Goal: Task Accomplishment & Management: Use online tool/utility

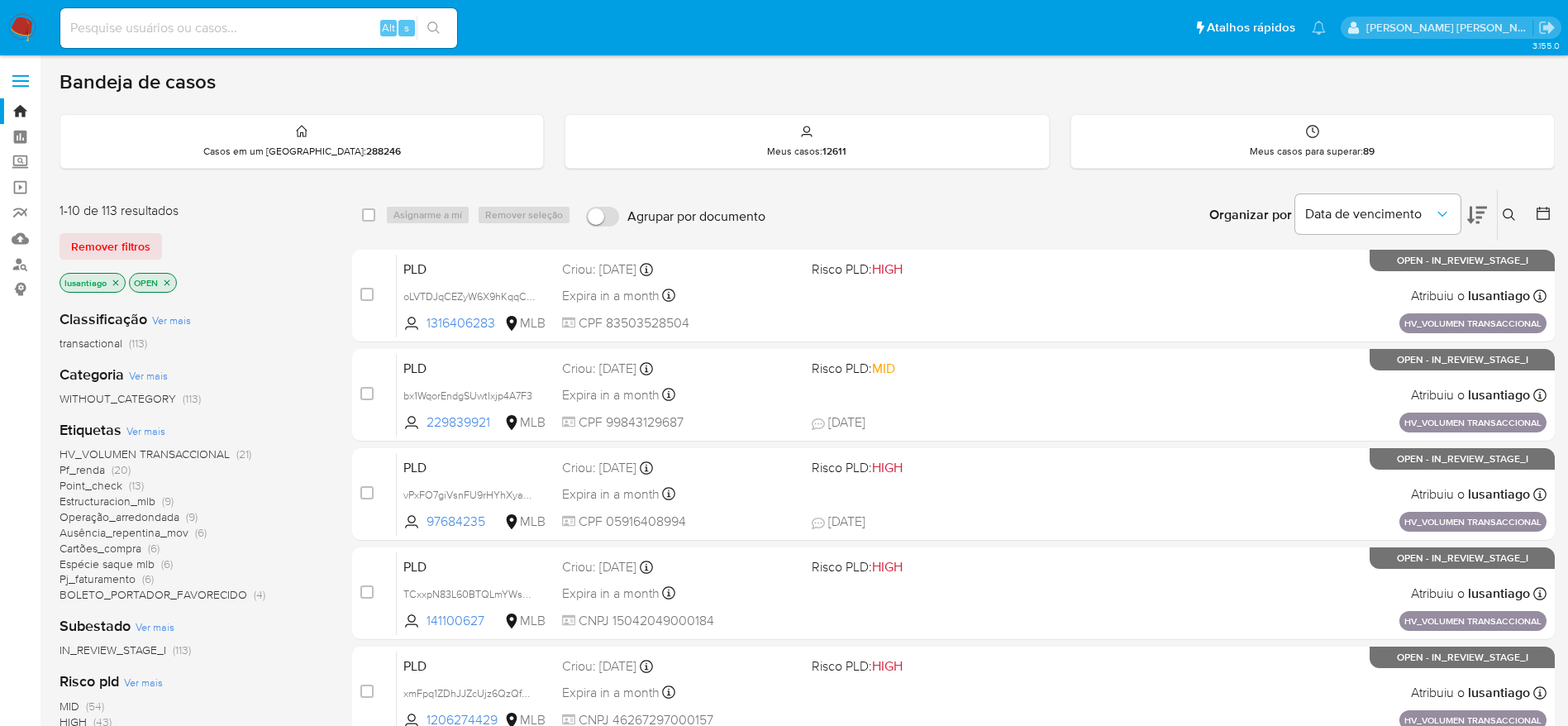
click at [273, 38] on div "Alt s" at bounding box center [258, 27] width 396 height 39
click at [272, 35] on input at bounding box center [258, 28] width 396 height 22
paste input "1674810250"
type input "1674810250"
click at [441, 30] on button "search-icon" at bounding box center [433, 28] width 34 height 24
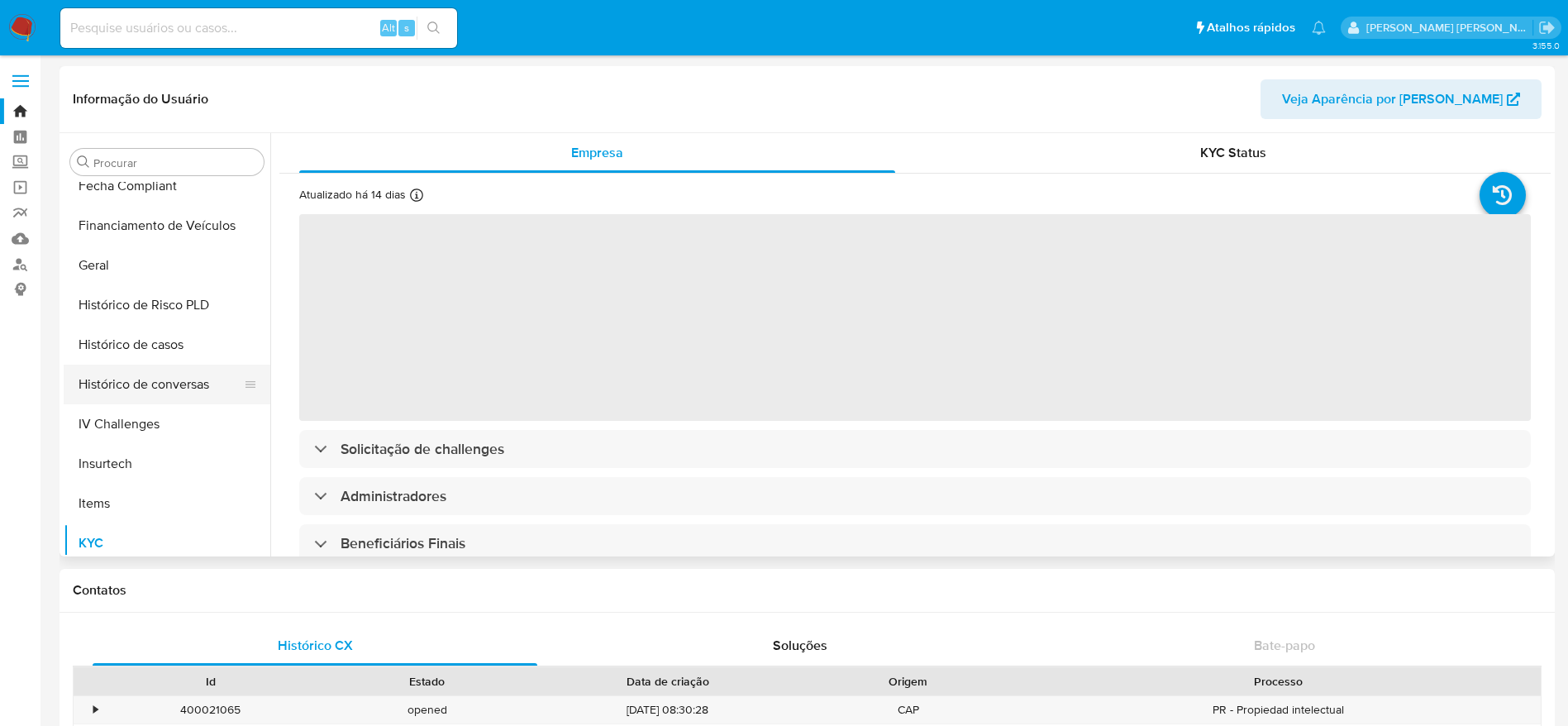
scroll to position [490, 0]
click at [150, 343] on button "Histórico de casos" at bounding box center [160, 346] width 193 height 39
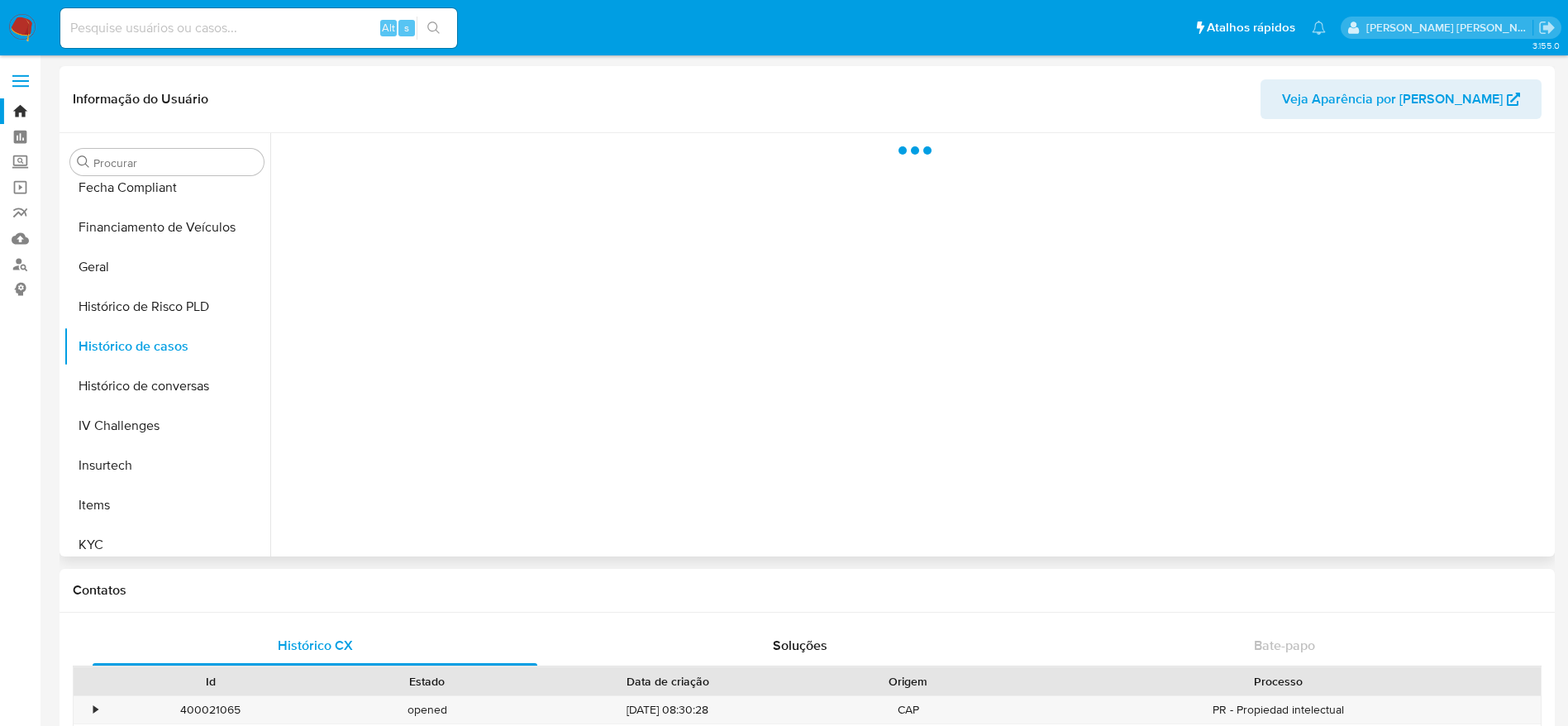
select select "10"
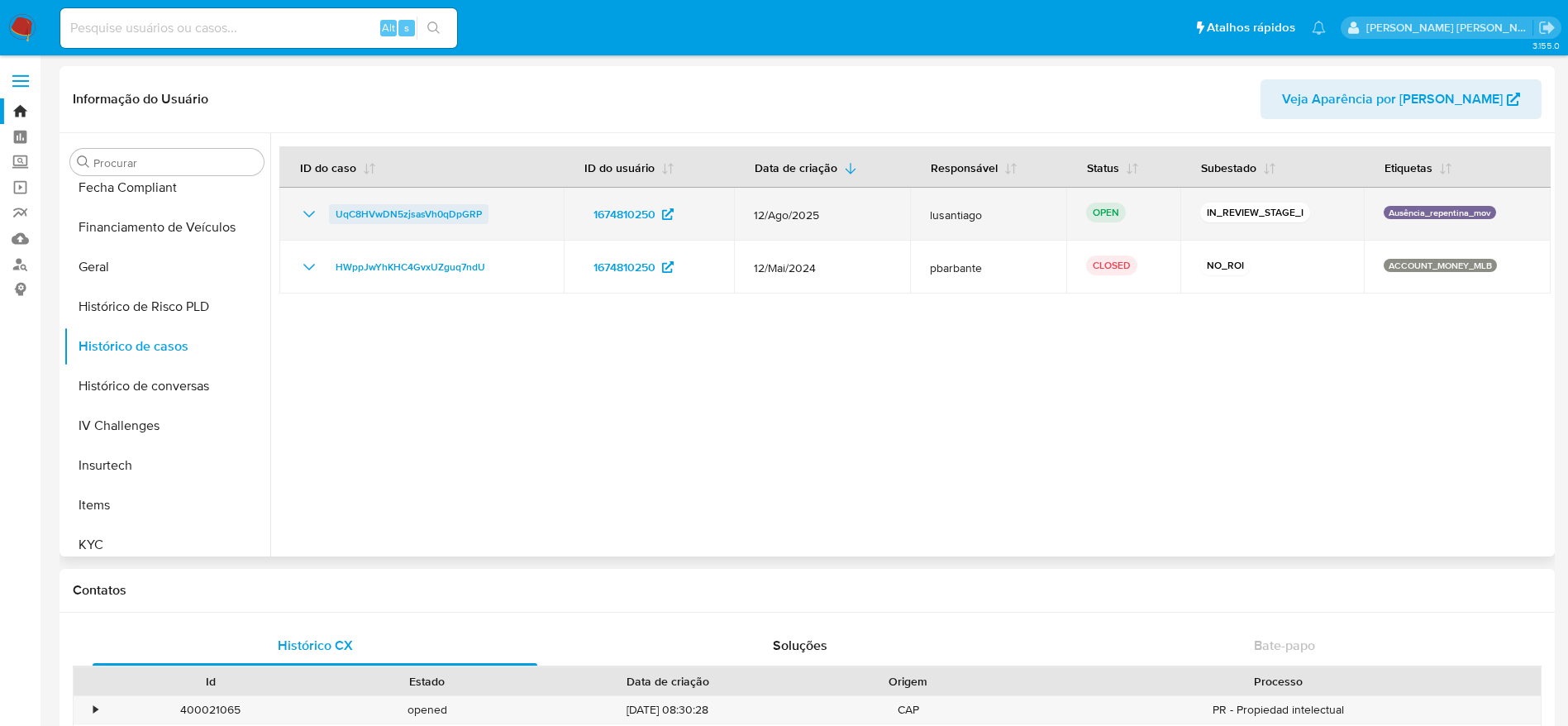
click at [365, 210] on span "UqC8HVwDN5zjsasVh0qDpGRP" at bounding box center [409, 214] width 147 height 20
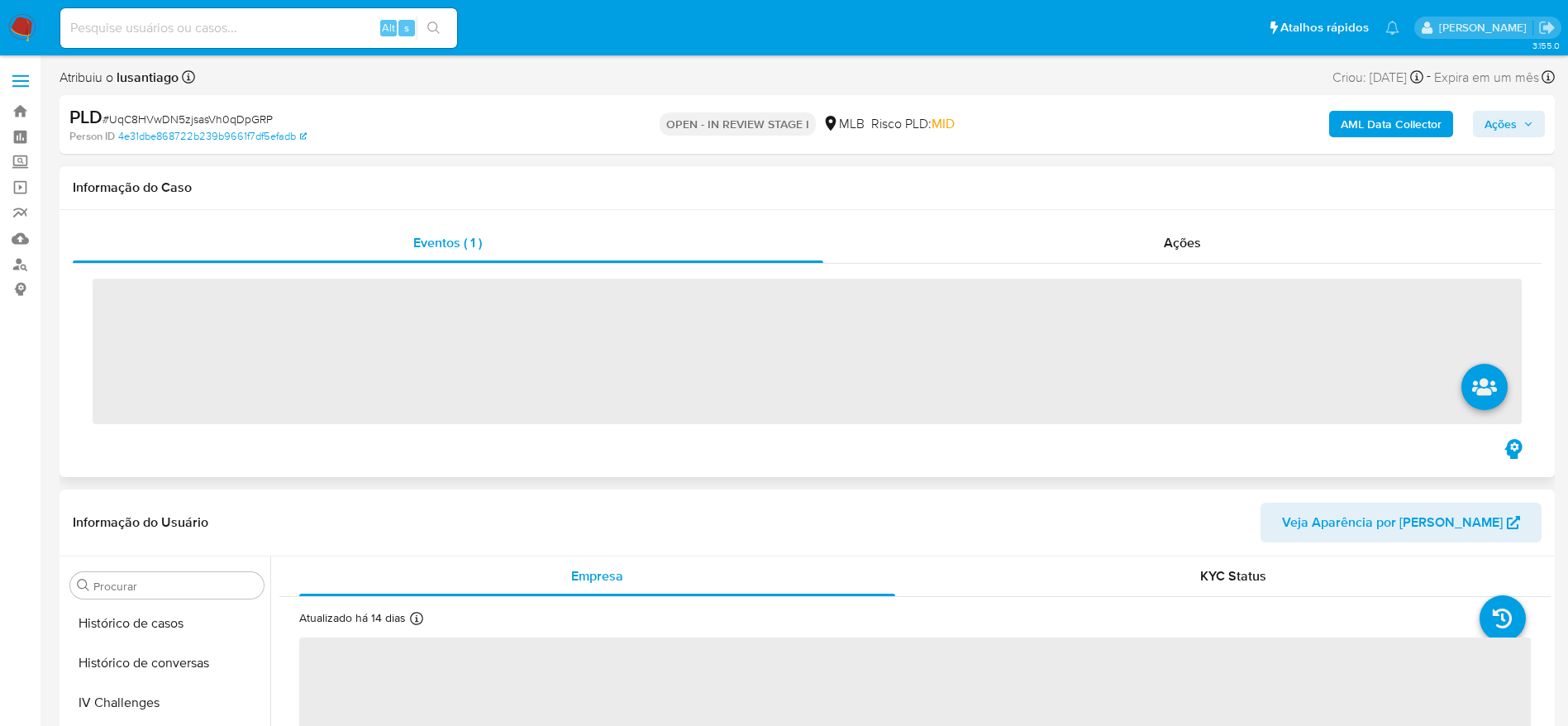
scroll to position [738, 0]
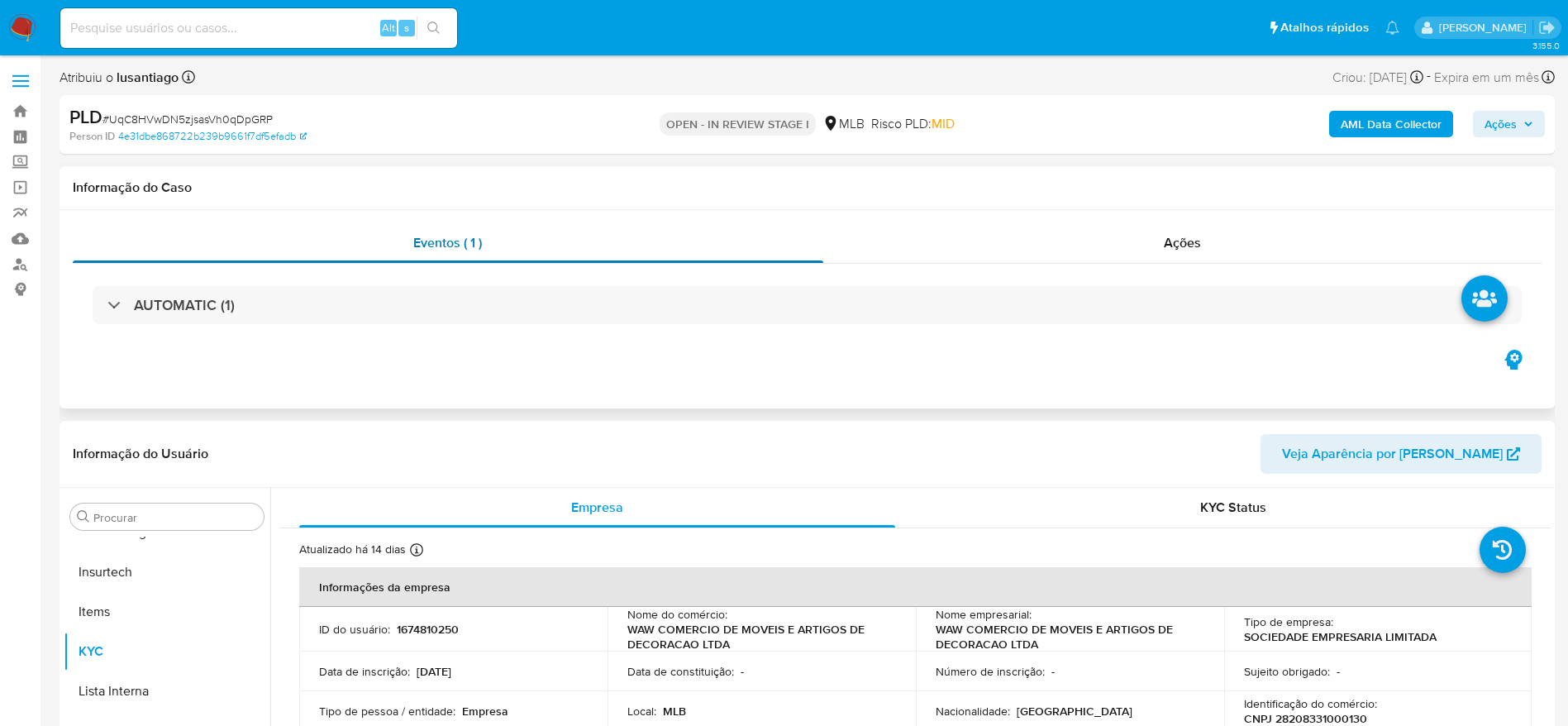
select select "10"
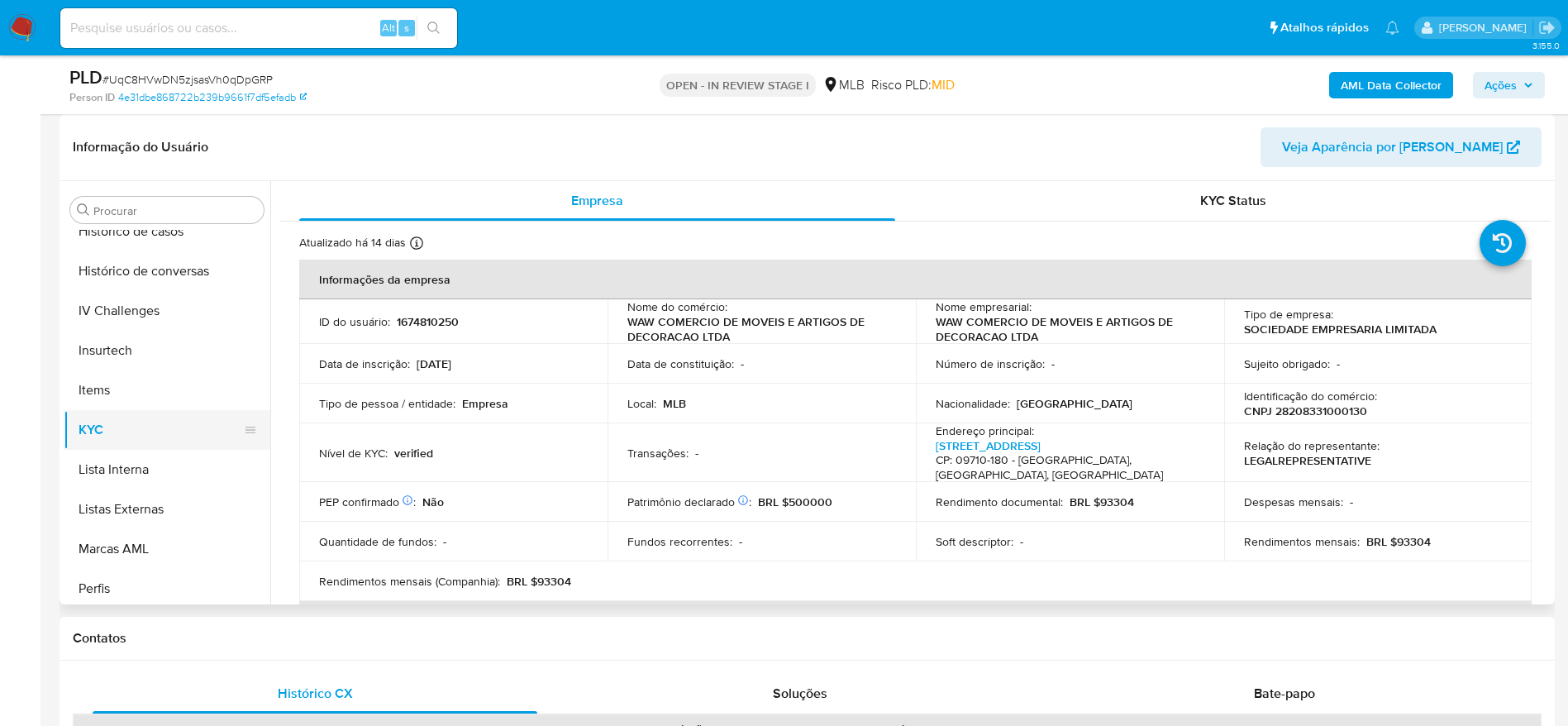
scroll to position [614, 0]
click at [148, 271] on button "Histórico de casos" at bounding box center [160, 270] width 193 height 39
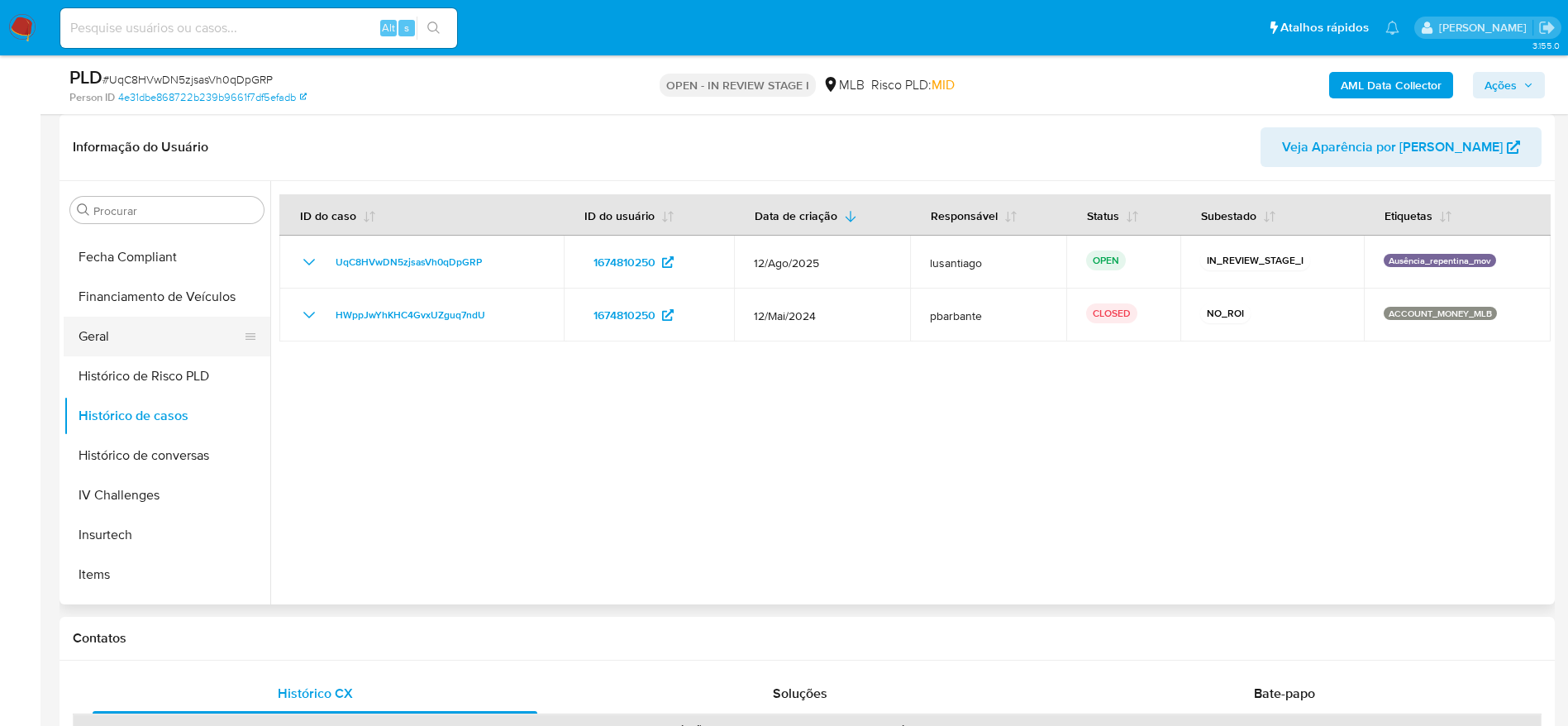
scroll to position [366, 0]
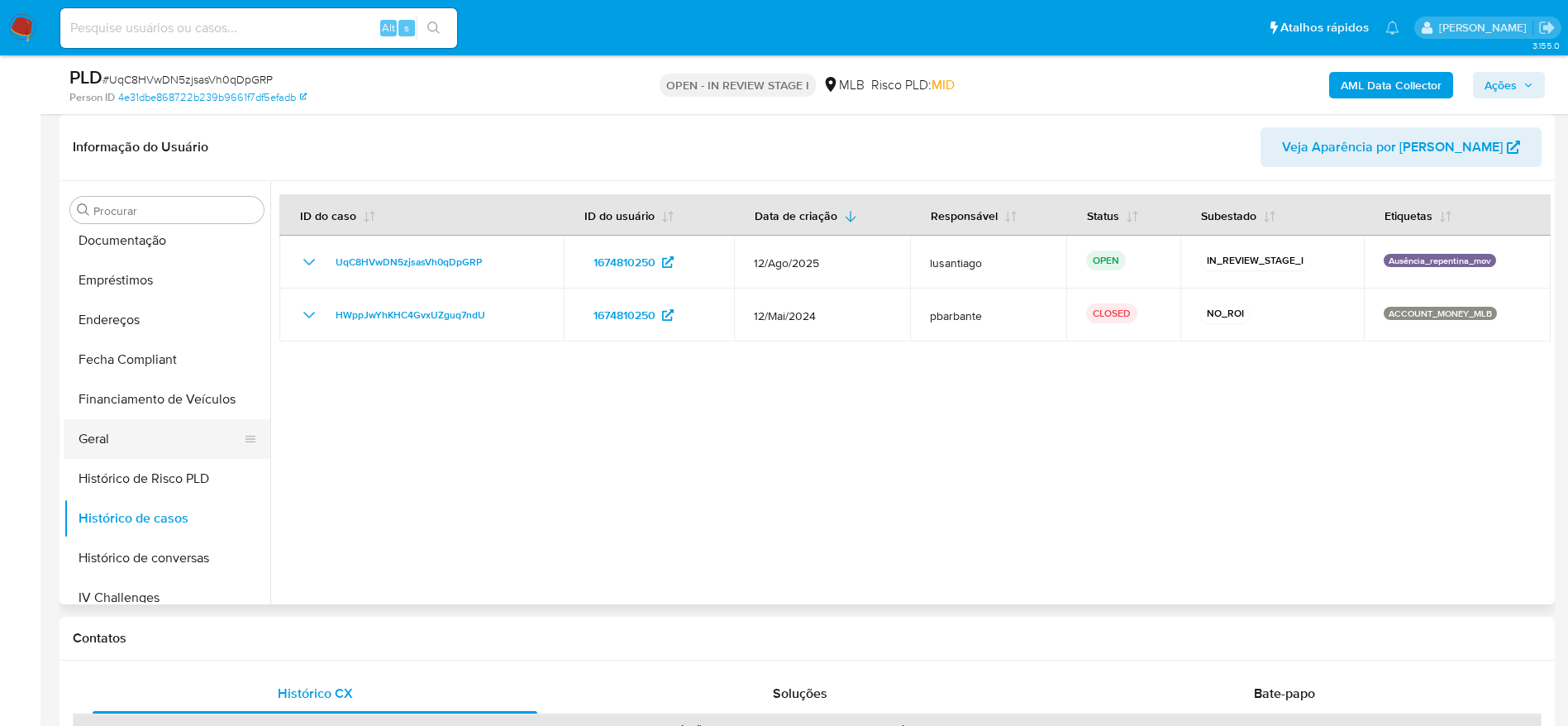
click at [100, 424] on button "Geral" at bounding box center [160, 439] width 193 height 39
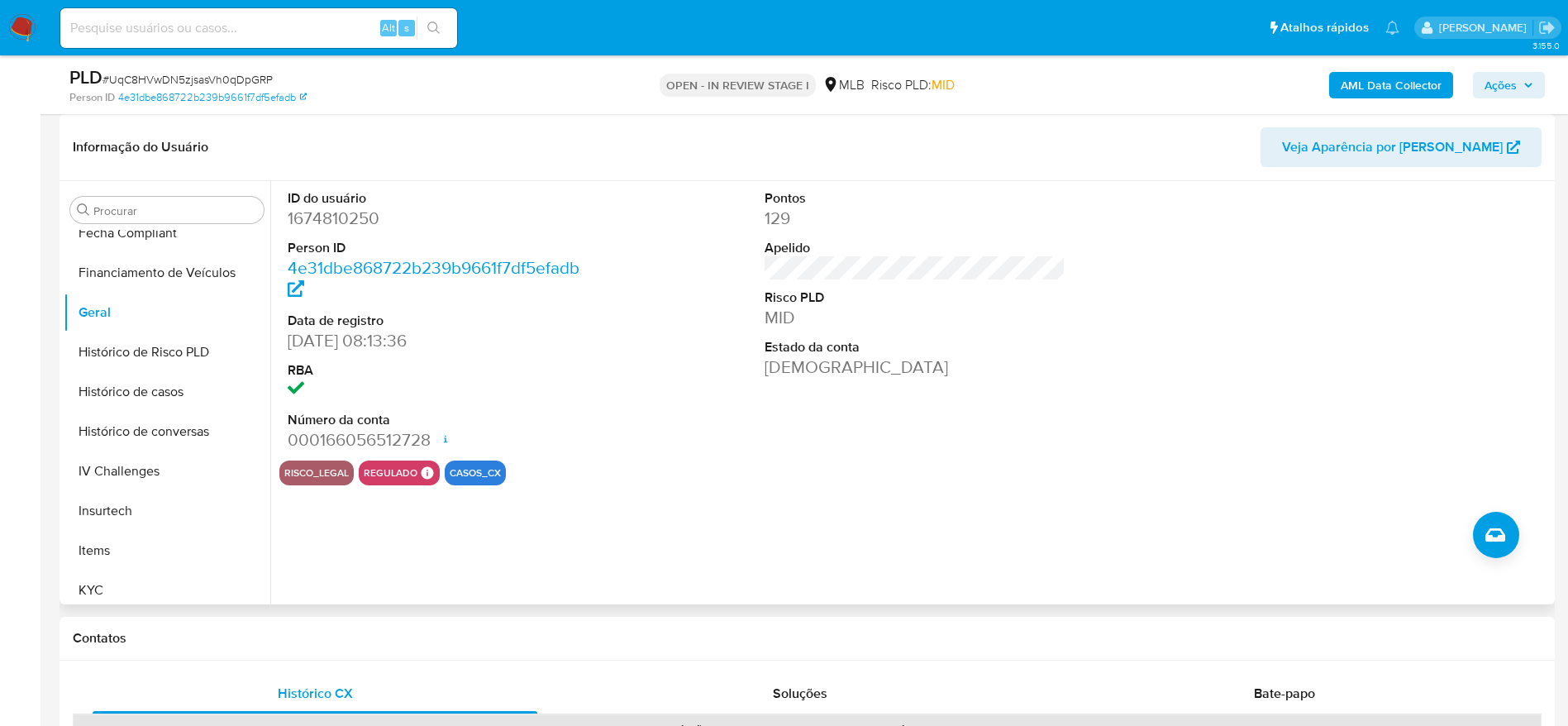
scroll to position [614, 0]
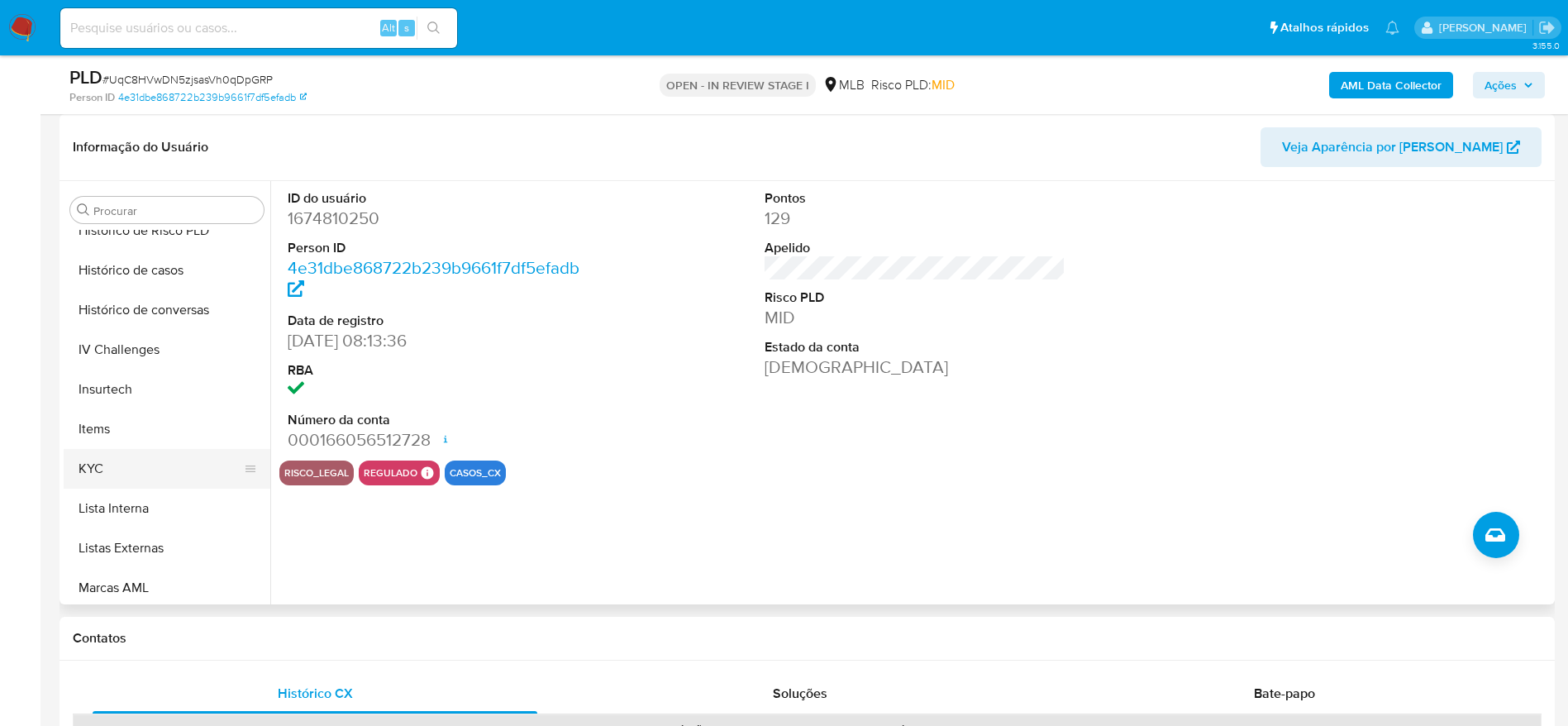
click at [141, 464] on button "KYC" at bounding box center [160, 468] width 193 height 39
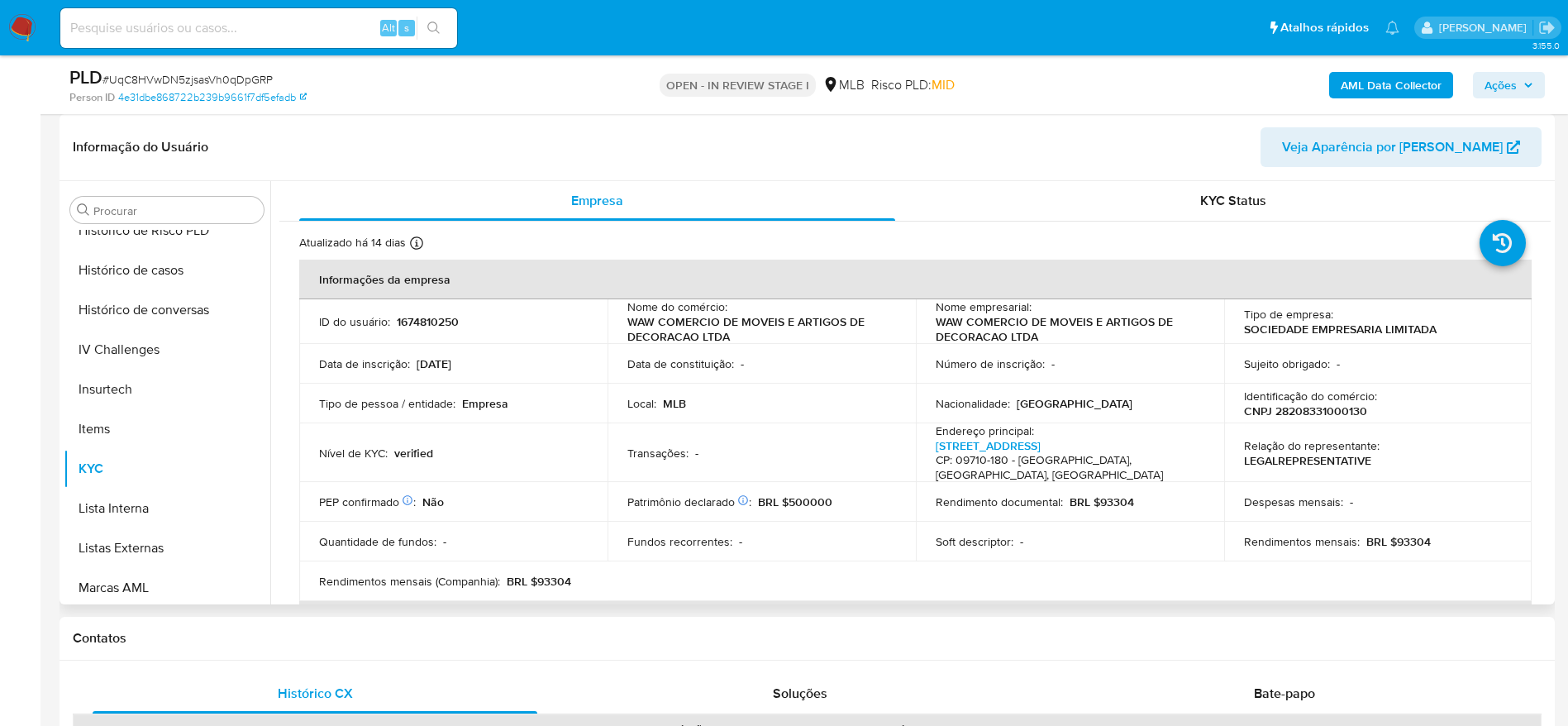
click at [1294, 409] on p "CNPJ 28208331000130" at bounding box center [1305, 411] width 123 height 15
copy p "28208331000130"
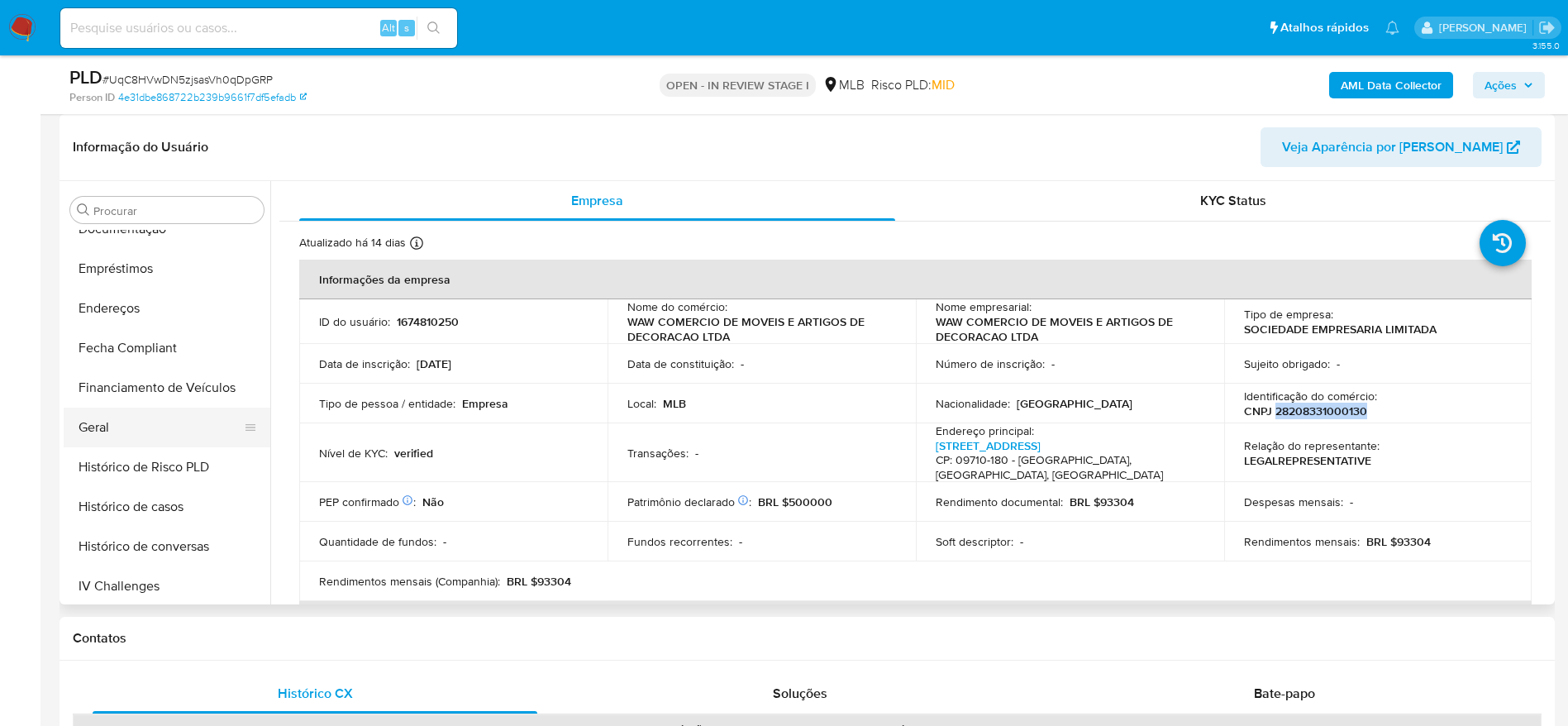
scroll to position [366, 0]
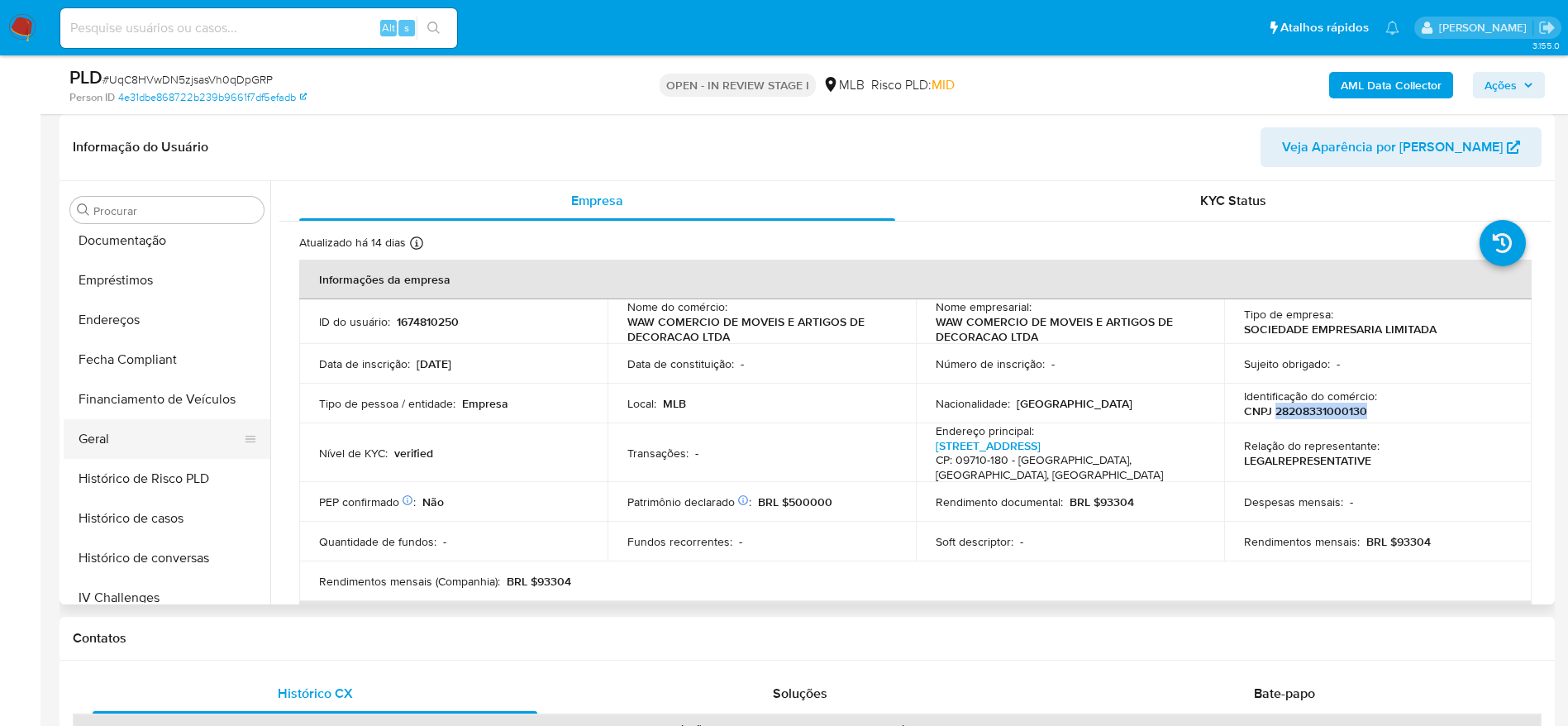
click at [122, 425] on button "Geral" at bounding box center [160, 439] width 193 height 39
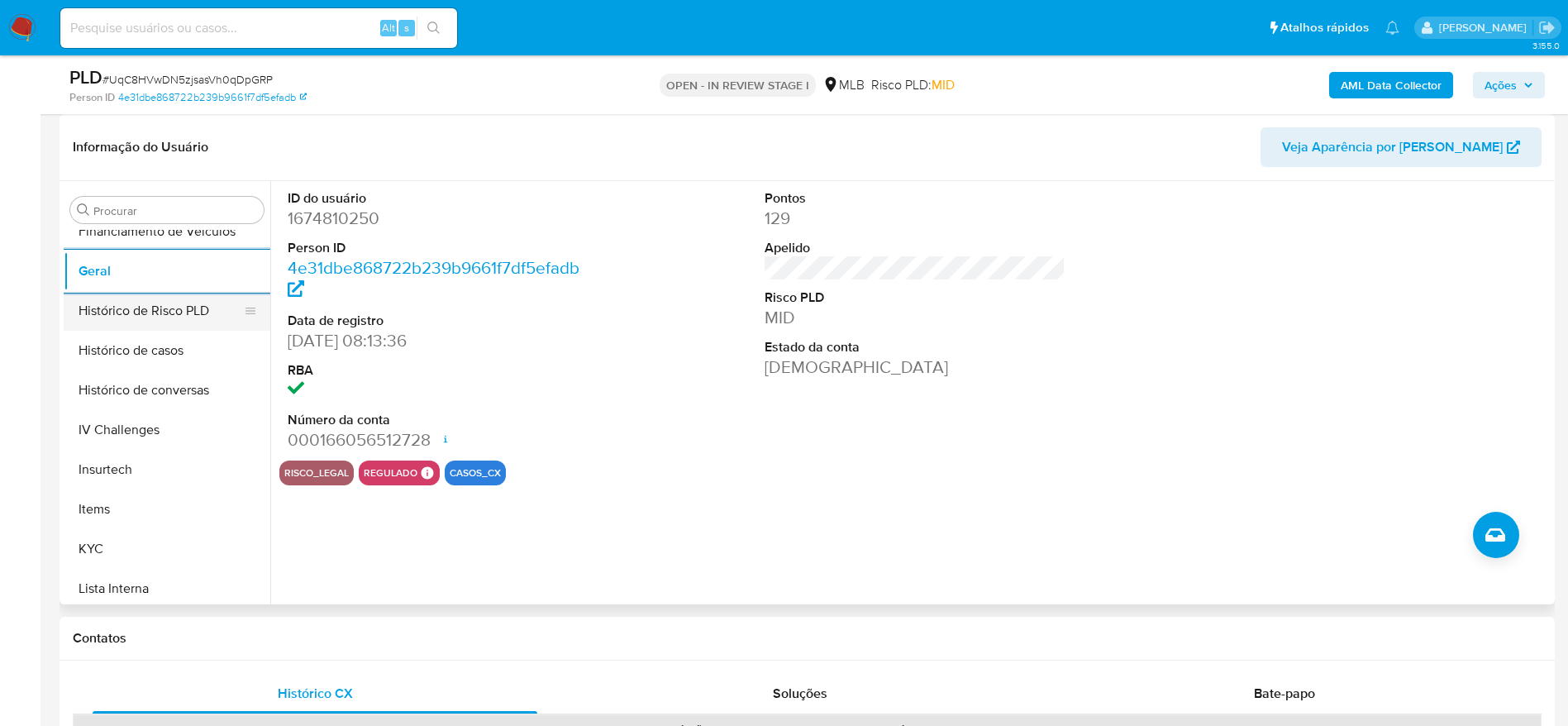
scroll to position [614, 0]
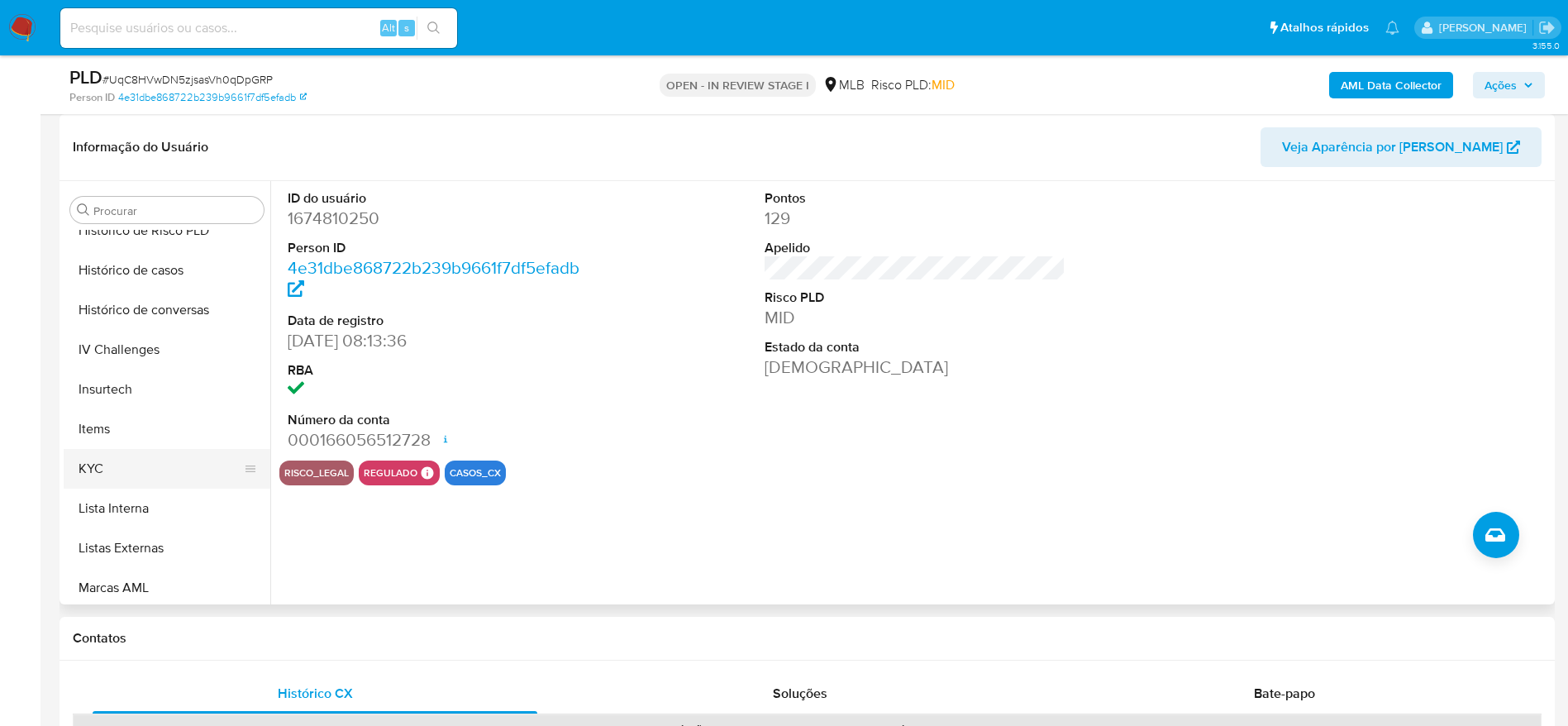
click at [128, 463] on button "KYC" at bounding box center [160, 468] width 193 height 39
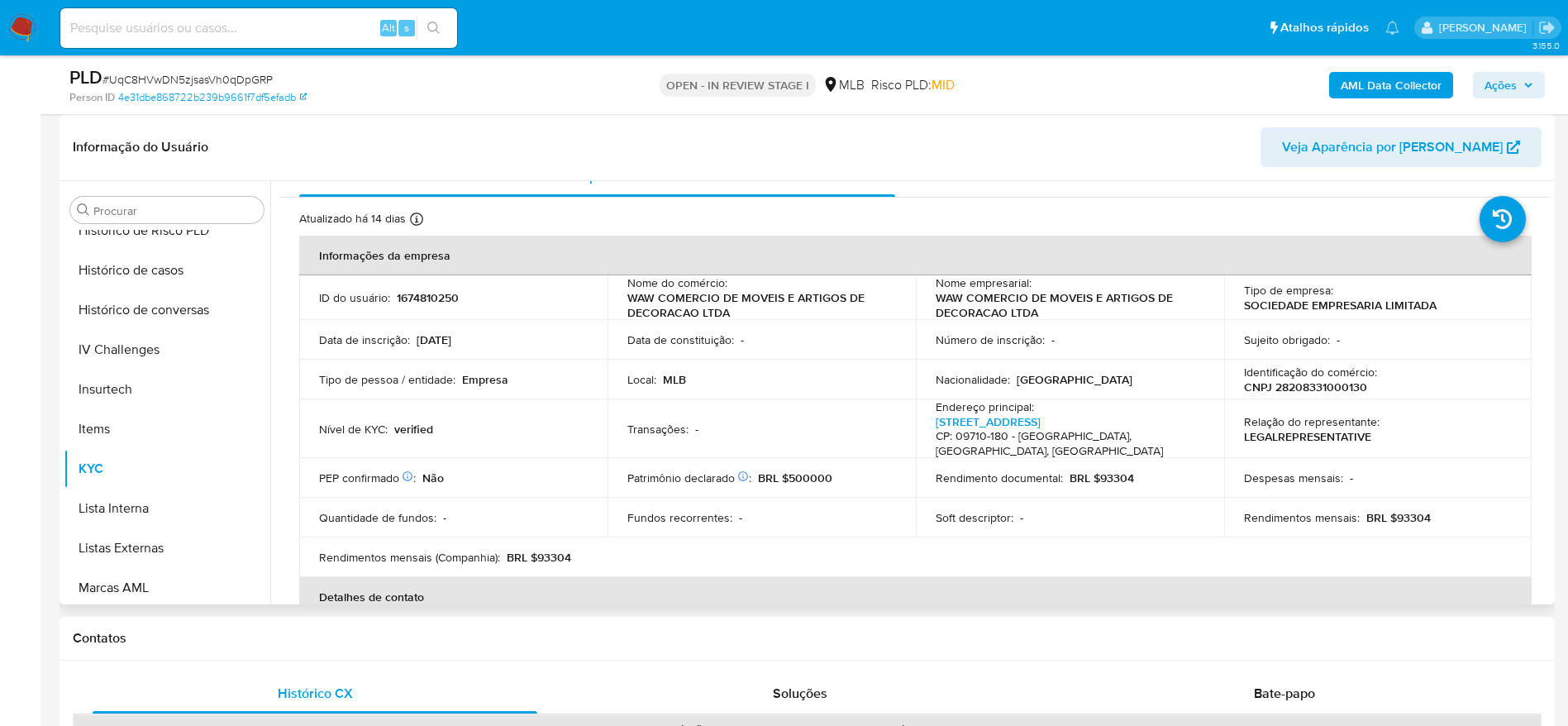
scroll to position [26, 0]
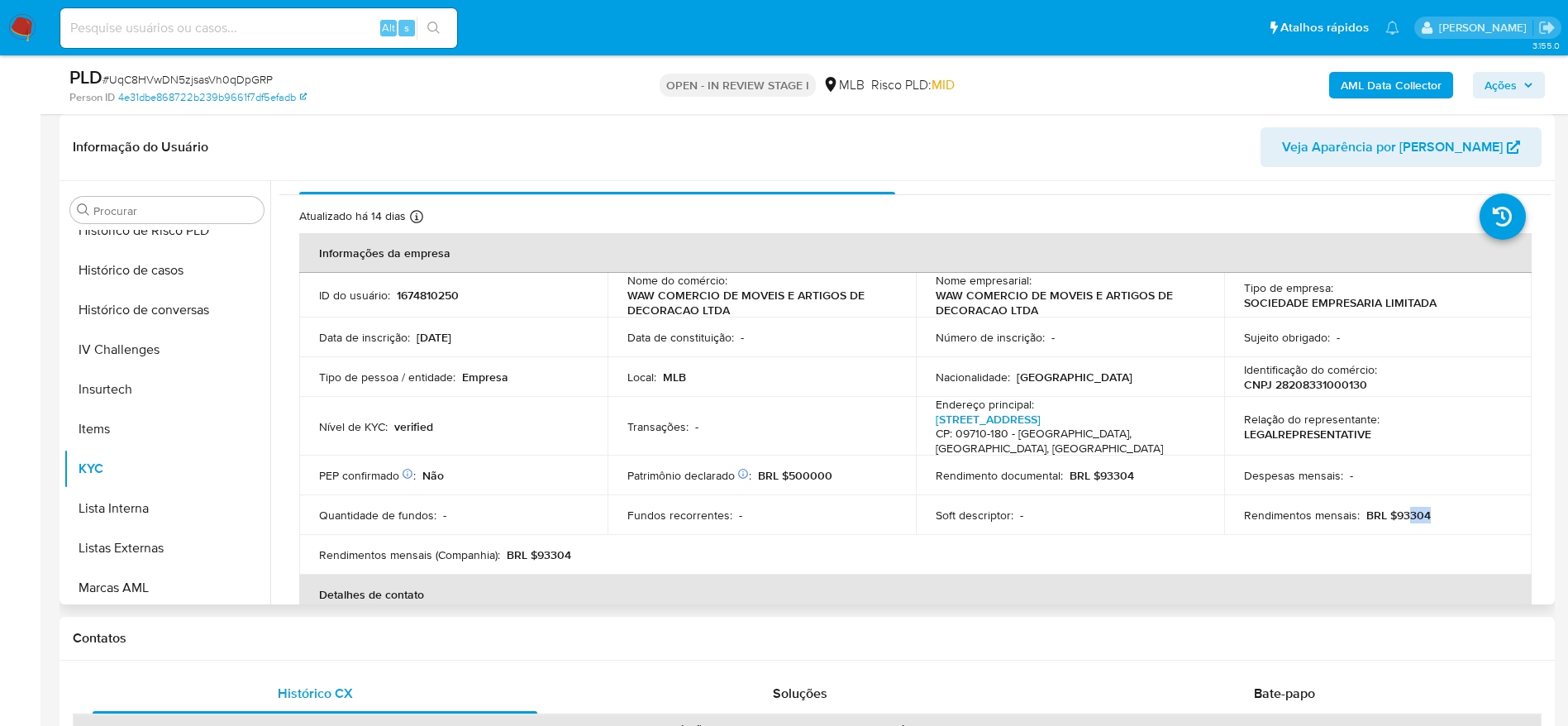
drag, startPoint x: 1401, startPoint y: 518, endPoint x: 1444, endPoint y: 522, distance: 43.2
click at [1444, 522] on div "Rendimentos mensais : BRL $93304" at bounding box center [1379, 515] width 269 height 15
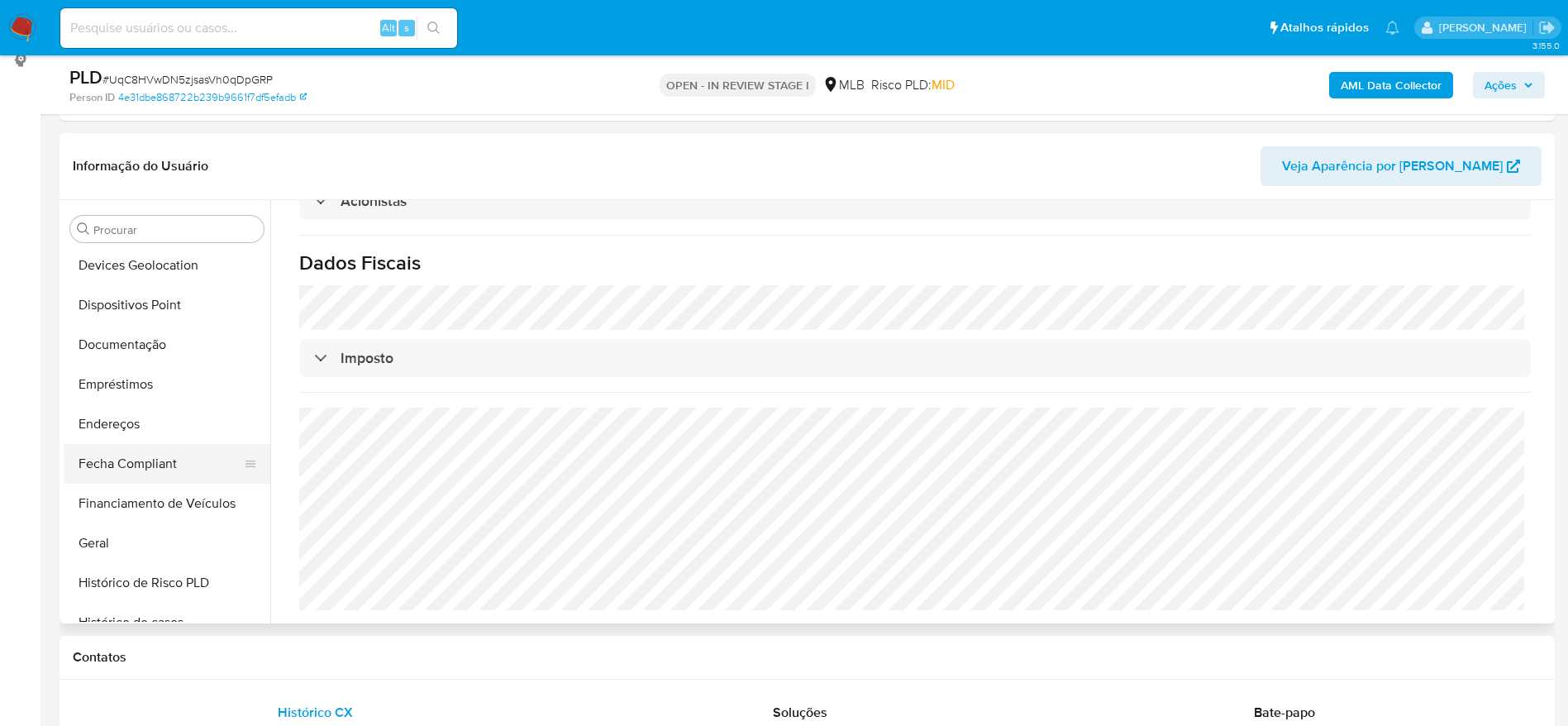
scroll to position [242, 0]
click at [125, 469] on button "Endereços" at bounding box center [160, 462] width 193 height 39
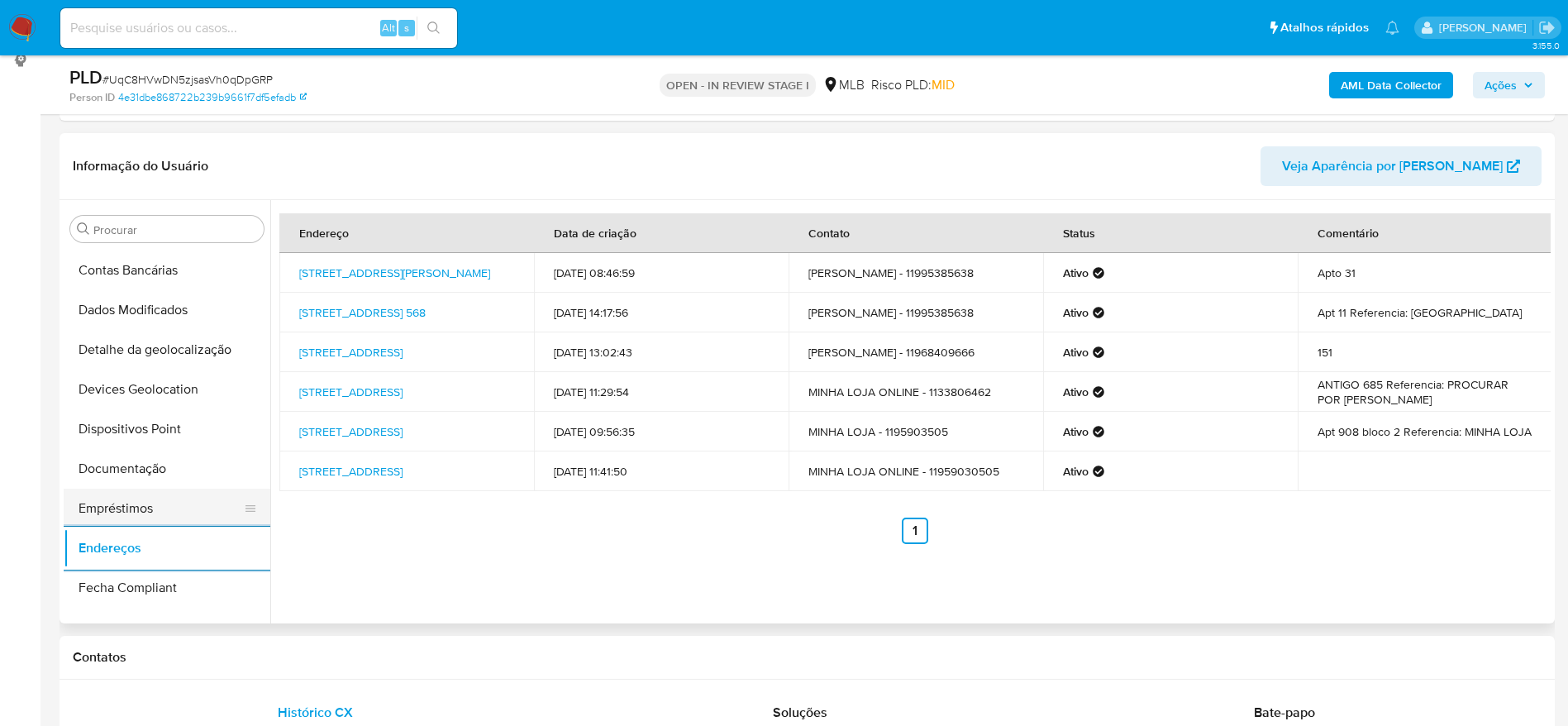
scroll to position [118, 0]
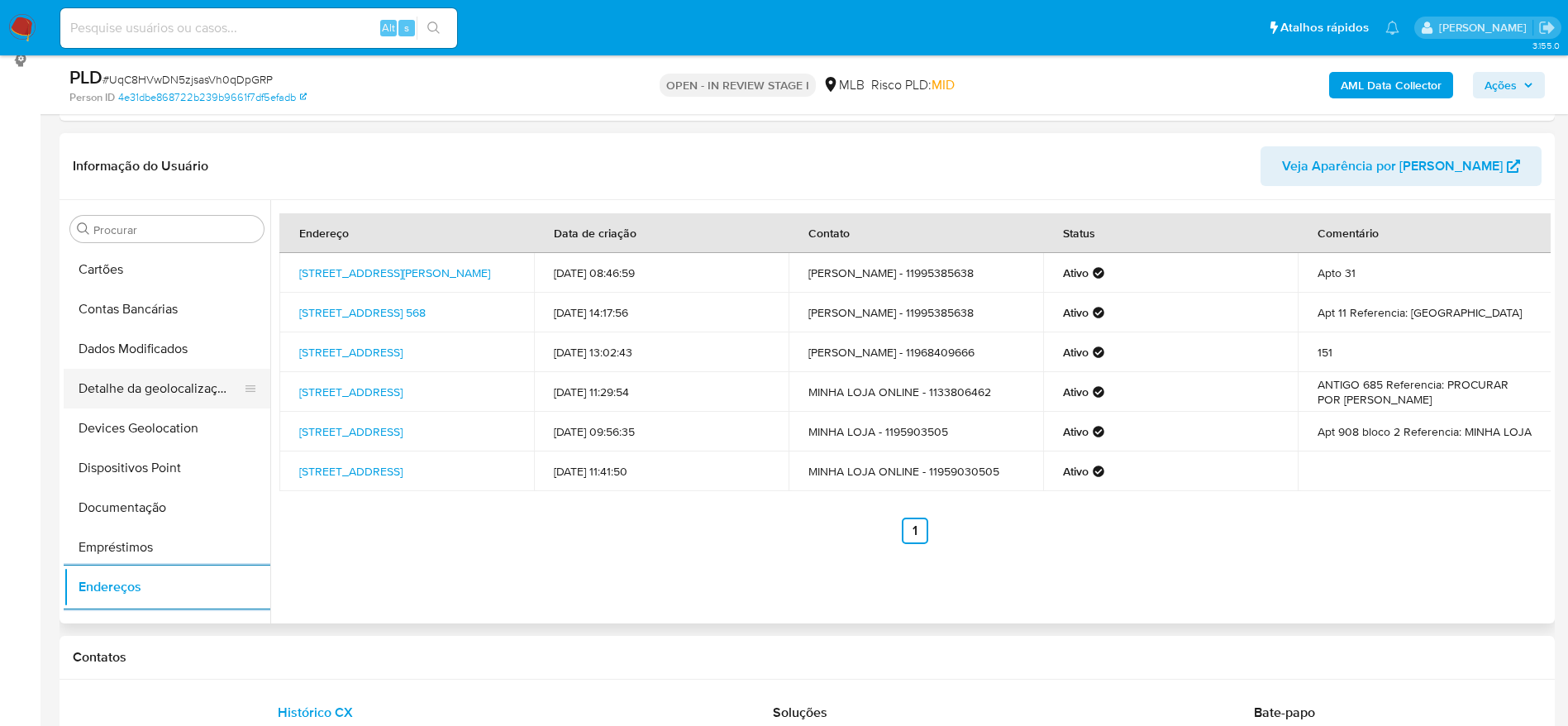
click at [160, 383] on button "Detalhe da geolocalização" at bounding box center [160, 388] width 193 height 39
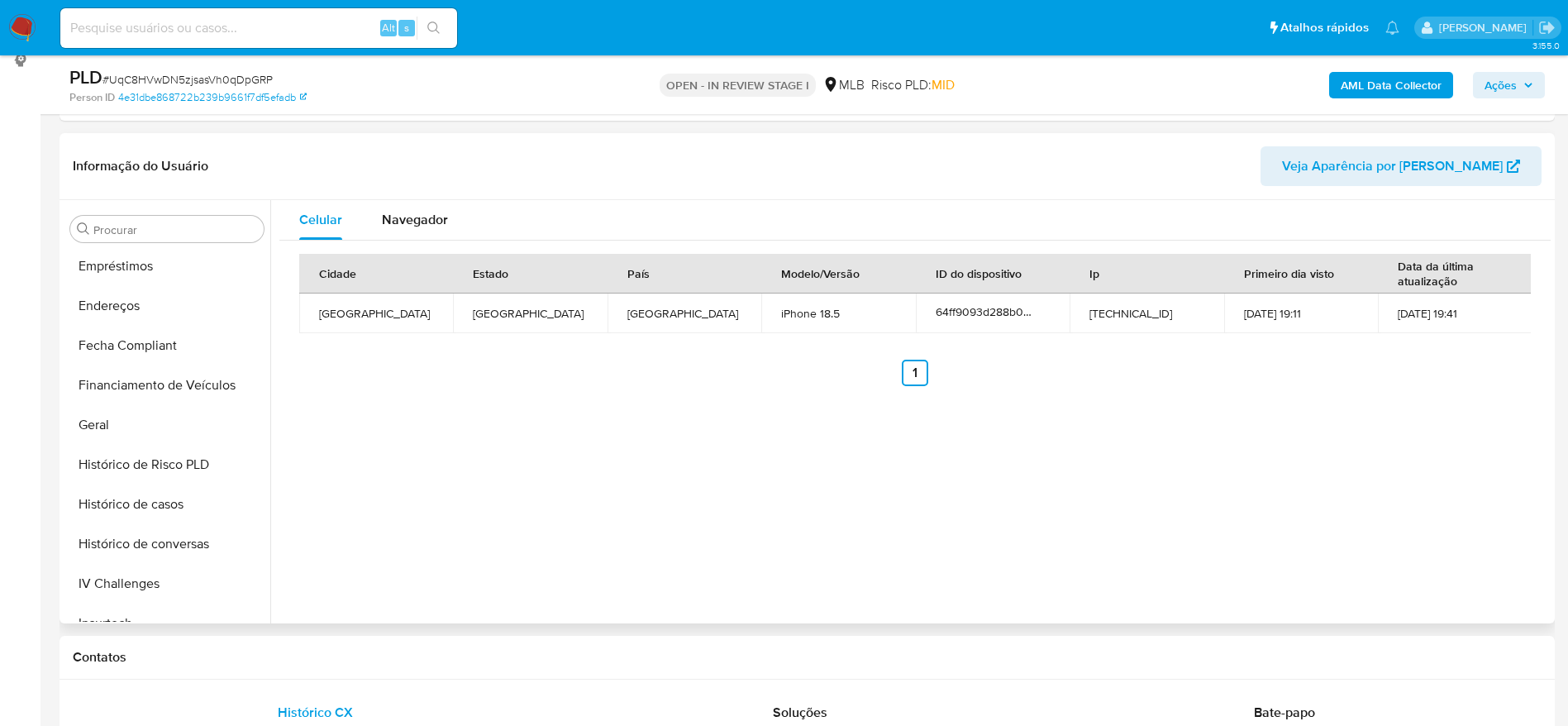
scroll to position [738, 0]
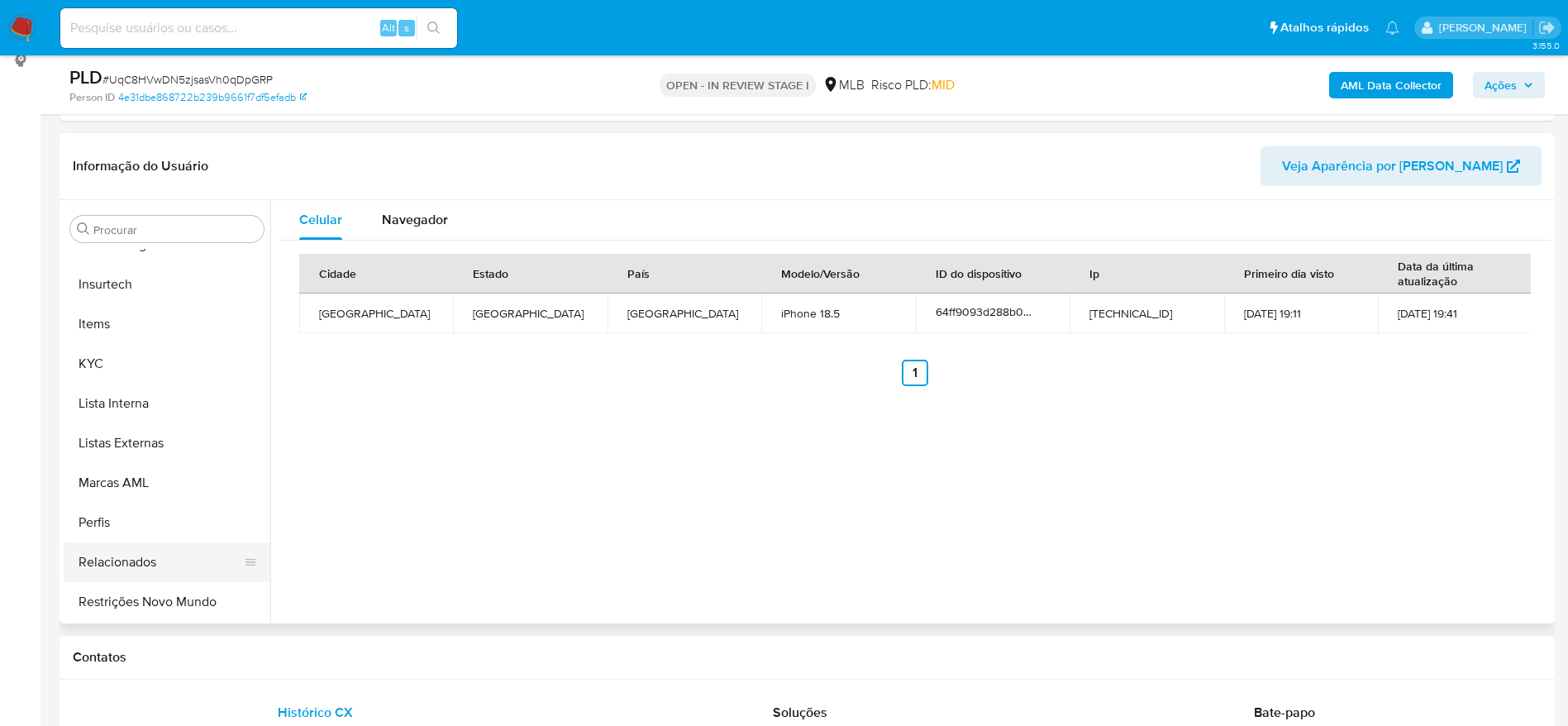
click at [151, 577] on button "Relacionados" at bounding box center [160, 562] width 193 height 39
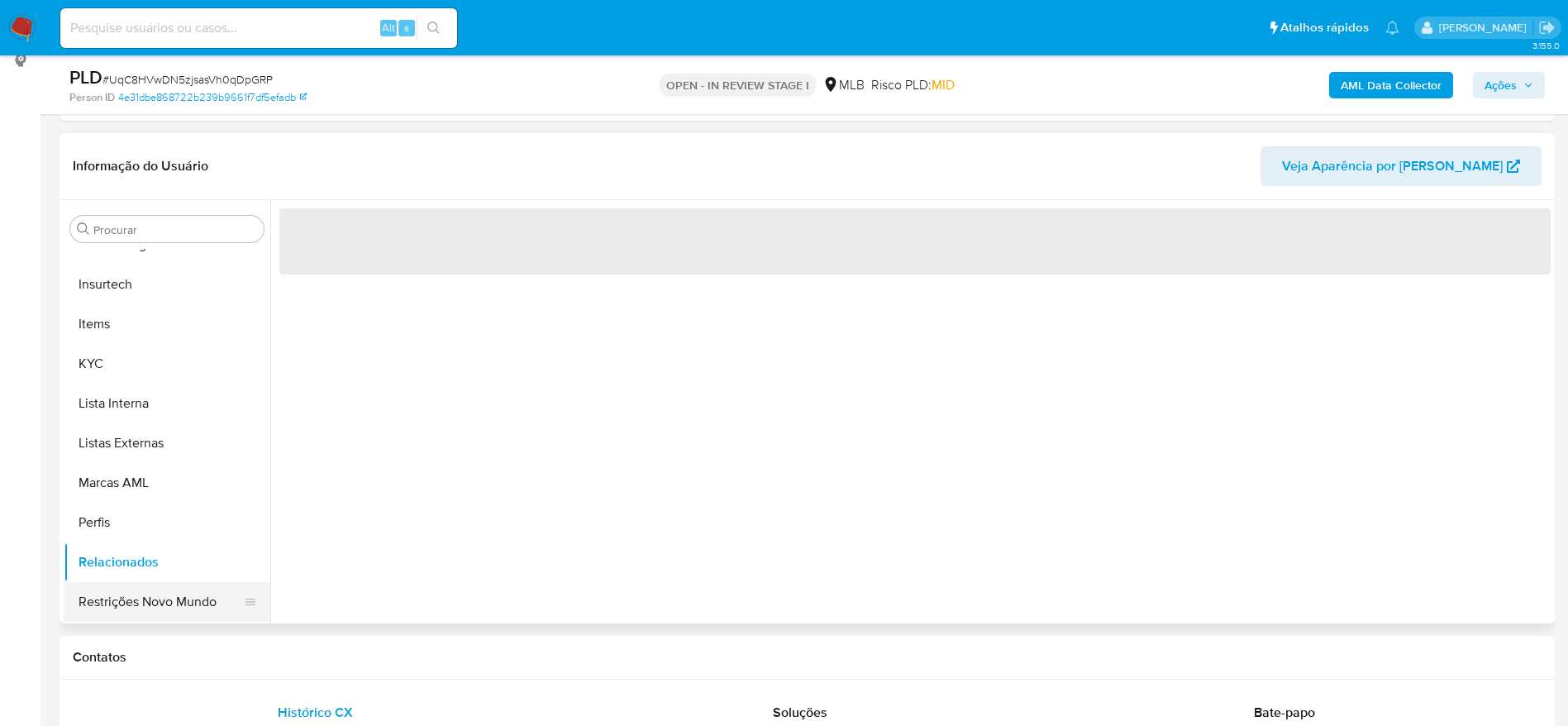
click at [165, 616] on button "Restrições Novo Mundo" at bounding box center [160, 601] width 193 height 39
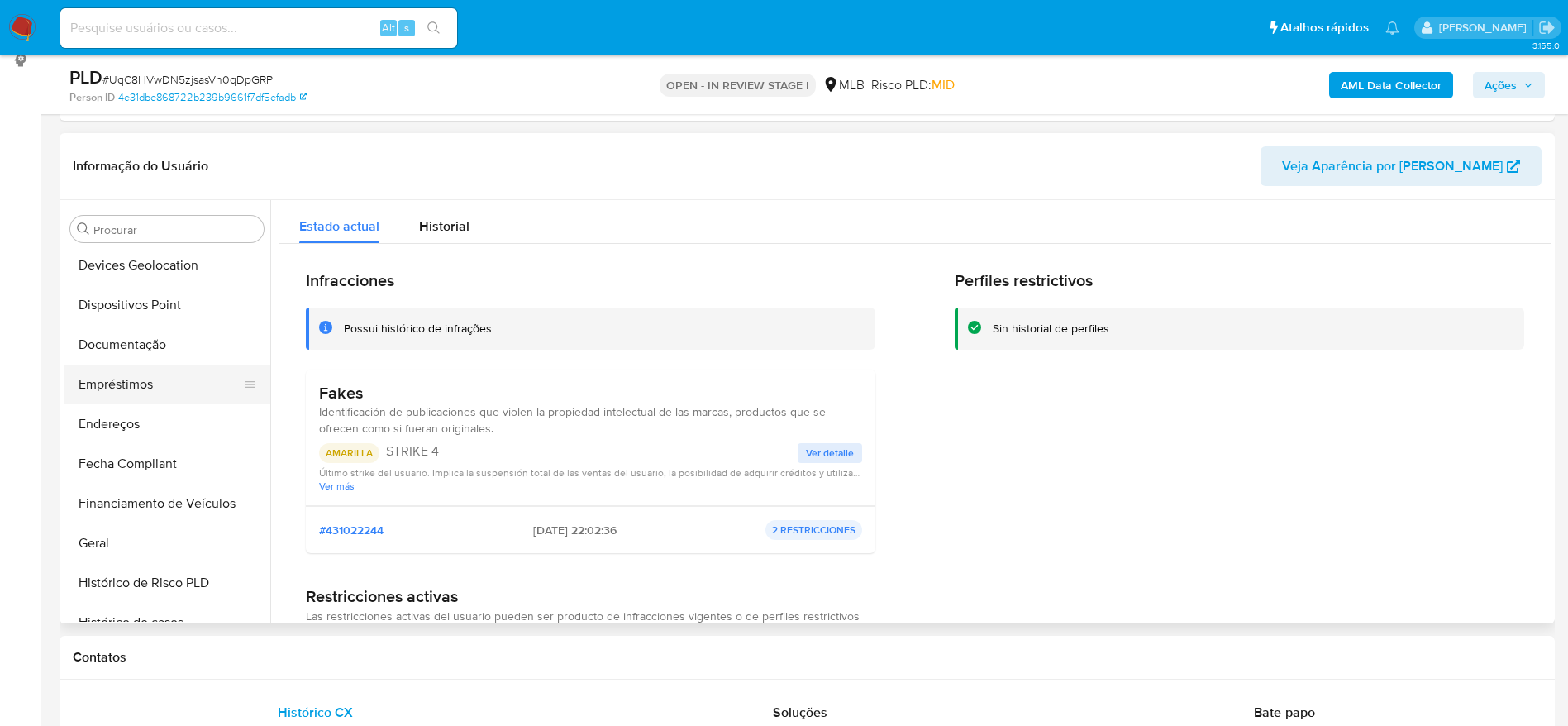
scroll to position [242, 0]
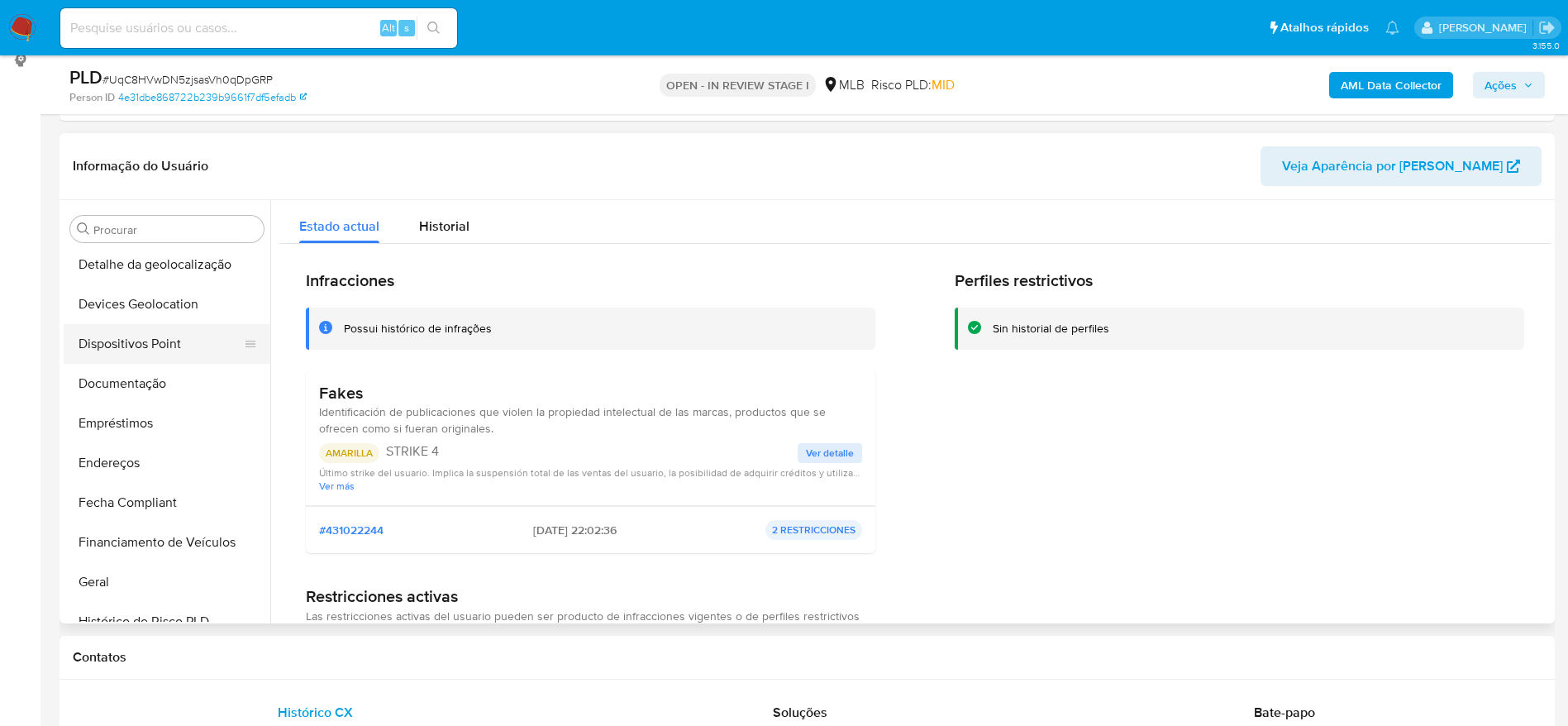
click at [119, 344] on button "Dispositivos Point" at bounding box center [160, 343] width 193 height 39
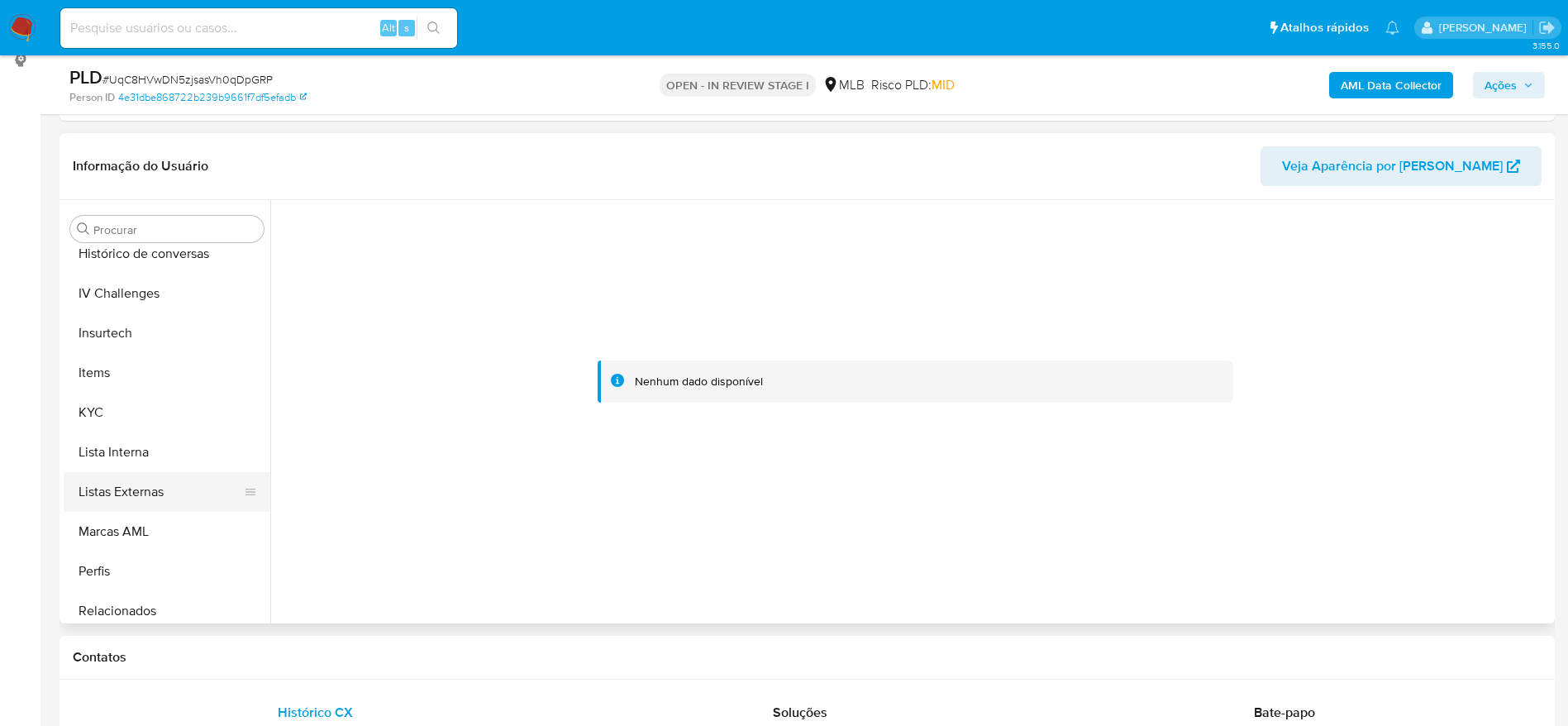
scroll to position [738, 0]
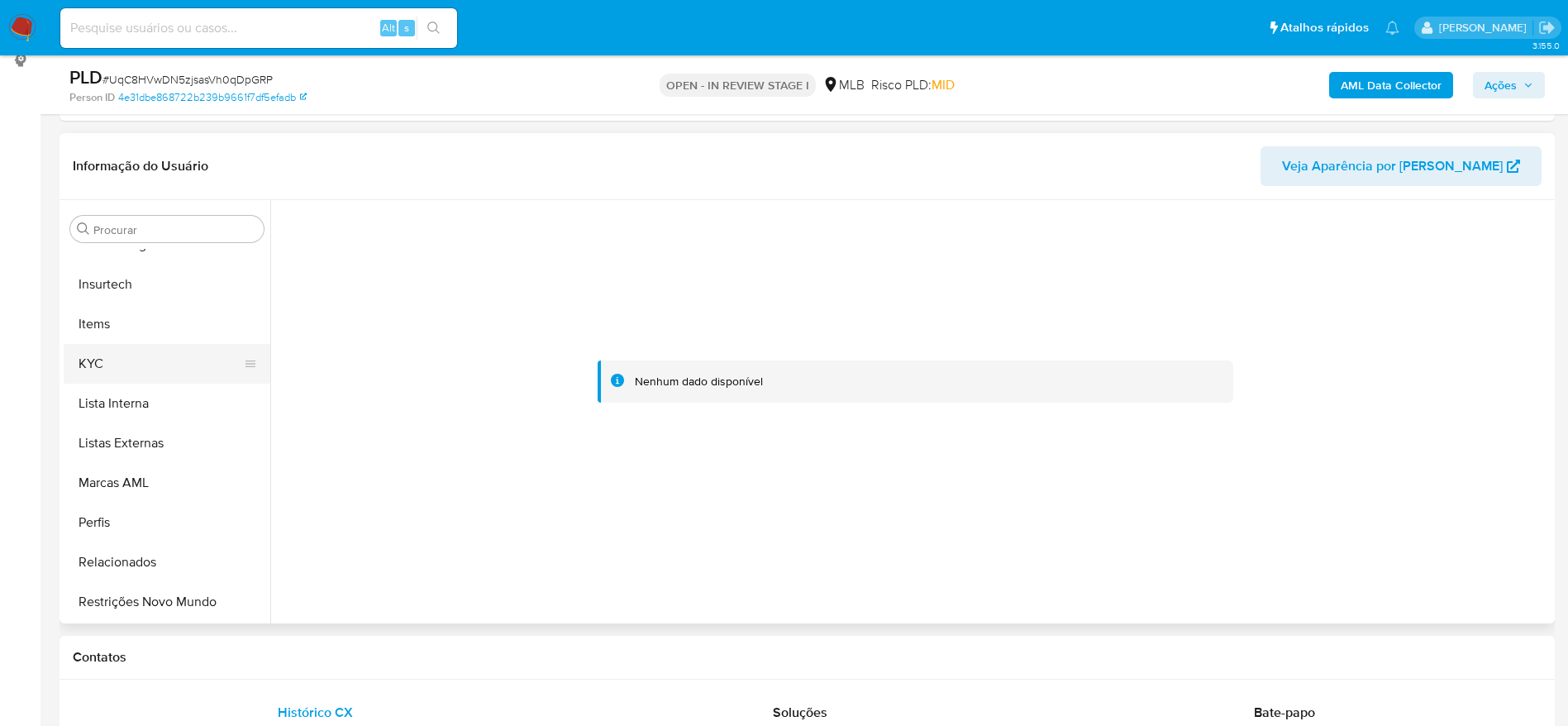
click at [121, 367] on button "KYC" at bounding box center [160, 363] width 193 height 39
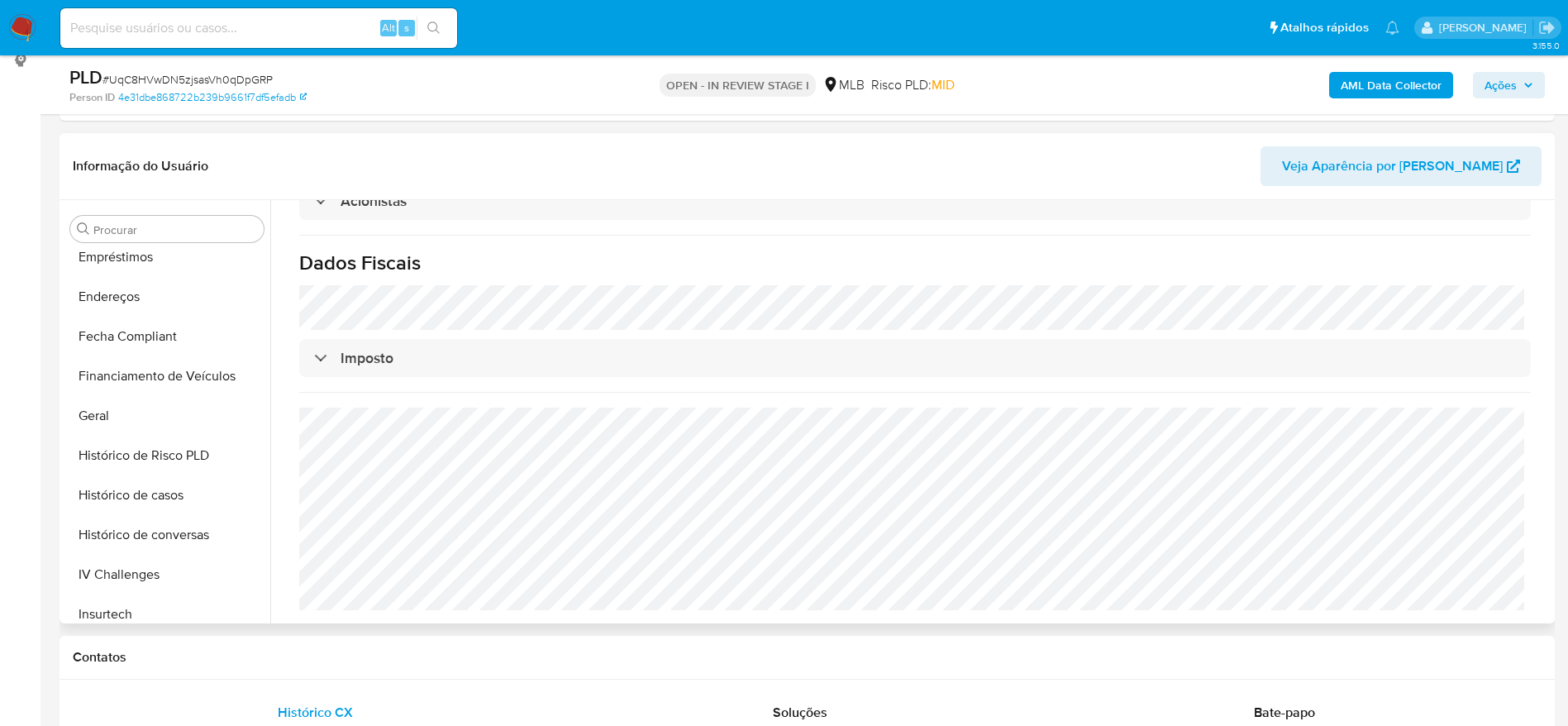
scroll to position [366, 0]
click at [132, 266] on button "Documentação" at bounding box center [160, 259] width 193 height 39
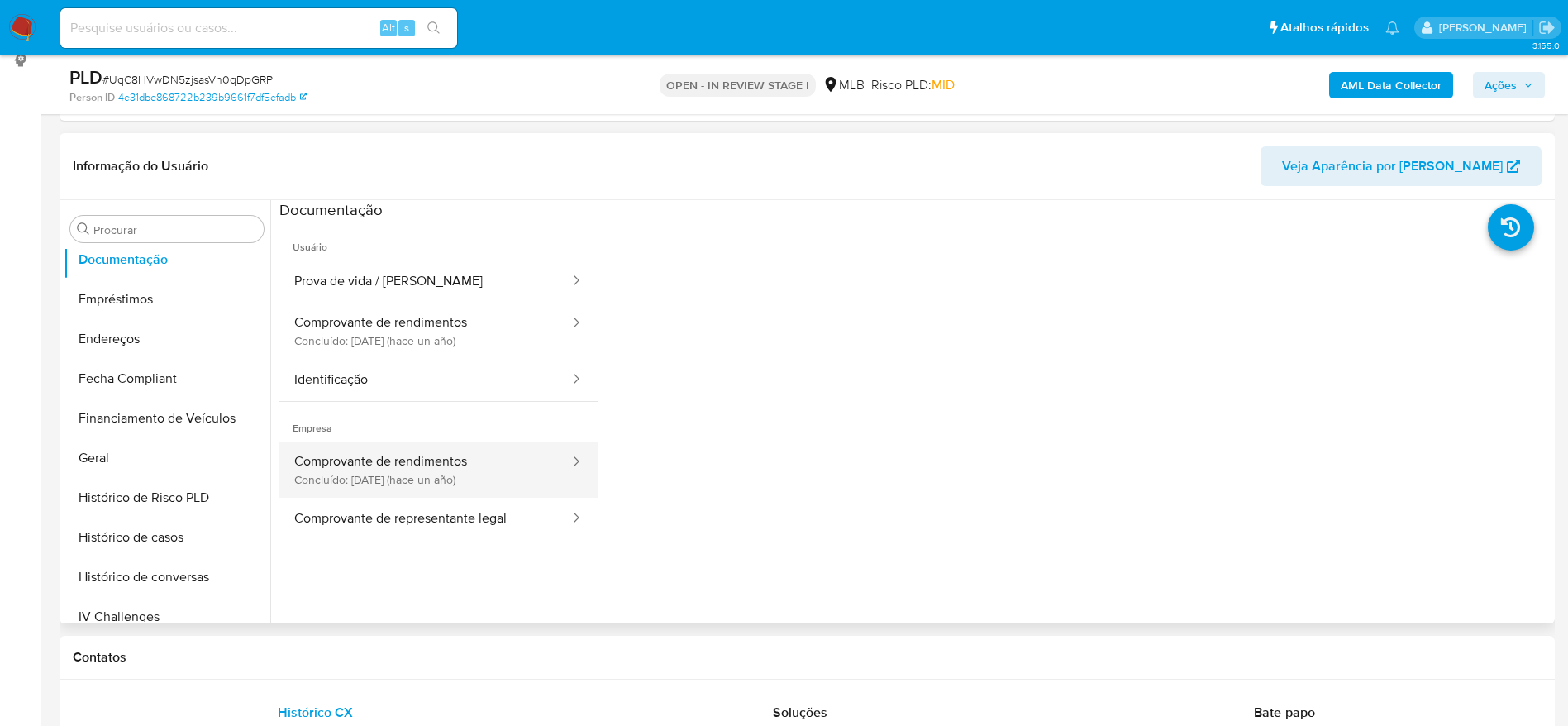
click at [443, 473] on button "Comprovante de rendimentos Concluído: 28/05/2024 (hace un año)" at bounding box center [425, 469] width 292 height 56
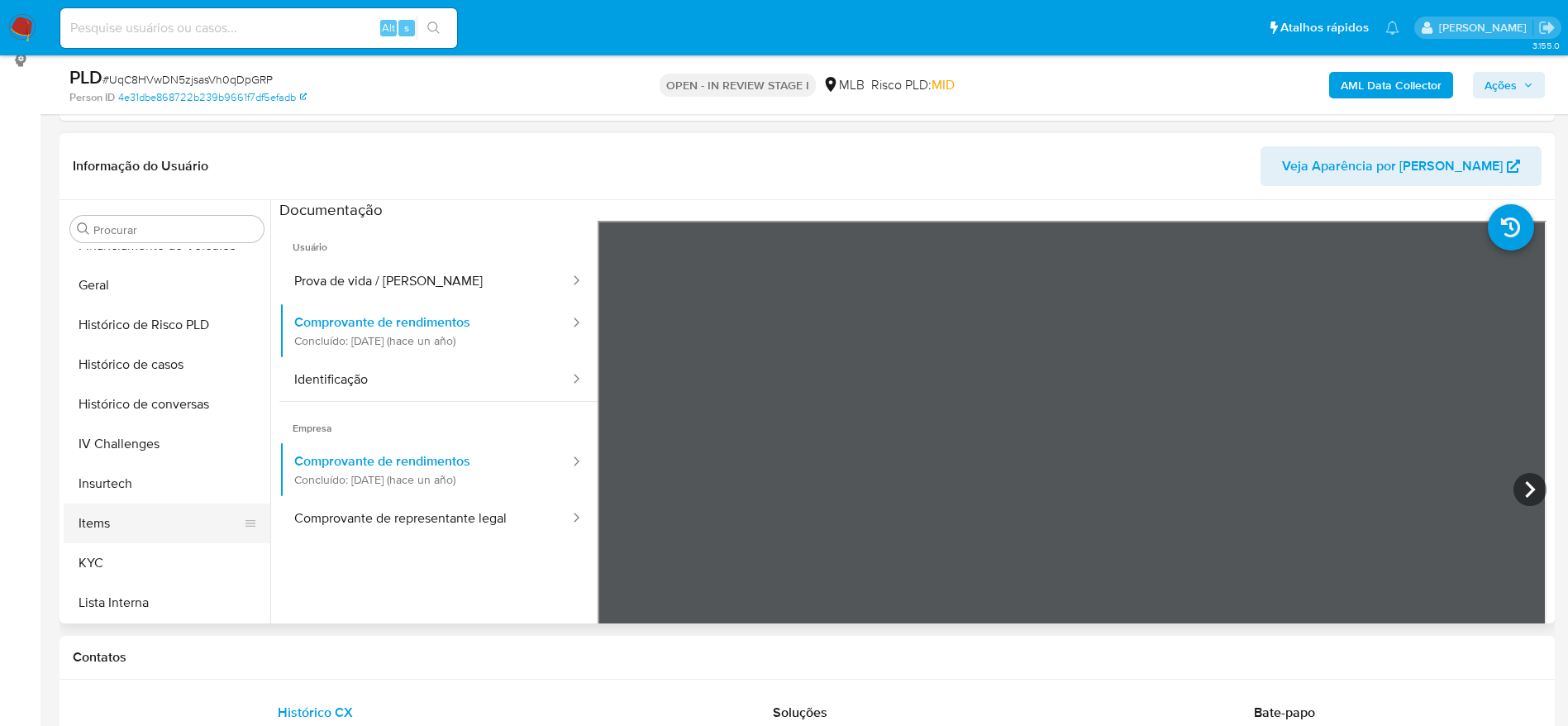
scroll to position [614, 0]
click at [133, 472] on button "KYC" at bounding box center [160, 487] width 193 height 39
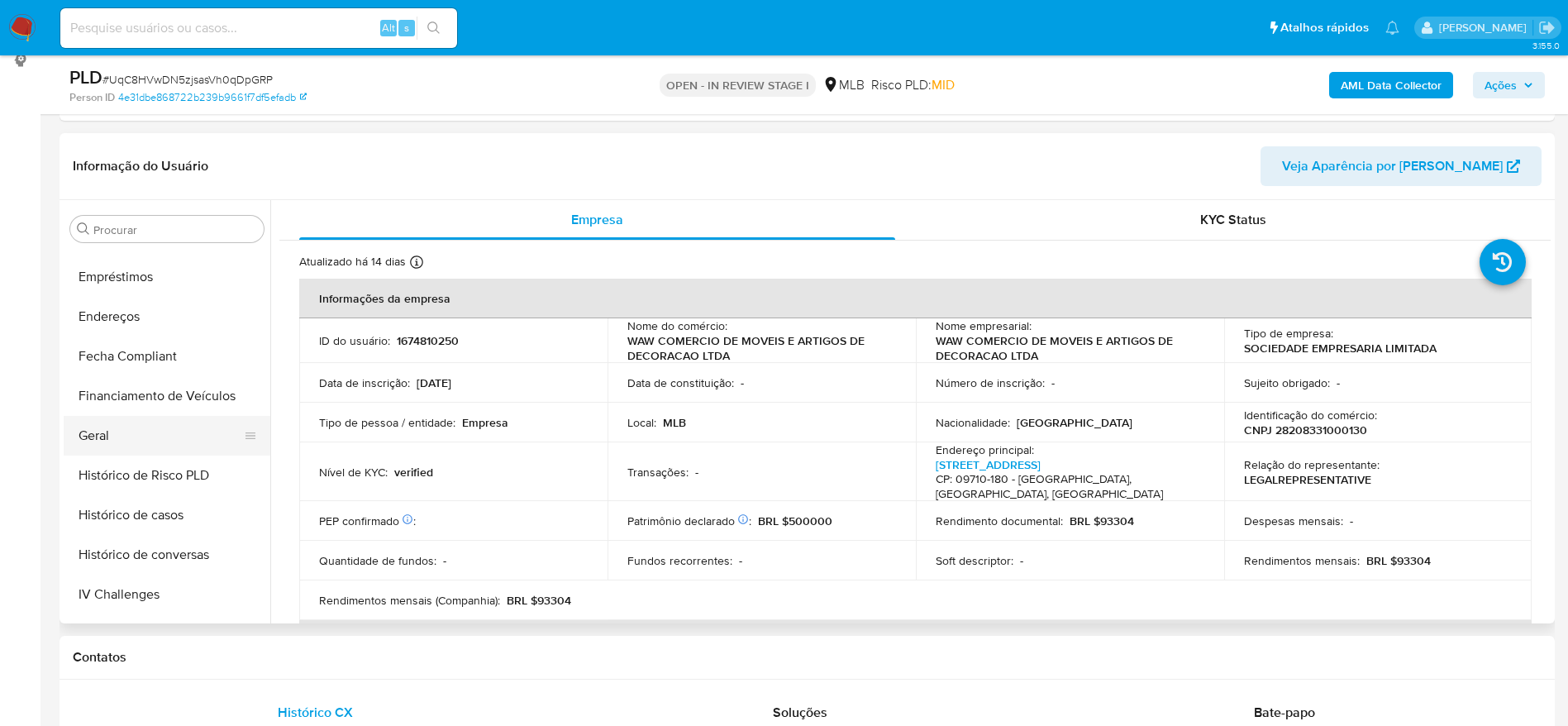
scroll to position [366, 0]
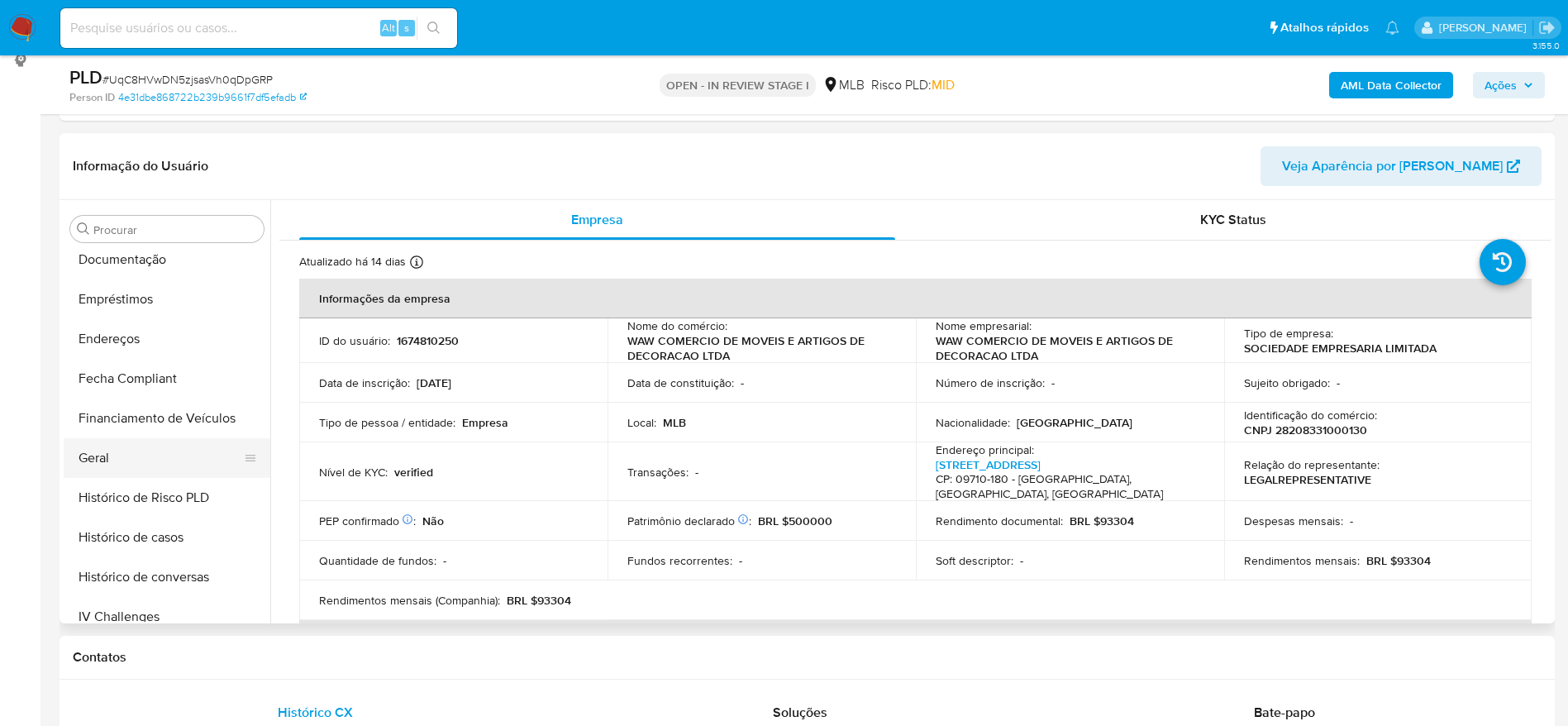
click at [109, 458] on button "Geral" at bounding box center [160, 458] width 193 height 39
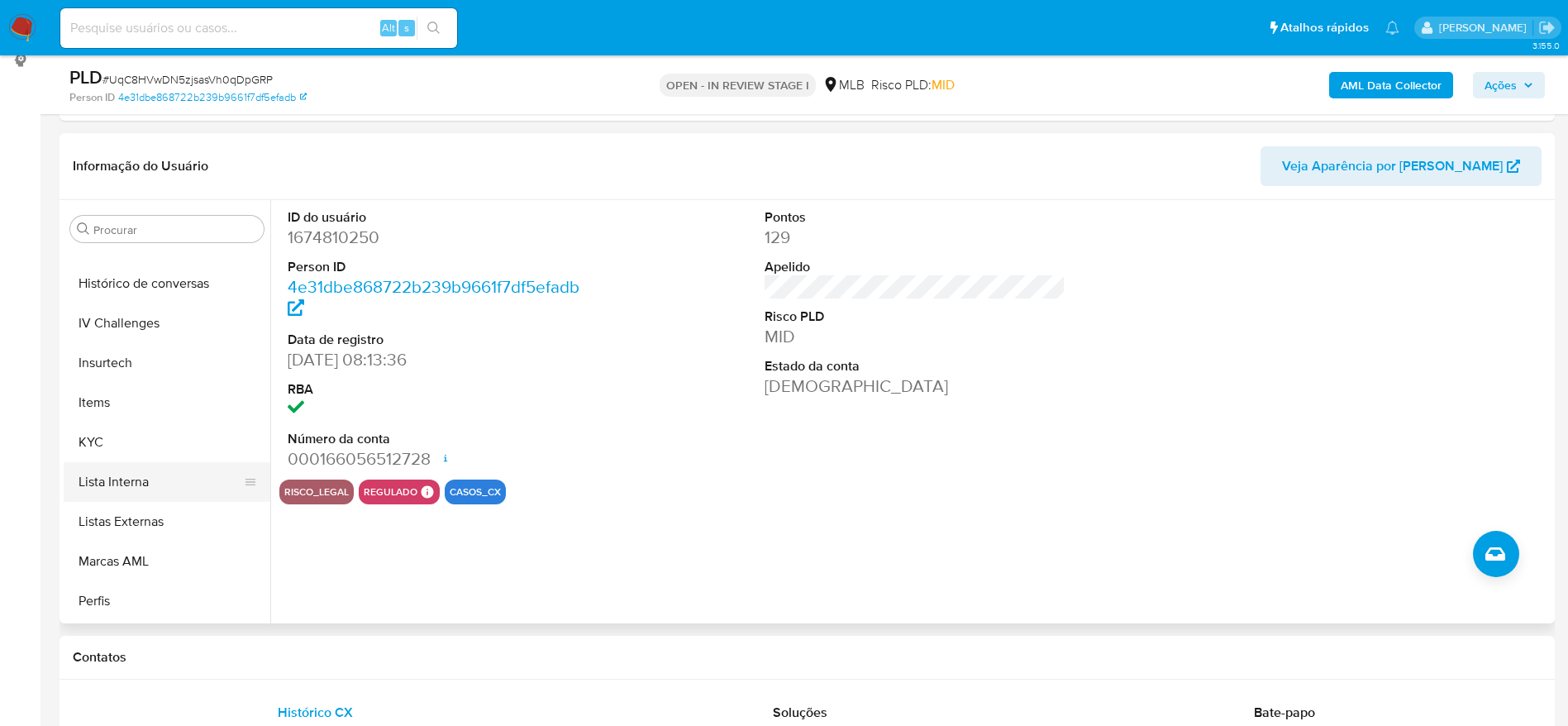
scroll to position [738, 0]
click at [120, 360] on button "KYC" at bounding box center [160, 363] width 193 height 39
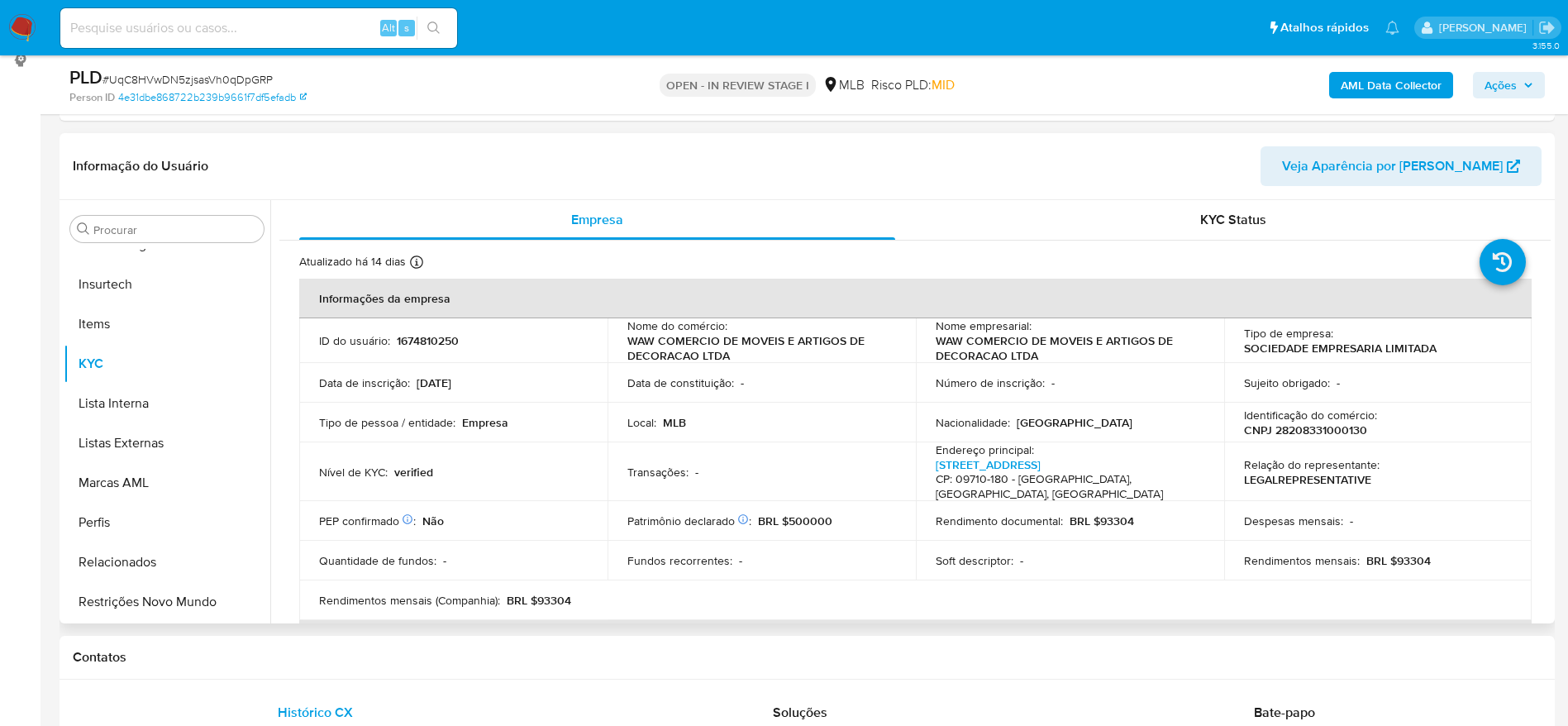
click at [425, 334] on p "1674810250" at bounding box center [427, 340] width 62 height 15
copy p "1674810250"
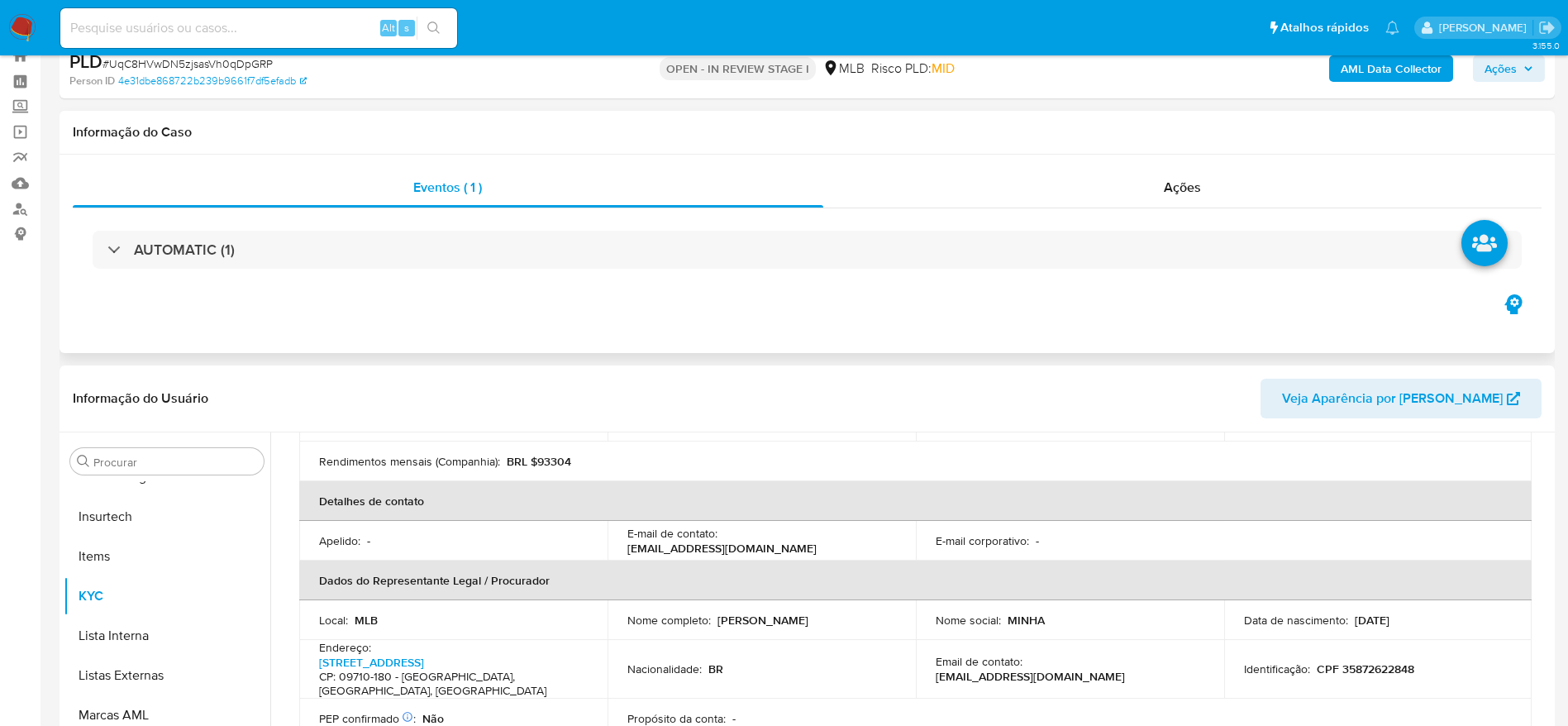
scroll to position [0, 0]
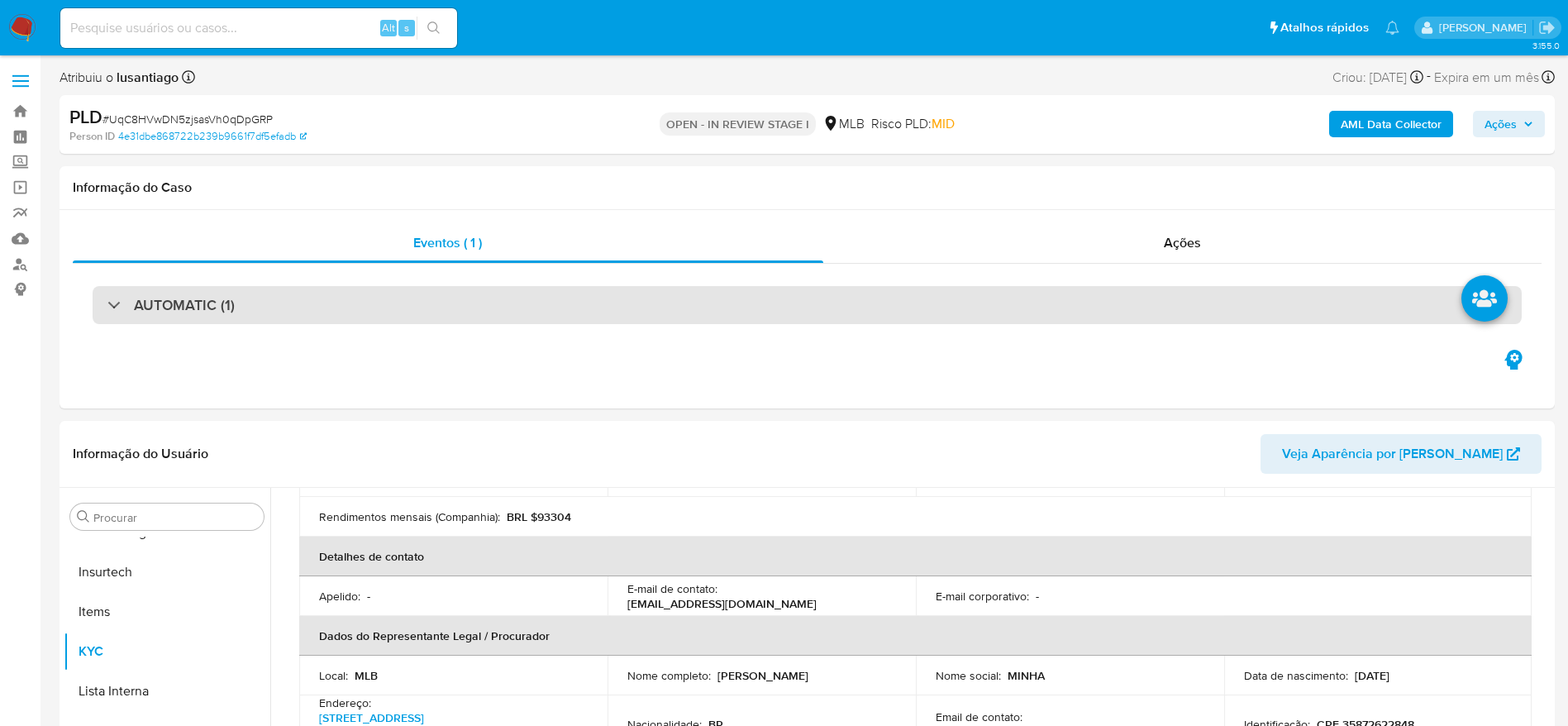
click at [1269, 316] on div "AUTOMATIC (1)" at bounding box center [807, 306] width 1429 height 38
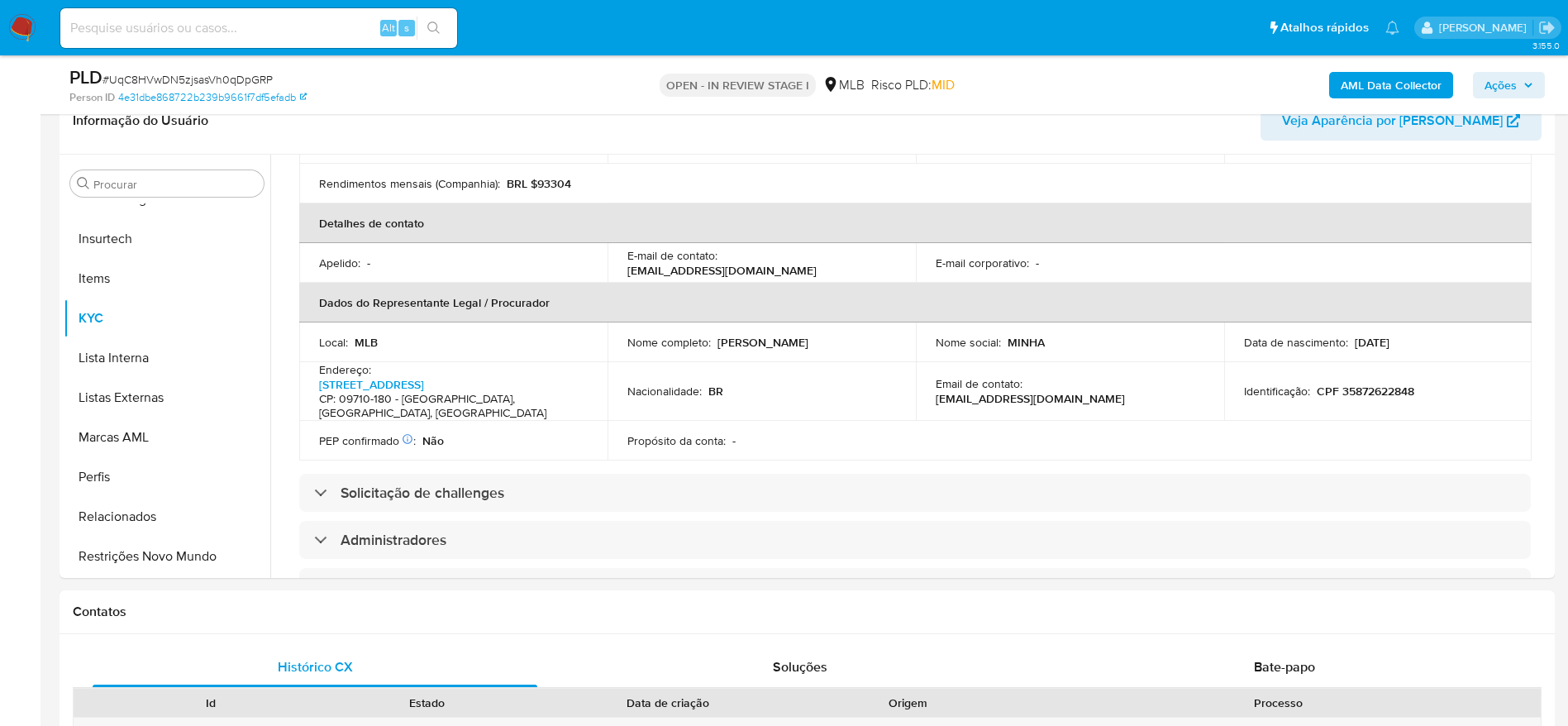
scroll to position [744, 0]
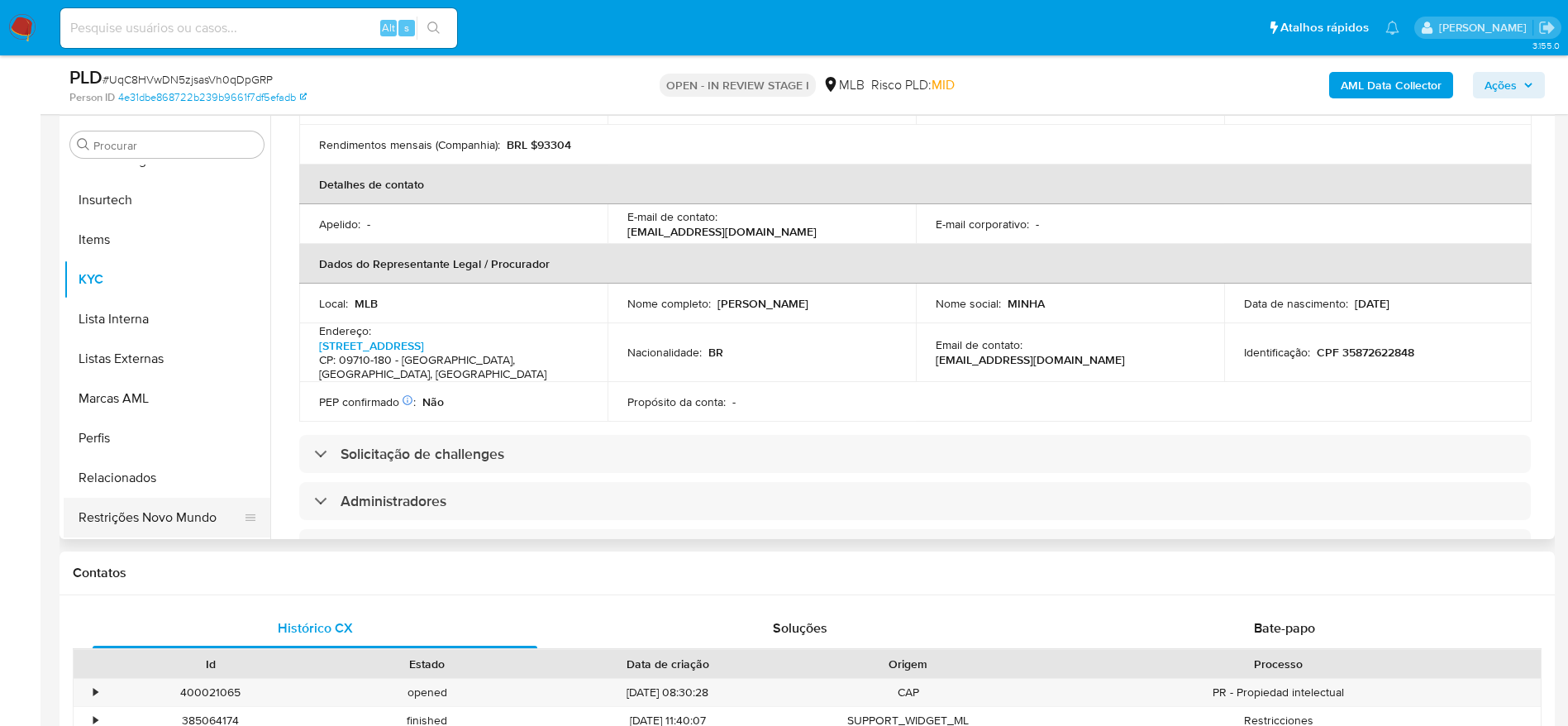
click at [119, 529] on button "Restrições Novo Mundo" at bounding box center [160, 517] width 193 height 39
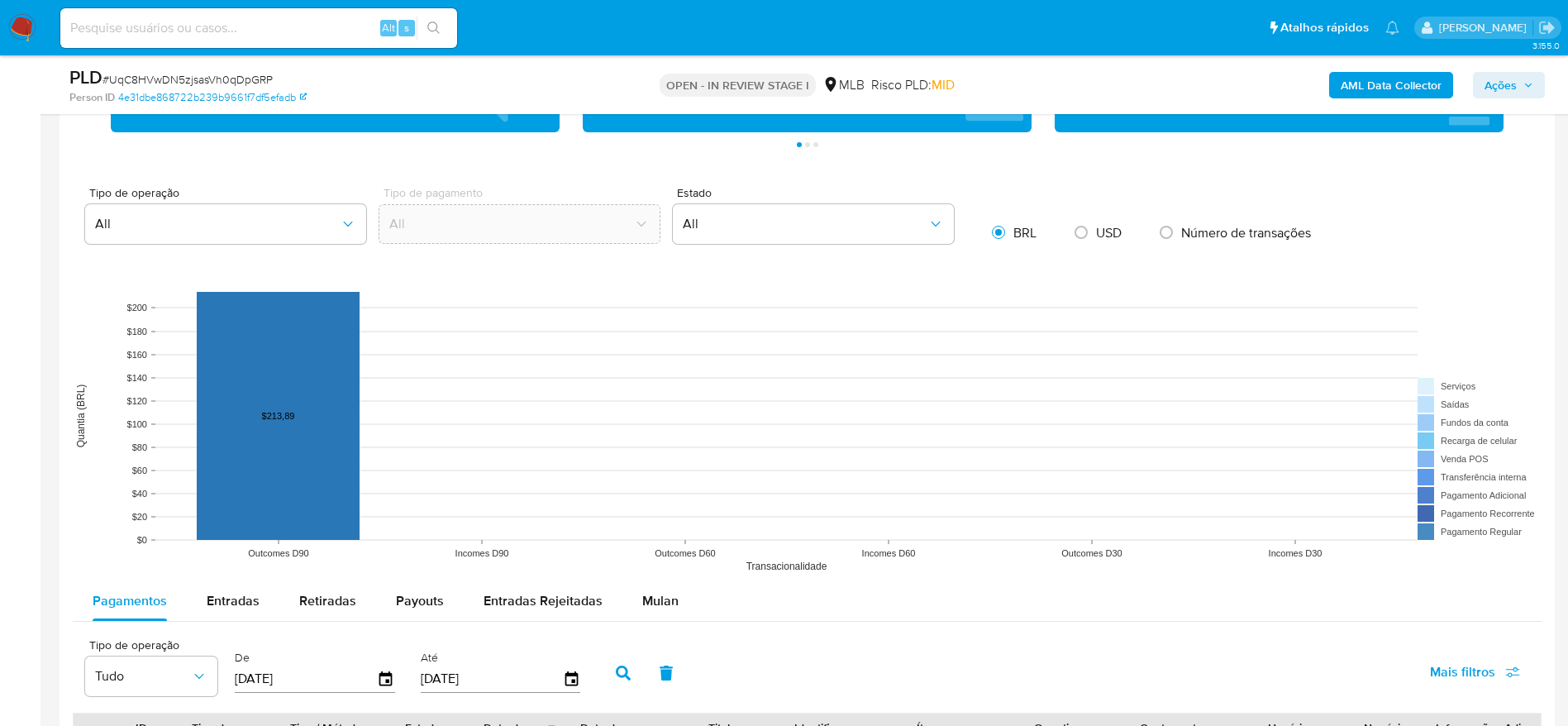
scroll to position [1861, 0]
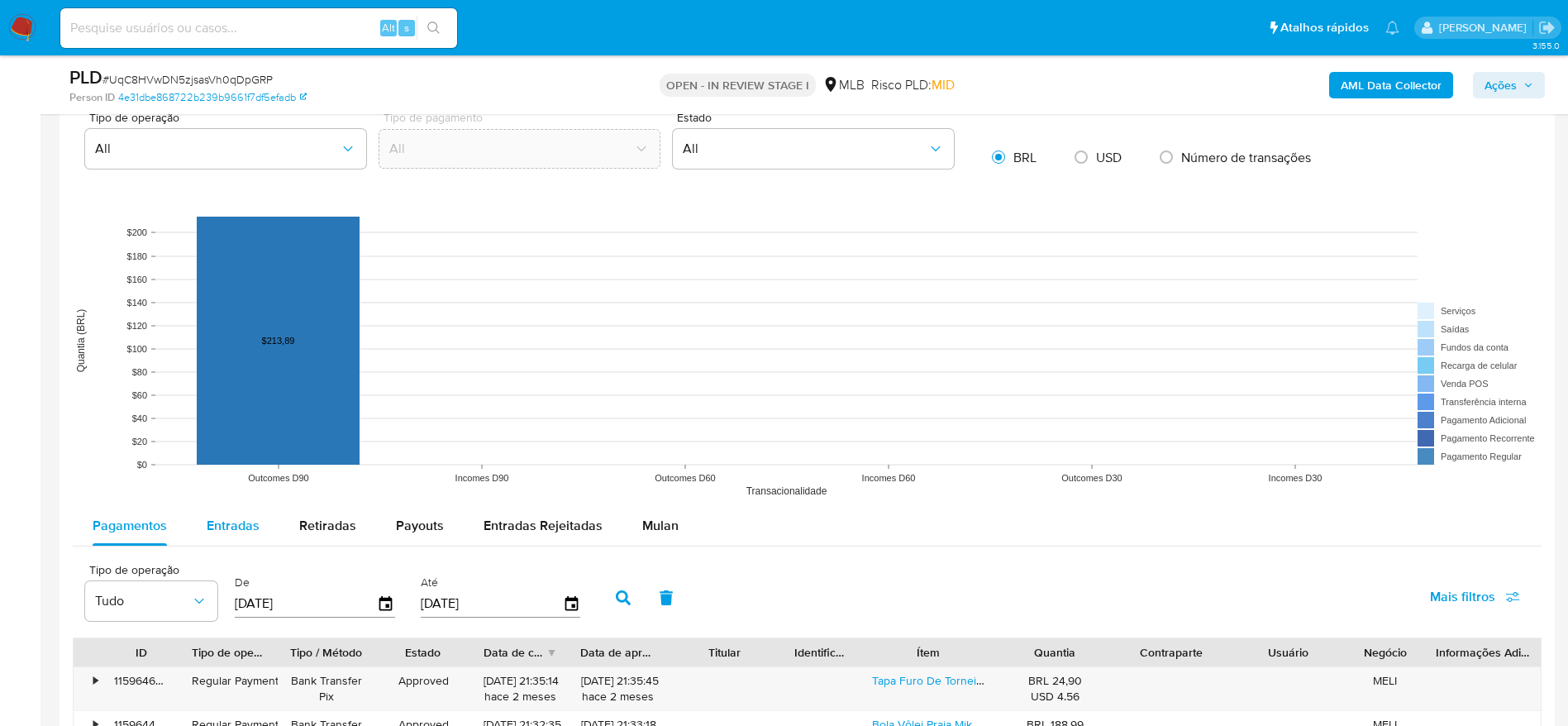
click at [245, 544] on div "Entradas" at bounding box center [233, 525] width 53 height 39
select select "10"
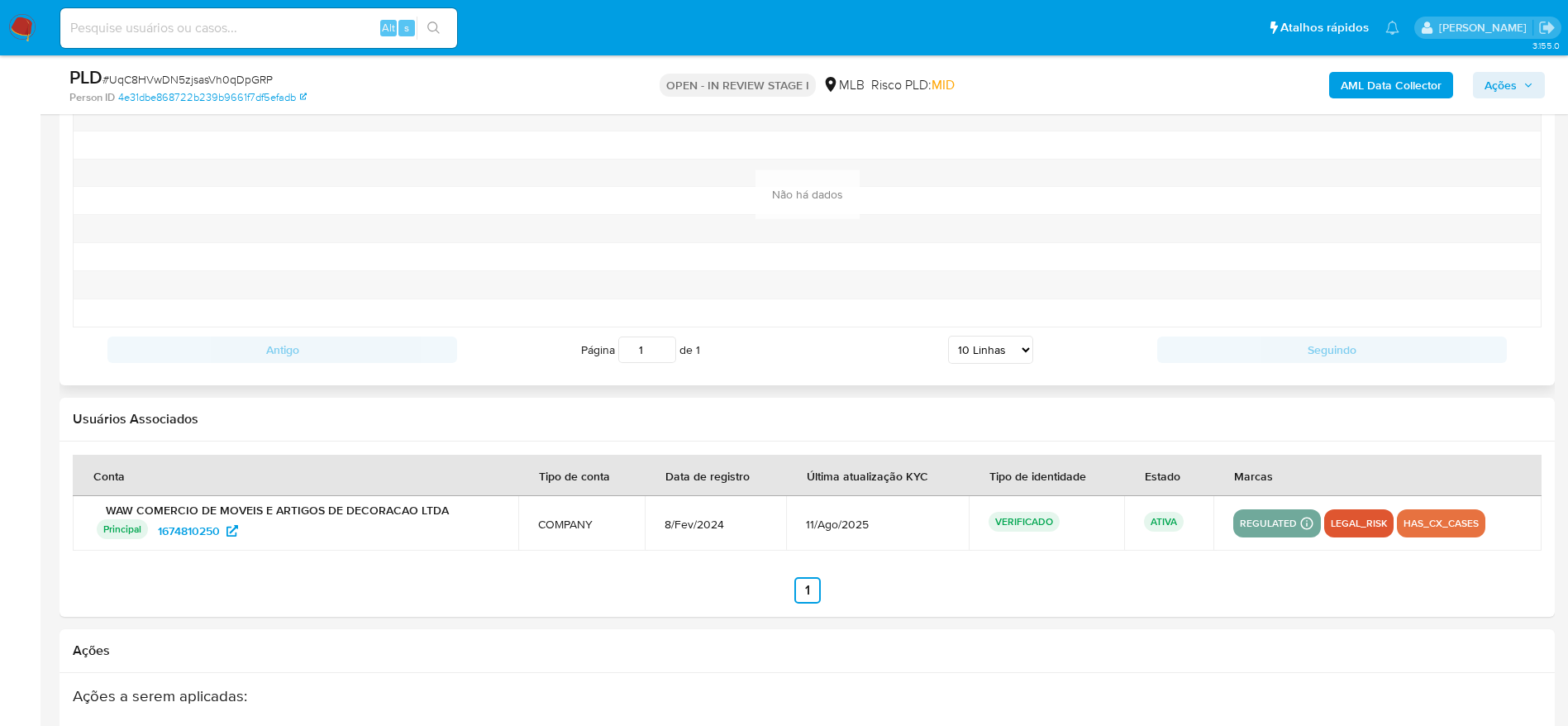
scroll to position [2233, 0]
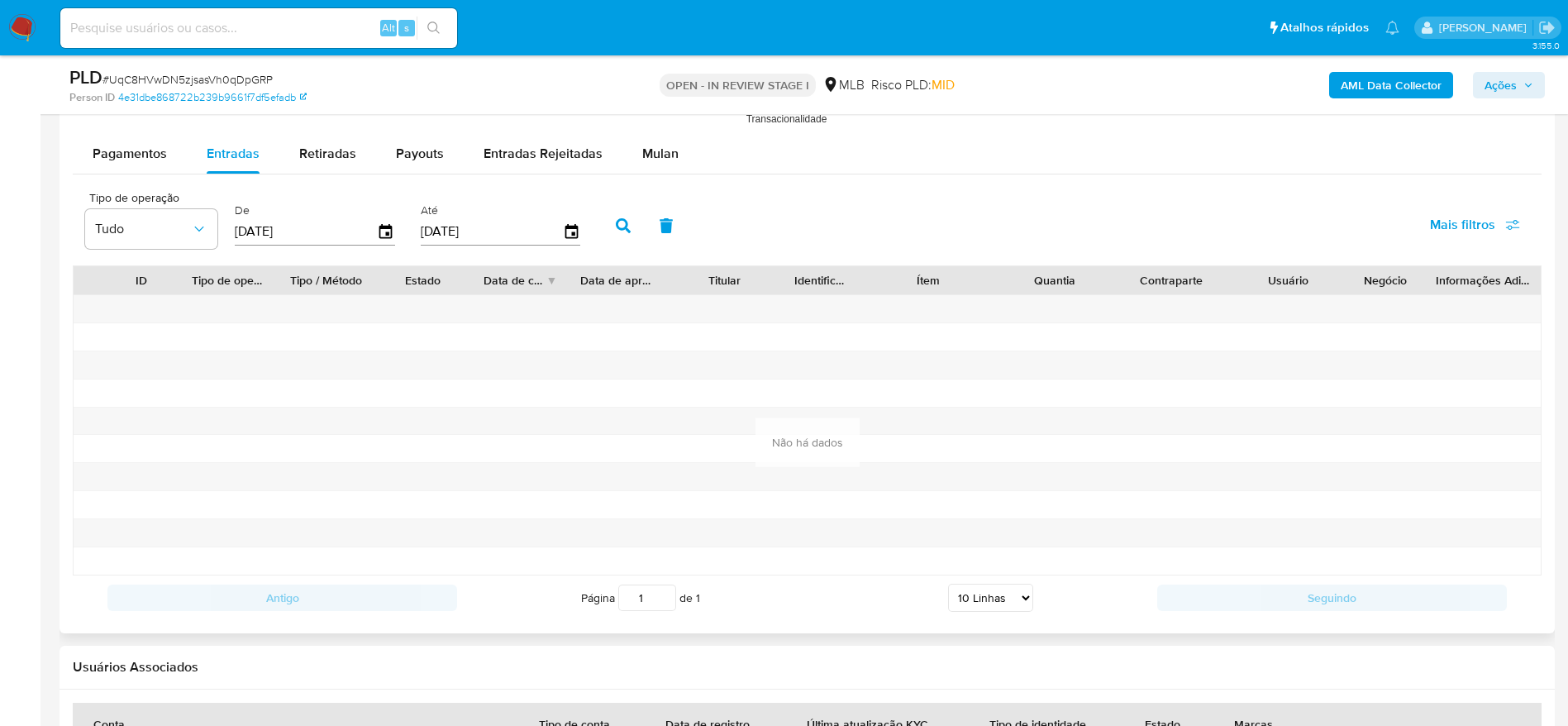
click at [264, 228] on input "28/05/2025" at bounding box center [306, 232] width 142 height 26
type input "28/52/025_"
type input "01/01/2025"
click at [619, 221] on icon "button" at bounding box center [622, 225] width 15 height 15
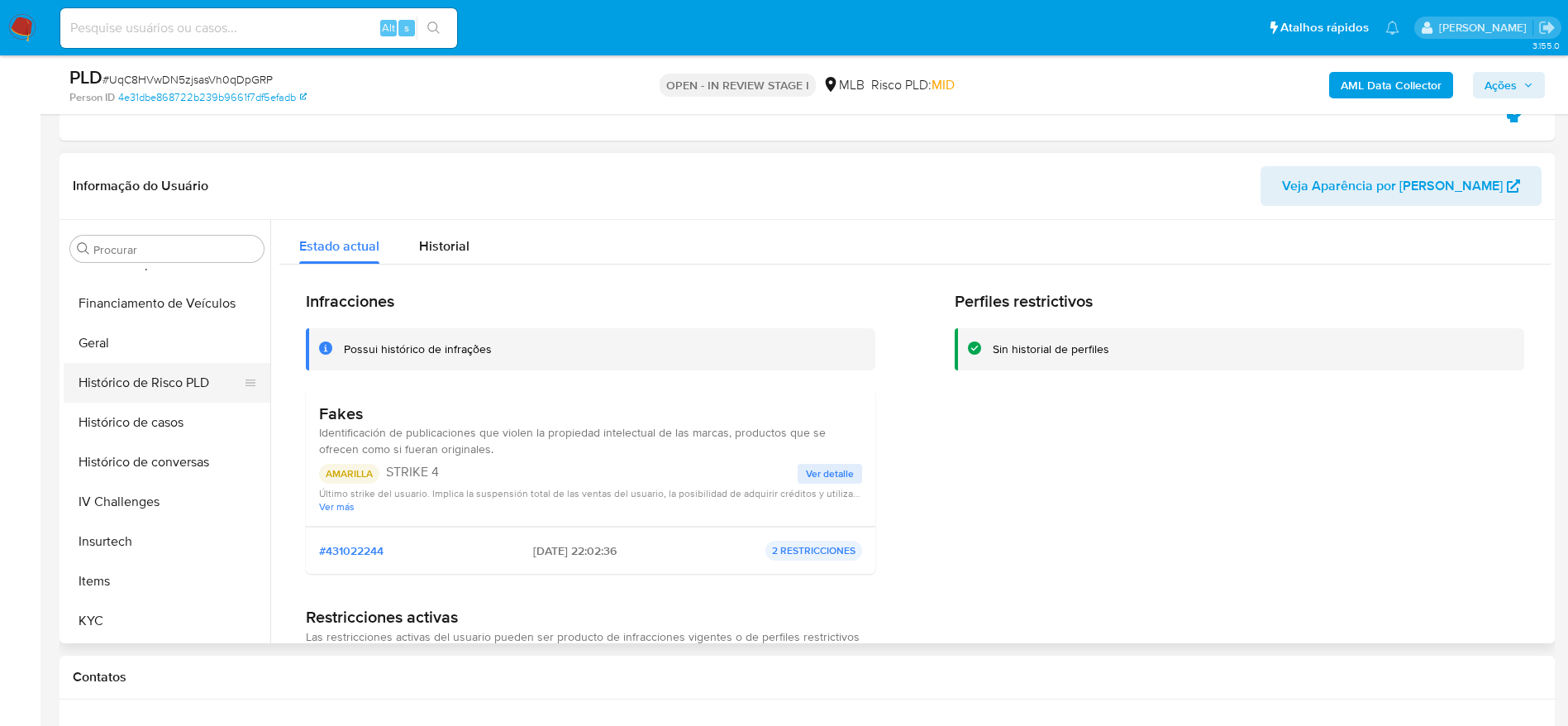
scroll to position [490, 0]
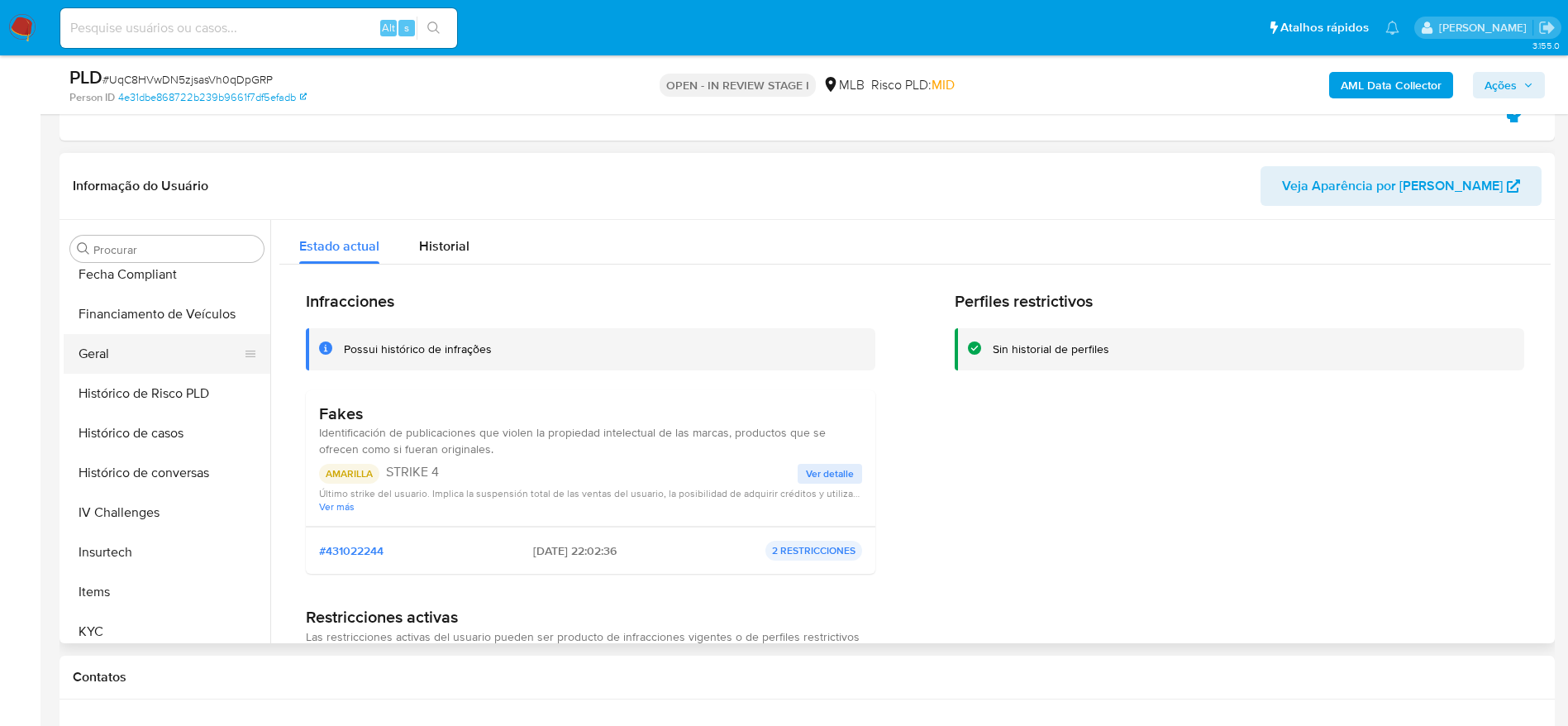
click at [127, 345] on button "Geral" at bounding box center [160, 353] width 193 height 39
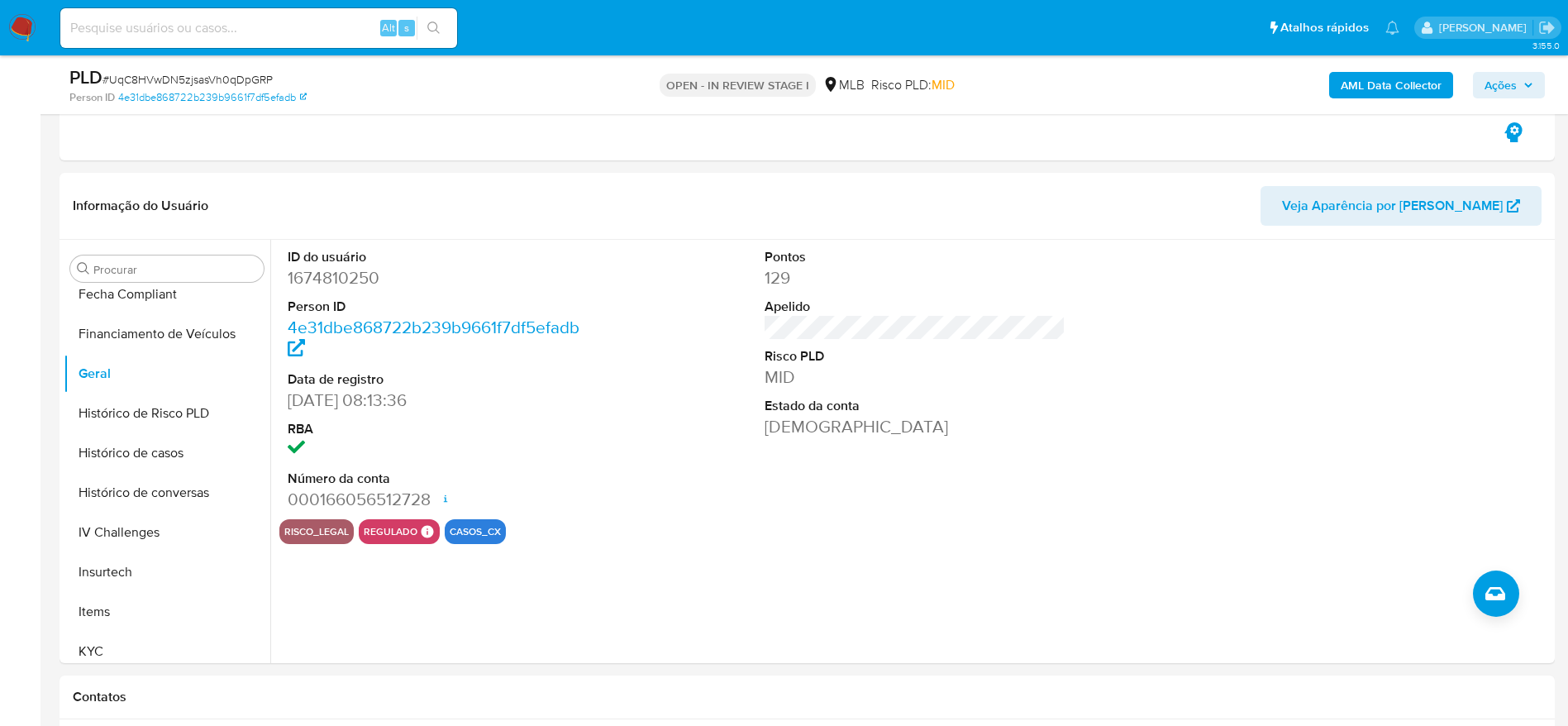
click at [1492, 73] on span "Ações" at bounding box center [1500, 85] width 32 height 26
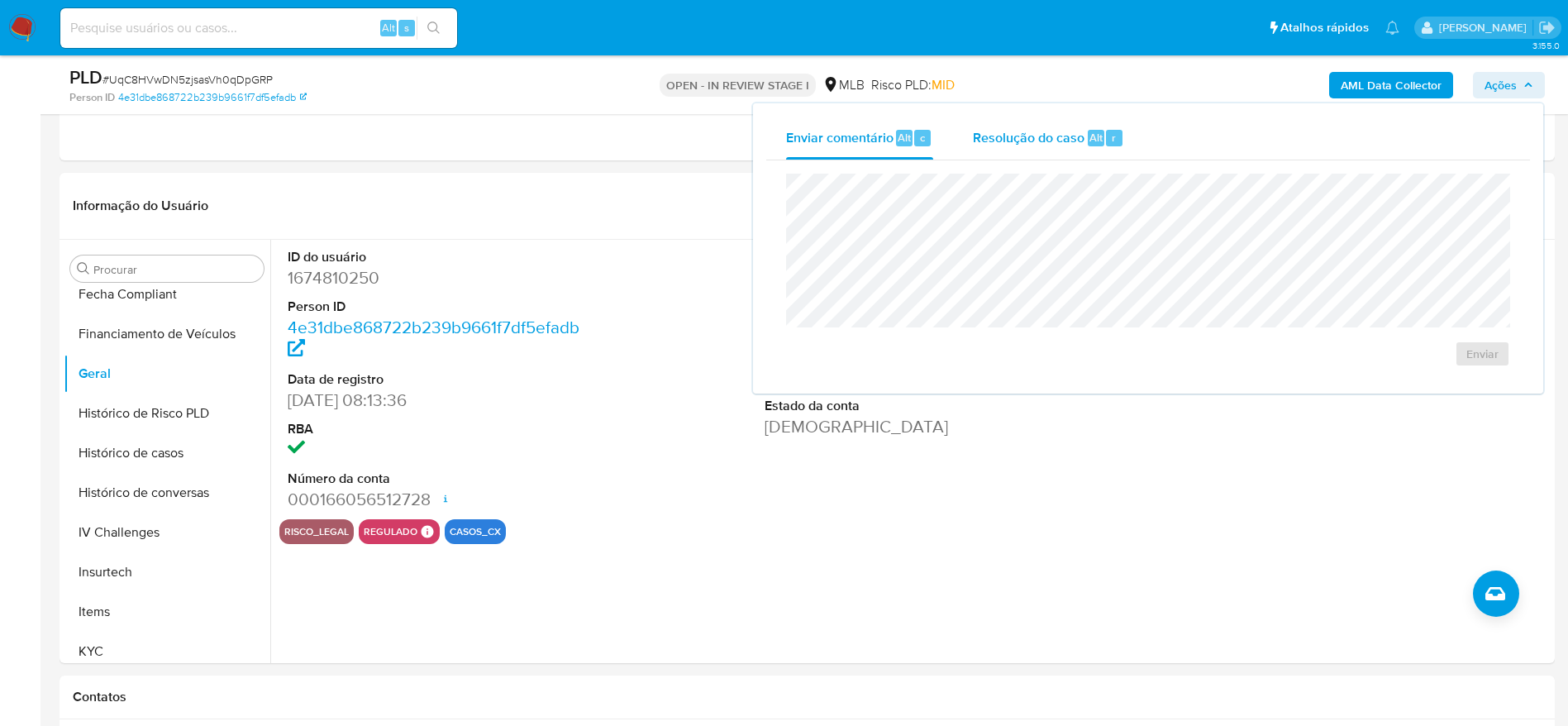
click at [1080, 139] on span "Resolução do caso" at bounding box center [1028, 137] width 112 height 19
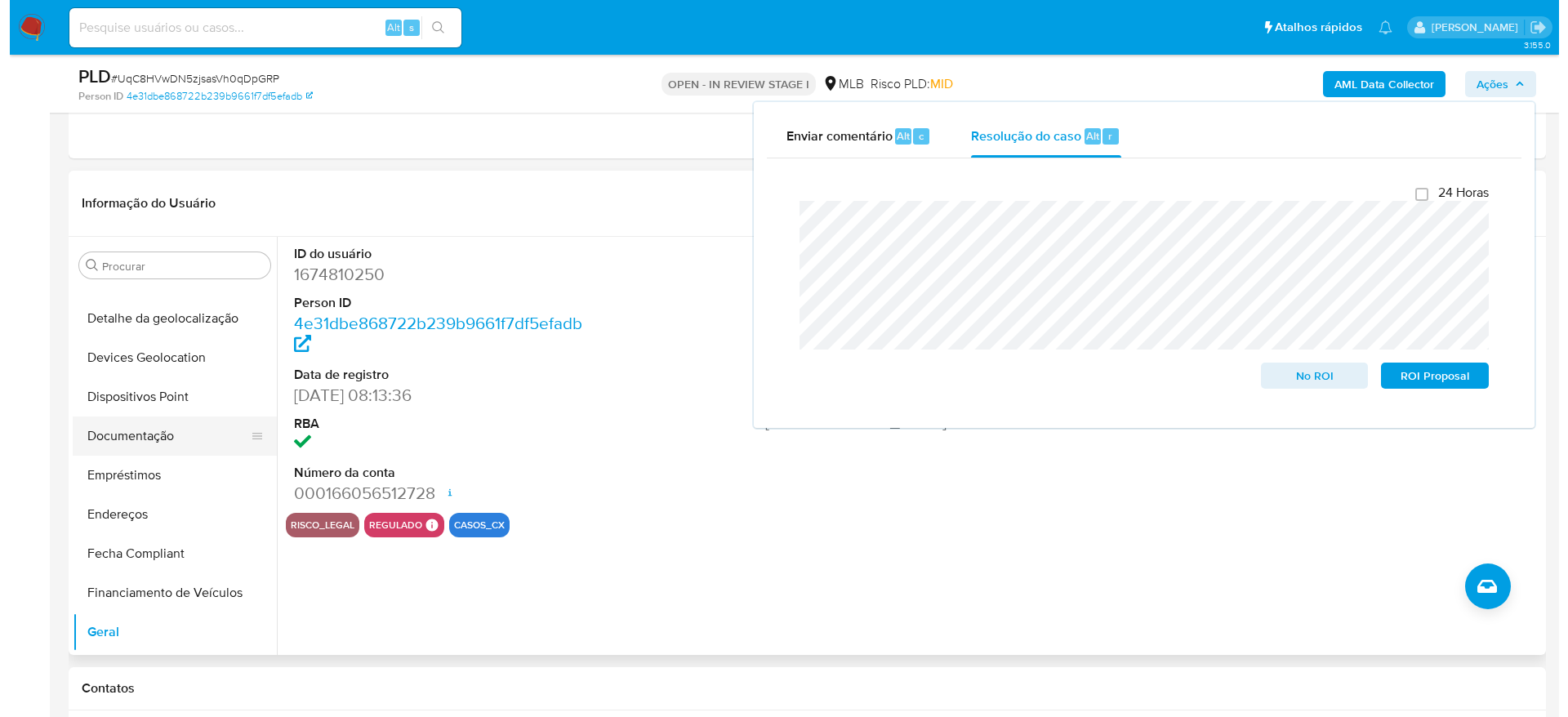
scroll to position [0, 0]
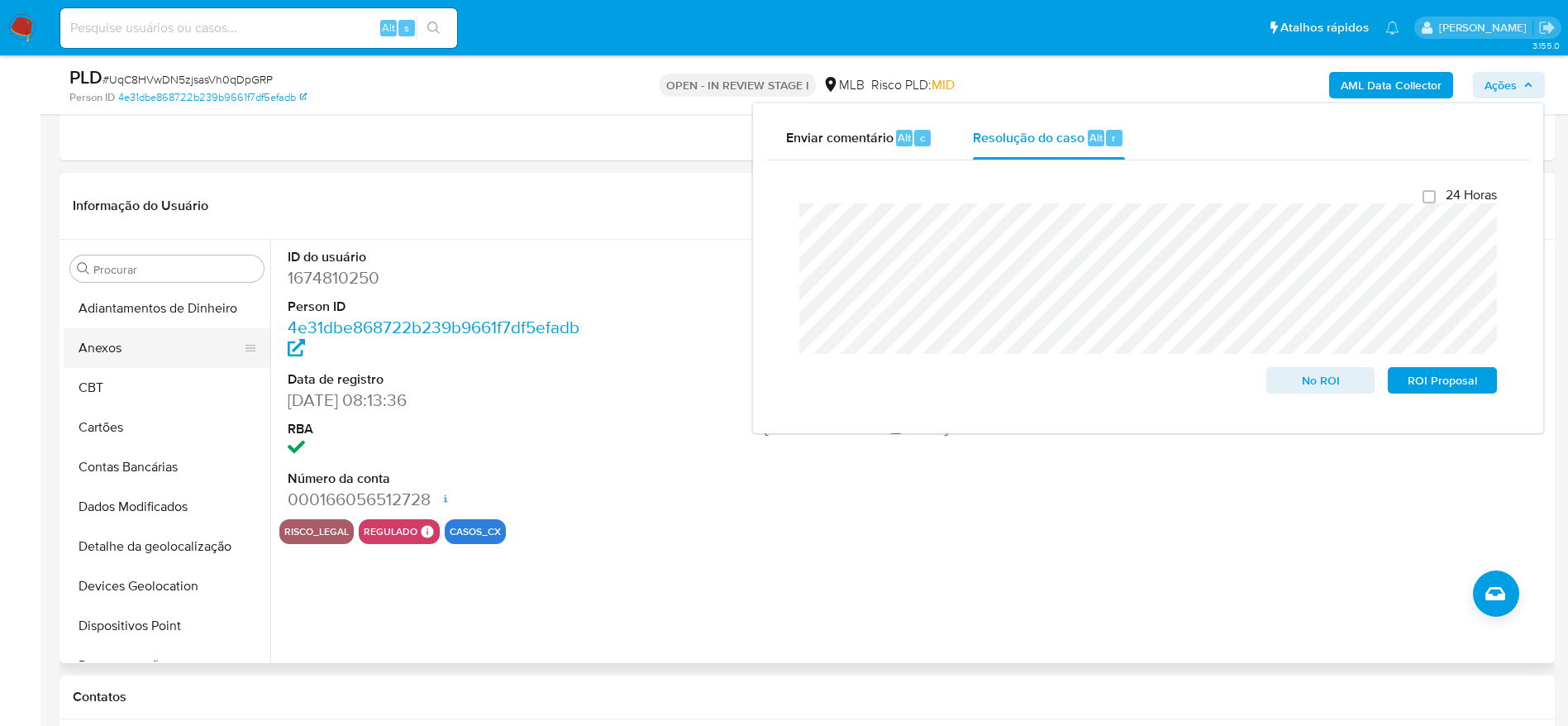
click at [134, 348] on button "Anexos" at bounding box center [160, 348] width 193 height 39
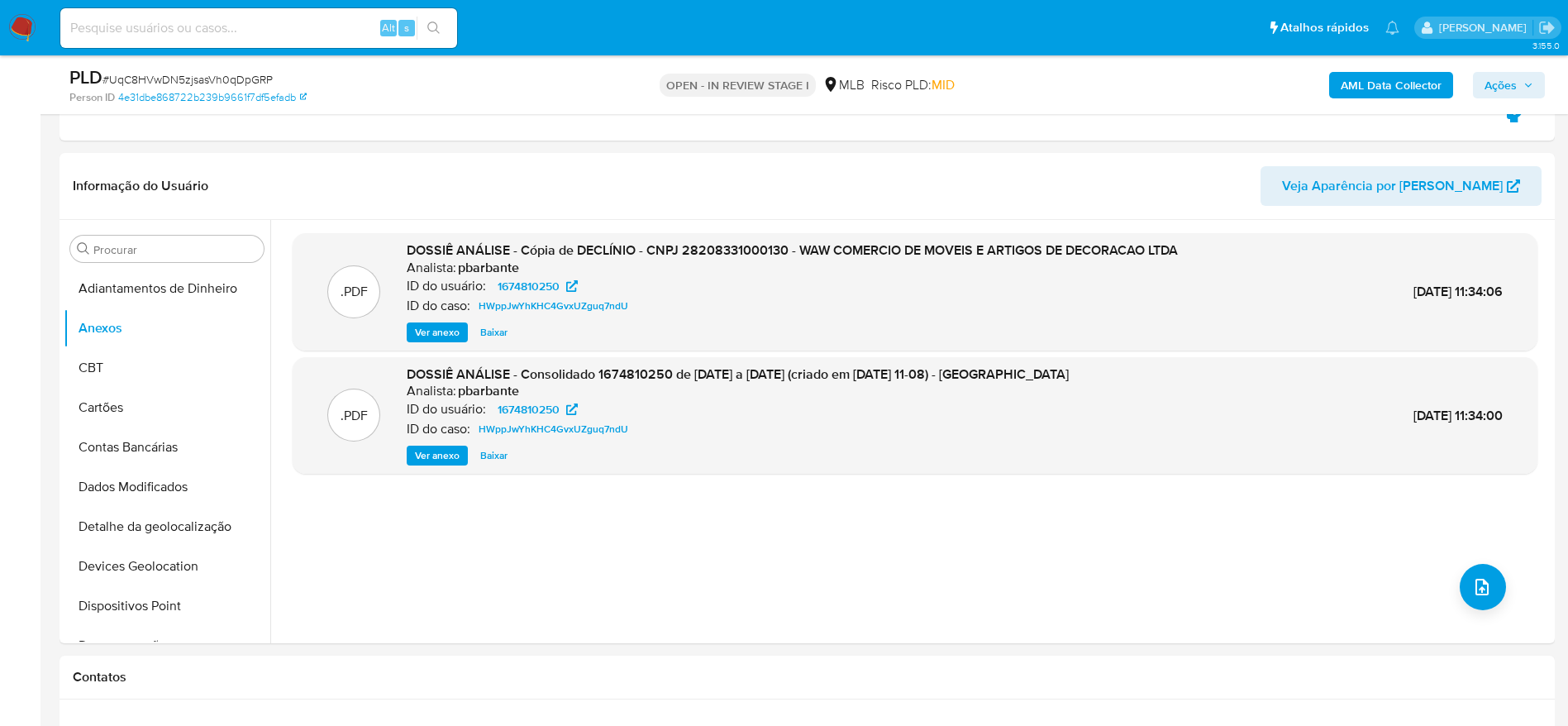
click at [1393, 86] on b "AML Data Collector" at bounding box center [1390, 85] width 100 height 26
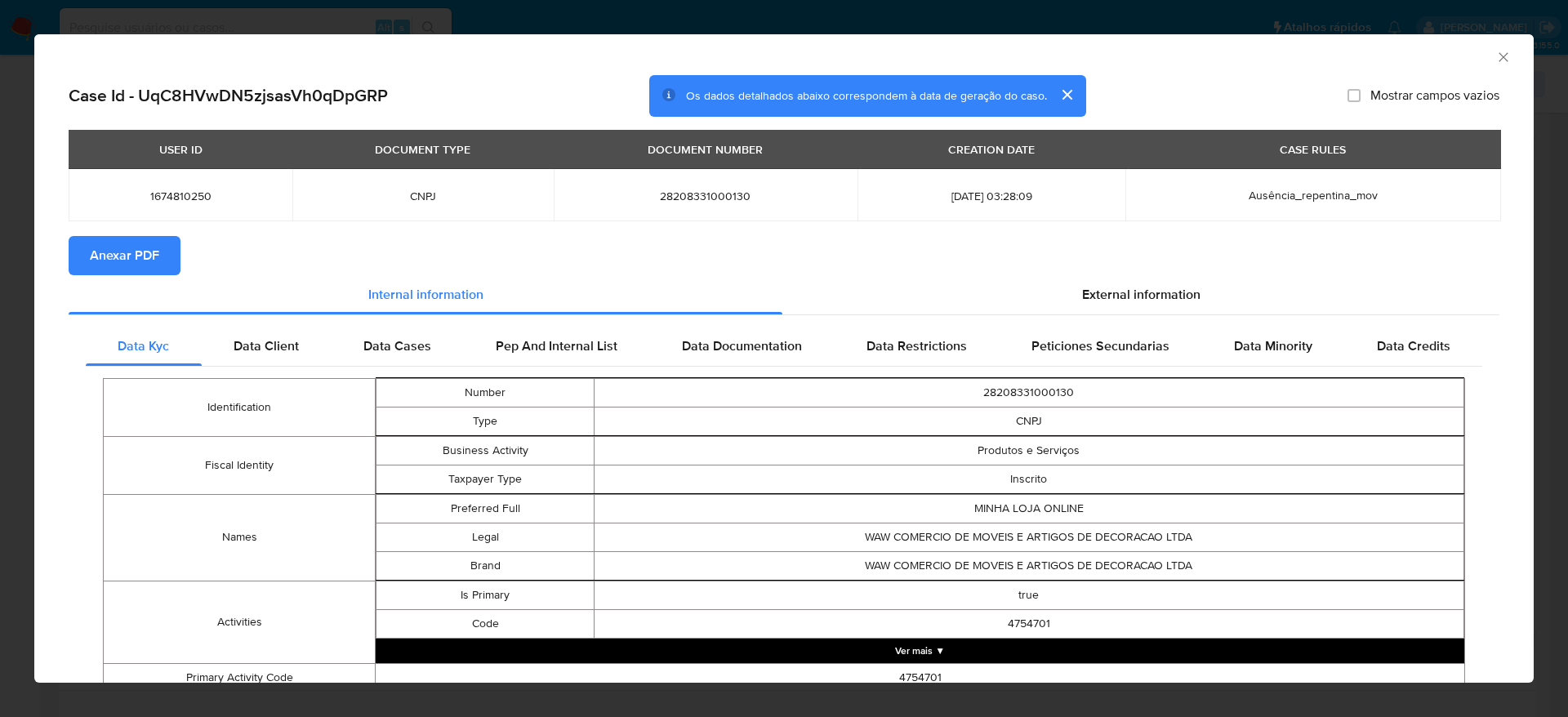
click at [135, 255] on span "Anexar PDF" at bounding box center [124, 255] width 69 height 36
click at [1496, 53] on icon "Fechar a janela" at bounding box center [1503, 57] width 16 height 16
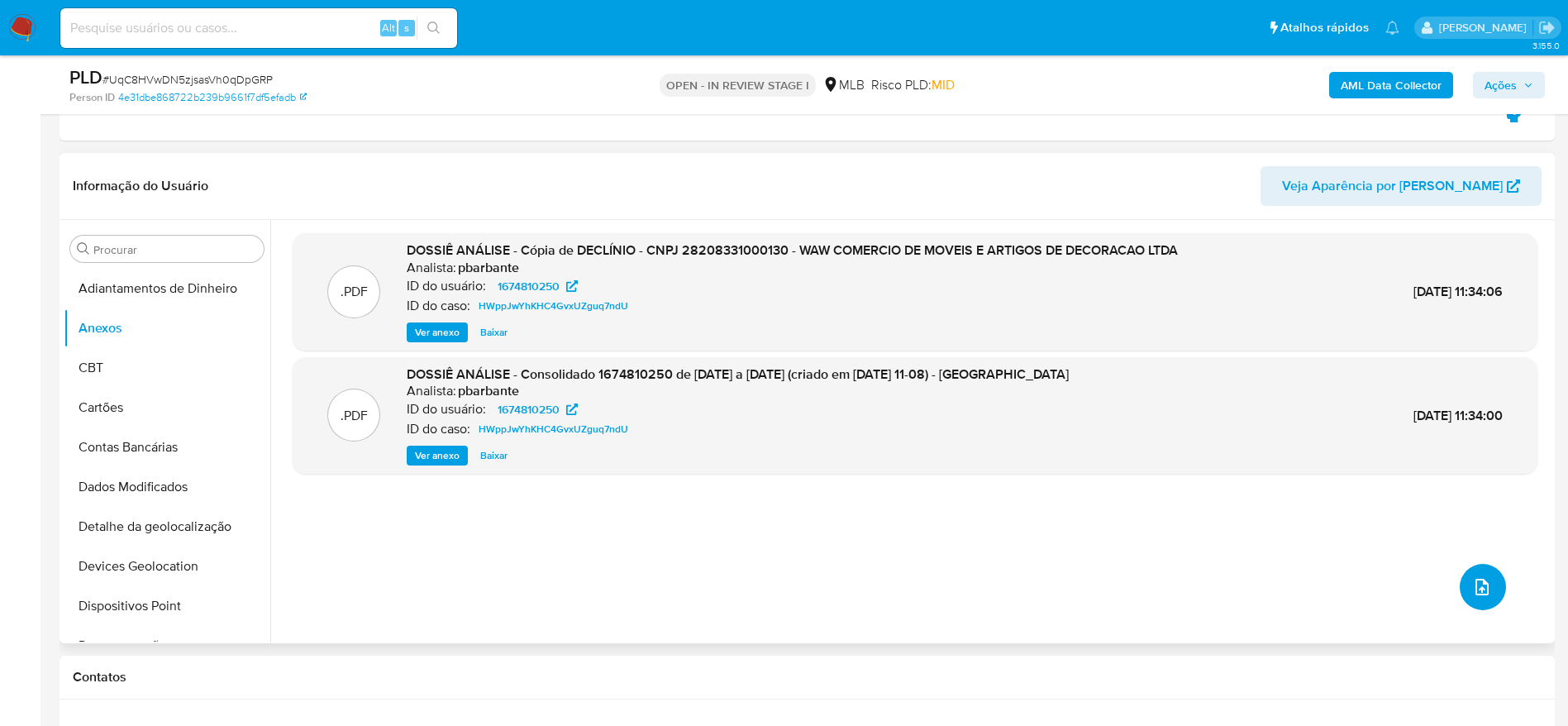
click at [1475, 583] on icon "upload-file" at bounding box center [1482, 587] width 20 height 20
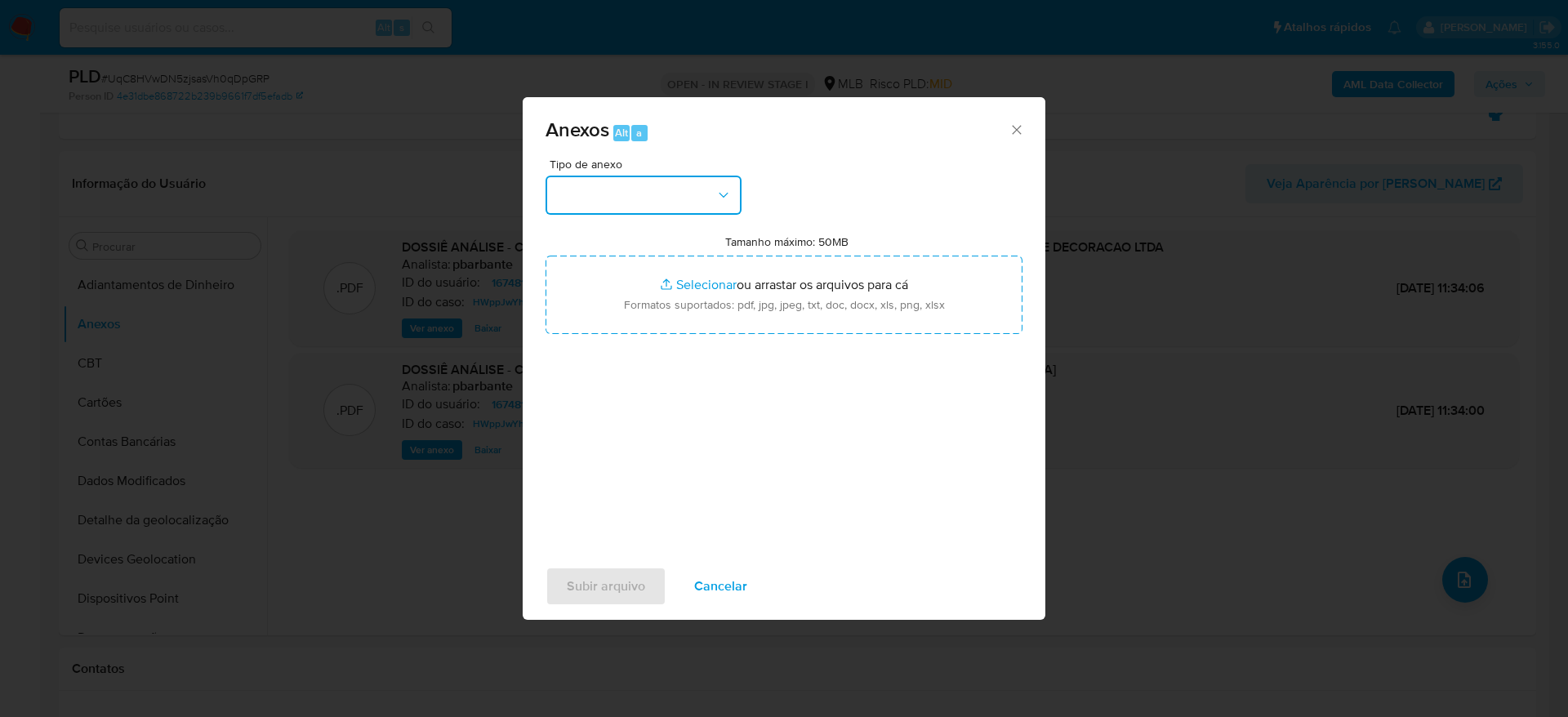
drag, startPoint x: 587, startPoint y: 185, endPoint x: 592, endPoint y: 196, distance: 12.1
click at [589, 186] on button "button" at bounding box center [643, 195] width 196 height 39
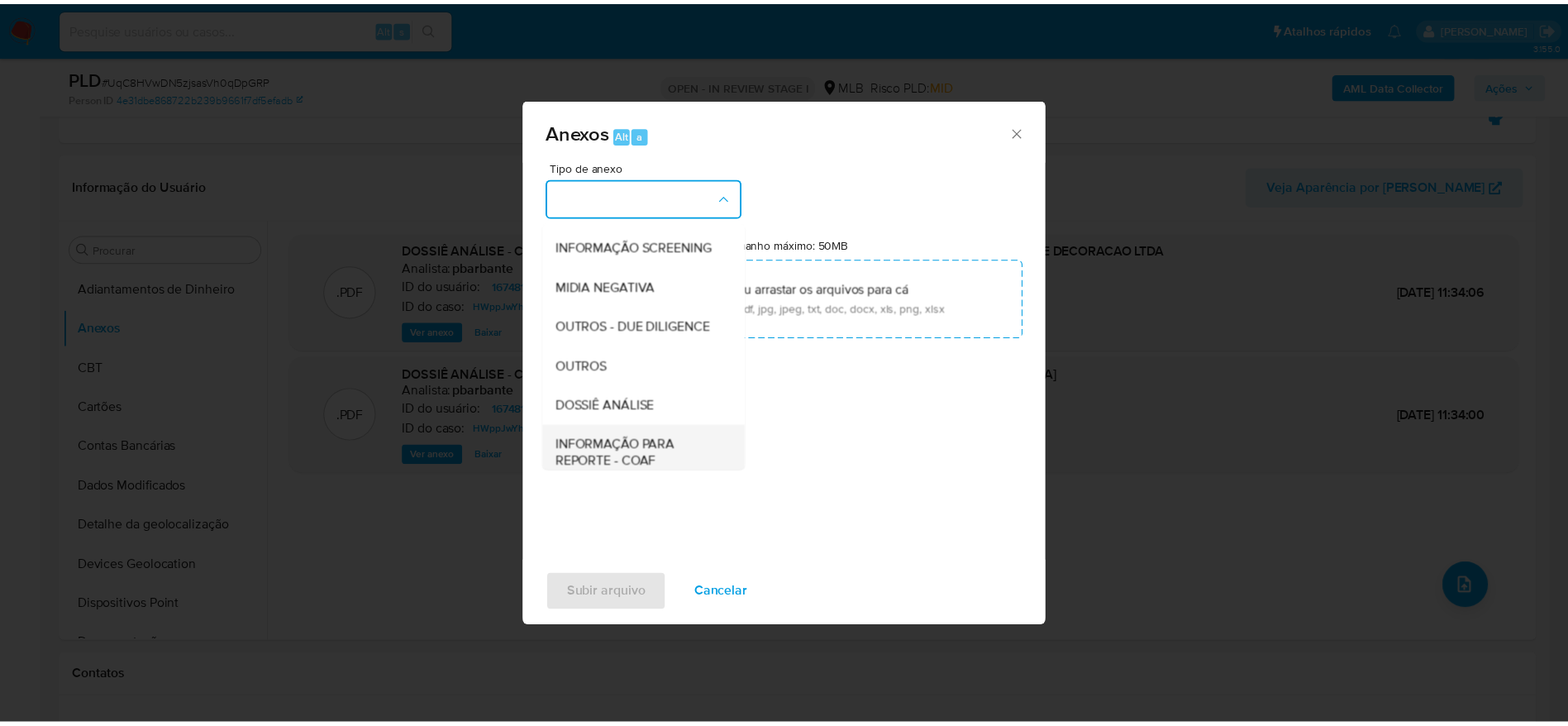
scroll to position [255, 0]
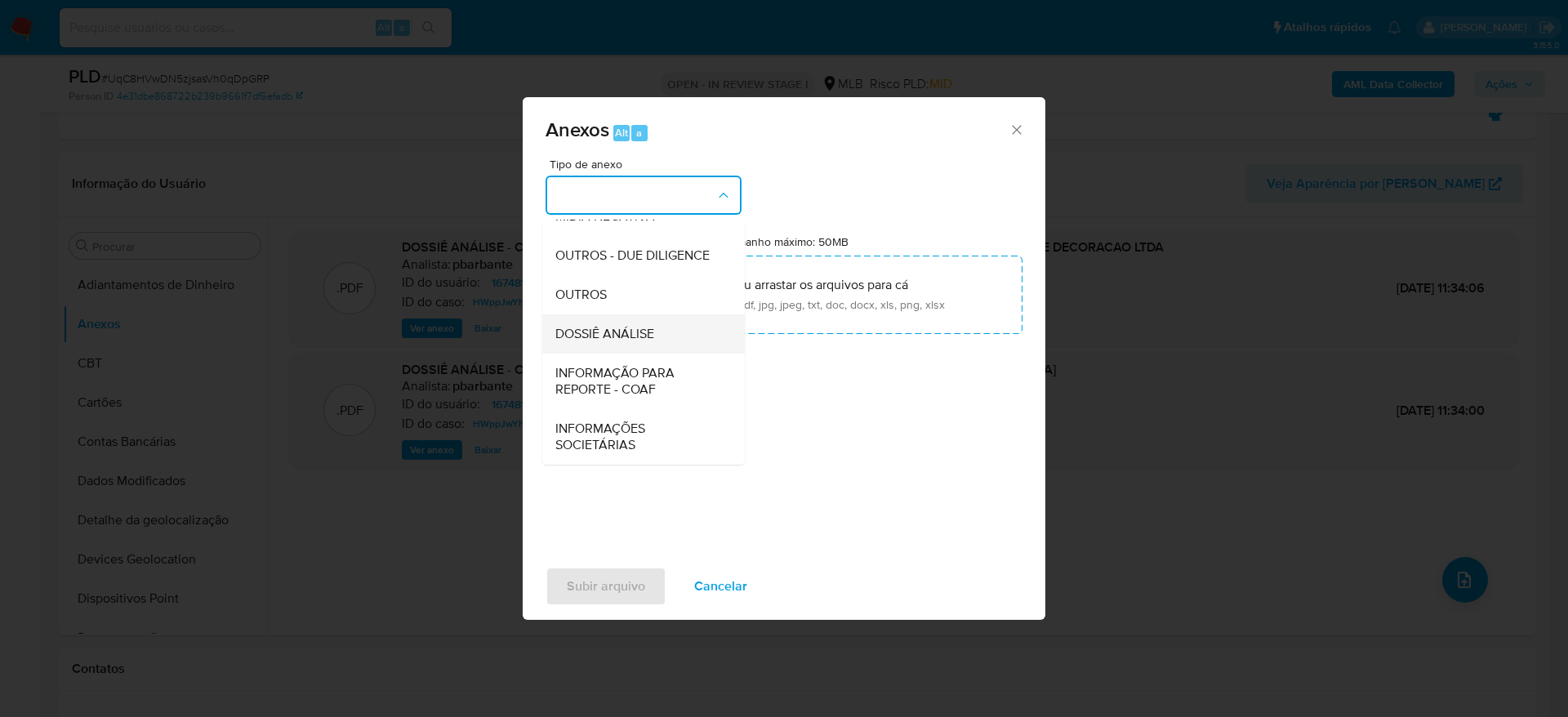
click at [614, 329] on span "DOSSIÊ ANÁLISE" at bounding box center [605, 334] width 99 height 16
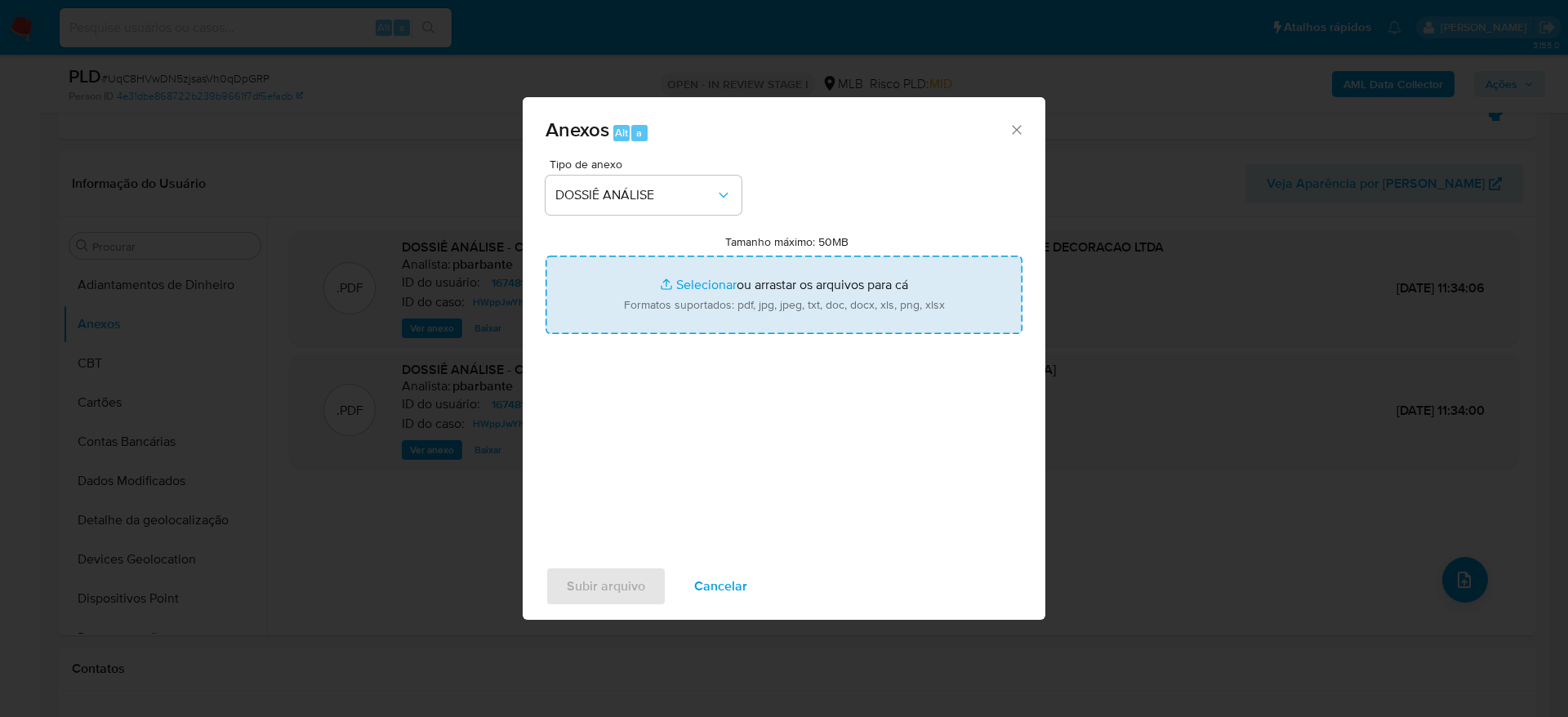
type input "C:\fakepath\Caselog UqC8HVwDN5zjsasVh0qDpGRP_2025_08_25_12_54_08 - CNPJ 2820833…"
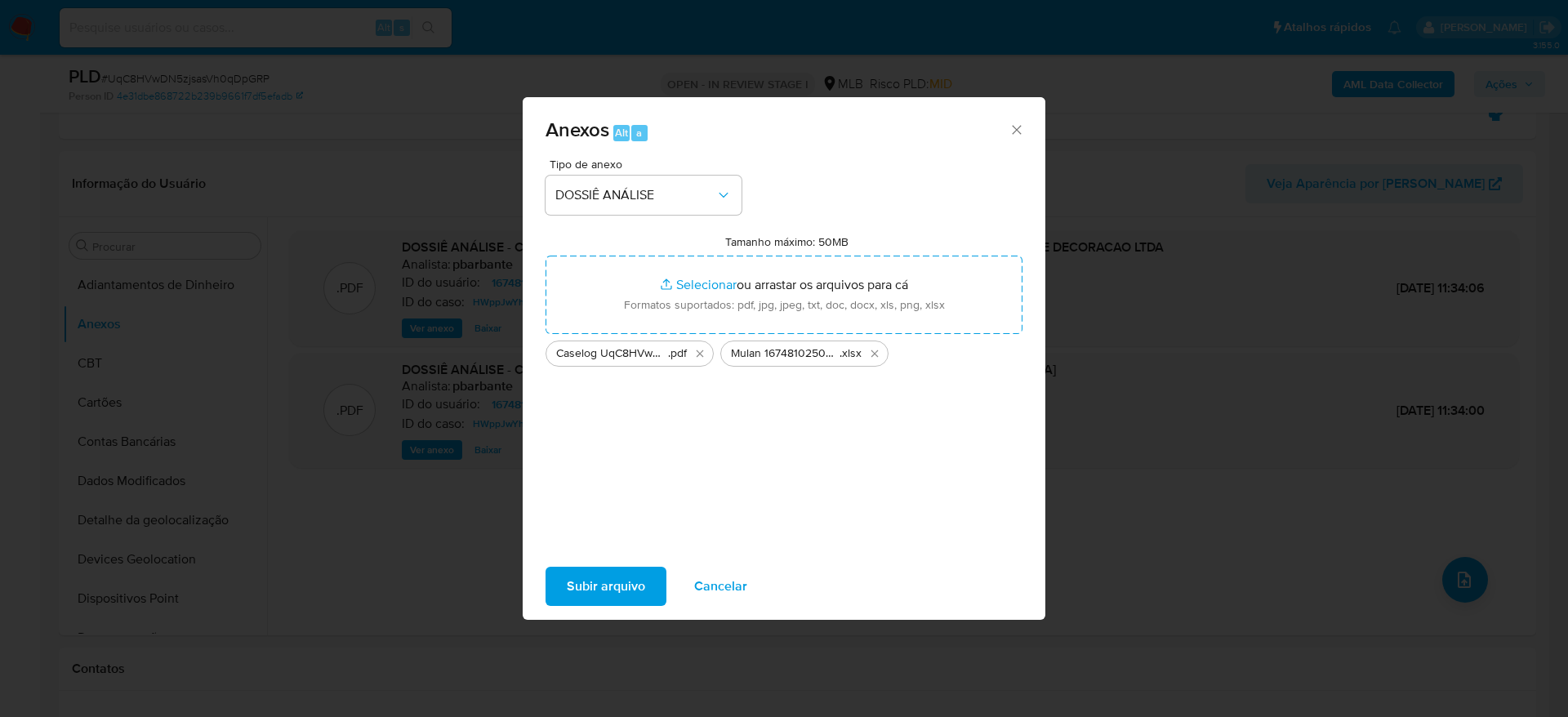
click at [592, 579] on span "Subir arquivo" at bounding box center [606, 587] width 79 height 36
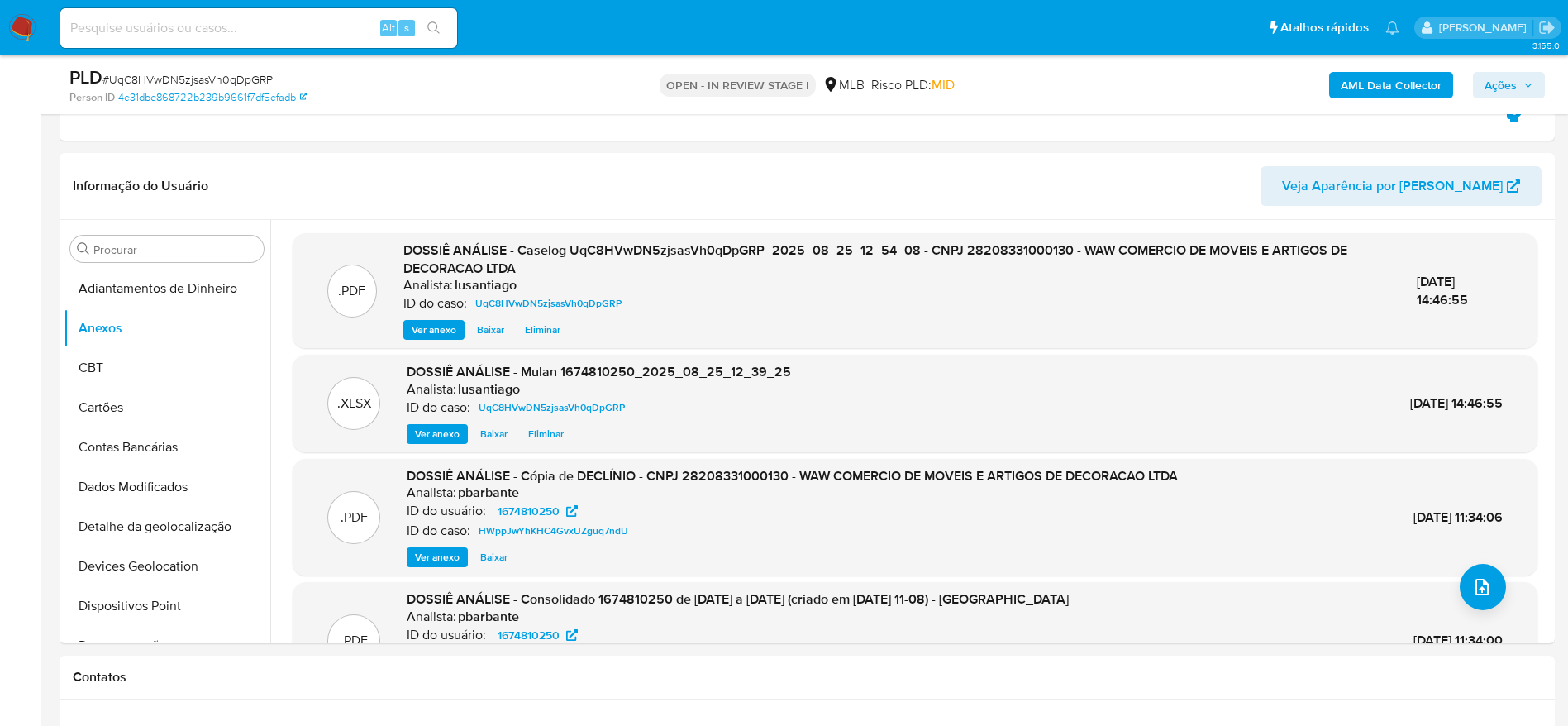
click at [1513, 80] on span "Ações" at bounding box center [1500, 85] width 32 height 26
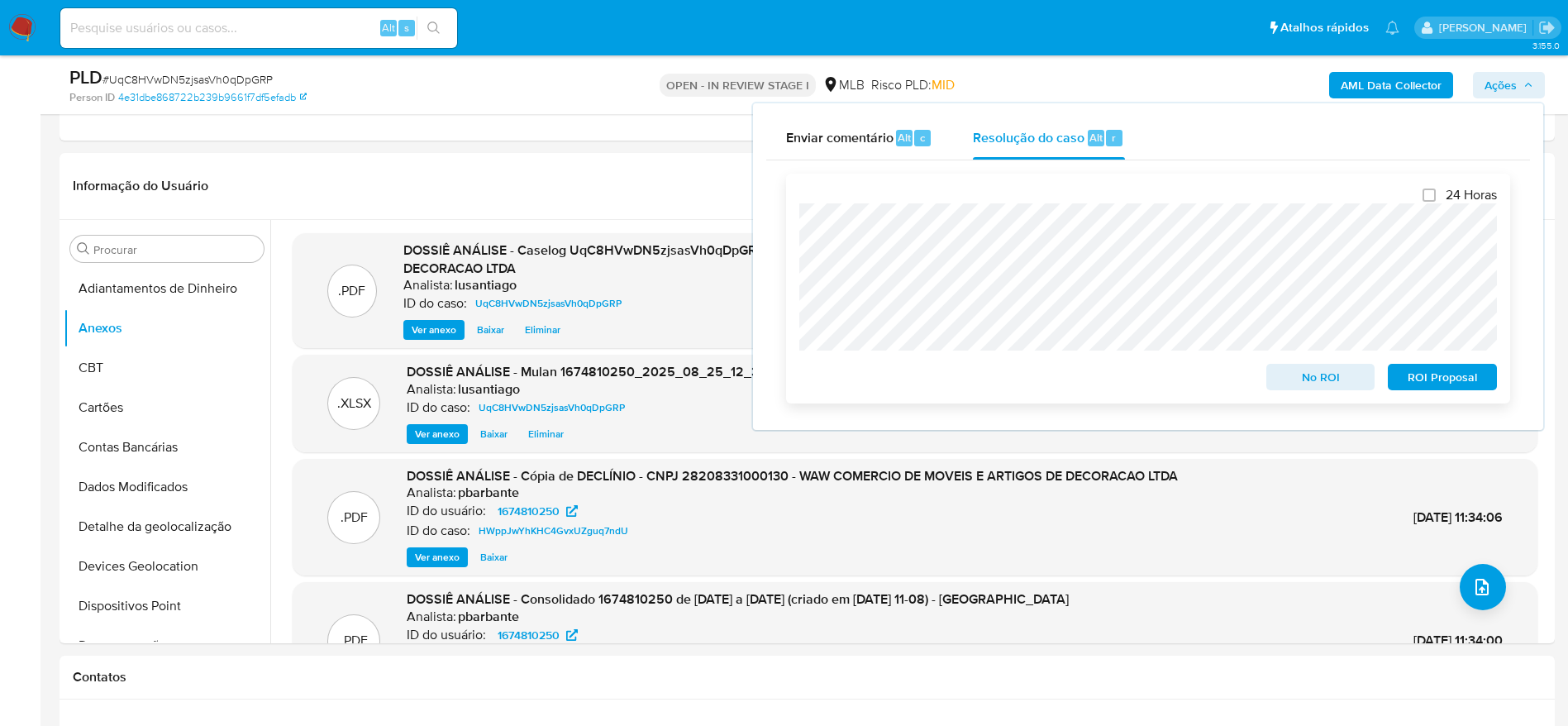
click at [1310, 384] on span "No ROI" at bounding box center [1320, 377] width 86 height 24
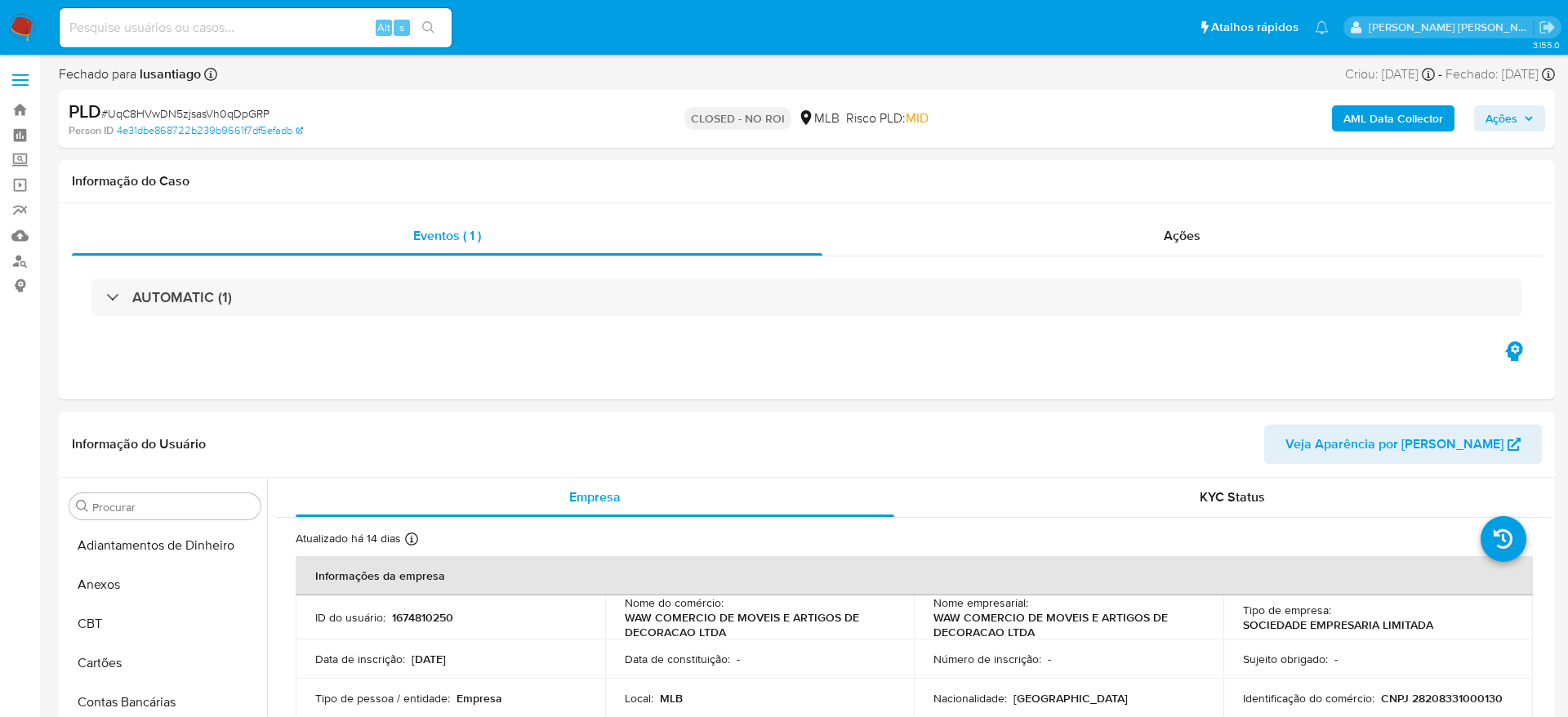
select select "10"
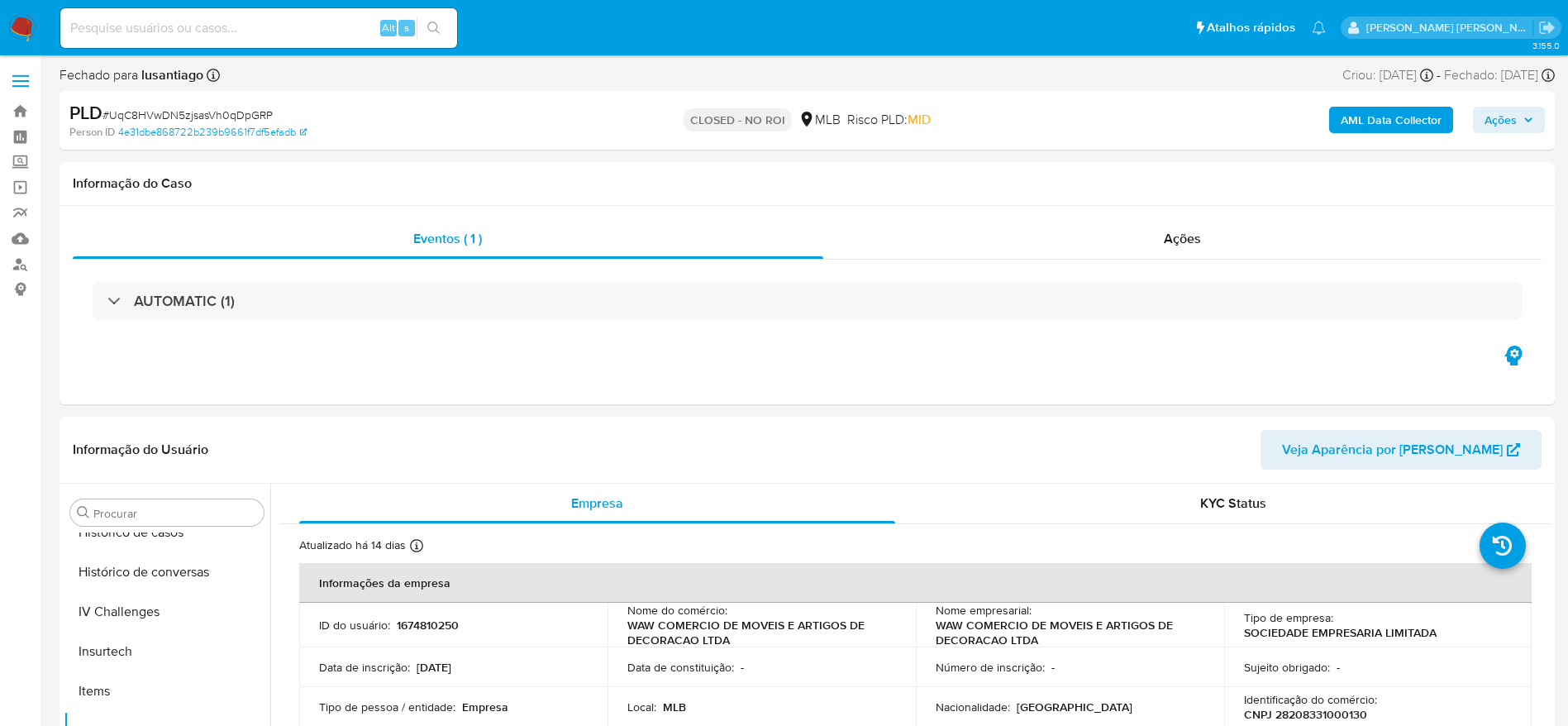
scroll to position [738, 0]
click at [270, 24] on input at bounding box center [258, 28] width 396 height 22
paste input "186344450"
type input "186344450"
click at [434, 29] on icon "search-icon" at bounding box center [433, 28] width 13 height 13
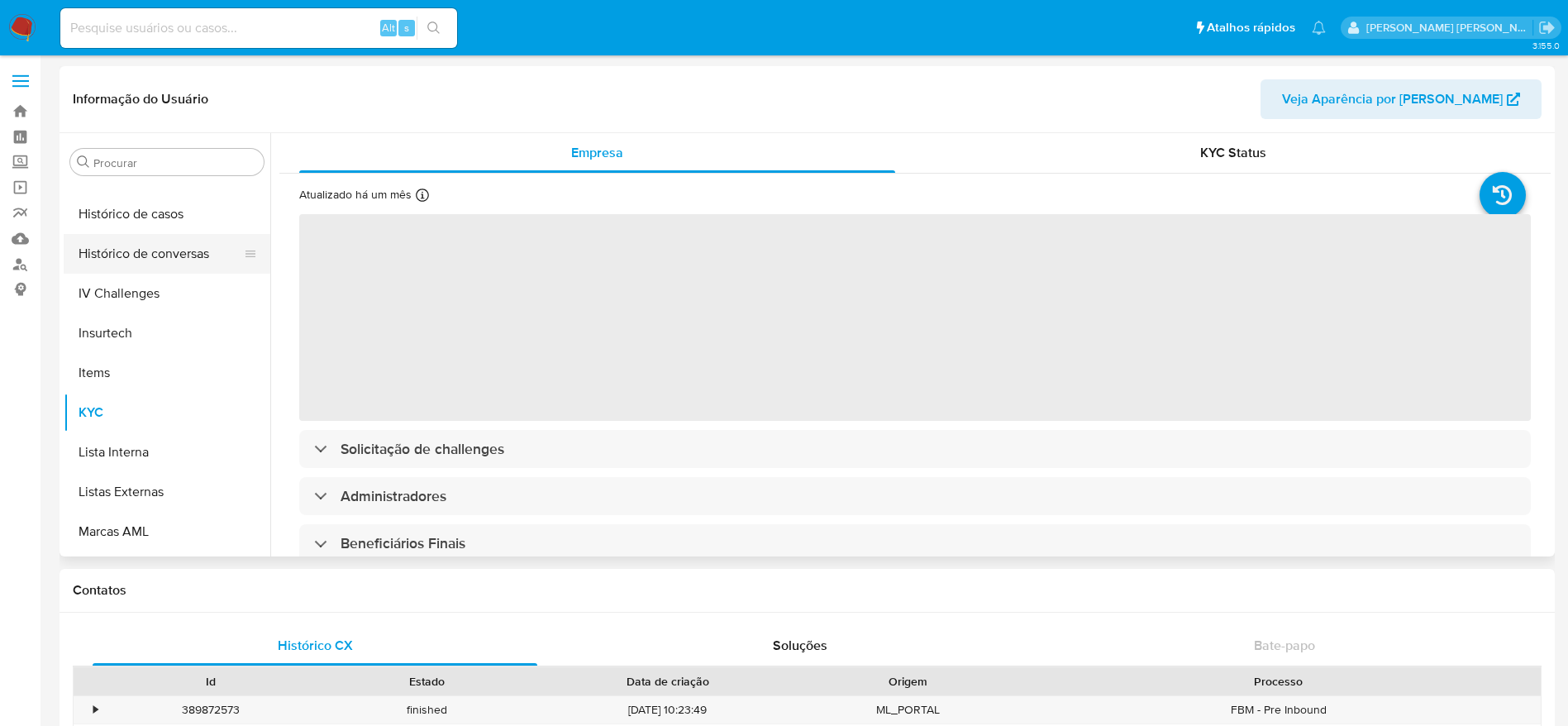
scroll to position [490, 0]
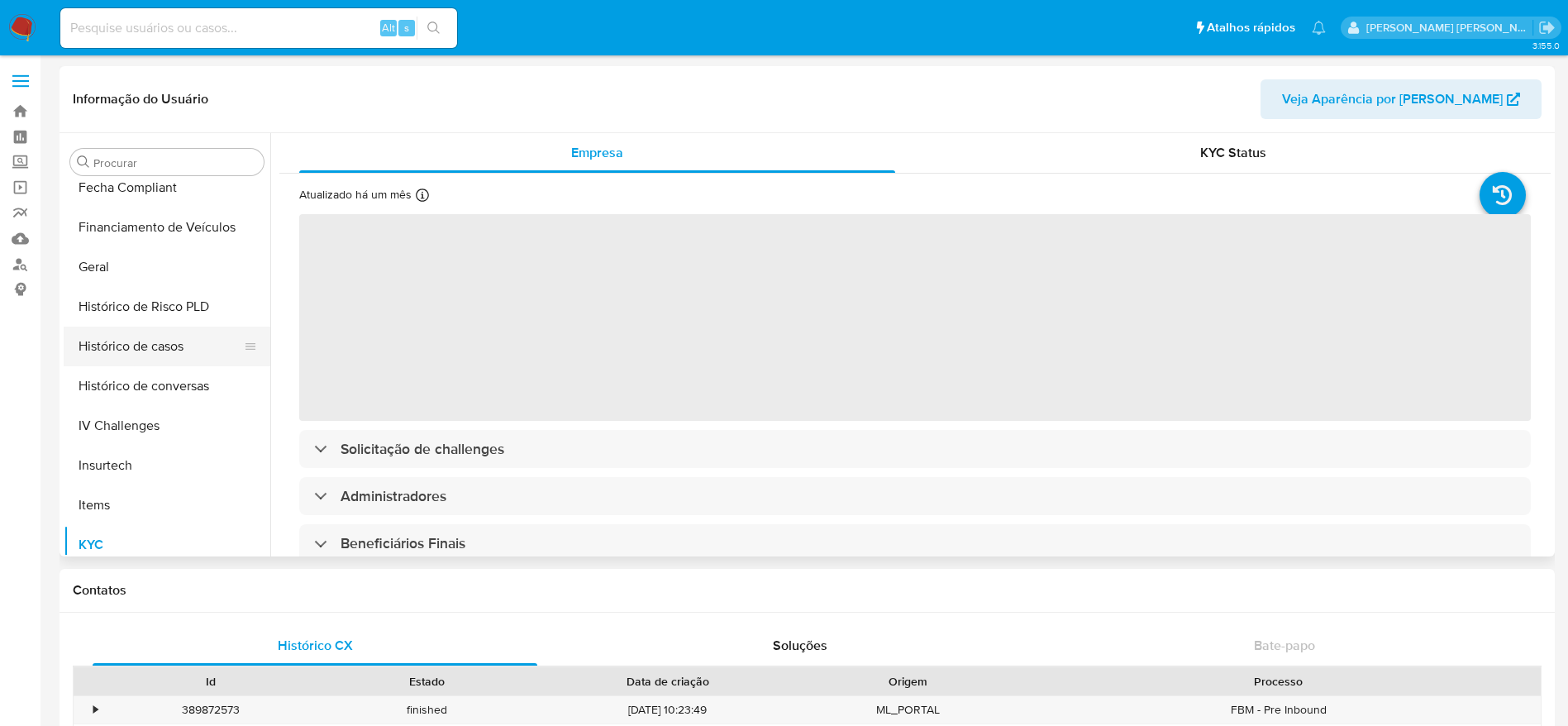
click at [148, 341] on button "Histórico de casos" at bounding box center [160, 346] width 193 height 39
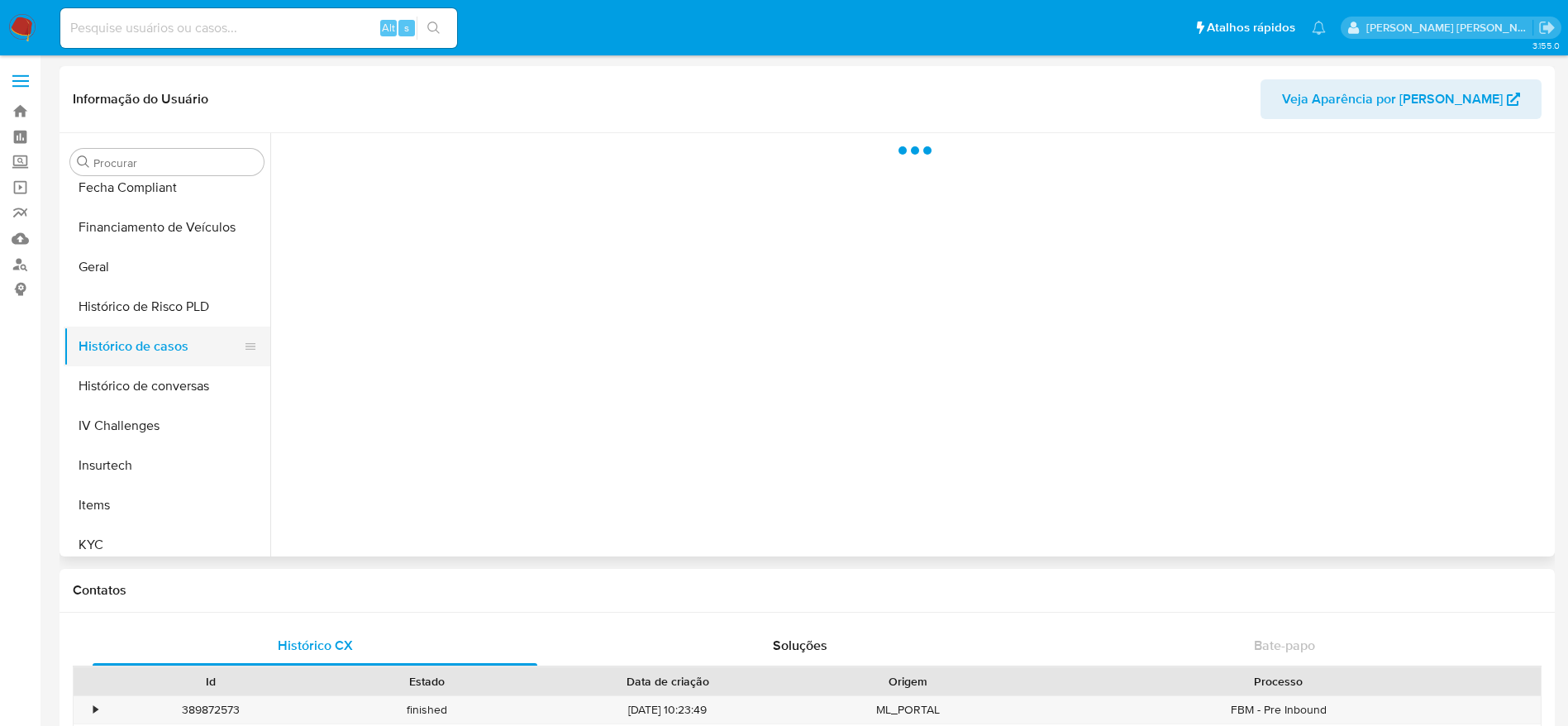
select select "10"
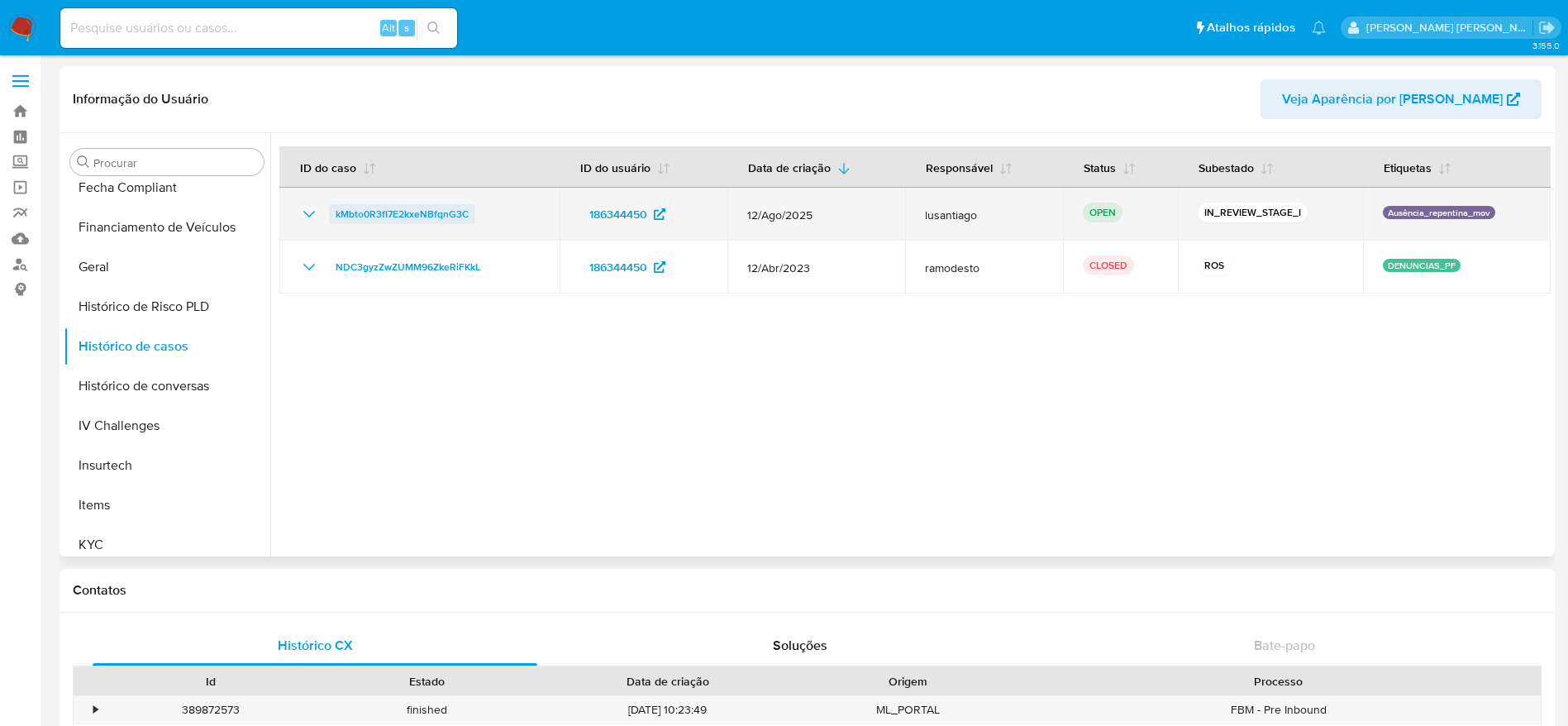
click at [398, 209] on span "kMbto0R3fI7E2kxeNBfqnG3C" at bounding box center [402, 214] width 133 height 20
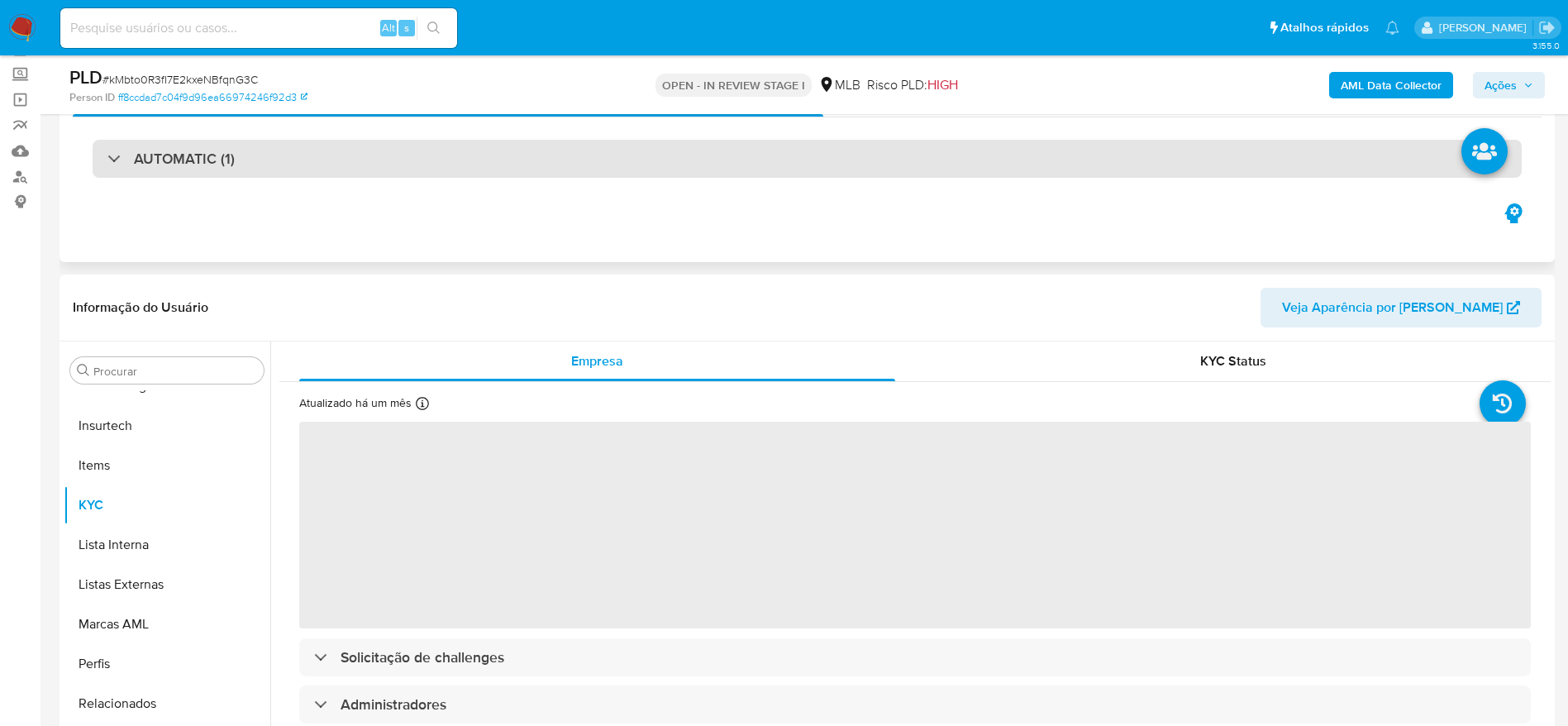
scroll to position [248, 0]
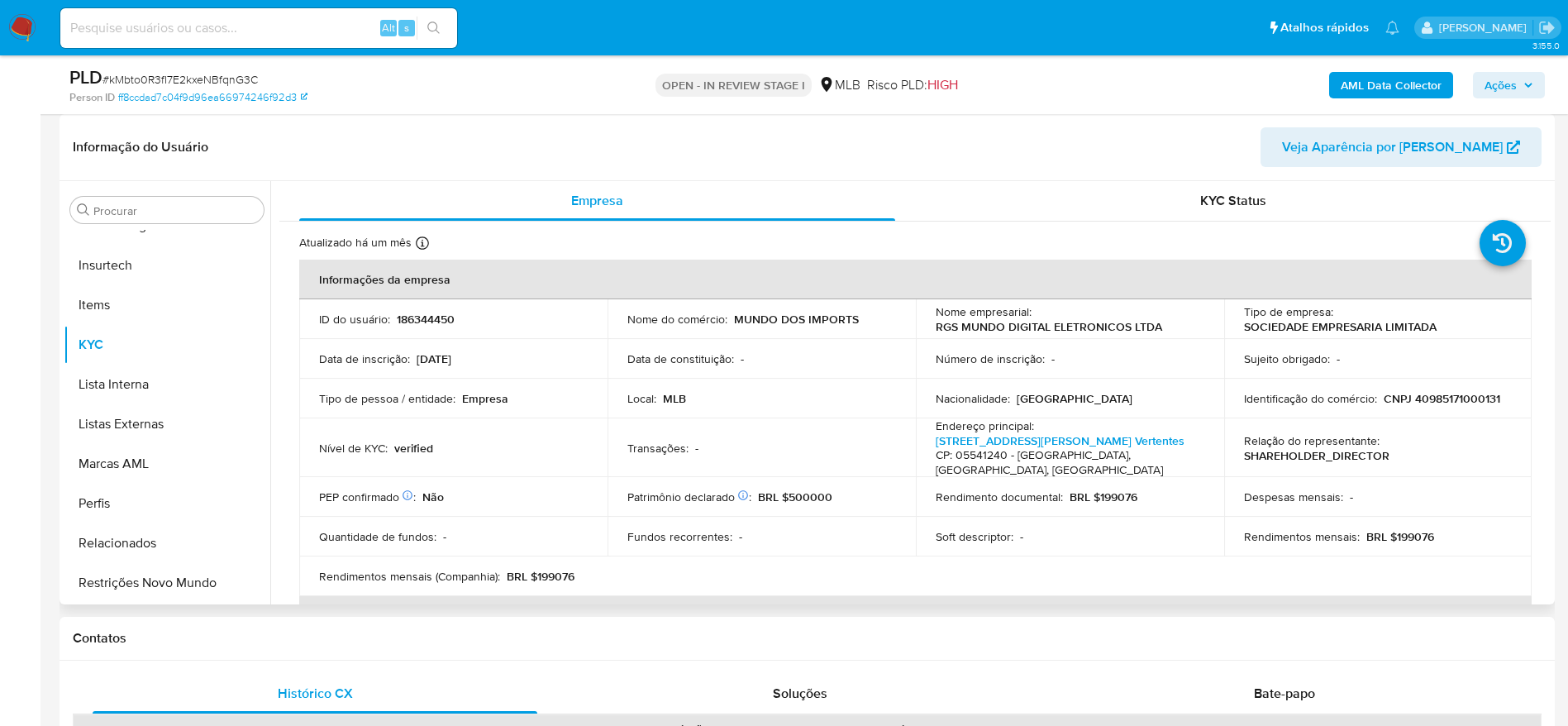
select select "10"
click at [1461, 398] on p "CNPJ 40985171000131" at bounding box center [1441, 398] width 116 height 15
copy p "40985171000131"
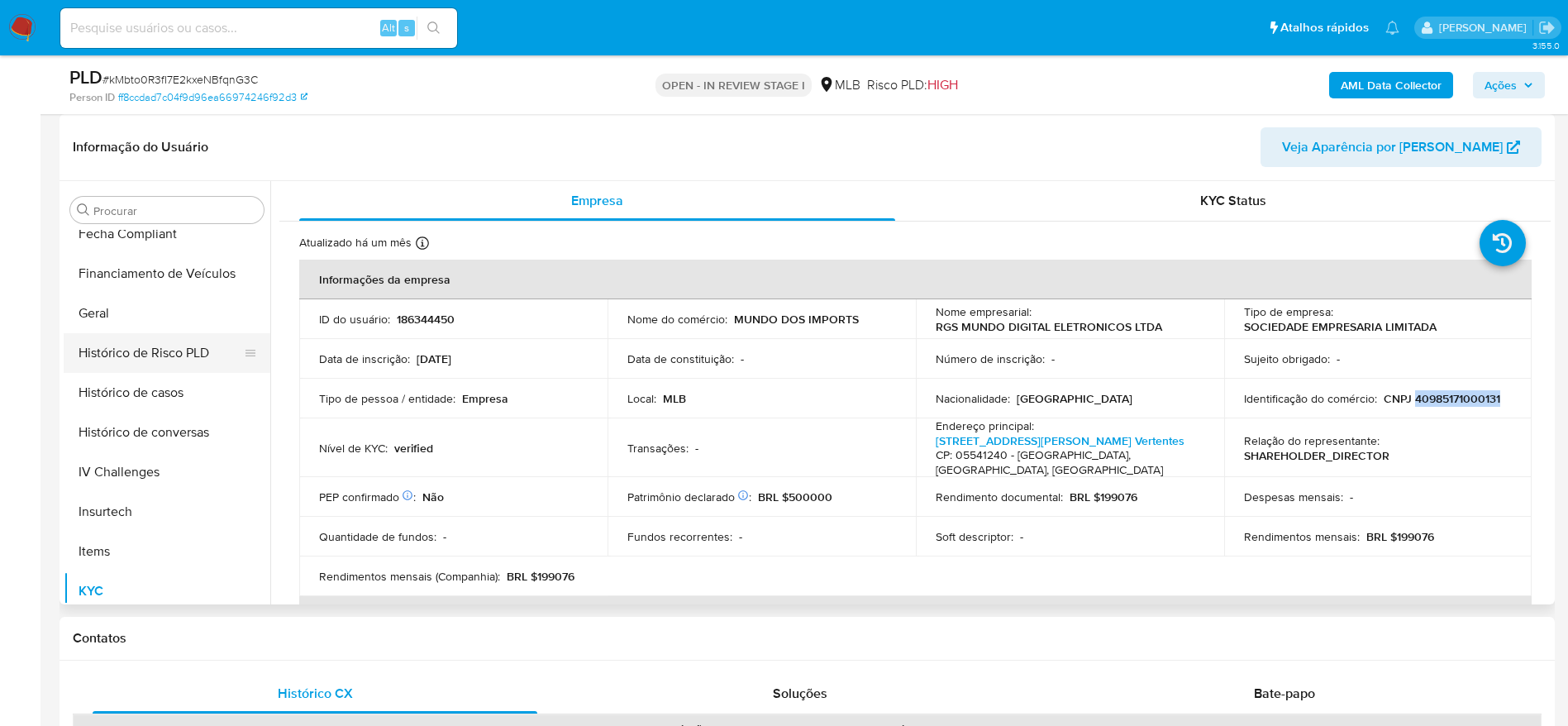
scroll to position [490, 0]
click at [137, 314] on button "Geral" at bounding box center [160, 315] width 193 height 39
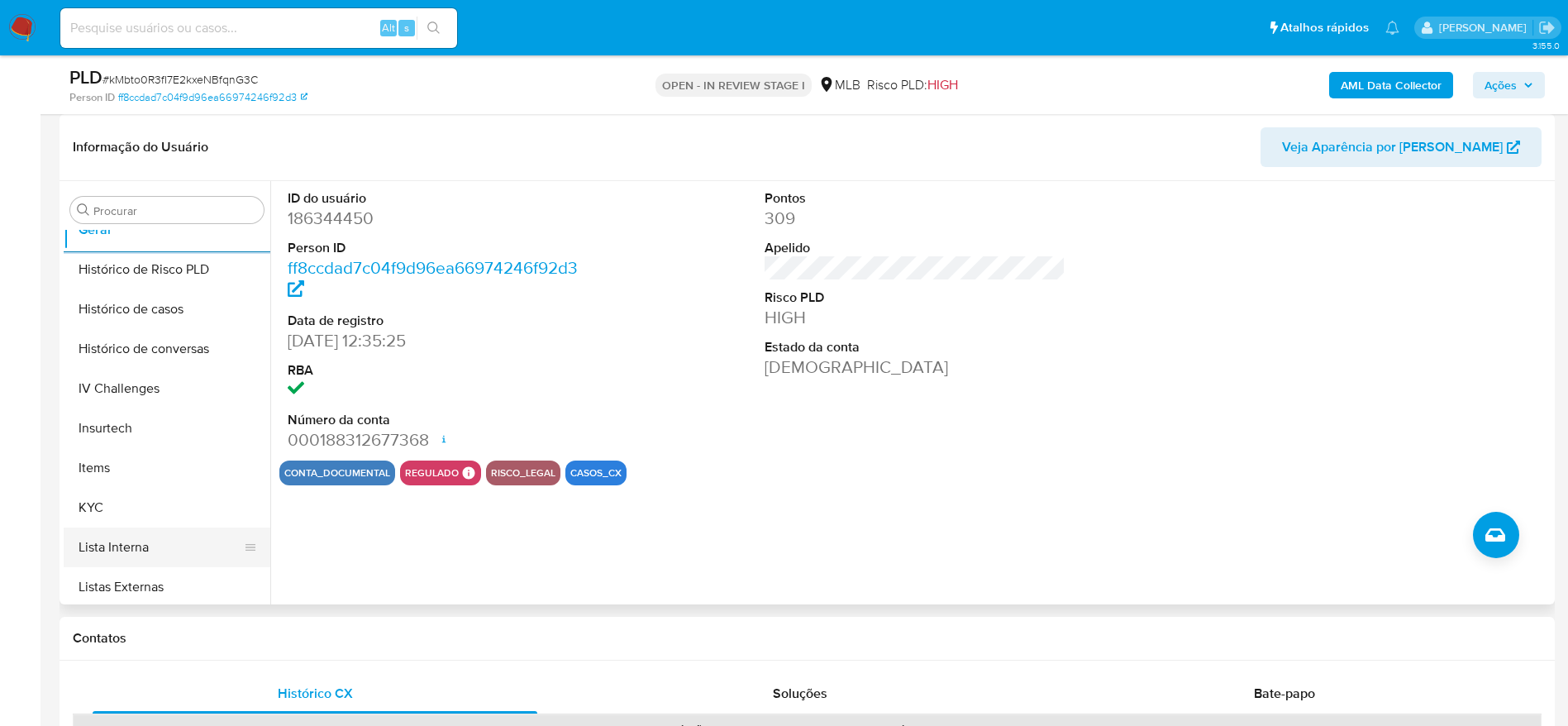
scroll to position [614, 0]
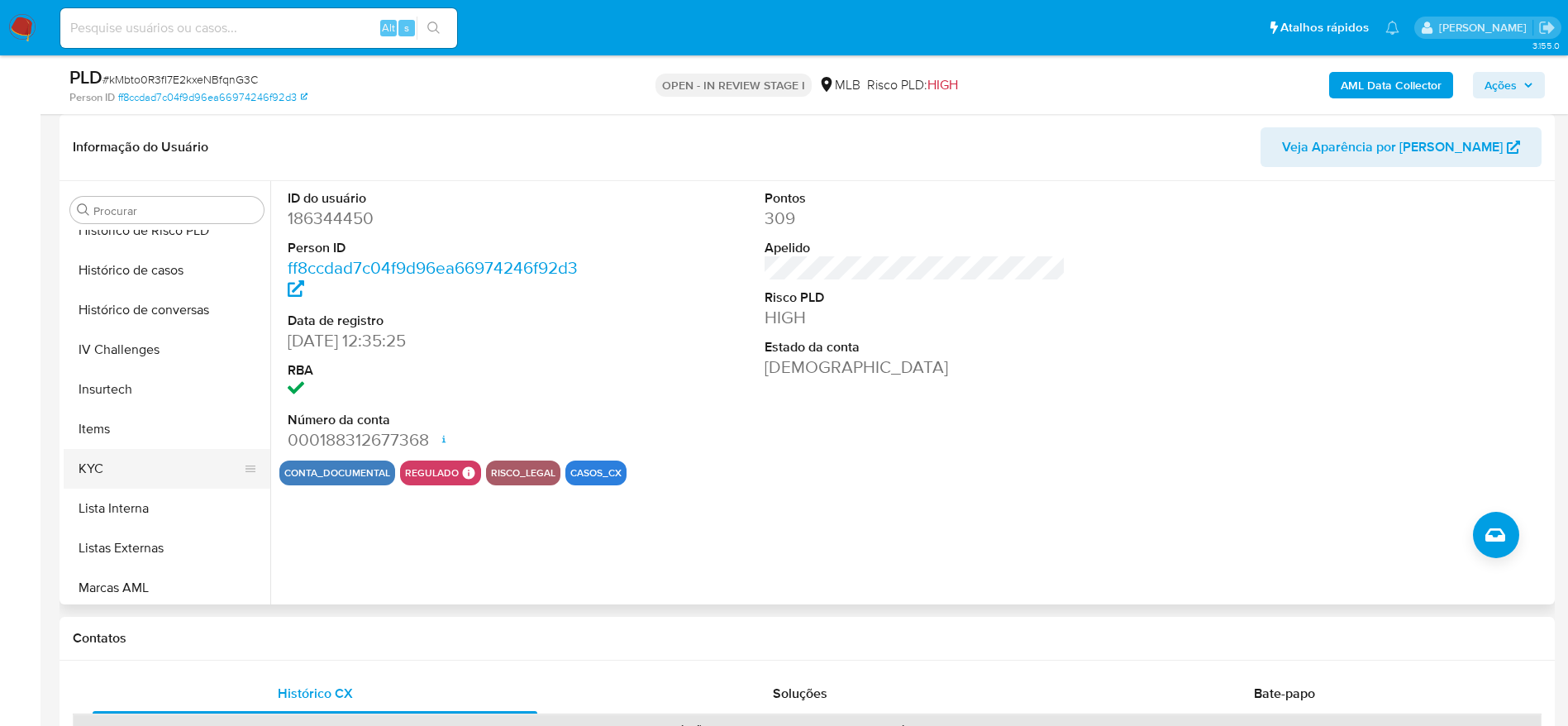
click at [141, 460] on button "KYC" at bounding box center [160, 468] width 193 height 39
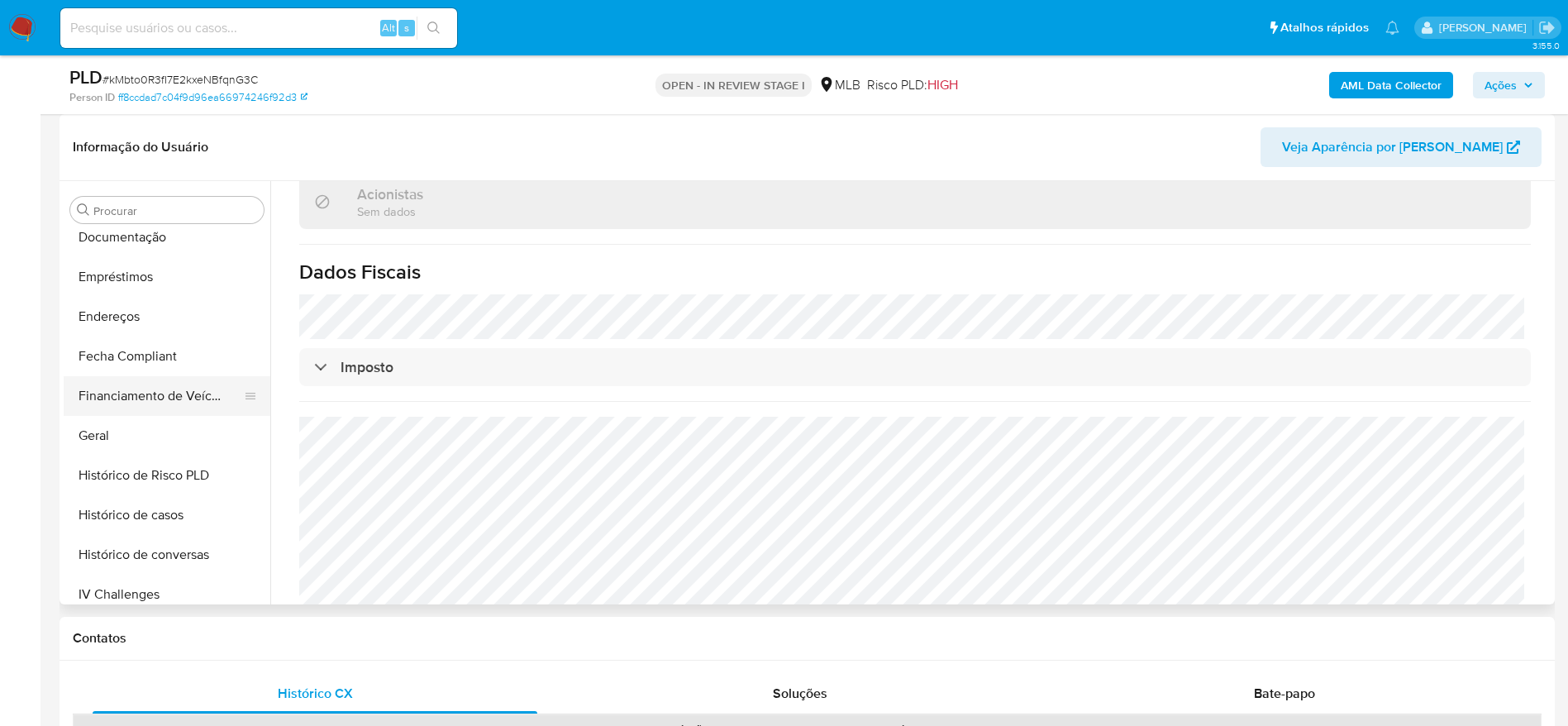
scroll to position [366, 0]
click at [147, 342] on button "Fecha Compliant" at bounding box center [160, 359] width 193 height 39
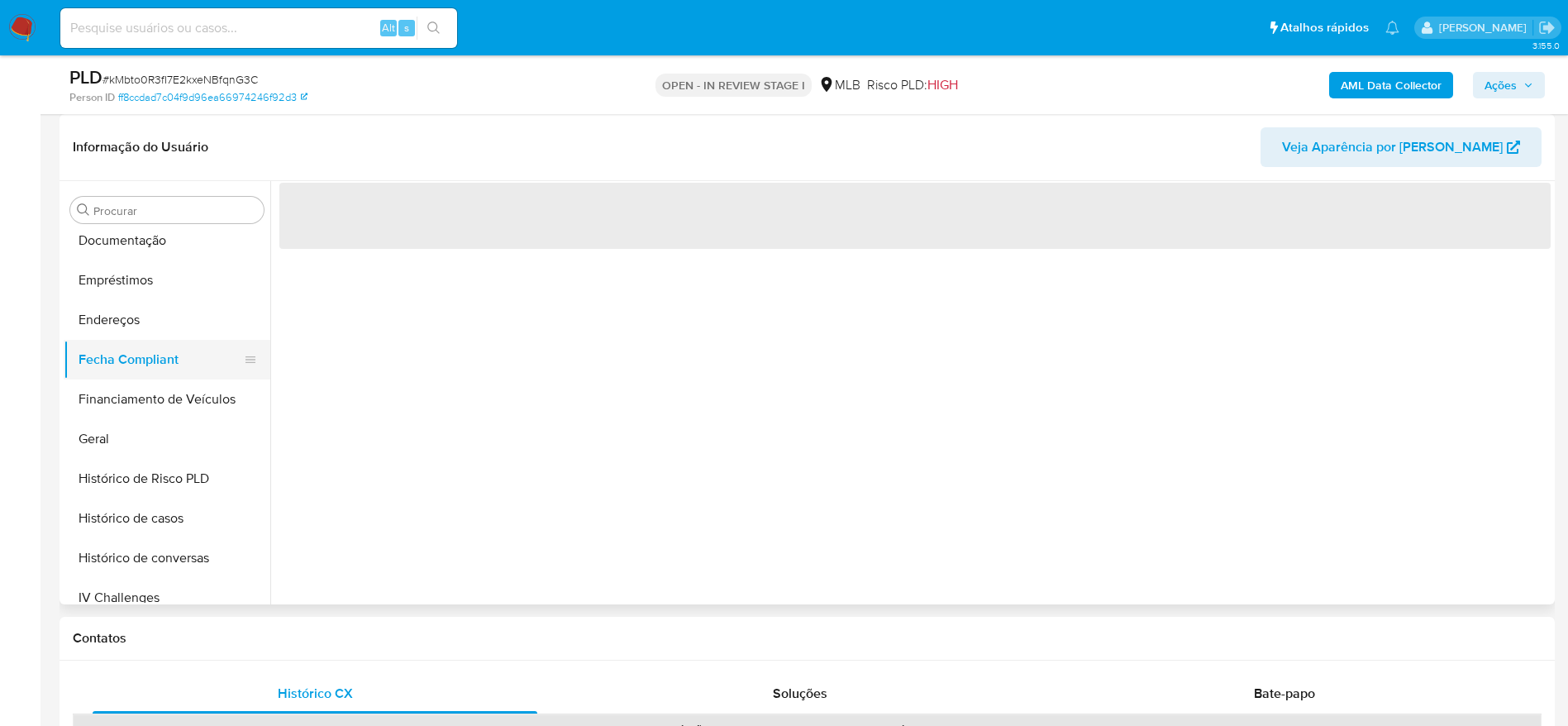
scroll to position [0, 0]
click at [145, 322] on button "Endereços" at bounding box center [160, 320] width 193 height 39
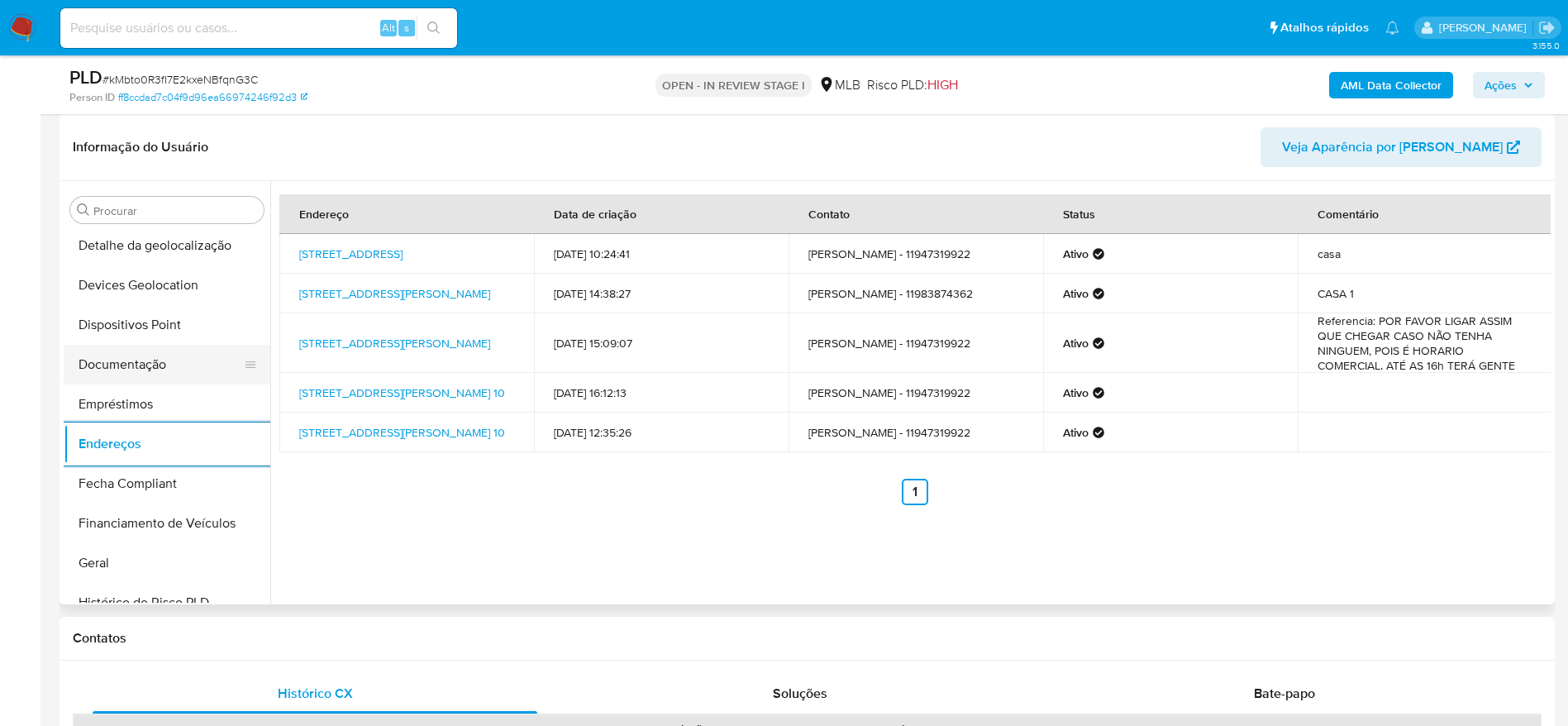
scroll to position [118, 0]
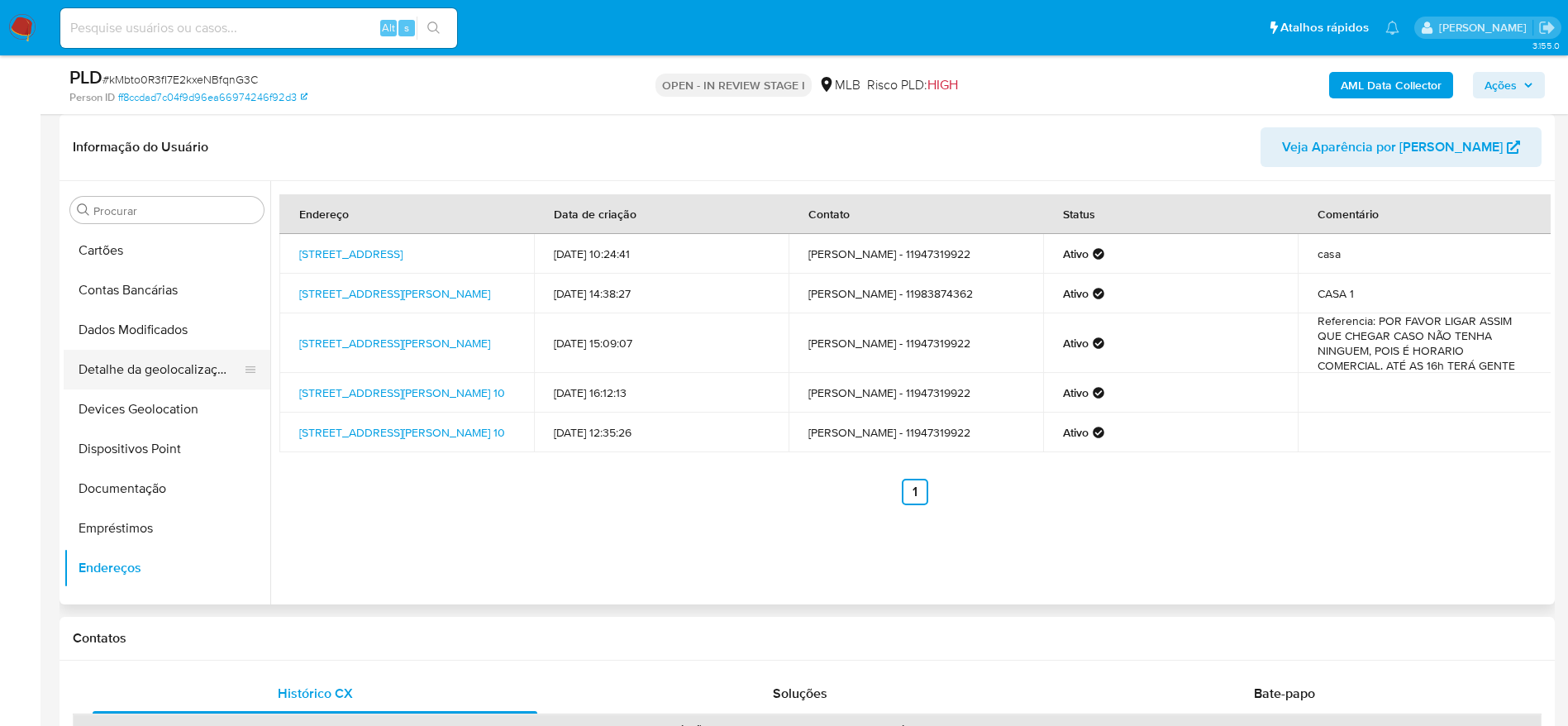
click at [165, 375] on button "Detalhe da geolocalização" at bounding box center [160, 369] width 193 height 39
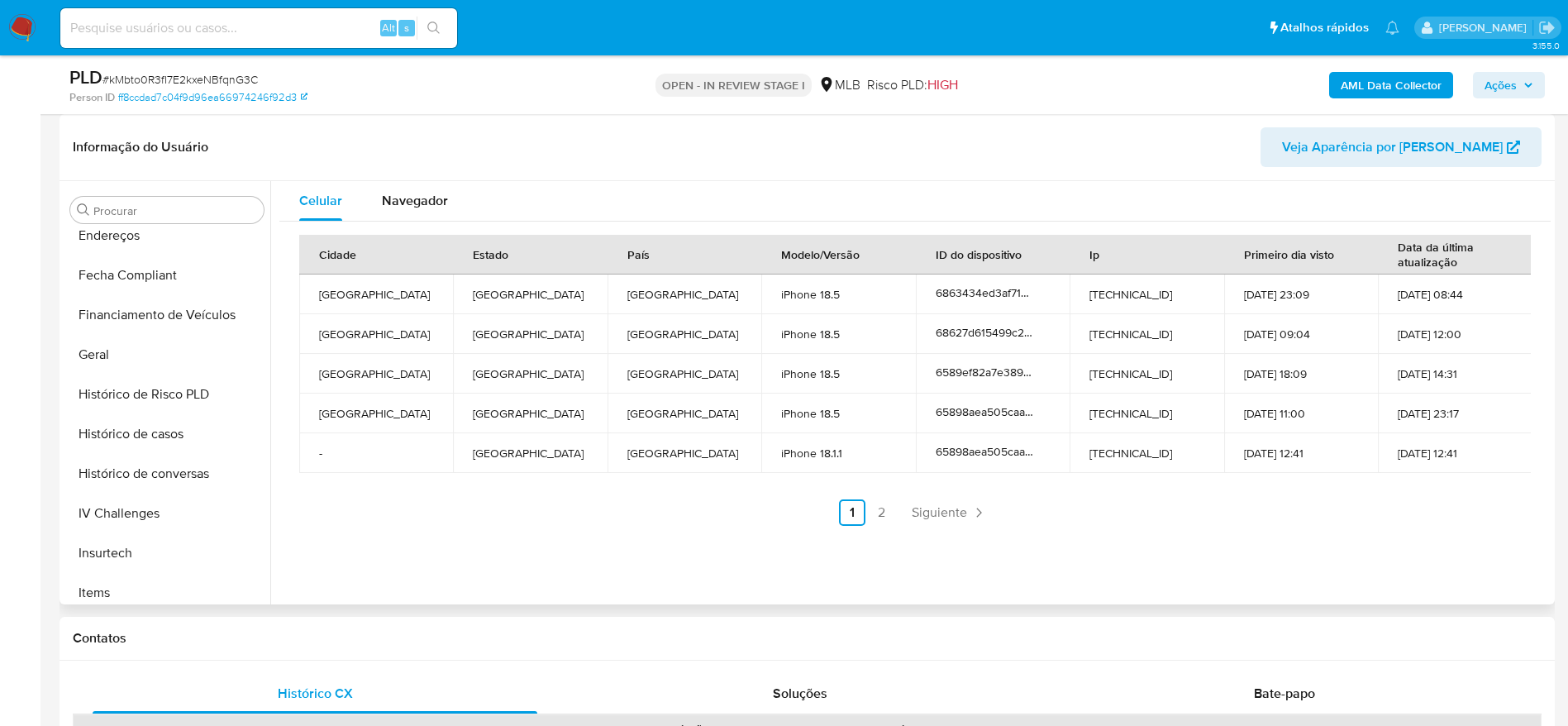
scroll to position [738, 0]
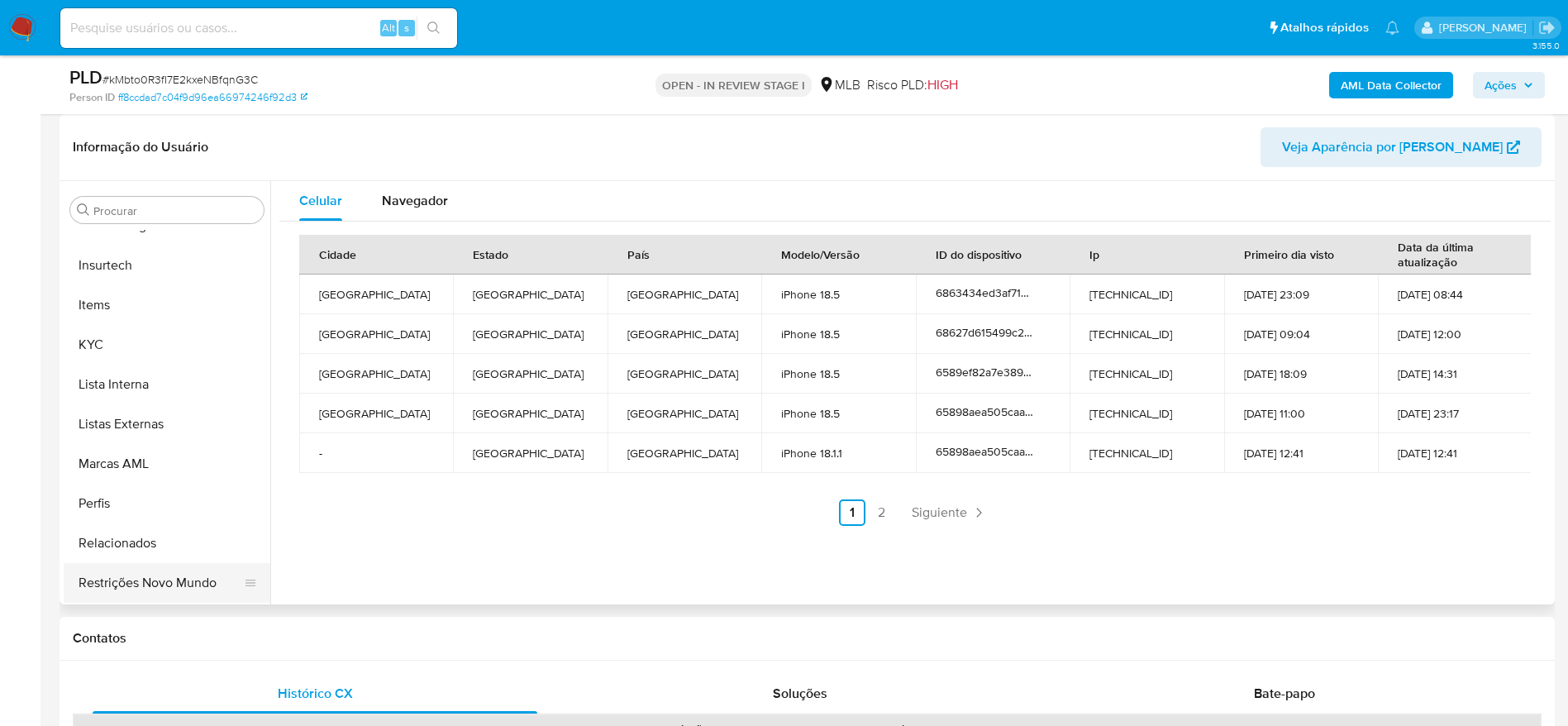
click at [139, 570] on button "Restrições Novo Mundo" at bounding box center [160, 583] width 193 height 39
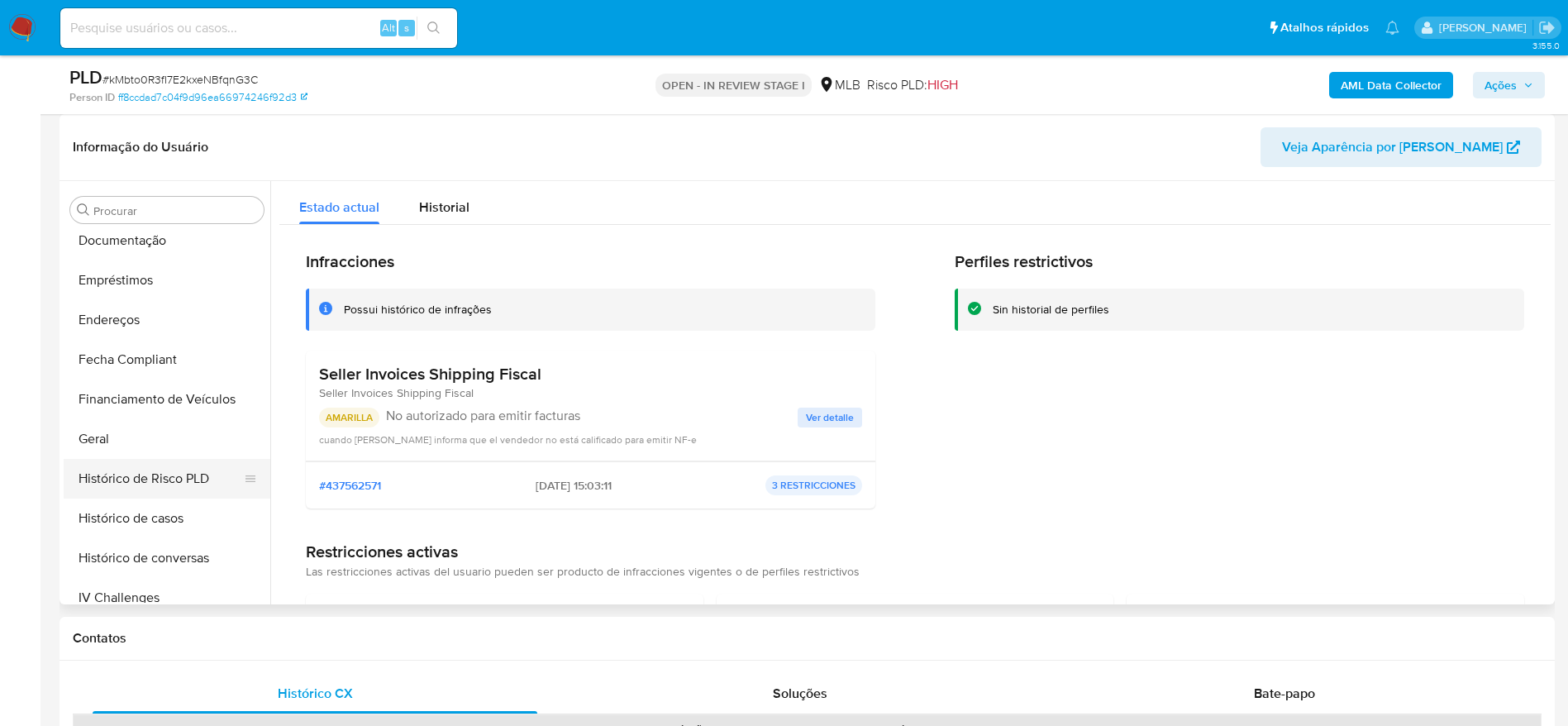
scroll to position [242, 0]
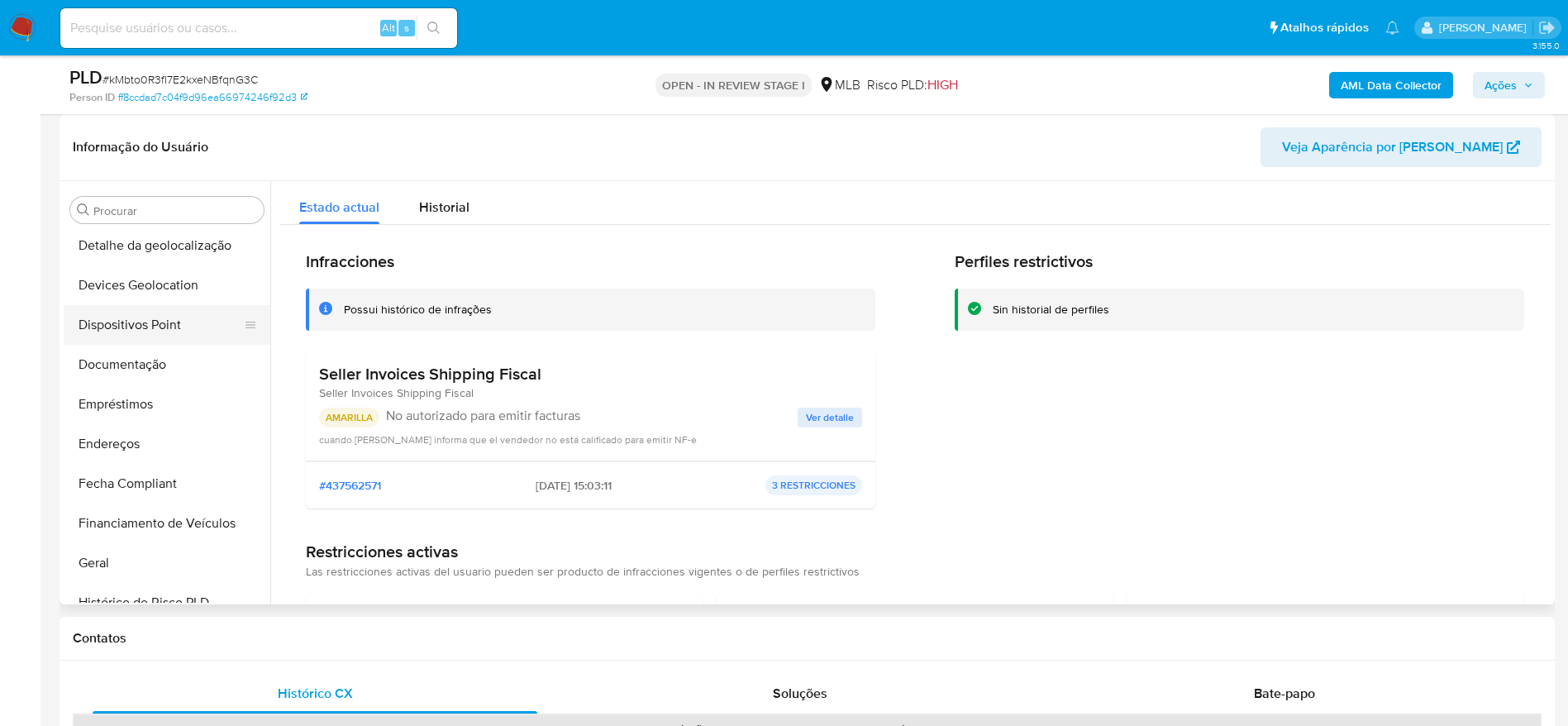
click at [148, 305] on button "Dispositivos Point" at bounding box center [160, 324] width 193 height 39
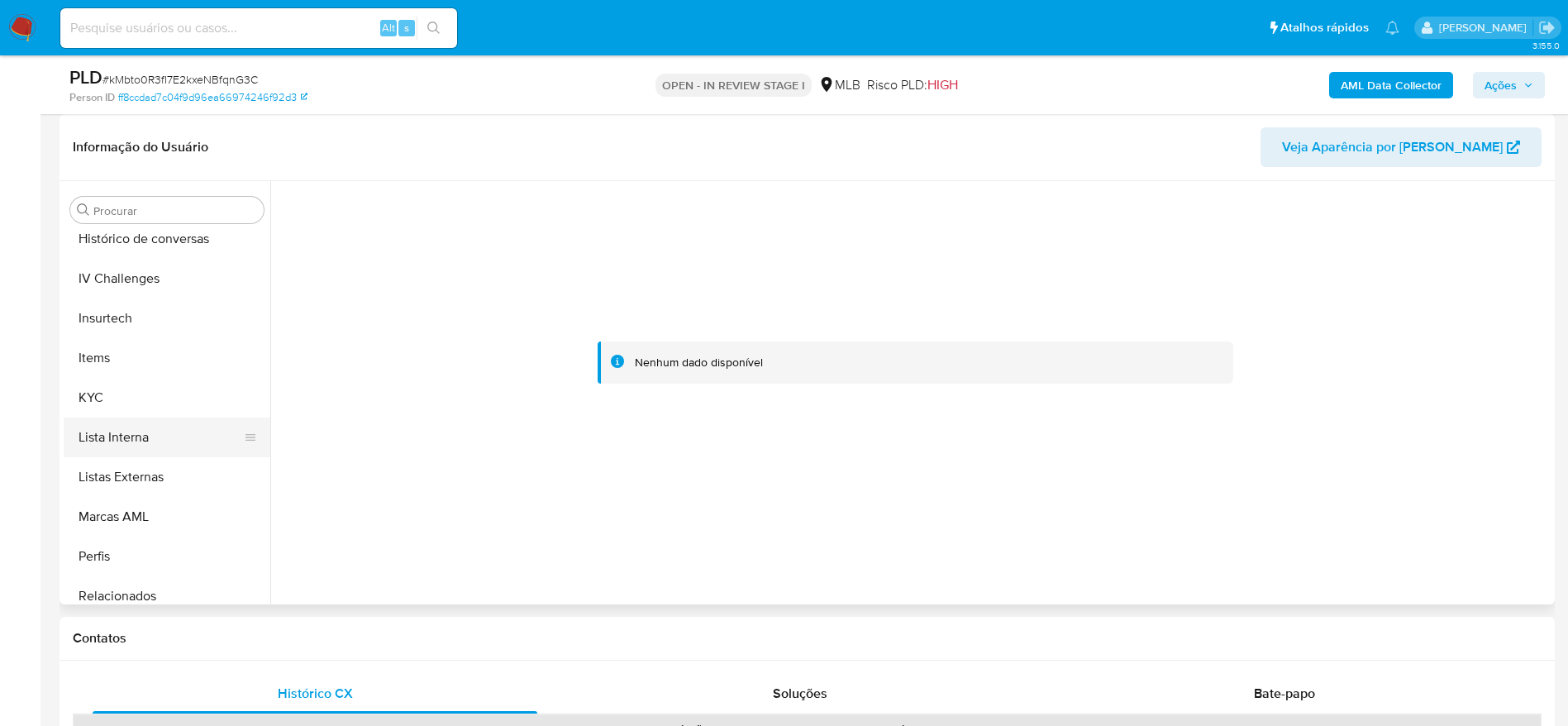
scroll to position [738, 0]
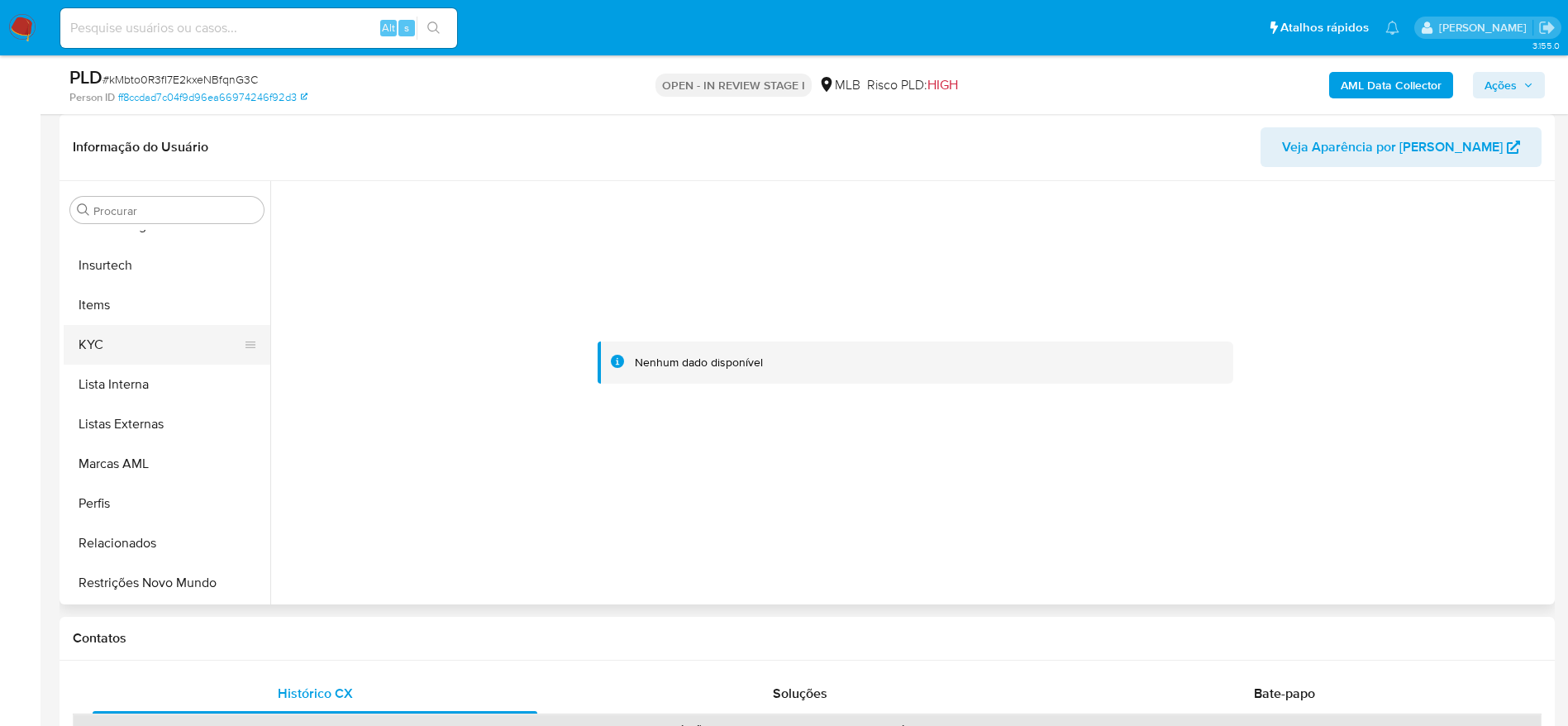
click at [130, 346] on button "KYC" at bounding box center [160, 344] width 193 height 39
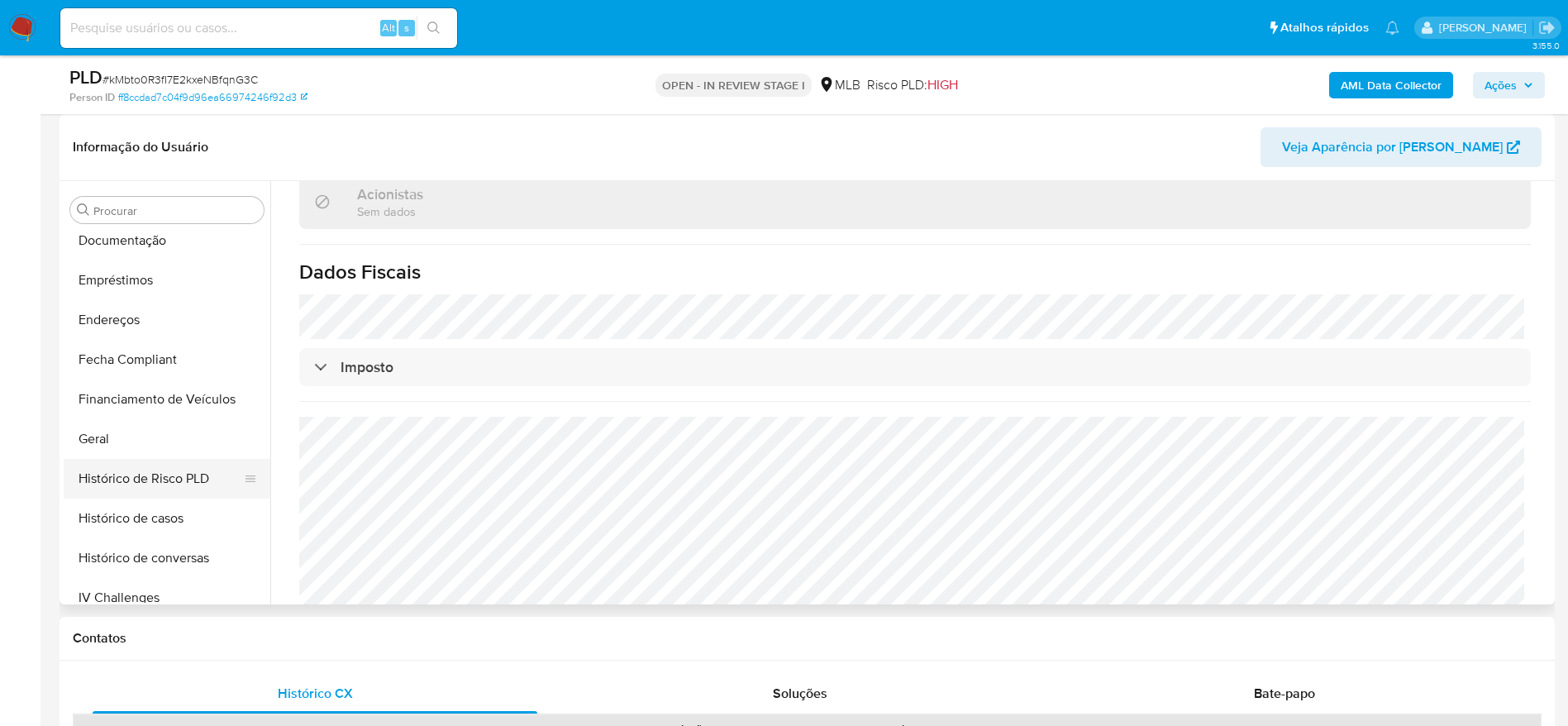
scroll to position [242, 0]
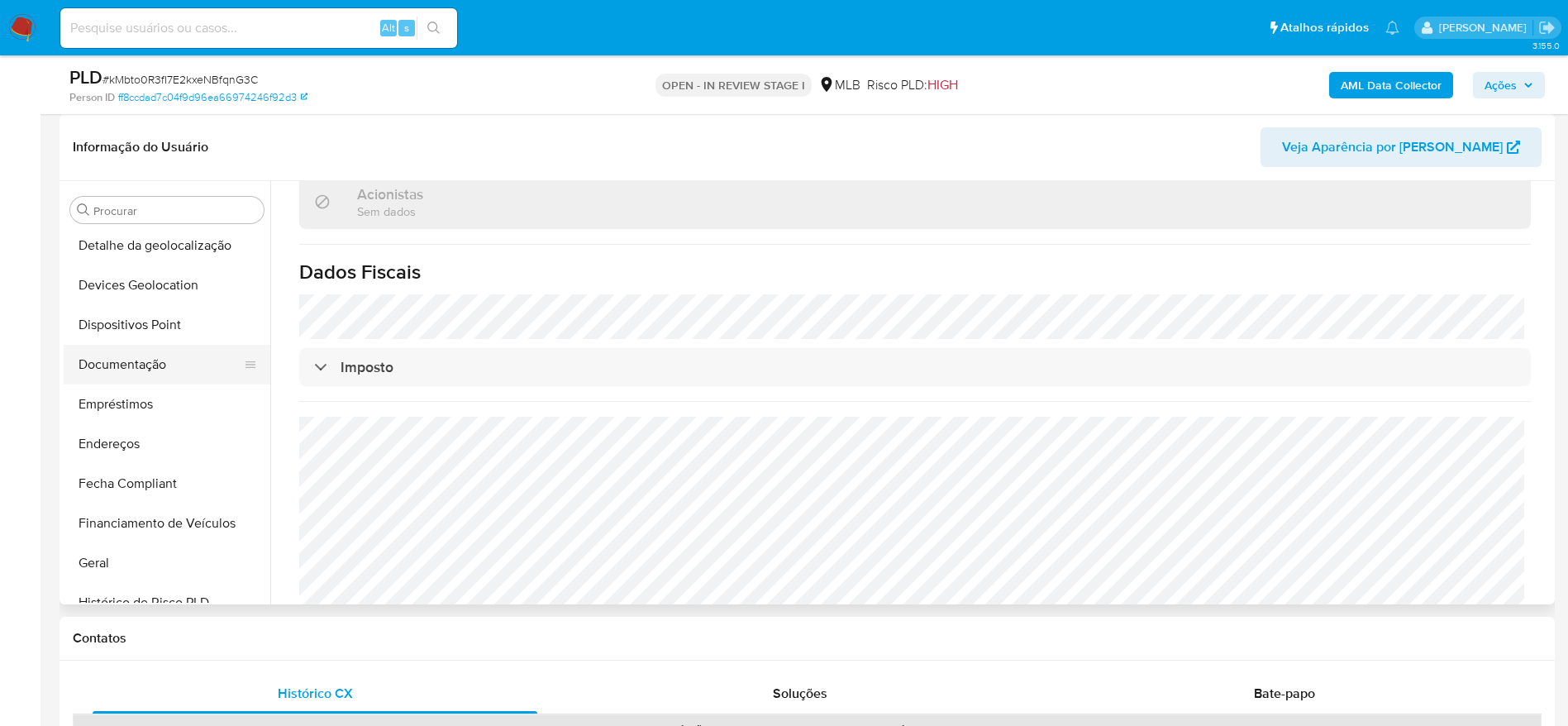
click at [131, 374] on button "Documentação" at bounding box center [160, 364] width 193 height 39
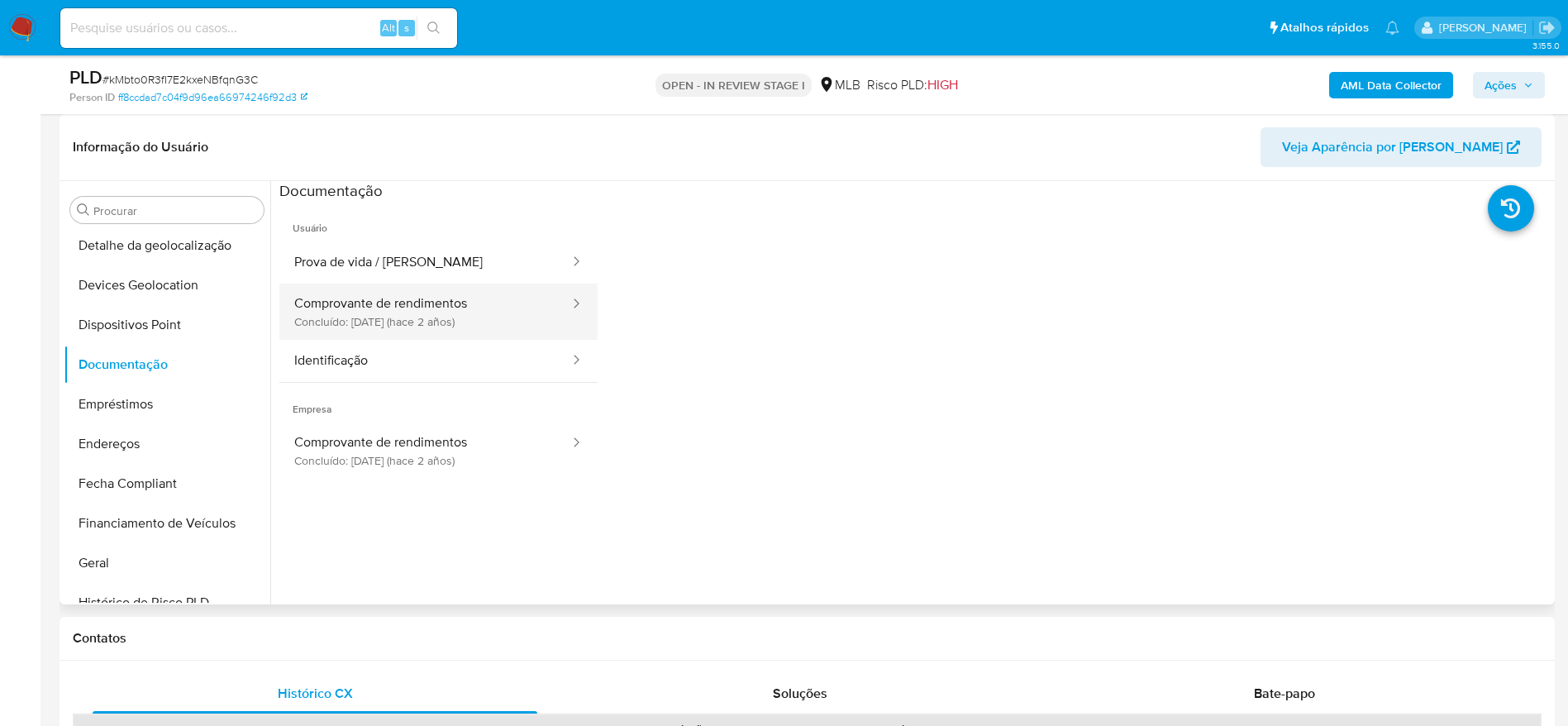
click at [407, 322] on button "Comprovante de rendimentos Concluído: 16/06/2023 (hace 2 años)" at bounding box center [425, 312] width 292 height 56
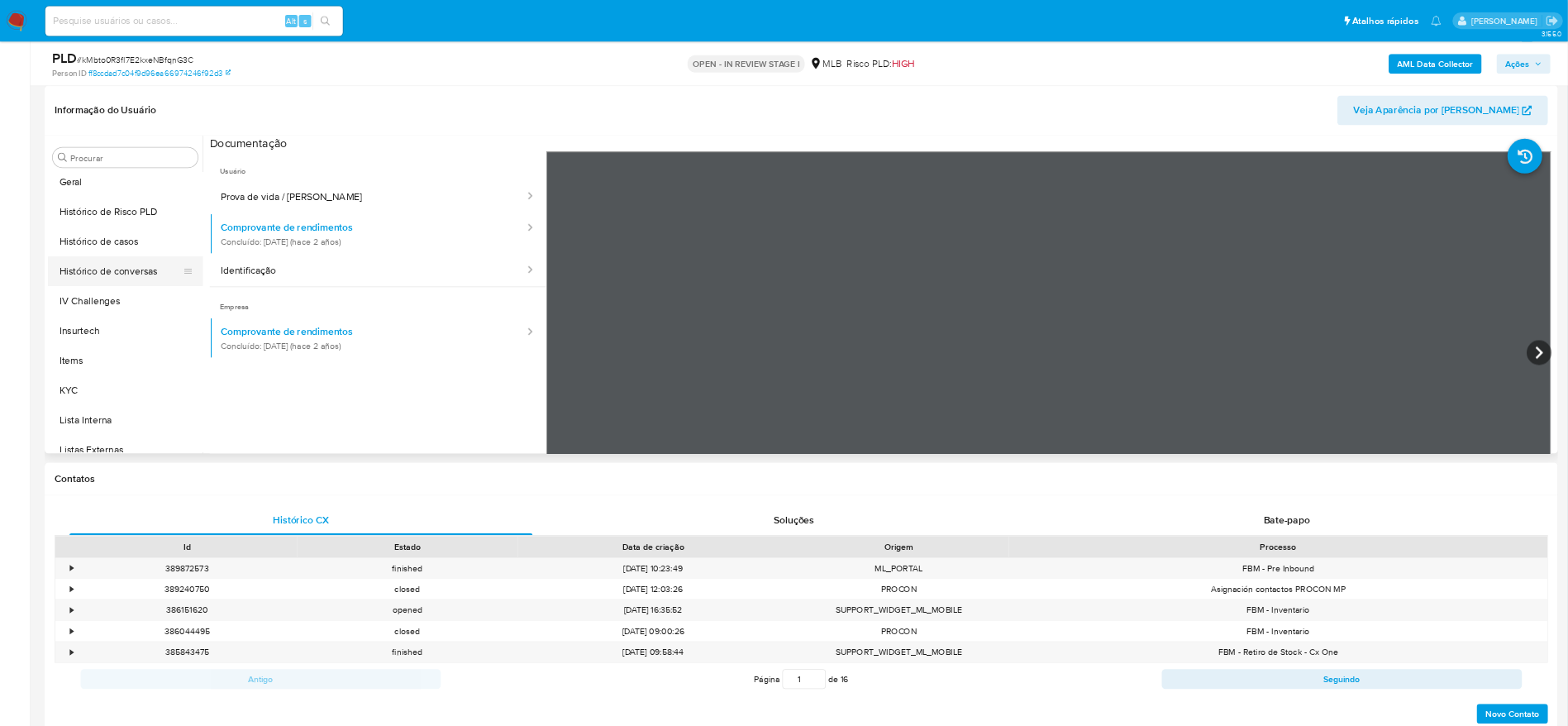
scroll to position [573, 0]
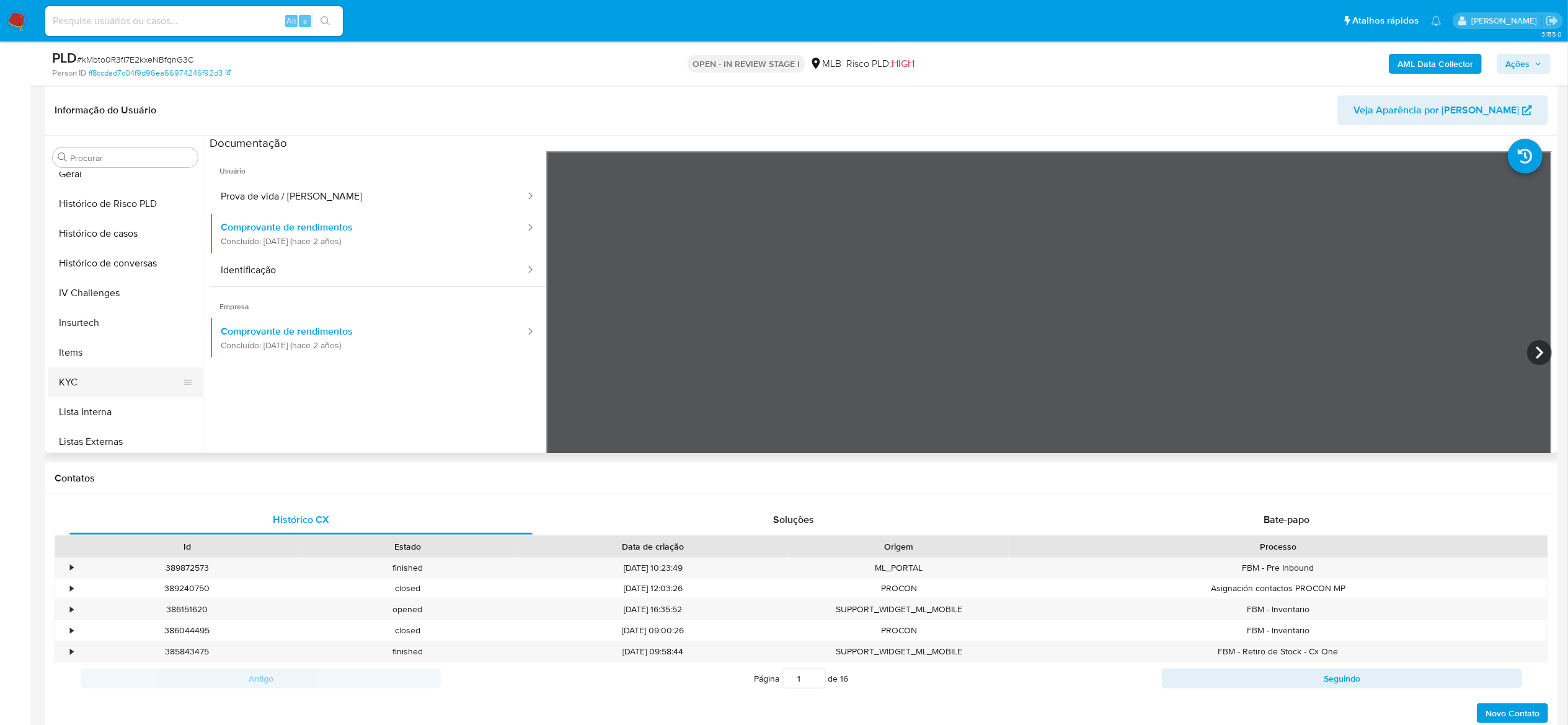
click at [87, 391] on button "KYC" at bounding box center [120, 382] width 145 height 29
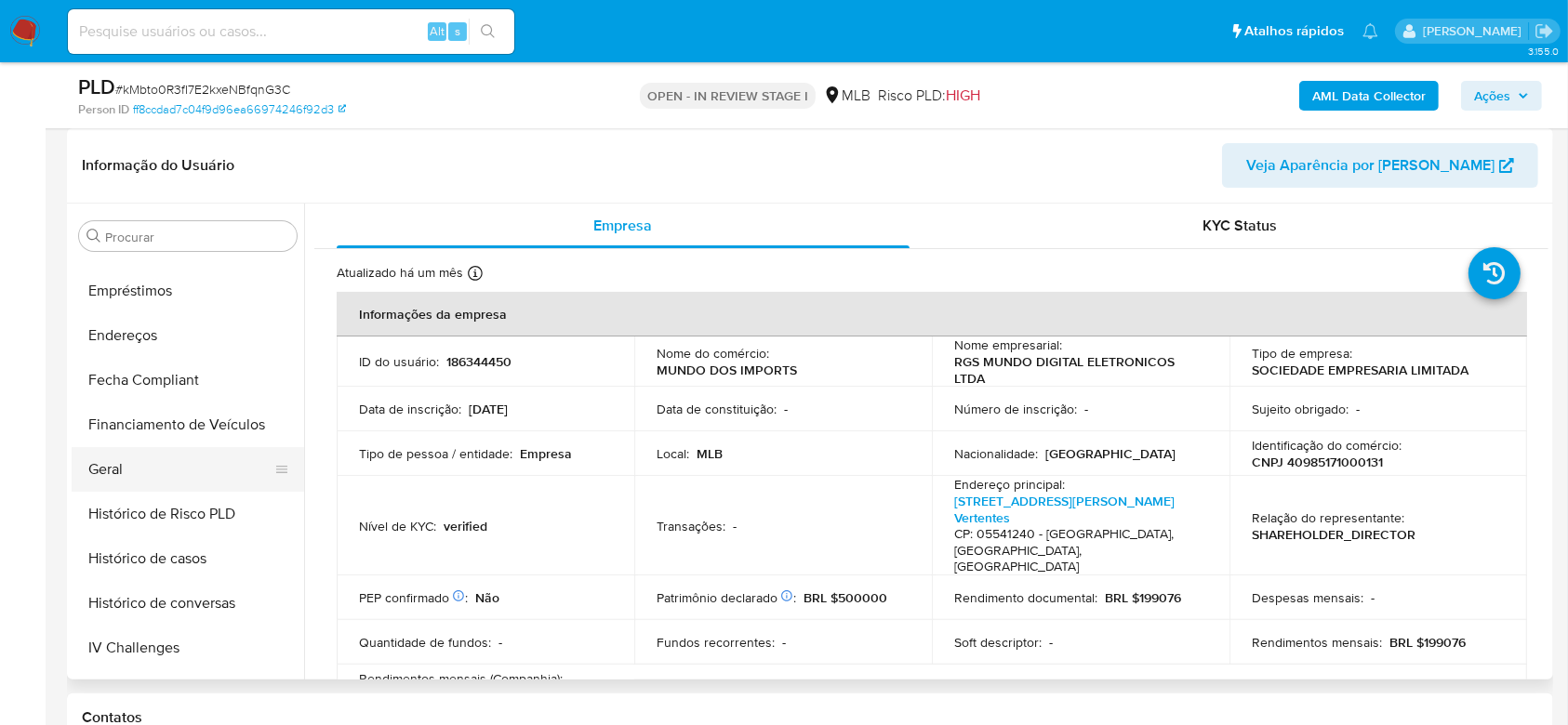
scroll to position [396, 0]
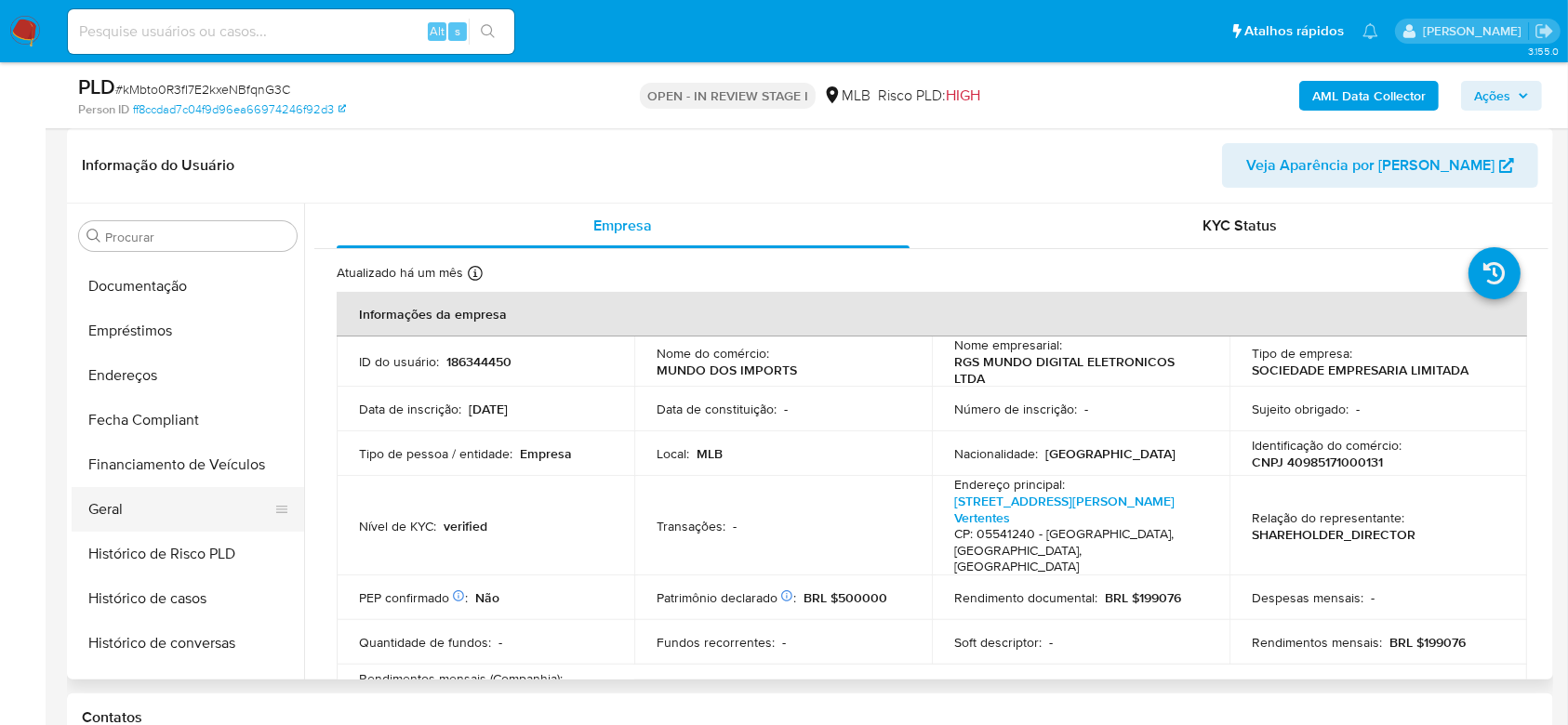
click at [156, 488] on button "Geral" at bounding box center [180, 509] width 217 height 44
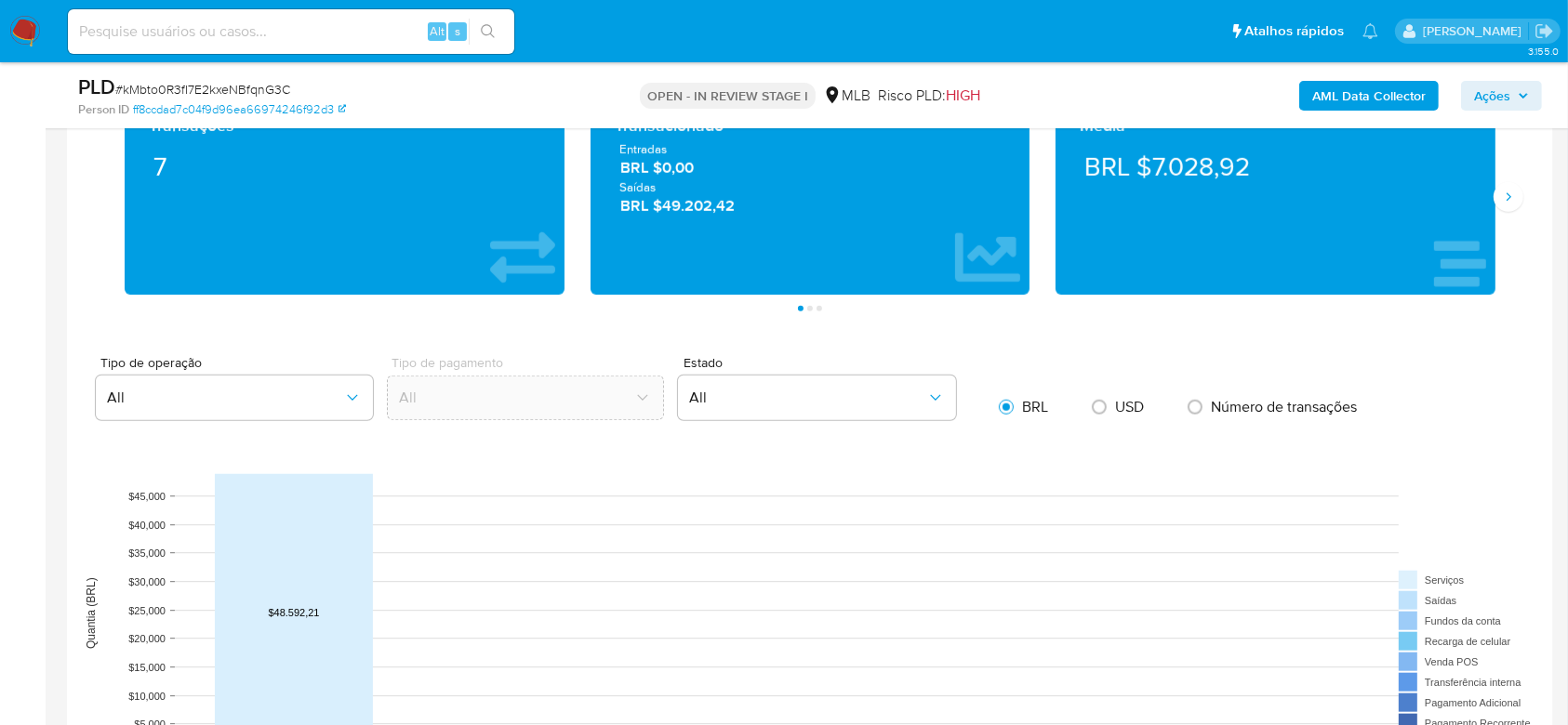
scroll to position [1644, 0]
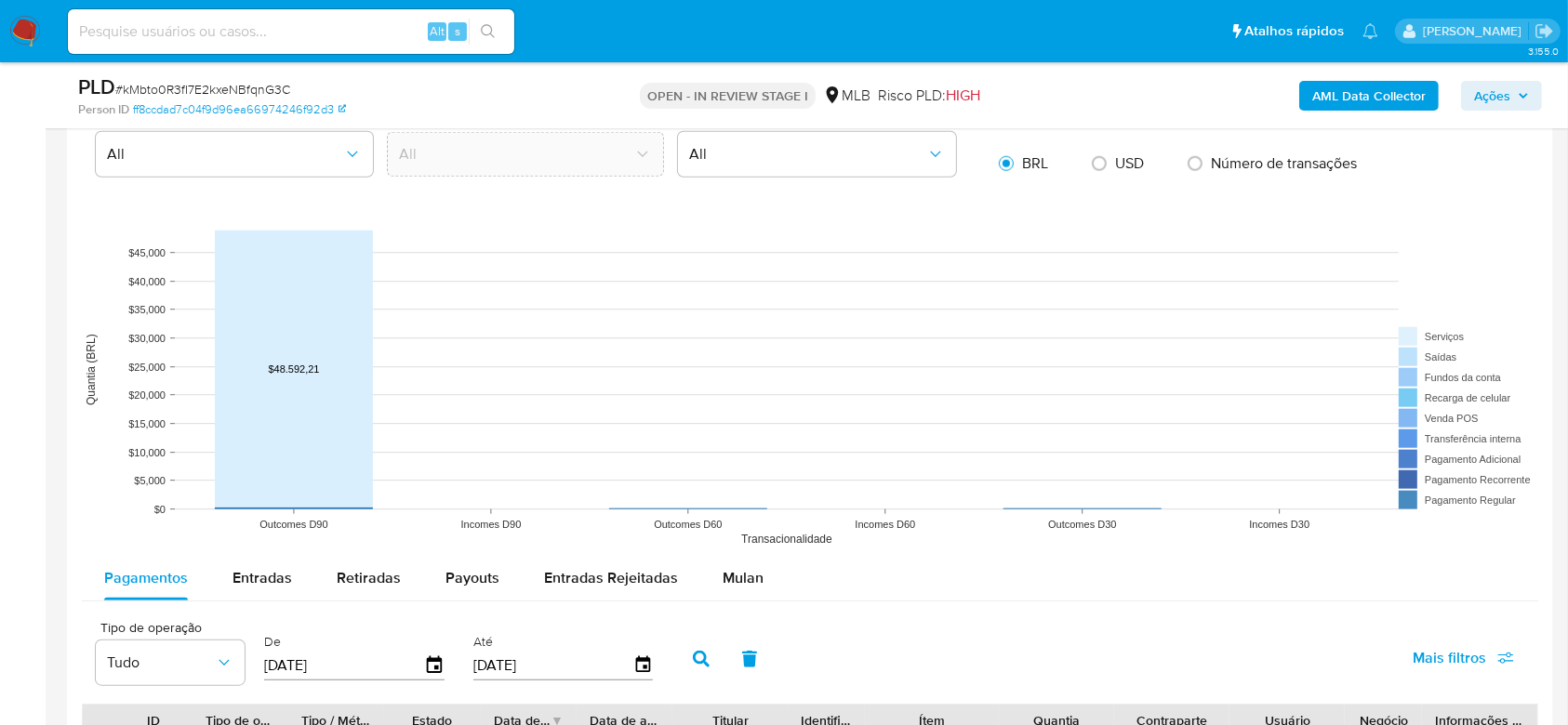
click at [260, 584] on span "Entradas" at bounding box center [262, 578] width 60 height 22
select select "10"
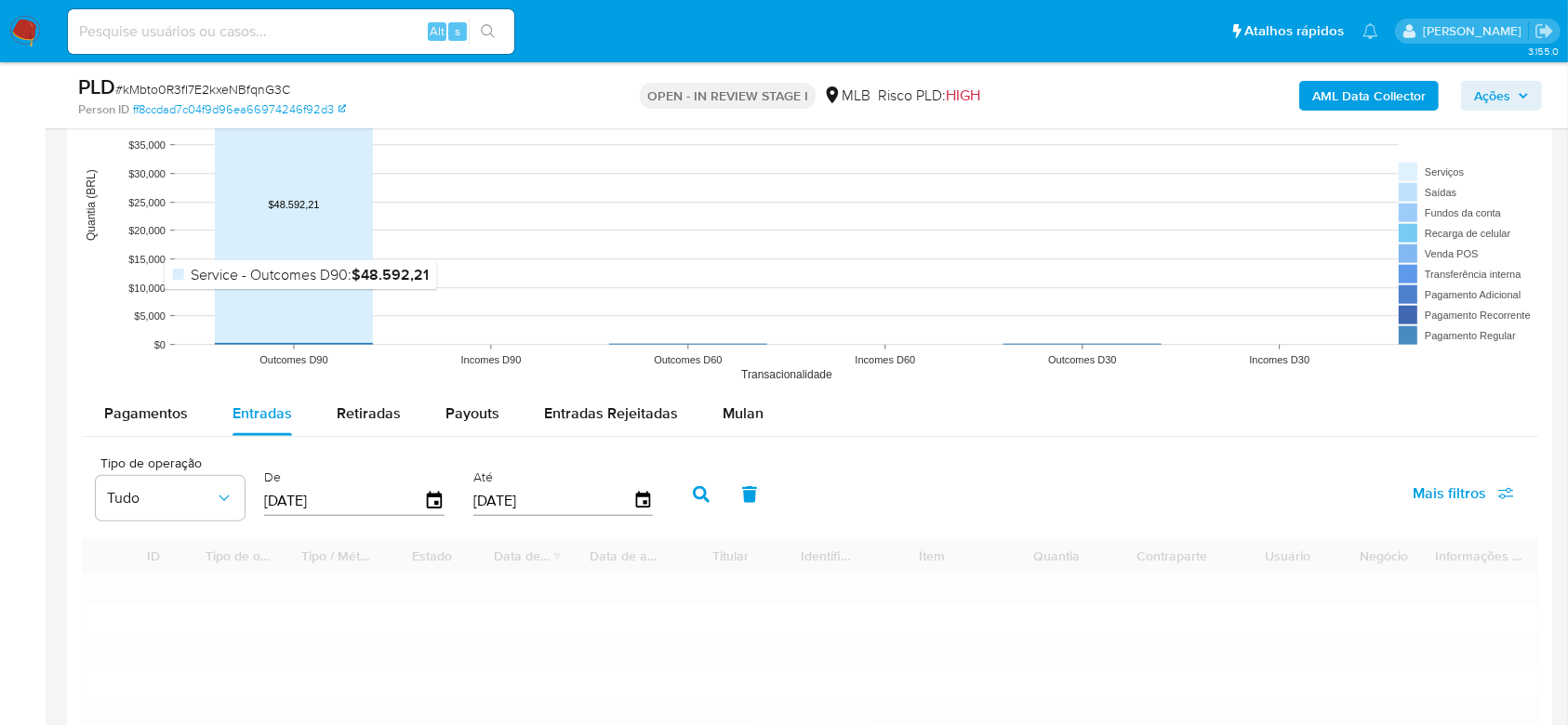
scroll to position [2015, 0]
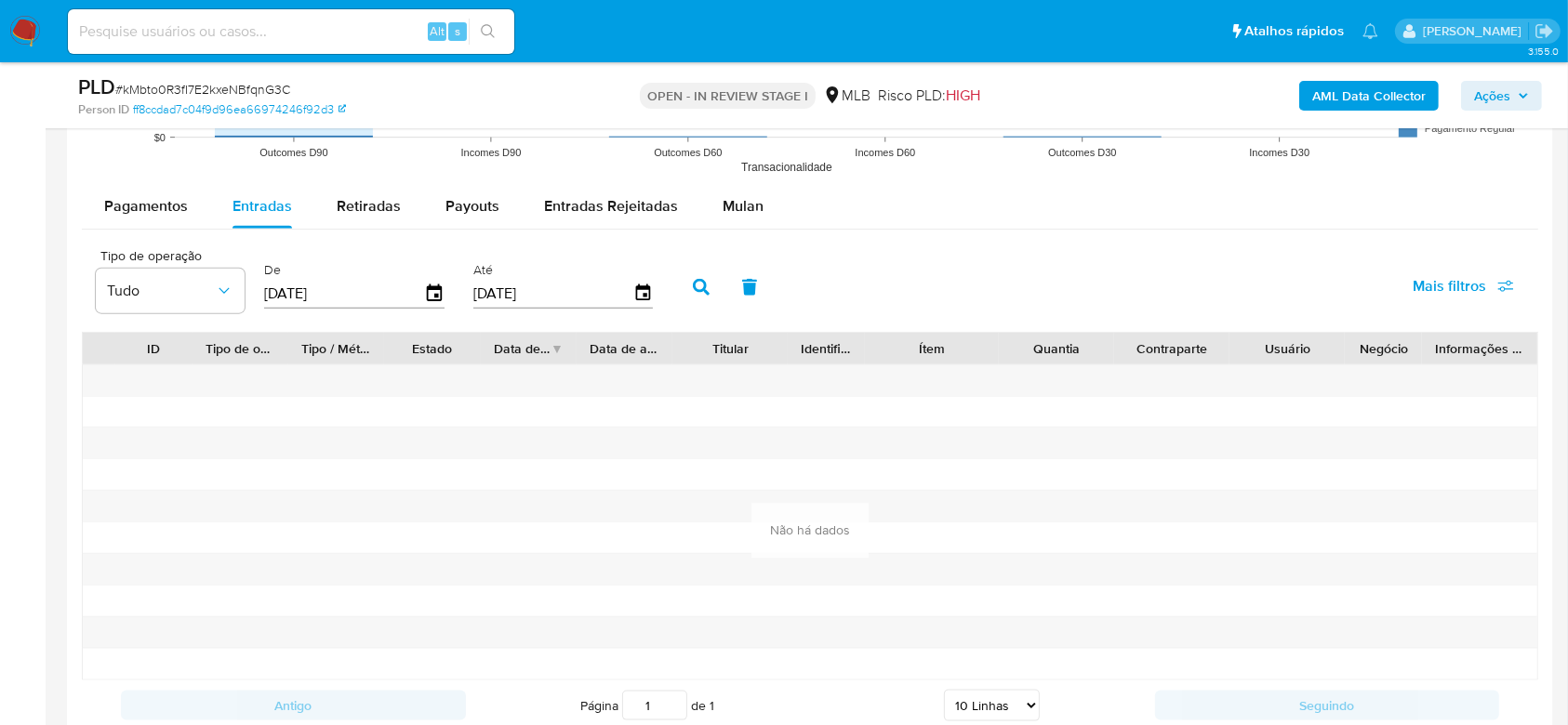
click at [298, 288] on input "28/05/2025" at bounding box center [344, 294] width 160 height 29
type input "28/52/025_"
type input "01/01/2025"
click at [690, 287] on button "button" at bounding box center [700, 287] width 48 height 44
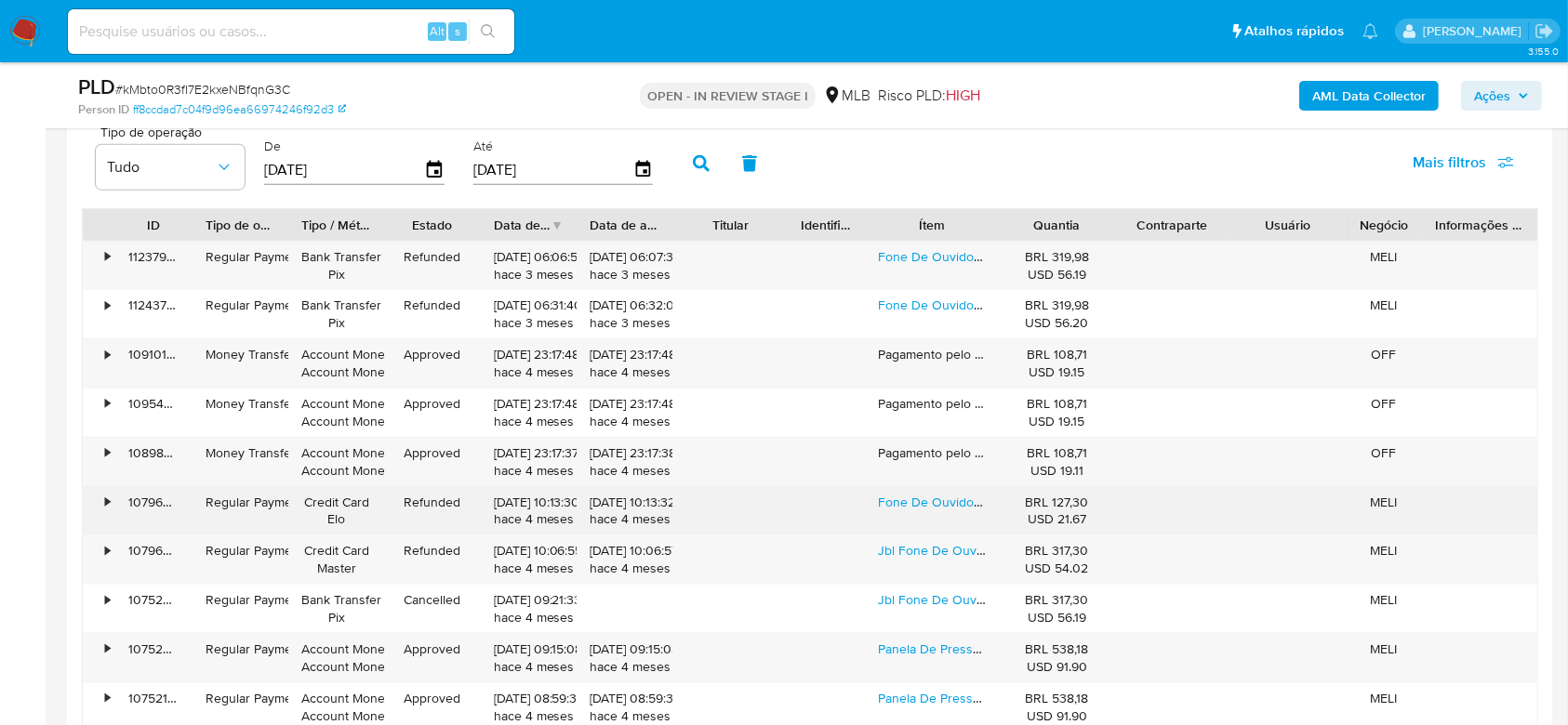
scroll to position [2262, 0]
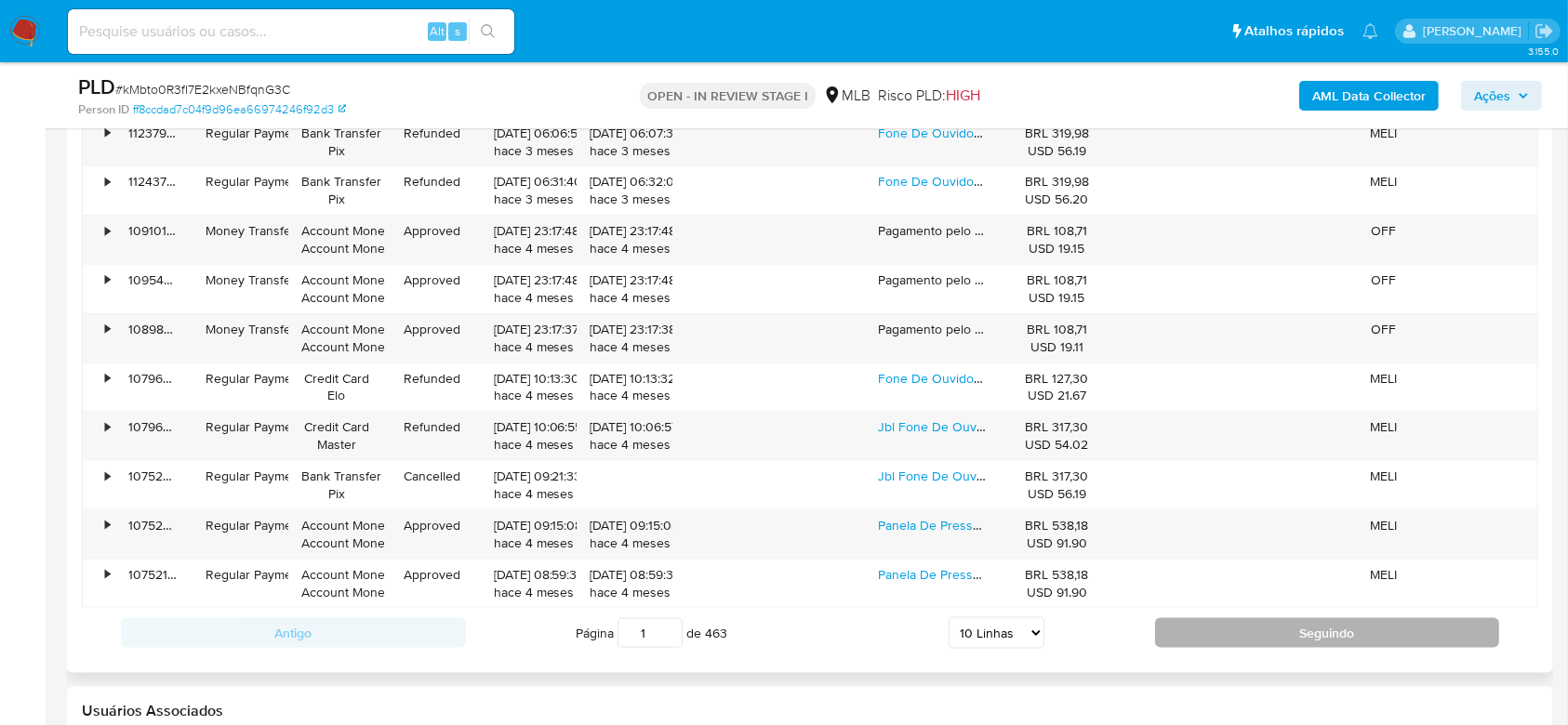
click at [1240, 618] on button "Seguindo" at bounding box center [1327, 633] width 345 height 29
type input "2"
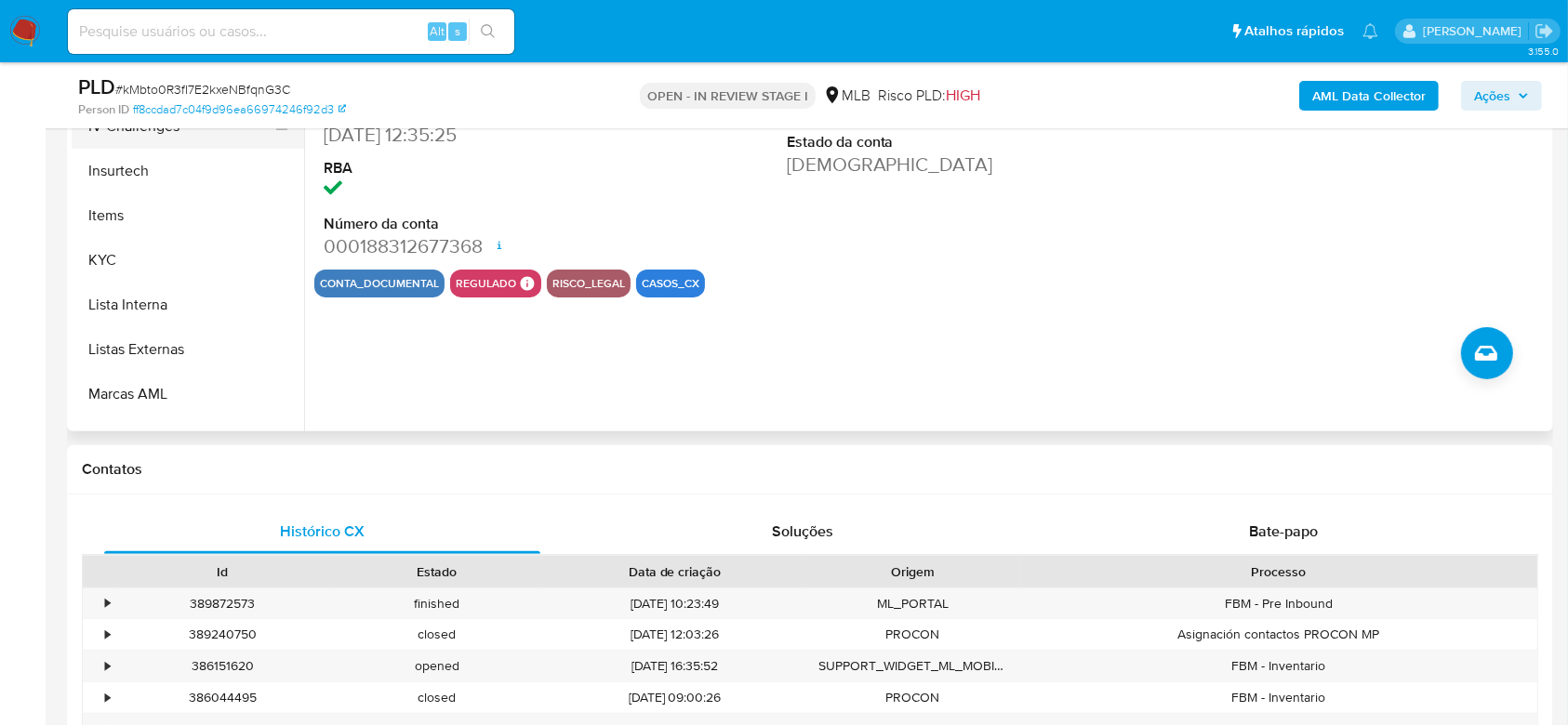
scroll to position [830, 0]
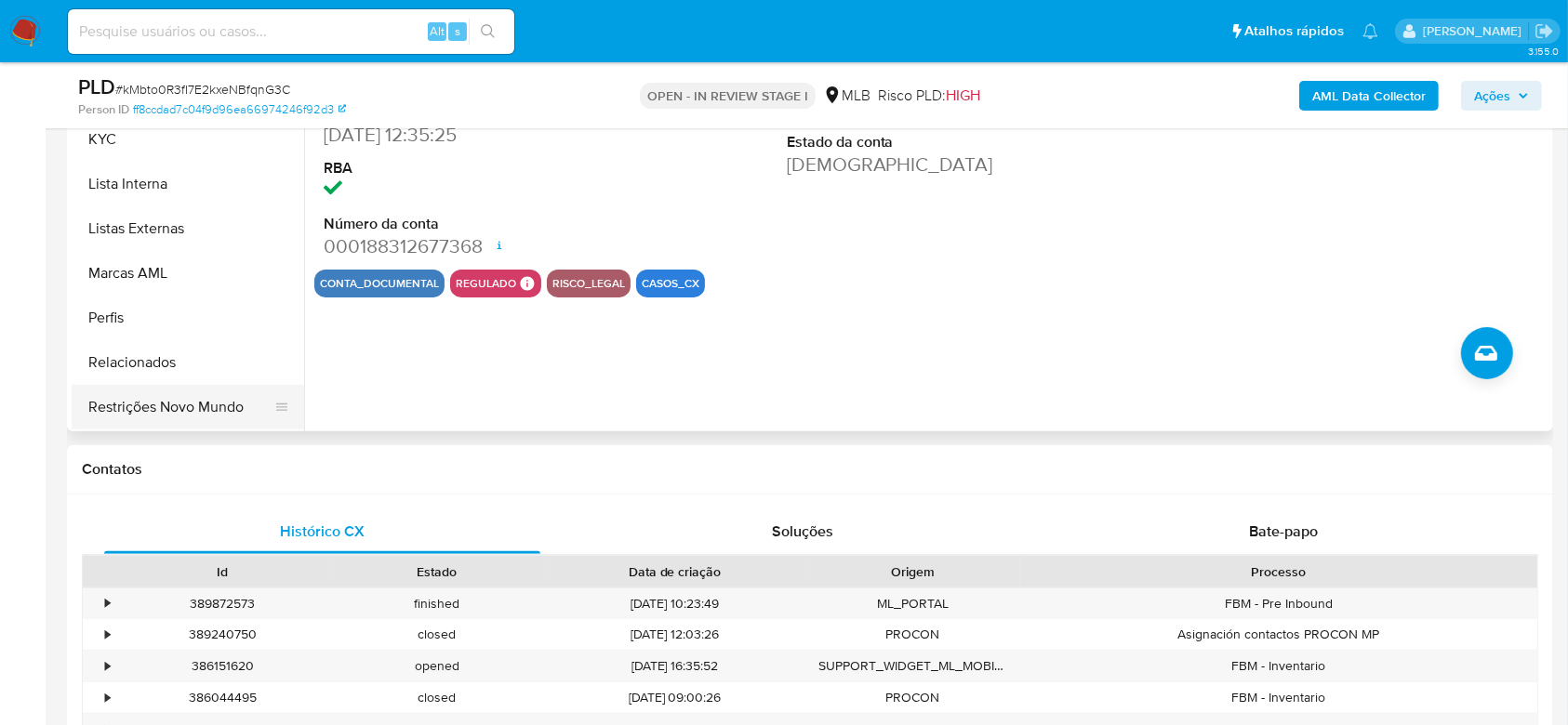
click at [153, 406] on button "Restrições Novo Mundo" at bounding box center [180, 407] width 217 height 44
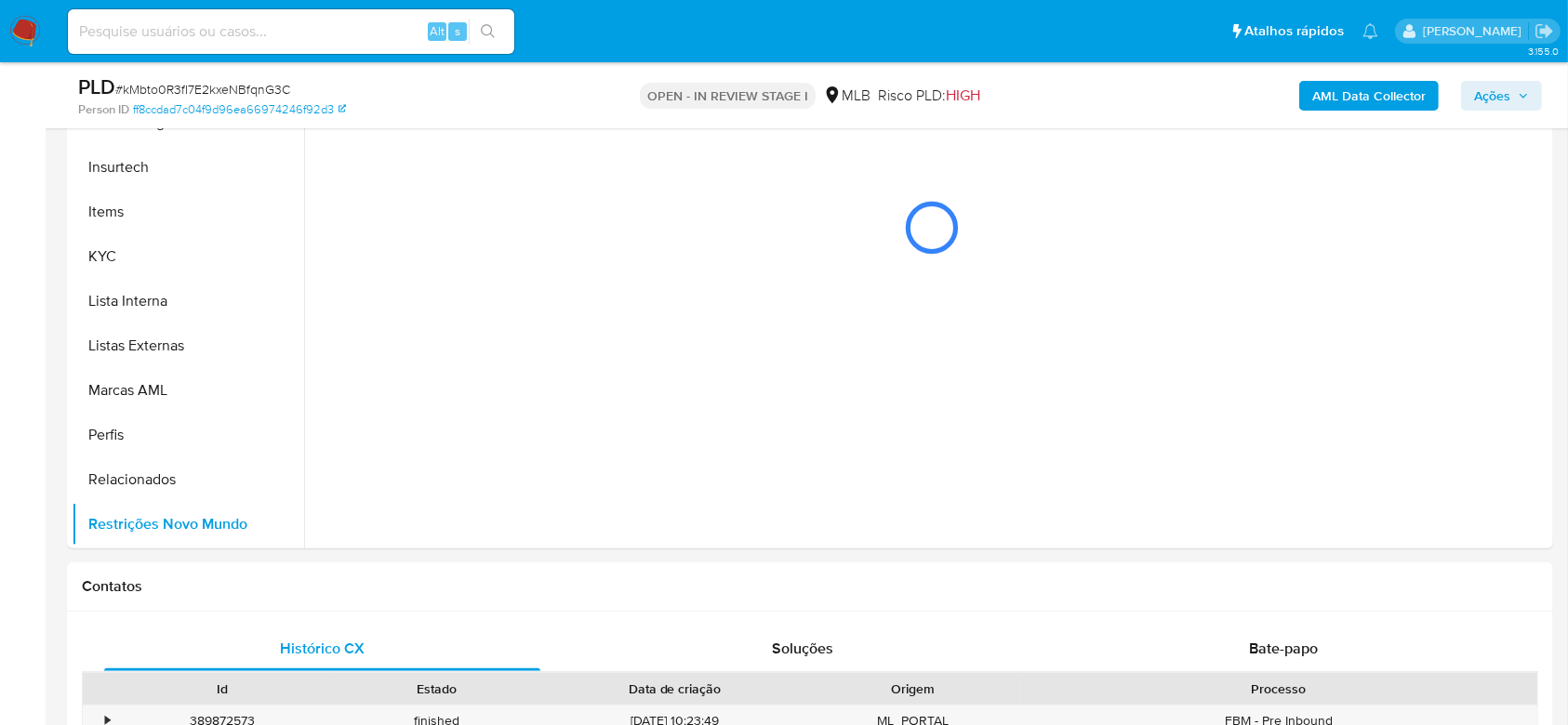
scroll to position [279, 0]
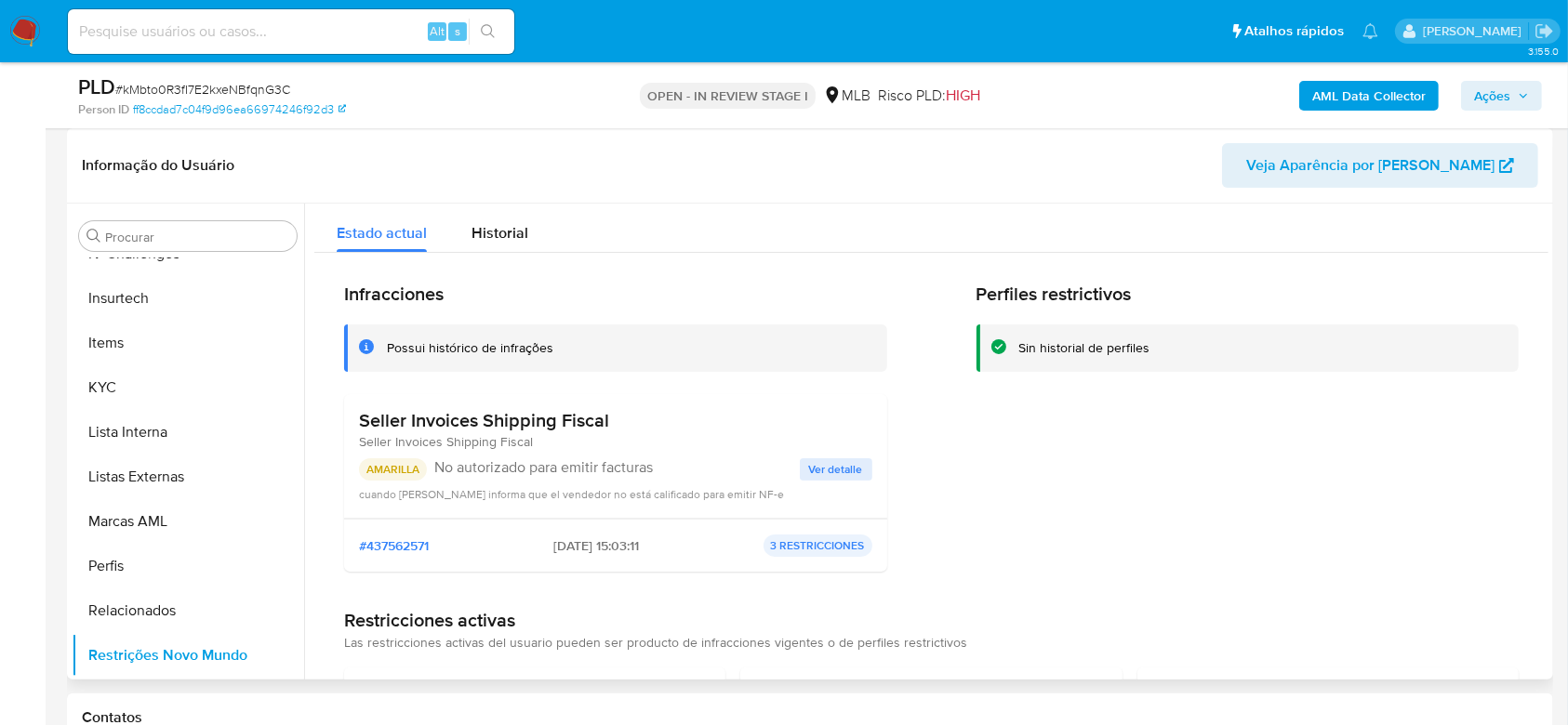
click at [839, 471] on span "Ver detalle" at bounding box center [835, 470] width 54 height 19
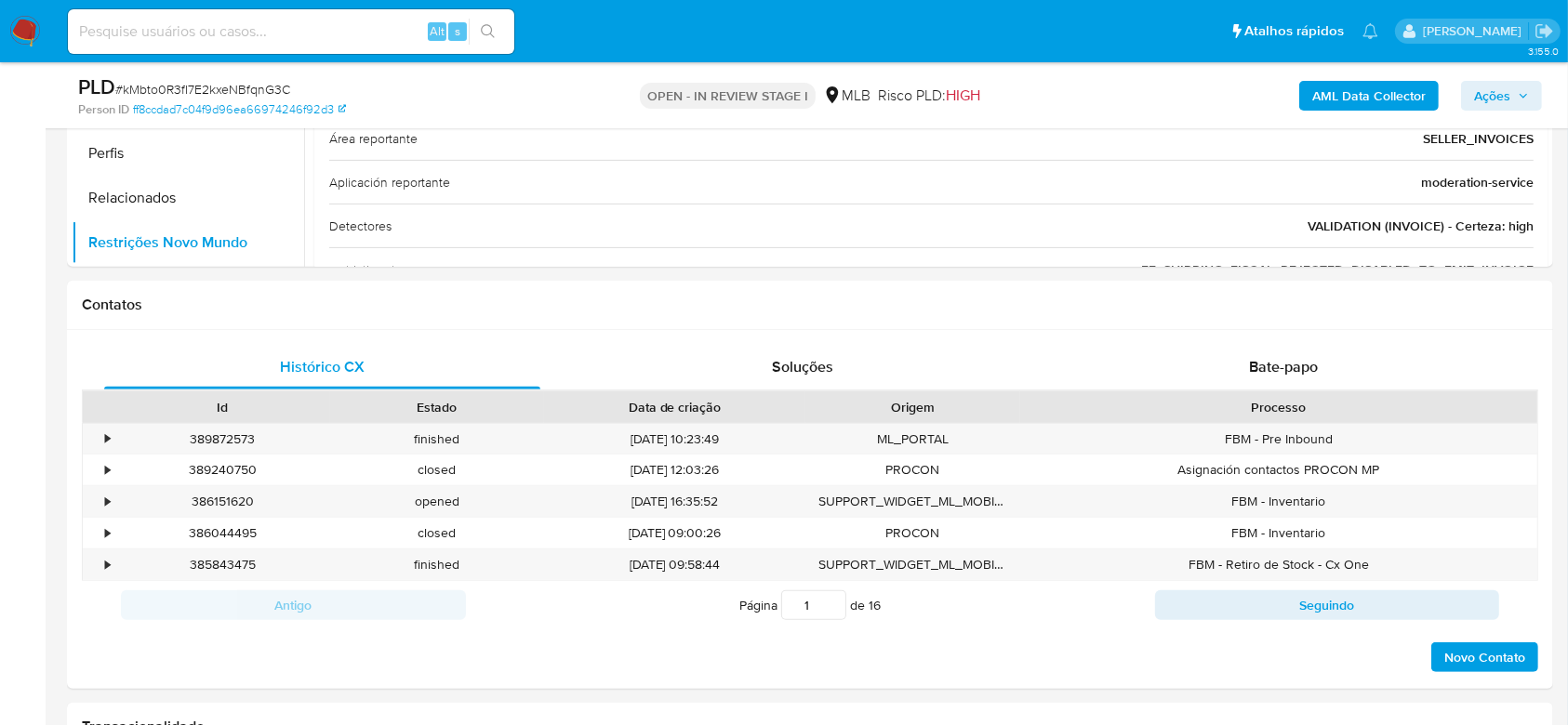
scroll to position [1271, 0]
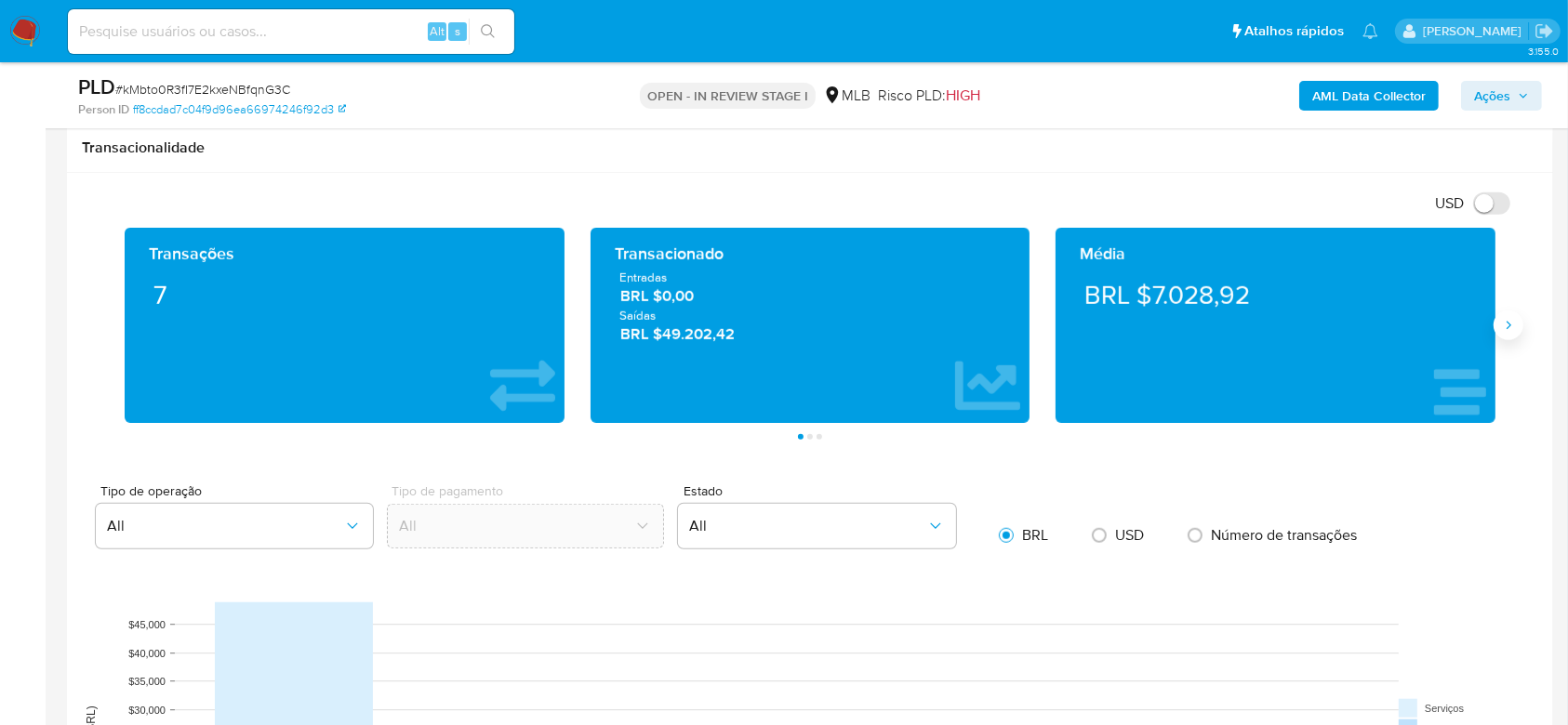
click at [1498, 327] on button "Siguiente" at bounding box center [1508, 325] width 29 height 29
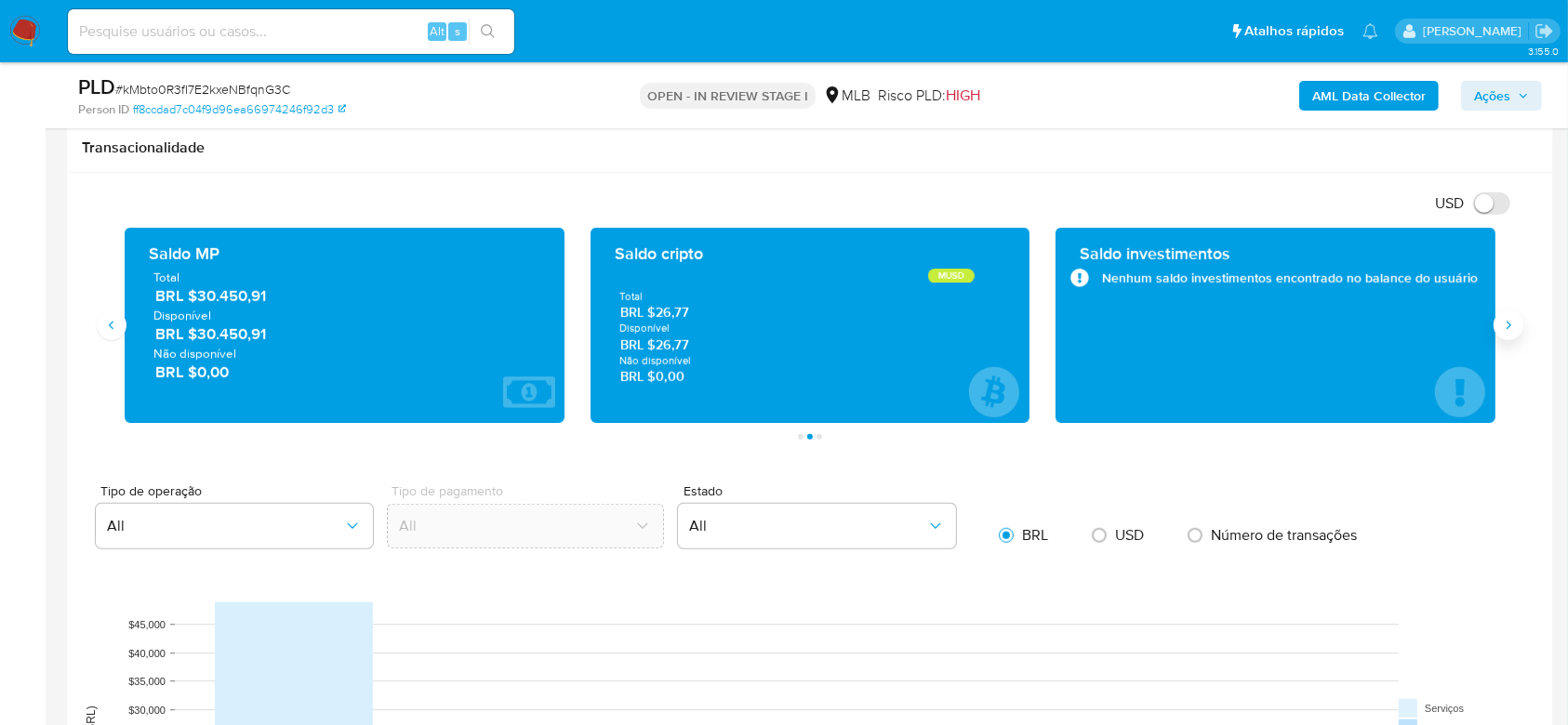
click at [1504, 331] on icon "Siguiente" at bounding box center [1508, 325] width 15 height 15
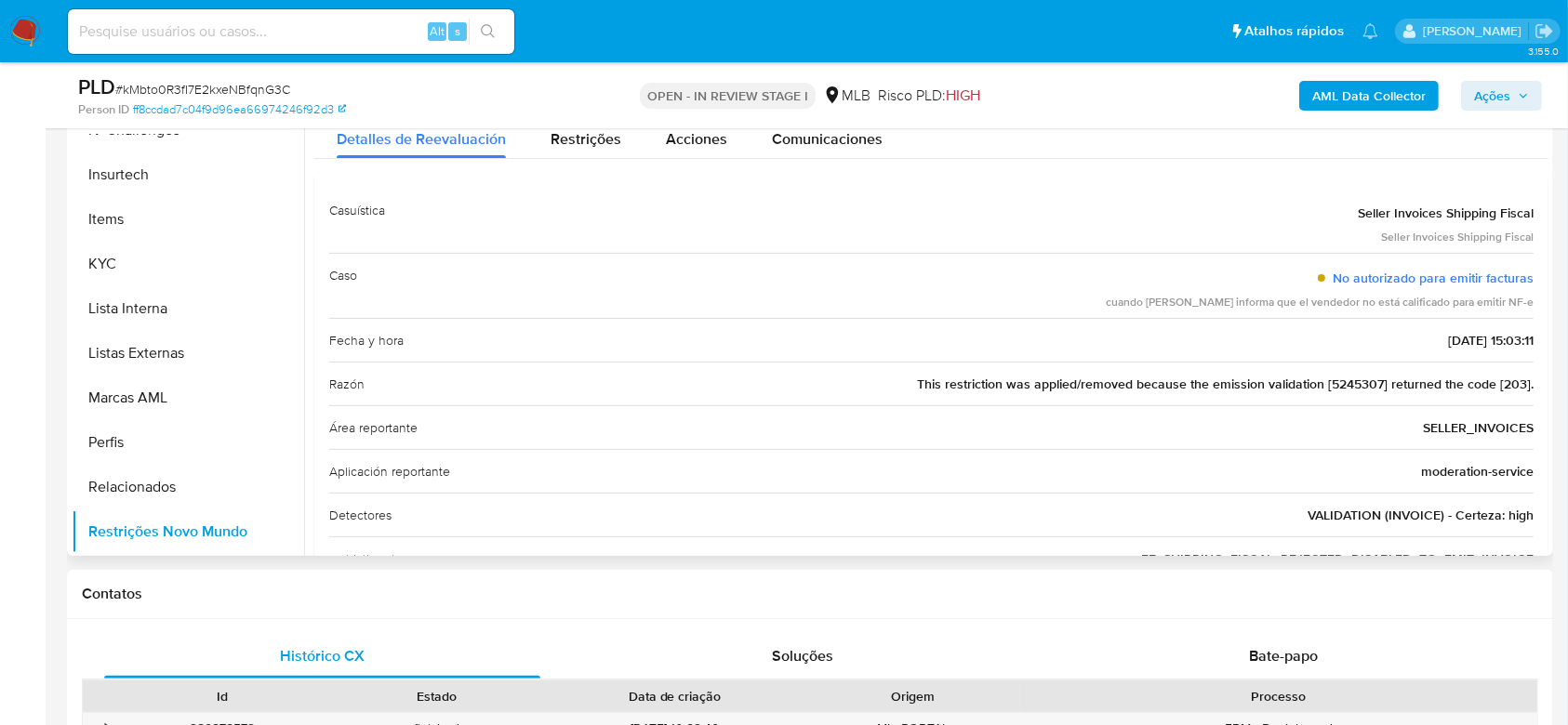
scroll to position [279, 0]
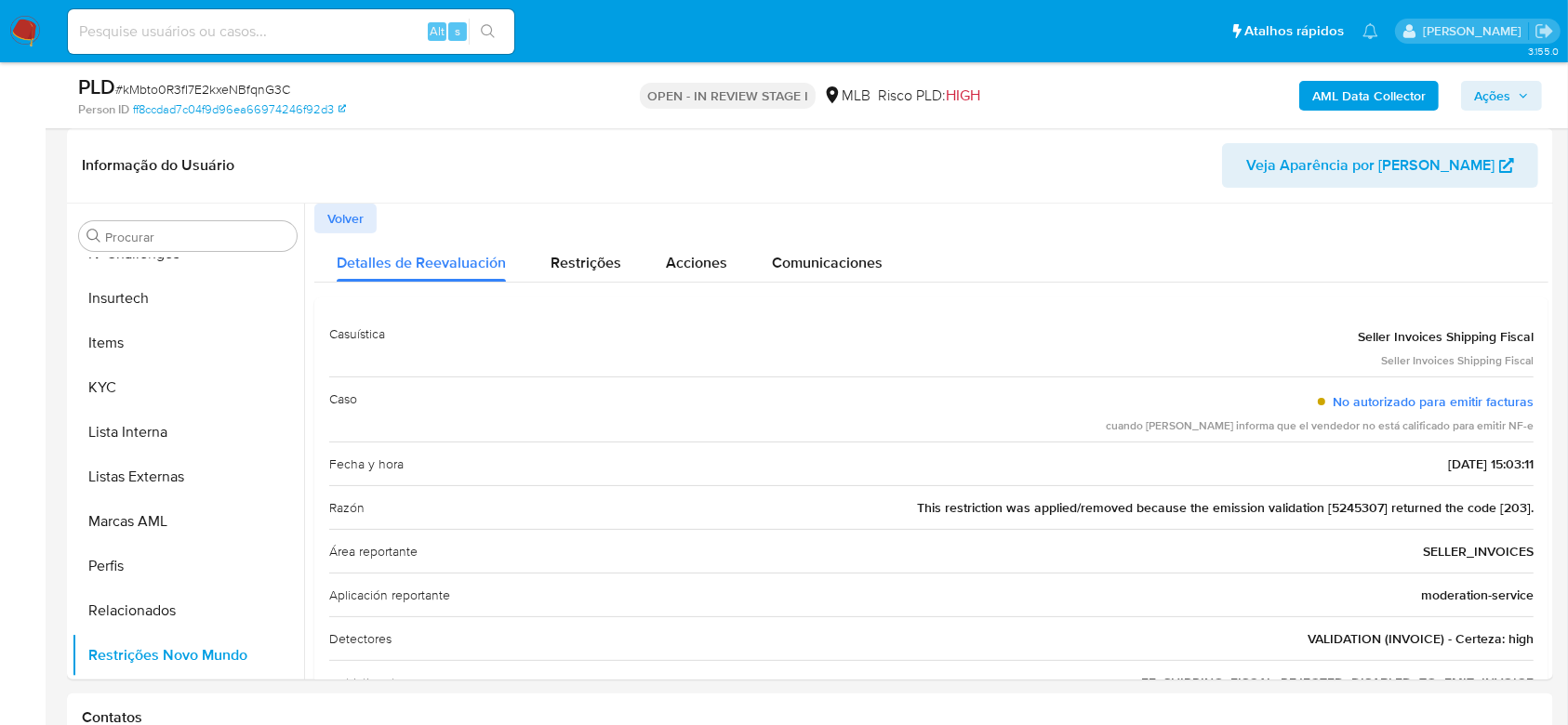
click at [1476, 90] on span "Ações" at bounding box center [1491, 95] width 36 height 29
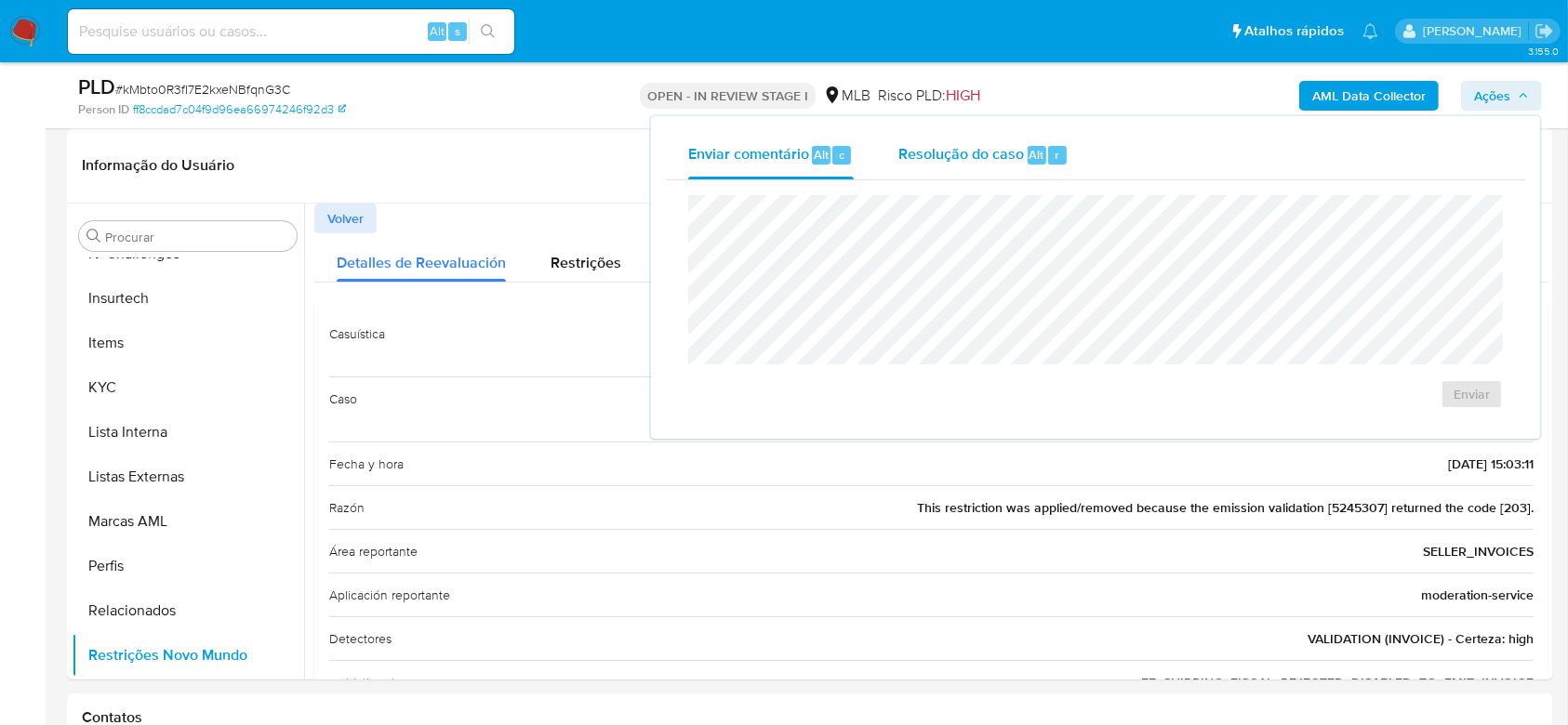
click at [989, 162] on span "Resolução do caso" at bounding box center [961, 154] width 126 height 22
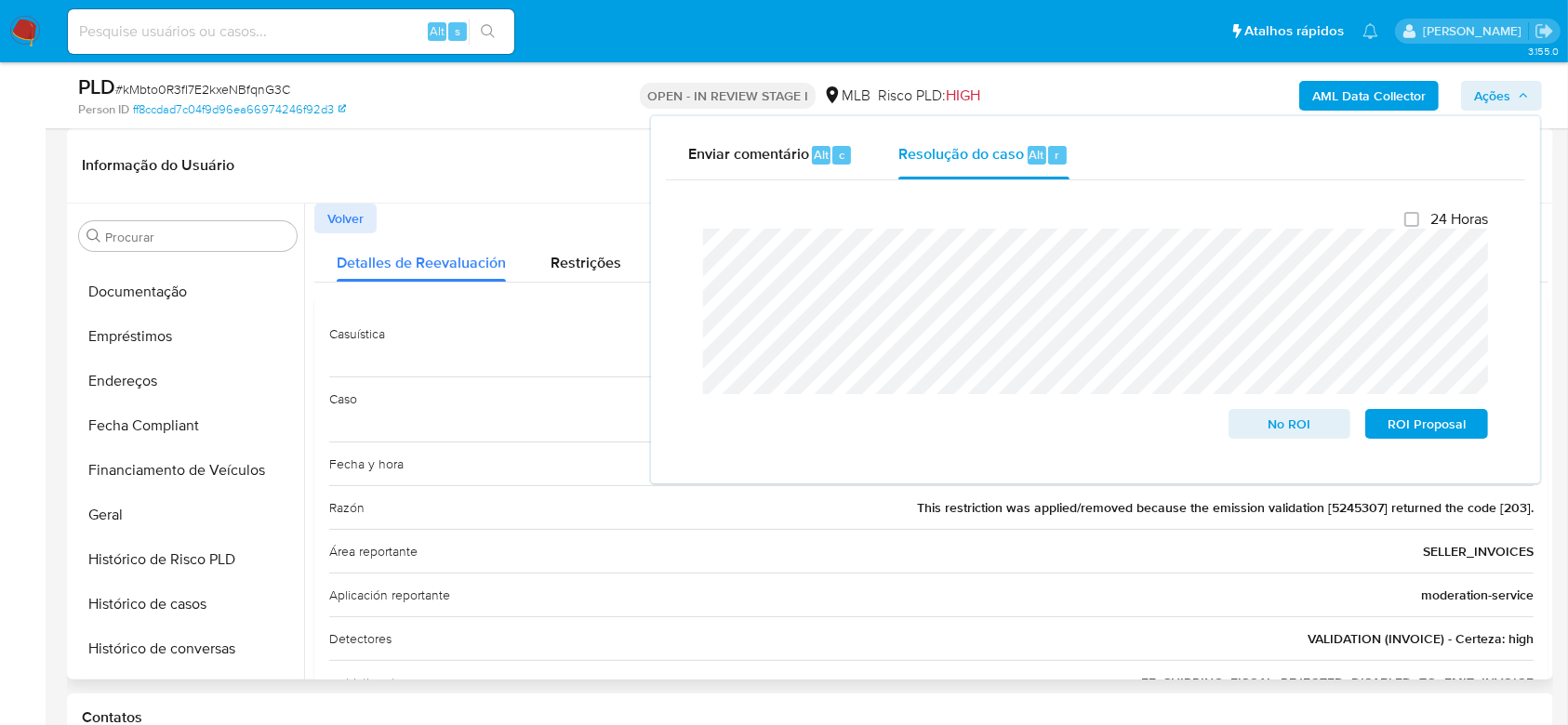
scroll to position [0, 0]
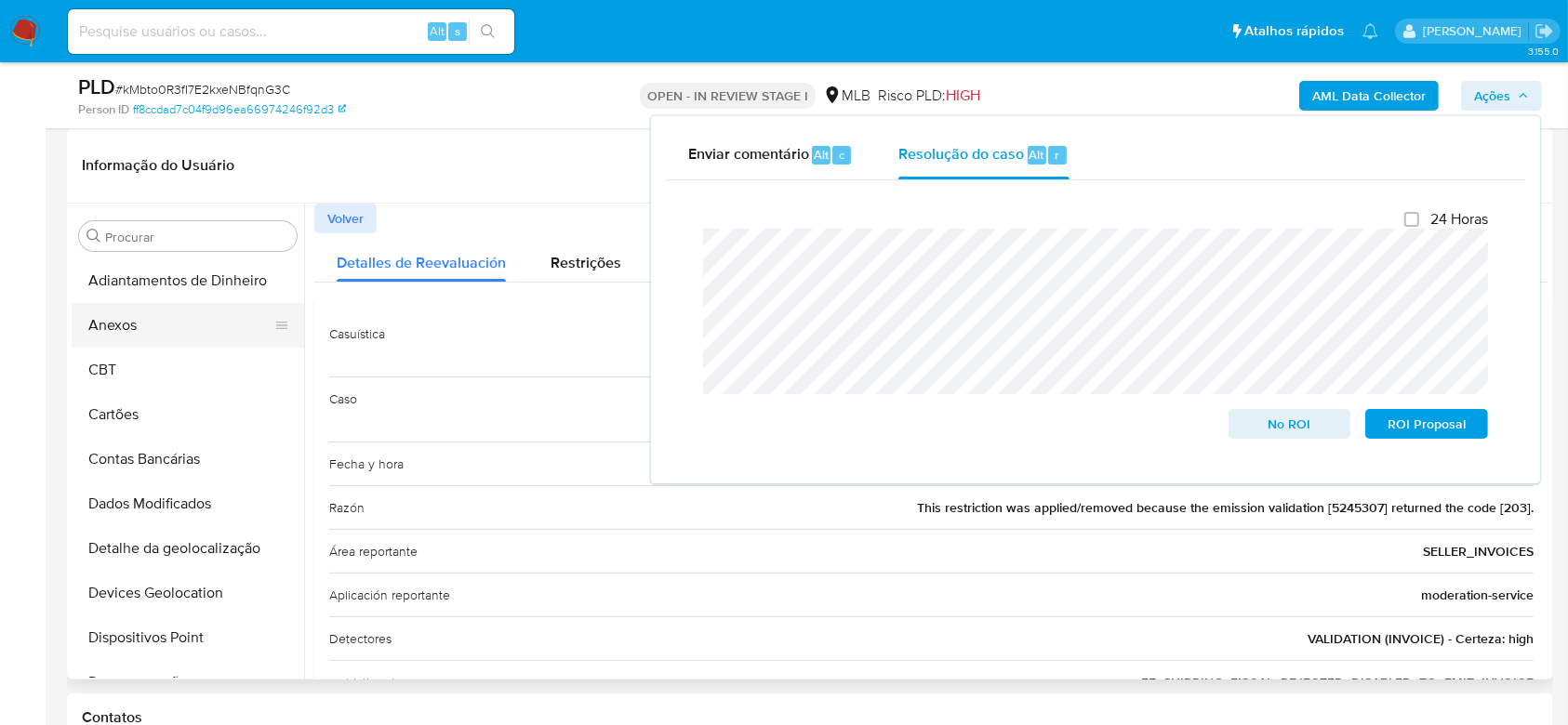
click at [149, 323] on button "Anexos" at bounding box center [180, 325] width 217 height 44
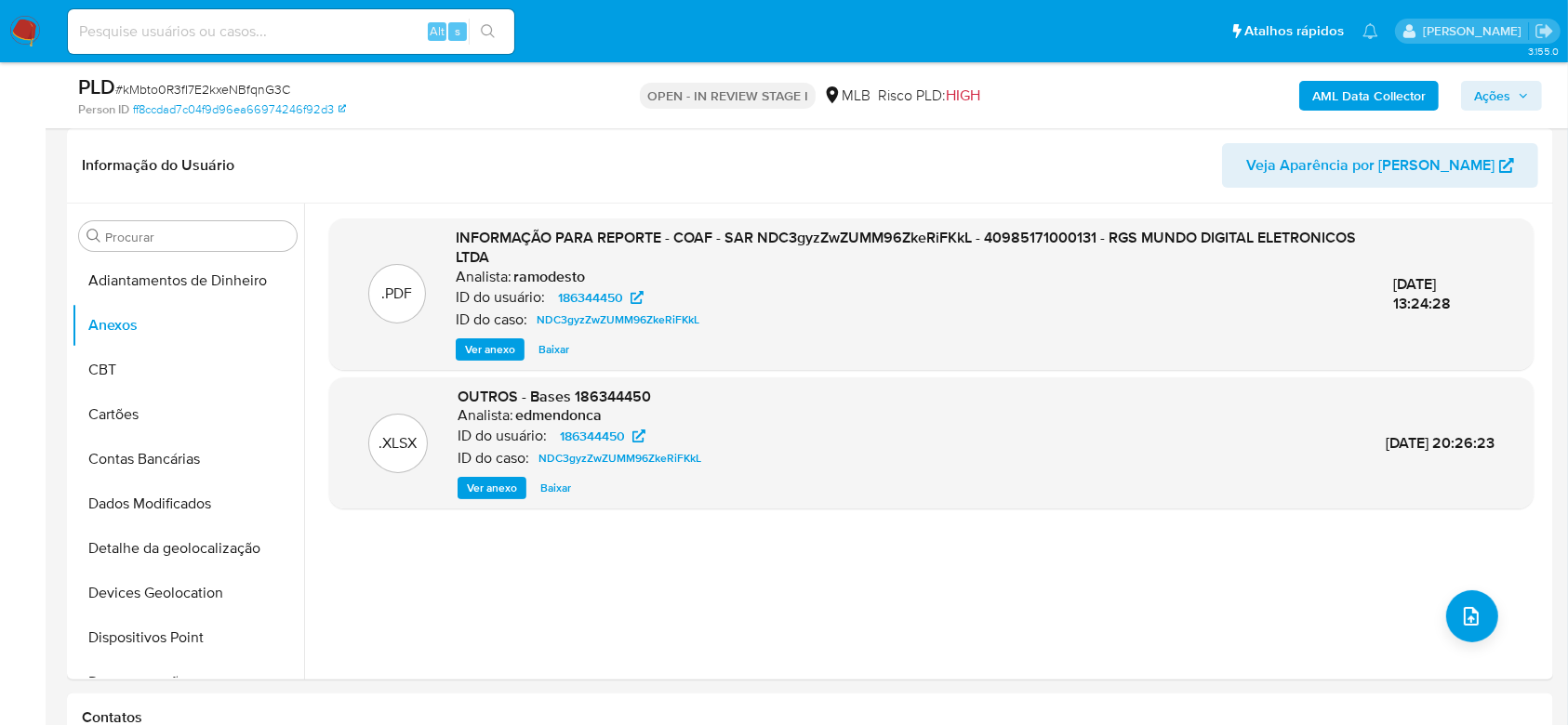
click at [1348, 85] on b "AML Data Collector" at bounding box center [1369, 95] width 113 height 29
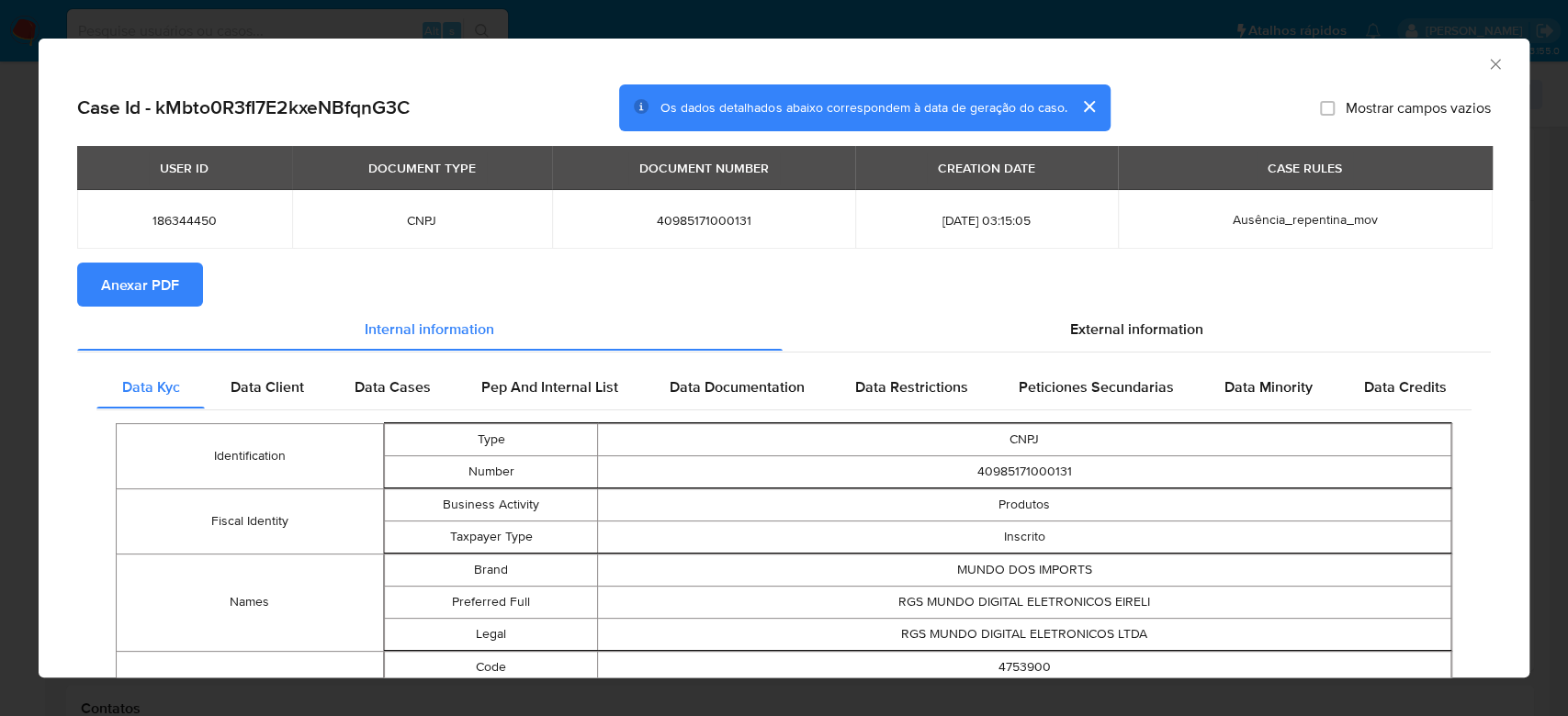
click at [156, 284] on span "Anexar PDF" at bounding box center [140, 285] width 78 height 41
click at [1486, 59] on icon "Fechar a janela" at bounding box center [1494, 64] width 18 height 18
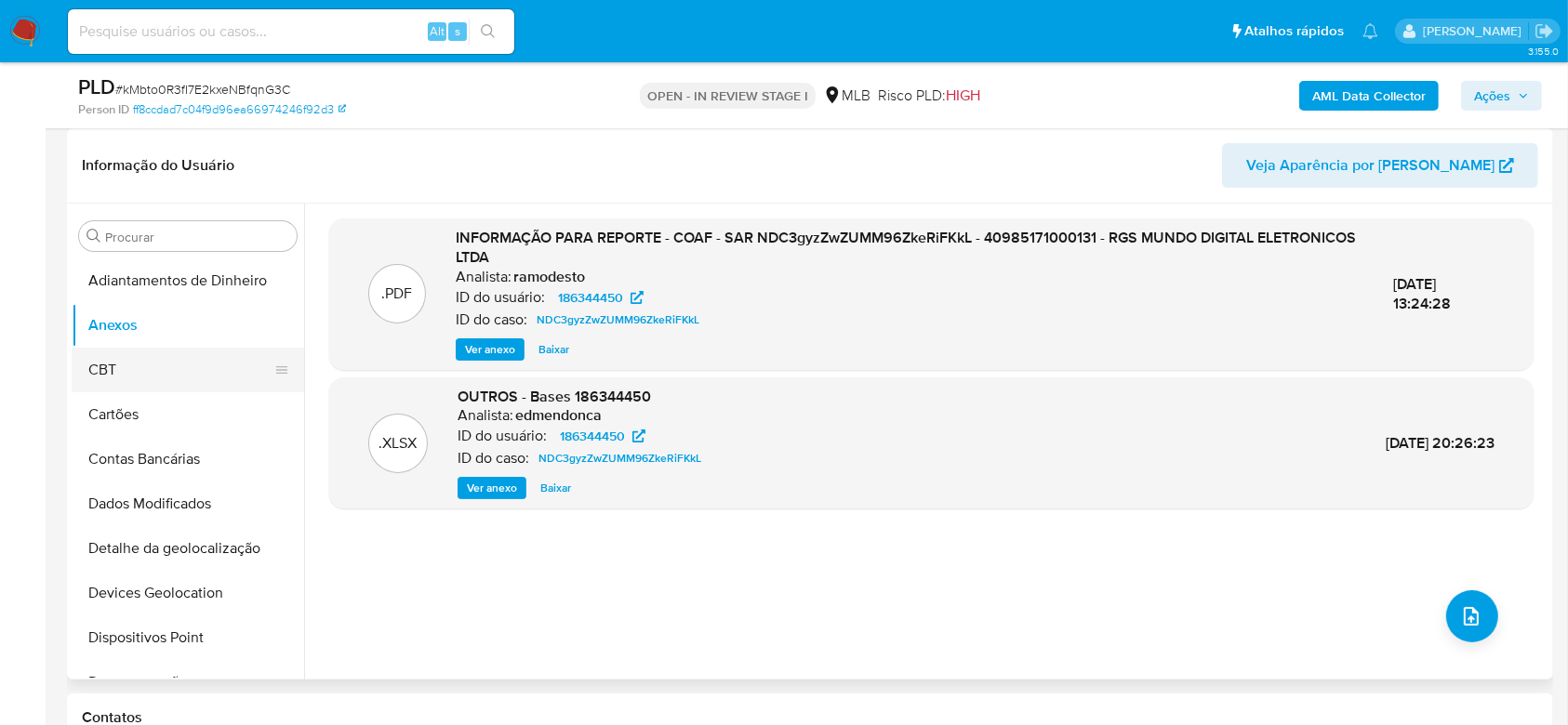
click at [111, 355] on button "CBT" at bounding box center [180, 369] width 217 height 44
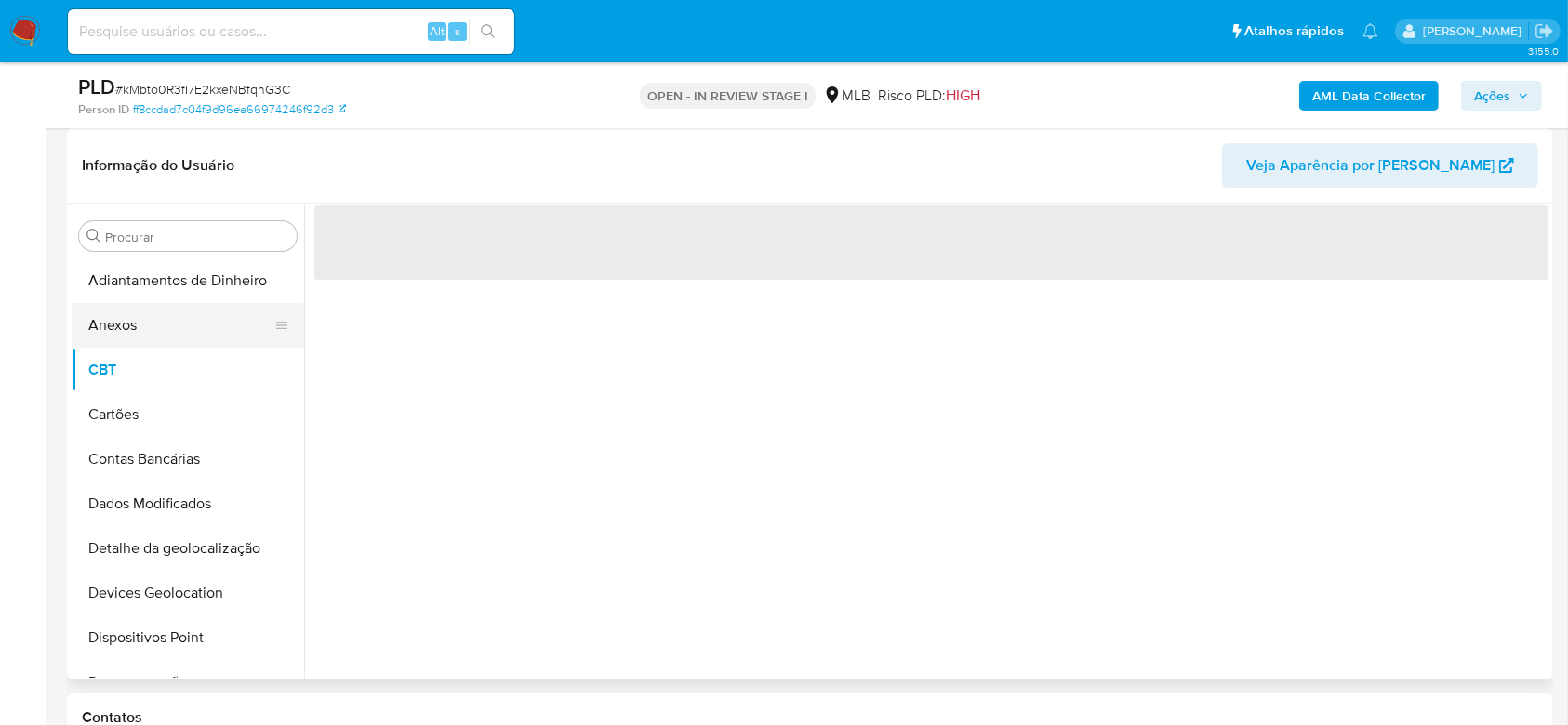
click at [120, 331] on button "Anexos" at bounding box center [180, 325] width 217 height 44
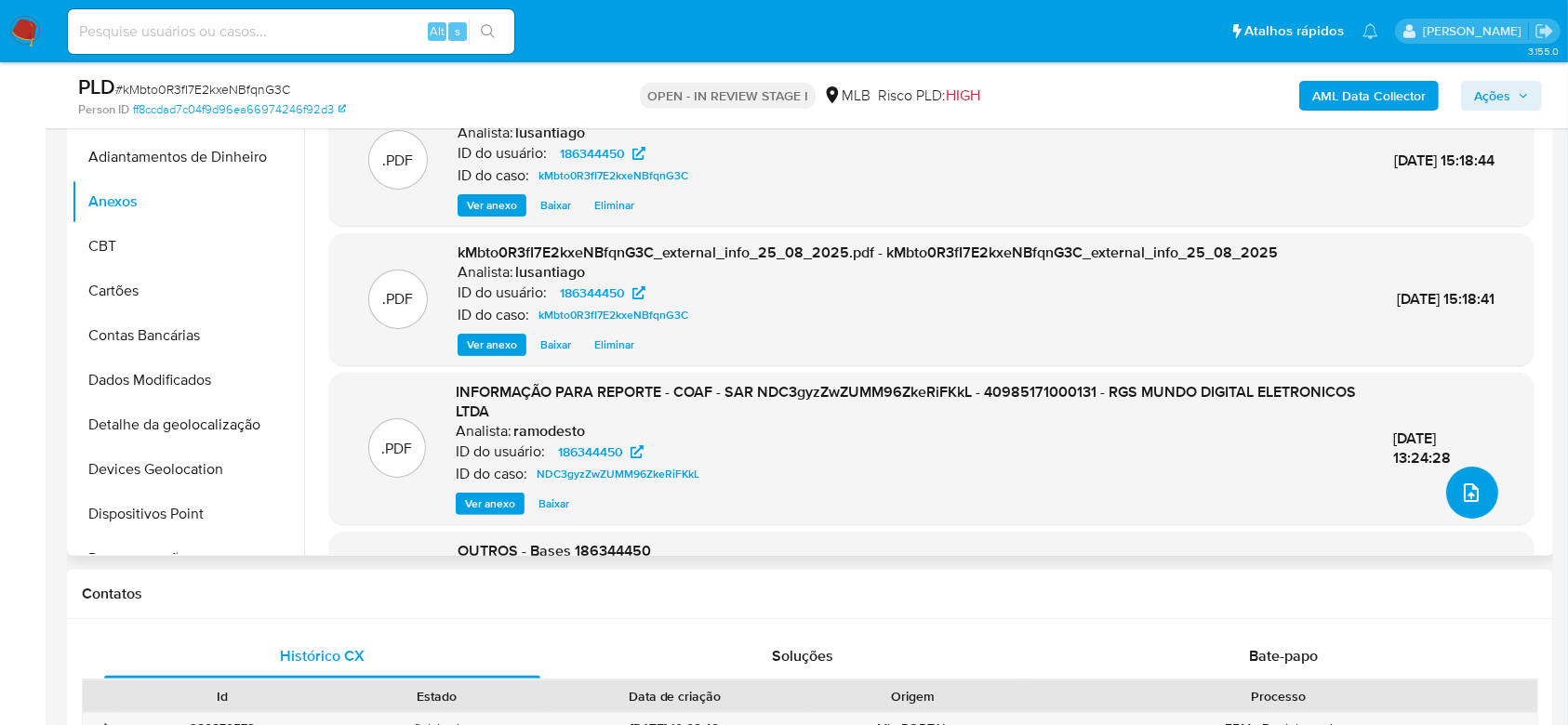
click at [1464, 492] on icon "upload-file" at bounding box center [1471, 492] width 15 height 19
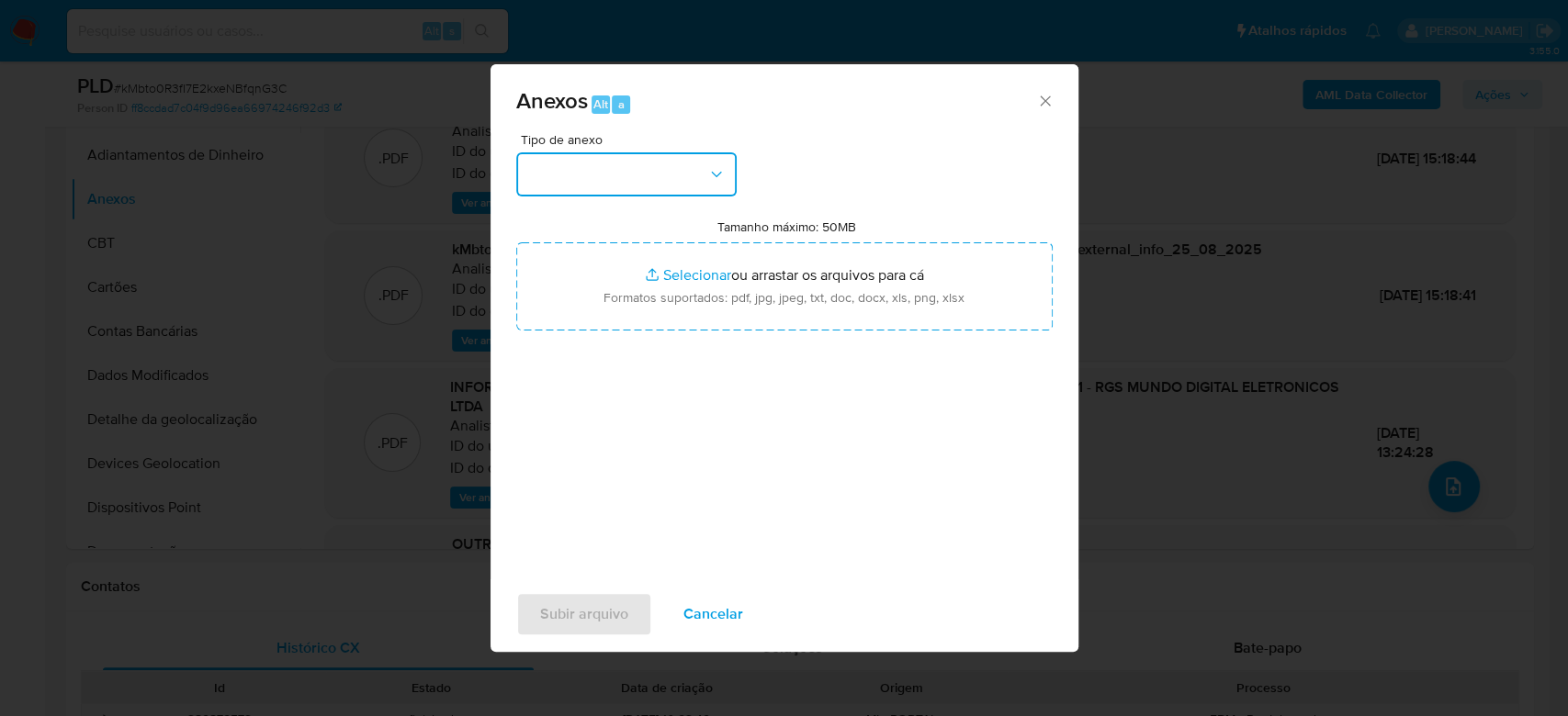
click at [675, 167] on button "button" at bounding box center [626, 174] width 220 height 44
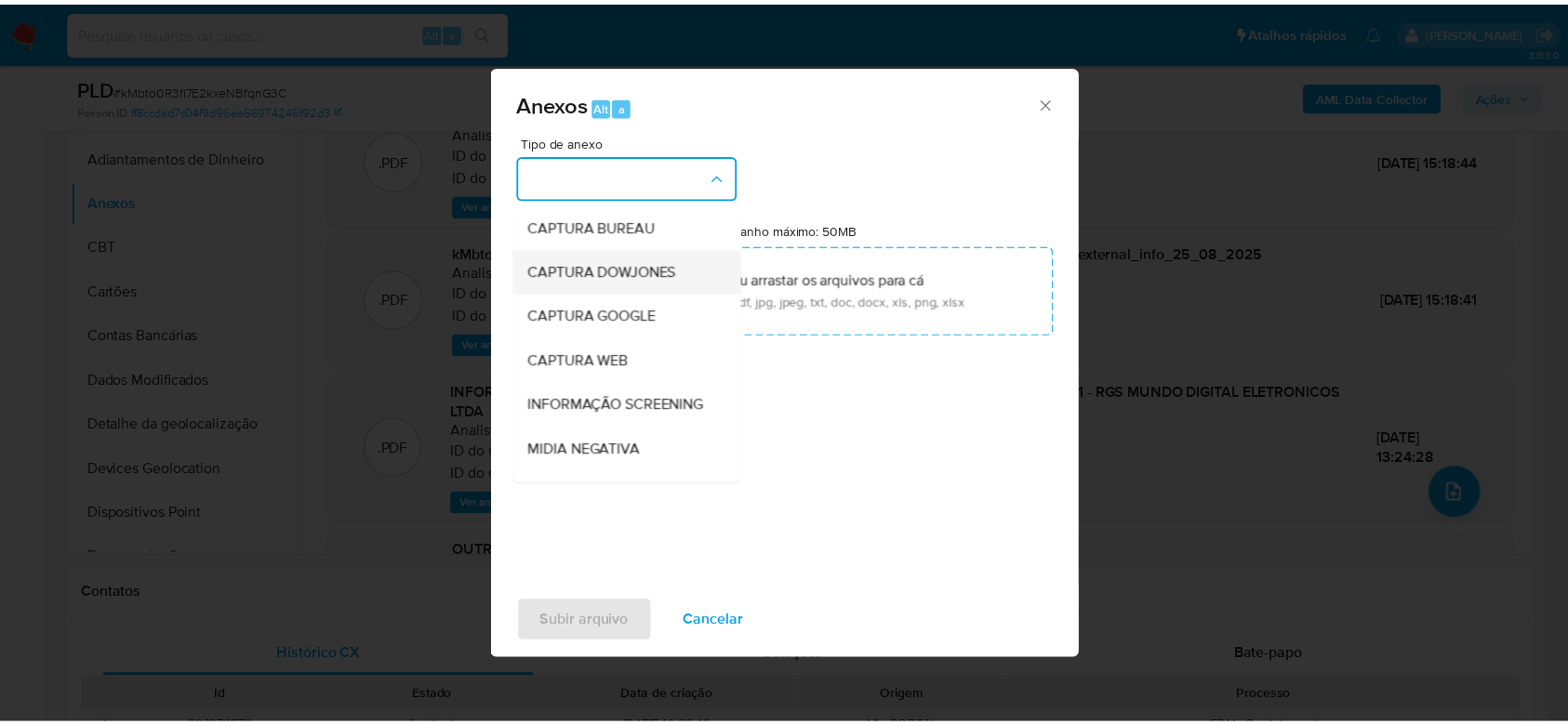
scroll to position [286, 0]
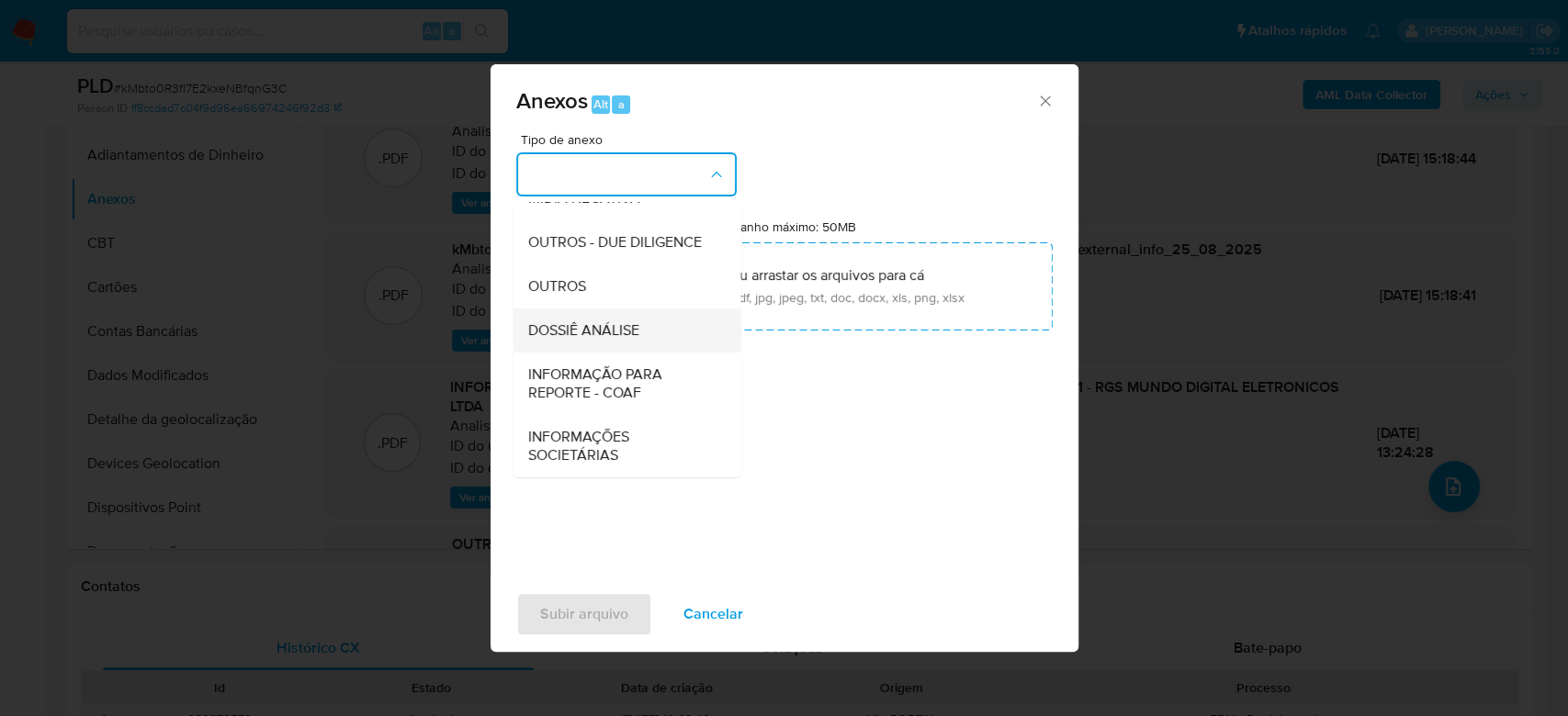
click at [624, 333] on span "DOSSIÊ ANÁLISE" at bounding box center [582, 330] width 112 height 18
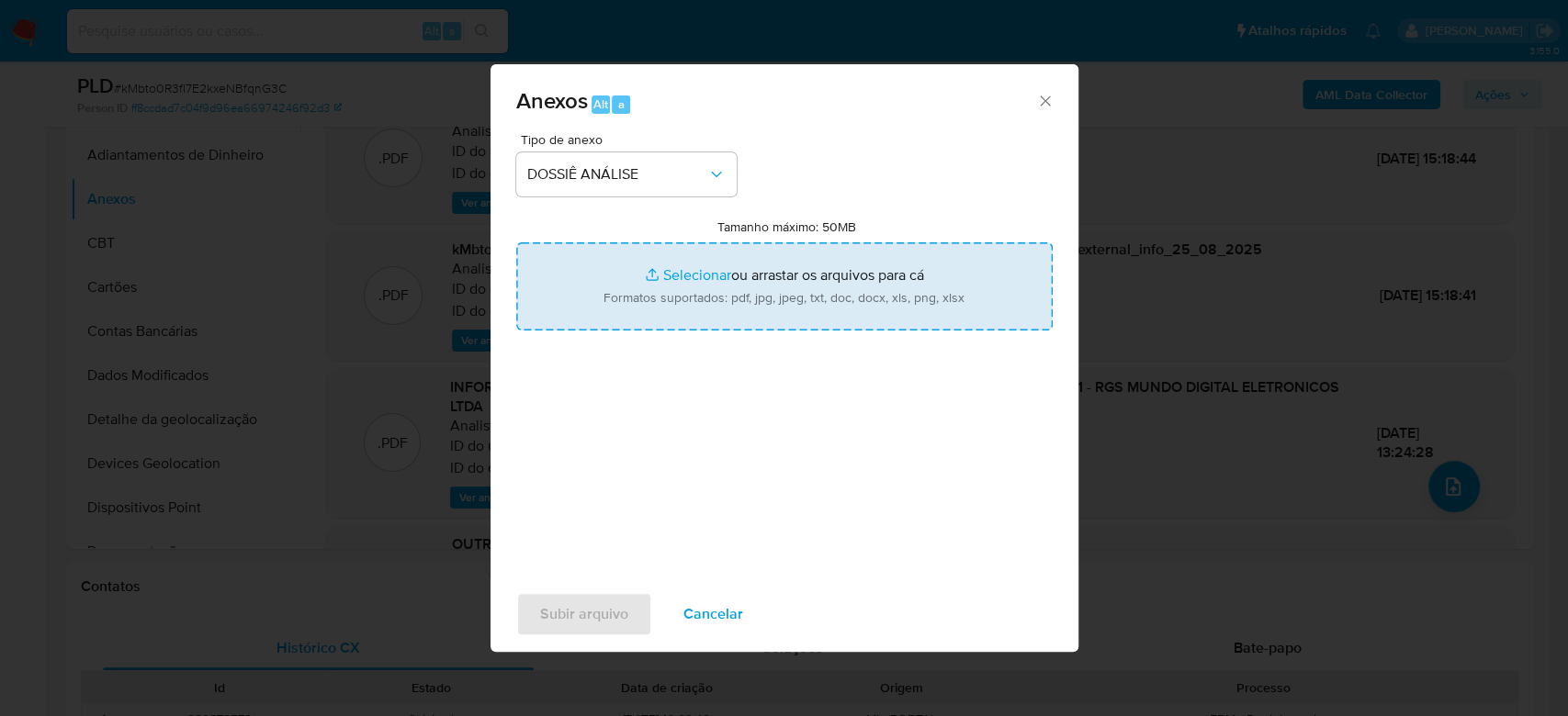
type input "C:\fakepath\Mulan 186344450_2025_08_25_12_47_57.xlsx"
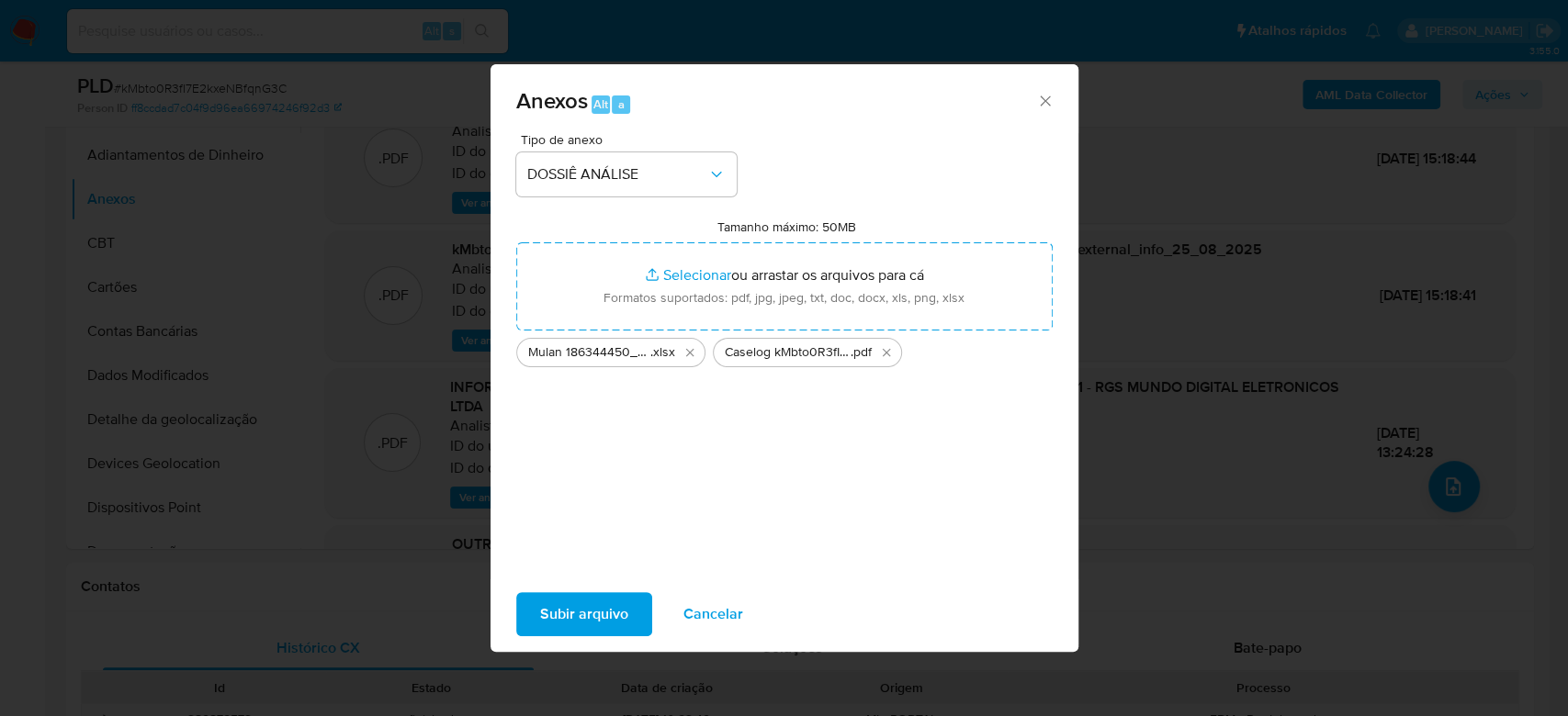
click at [621, 615] on span "Subir arquivo" at bounding box center [584, 614] width 88 height 41
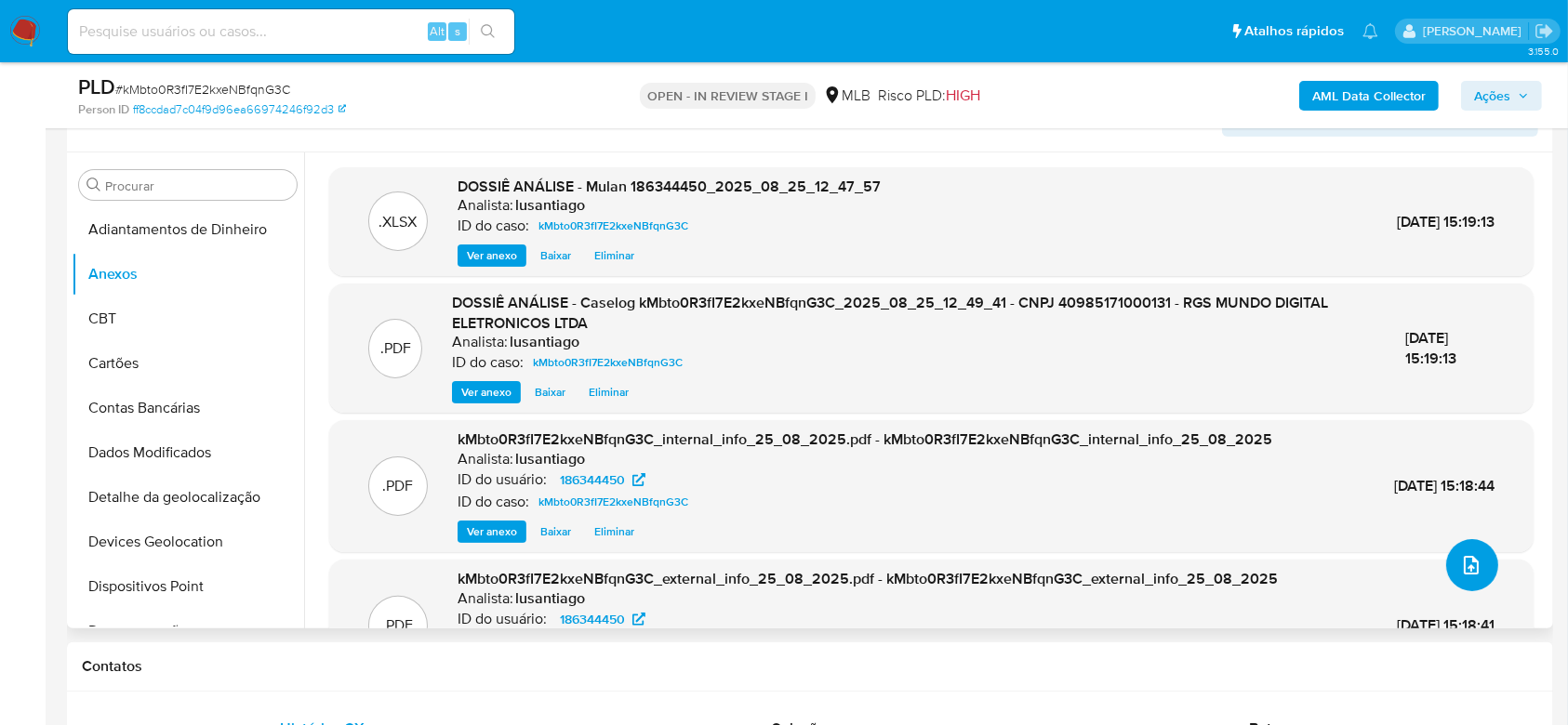
scroll to position [279, 0]
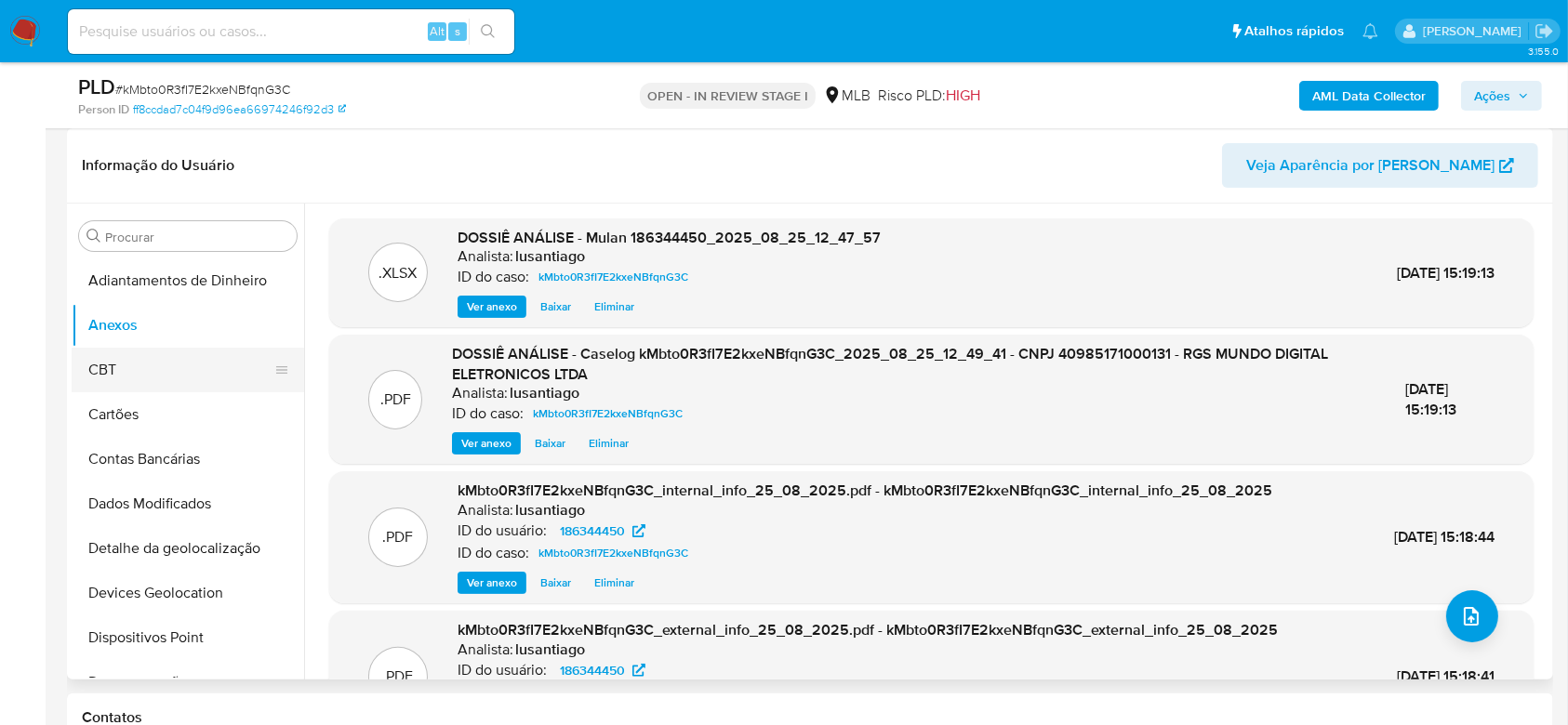
drag, startPoint x: 175, startPoint y: 367, endPoint x: 168, endPoint y: 360, distance: 9.9
click at [174, 367] on button "CBT" at bounding box center [180, 369] width 217 height 44
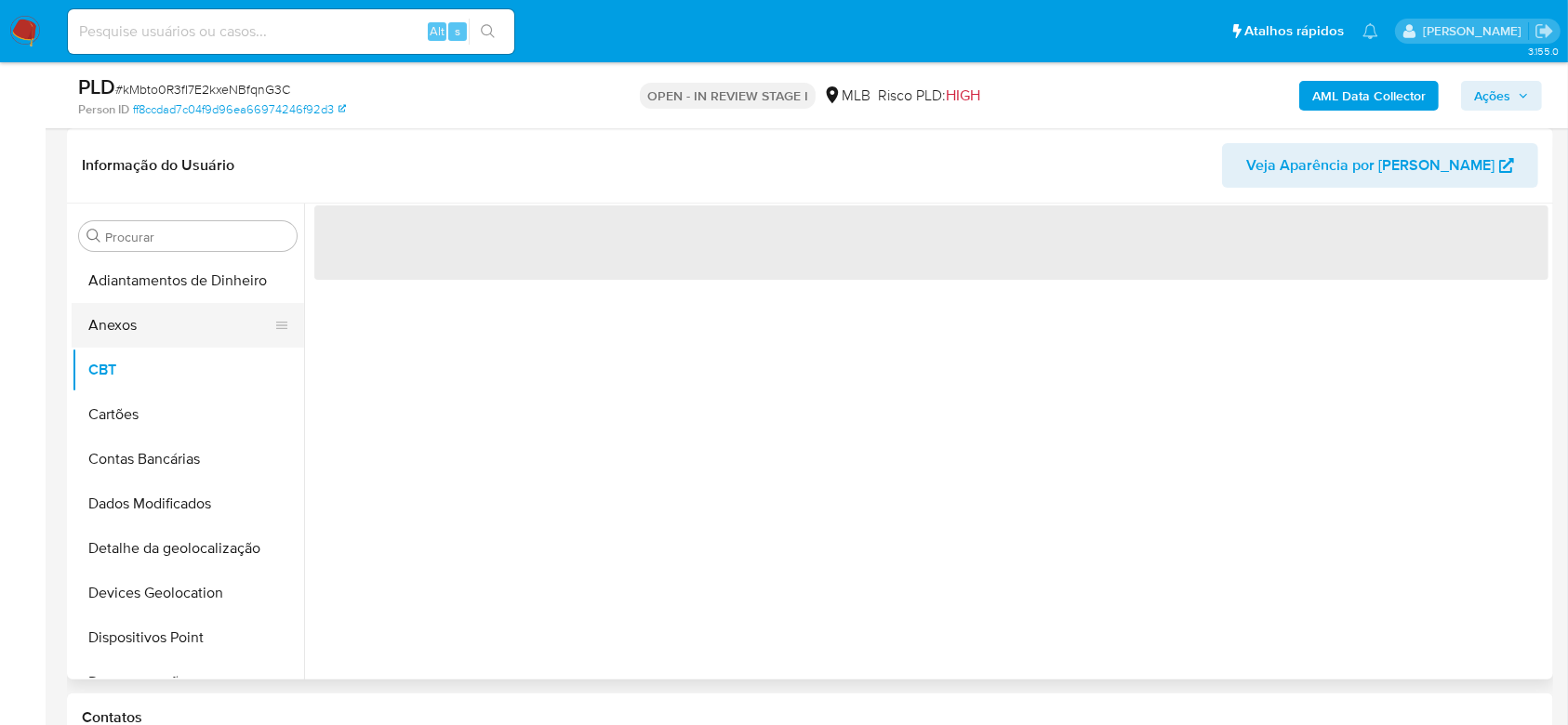
click at [164, 331] on button "Anexos" at bounding box center [180, 325] width 217 height 44
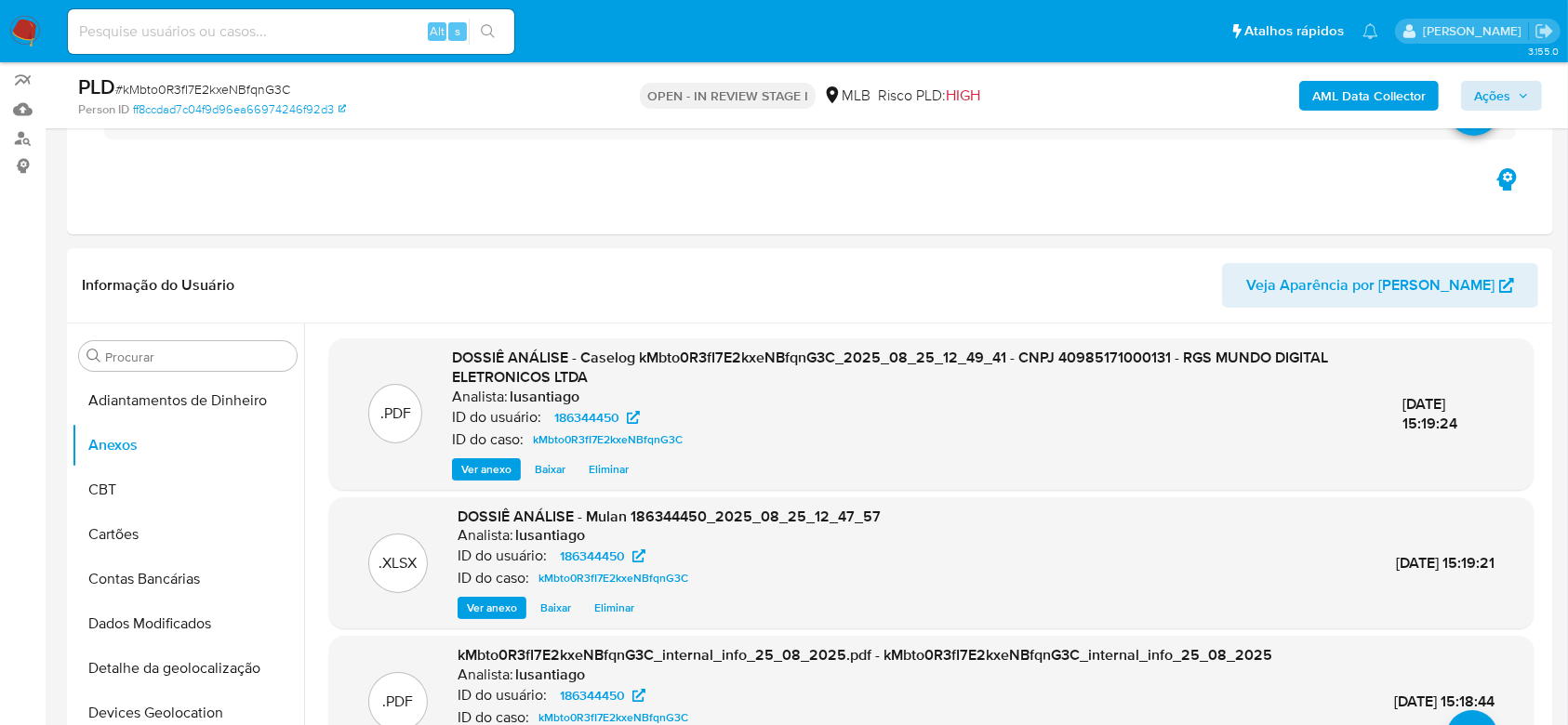
scroll to position [155, 0]
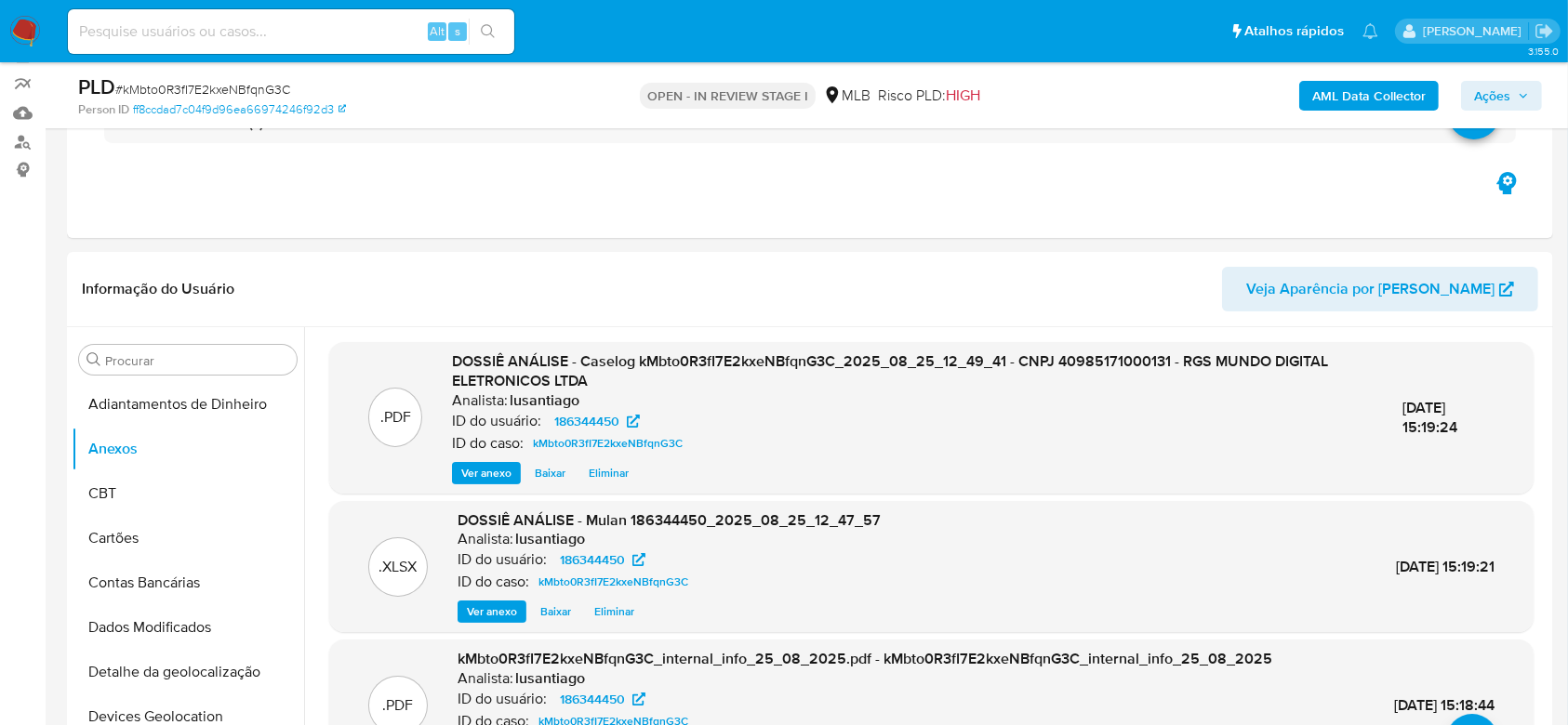
click at [1513, 84] on span "Ações" at bounding box center [1501, 95] width 55 height 27
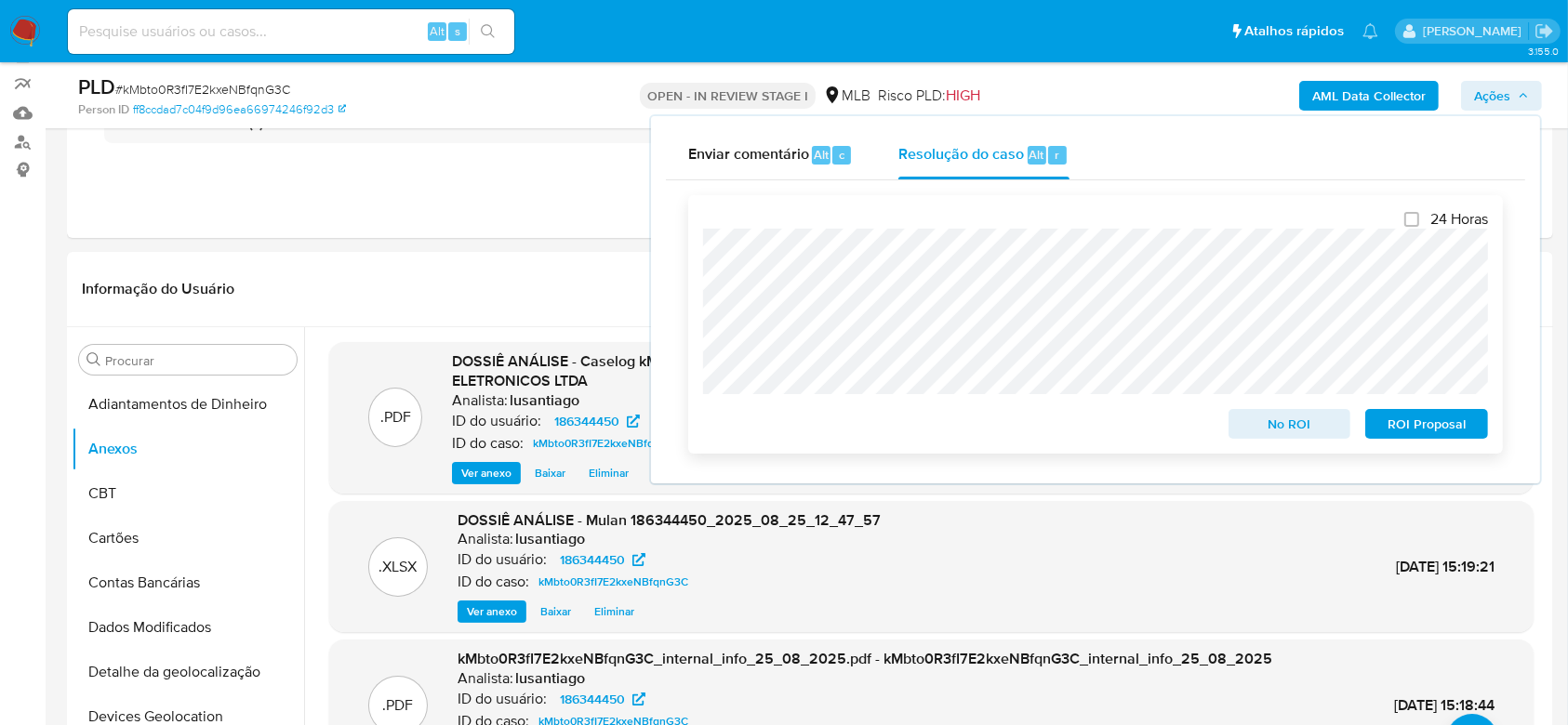
click at [1307, 420] on span "No ROI" at bounding box center [1290, 423] width 96 height 27
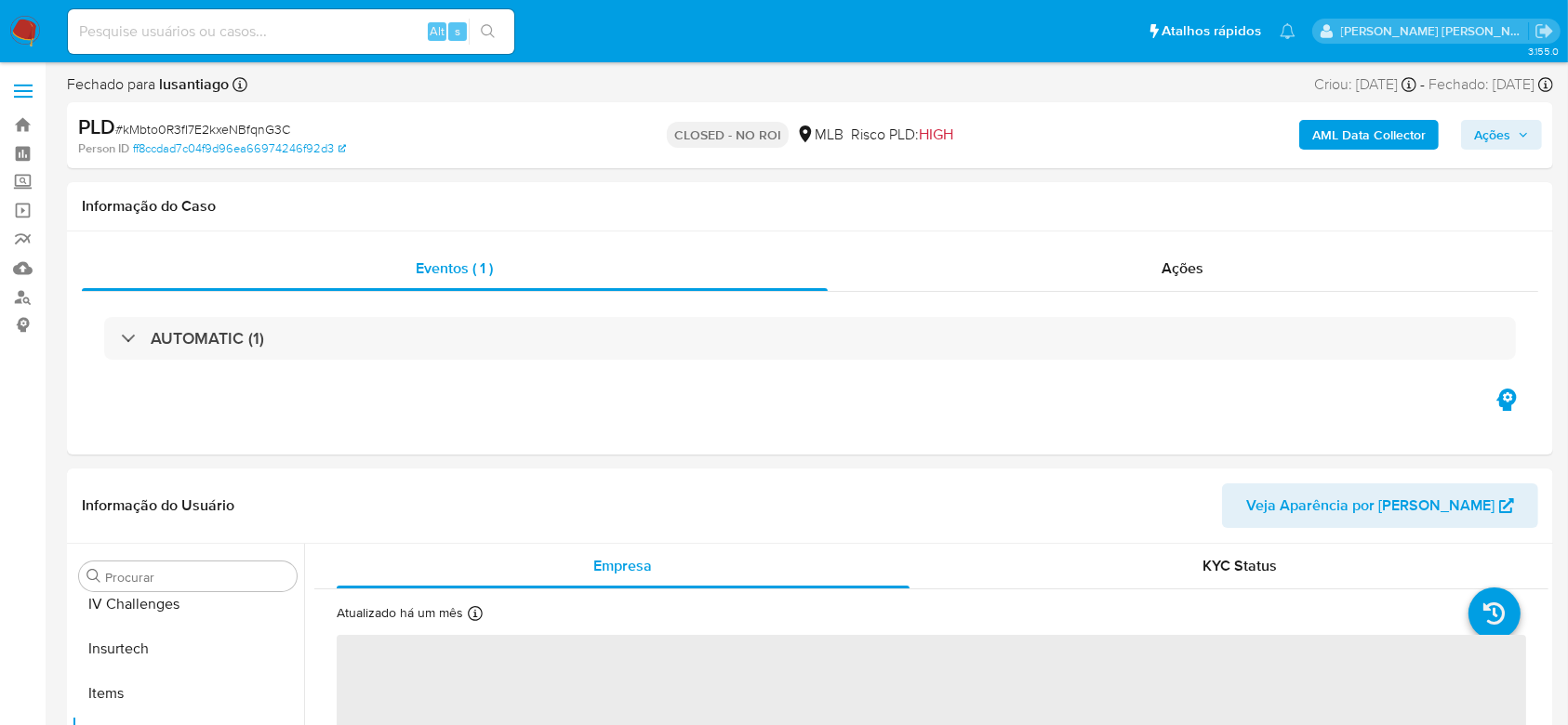
scroll to position [830, 0]
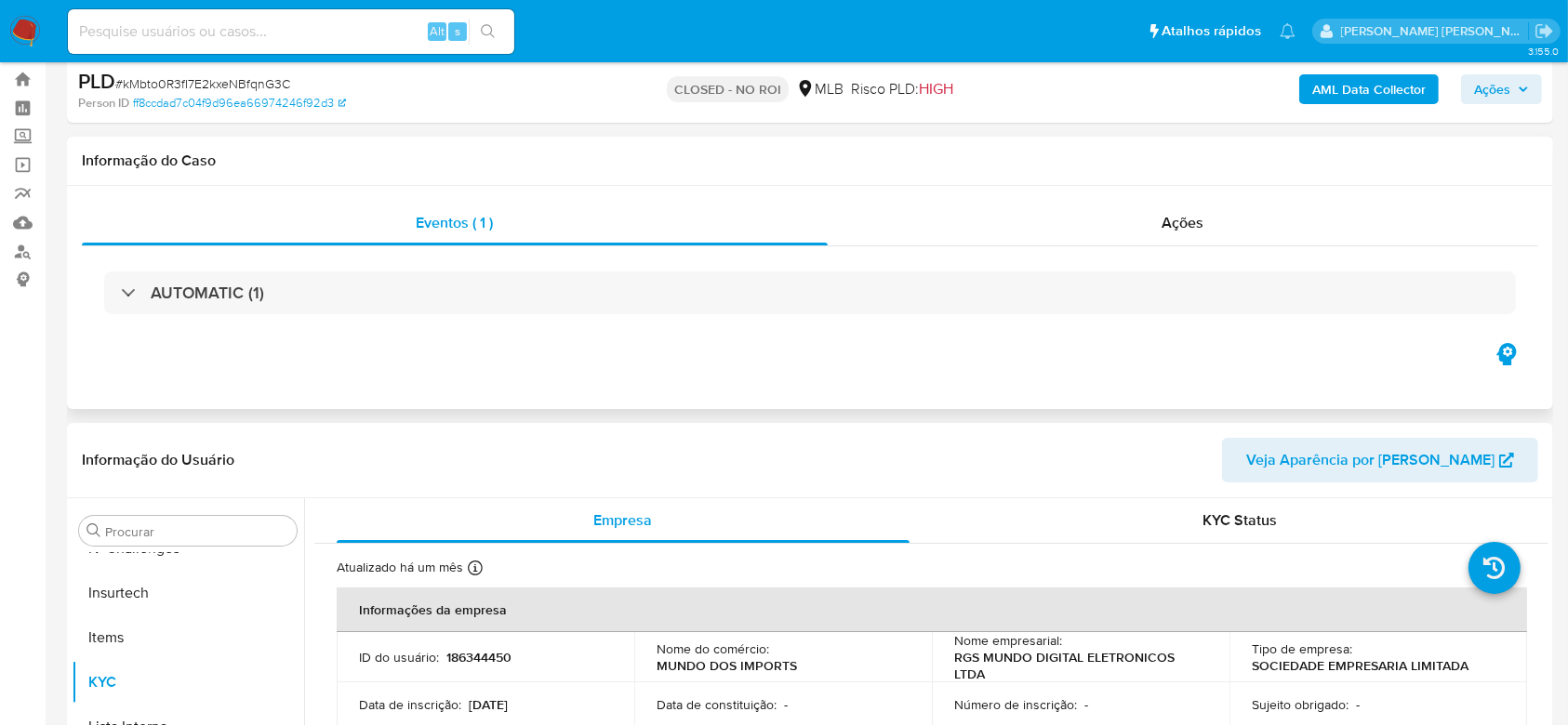
select select "10"
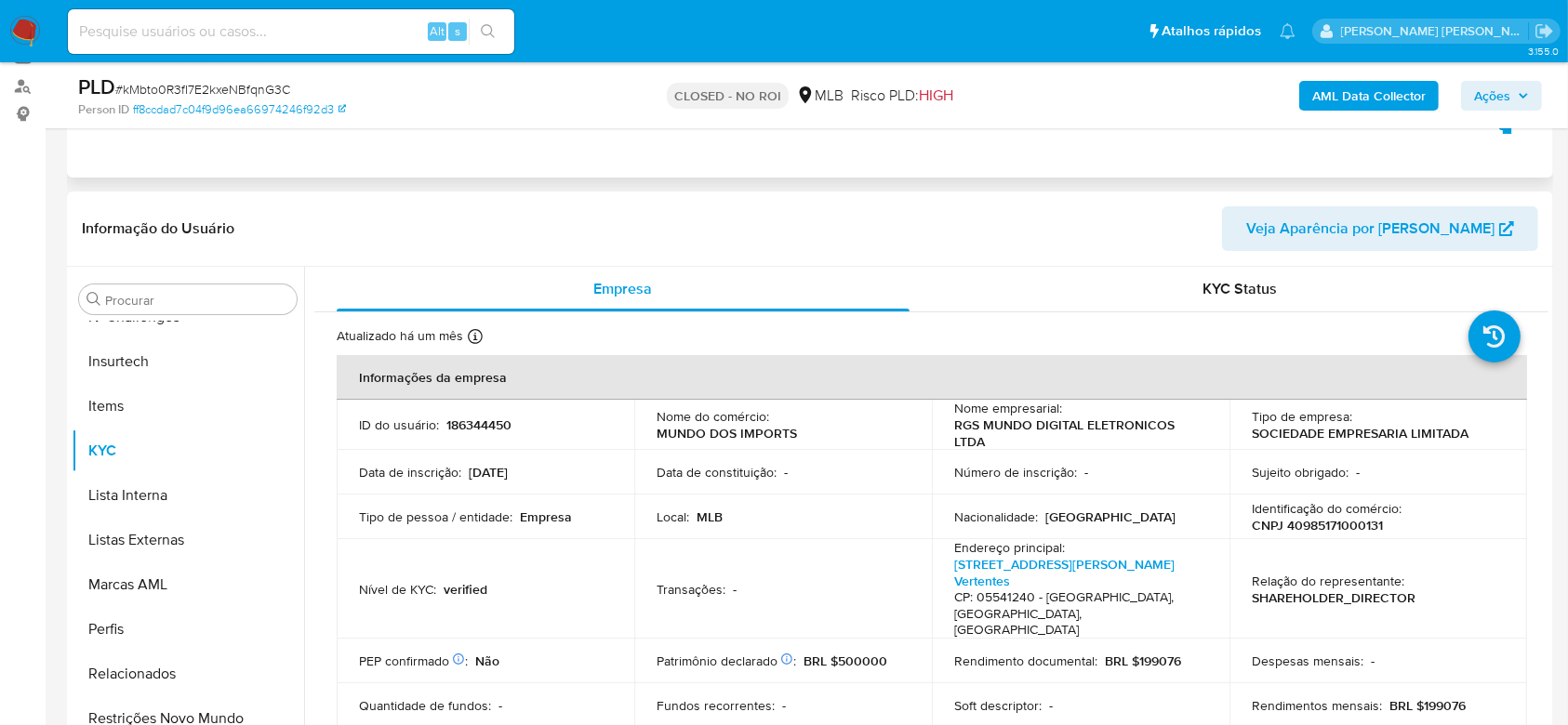
scroll to position [0, 0]
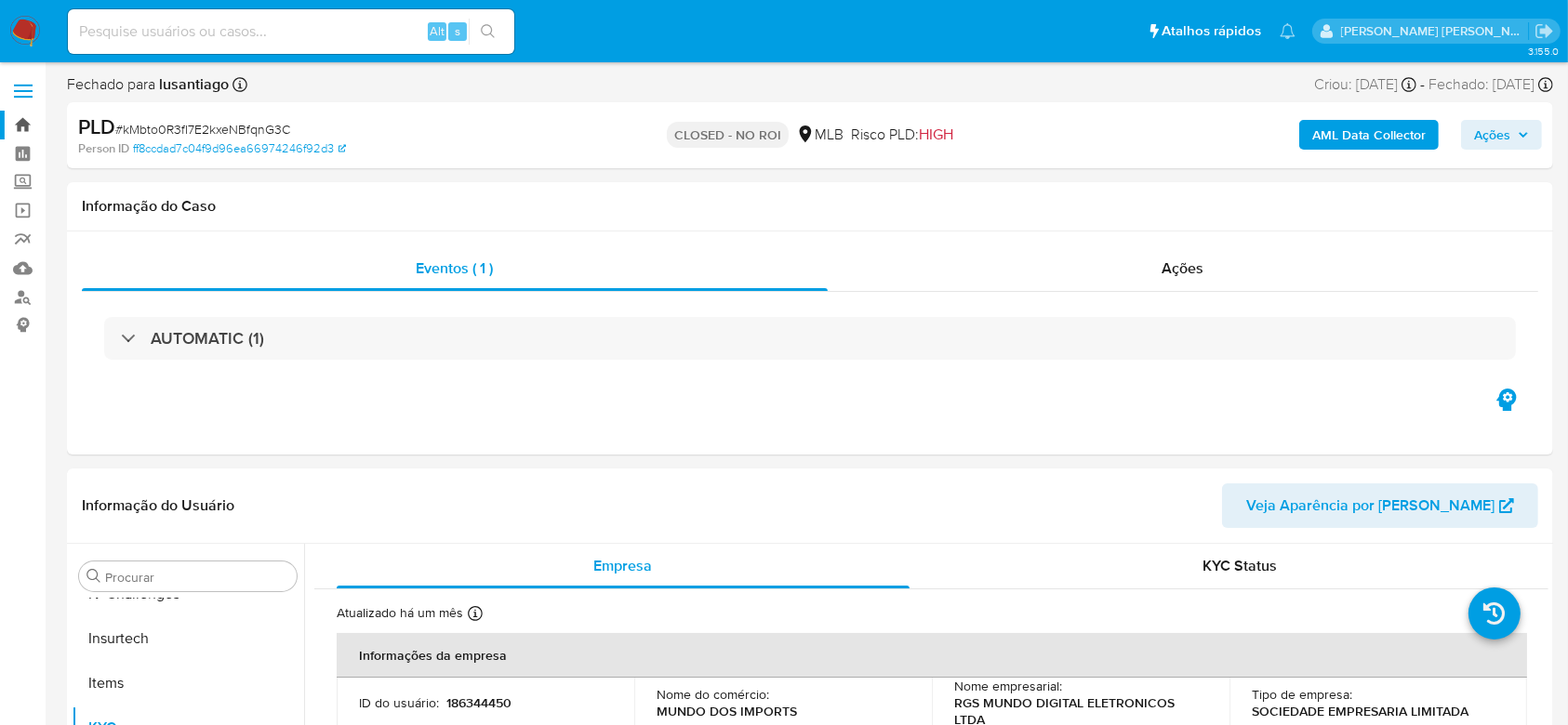
click at [12, 131] on link "Bandeja" at bounding box center [110, 125] width 221 height 28
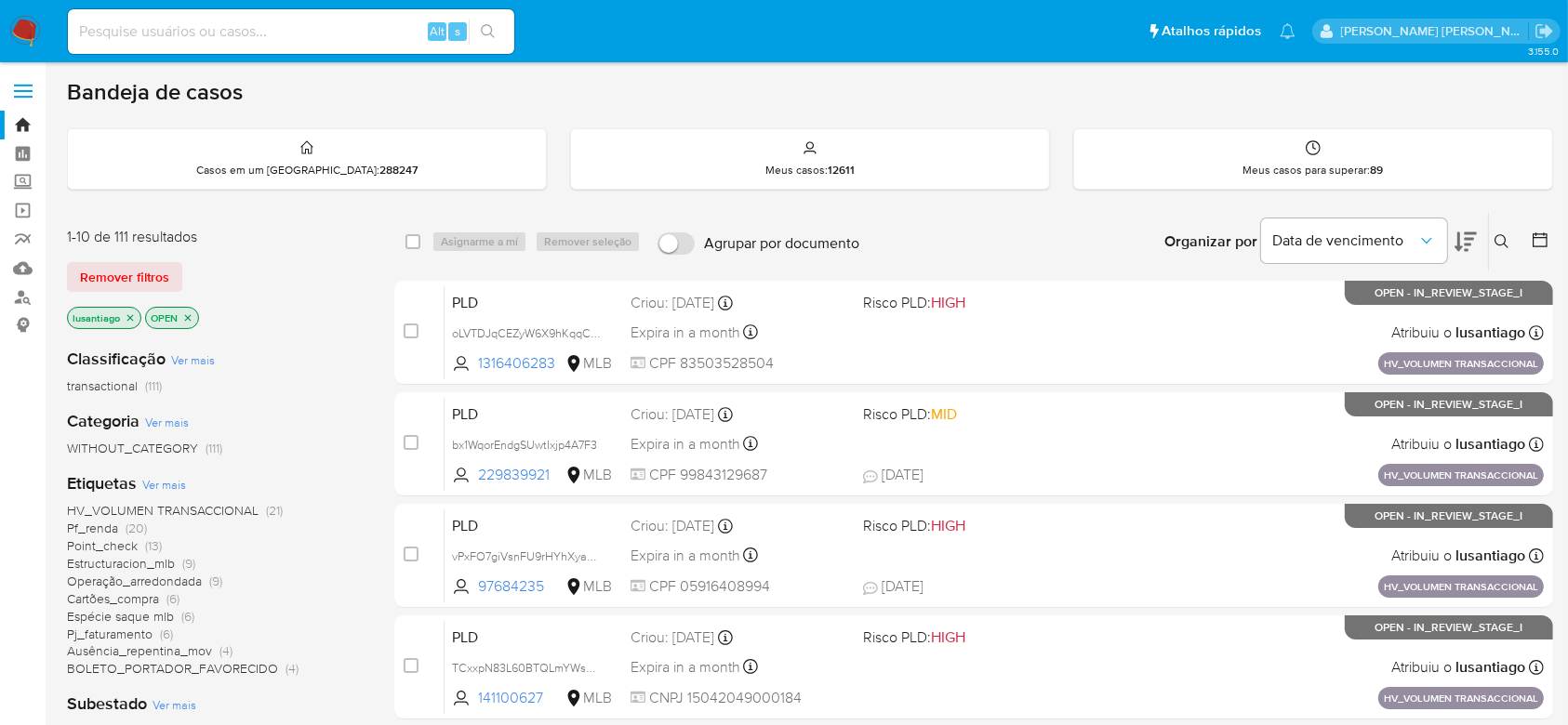
click at [262, 41] on input at bounding box center [291, 31] width 446 height 25
paste input "1475329718"
type input "1475329718"
click at [489, 31] on icon "search-icon" at bounding box center [487, 31] width 15 height 15
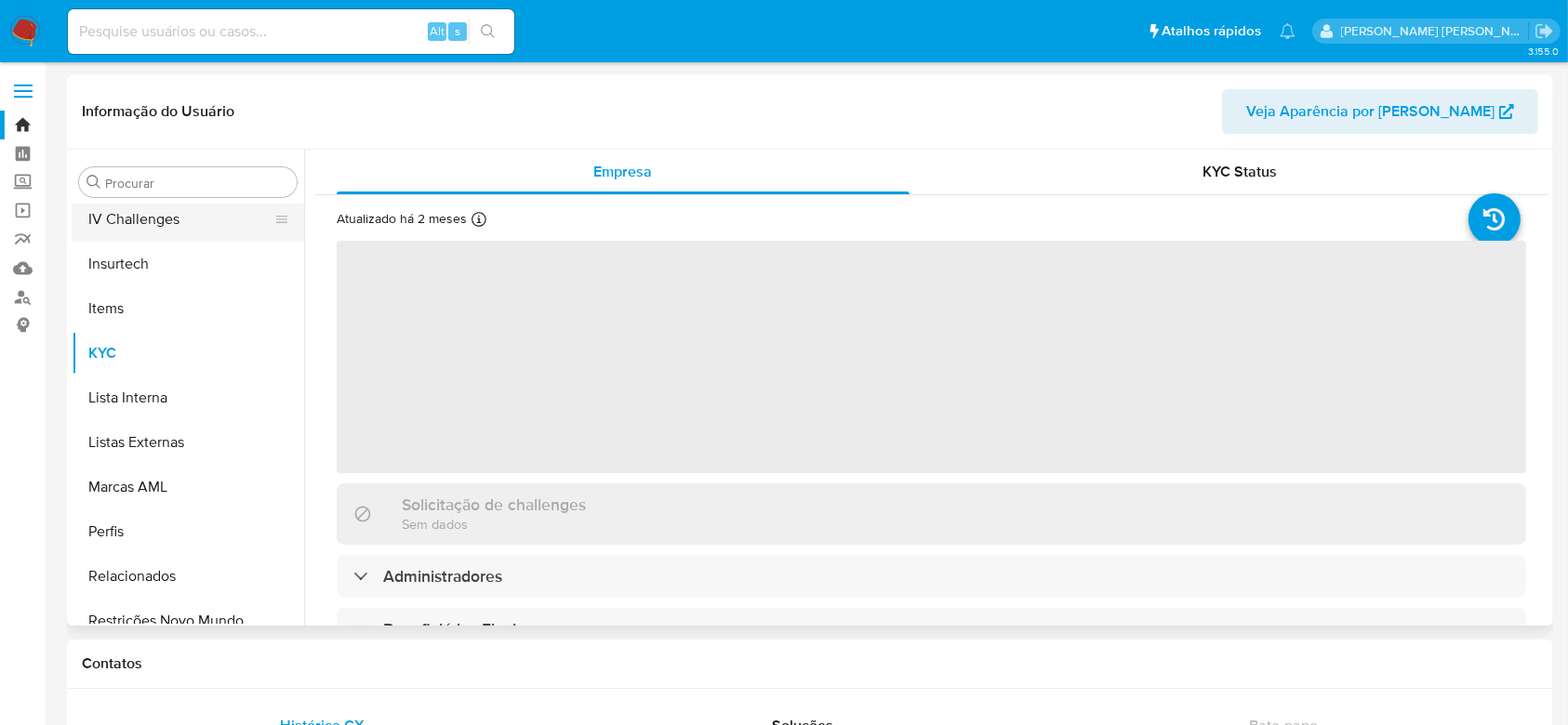
scroll to position [518, 0]
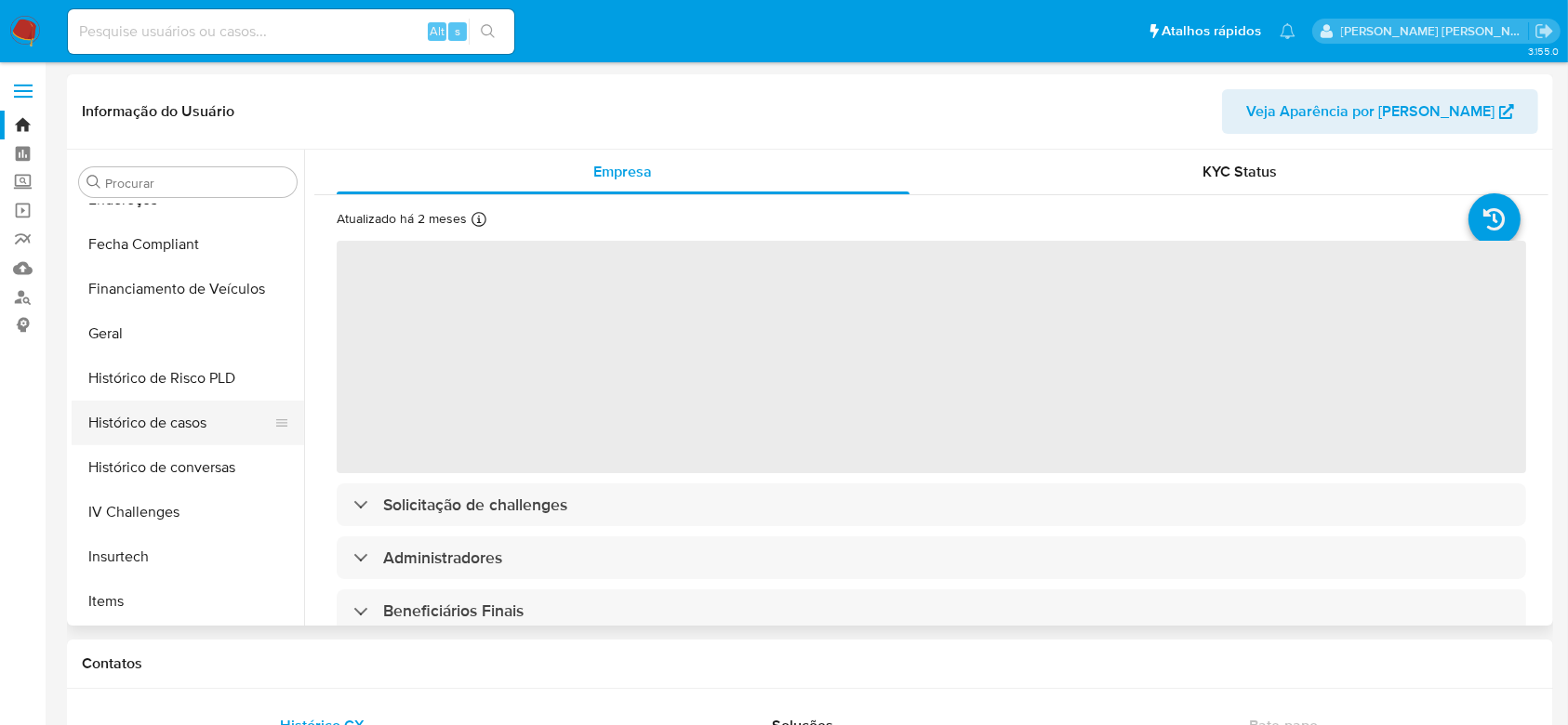
click at [163, 414] on button "Histórico de casos" at bounding box center [180, 422] width 217 height 44
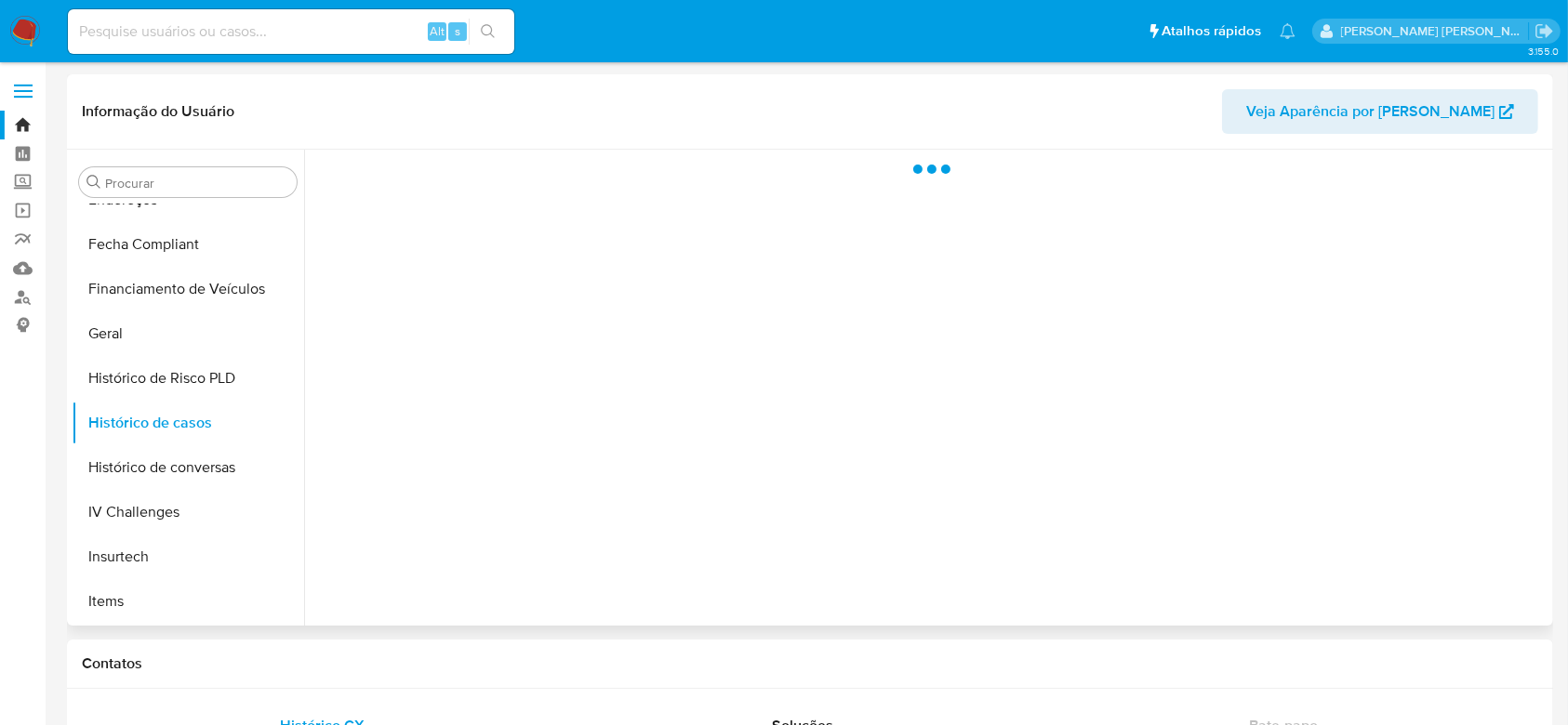
select select "10"
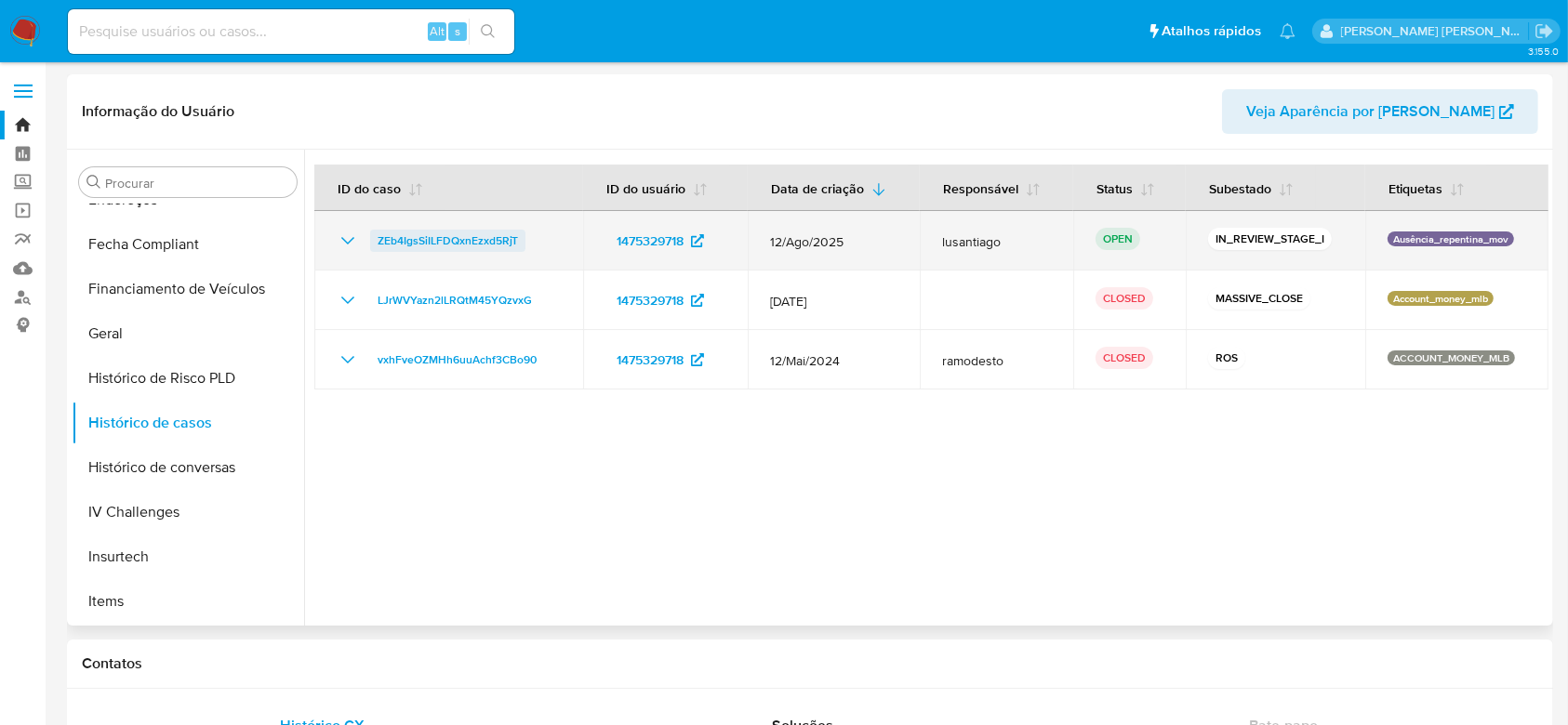
click at [447, 244] on span "ZEb4IgsSiILFDQxnEzxd5RjT" at bounding box center [447, 241] width 140 height 23
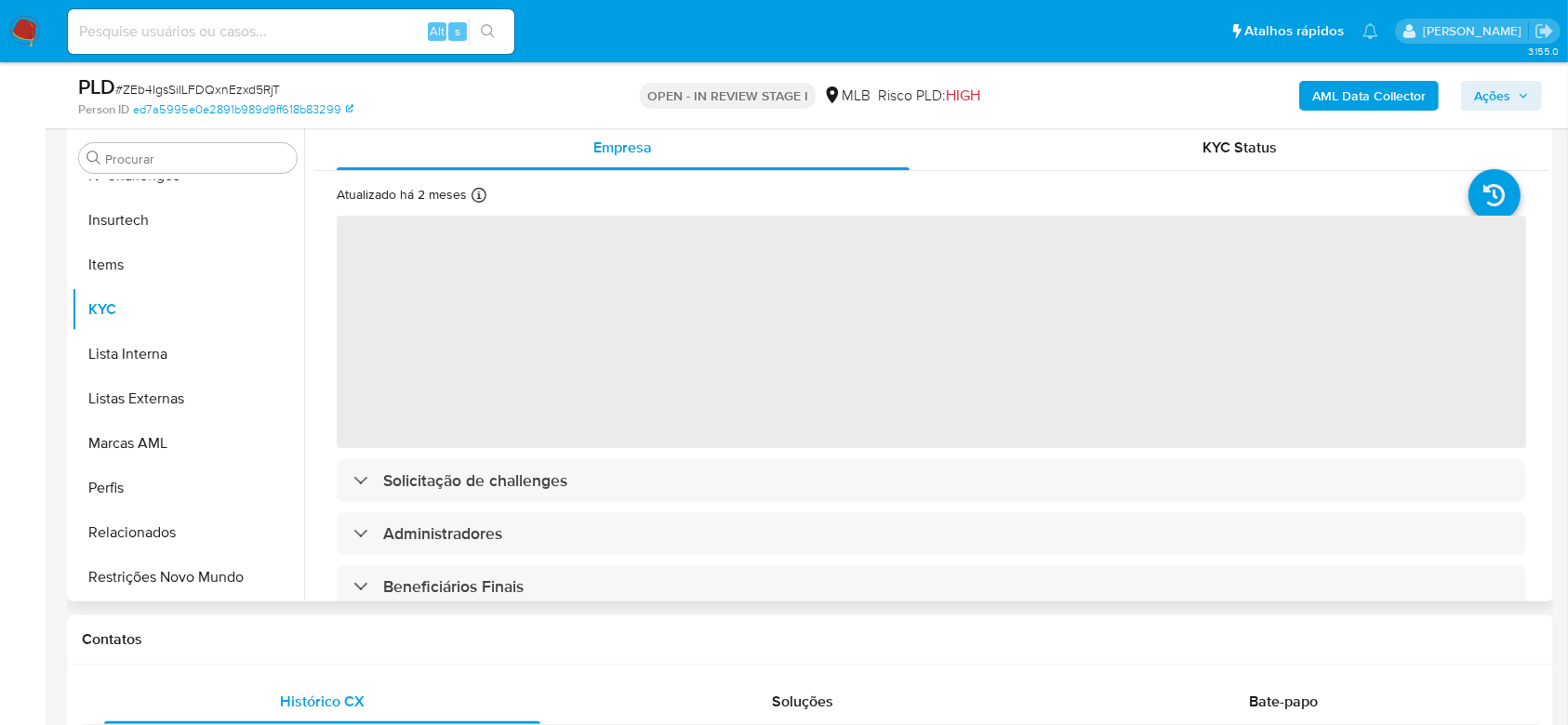
scroll to position [372, 0]
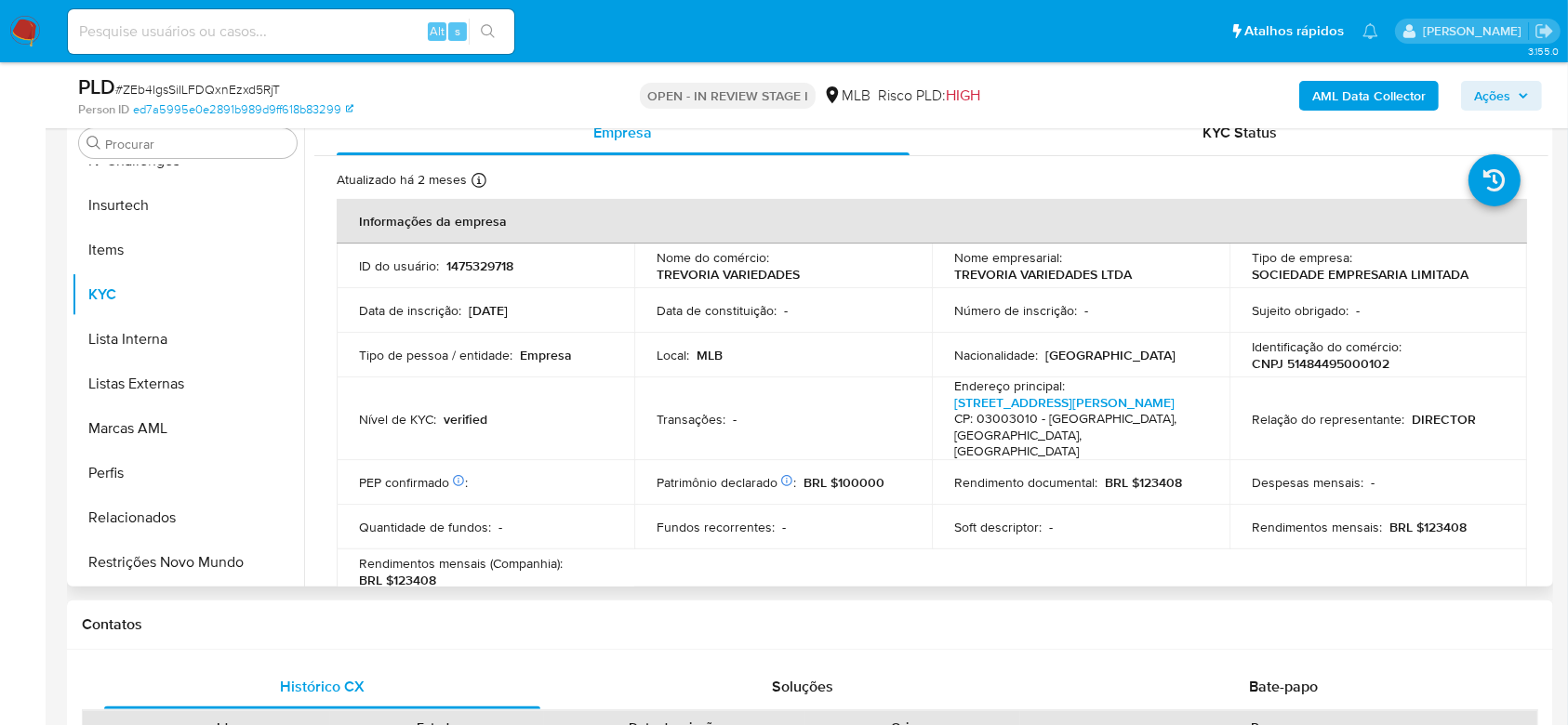
select select "10"
click at [1321, 362] on p "CNPJ 51484495000102" at bounding box center [1320, 363] width 138 height 17
copy p "51484495000102"
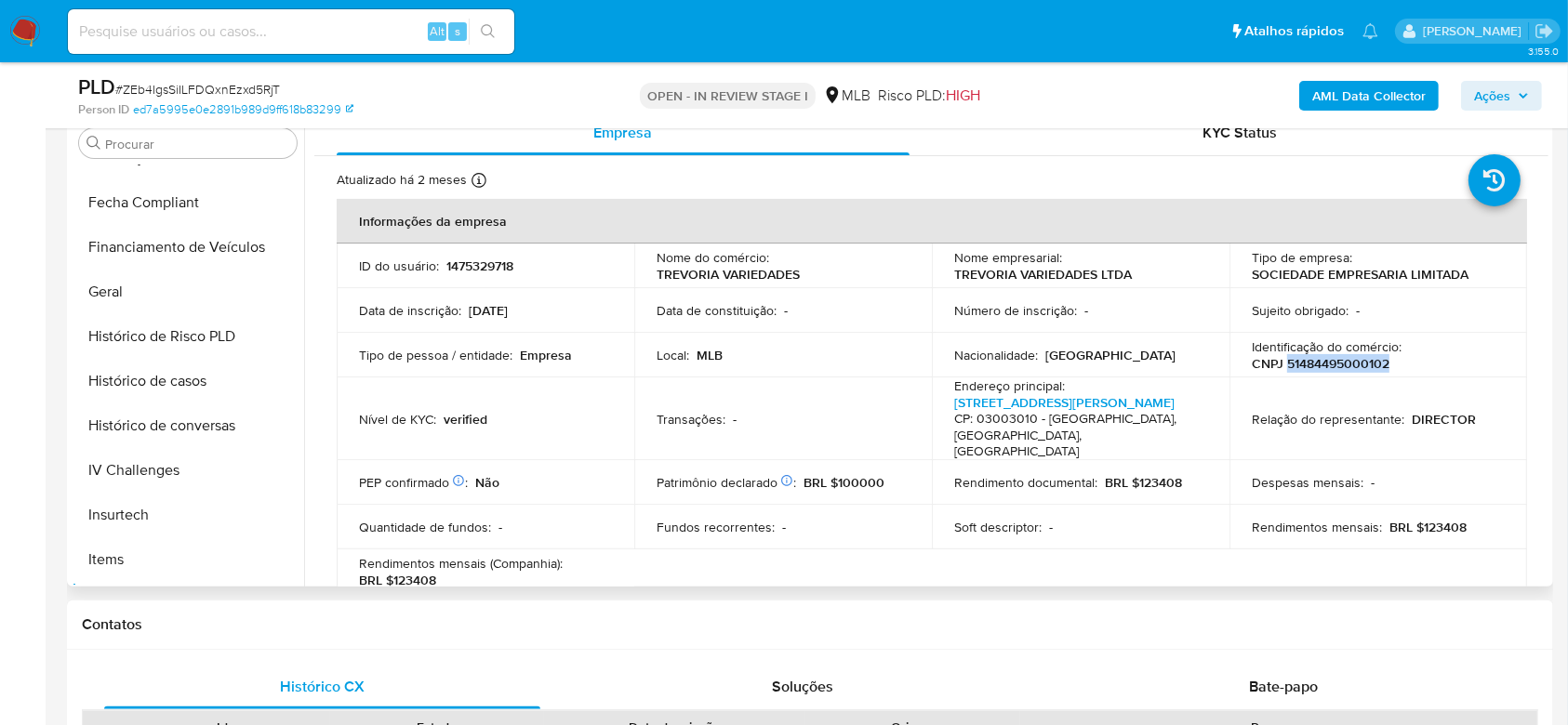
scroll to position [459, 0]
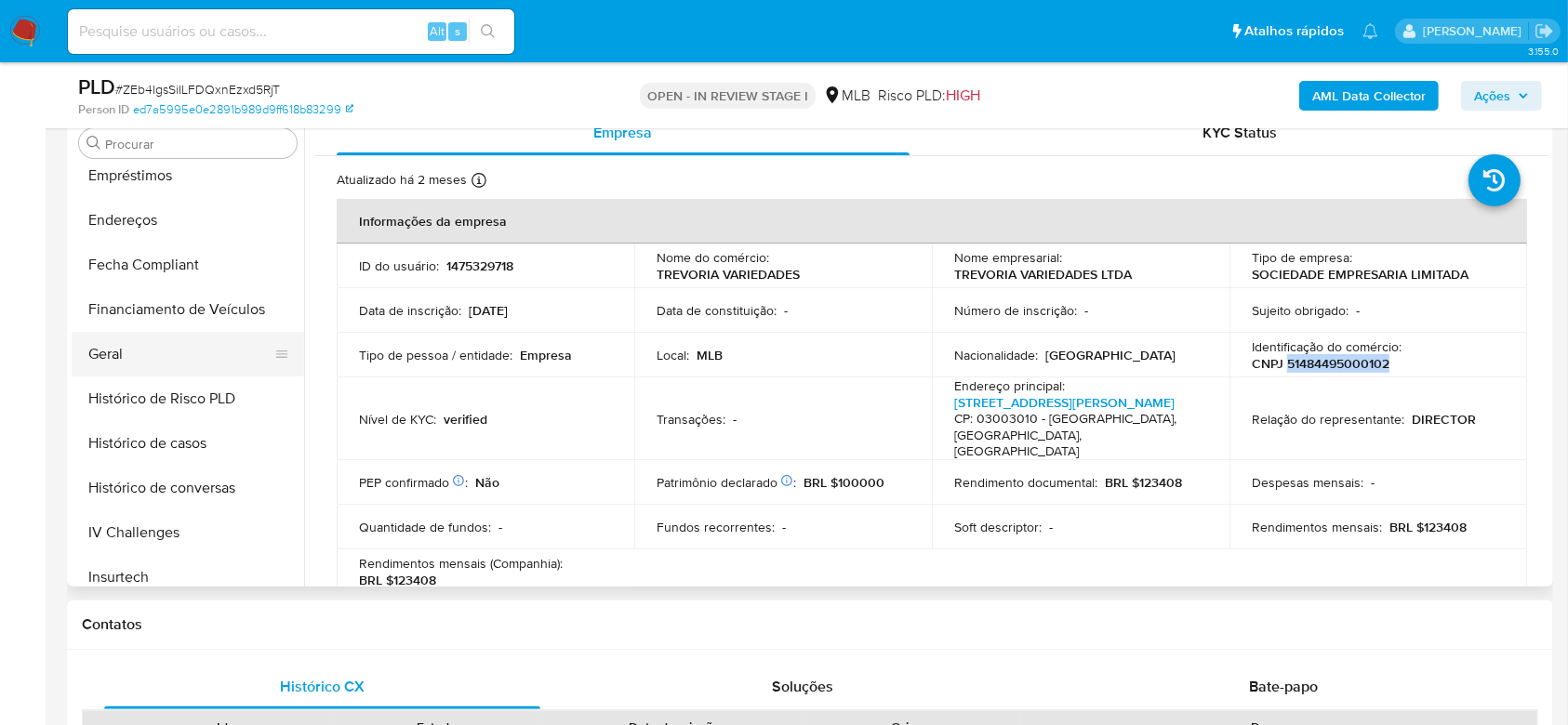
click at [183, 361] on button "Geral" at bounding box center [180, 354] width 217 height 44
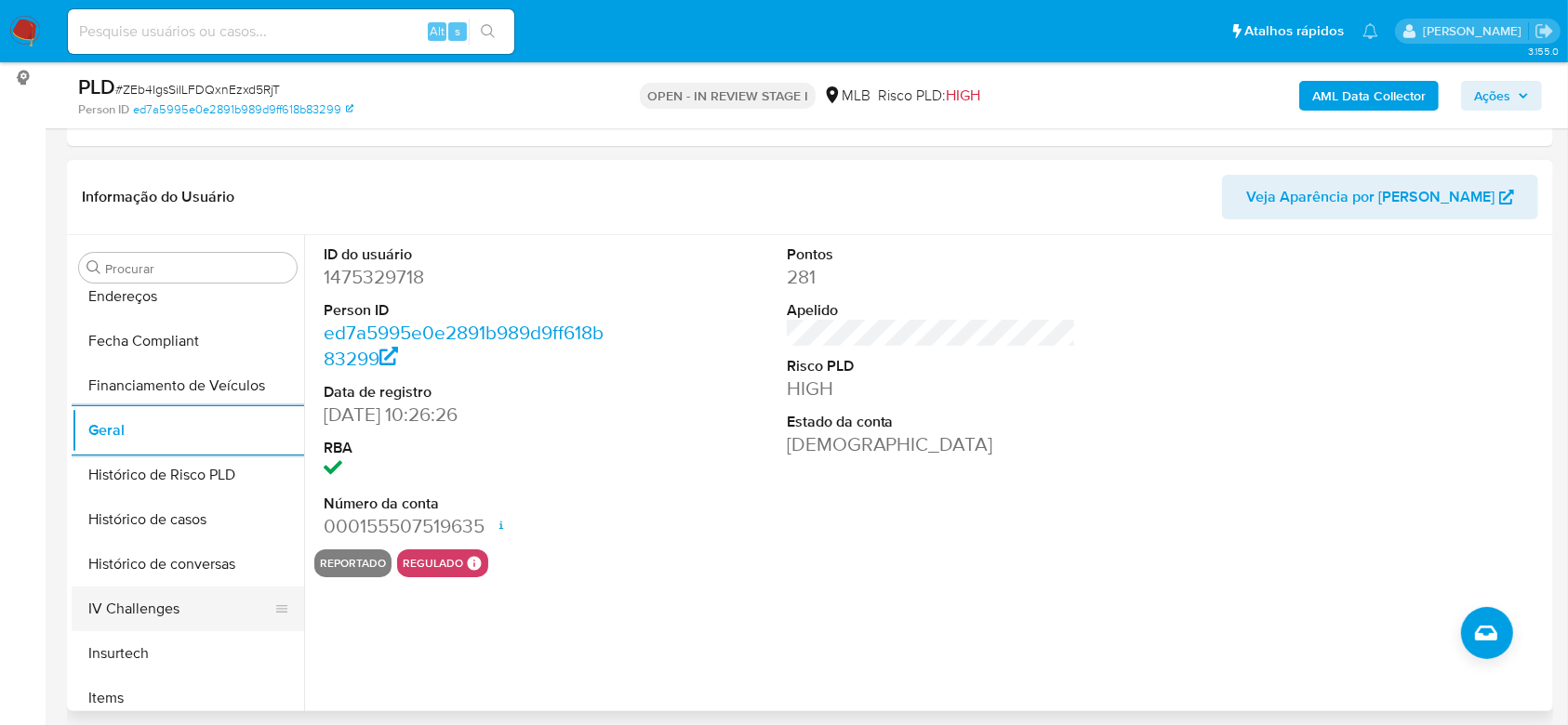
scroll to position [583, 0]
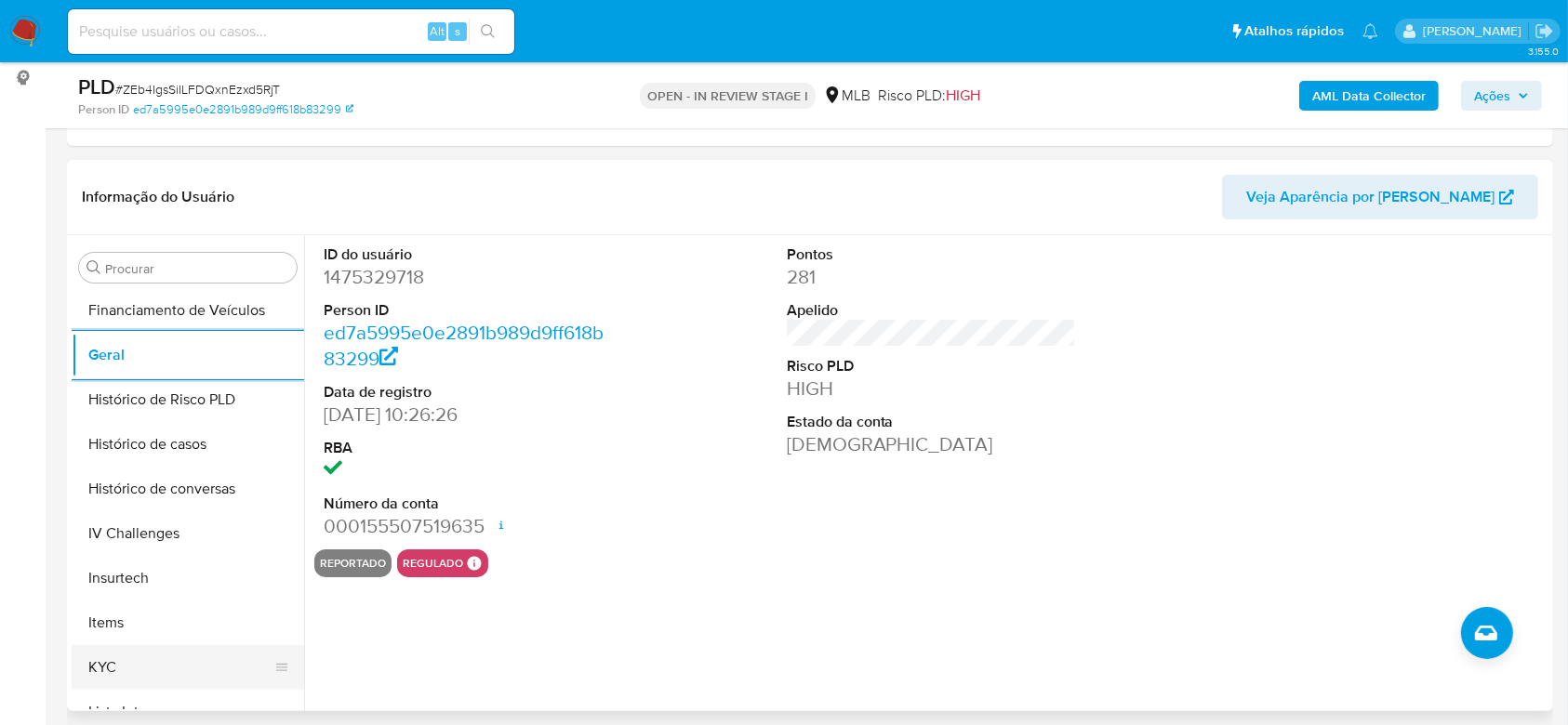
click at [120, 681] on button "KYC" at bounding box center [180, 667] width 217 height 44
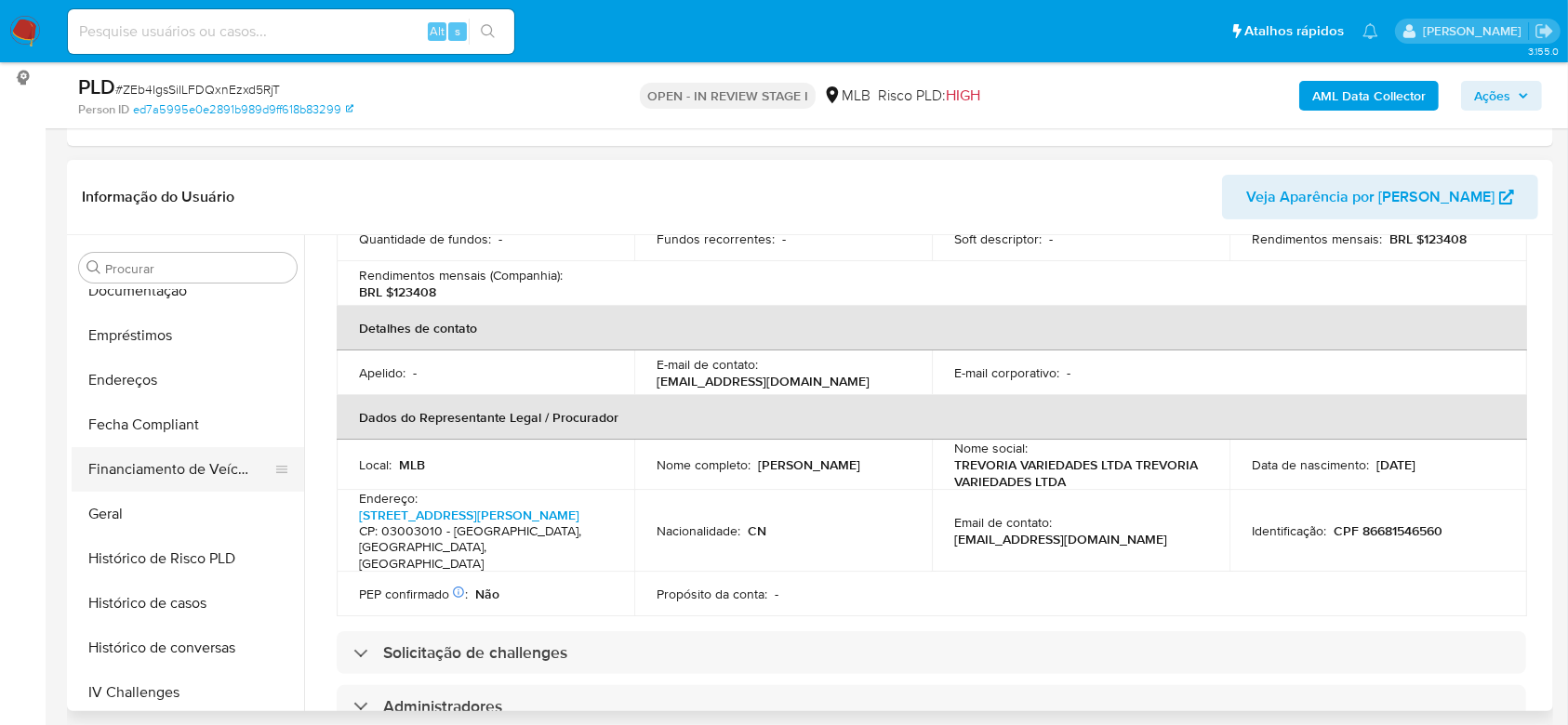
scroll to position [335, 0]
click at [137, 461] on button "Endereços" at bounding box center [180, 468] width 217 height 44
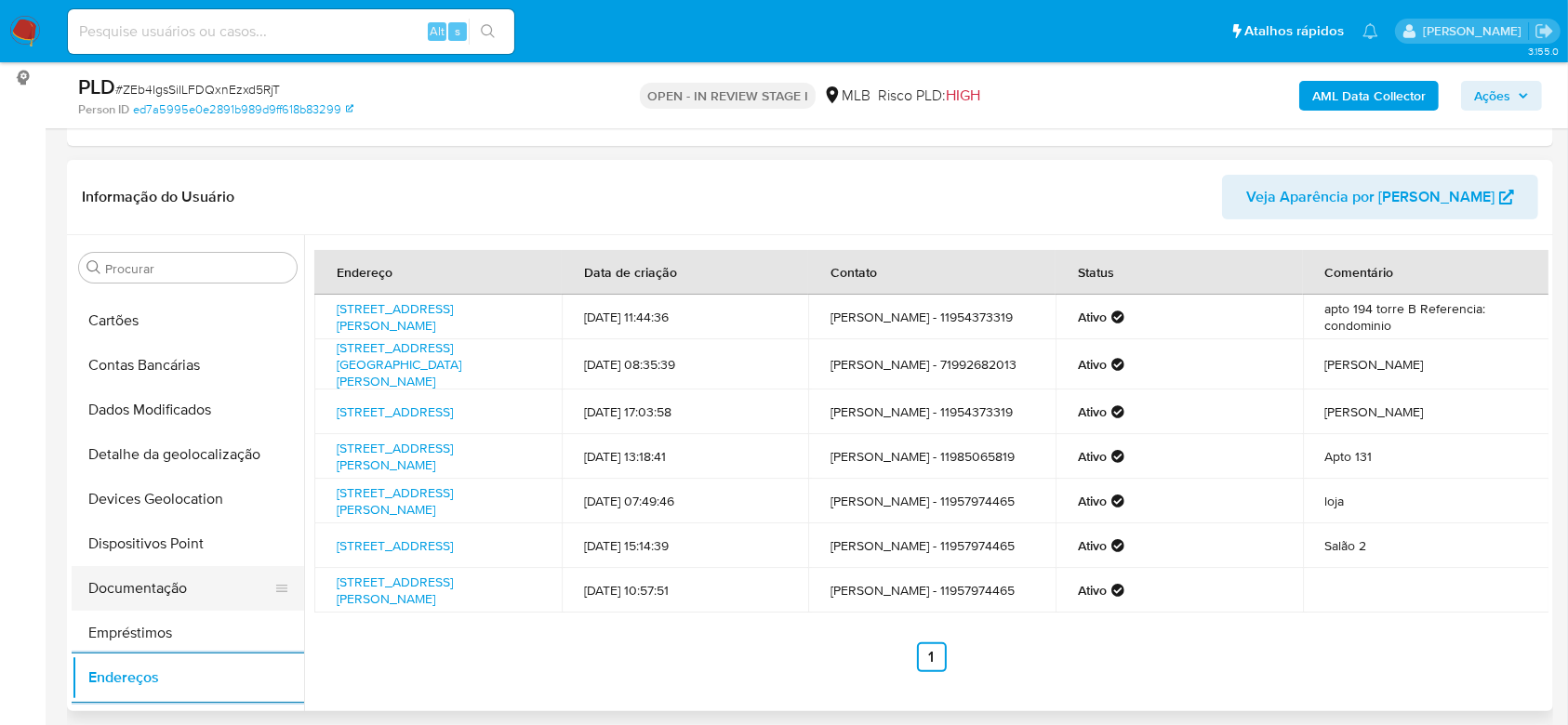
scroll to position [86, 0]
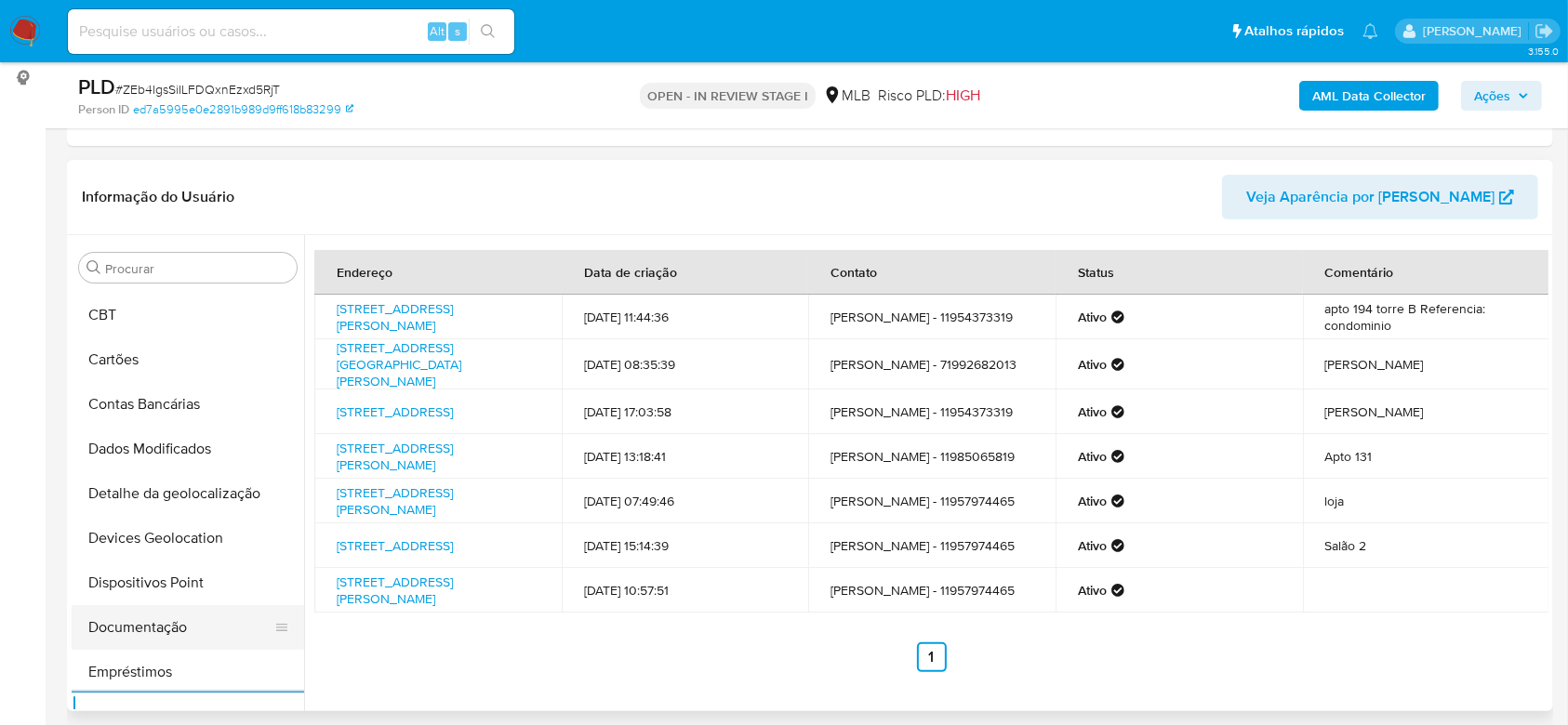
click at [141, 493] on button "Detalhe da geolocalização" at bounding box center [188, 493] width 233 height 44
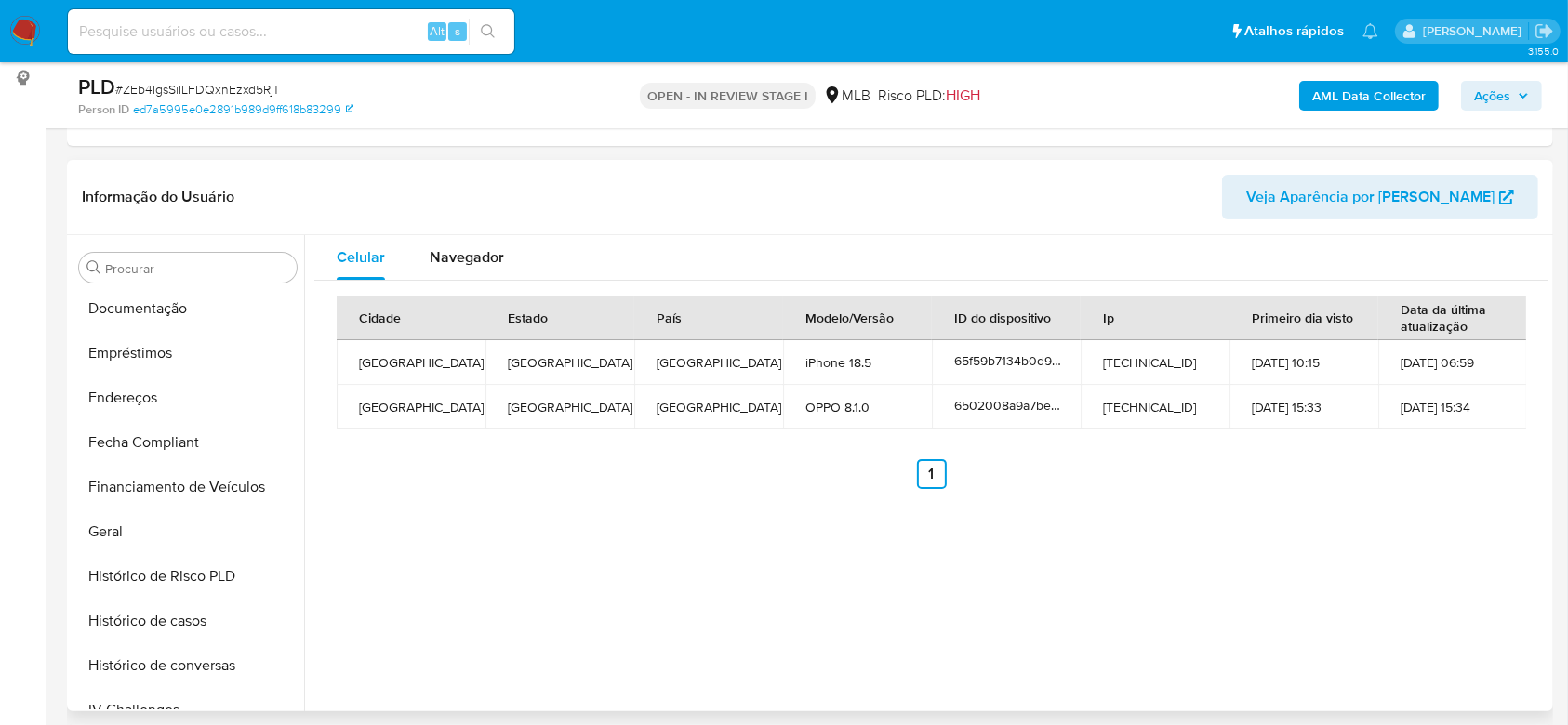
scroll to position [830, 0]
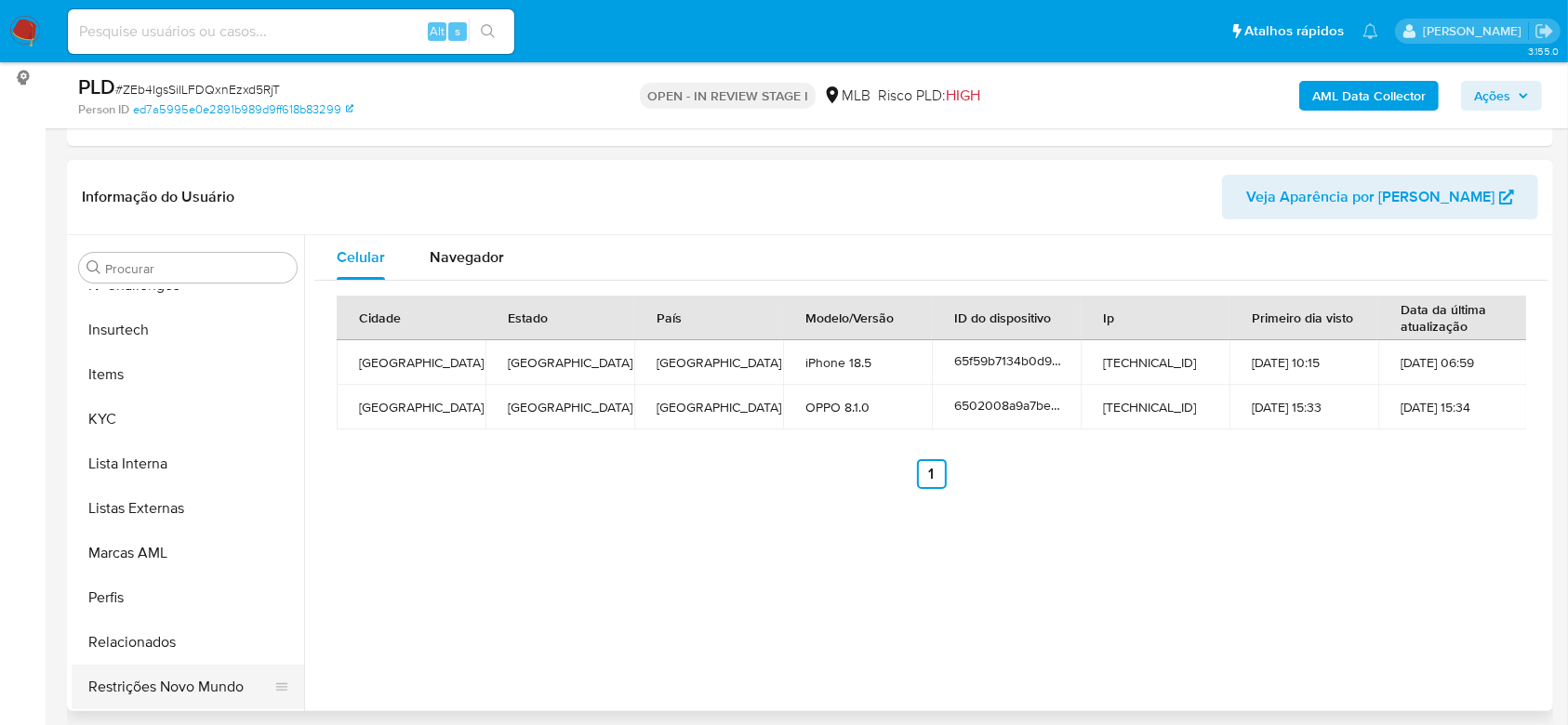
click at [120, 690] on button "Restrições Novo Mundo" at bounding box center [180, 687] width 217 height 44
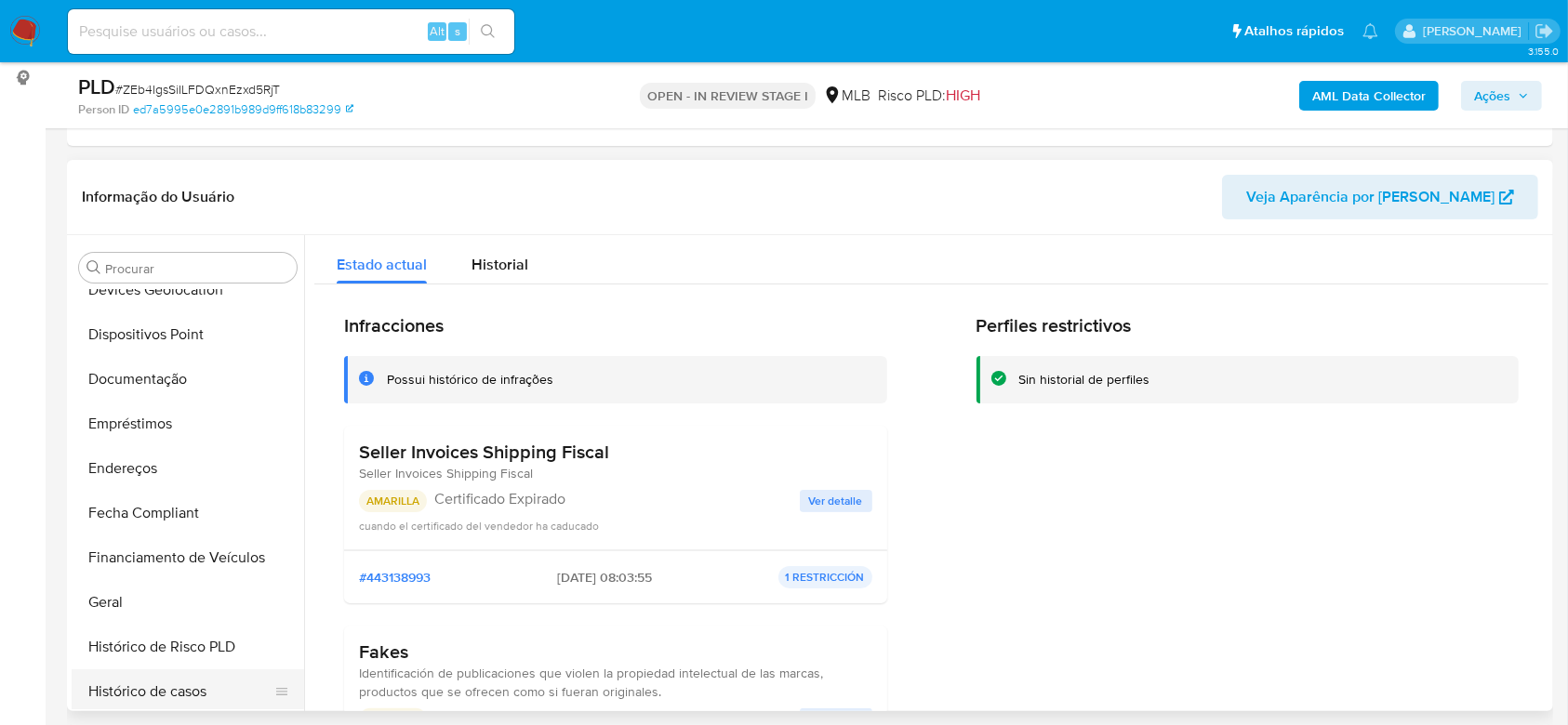
scroll to position [210, 0]
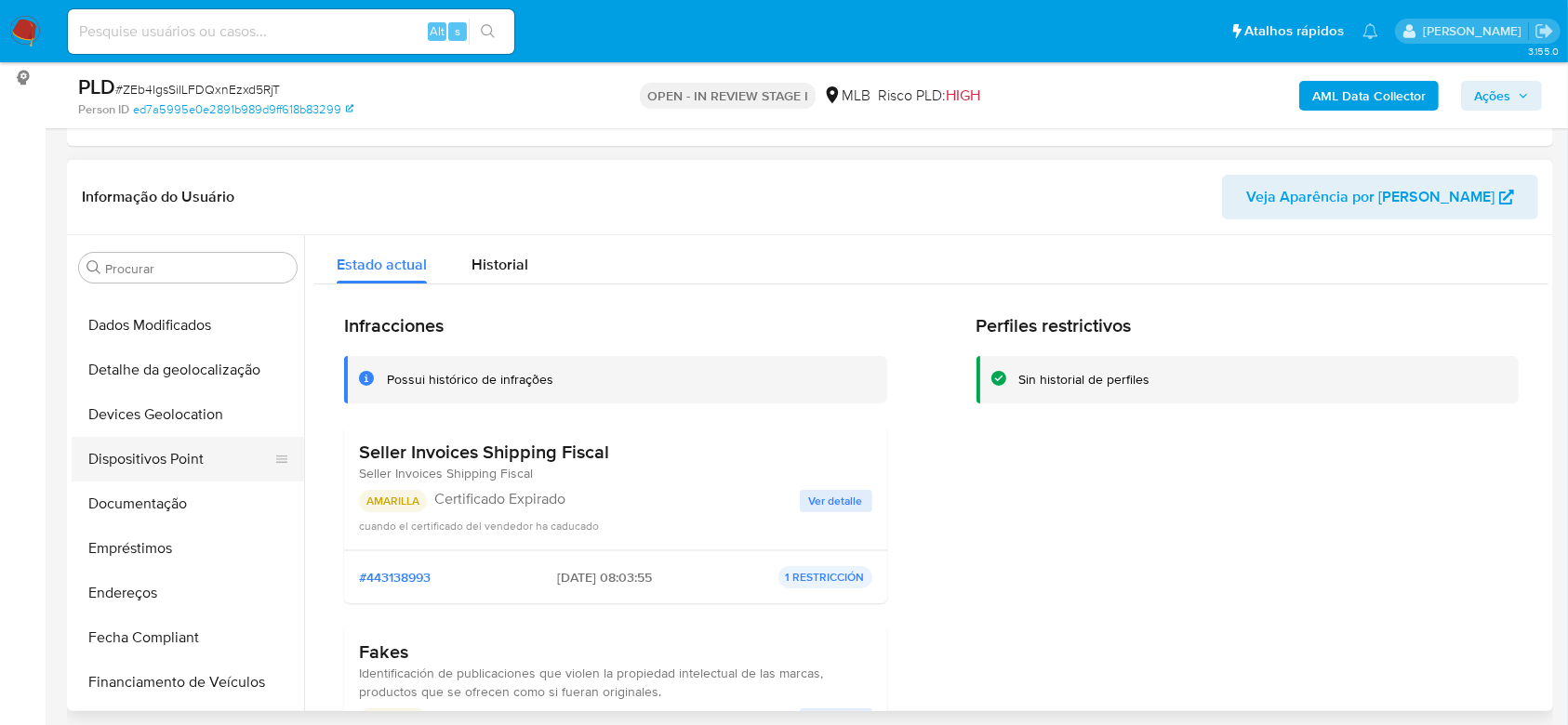
click at [145, 465] on button "Dispositivos Point" at bounding box center [180, 459] width 217 height 44
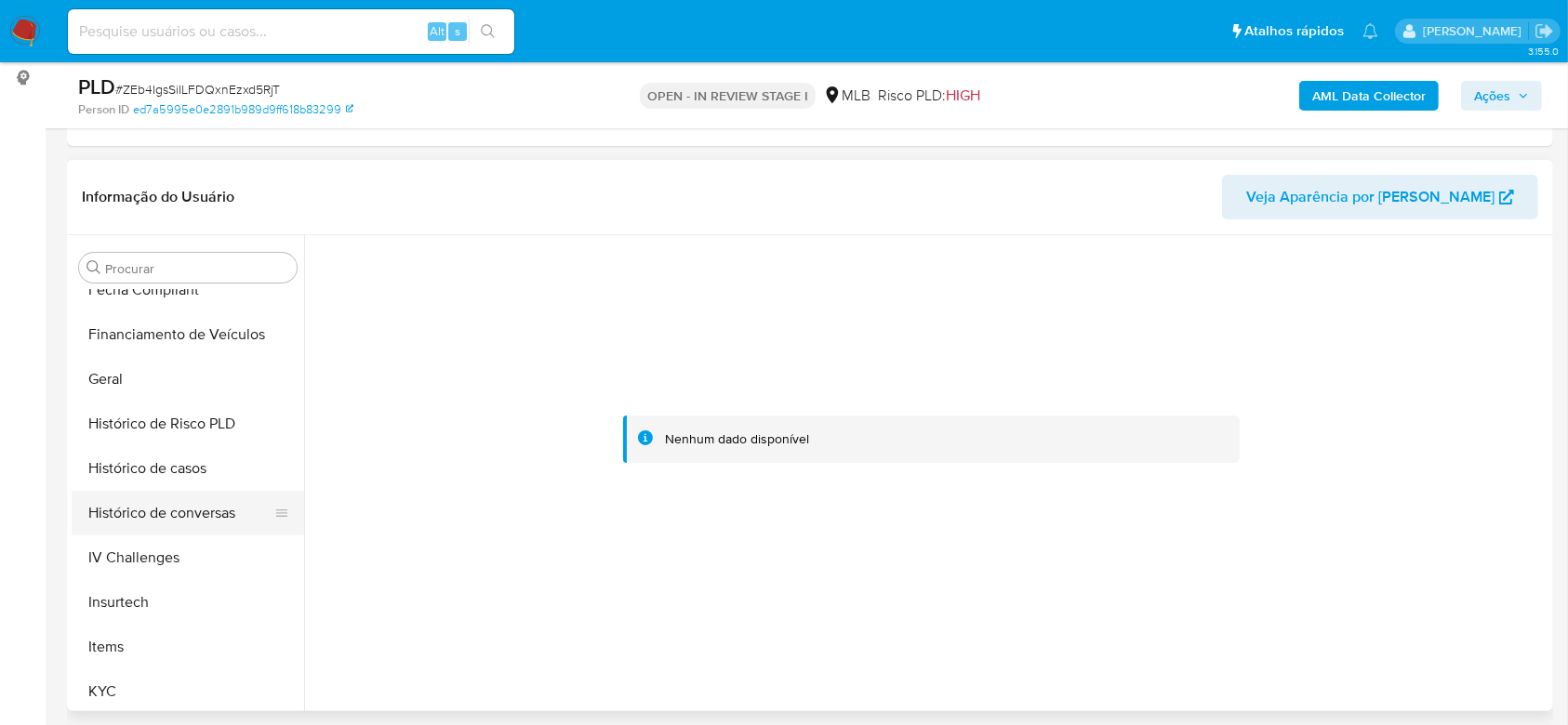
scroll to position [583, 0]
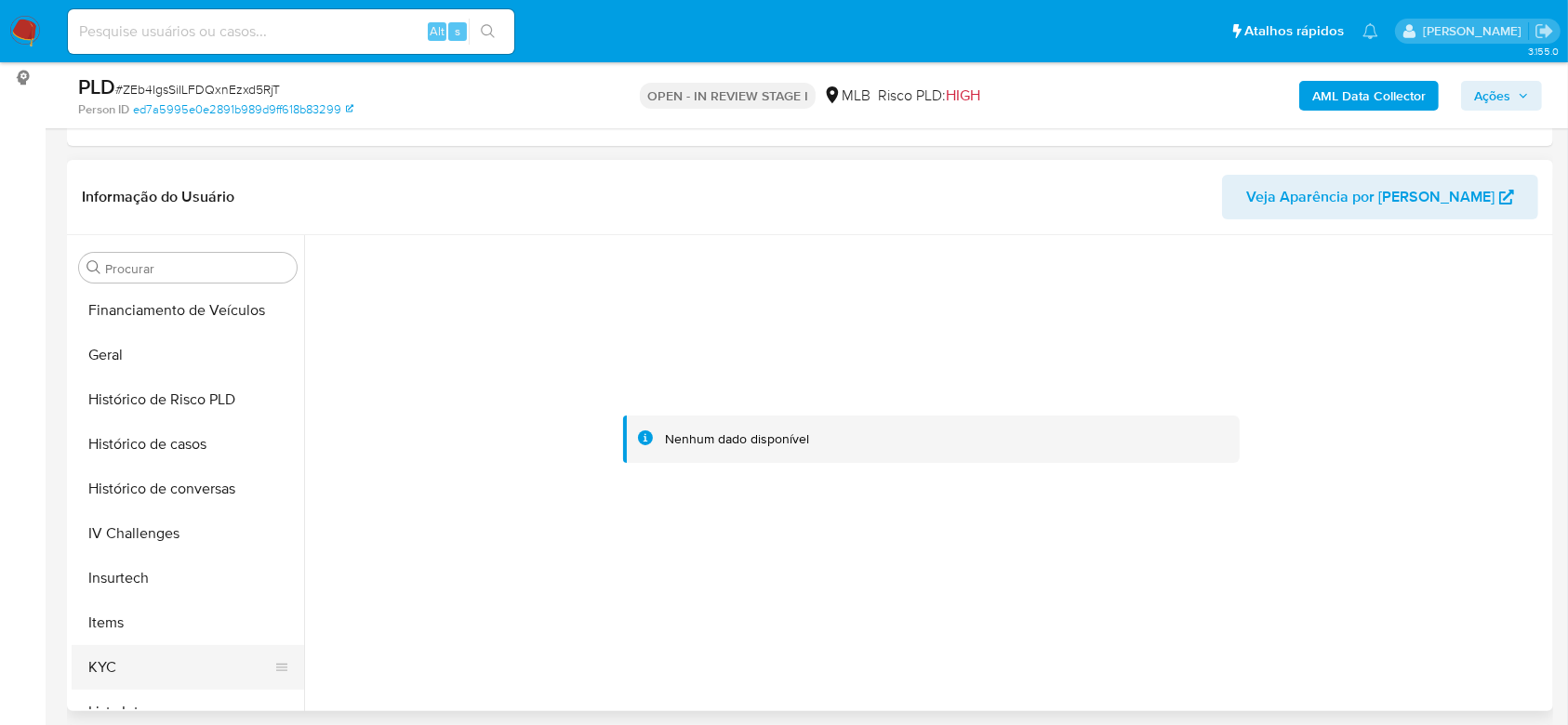
click at [151, 655] on button "KYC" at bounding box center [180, 667] width 217 height 44
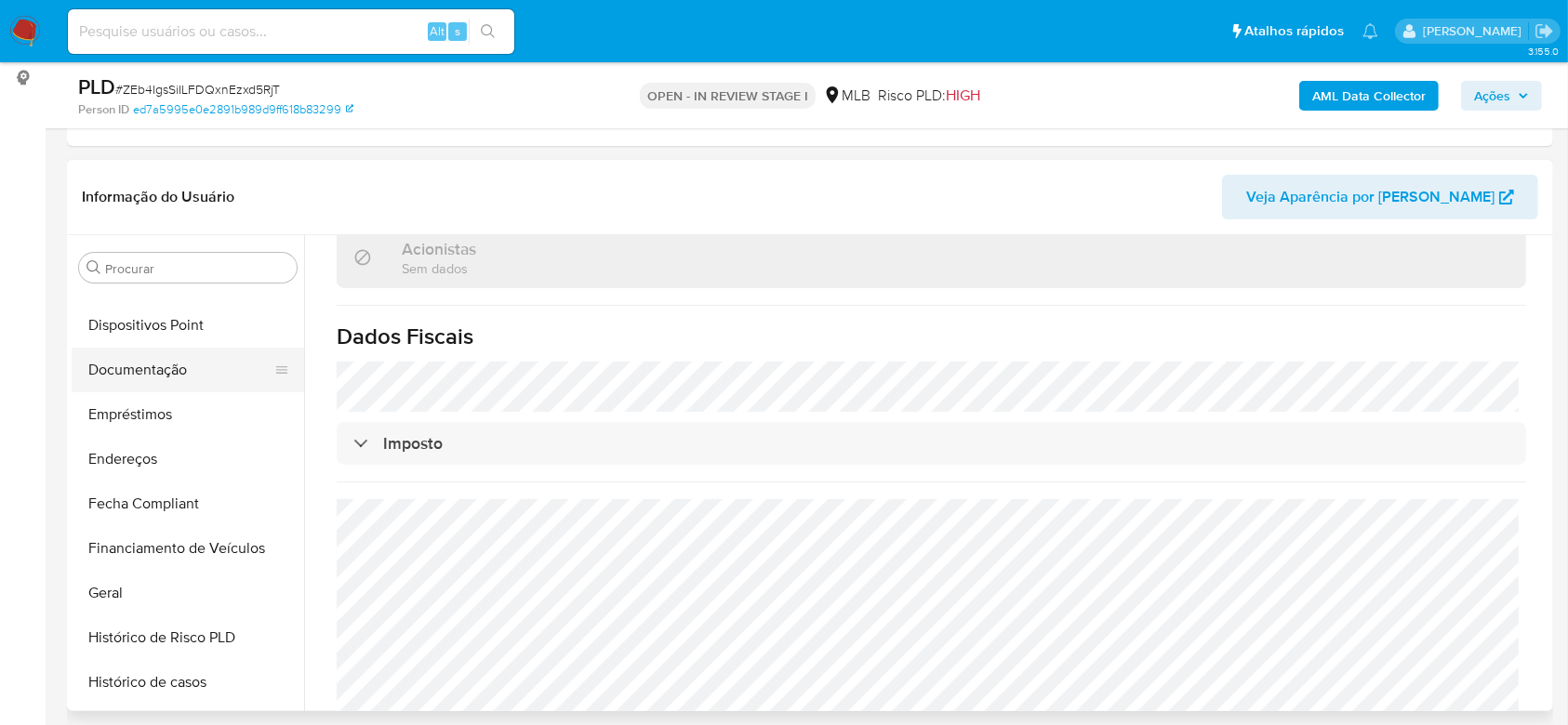
scroll to position [210, 0]
click at [143, 504] on button "Documentação" at bounding box center [180, 503] width 217 height 44
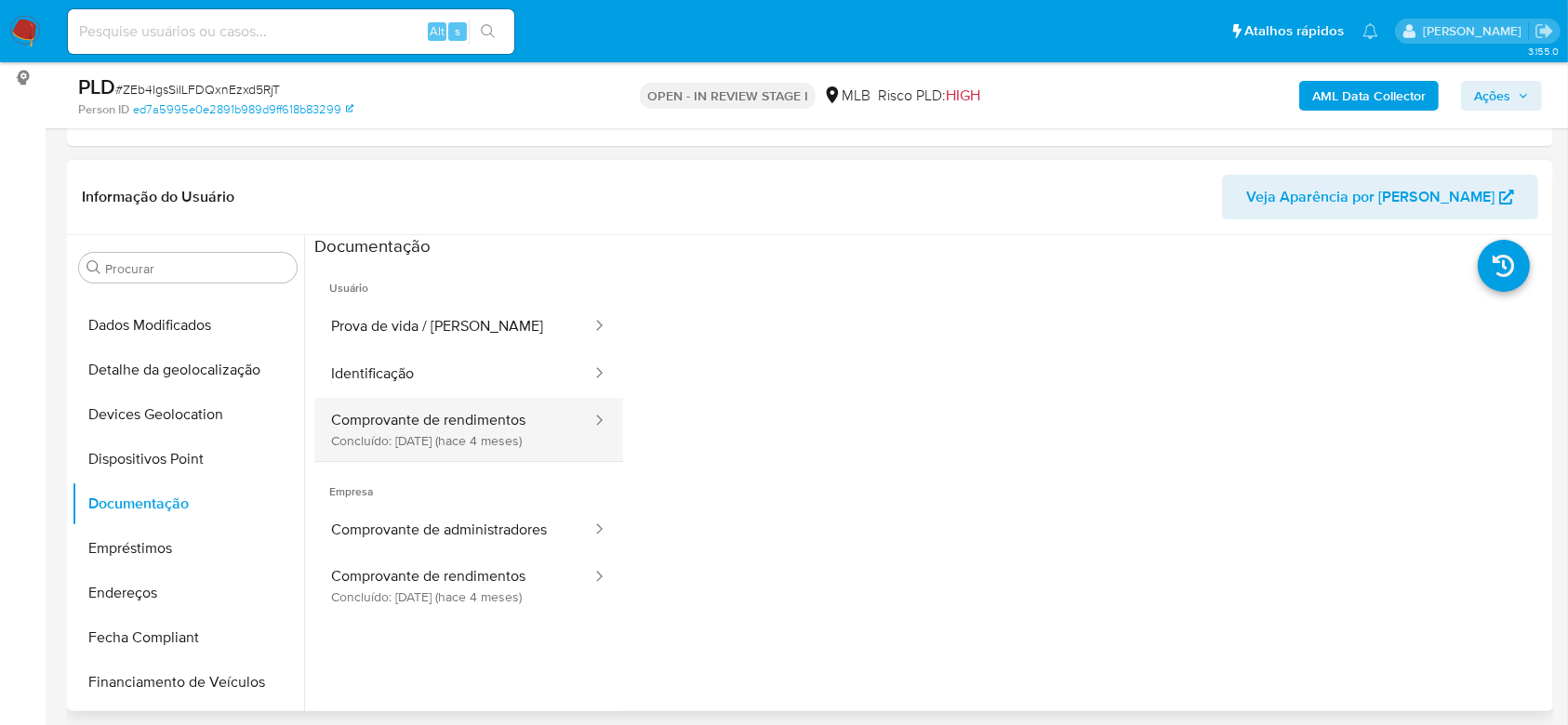
click at [498, 425] on button "Comprovante de rendimentos Concluído: 08/05/2025 (hace 4 meses)" at bounding box center [454, 429] width 279 height 63
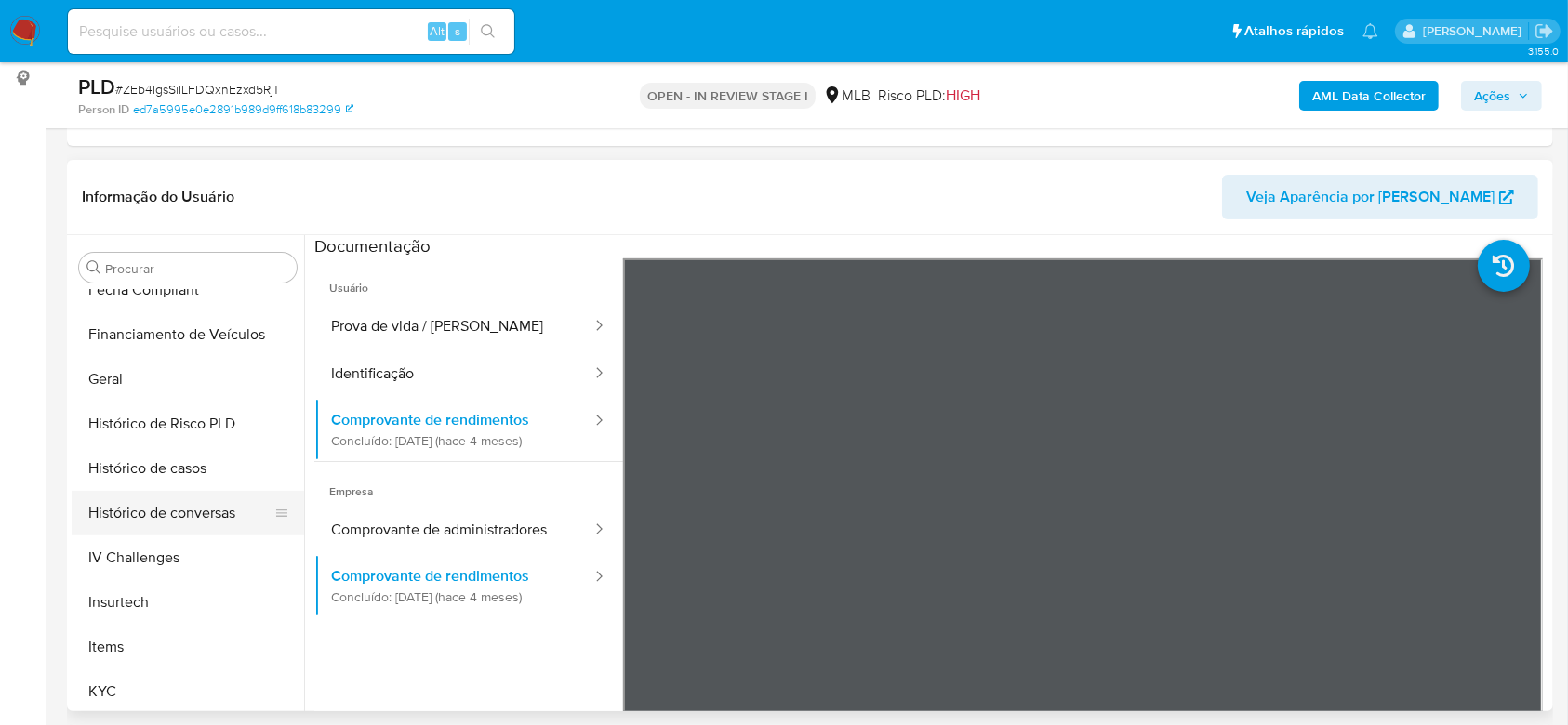
scroll to position [583, 0]
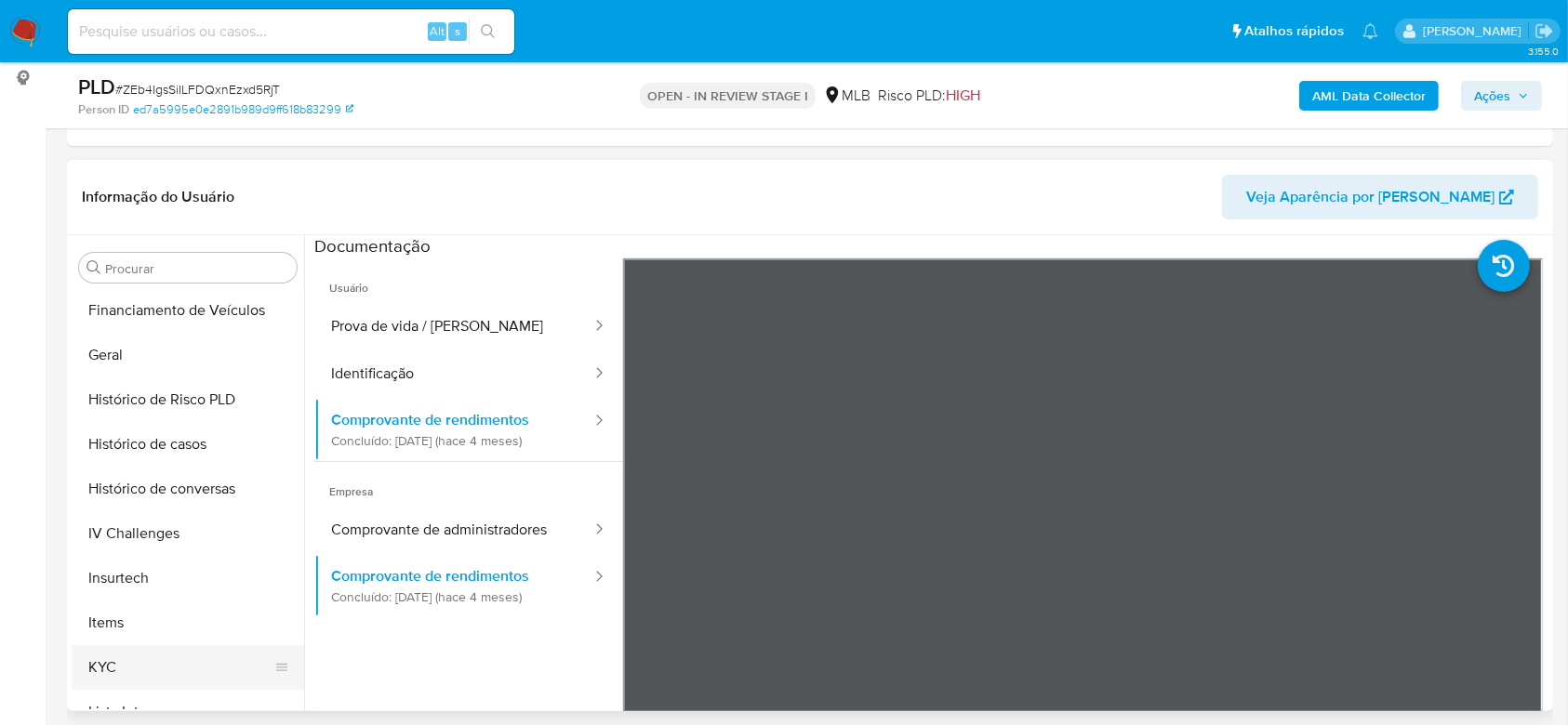
click at [113, 667] on button "KYC" at bounding box center [180, 667] width 217 height 44
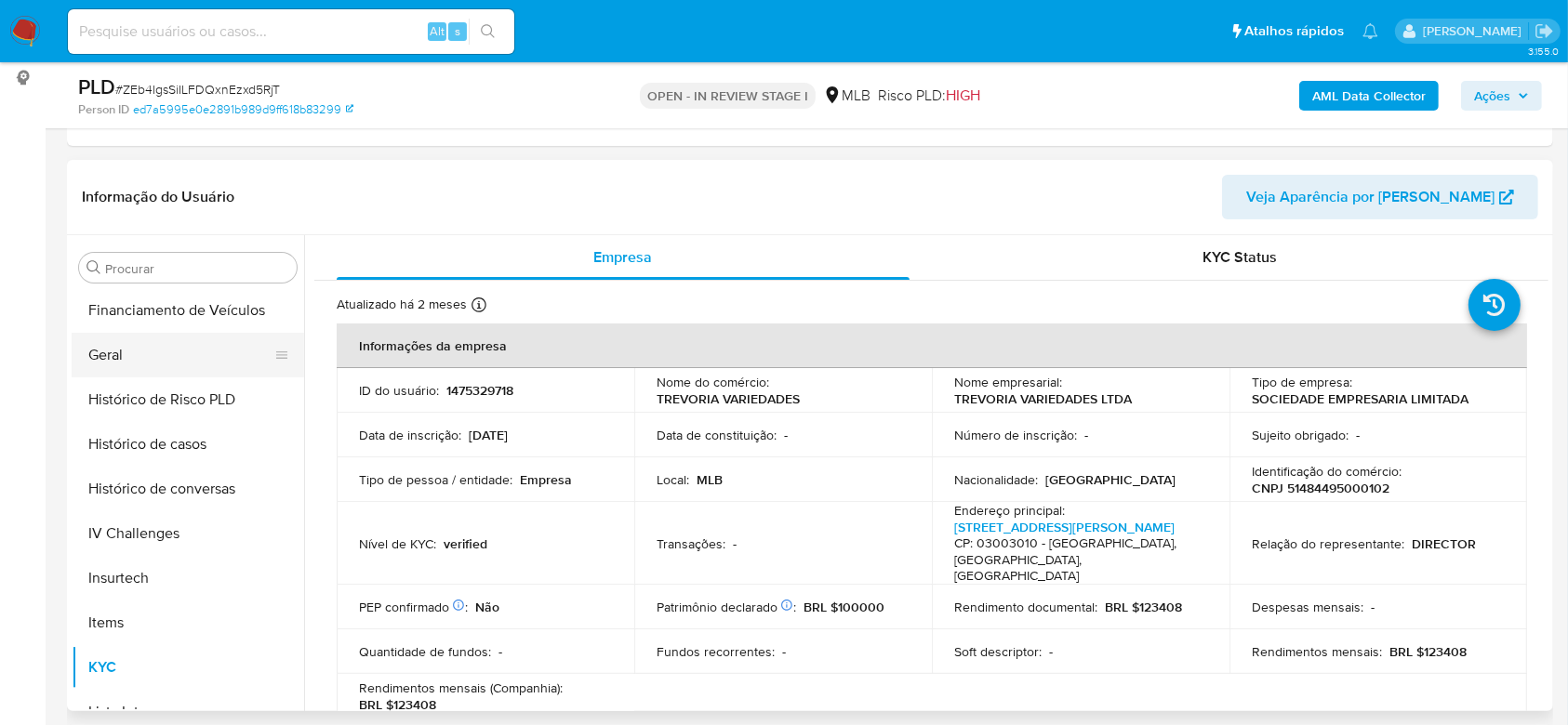
click at [173, 361] on button "Geral" at bounding box center [180, 355] width 217 height 44
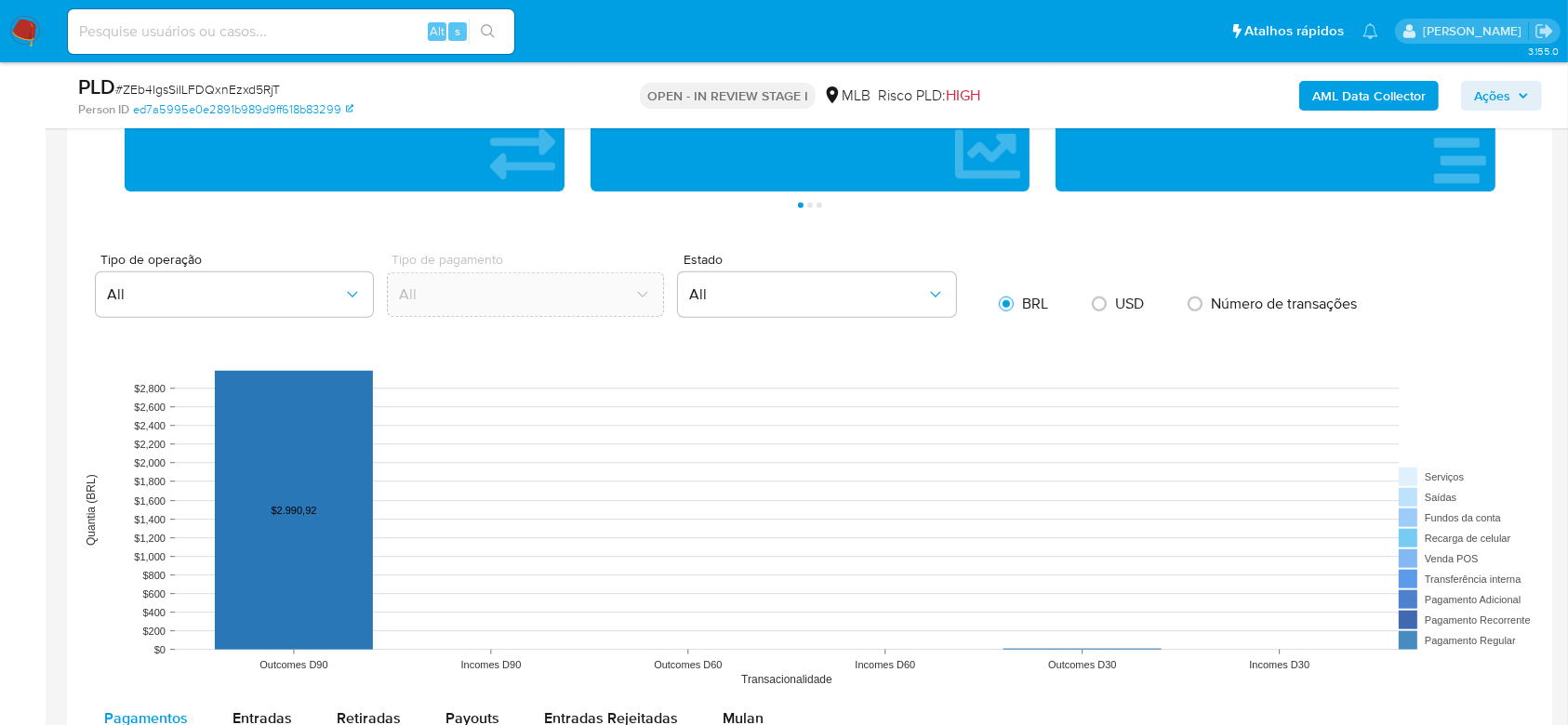
scroll to position [1860, 0]
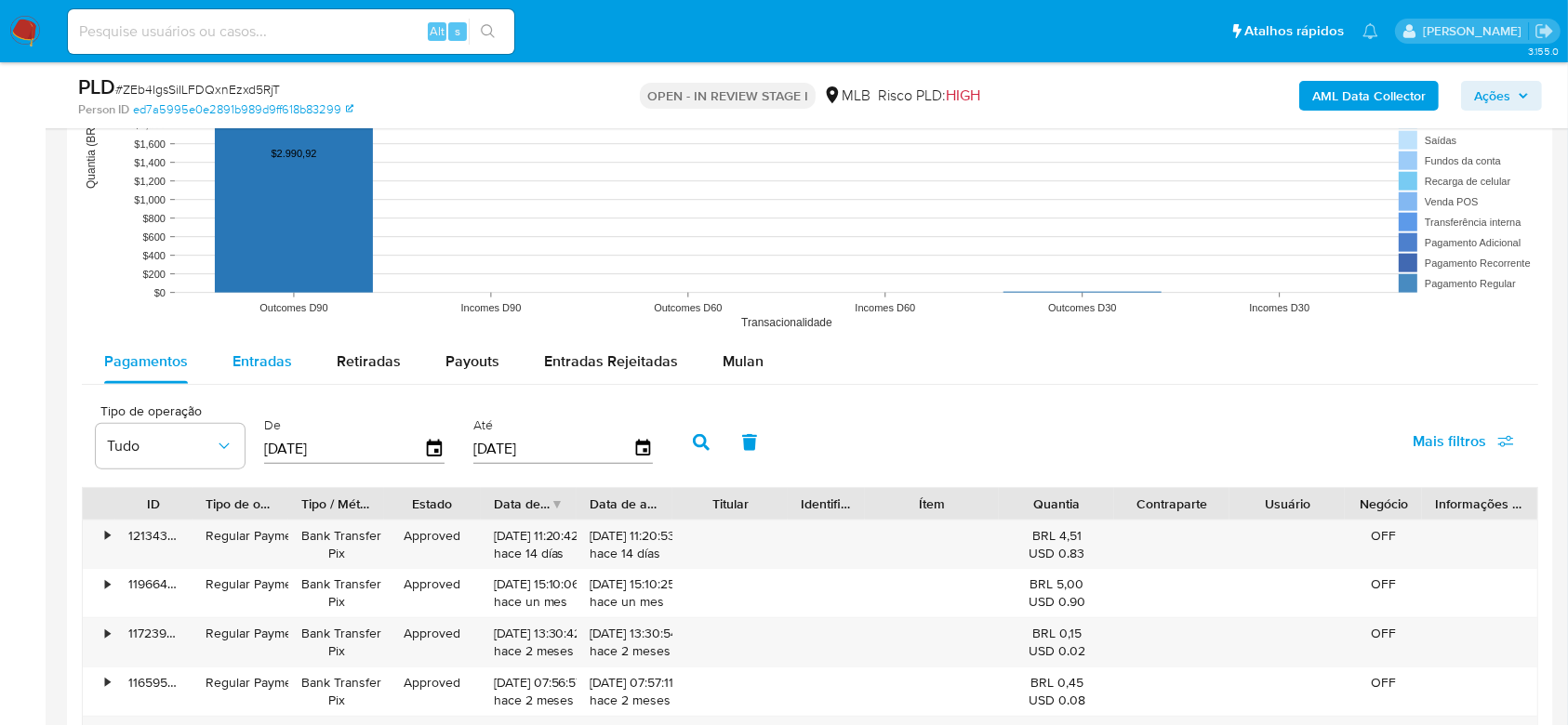
click at [288, 353] on span "Entradas" at bounding box center [262, 362] width 60 height 22
select select "10"
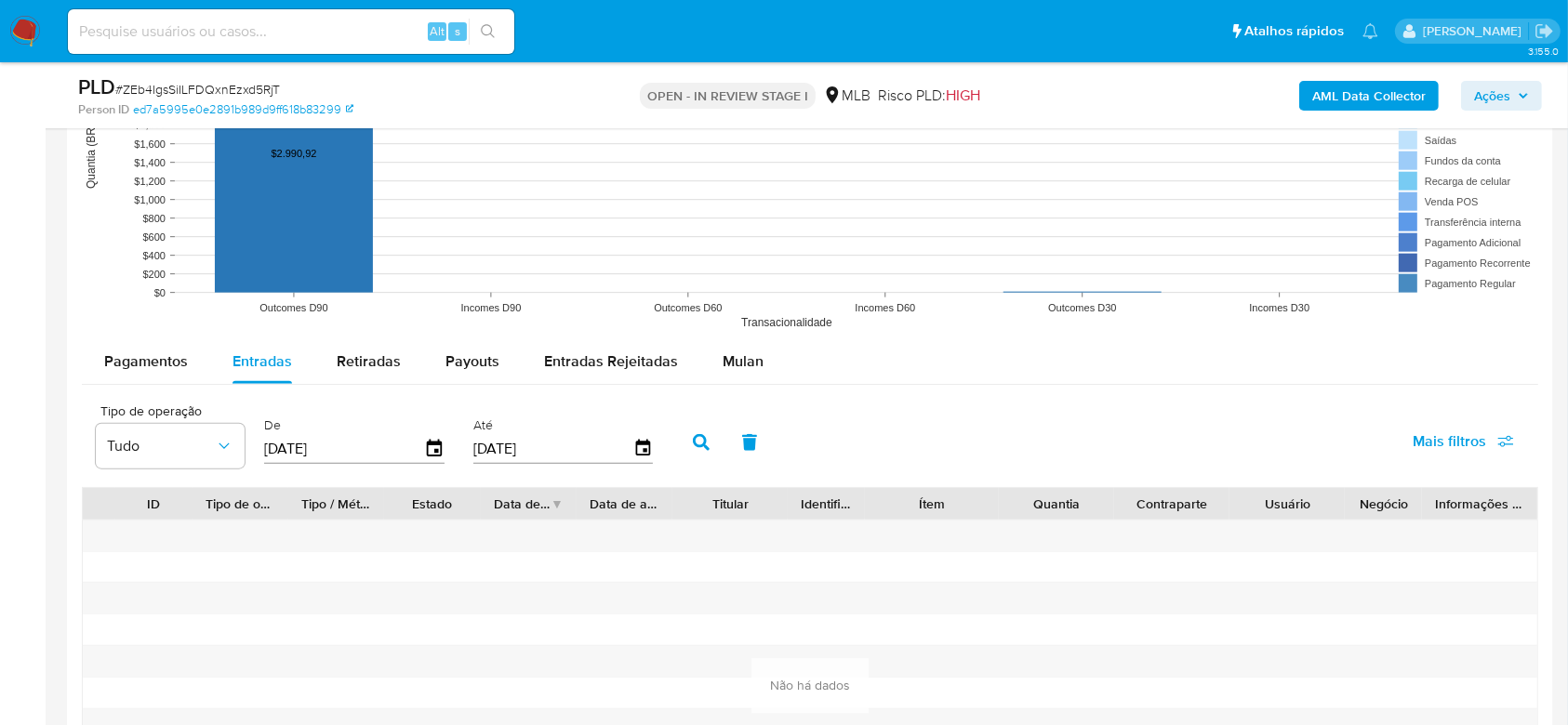
scroll to position [1983, 0]
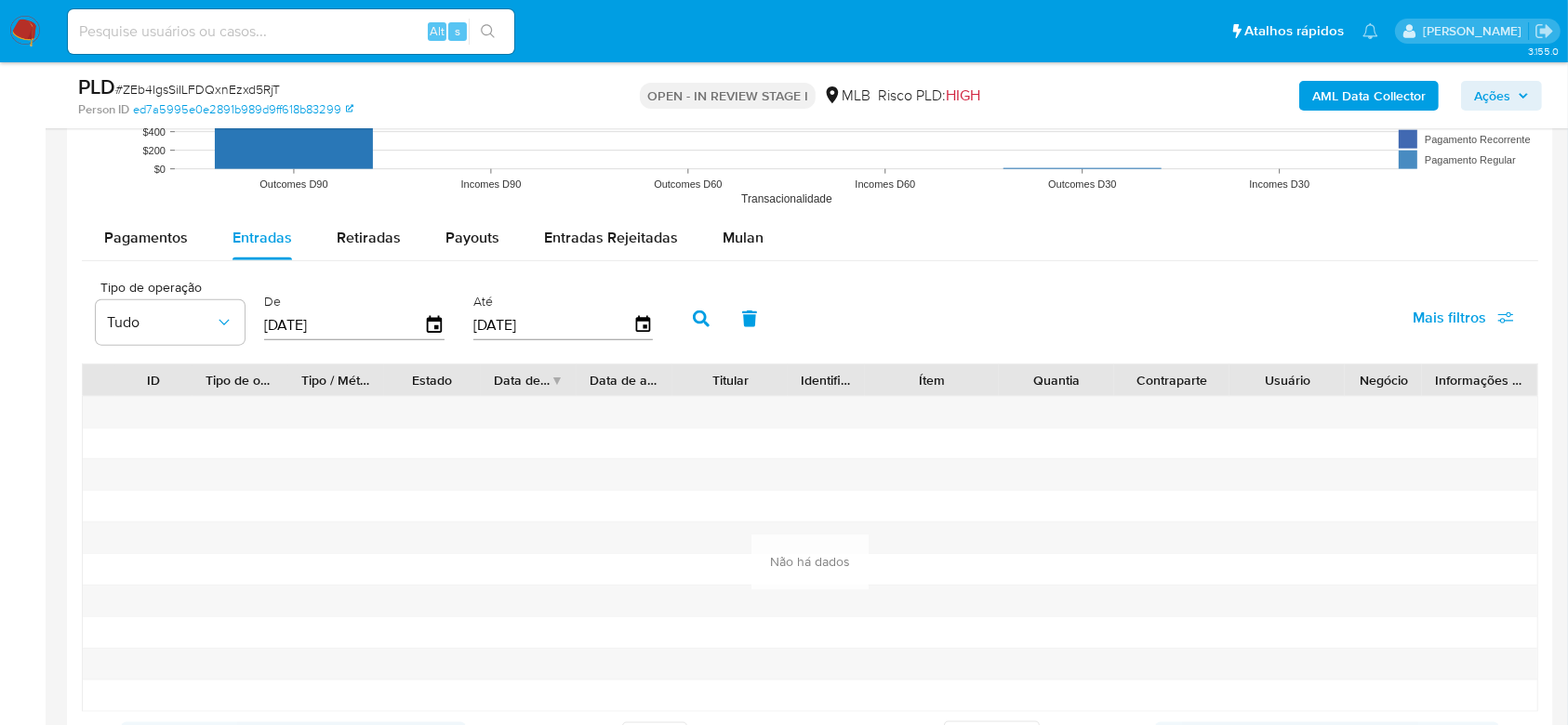
click at [320, 326] on input "[DATE]" at bounding box center [344, 325] width 160 height 29
type input "0_/__/____"
type input "1_/__/____"
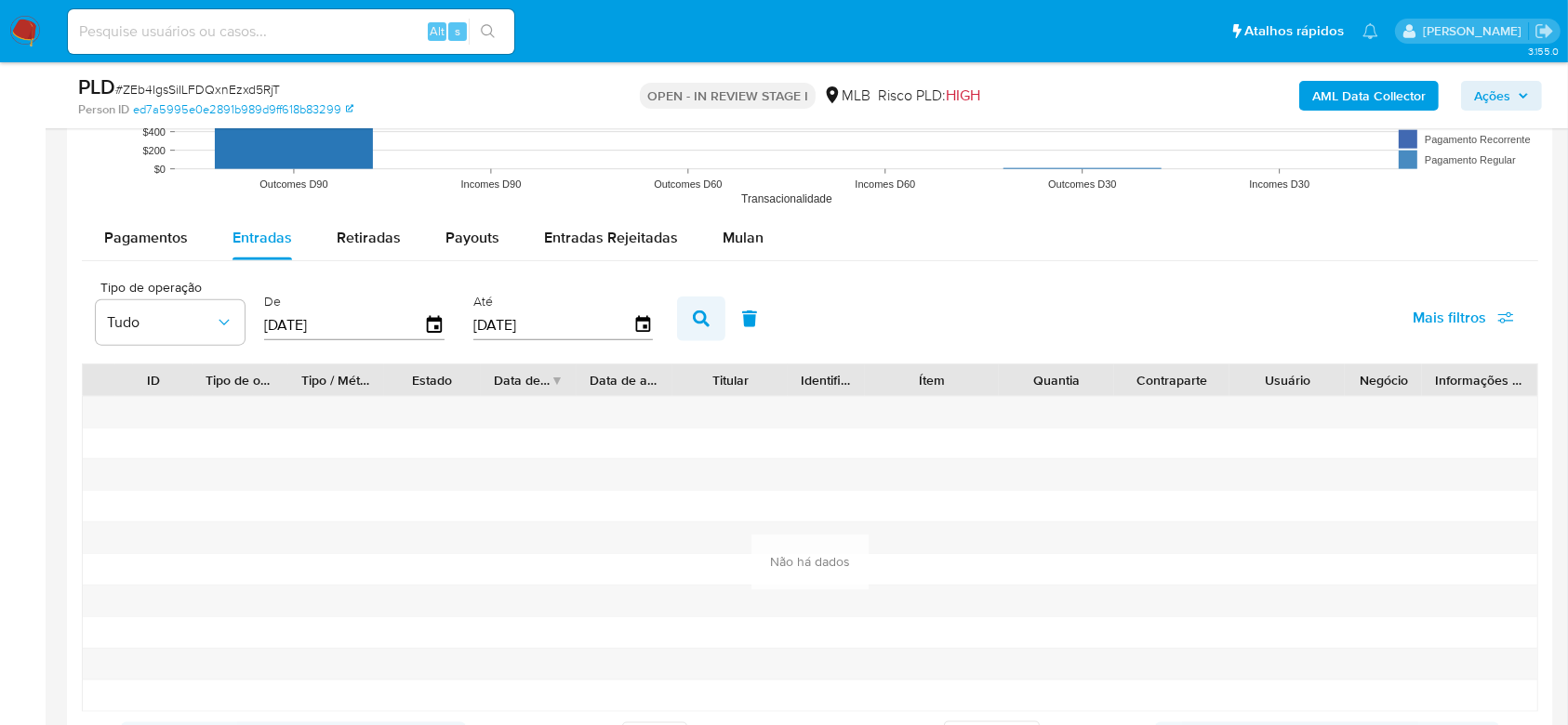
type input "01/01/2025"
click at [700, 321] on icon "button" at bounding box center [700, 318] width 17 height 17
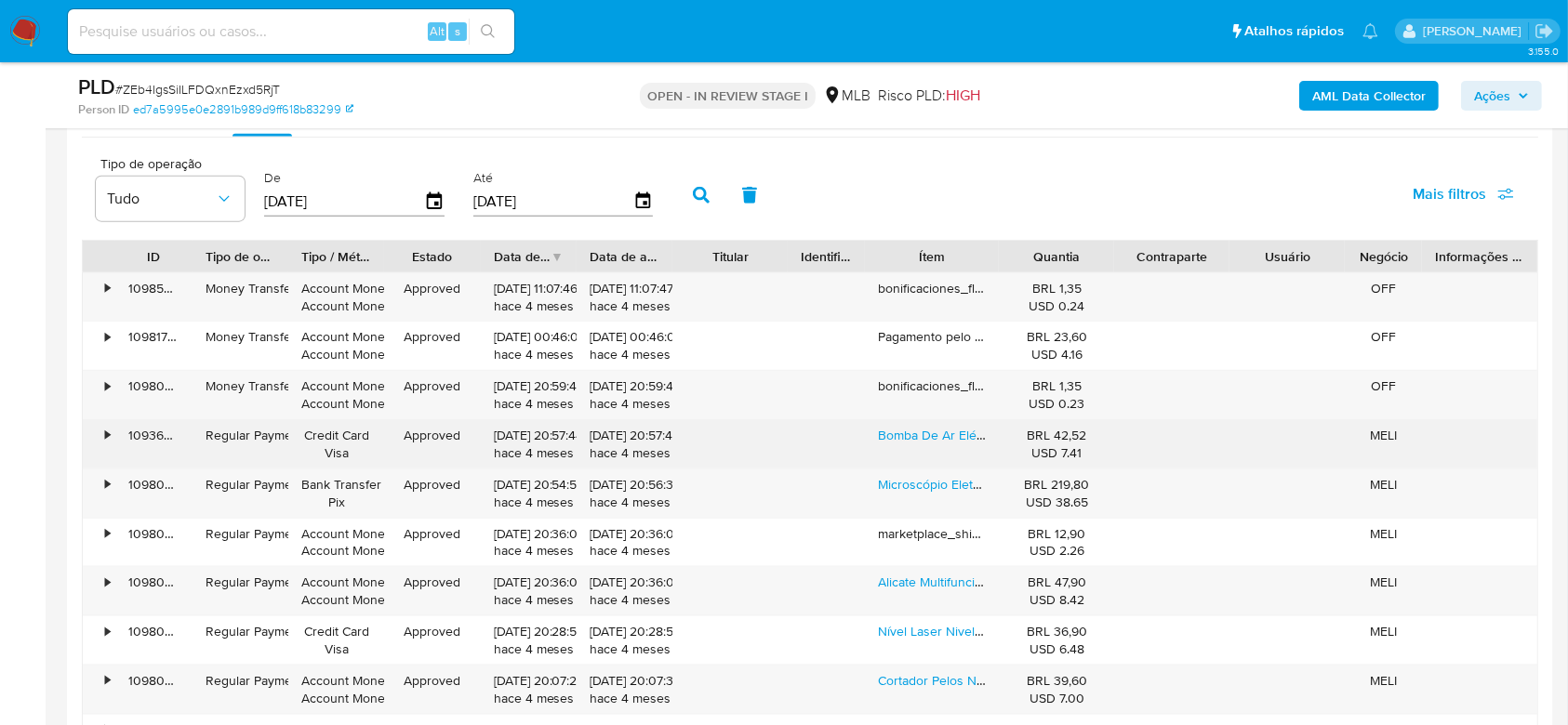
scroll to position [2232, 0]
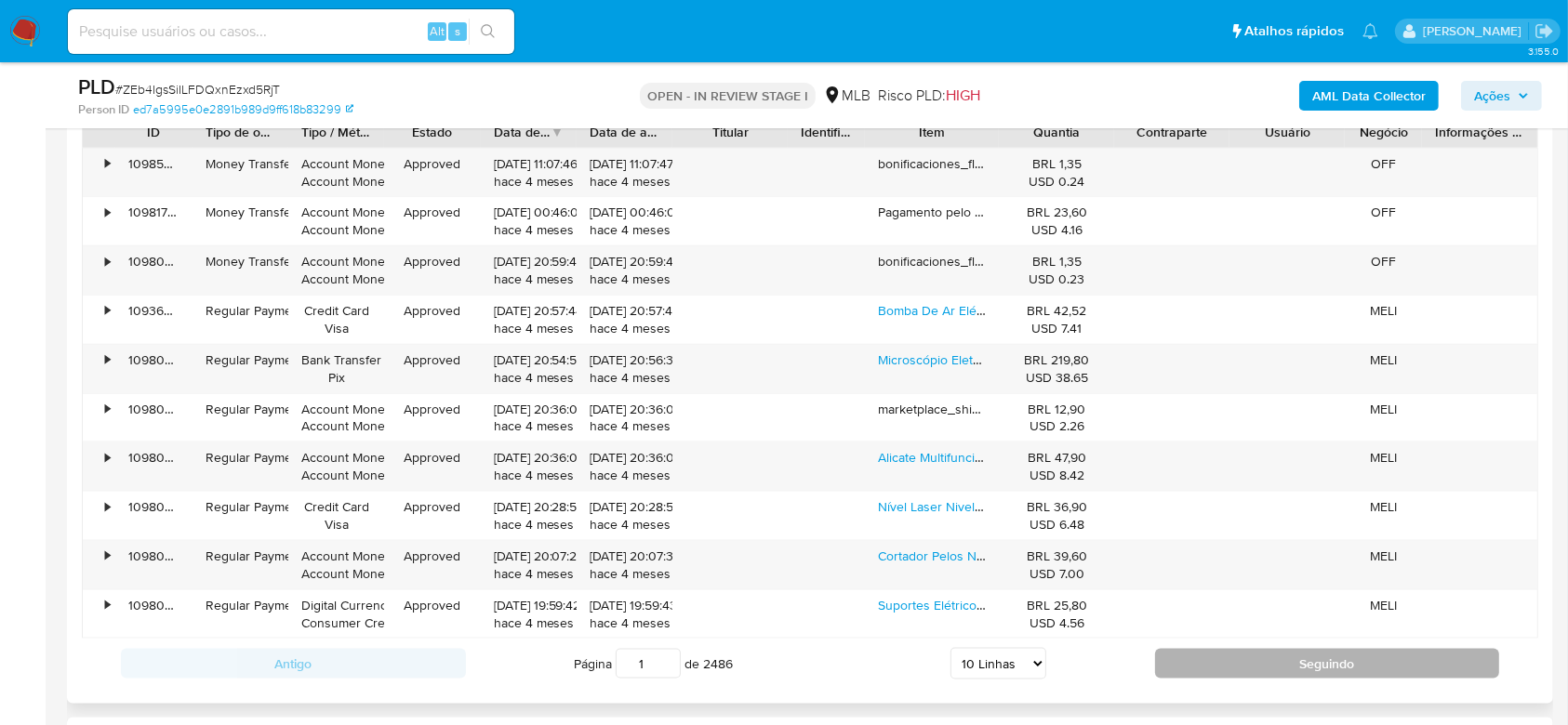
click at [1217, 653] on button "Seguindo" at bounding box center [1327, 664] width 345 height 29
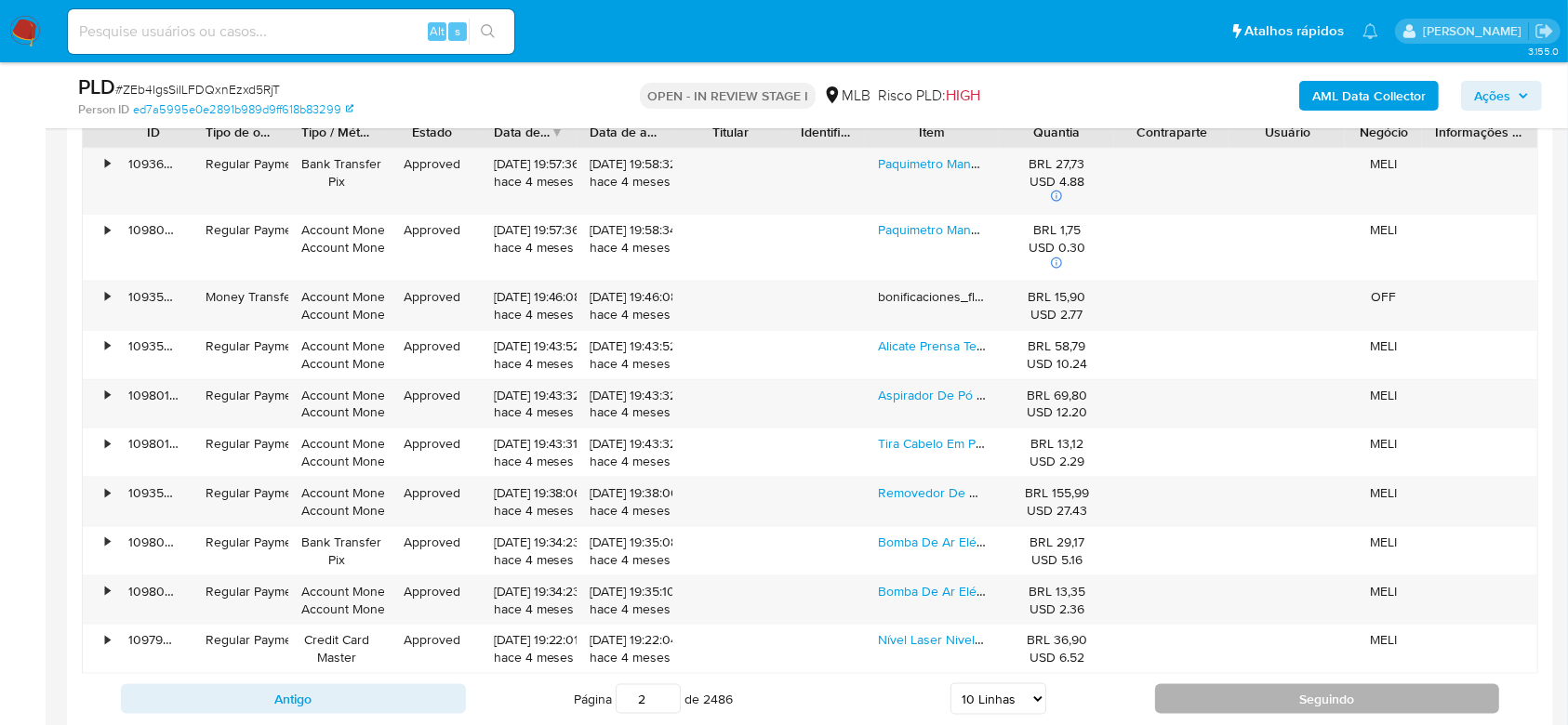
click at [1229, 687] on button "Seguindo" at bounding box center [1327, 699] width 345 height 29
type input "3"
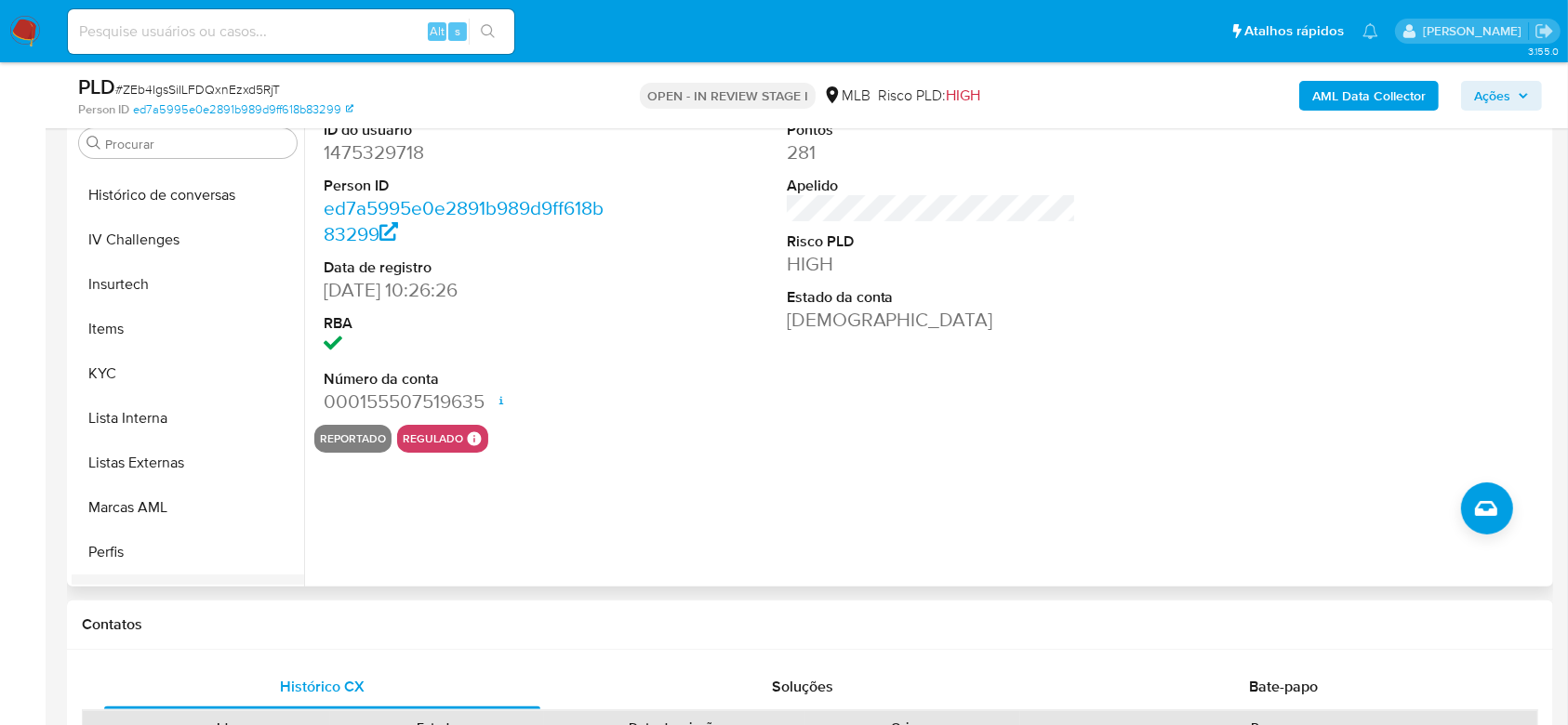
scroll to position [830, 0]
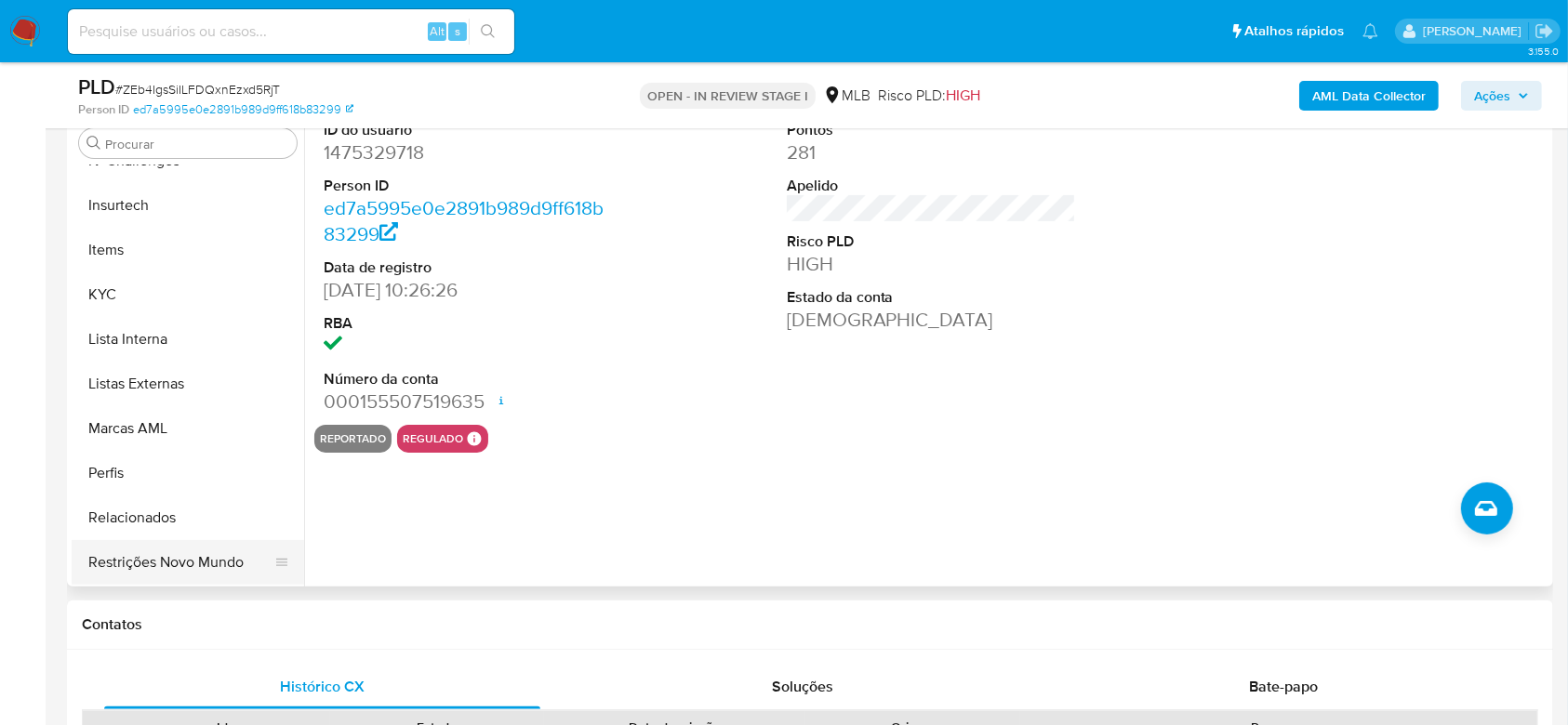
click at [152, 554] on button "Restrições Novo Mundo" at bounding box center [180, 562] width 217 height 44
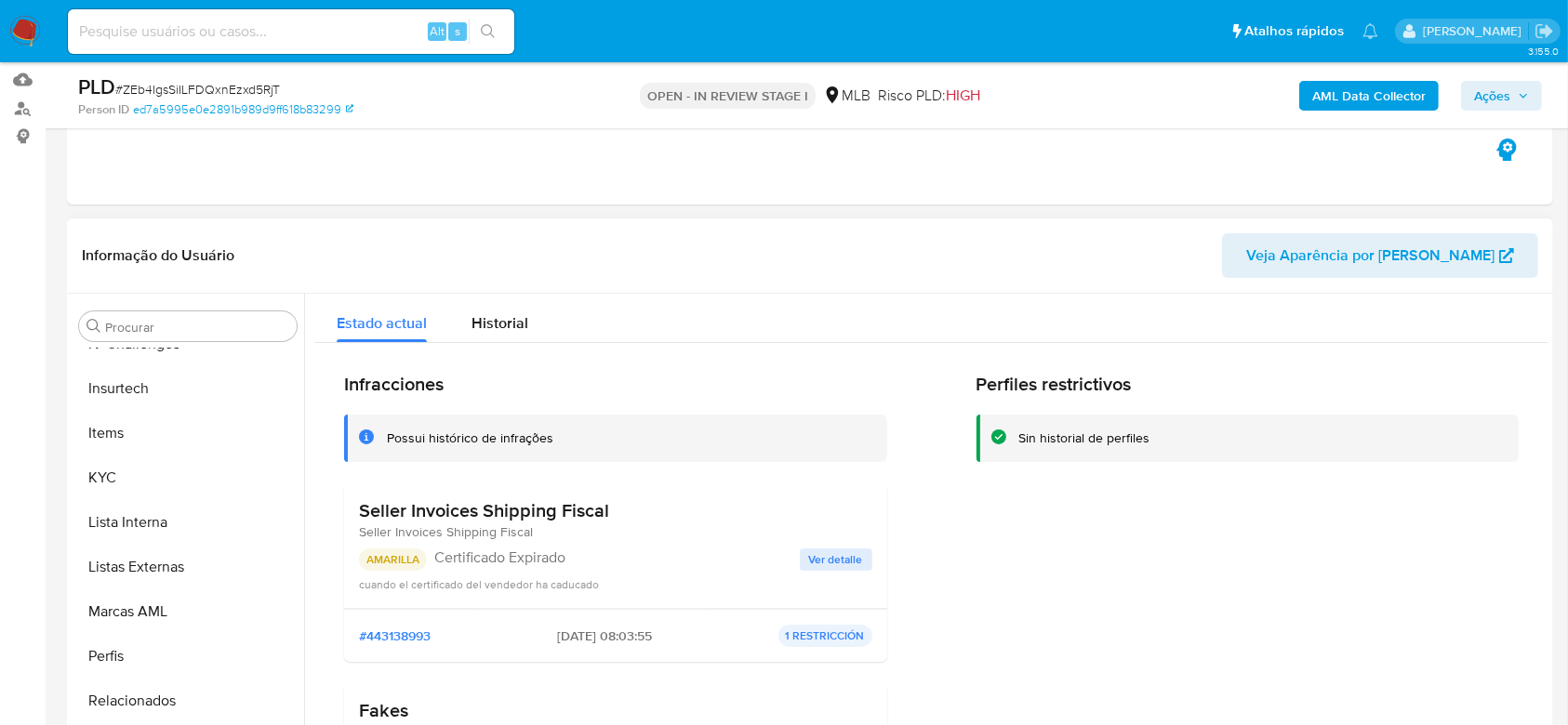
scroll to position [0, 0]
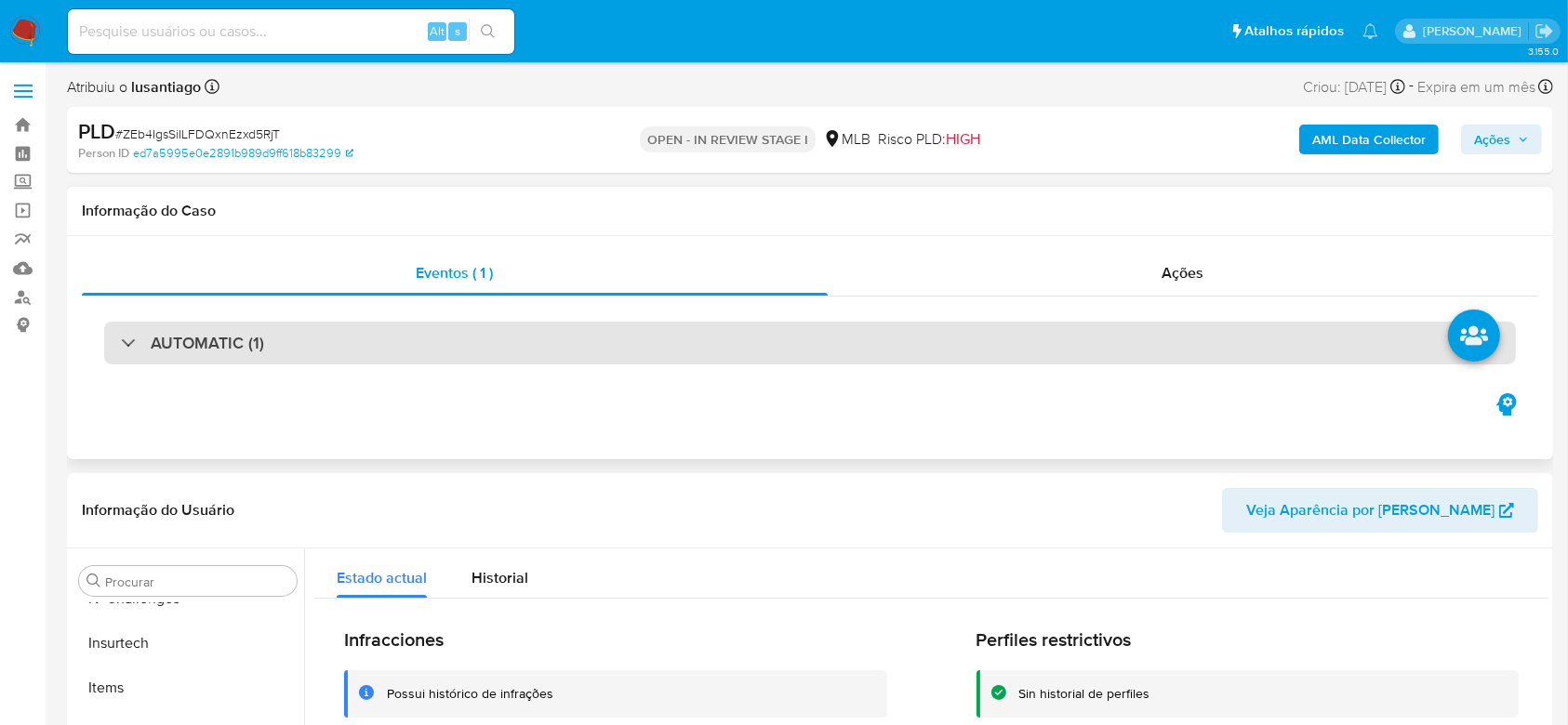
click at [1100, 342] on div "AUTOMATIC (1)" at bounding box center [810, 344] width 1412 height 43
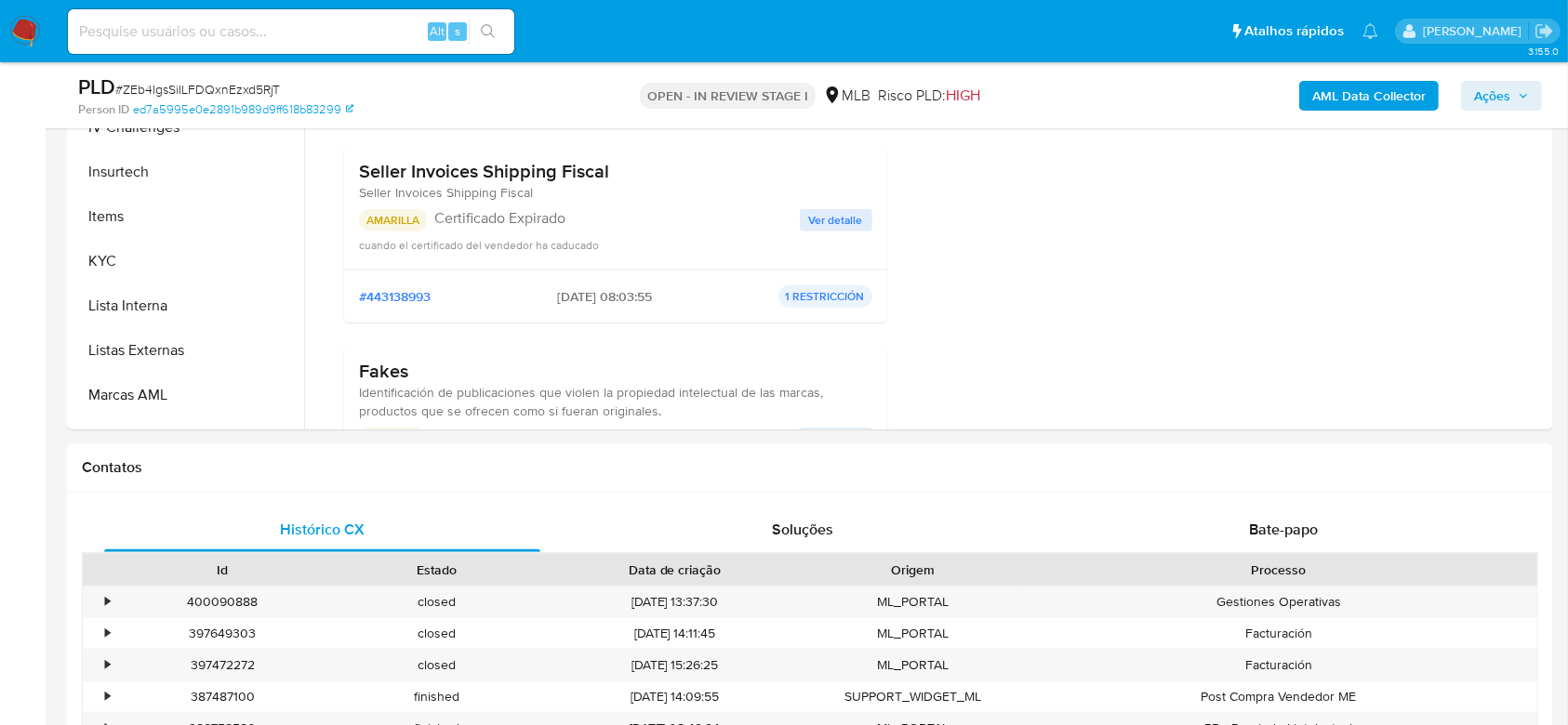
scroll to position [867, 0]
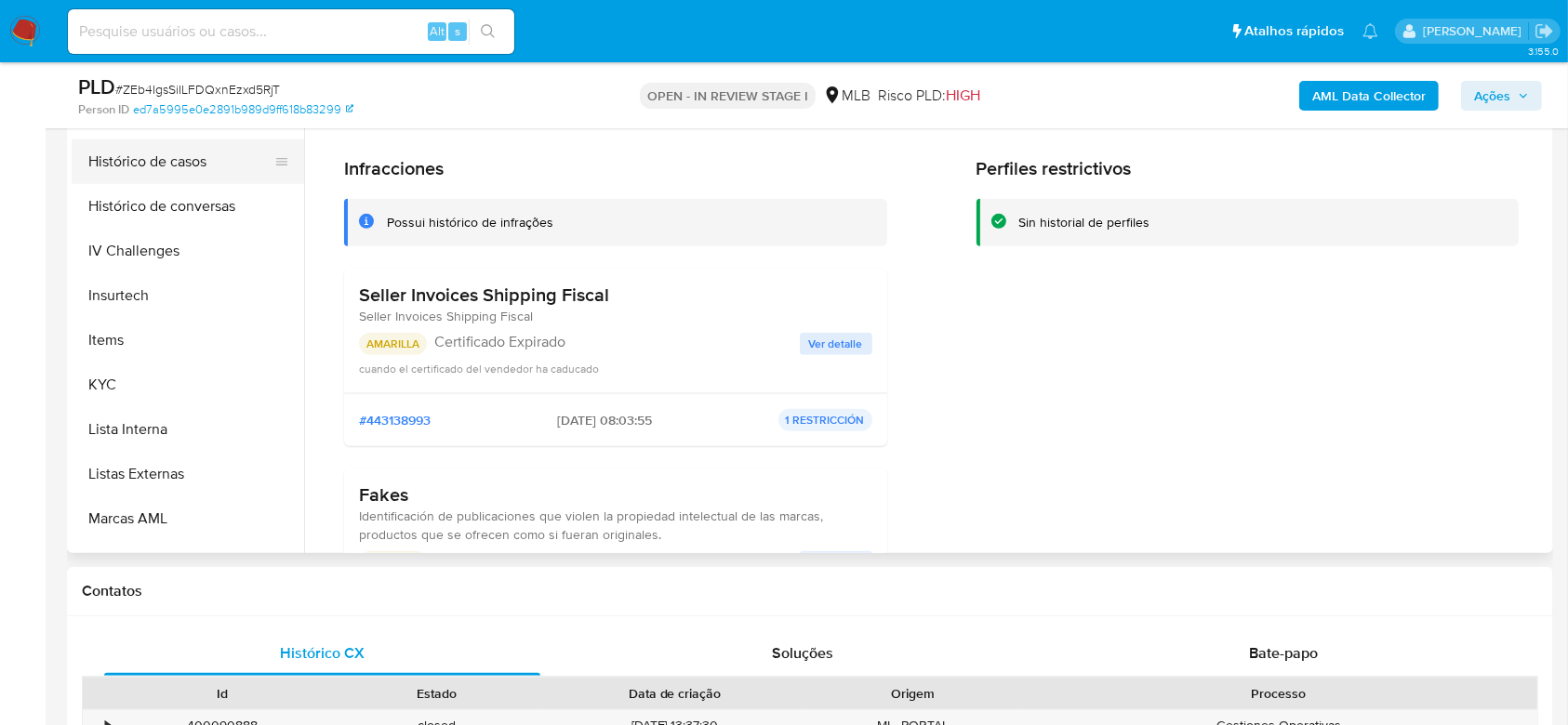
click at [148, 163] on button "Histórico de casos" at bounding box center [180, 161] width 217 height 44
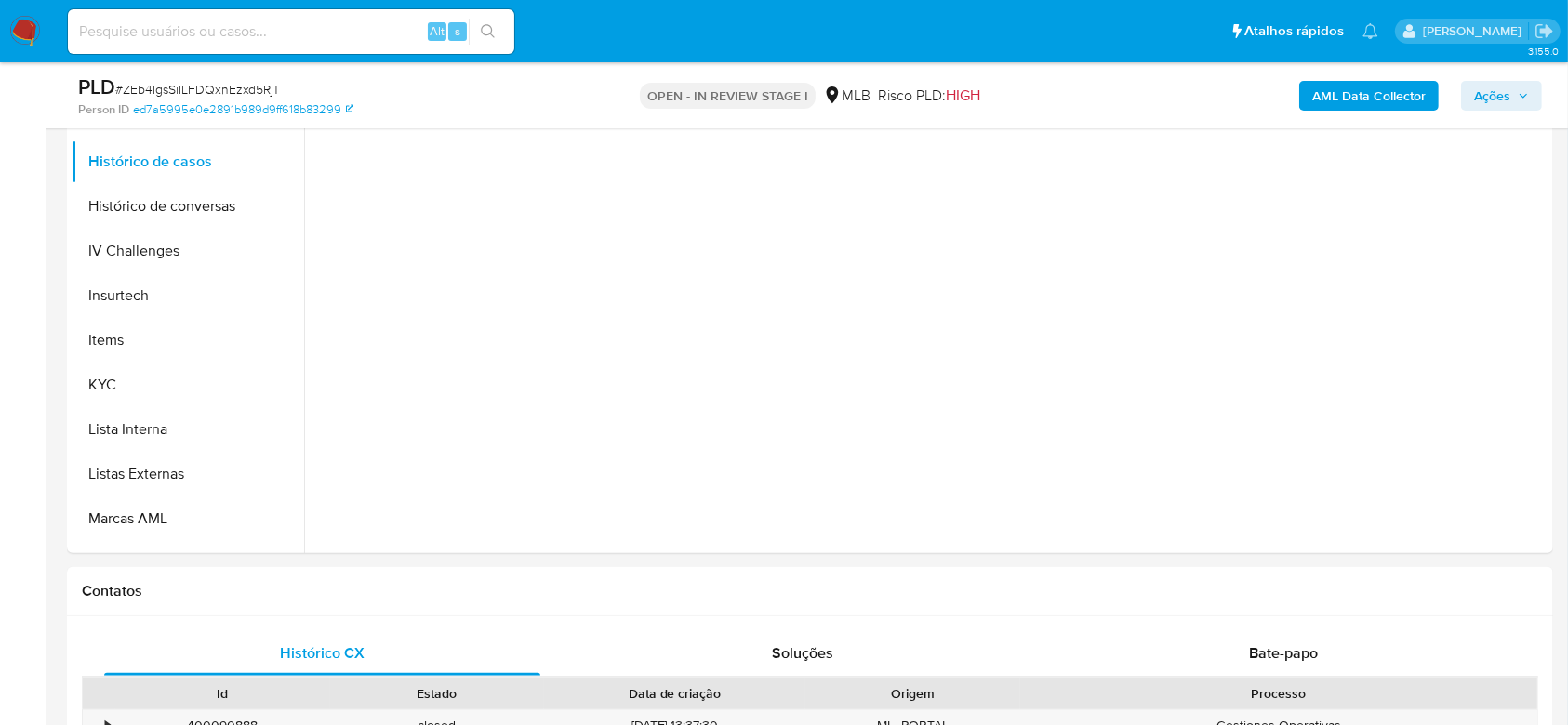
scroll to position [619, 0]
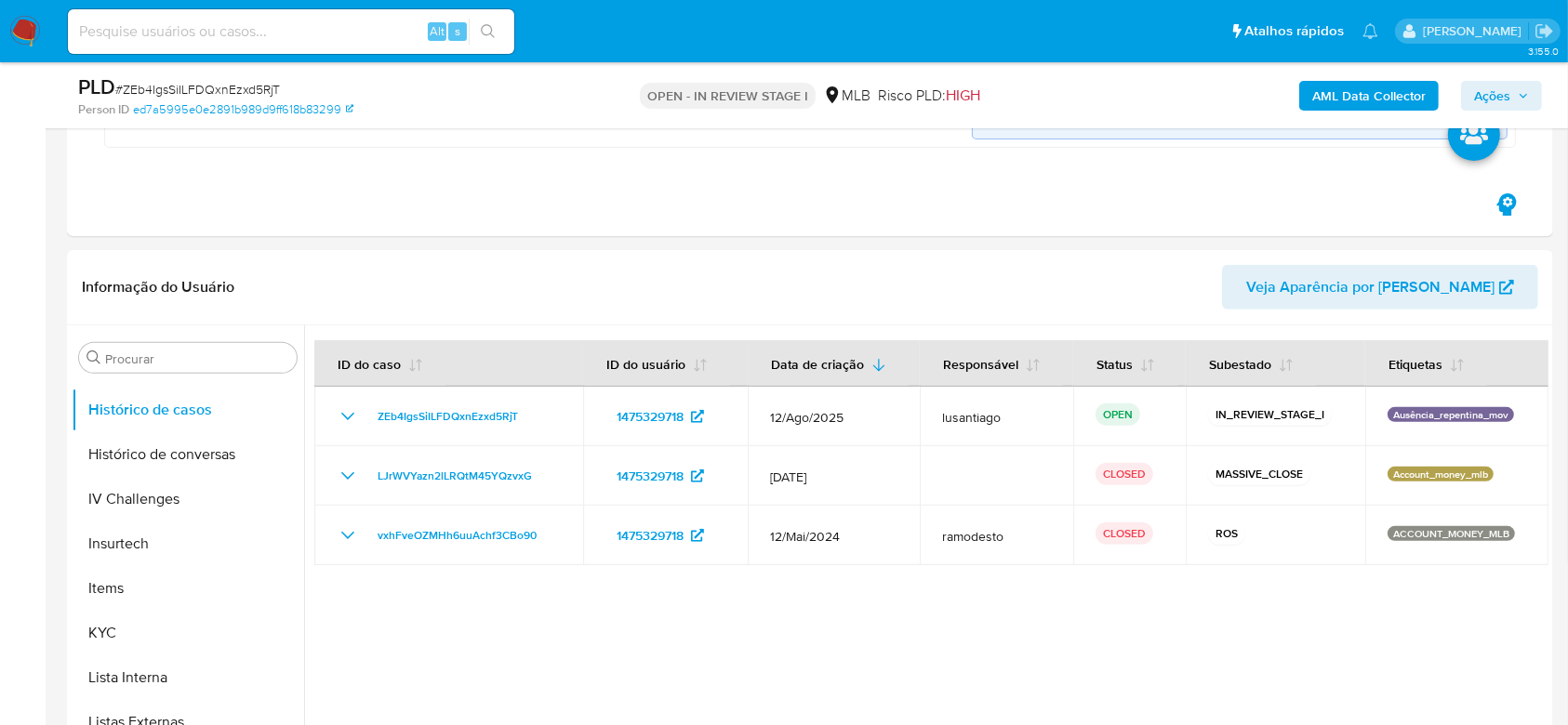
click at [1509, 90] on span "Ações" at bounding box center [1491, 95] width 36 height 29
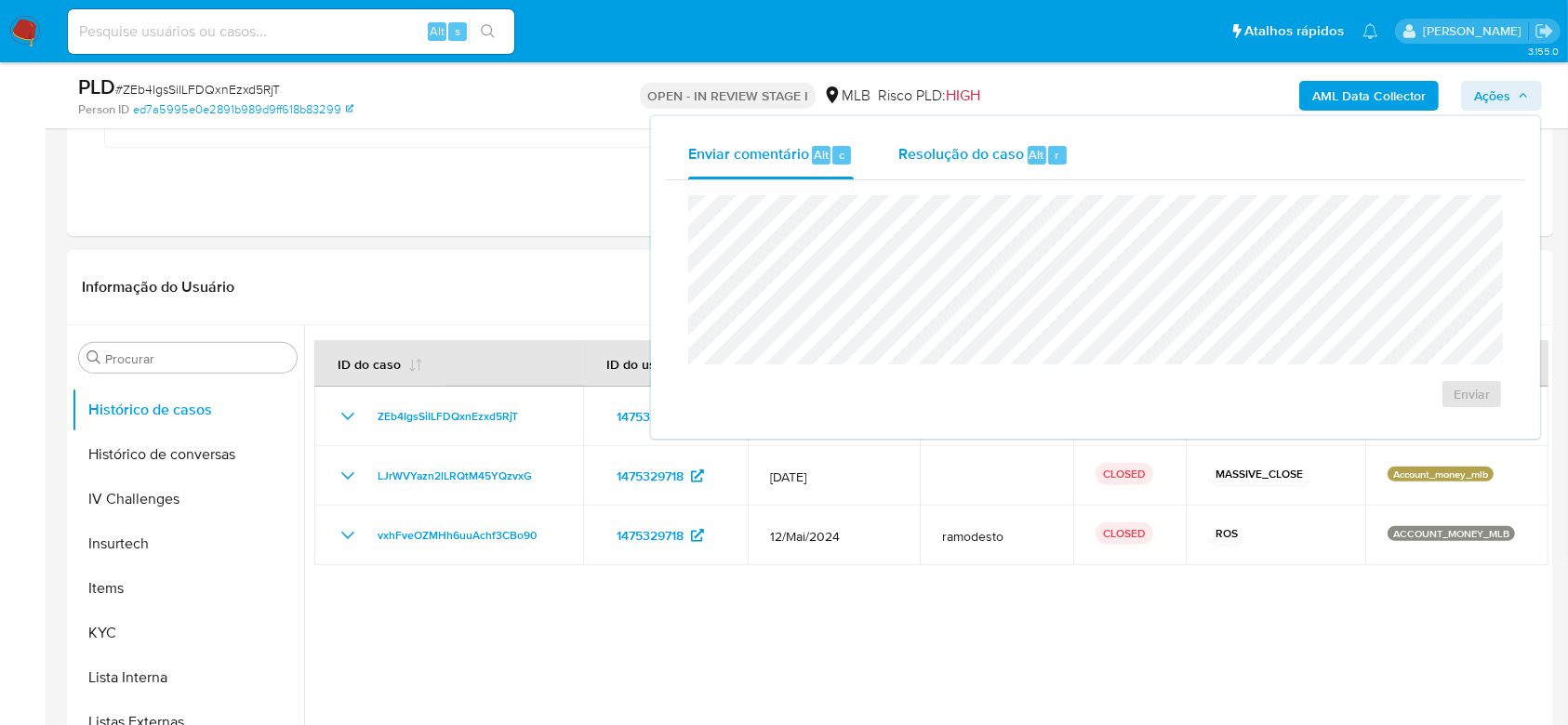
click at [945, 162] on span "Resolução do caso" at bounding box center [961, 154] width 126 height 22
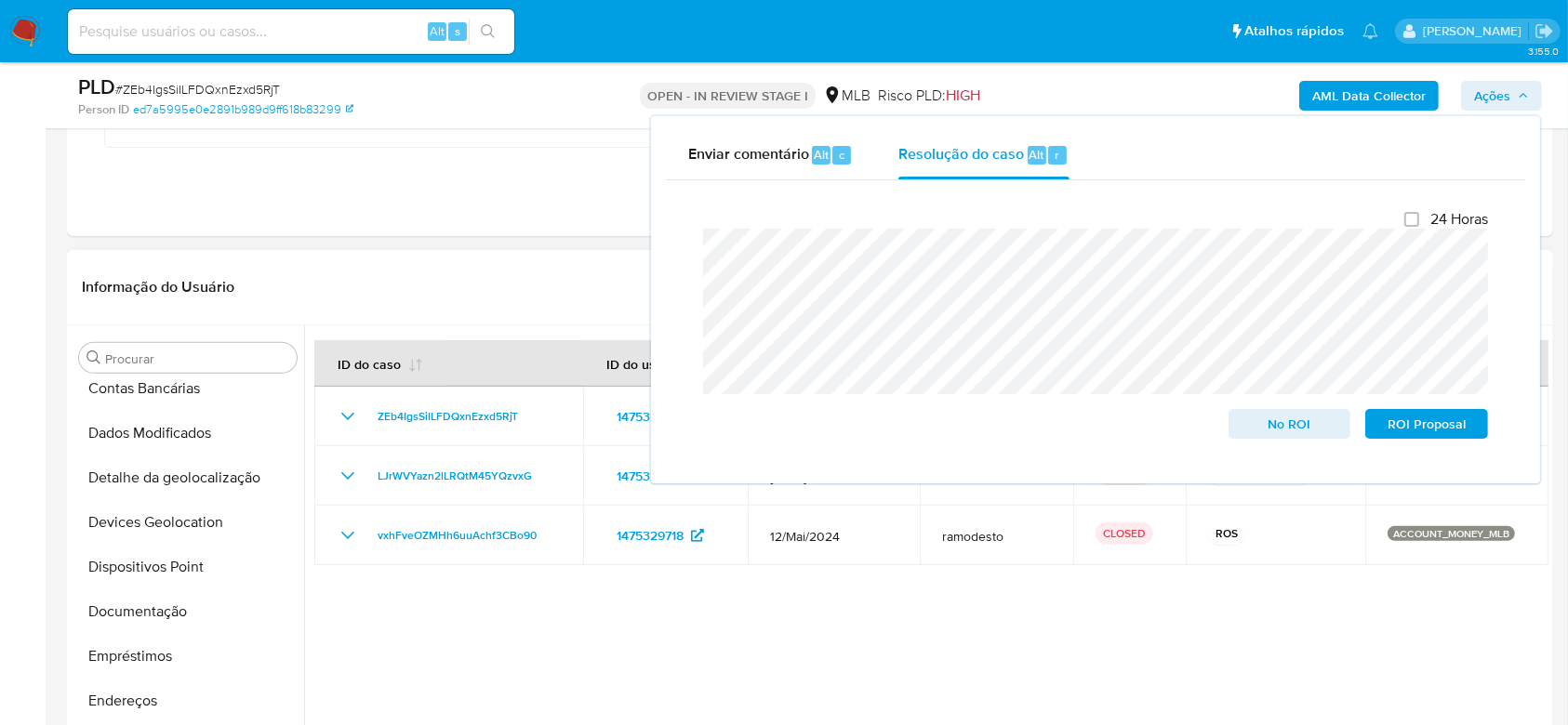
scroll to position [0, 0]
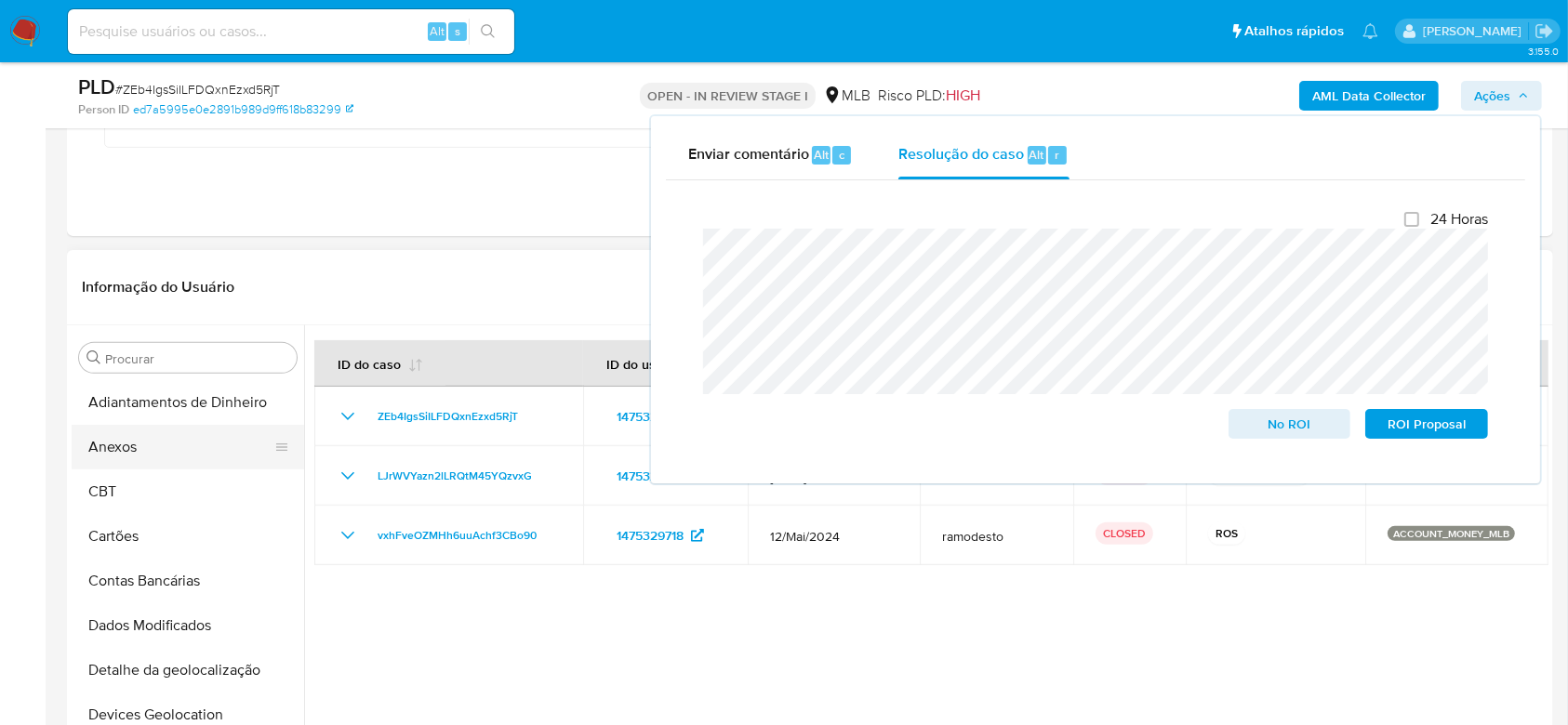
click at [148, 440] on button "Anexos" at bounding box center [180, 447] width 217 height 44
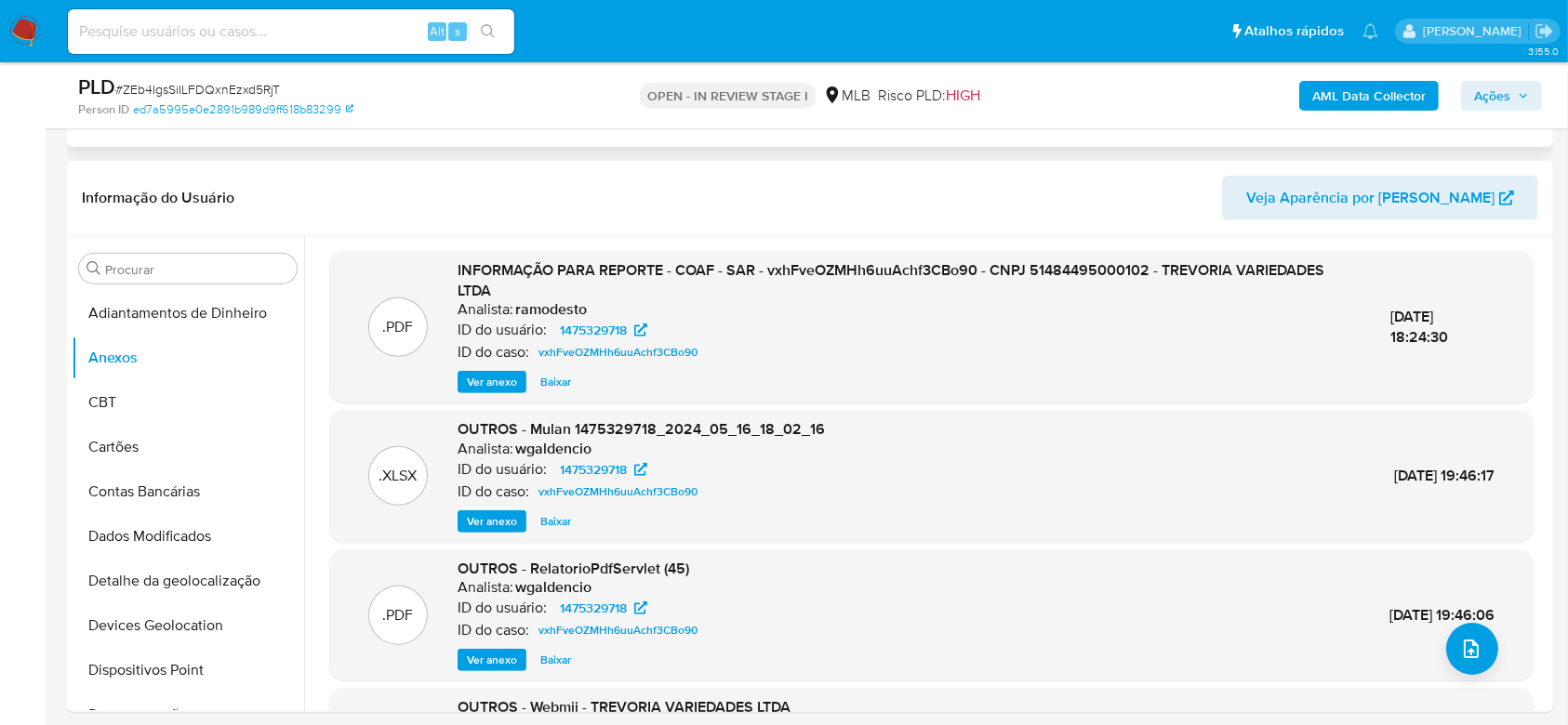
scroll to position [619, 0]
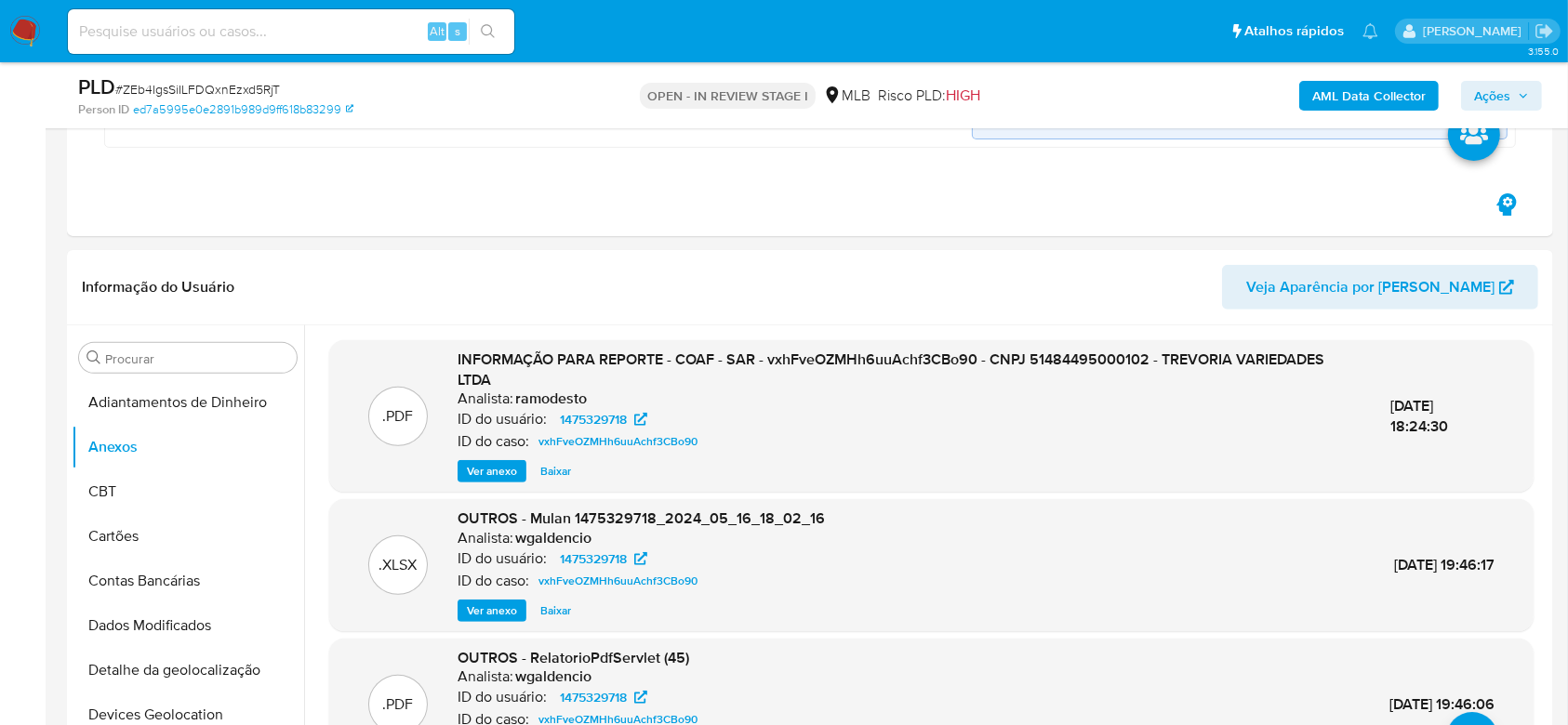
click at [1382, 93] on b "AML Data Collector" at bounding box center [1369, 95] width 113 height 29
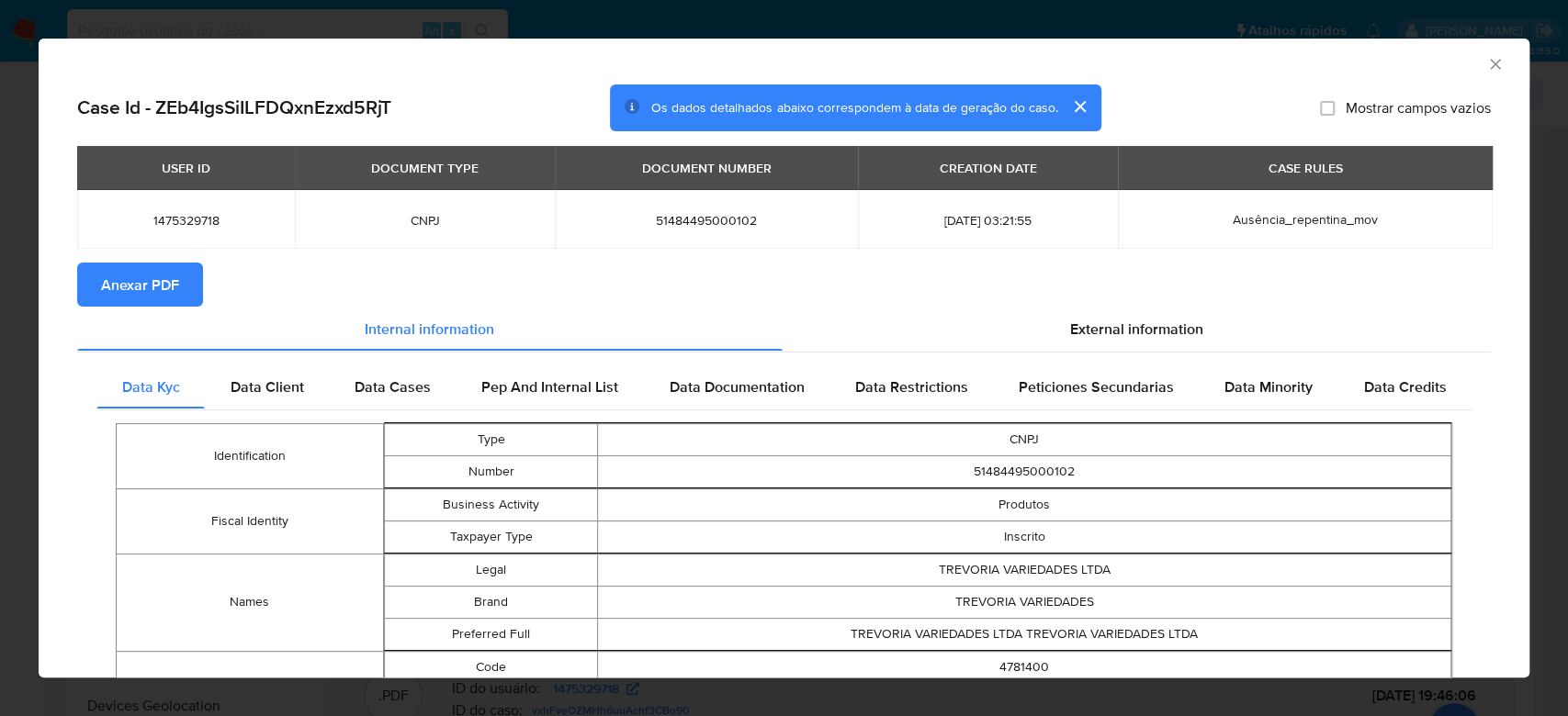
click at [147, 280] on span "Anexar PDF" at bounding box center [140, 285] width 78 height 41
click at [1489, 61] on icon "Fechar a janela" at bounding box center [1494, 64] width 10 height 10
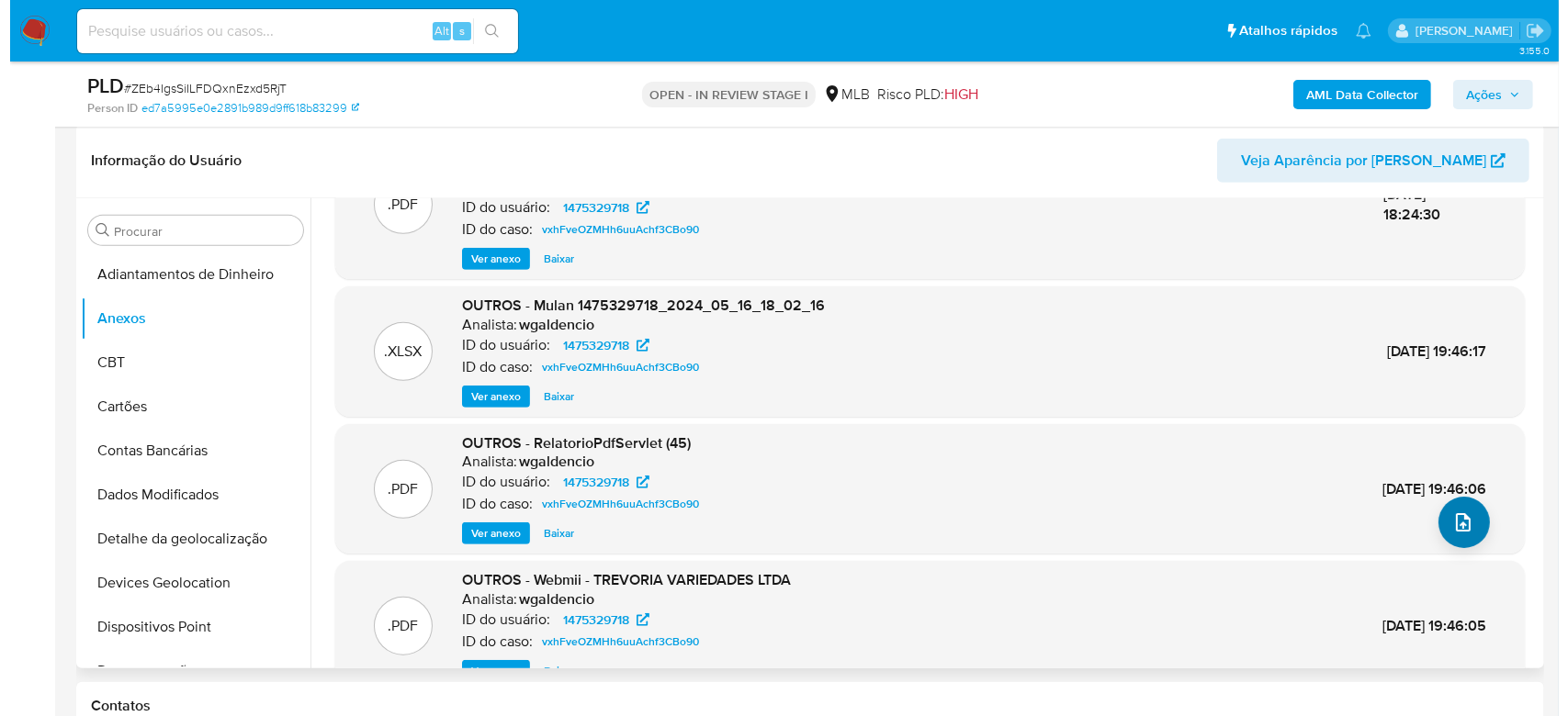
scroll to position [122, 0]
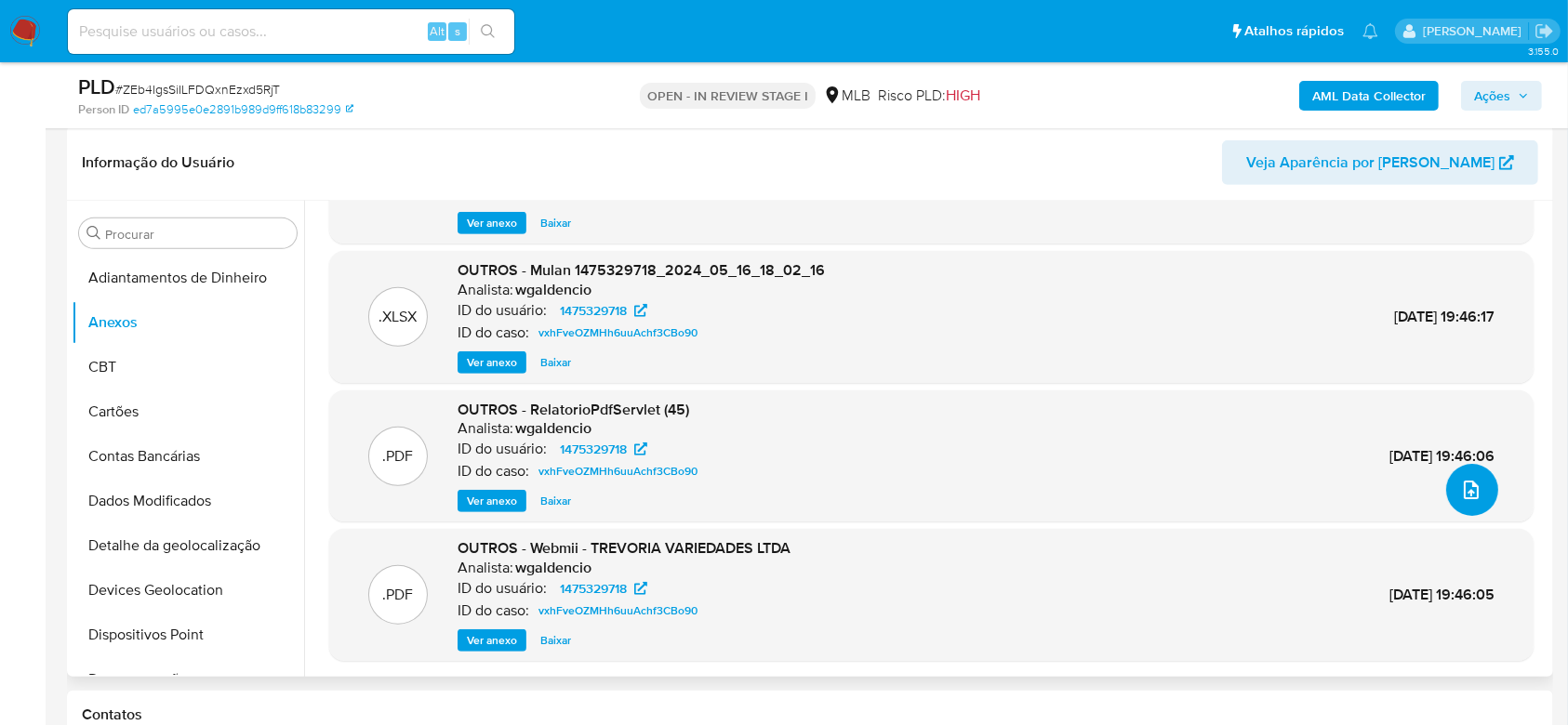
click at [1460, 492] on icon "upload-file" at bounding box center [1471, 489] width 23 height 23
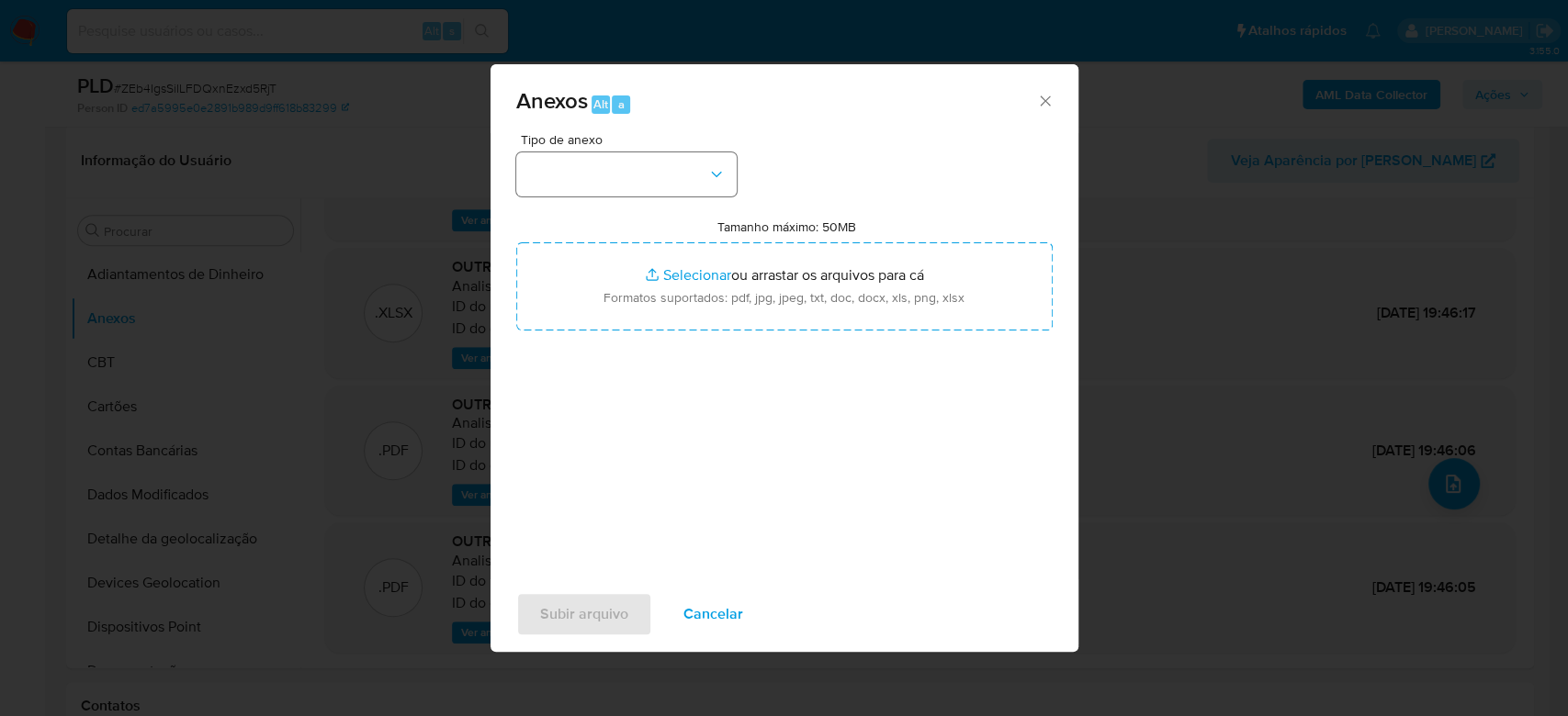
drag, startPoint x: 622, startPoint y: 146, endPoint x: 622, endPoint y: 167, distance: 21.0
click at [622, 149] on div "Tipo de anexo" at bounding box center [626, 164] width 220 height 63
click at [622, 167] on button "button" at bounding box center [626, 174] width 220 height 44
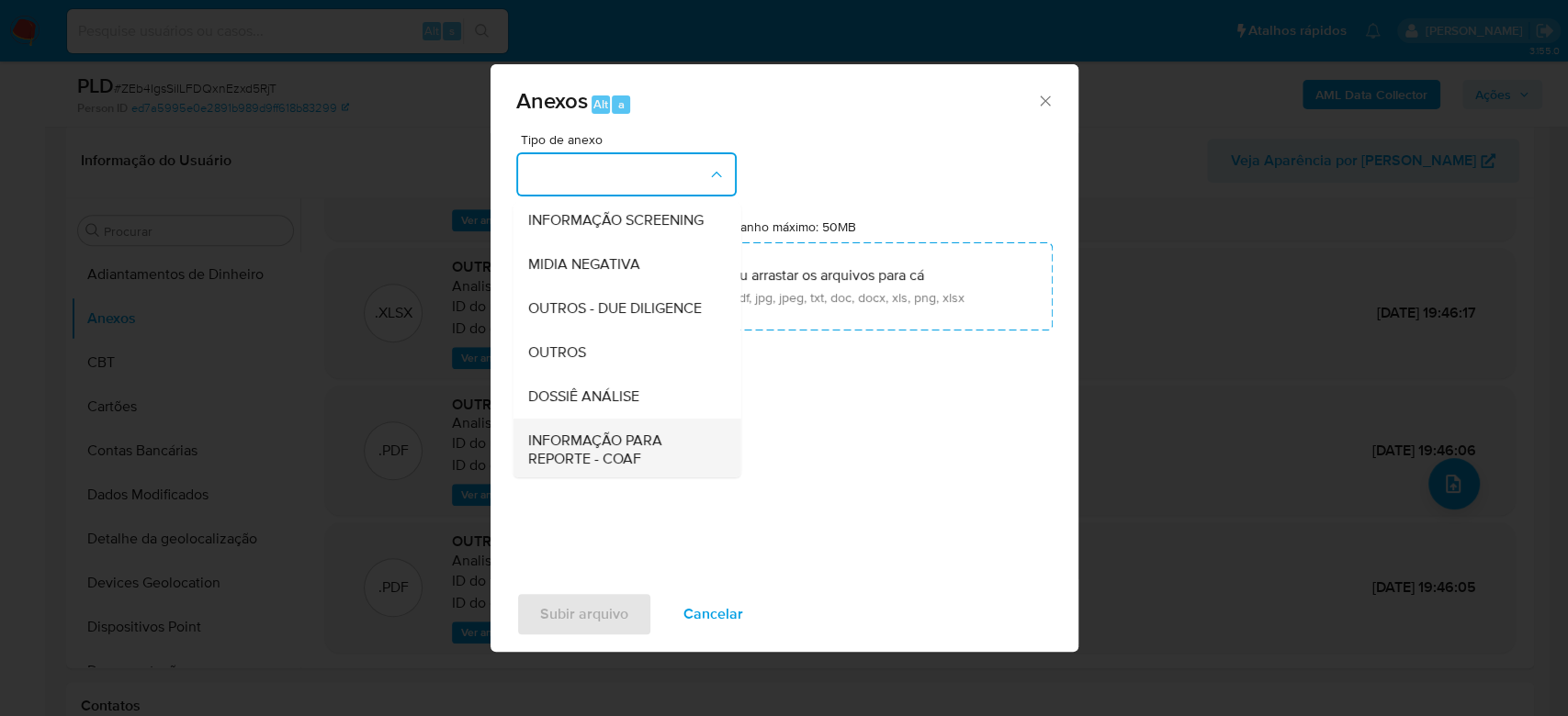
scroll to position [282, 0]
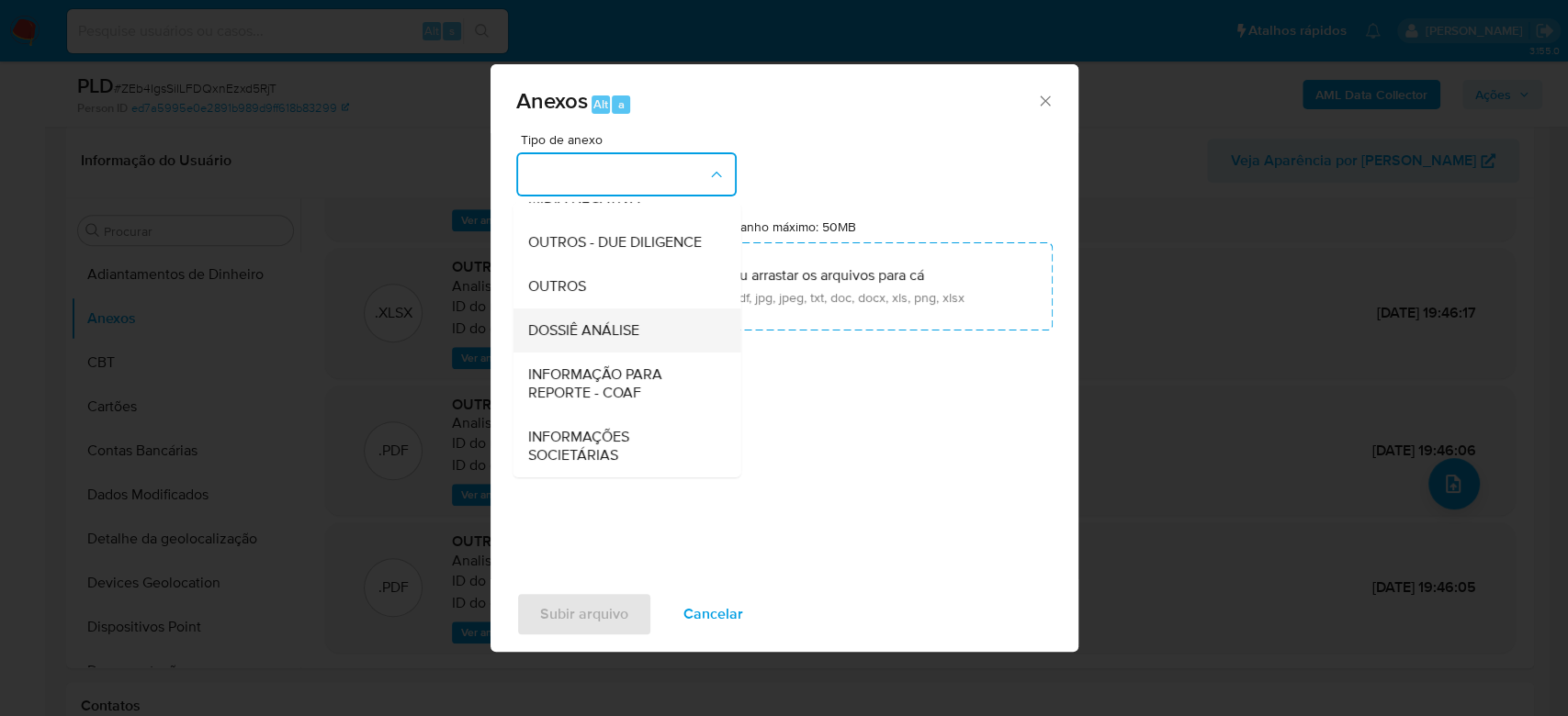
click at [612, 335] on span "DOSSIÊ ANÁLISE" at bounding box center [582, 330] width 112 height 18
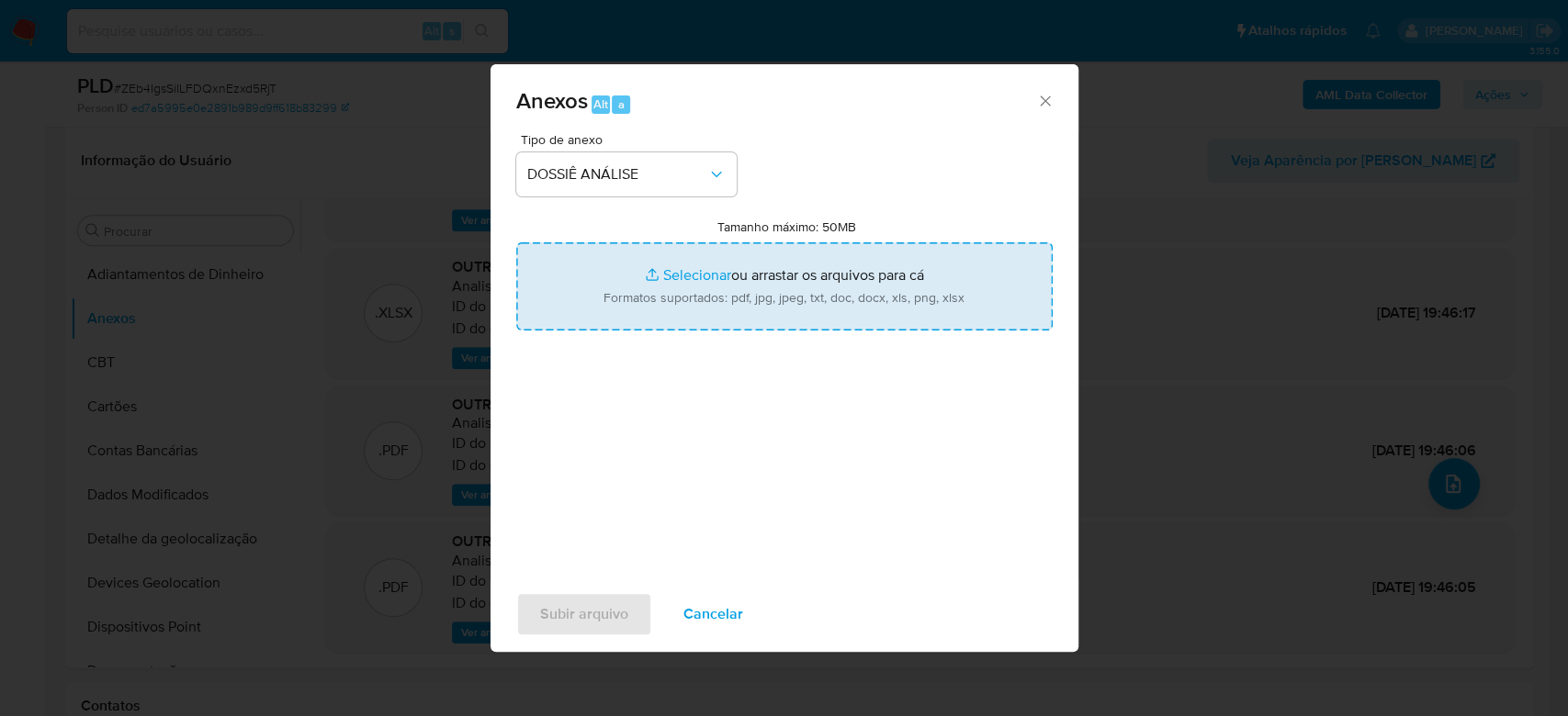
type input "C:\fakepath\Mulan 1475329718_2025_08_25_12_45_47.xlsx"
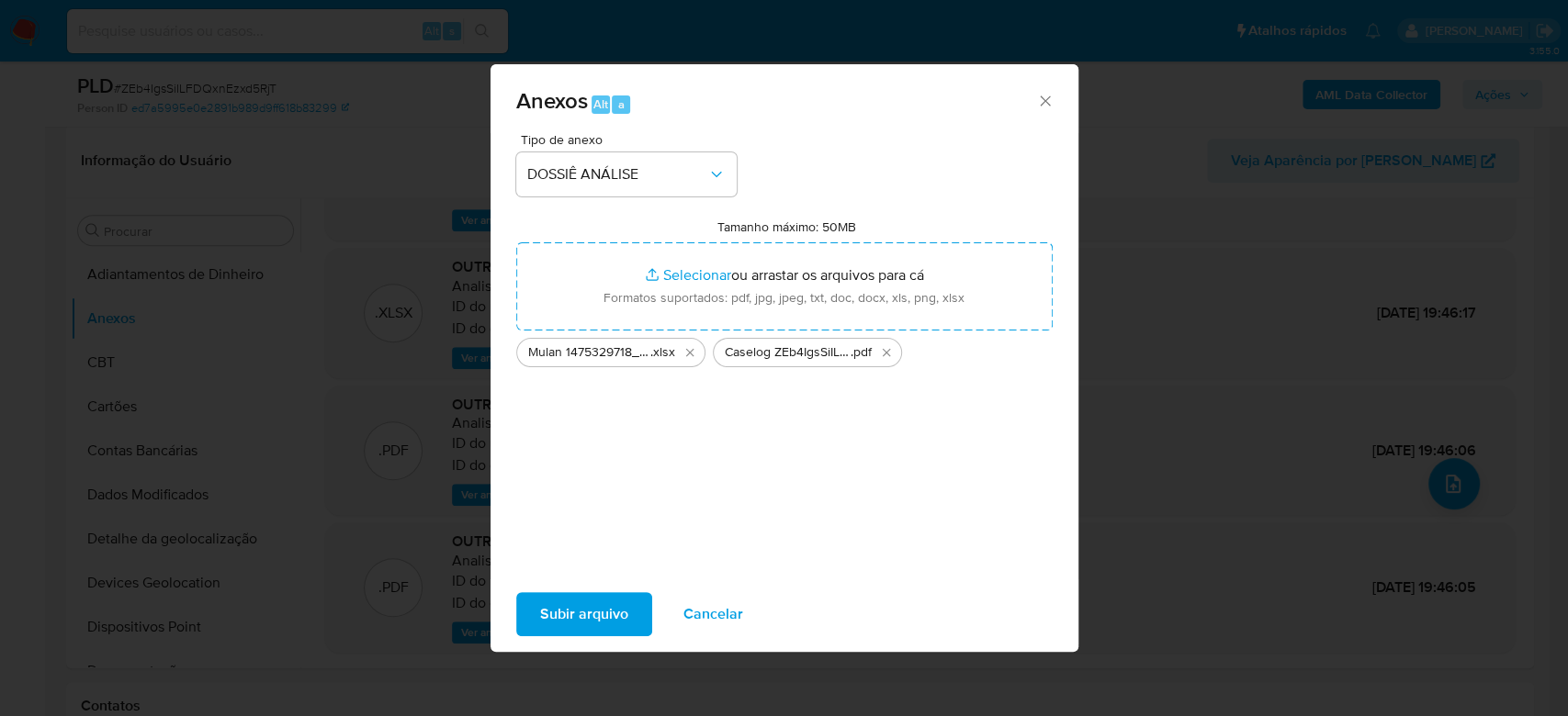
click at [580, 608] on span "Subir arquivo" at bounding box center [584, 614] width 88 height 41
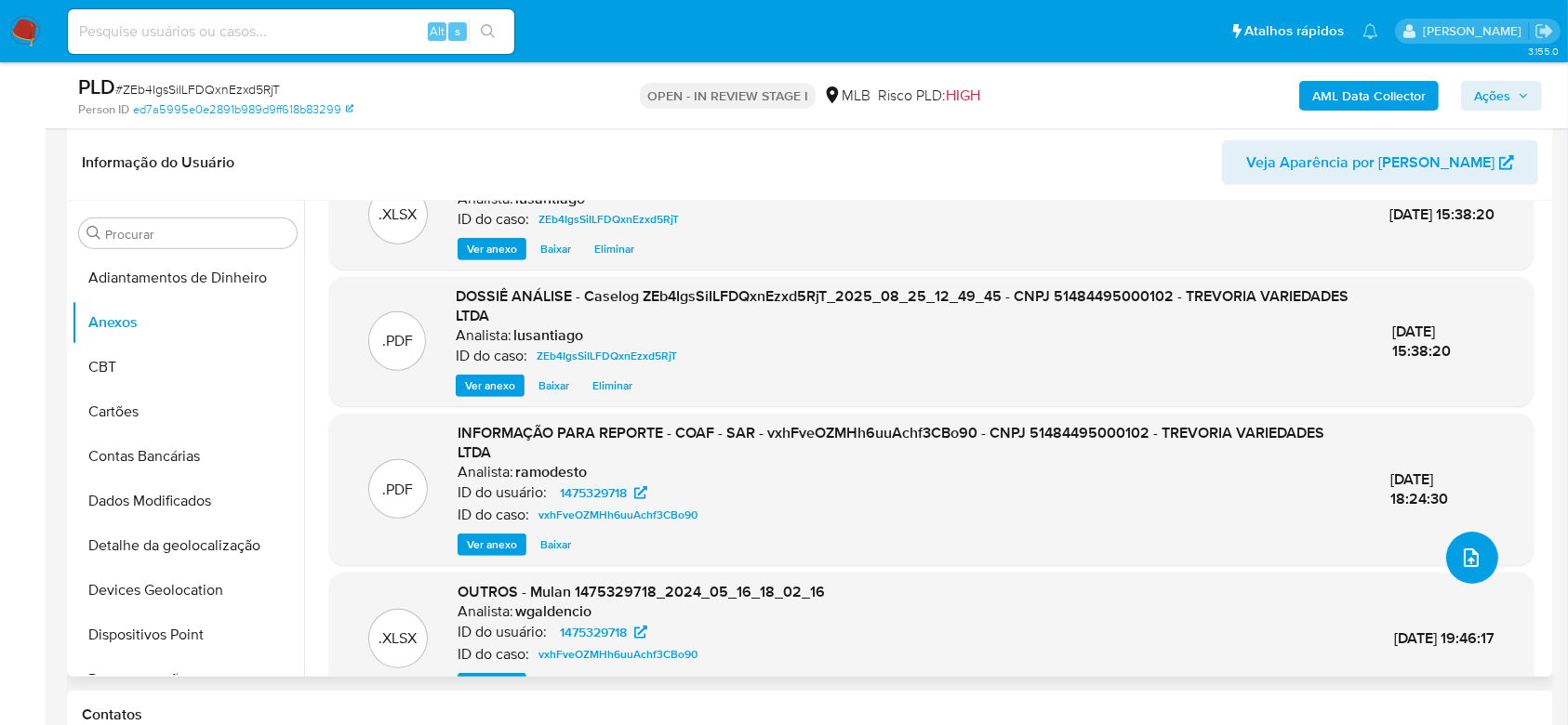
scroll to position [0, 0]
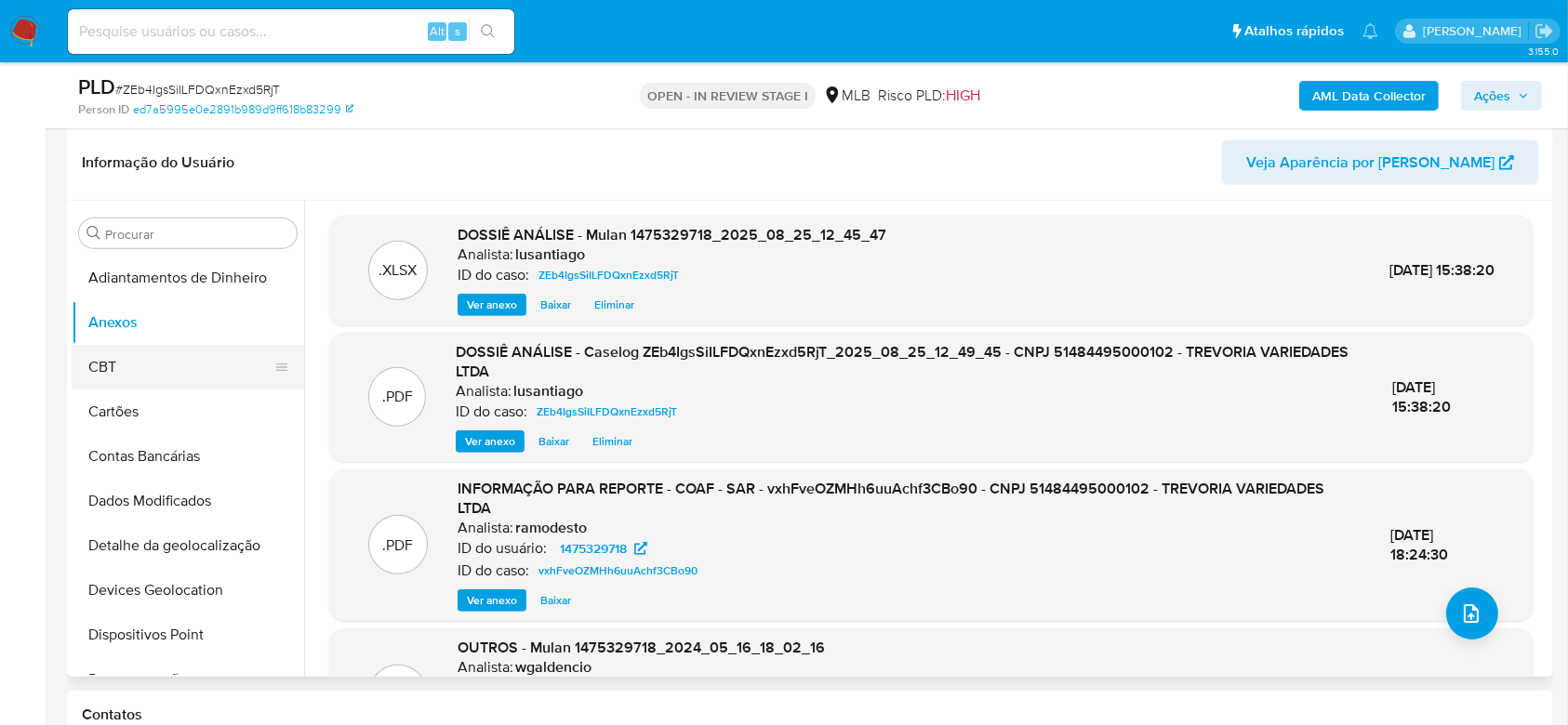
click at [140, 369] on button "CBT" at bounding box center [180, 366] width 217 height 44
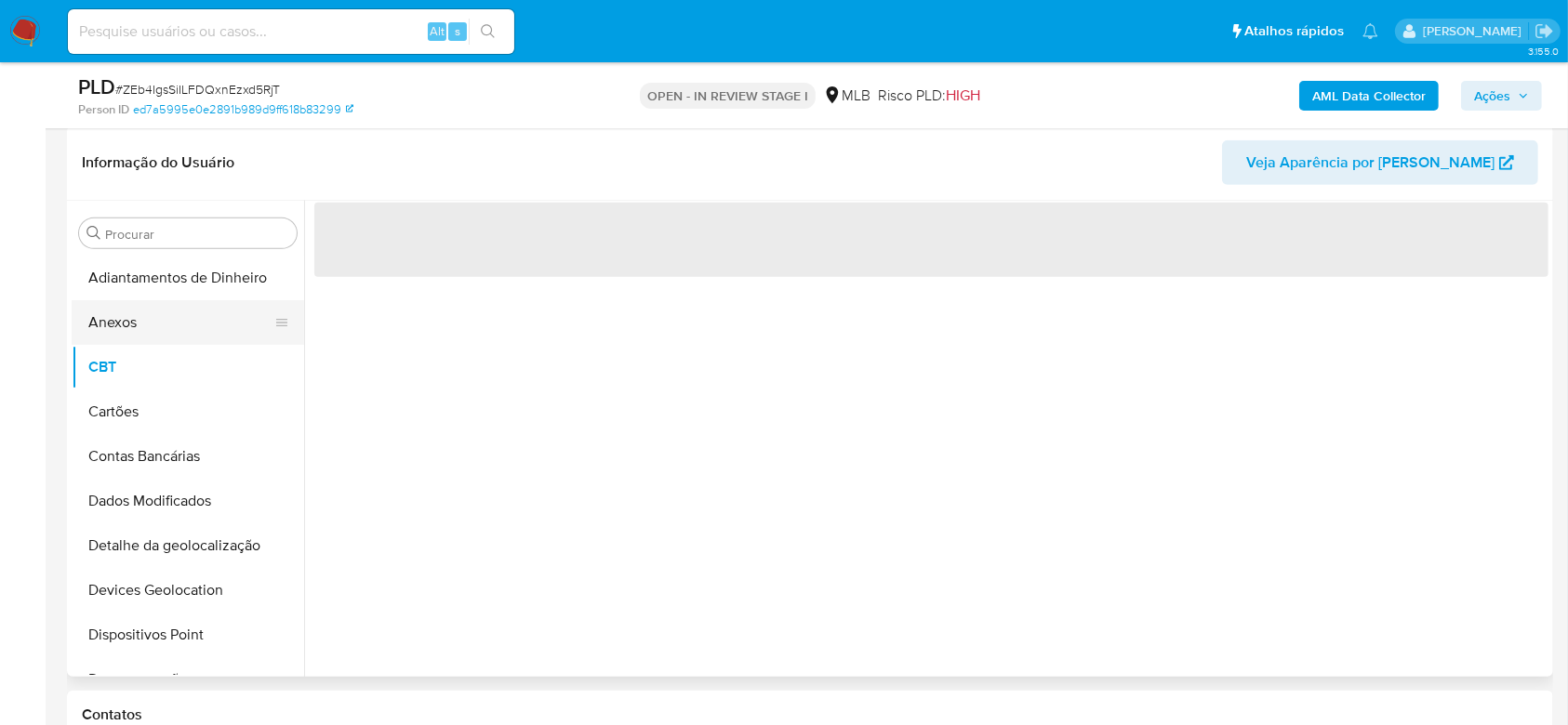
click at [146, 329] on button "Anexos" at bounding box center [180, 322] width 217 height 44
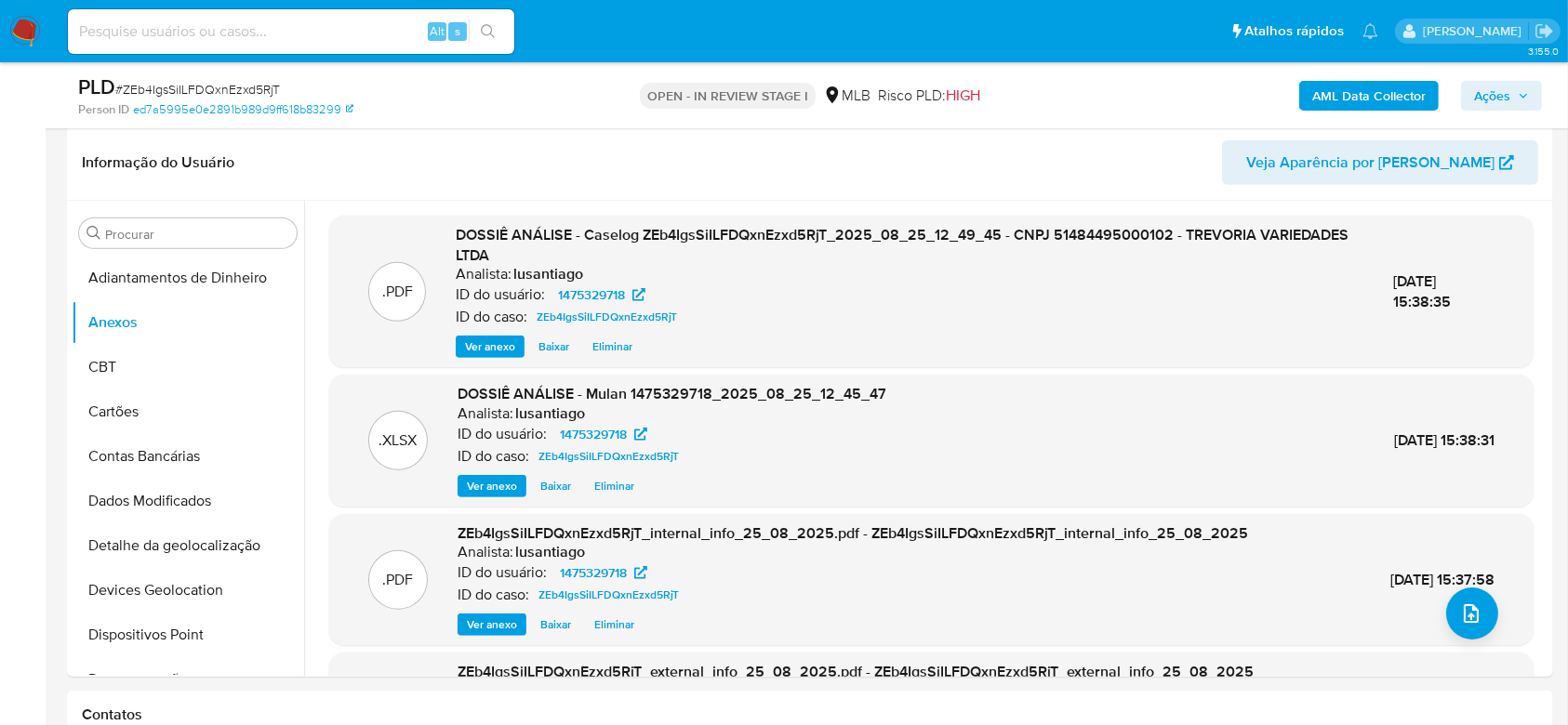
click at [1518, 96] on icon "button" at bounding box center [1523, 95] width 11 height 11
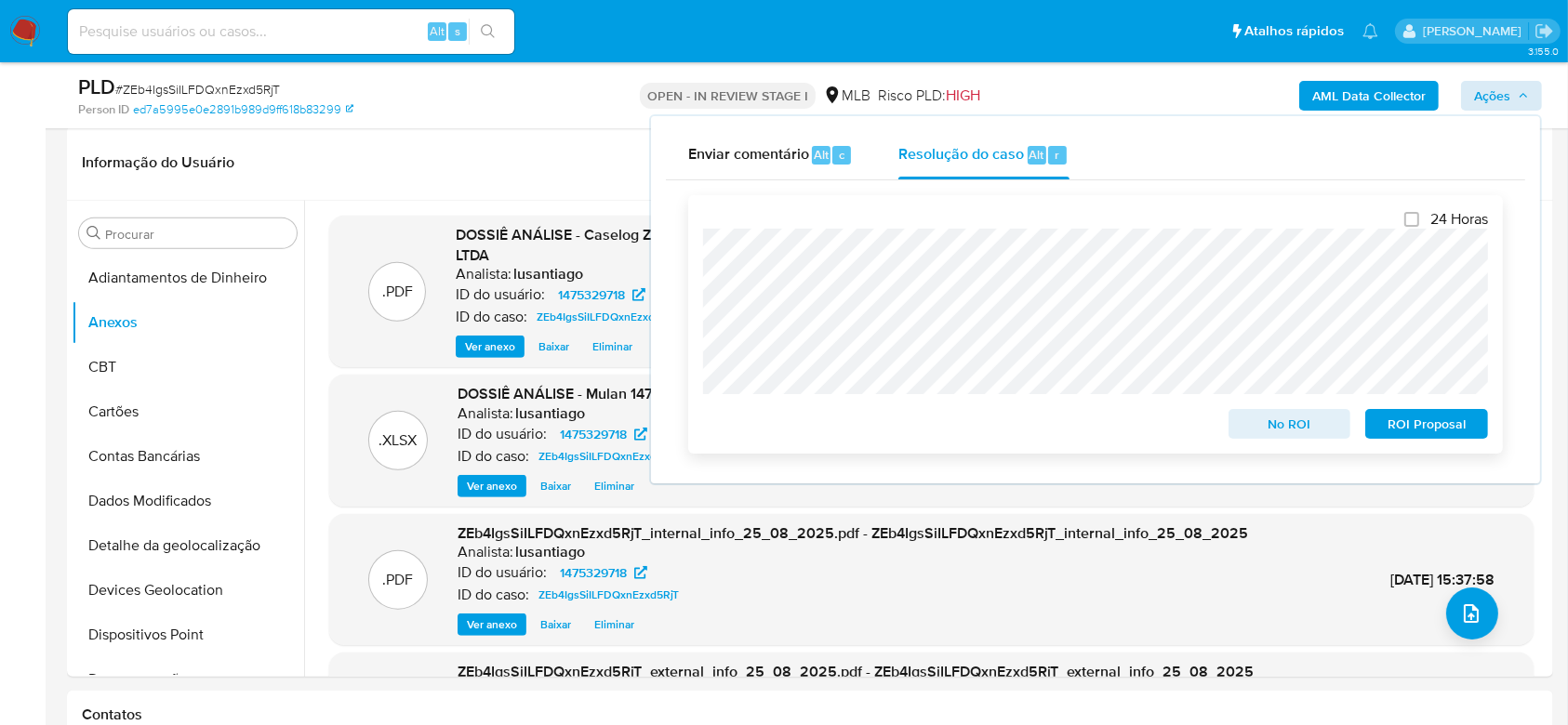
click at [1287, 421] on span "No ROI" at bounding box center [1290, 423] width 96 height 27
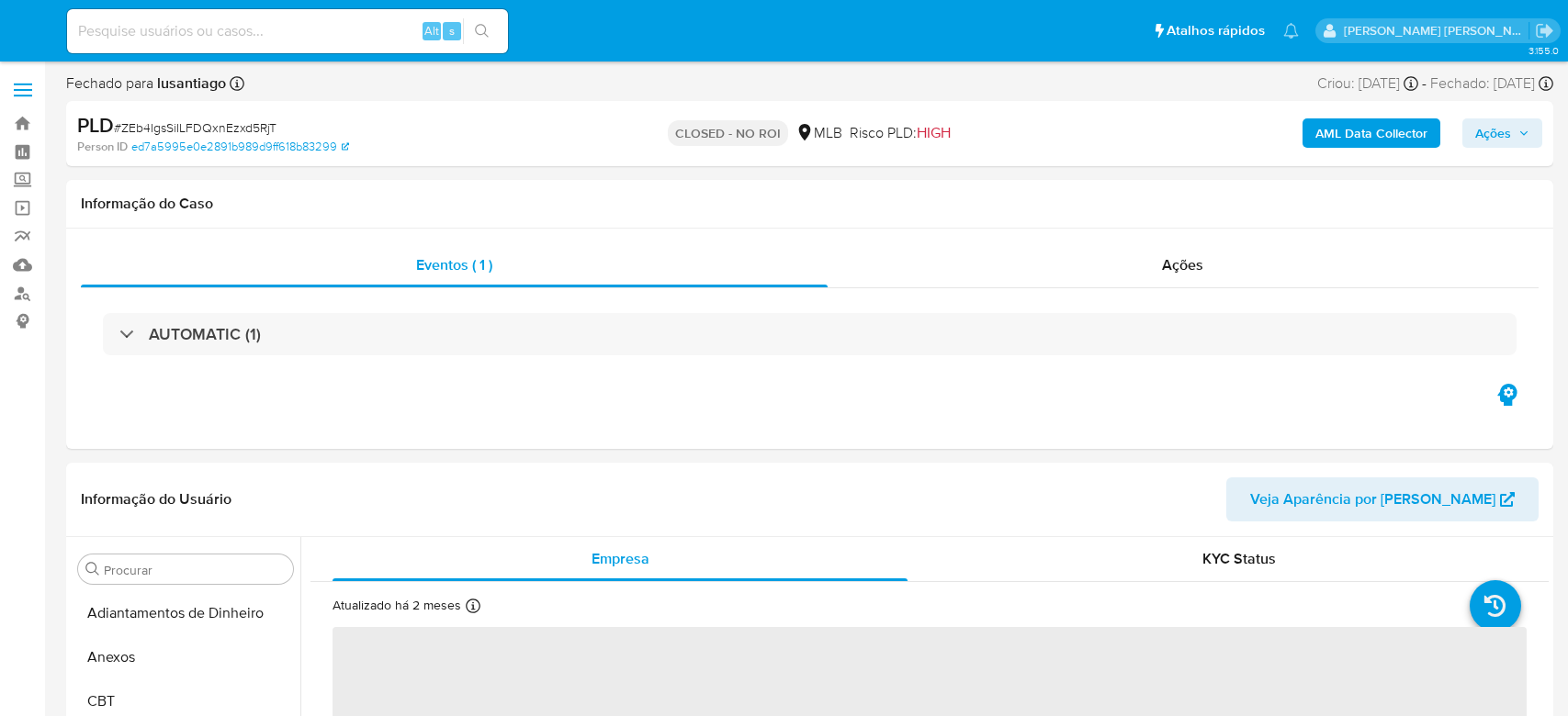
select select "10"
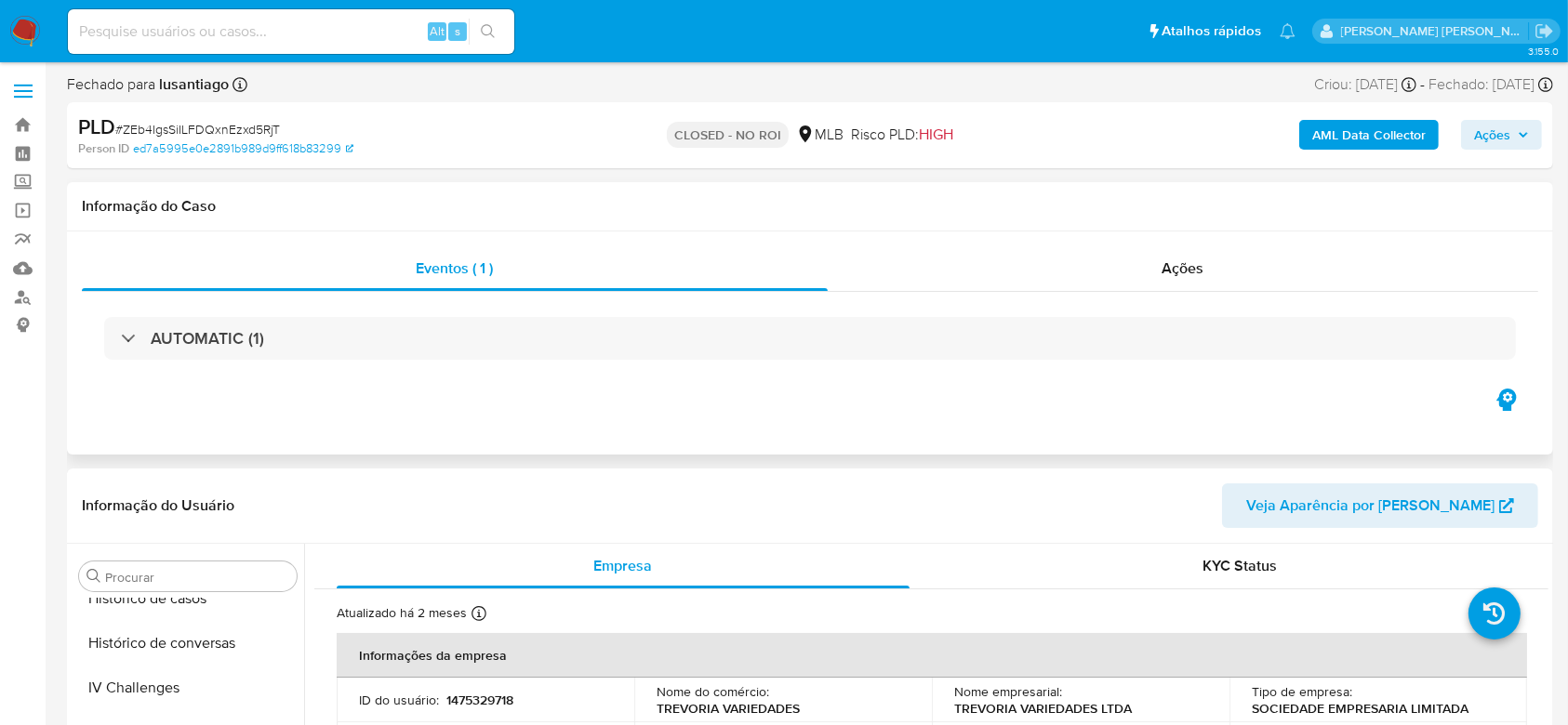
scroll to position [830, 0]
click at [23, 156] on link "Painel" at bounding box center [110, 153] width 221 height 28
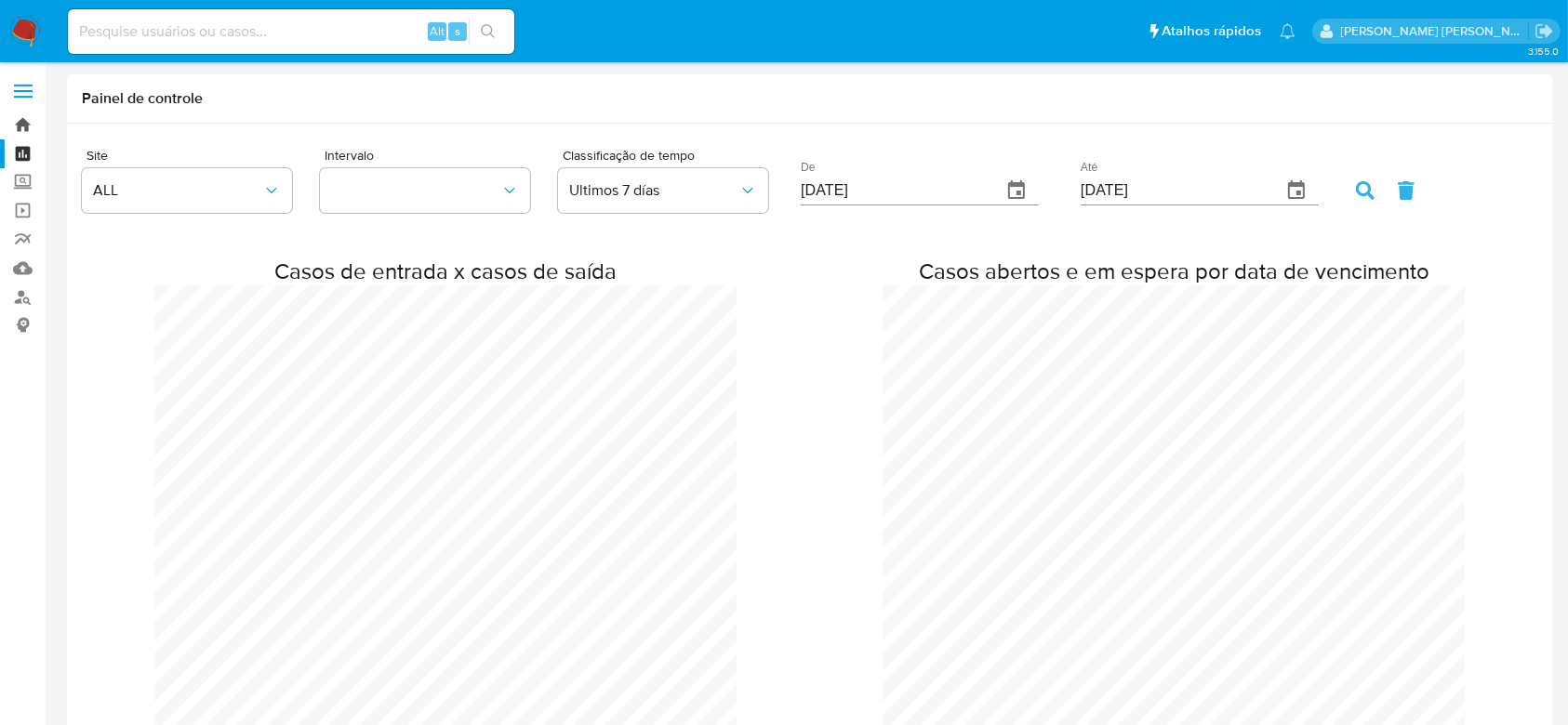
click at [17, 116] on link "Bandeja" at bounding box center [110, 125] width 221 height 28
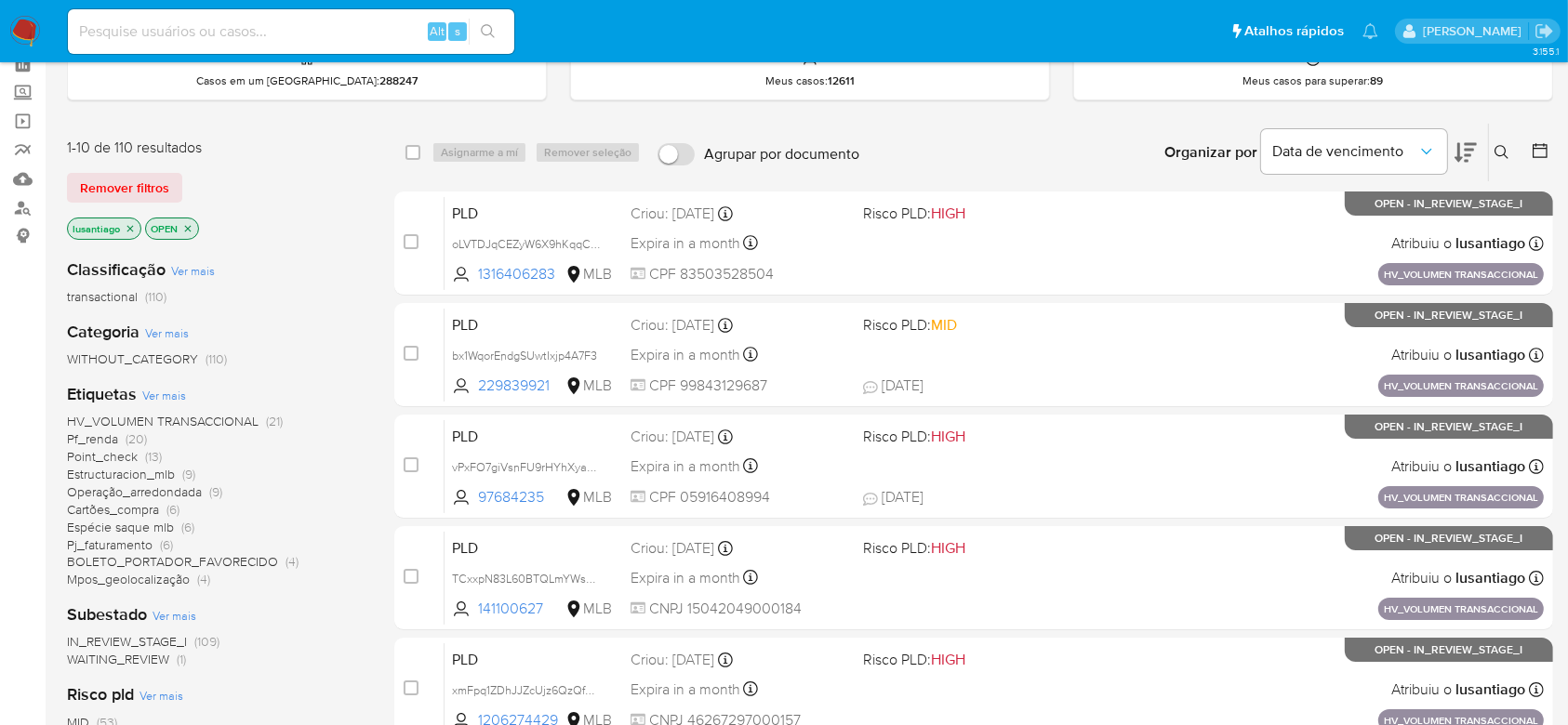
scroll to position [124, 0]
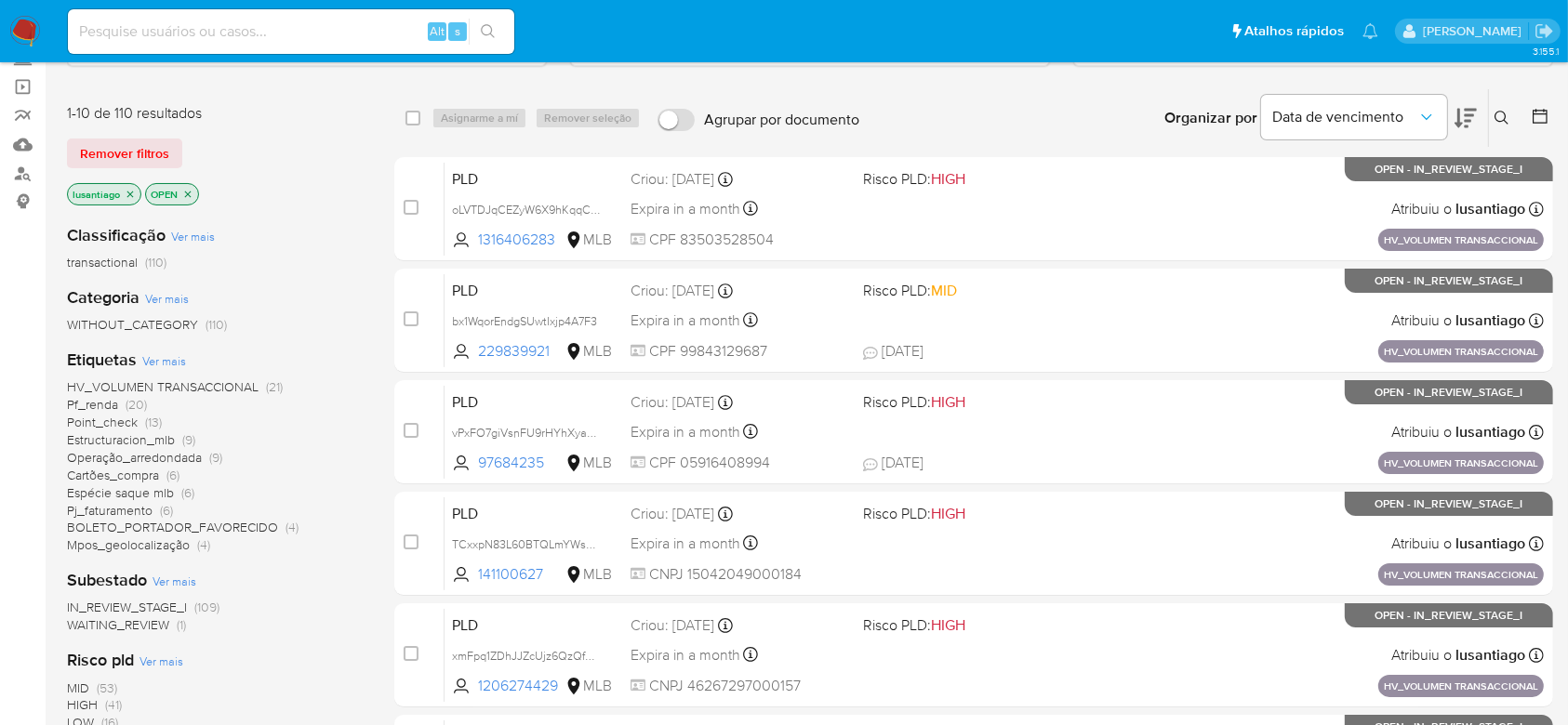
click at [99, 405] on span "Pf_renda" at bounding box center [92, 404] width 51 height 19
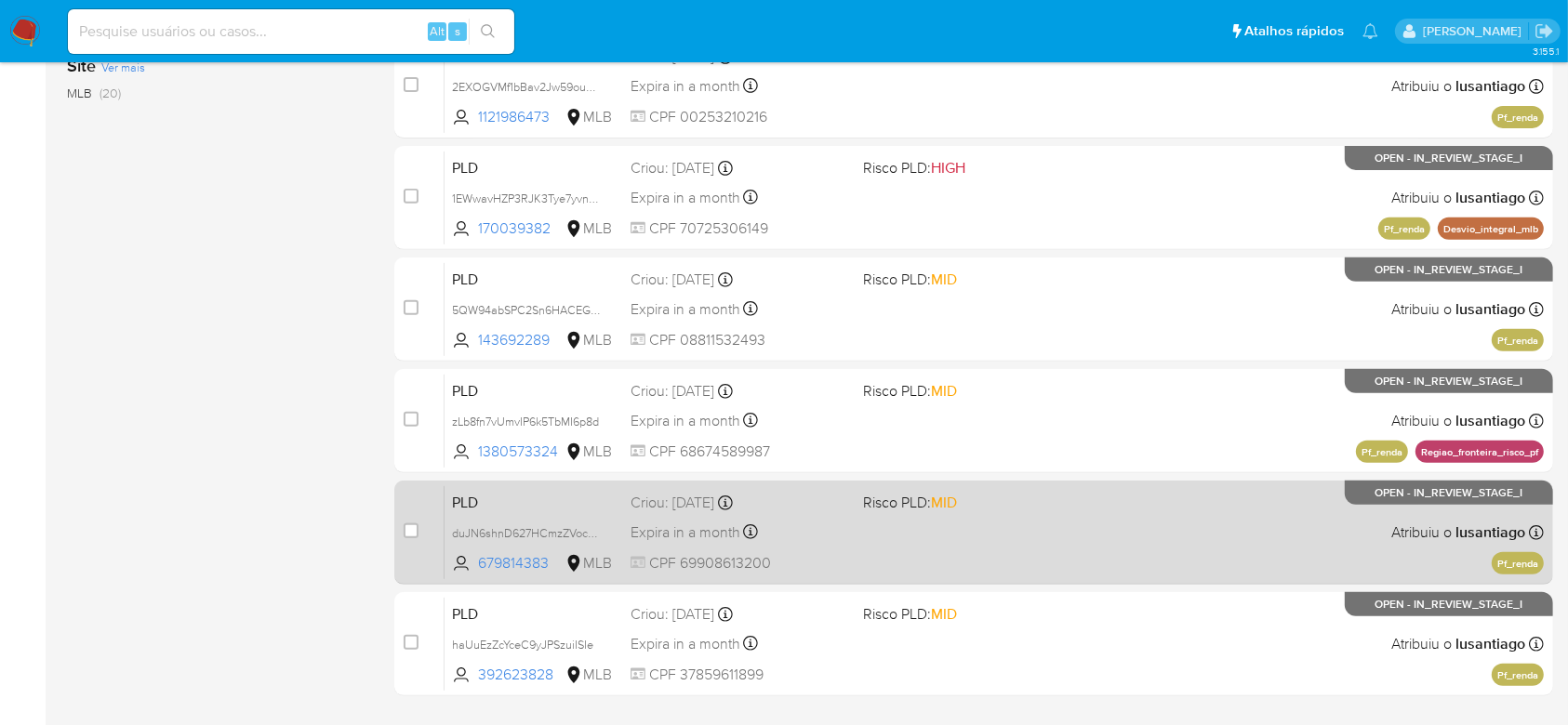
scroll to position [741, 0]
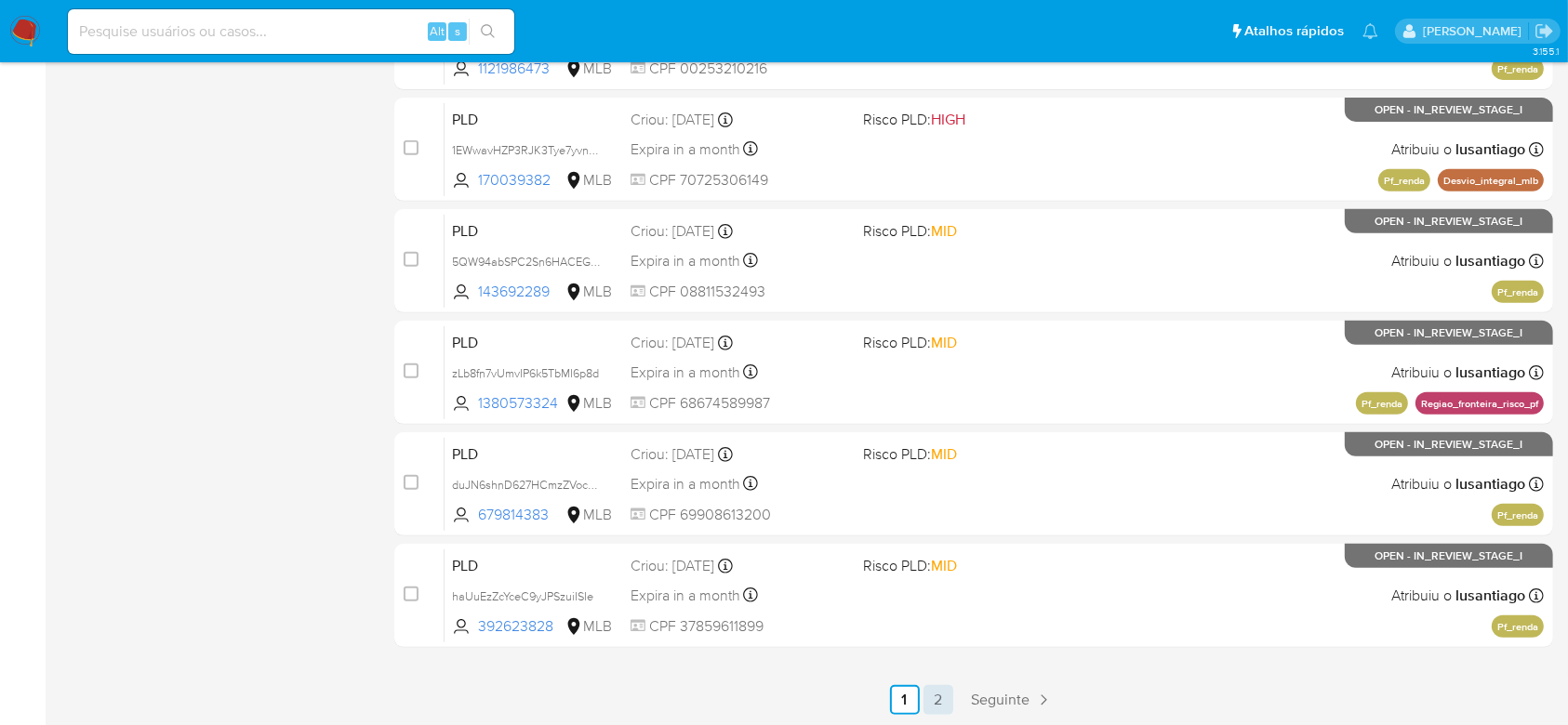
click at [939, 700] on link "2" at bounding box center [938, 700] width 29 height 29
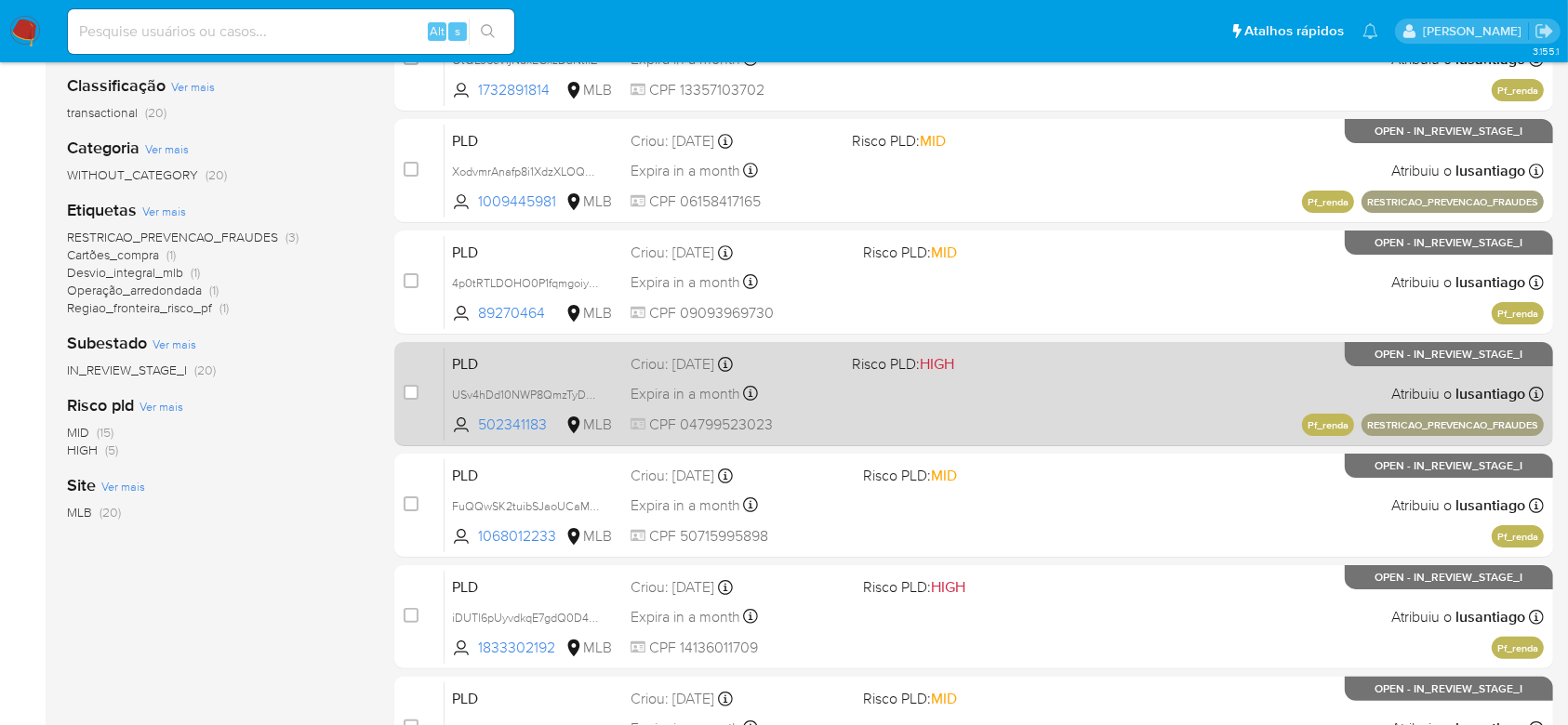
scroll to position [246, 0]
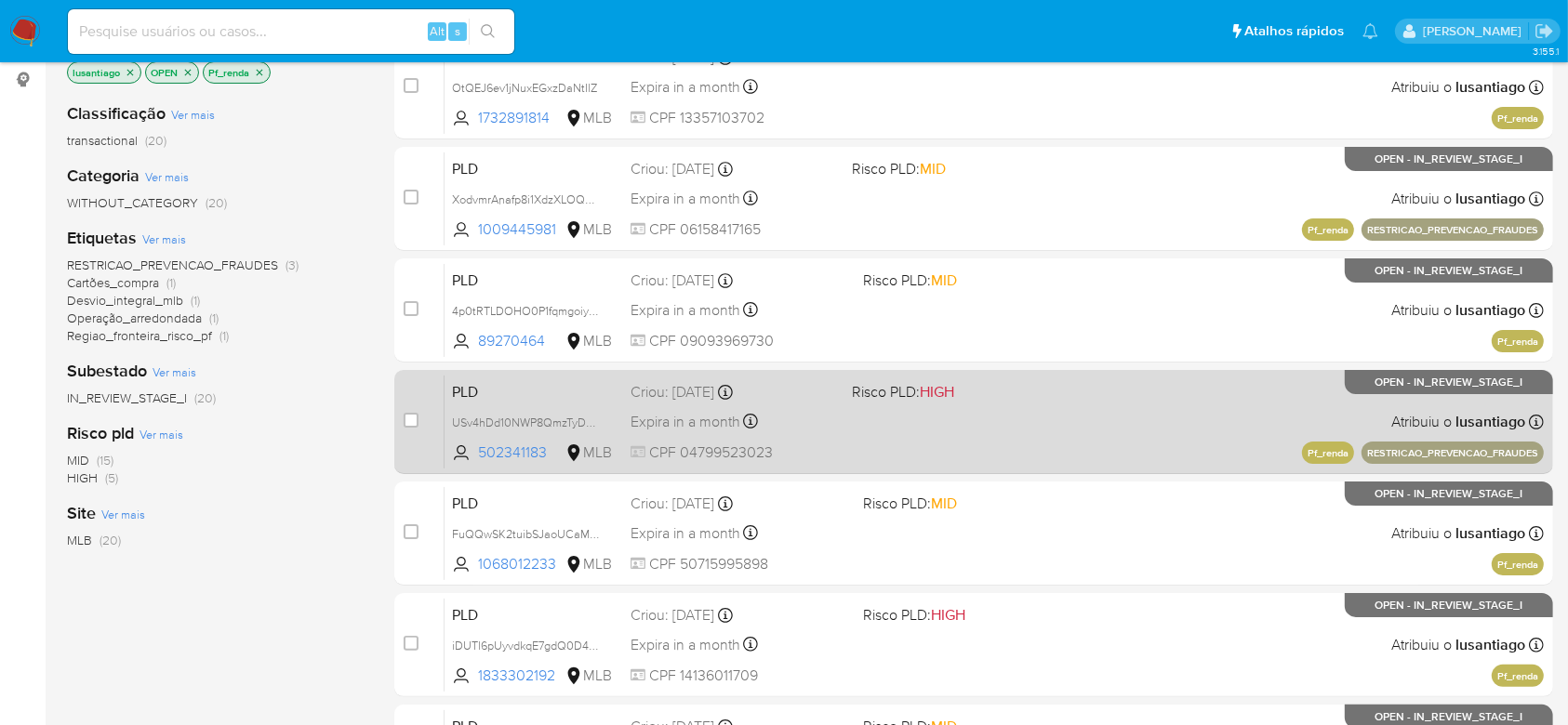
click at [937, 432] on div "PLD USv4hDd10NWP8QmzTyDo3sgN 502341183 MLB Risco PLD: HIGH Criou: [DATE] Criou:…" at bounding box center [993, 421] width 1099 height 94
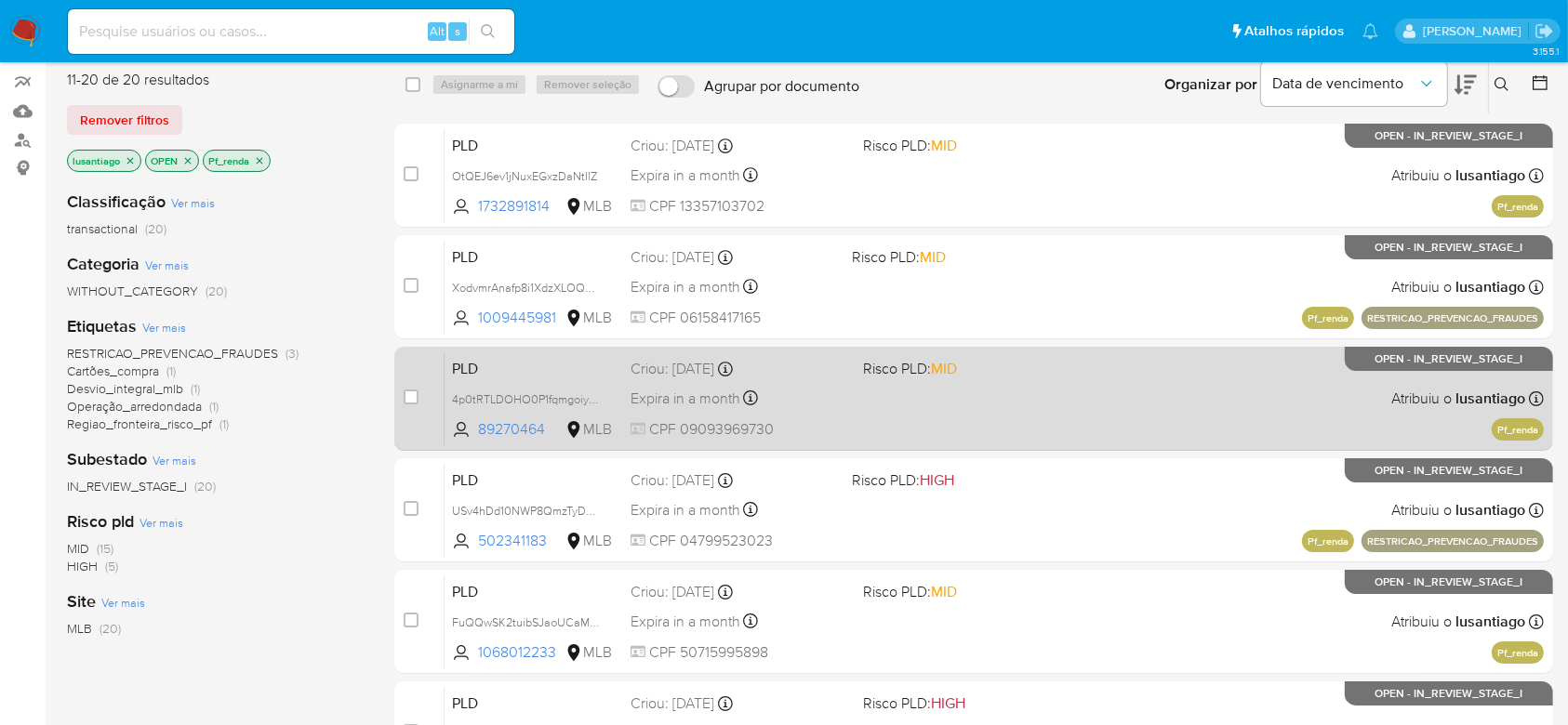
scroll to position [121, 0]
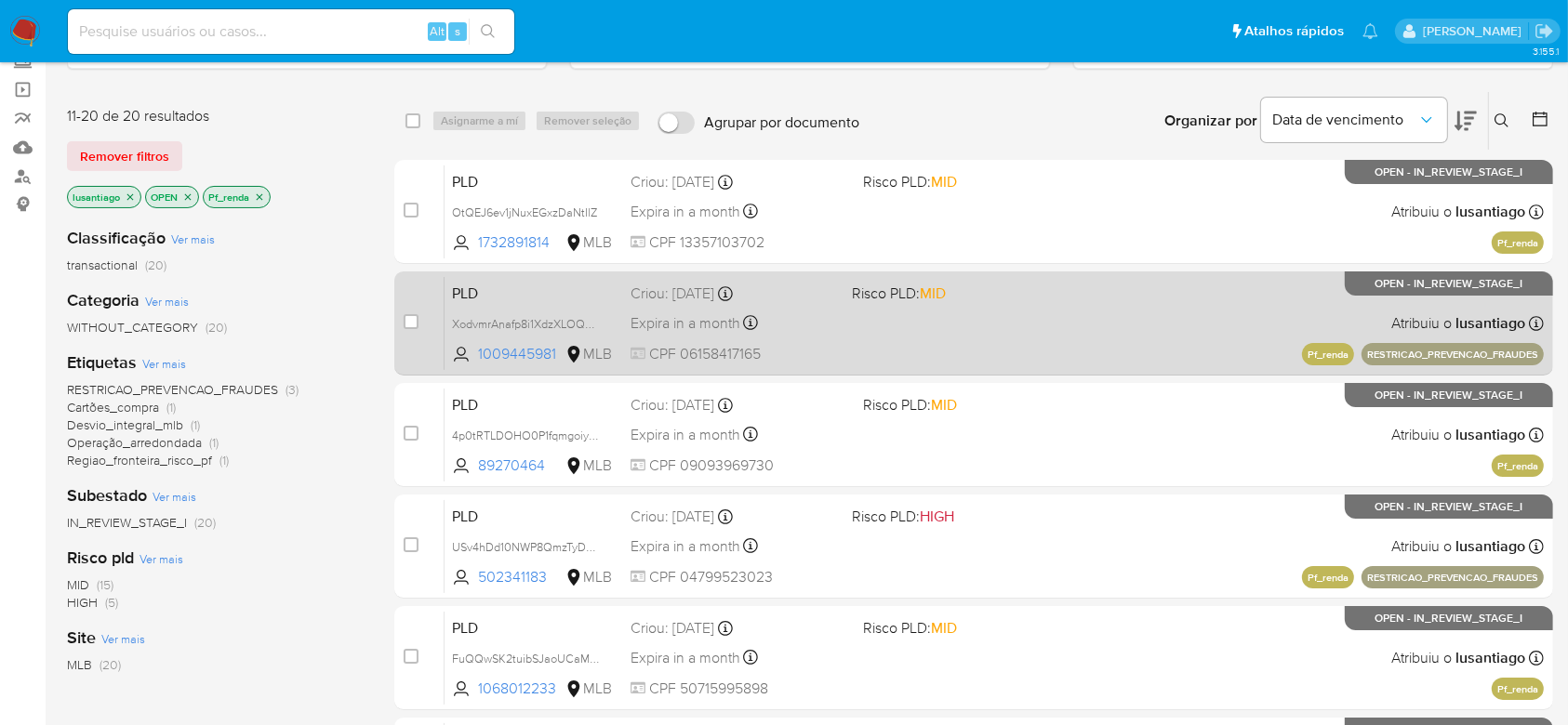
click at [850, 327] on div "PLD XodvmrAnafp8i1XdzXLOQCOc 1009445981 MLB Risco PLD: MID Criou: [DATE] Criou:…" at bounding box center [993, 323] width 1099 height 94
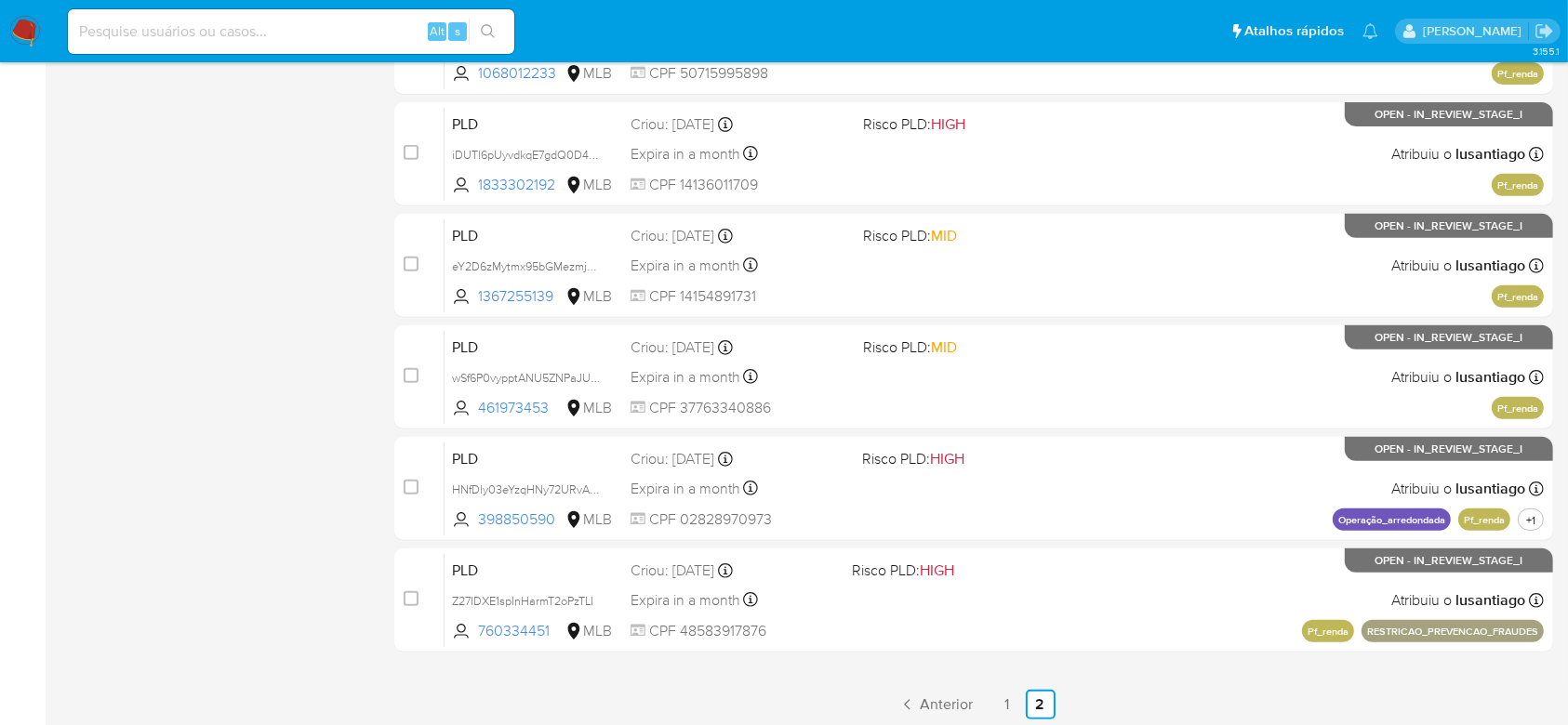
scroll to position [741, 0]
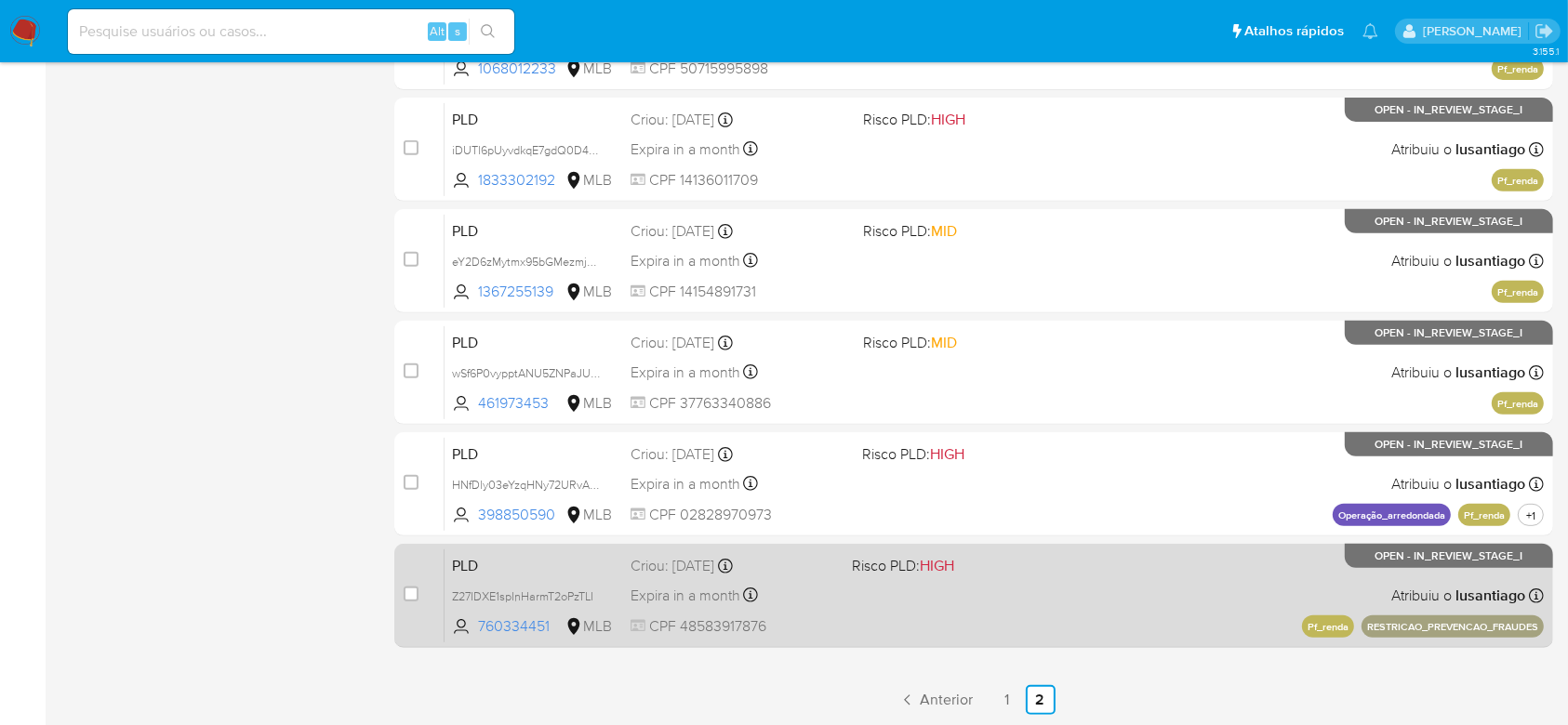
click at [833, 597] on div "Expira in a month Expira em [DATE] 00:05:36" at bounding box center [734, 595] width 206 height 26
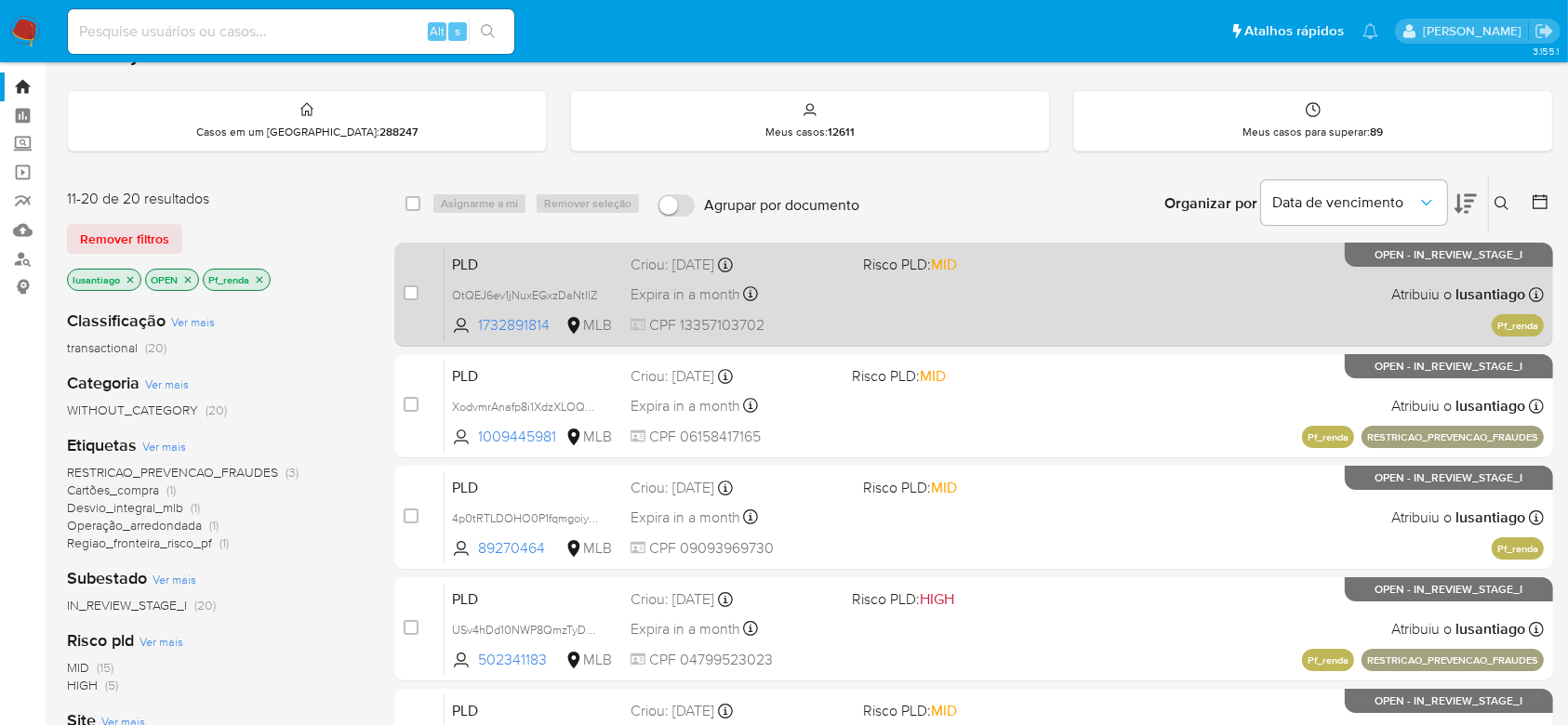
scroll to position [0, 0]
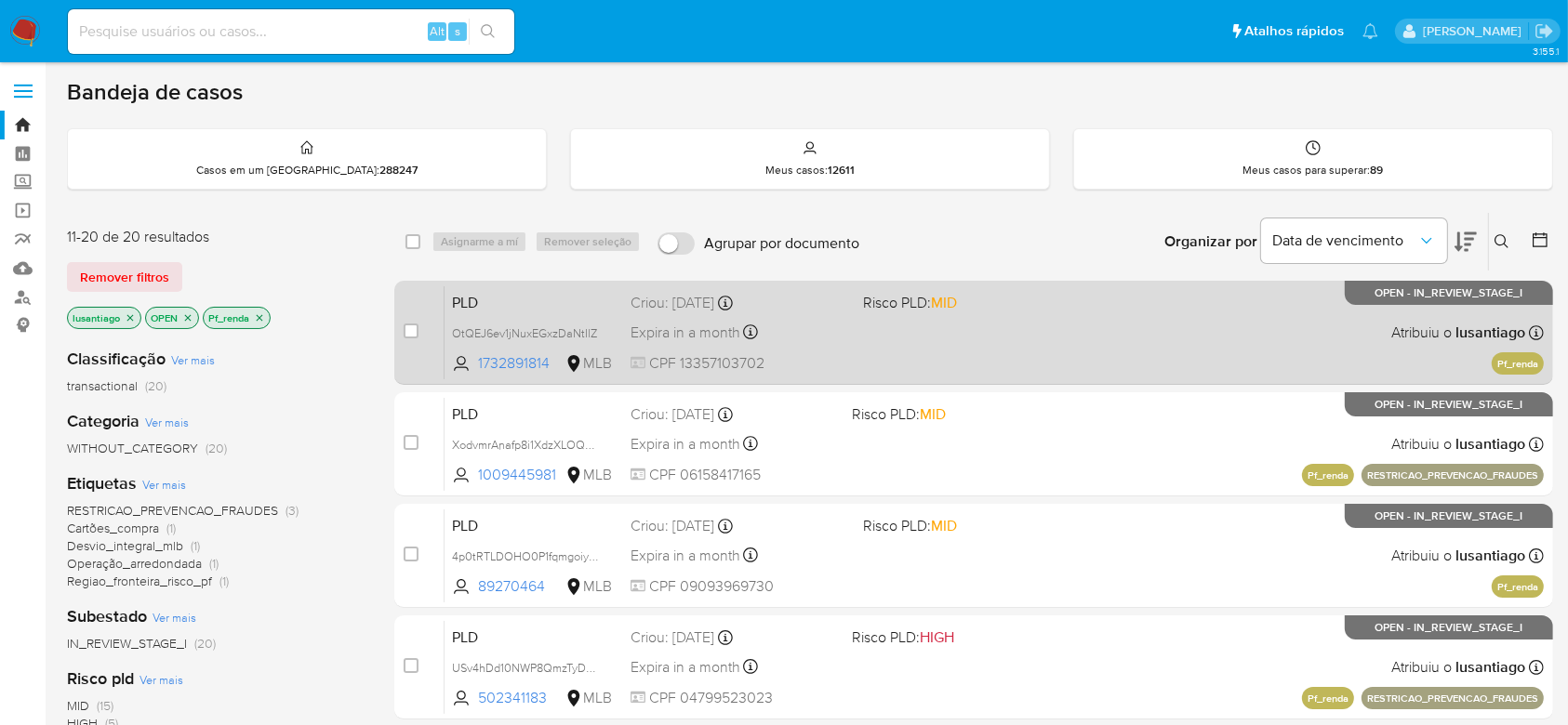
click at [816, 315] on div "PLD OtQEJ6ev1jNuxEGxzDaNtIlZ 1732891814 MLB Risco PLD: MID Criou: [DATE] Criou:…" at bounding box center [993, 333] width 1099 height 94
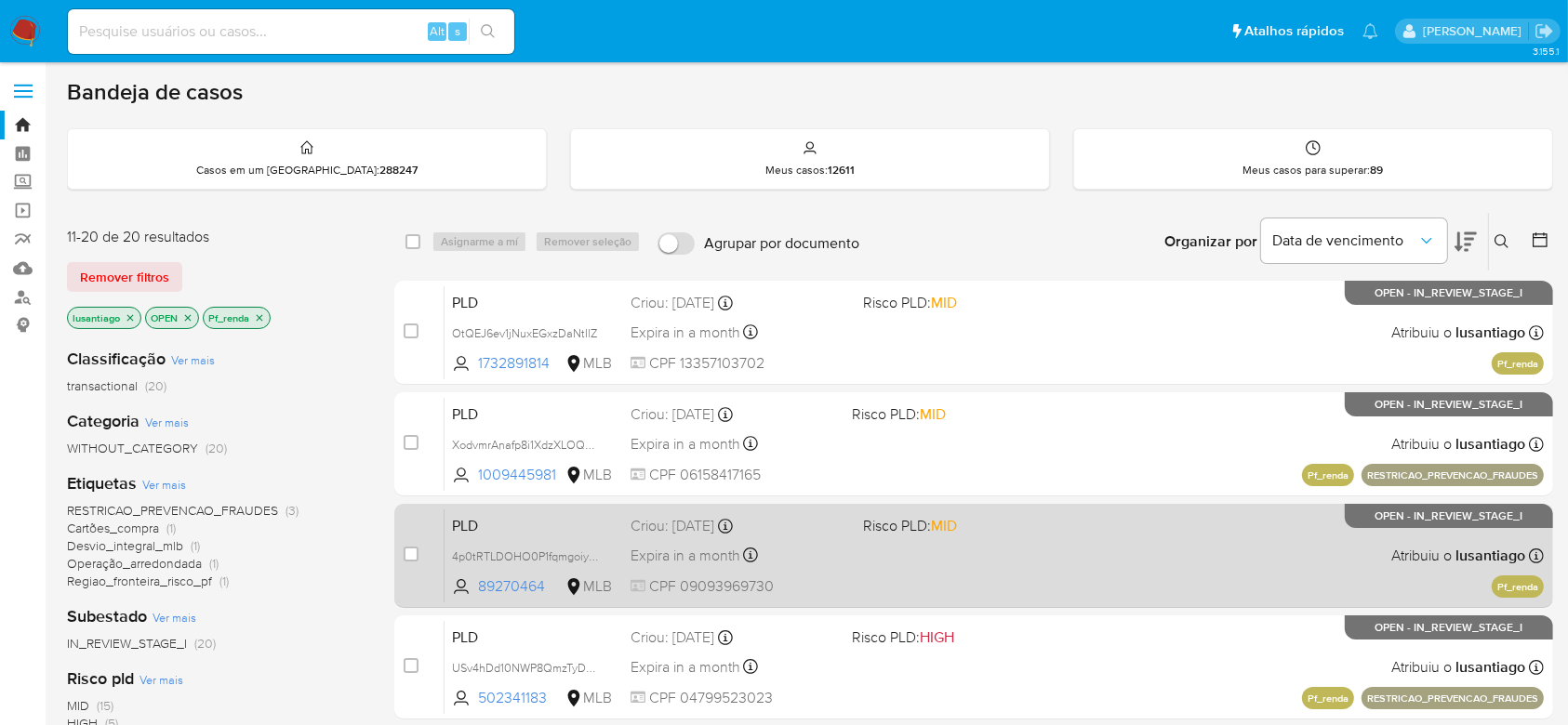
click at [838, 543] on div "Expira in a month Expira em [DATE] 00:08:50" at bounding box center [739, 556] width 217 height 26
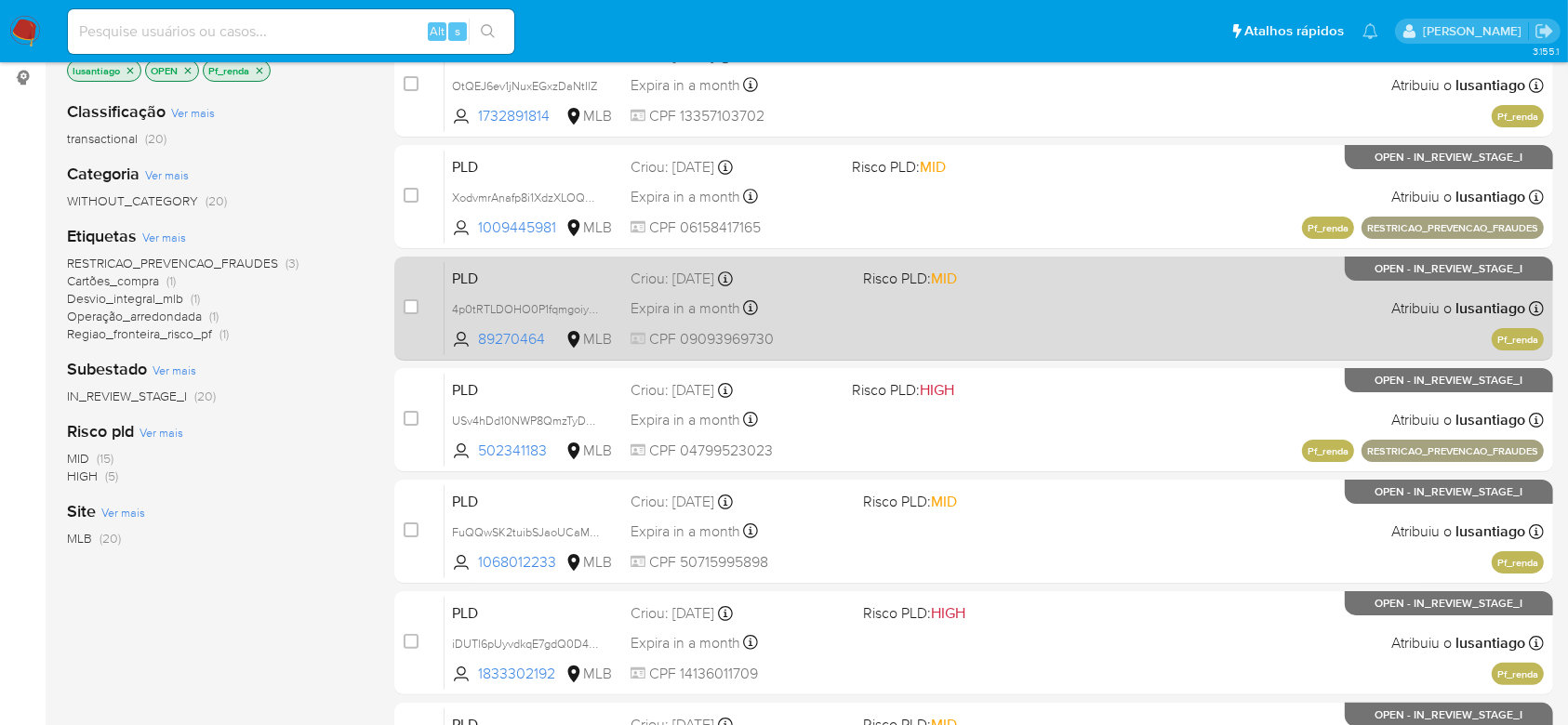
scroll to position [372, 0]
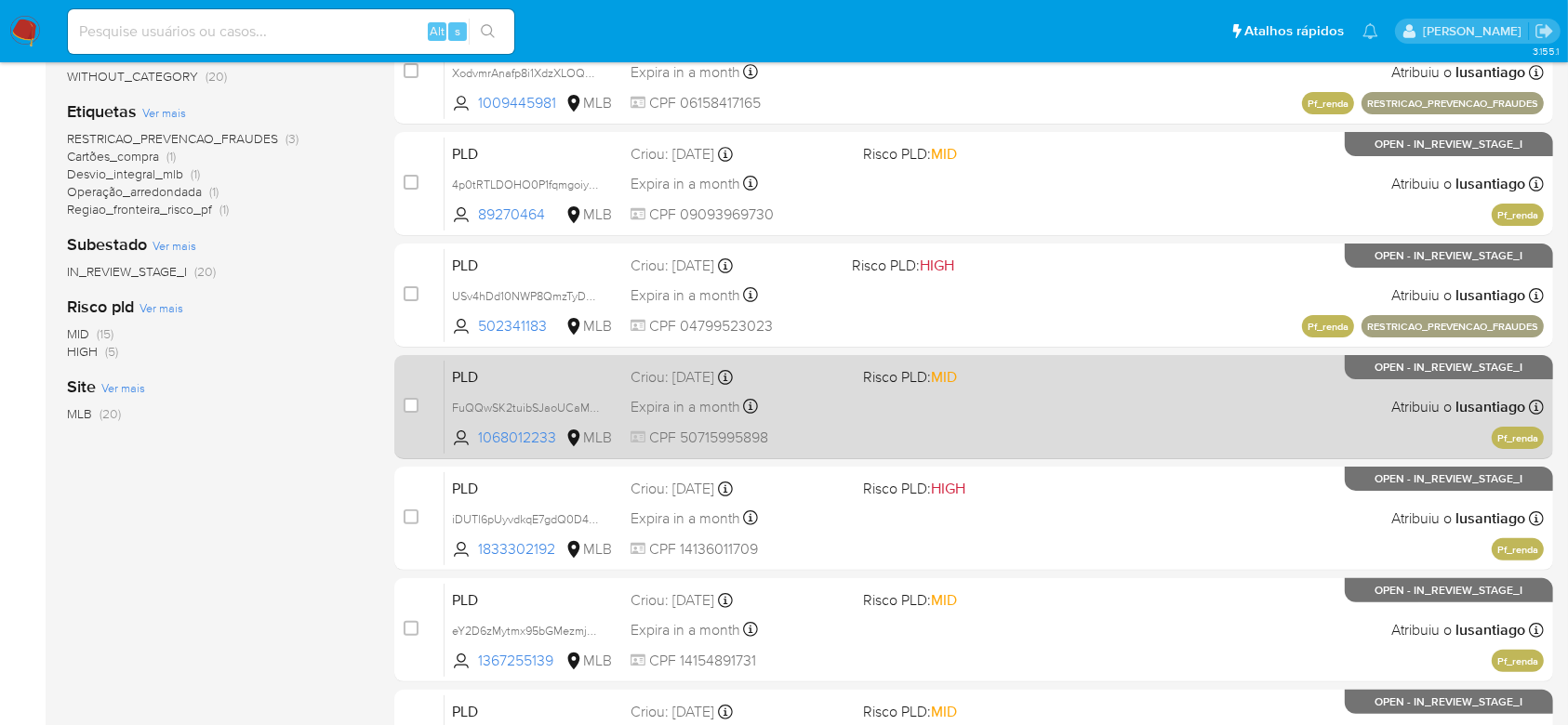
click at [844, 432] on span "CPF 50715995898" at bounding box center [739, 437] width 217 height 21
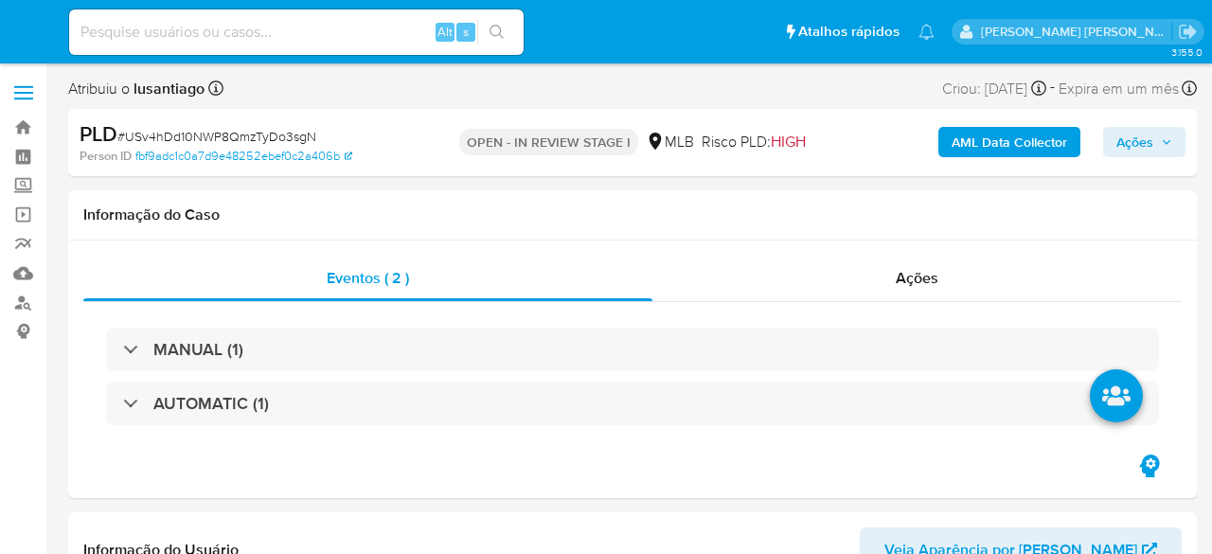
select select "10"
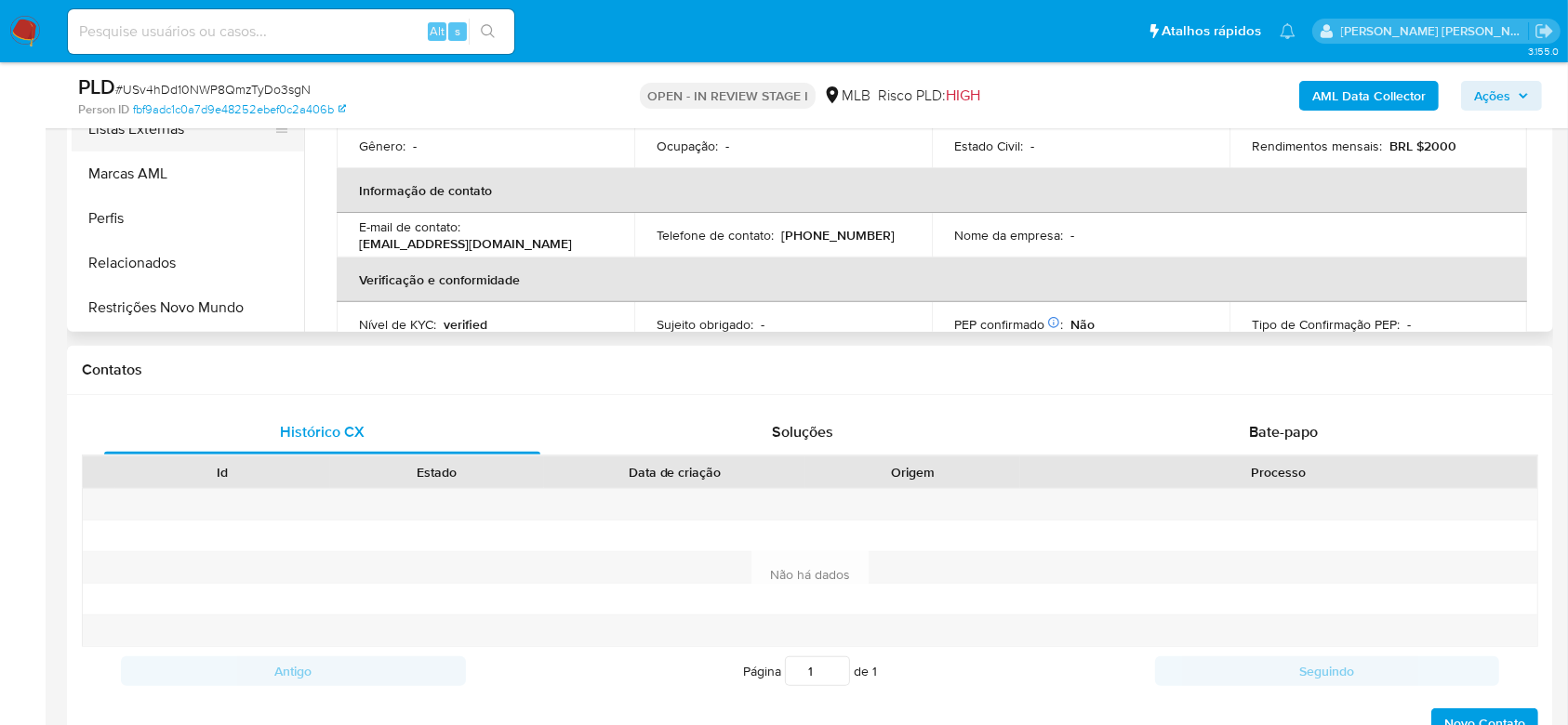
scroll to position [829, 0]
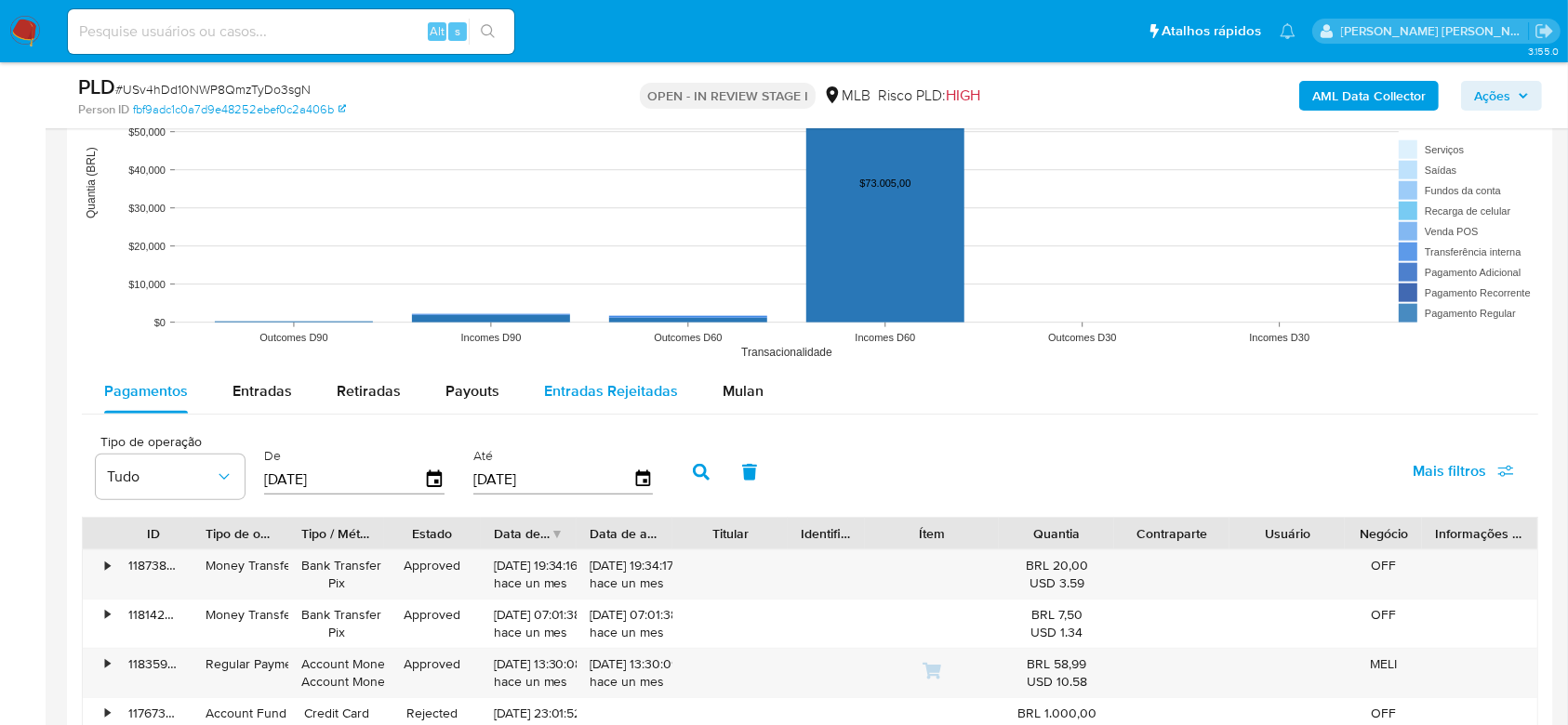
click at [713, 390] on button "Mulan" at bounding box center [743, 391] width 85 height 44
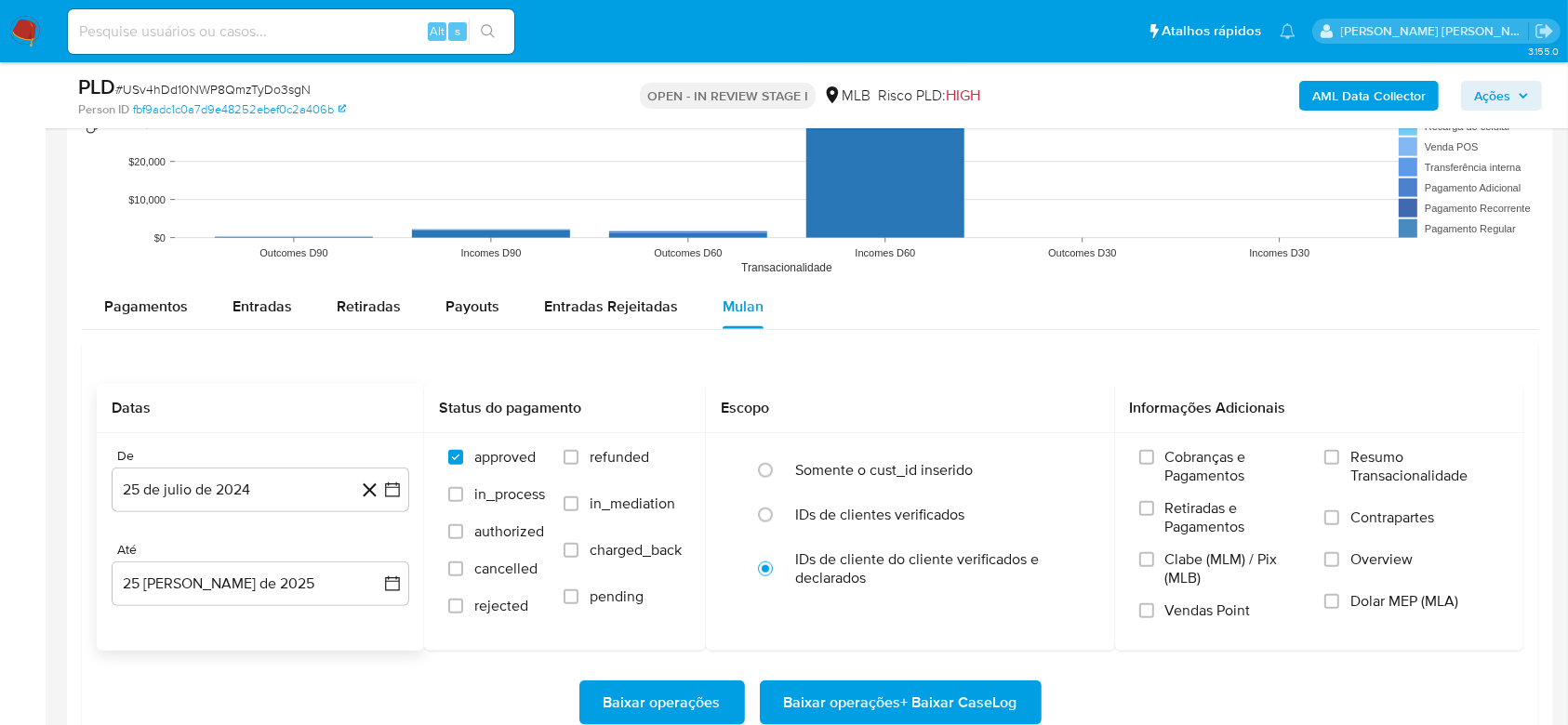
scroll to position [1983, 0]
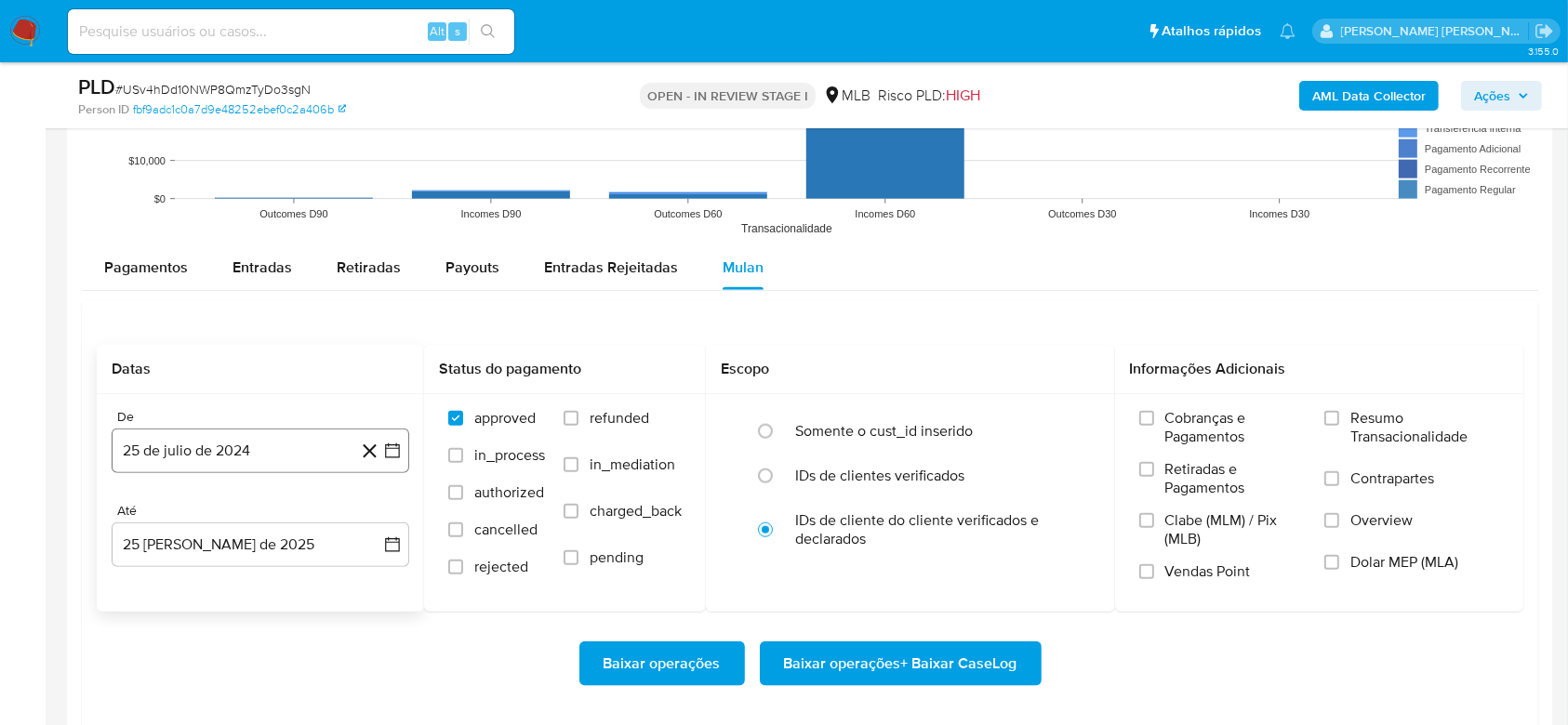
click at [200, 463] on button "25 de julio de 2024" at bounding box center [260, 450] width 298 height 44
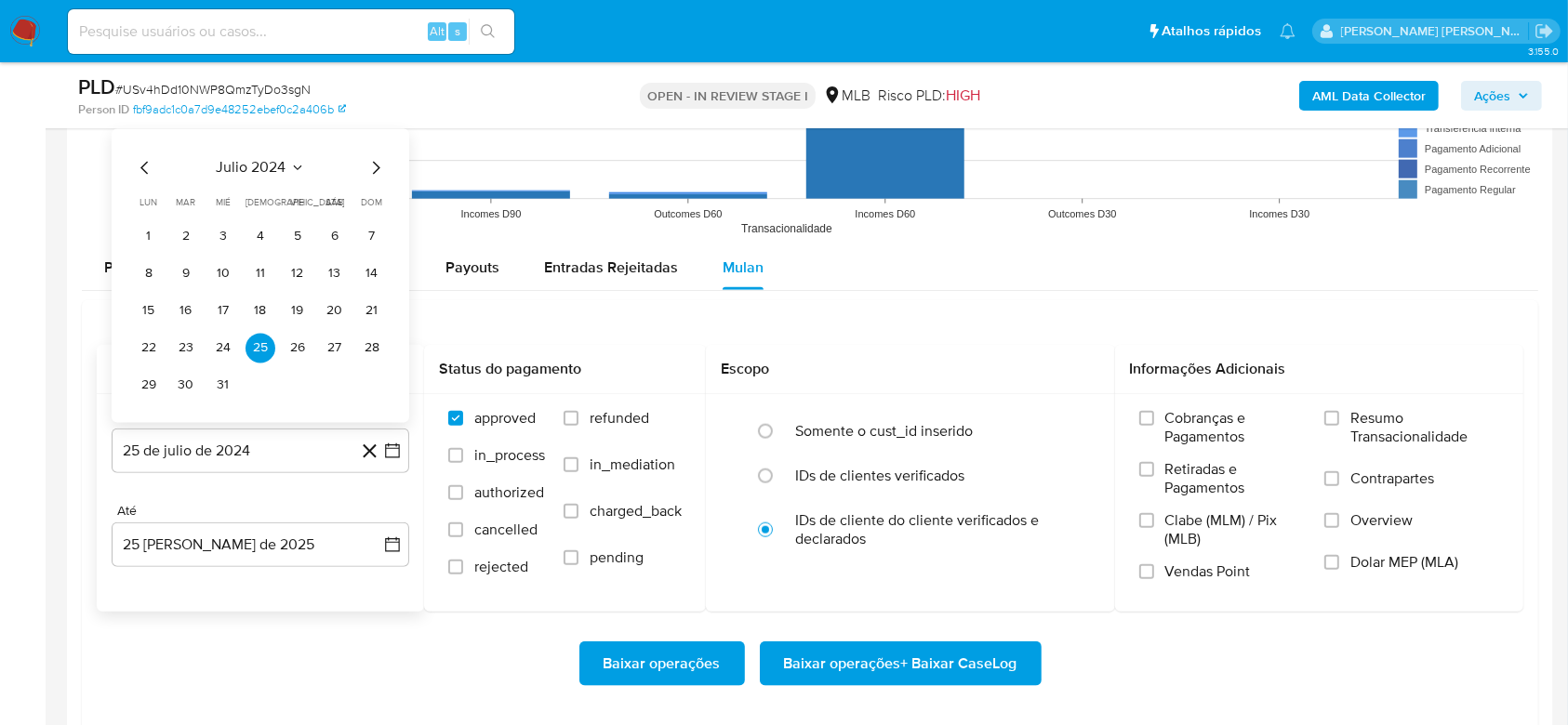
click at [252, 170] on span "julio 2024" at bounding box center [252, 168] width 70 height 19
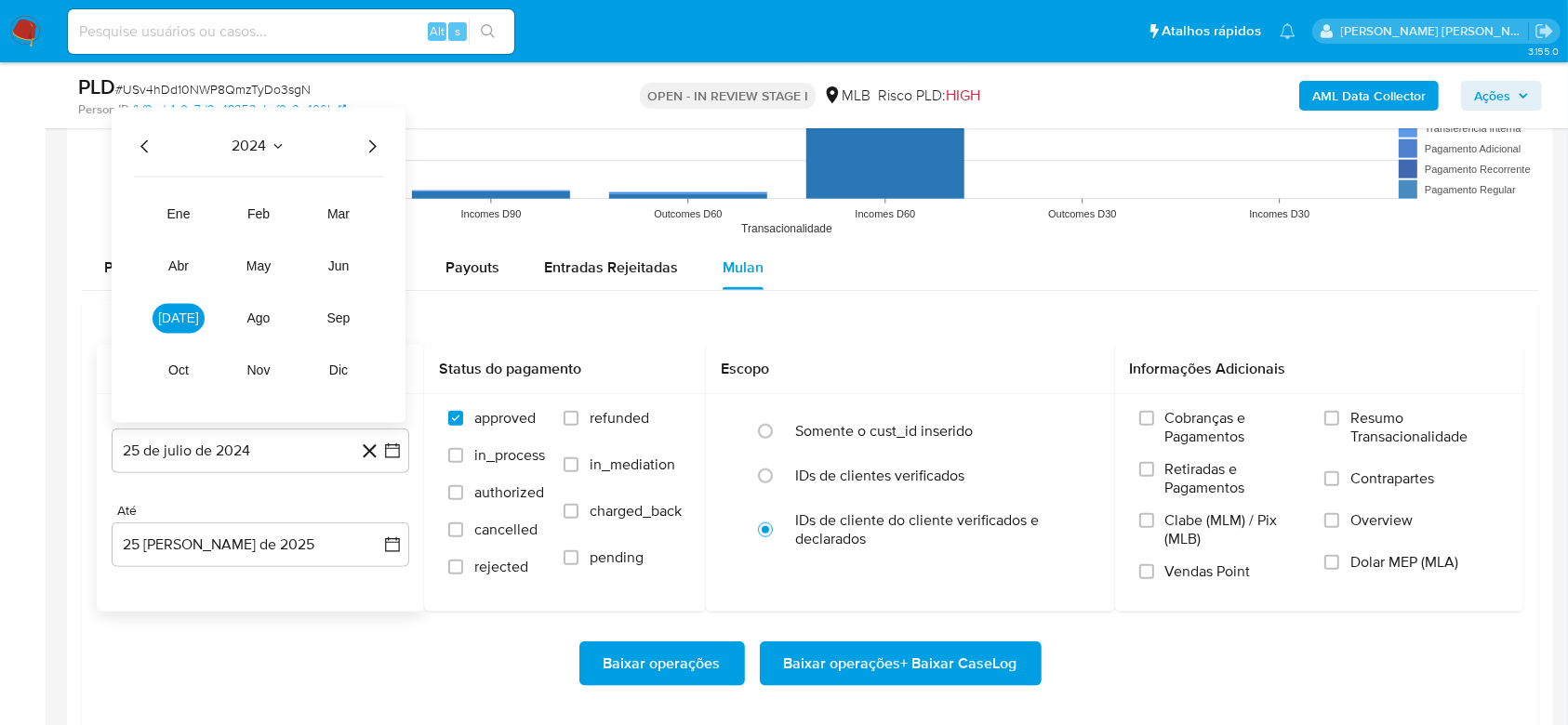
click at [374, 151] on icon "Año siguiente" at bounding box center [371, 146] width 23 height 23
click at [184, 318] on span "[DATE]" at bounding box center [179, 318] width 41 height 15
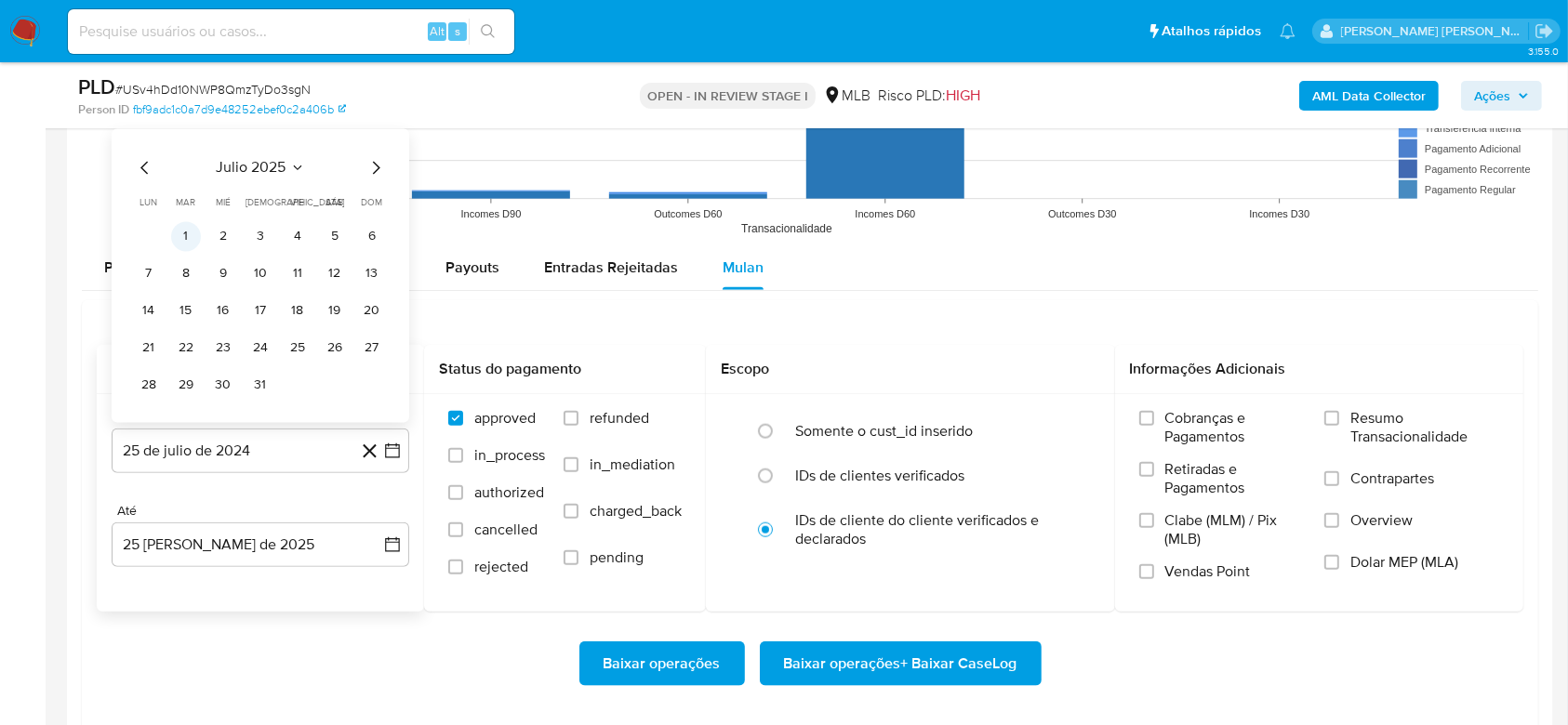
click at [187, 235] on button "1" at bounding box center [186, 237] width 29 height 29
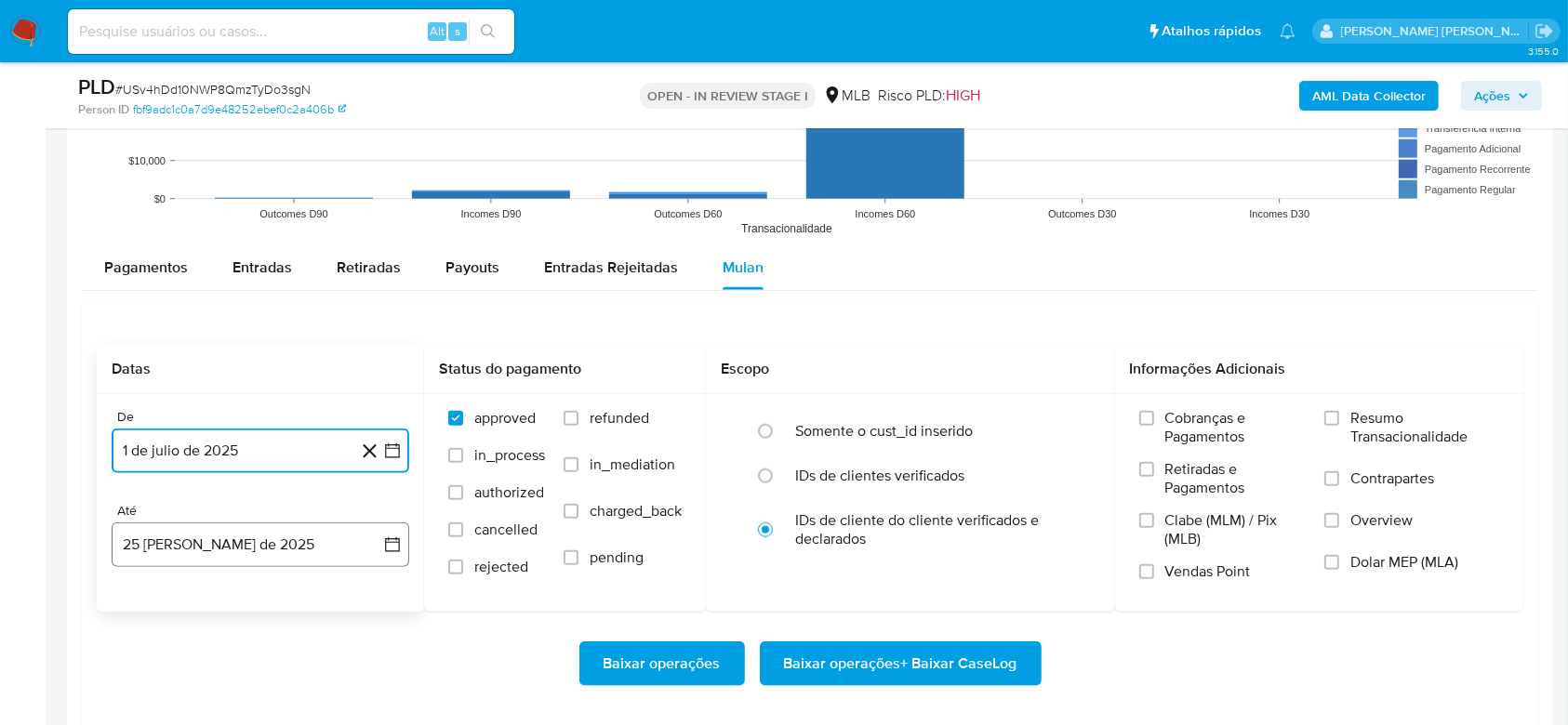
click at [210, 543] on button "25 [PERSON_NAME] de 2025" at bounding box center [260, 544] width 298 height 44
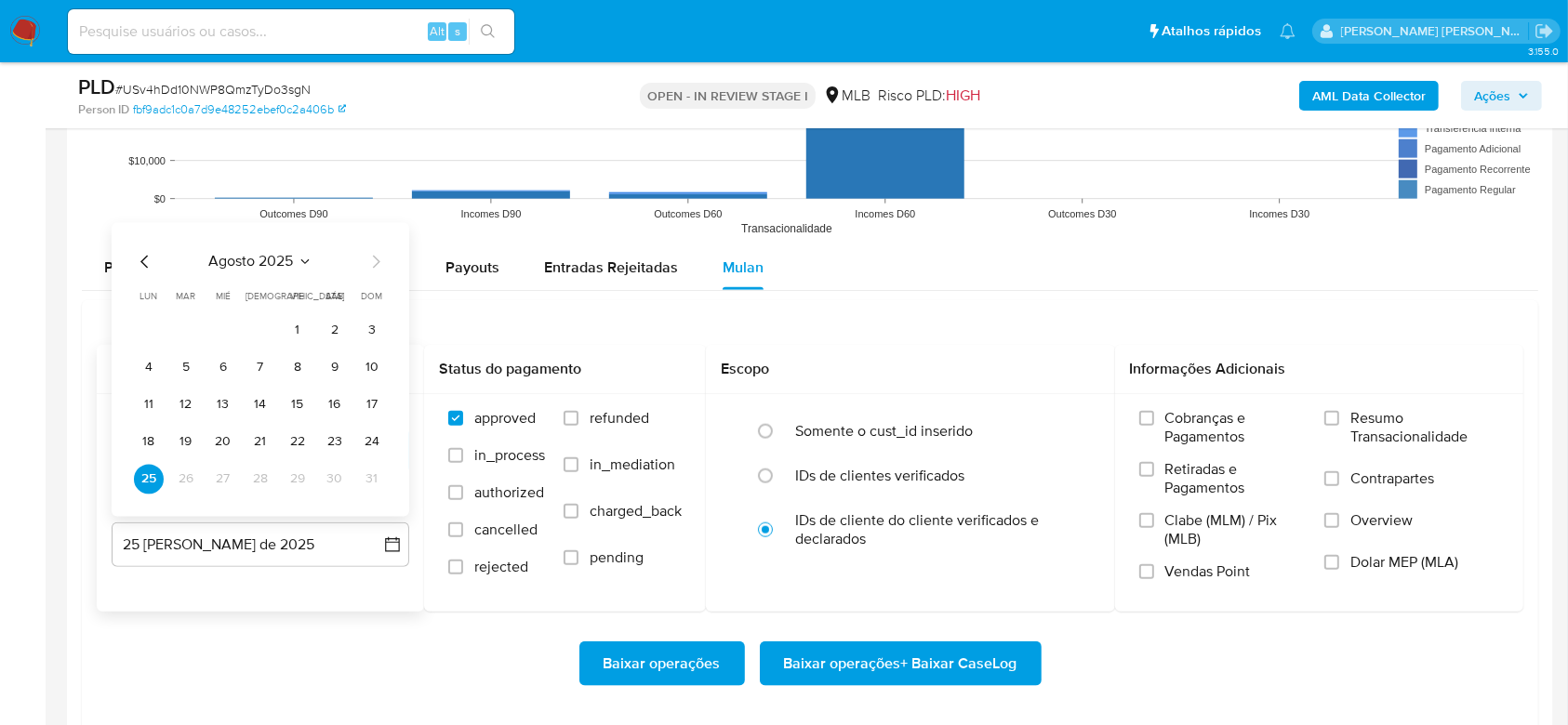
click at [360, 439] on button "24" at bounding box center [371, 442] width 29 height 29
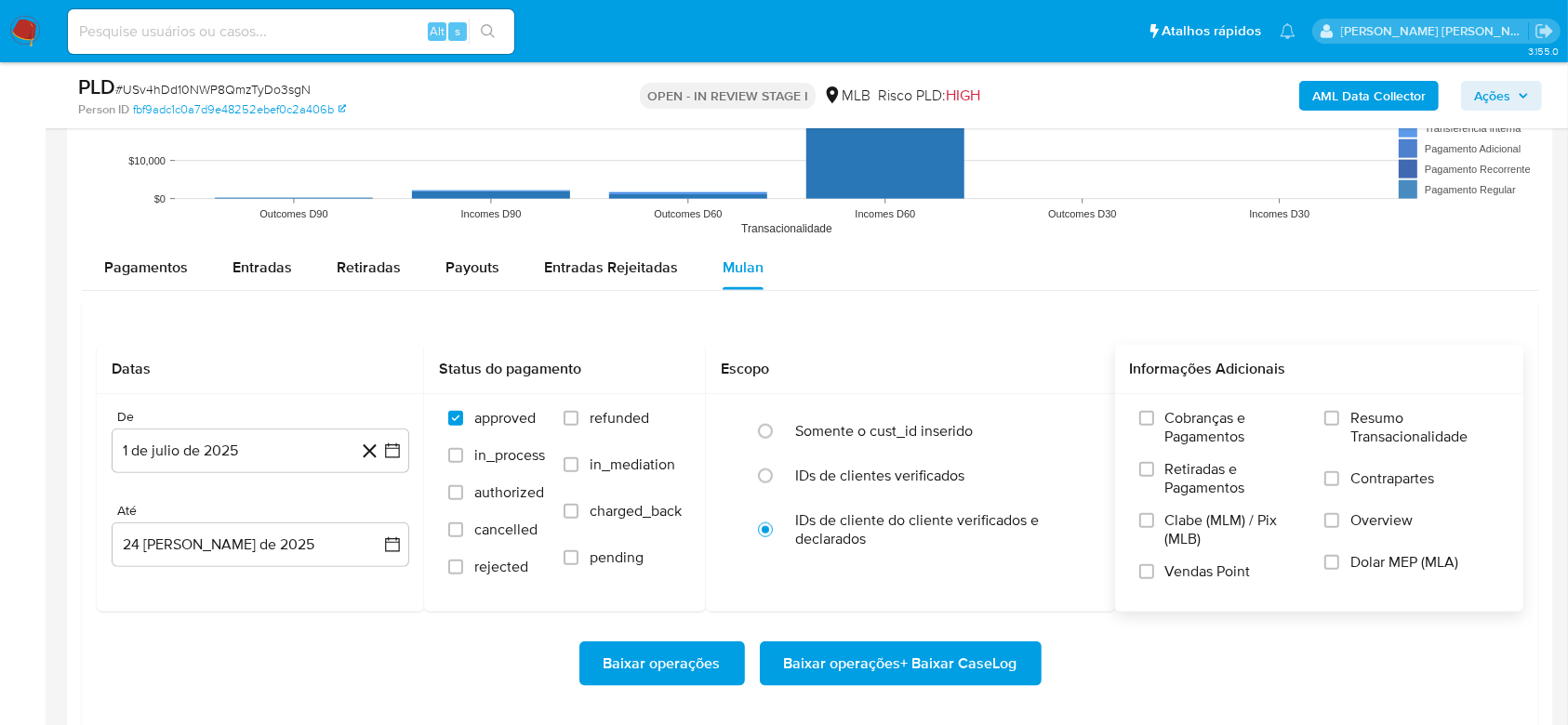
click at [1190, 418] on span "Resumo Transacionalidade" at bounding box center [1424, 427] width 148 height 37
click at [1190, 418] on input "Resumo Transacionalidade" at bounding box center [1331, 418] width 15 height 15
click at [887, 543] on span "Baixar operações + Baixar CaseLog" at bounding box center [901, 664] width 234 height 41
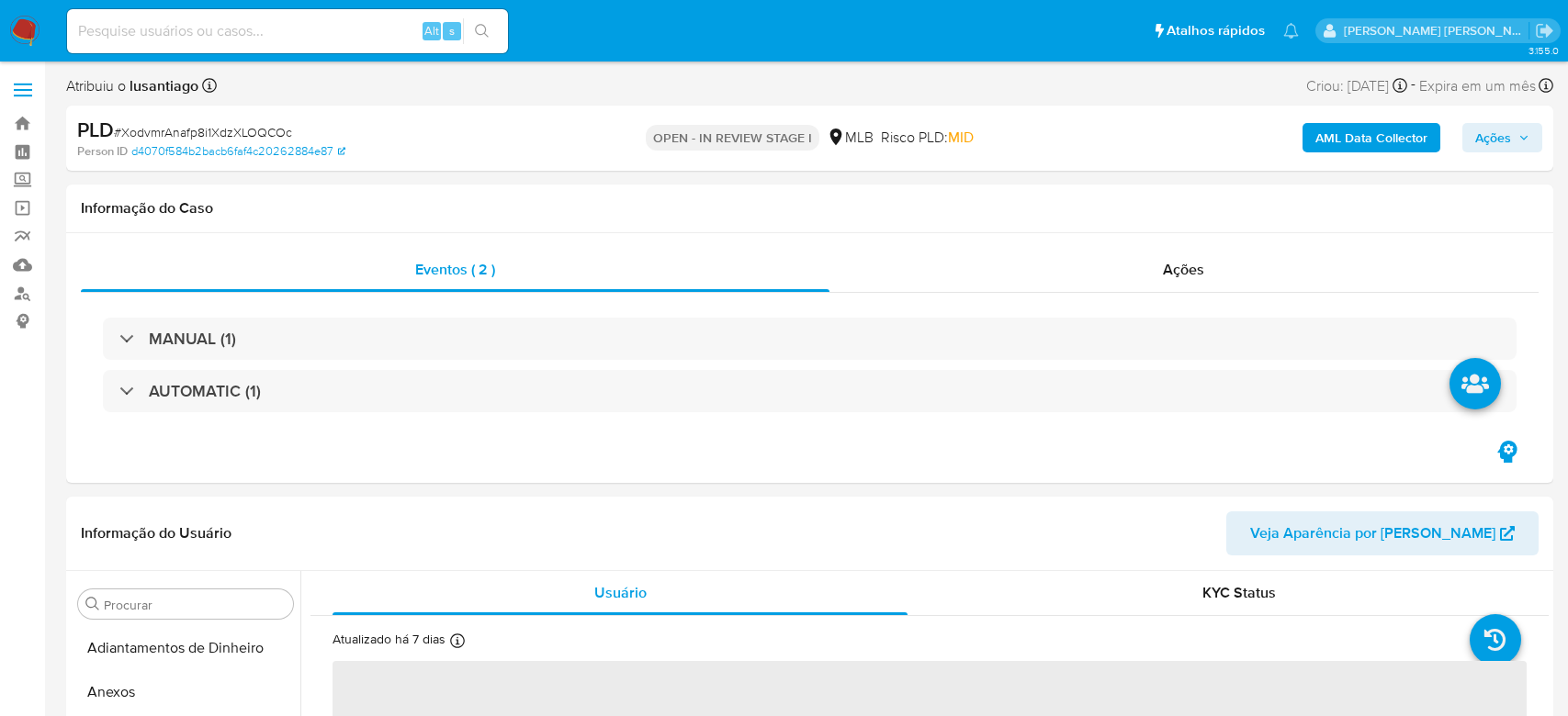
select select "10"
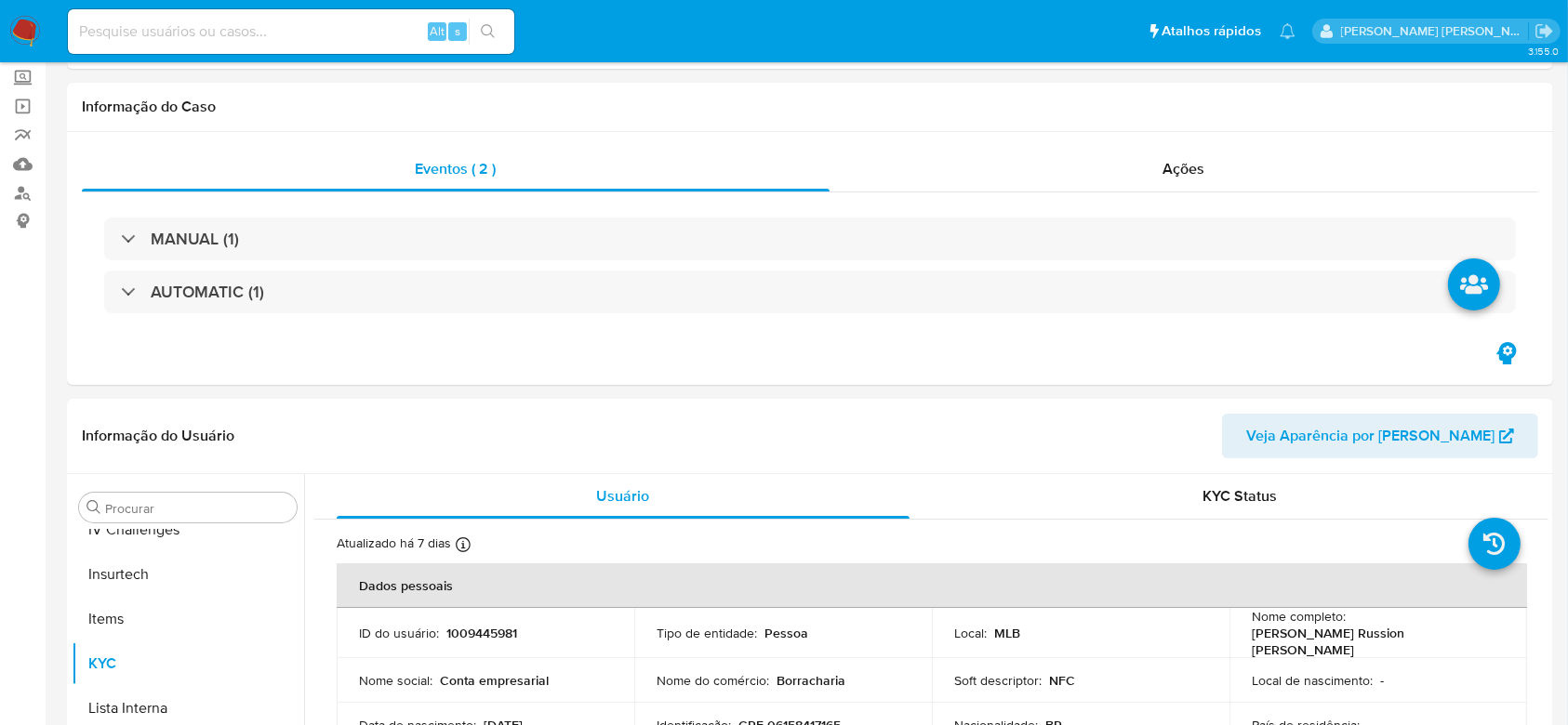
scroll to position [829, 0]
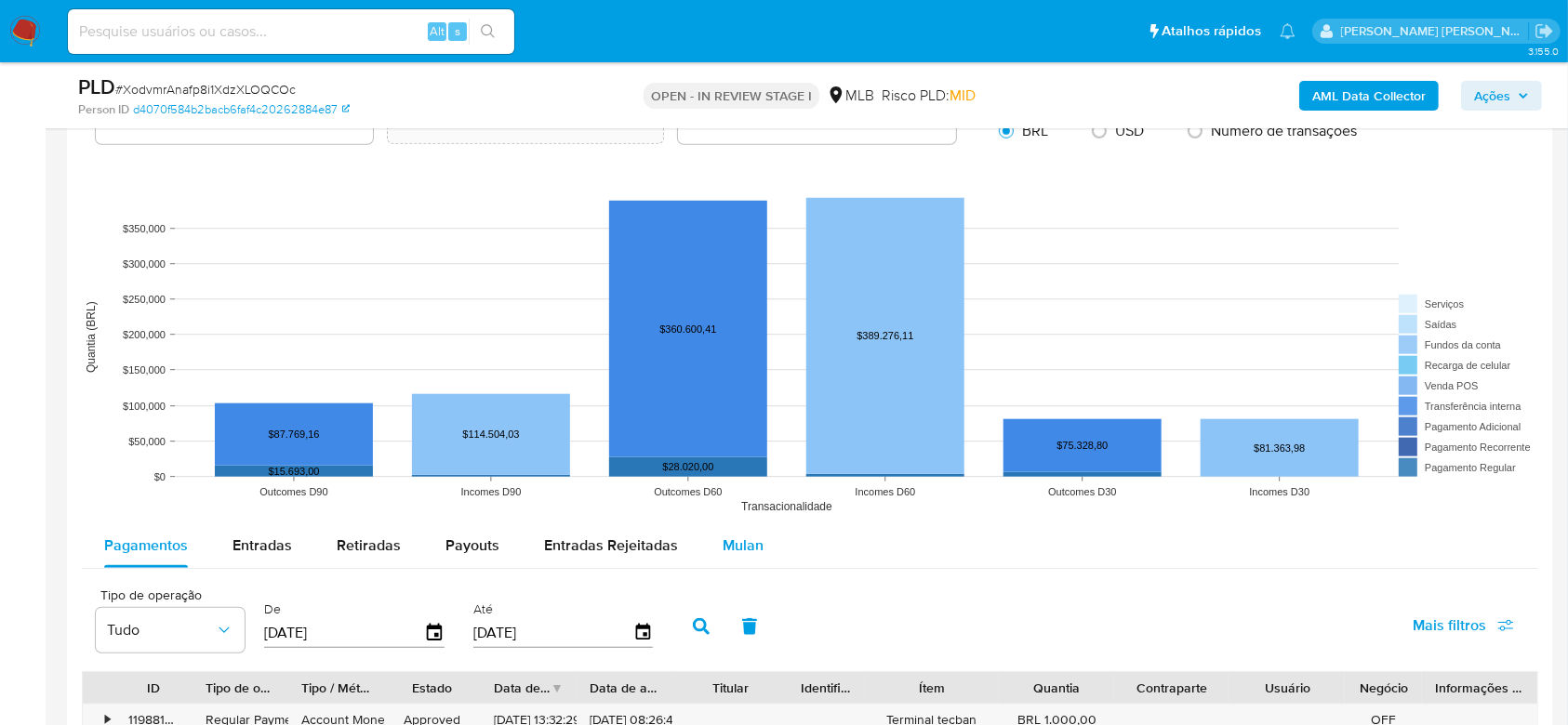
click at [755, 529] on div "Mulan" at bounding box center [743, 545] width 41 height 44
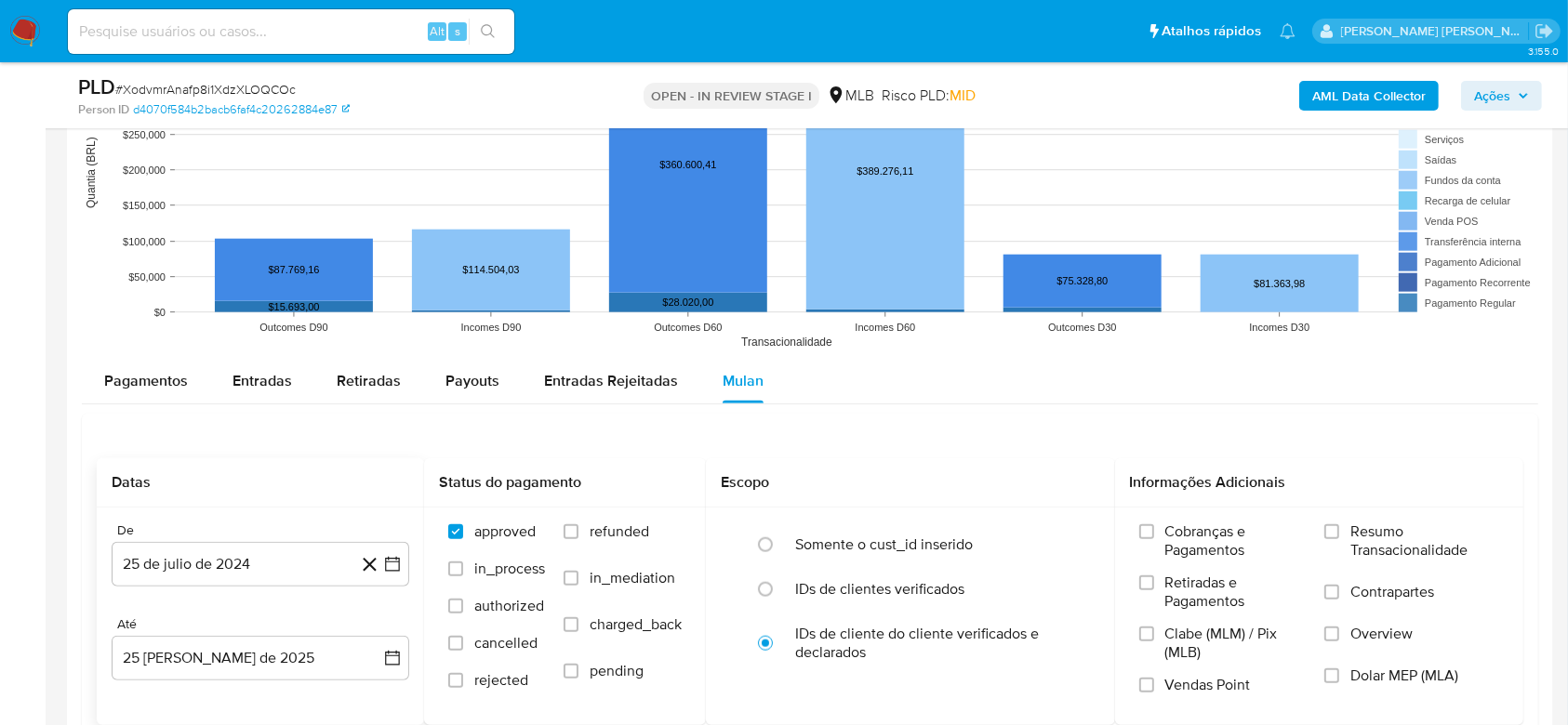
scroll to position [1860, 0]
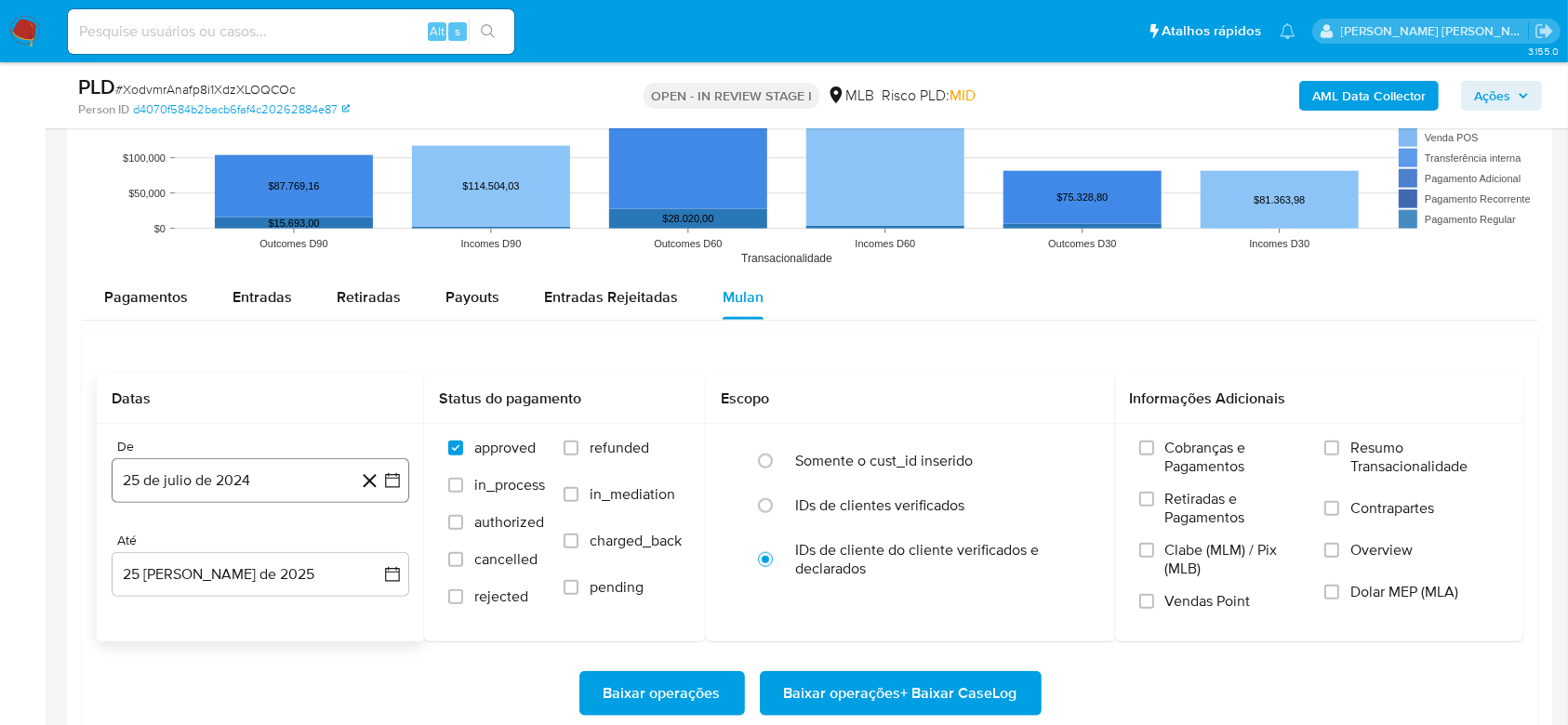
click at [235, 487] on button "25 de julio de 2024" at bounding box center [260, 480] width 298 height 44
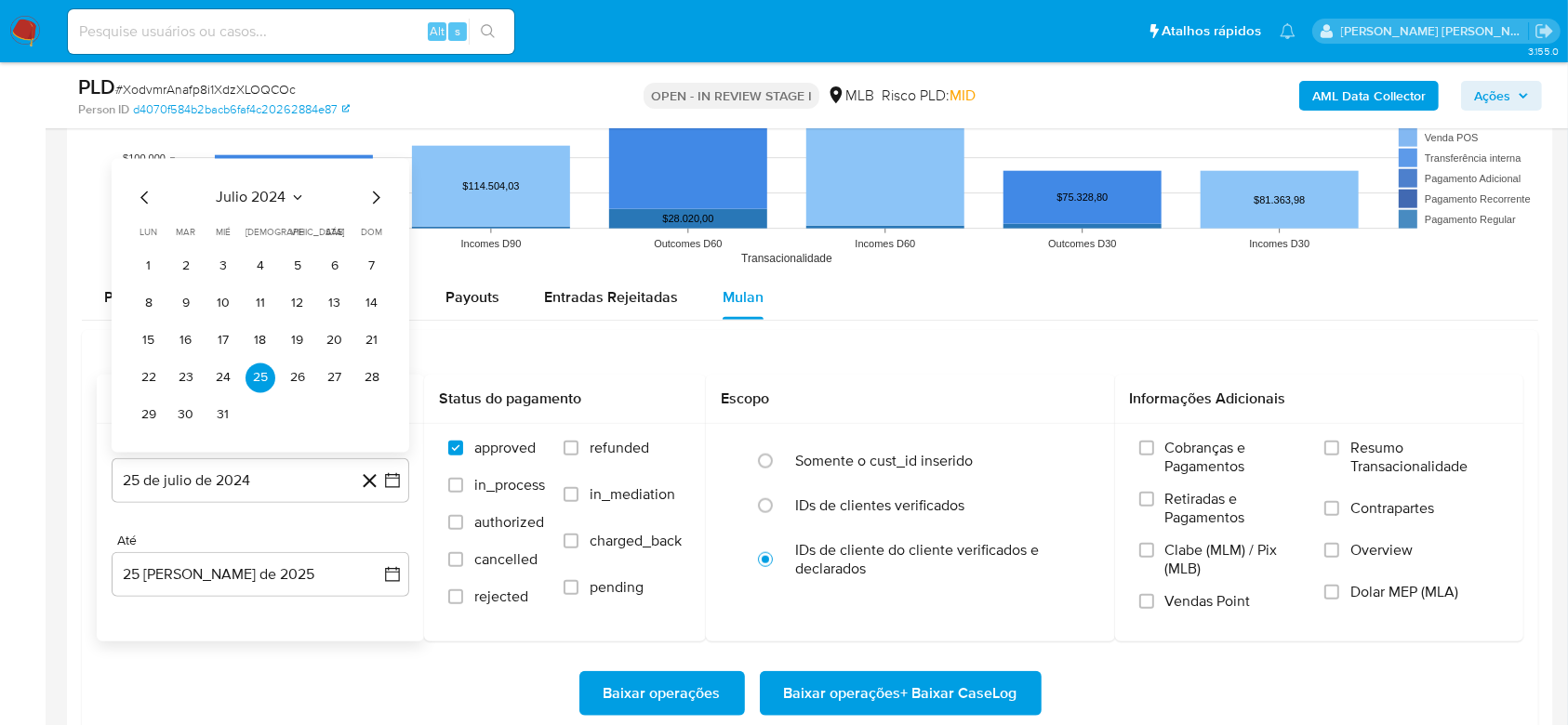
click at [252, 202] on span "julio 2024" at bounding box center [252, 196] width 70 height 19
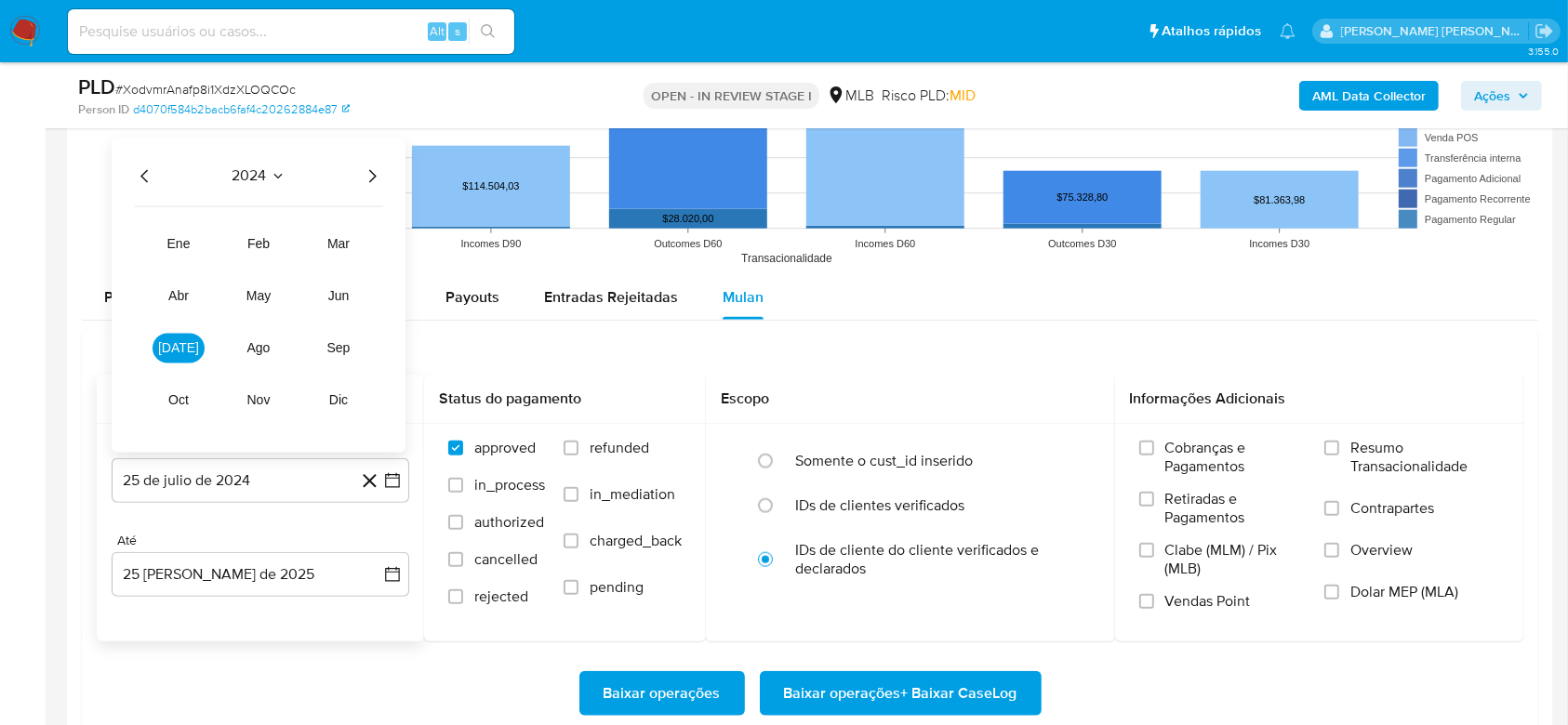
click at [370, 173] on icon "Año siguiente" at bounding box center [371, 176] width 23 height 23
click at [180, 352] on span "[DATE]" at bounding box center [179, 347] width 41 height 15
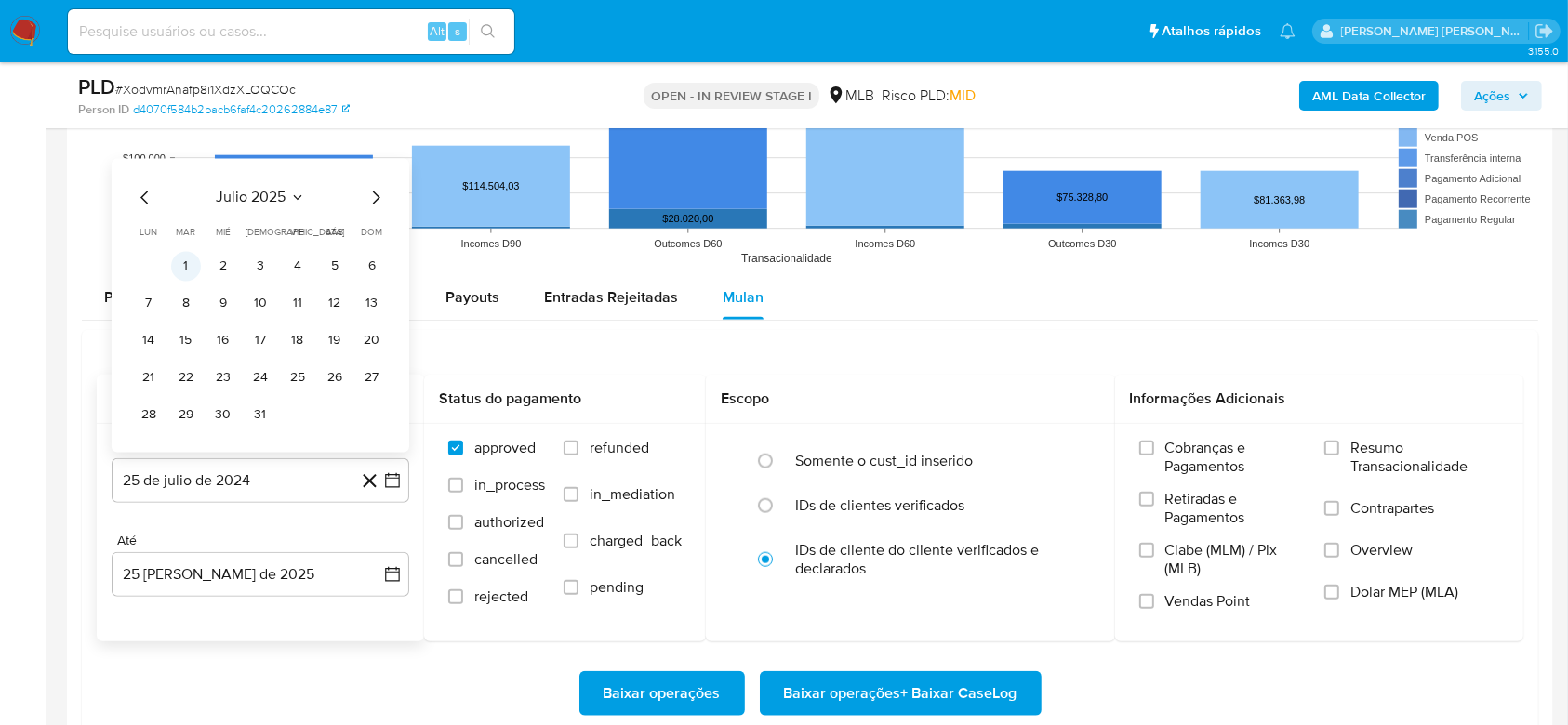
click at [186, 271] on button "1" at bounding box center [186, 266] width 29 height 29
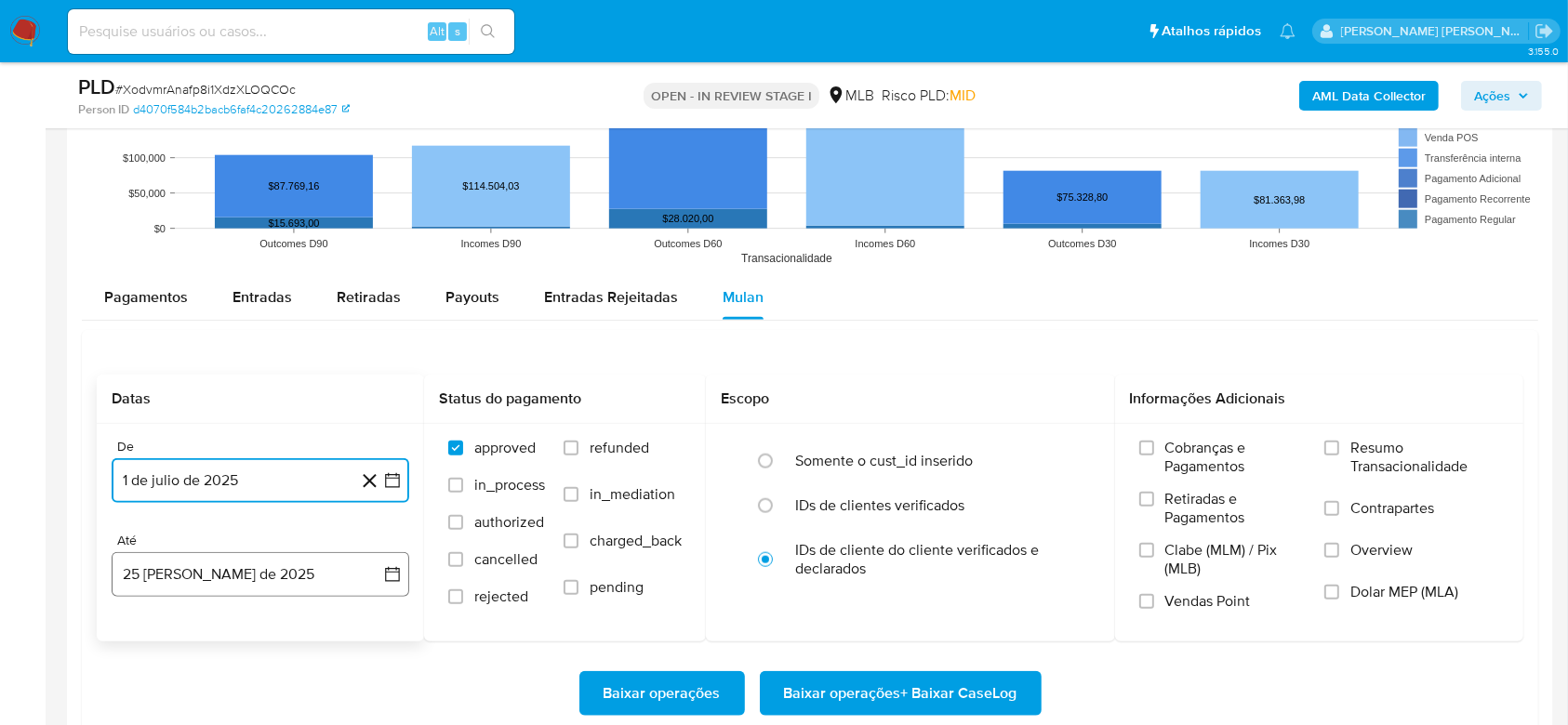
click at [173, 592] on button "25 [PERSON_NAME] de 2025" at bounding box center [260, 574] width 298 height 44
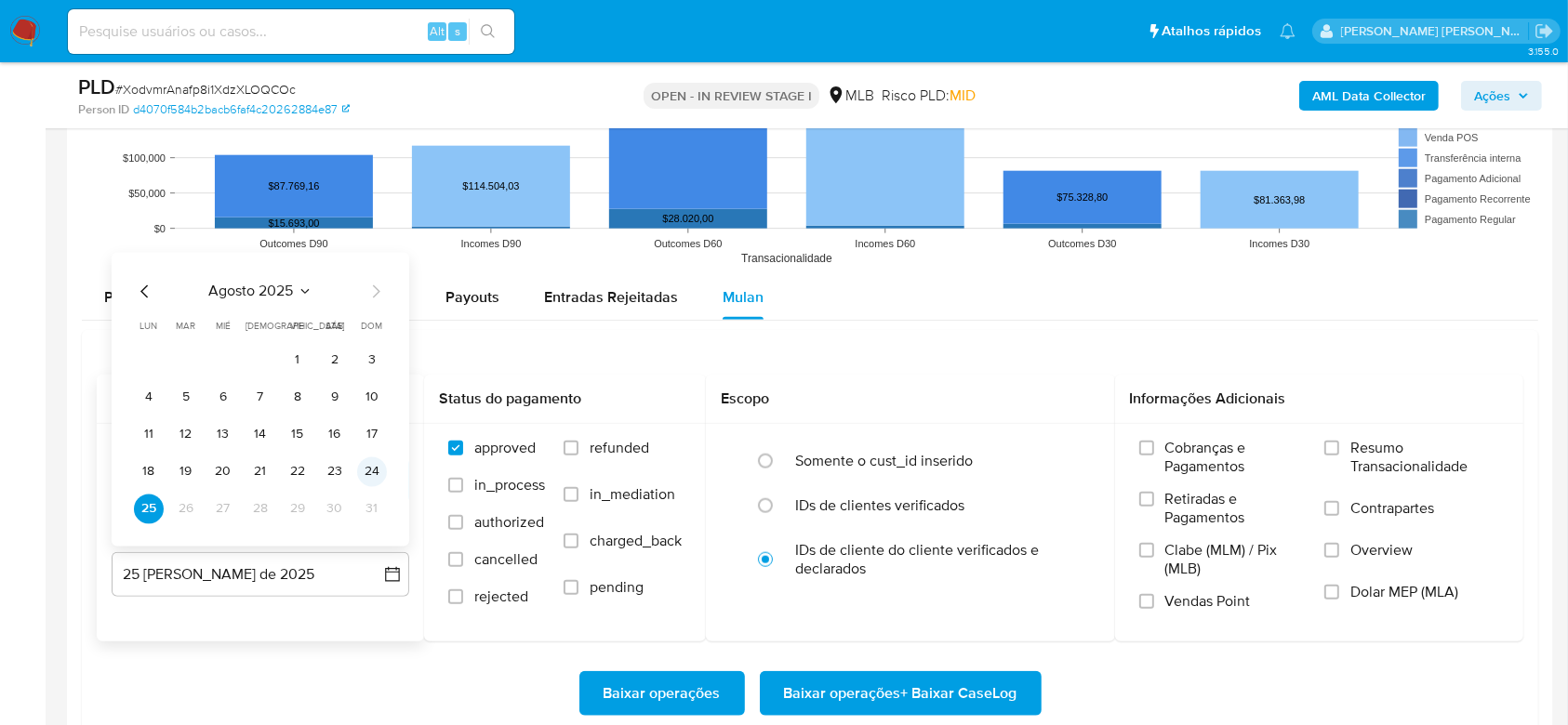
click at [358, 470] on button "24" at bounding box center [371, 472] width 29 height 29
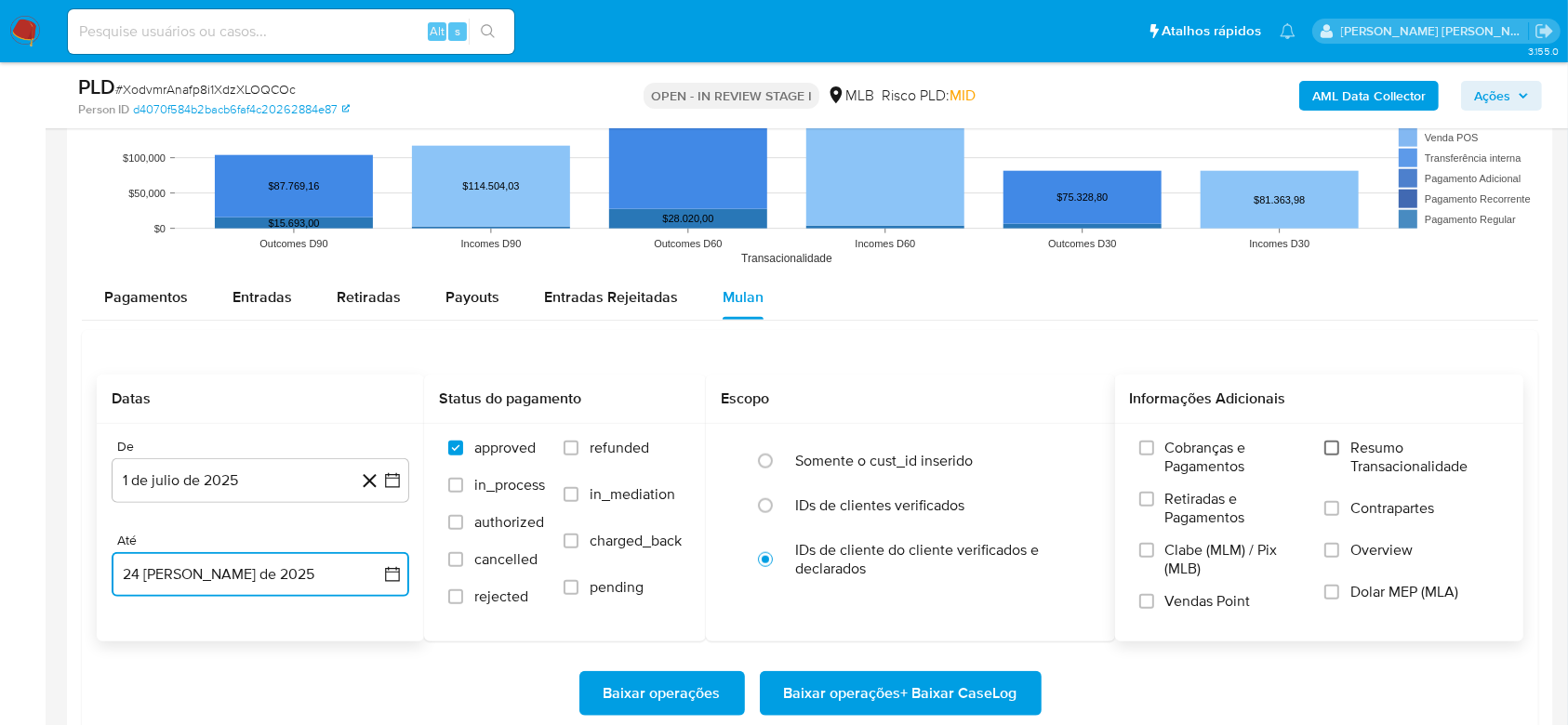
click at [1336, 452] on input "Resumo Transacionalidade" at bounding box center [1331, 448] width 15 height 15
click at [943, 691] on span "Baixar operações + Baixar CaseLog" at bounding box center [901, 694] width 234 height 41
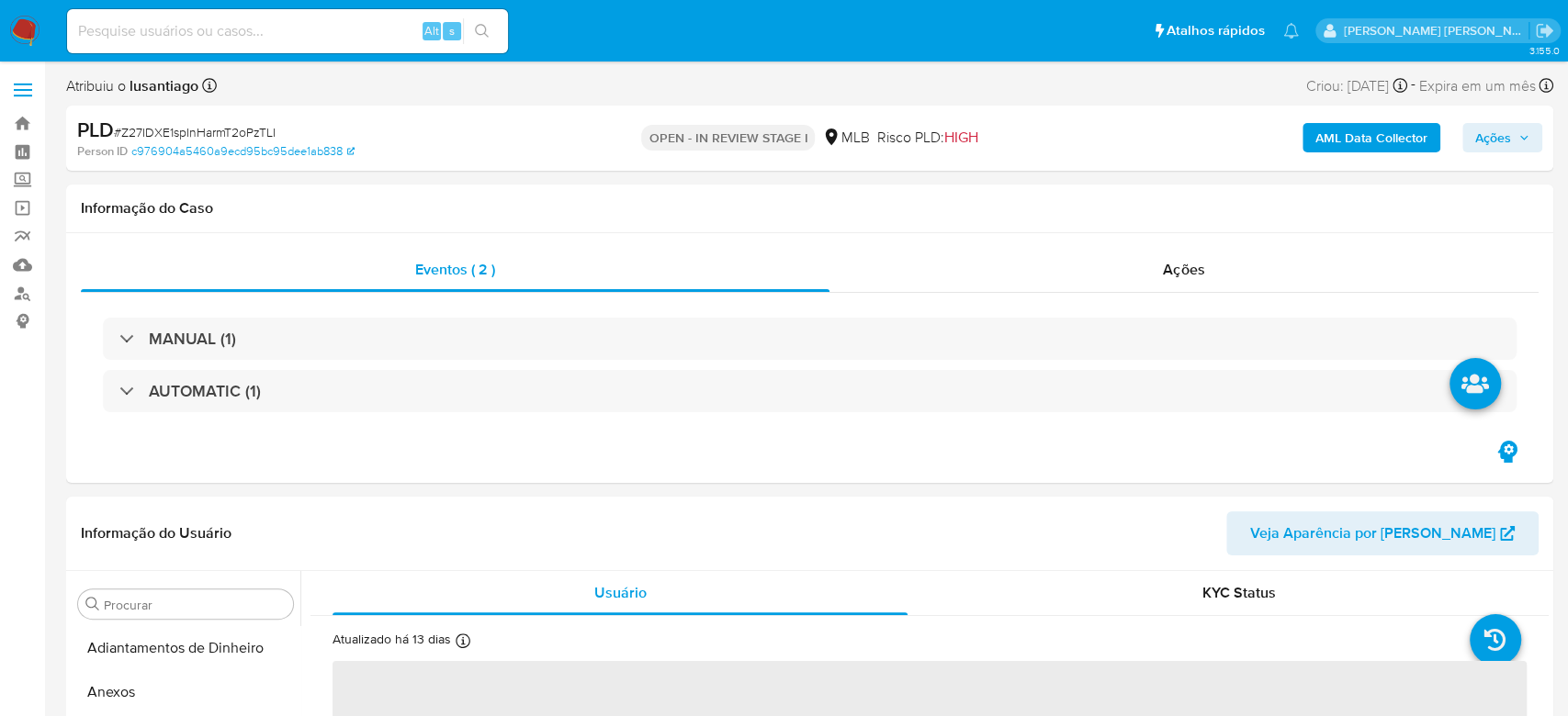
select select "10"
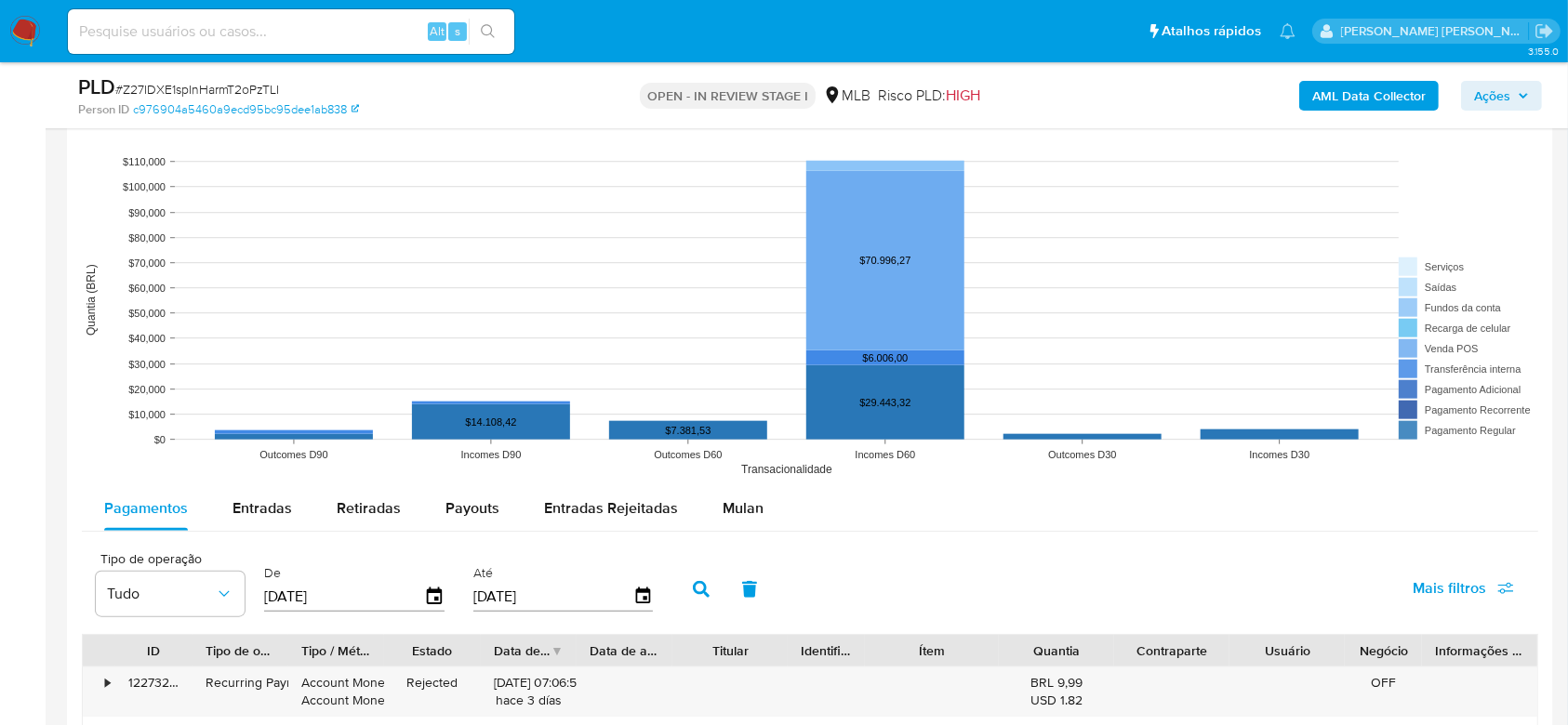
scroll to position [1735, 0]
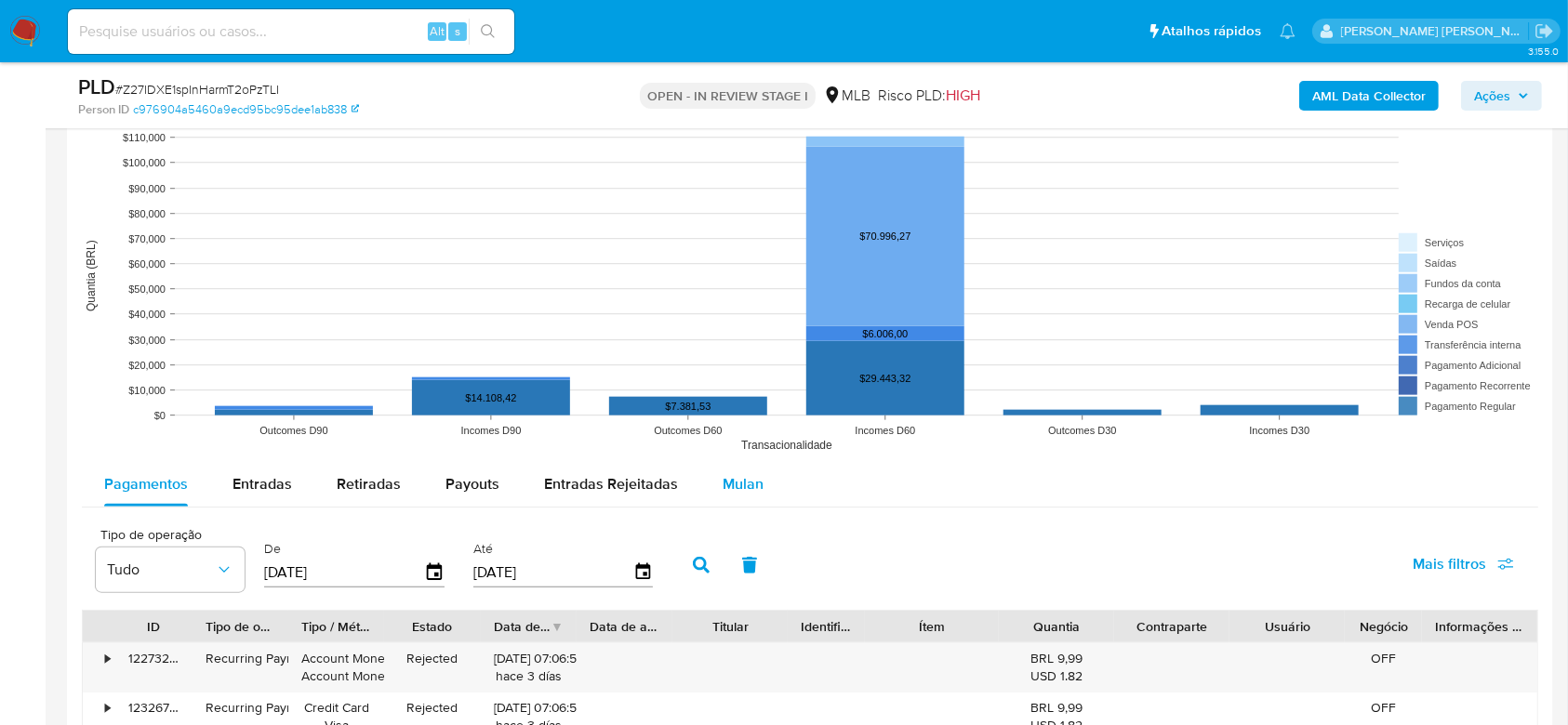
click at [734, 481] on span "Mulan" at bounding box center [743, 484] width 41 height 22
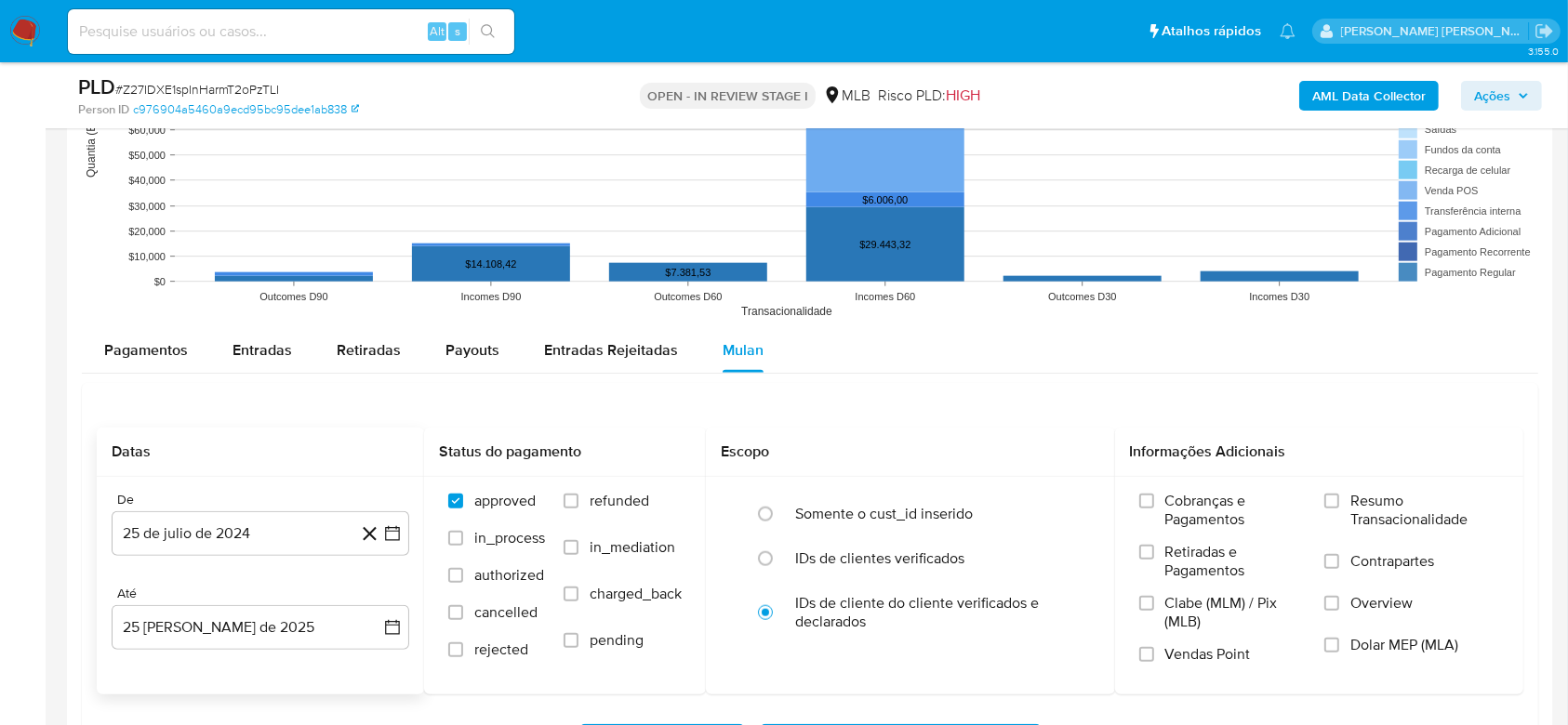
scroll to position [1983, 0]
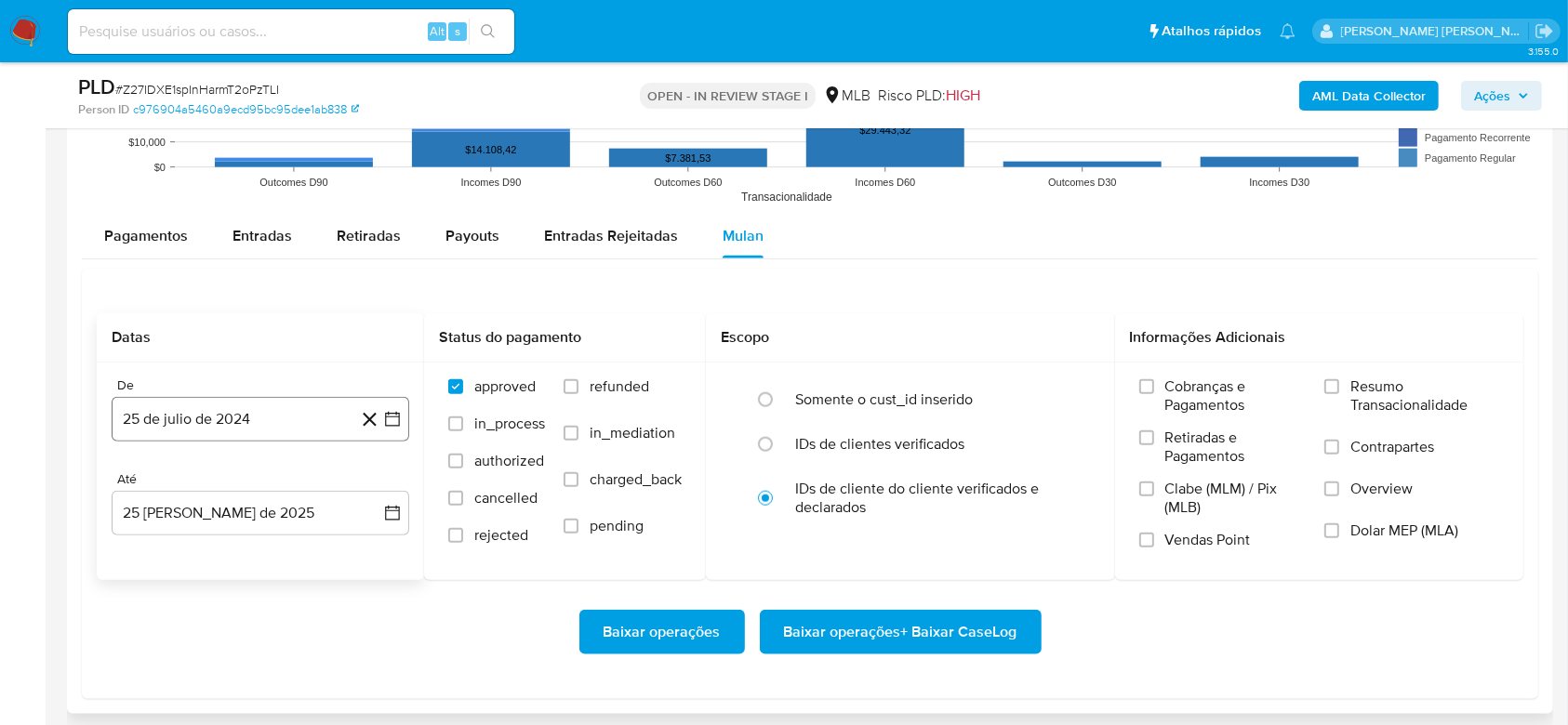
click at [200, 411] on button "25 de julio de 2024" at bounding box center [260, 418] width 298 height 44
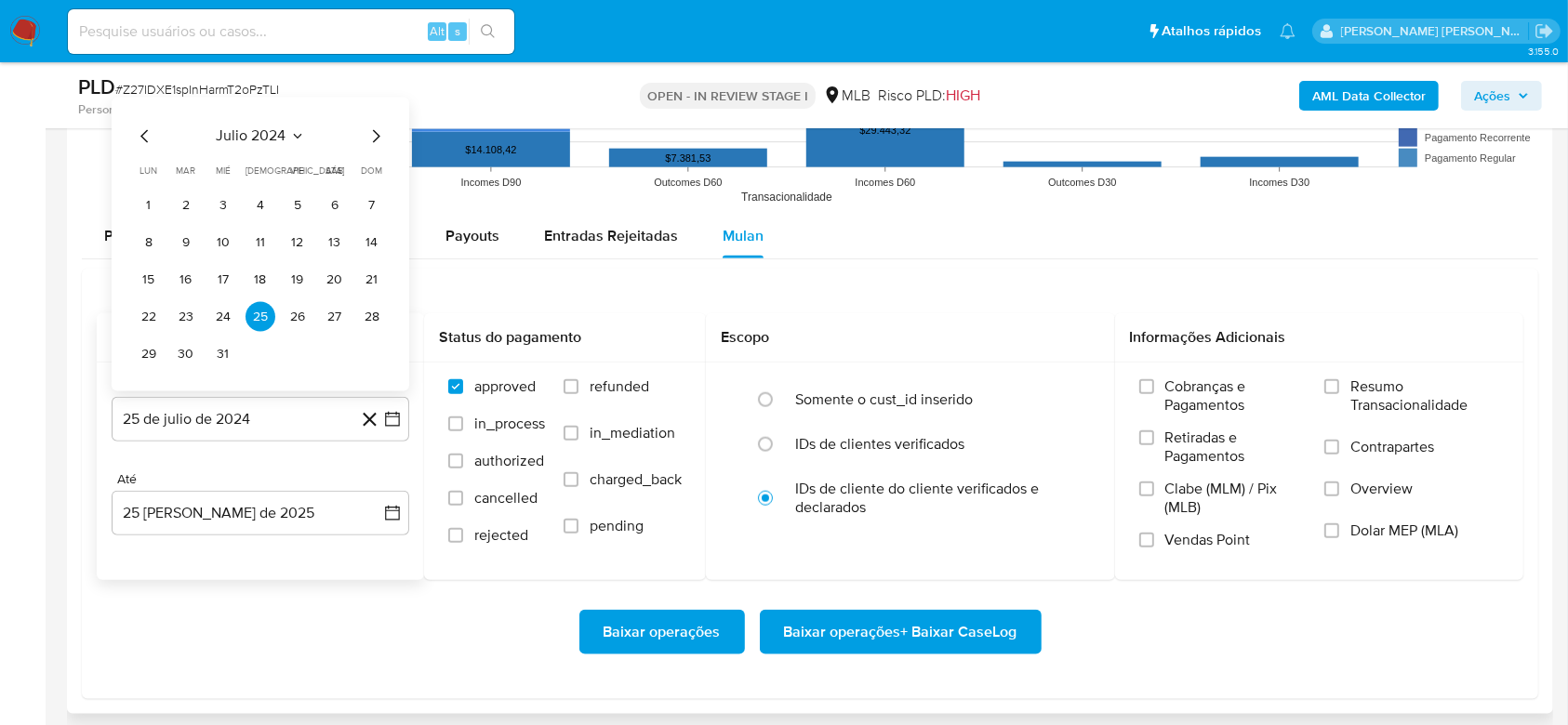
click at [255, 131] on span "julio 2024" at bounding box center [252, 137] width 70 height 19
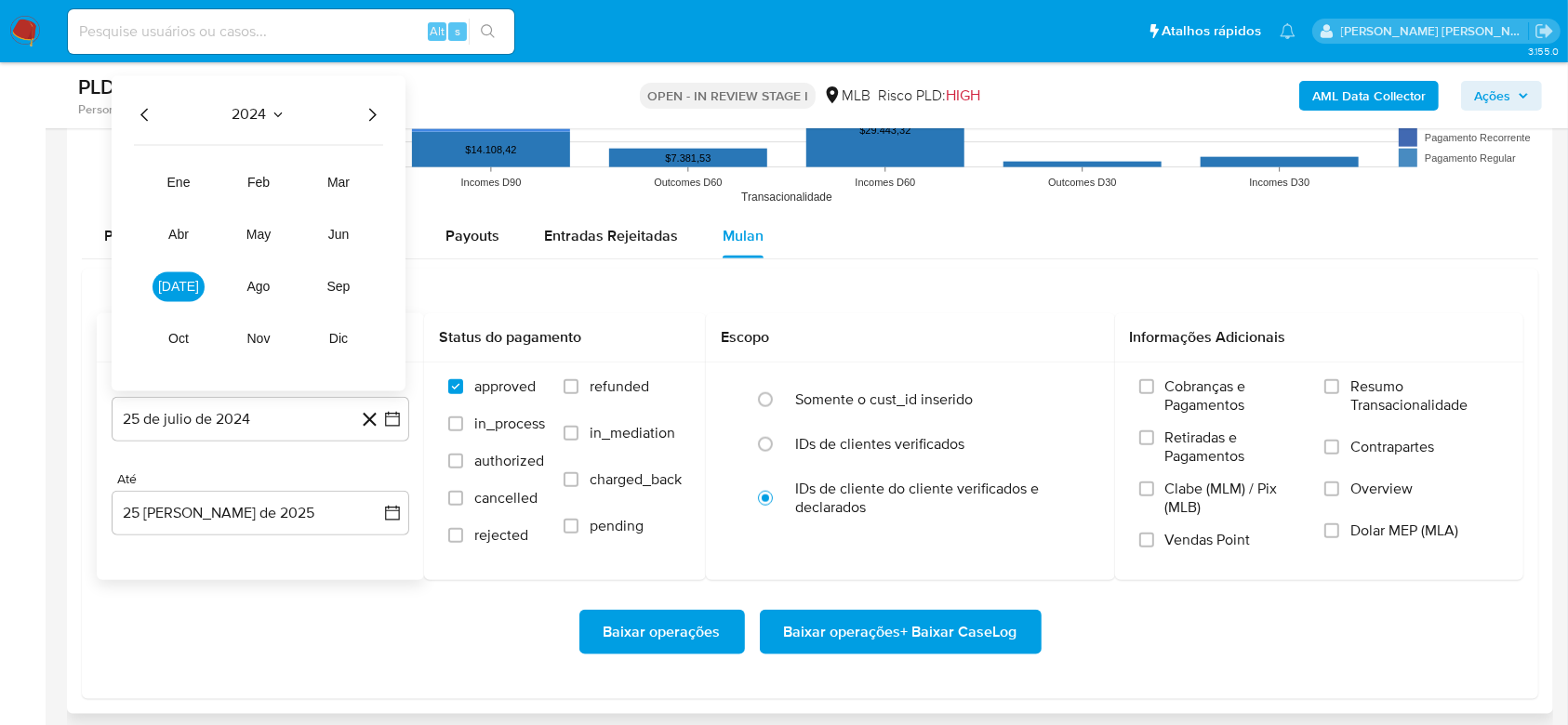
click at [372, 115] on icon "Año siguiente" at bounding box center [371, 115] width 23 height 23
click at [184, 288] on span "[DATE]" at bounding box center [179, 287] width 41 height 15
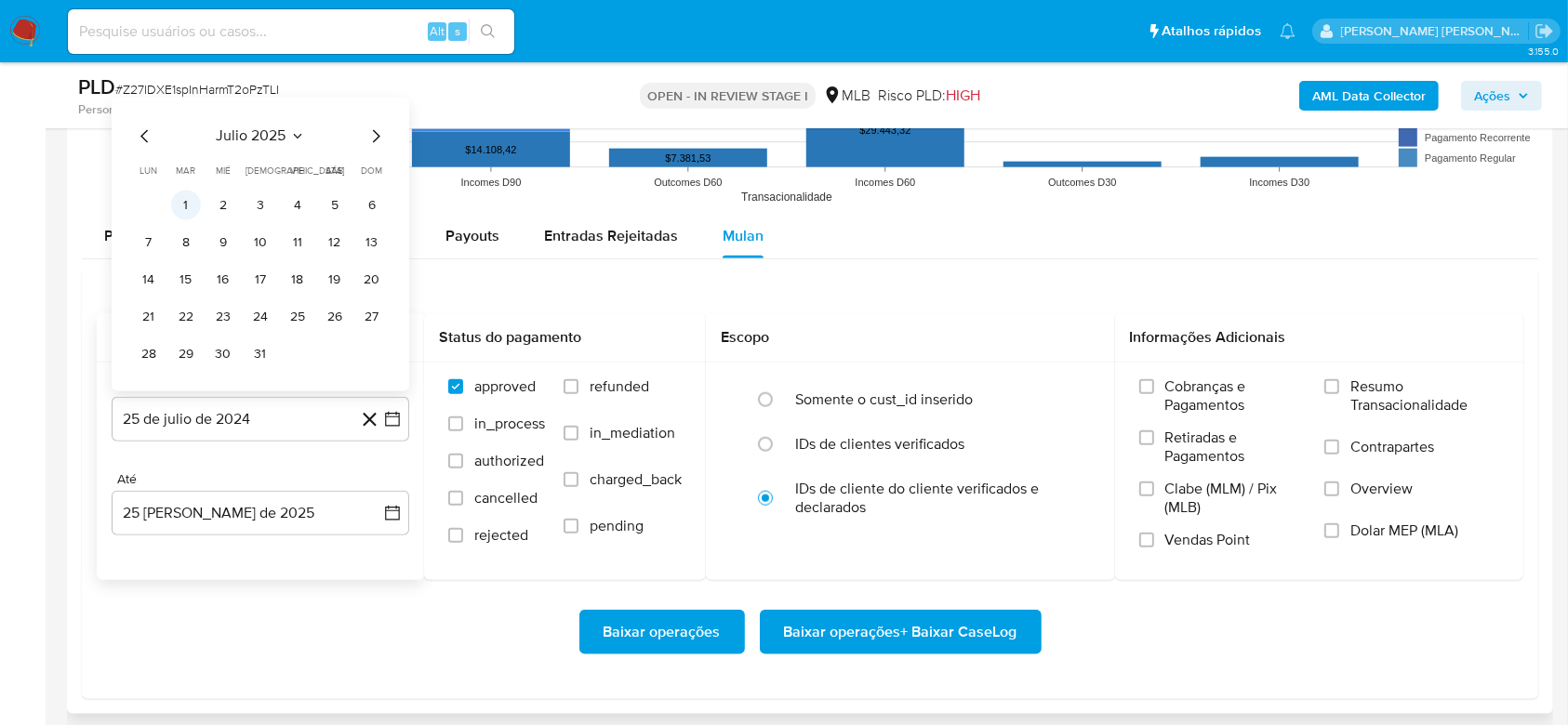
click at [188, 200] on button "1" at bounding box center [186, 205] width 29 height 29
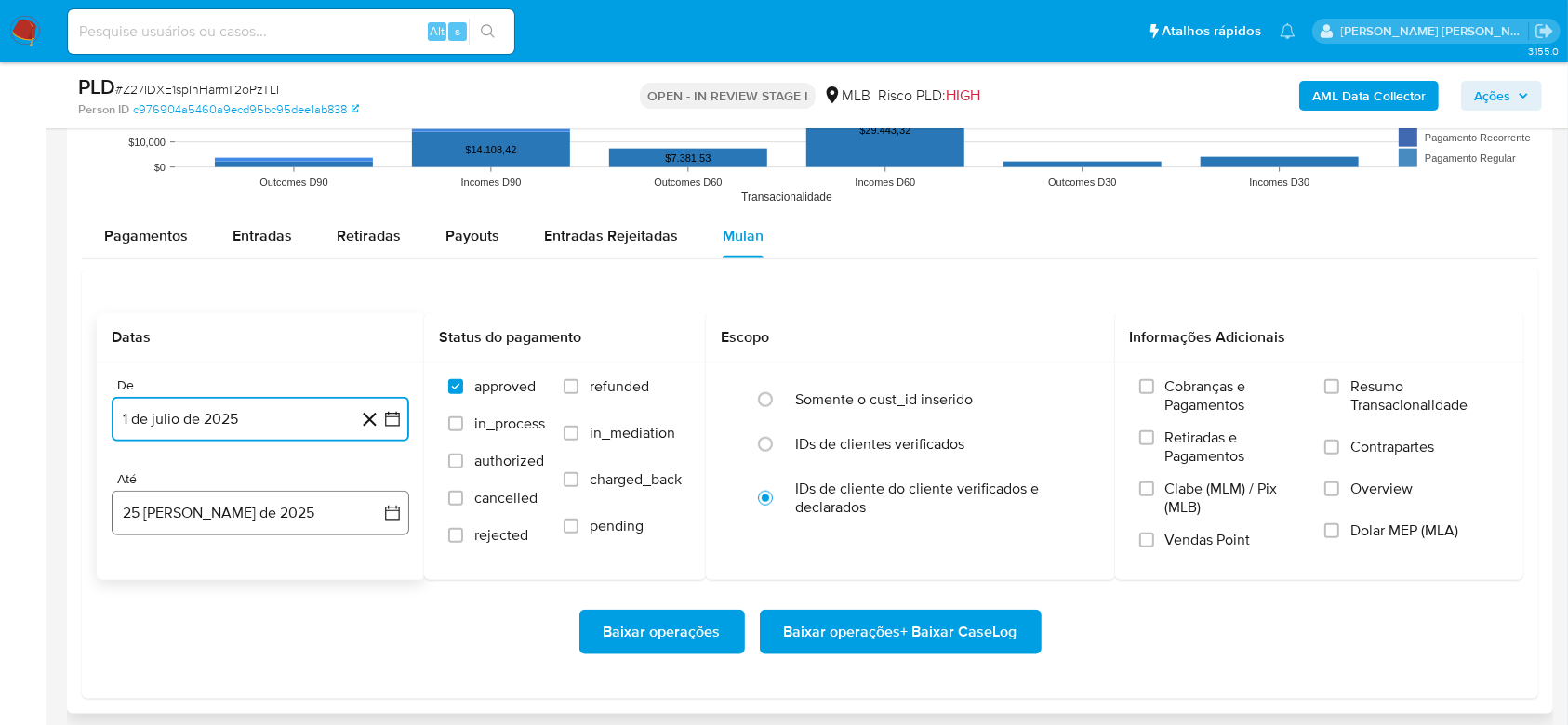
click at [177, 503] on button "25 [PERSON_NAME] de 2025" at bounding box center [260, 513] width 298 height 44
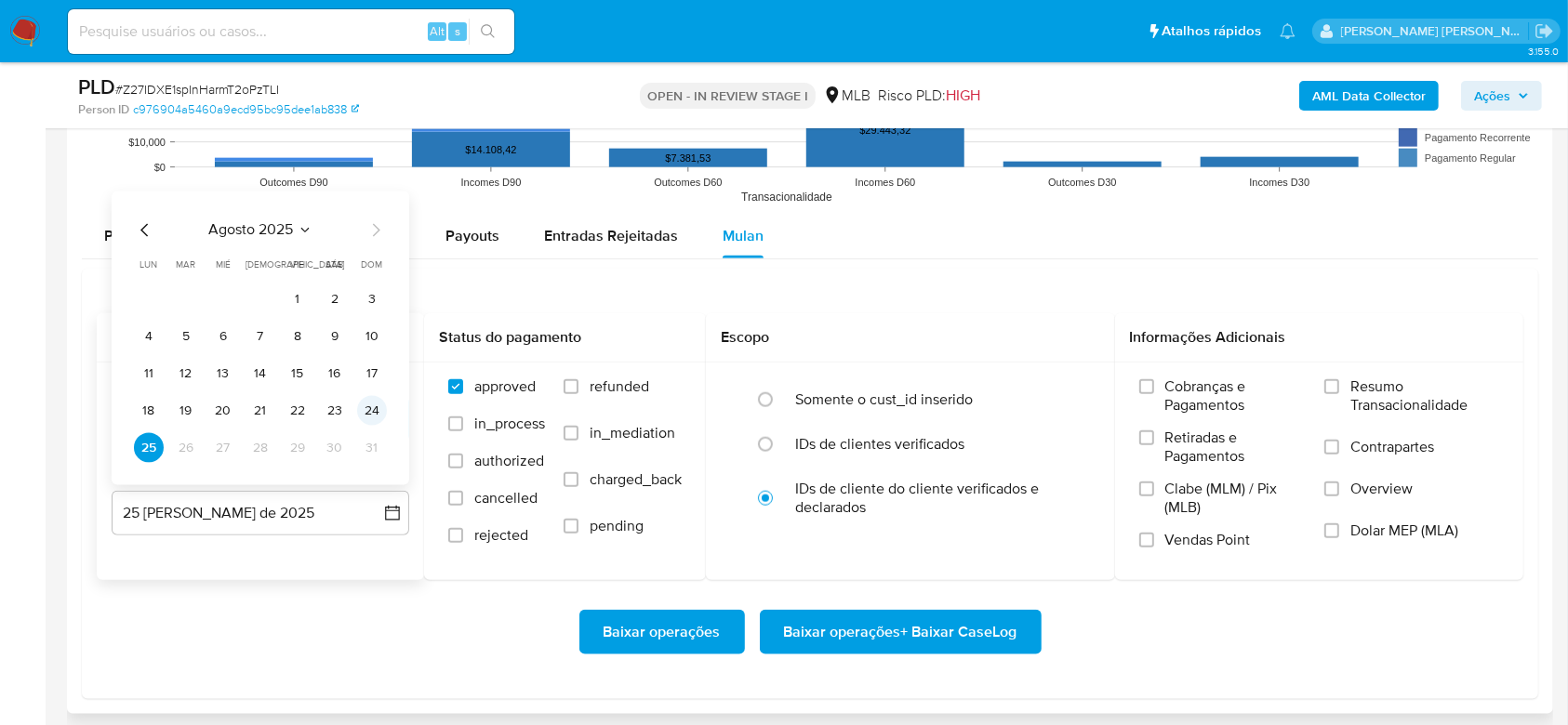
click at [364, 407] on button "24" at bounding box center [371, 411] width 29 height 29
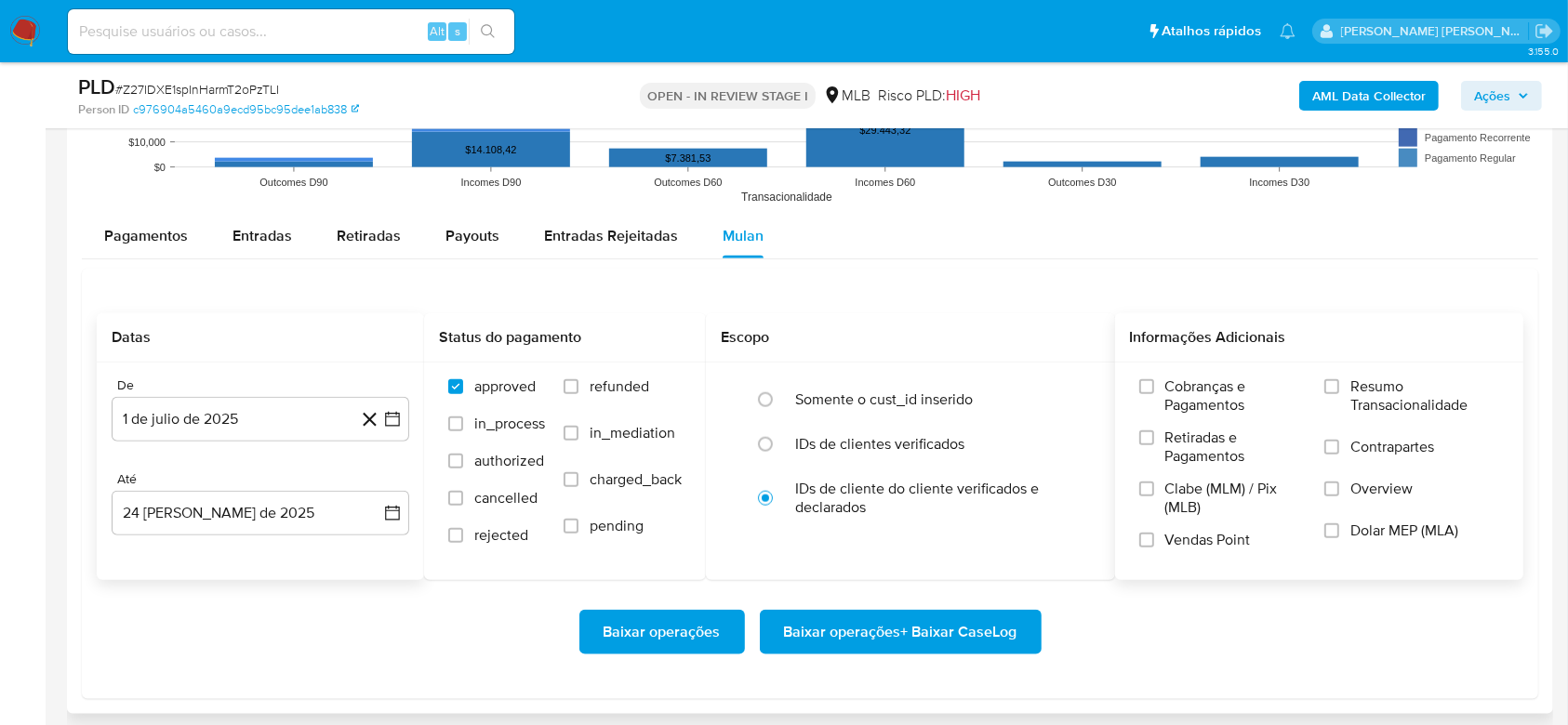
click at [1376, 391] on span "Resumo Transacionalidade" at bounding box center [1424, 396] width 148 height 37
click at [1339, 391] on input "Resumo Transacionalidade" at bounding box center [1331, 386] width 15 height 15
click at [926, 622] on span "Baixar operações + Baixar CaseLog" at bounding box center [901, 633] width 234 height 41
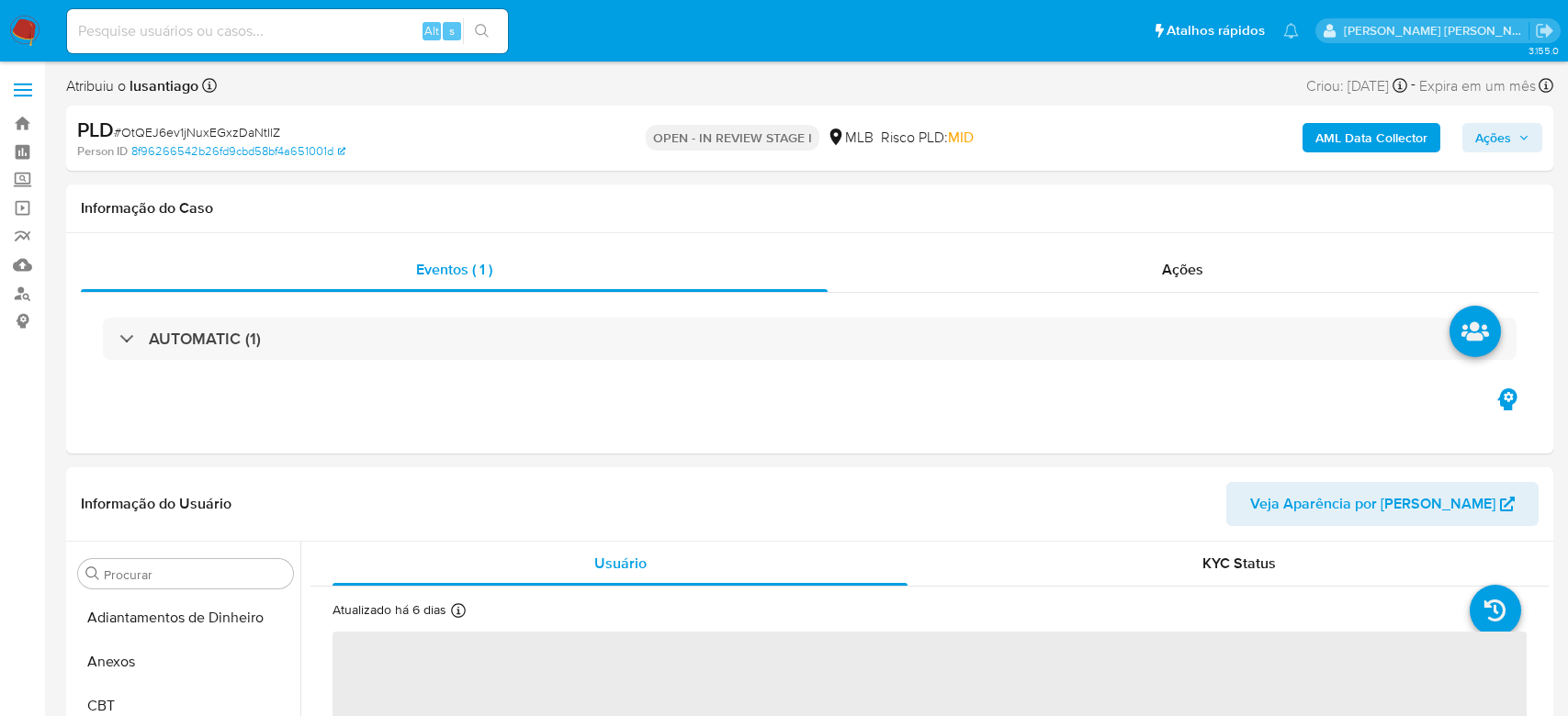
select select "10"
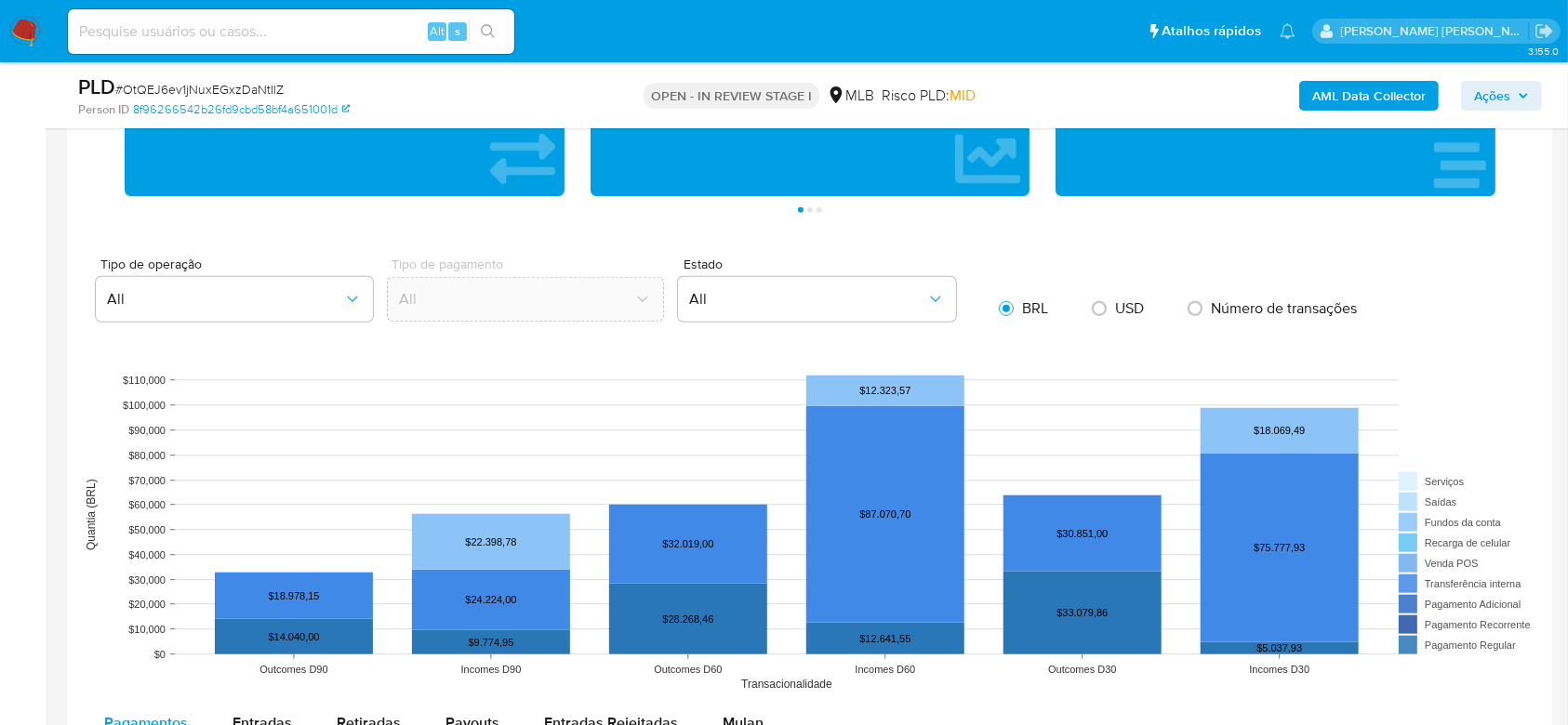
scroll to position [1611, 0]
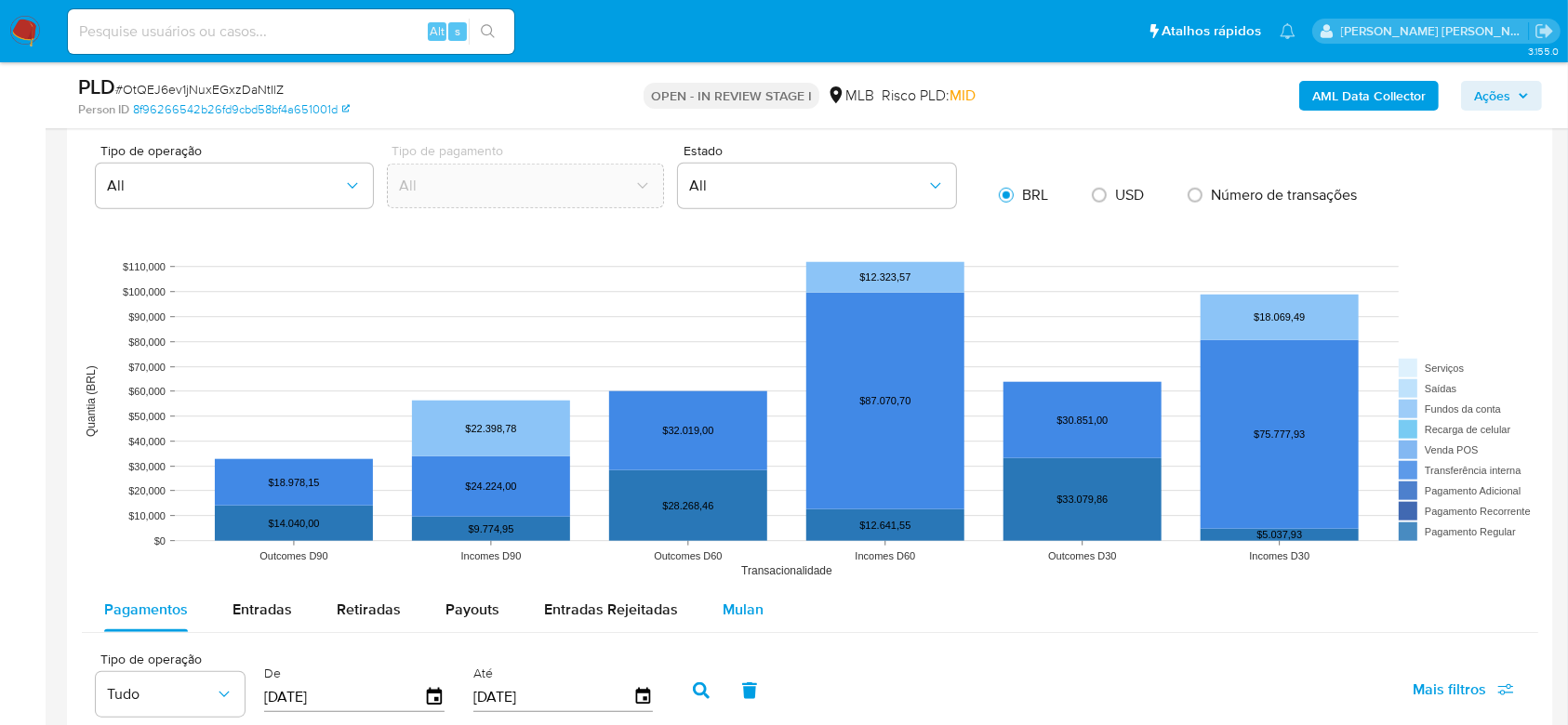
drag, startPoint x: 750, startPoint y: 599, endPoint x: 694, endPoint y: 599, distance: 56.0
click at [747, 599] on span "Mulan" at bounding box center [743, 610] width 41 height 22
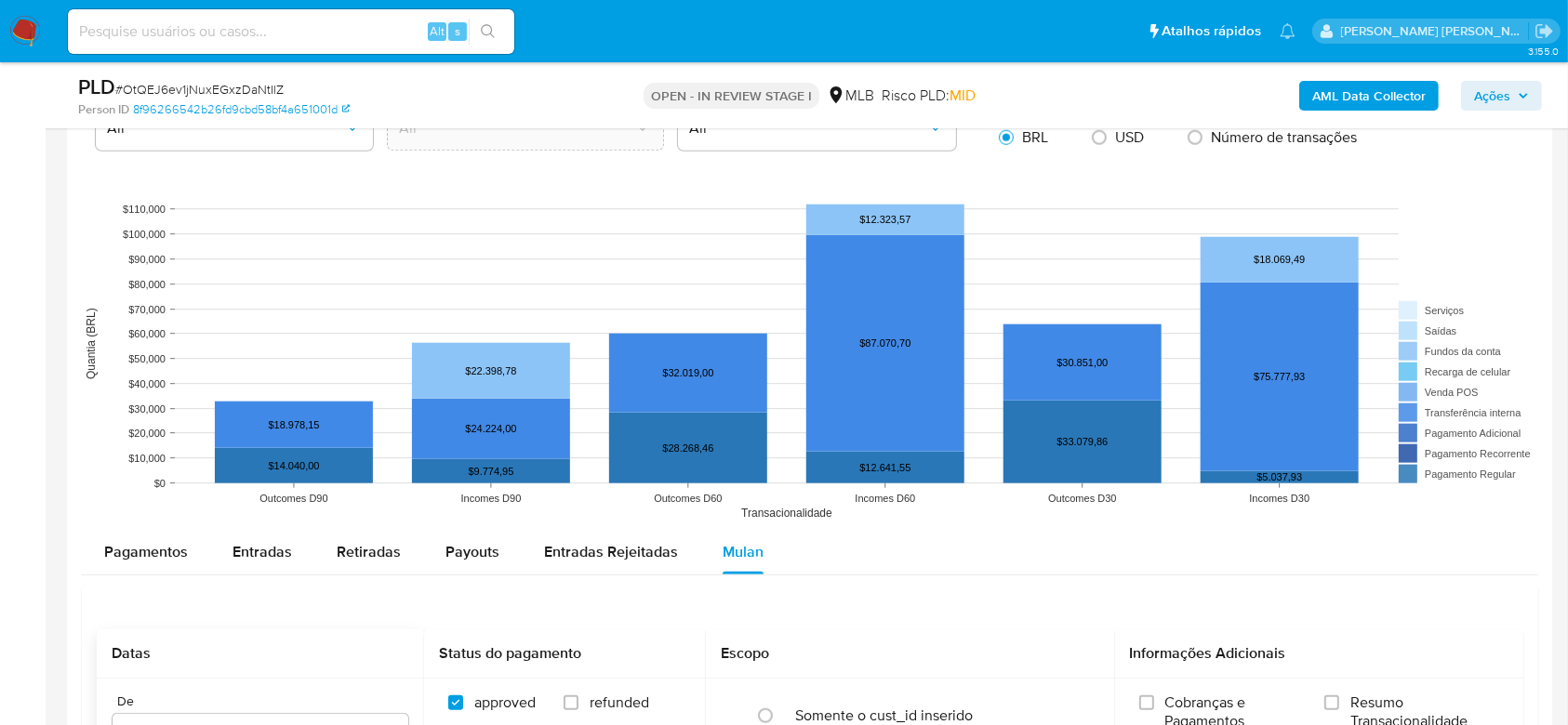
scroll to position [1860, 0]
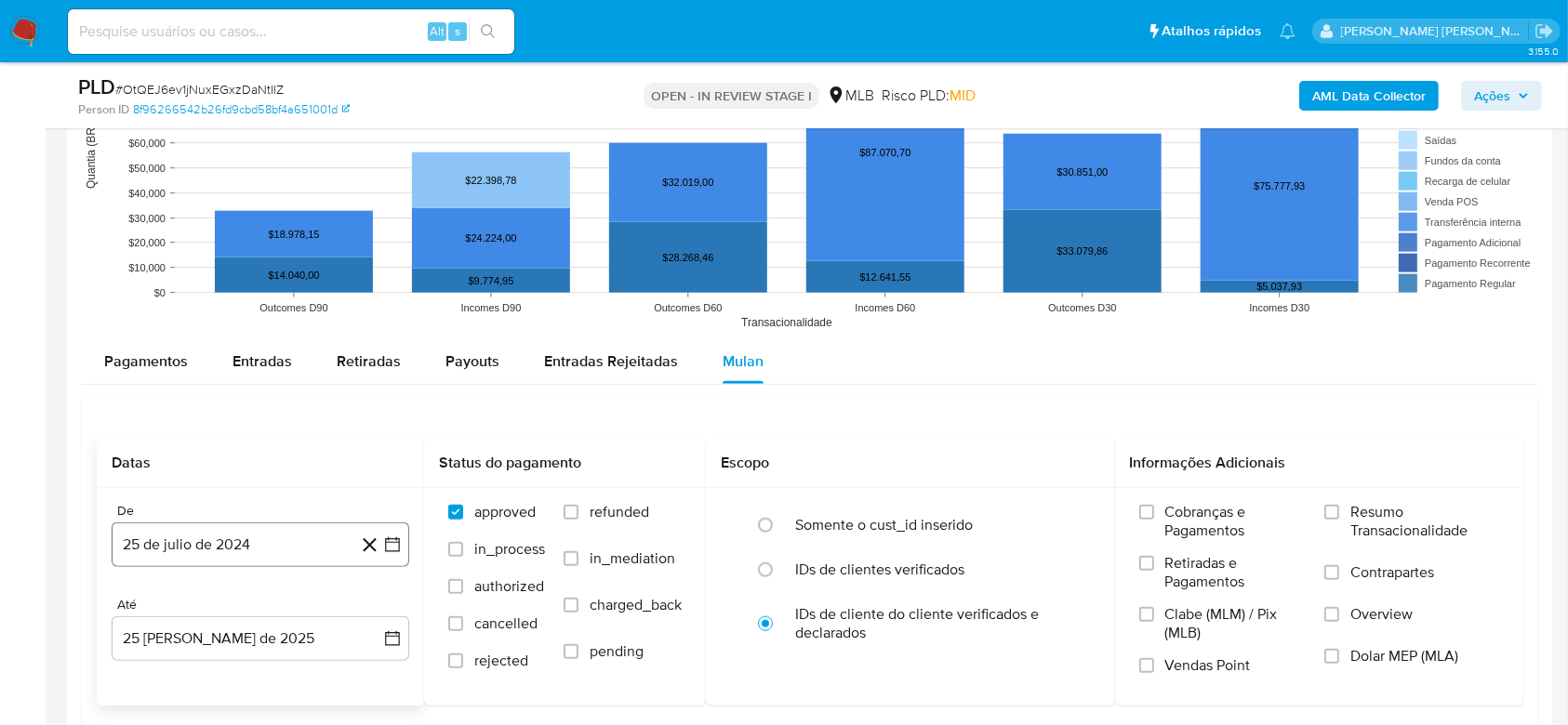
click at [211, 540] on button "25 de julio de 2024" at bounding box center [260, 544] width 298 height 44
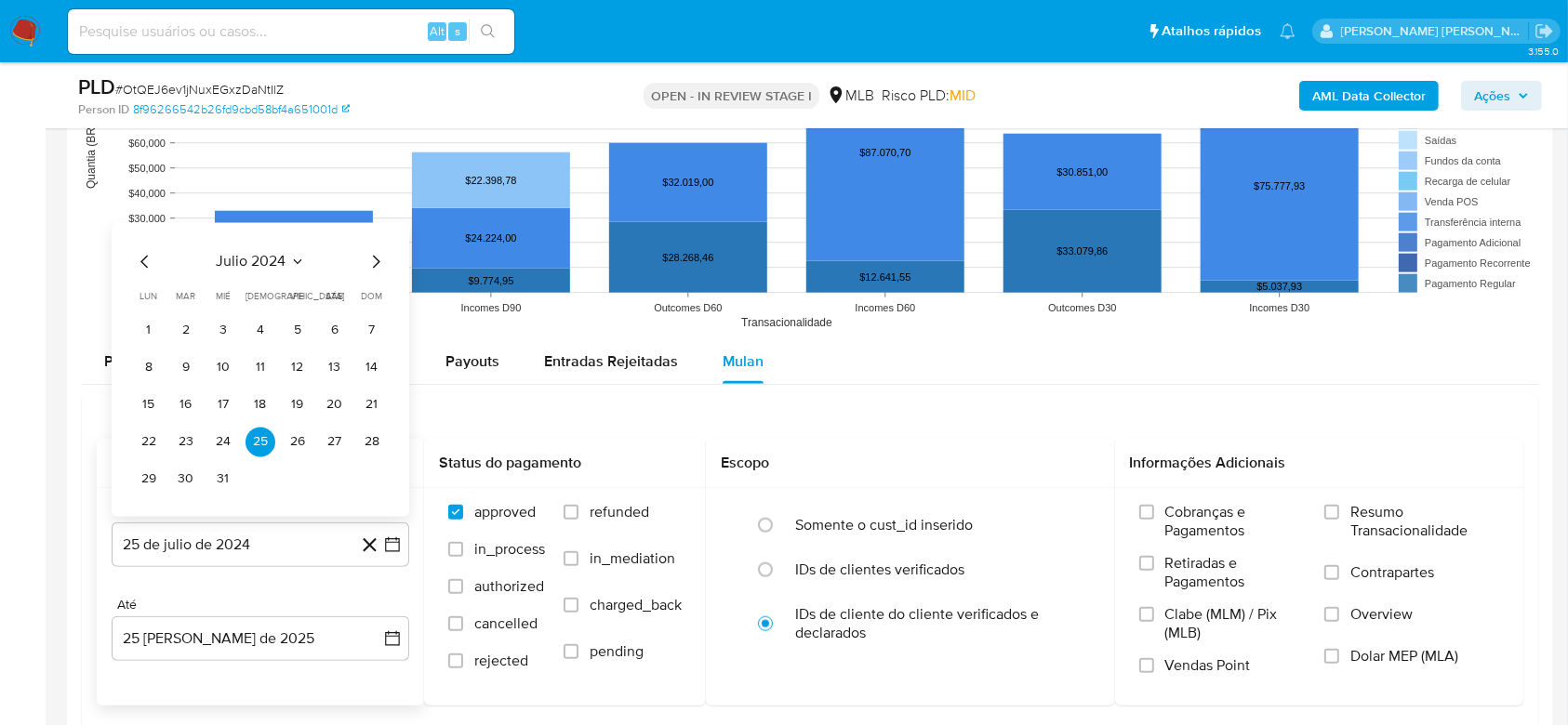
click at [237, 260] on span "julio 2024" at bounding box center [252, 261] width 70 height 19
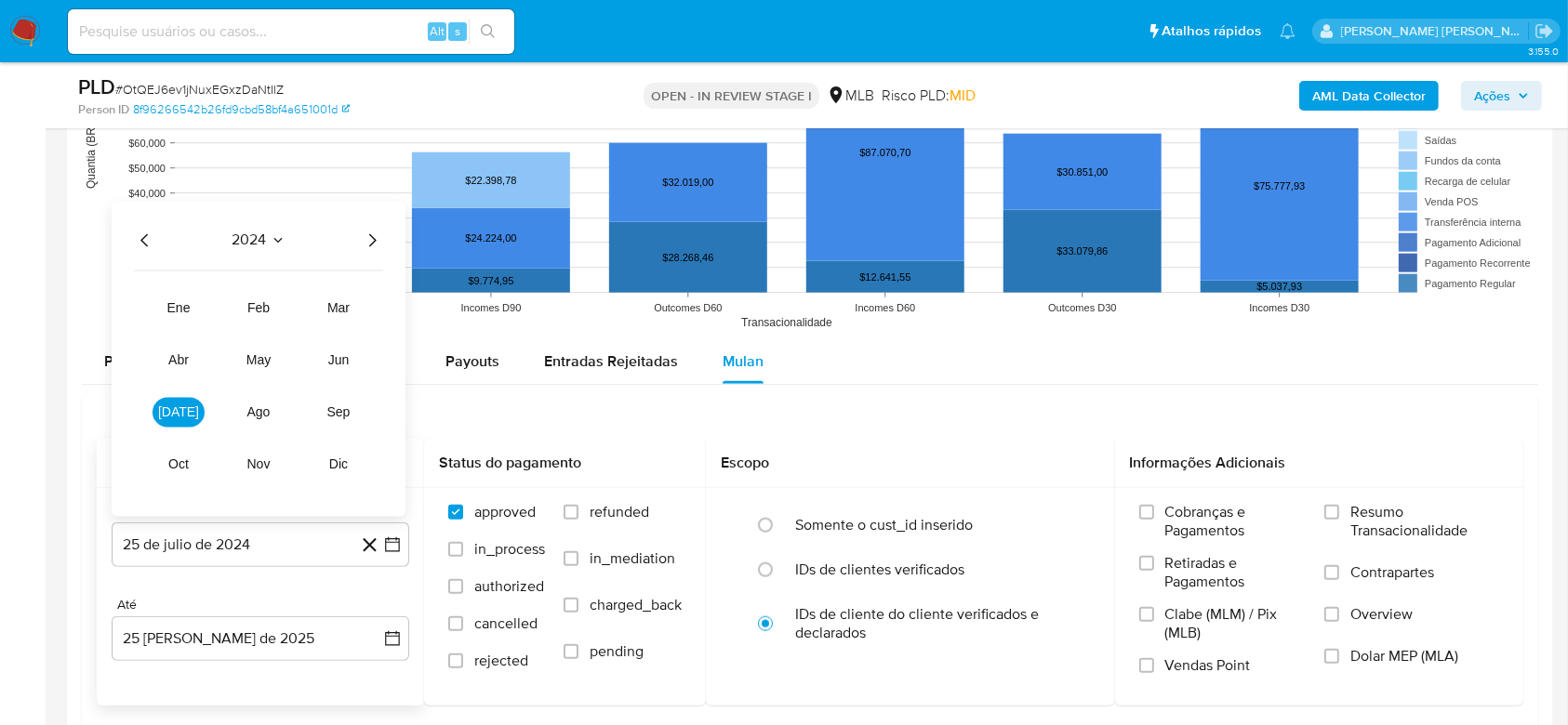
click at [372, 231] on icon "Año siguiente" at bounding box center [371, 240] width 23 height 23
click at [186, 410] on span "[DATE]" at bounding box center [179, 412] width 41 height 15
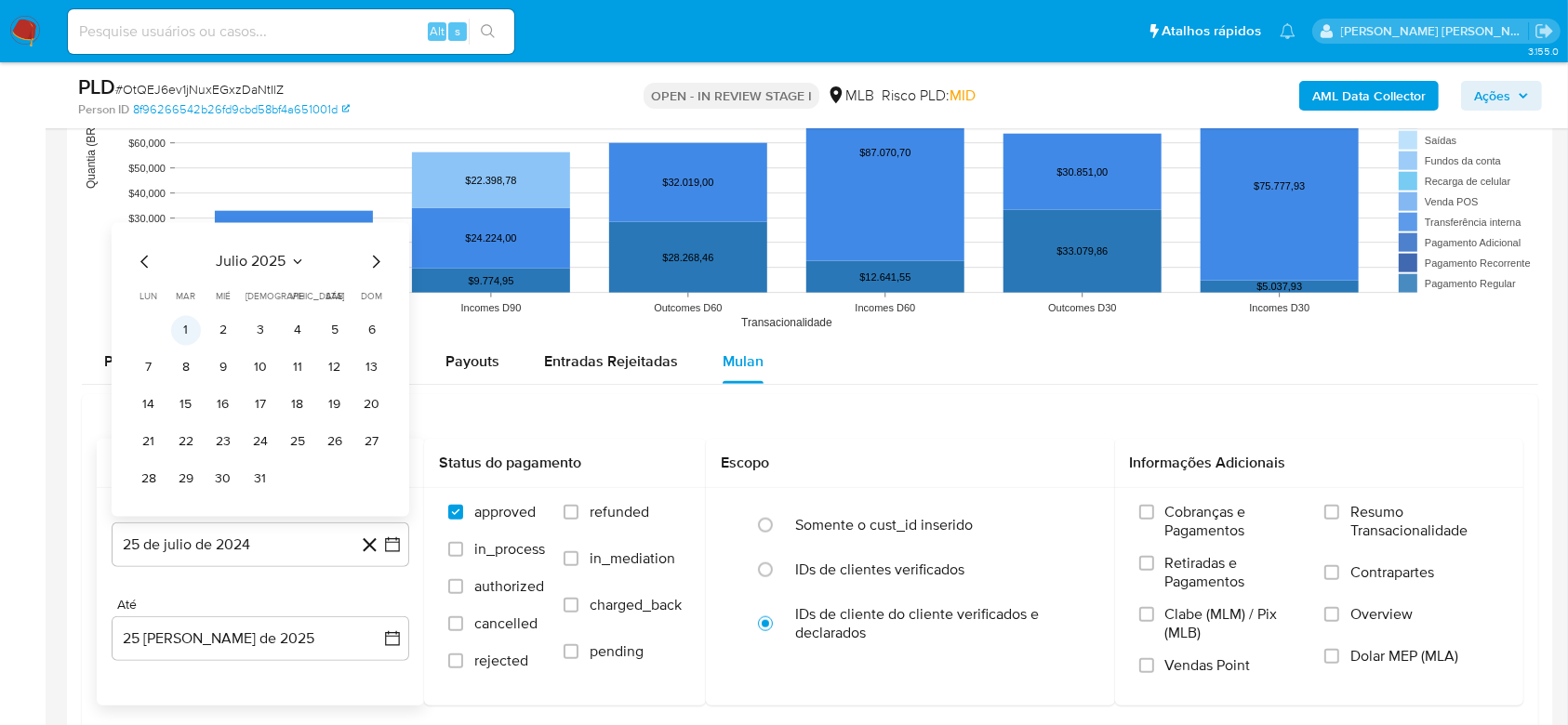
click at [189, 334] on button "1" at bounding box center [186, 330] width 29 height 29
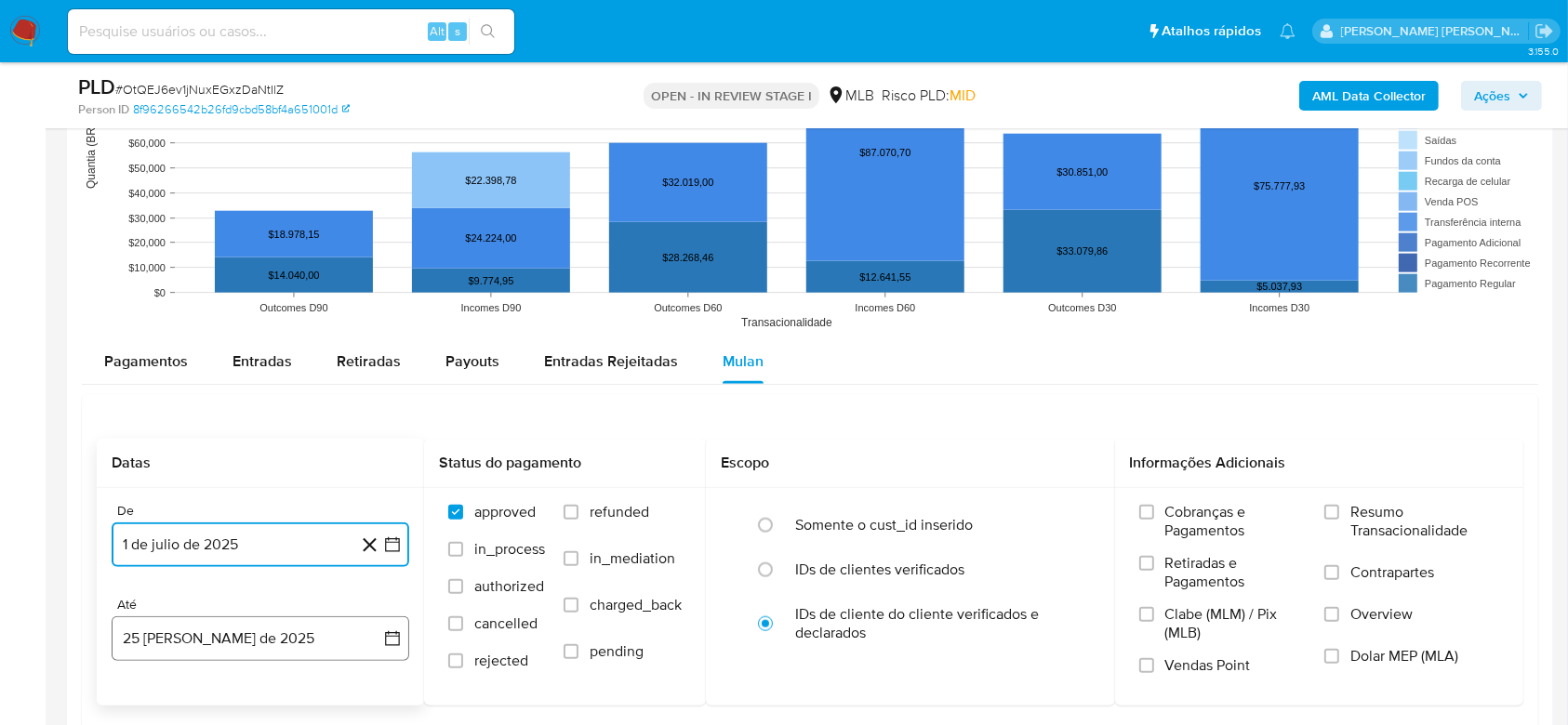
click at [164, 634] on button "25 [PERSON_NAME] de 2025" at bounding box center [260, 639] width 298 height 44
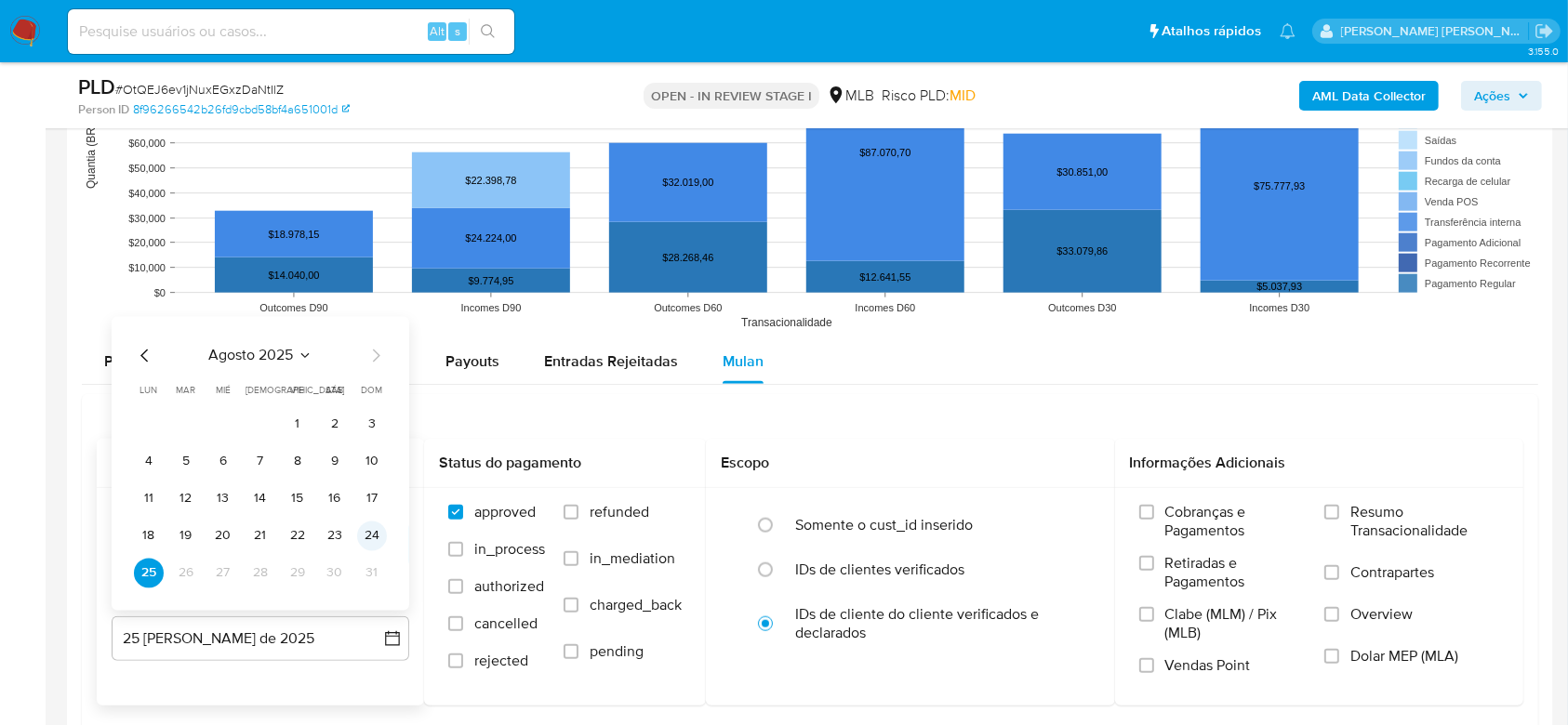
click at [372, 530] on button "24" at bounding box center [371, 535] width 29 height 29
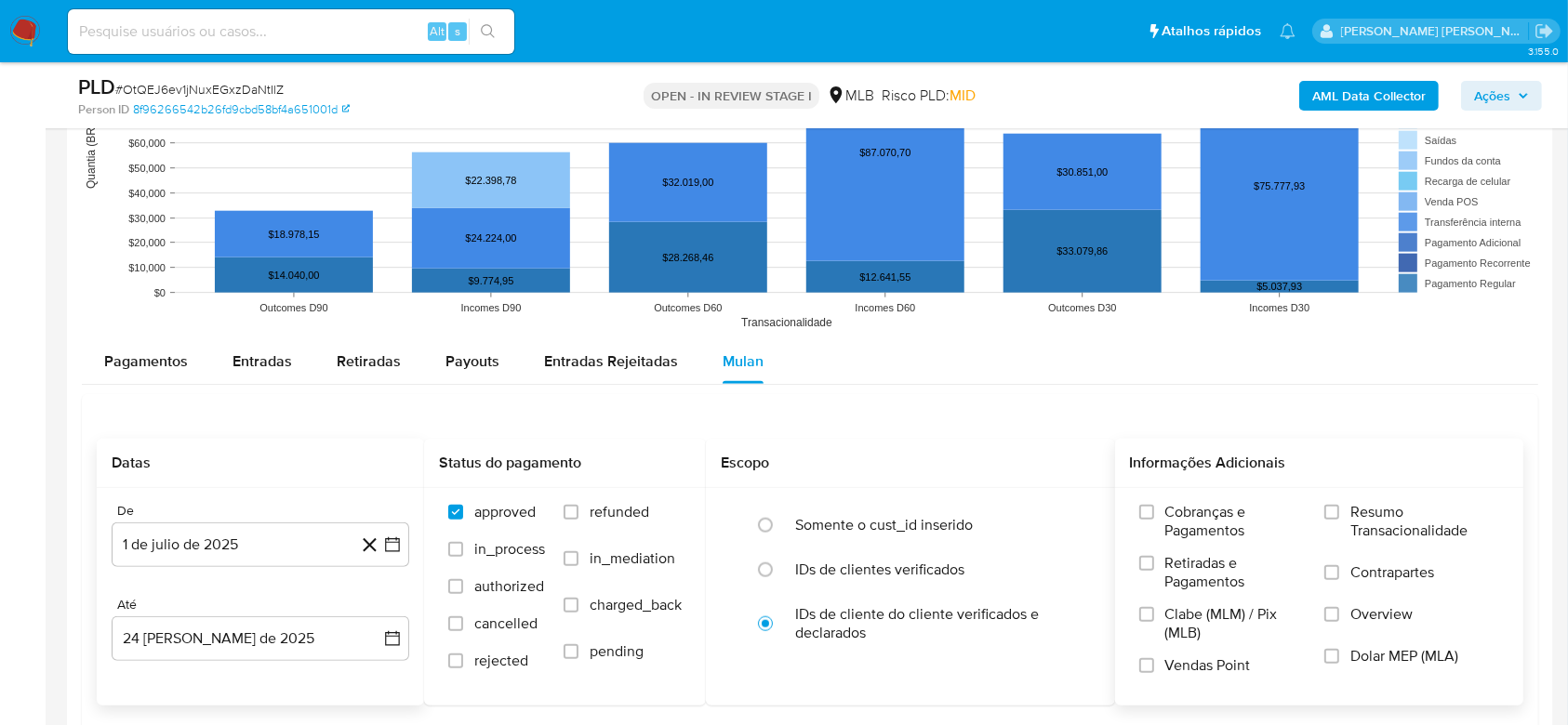
click at [1362, 508] on span "Resumo Transacionalidade" at bounding box center [1424, 522] width 148 height 37
click at [1339, 508] on input "Resumo Transacionalidade" at bounding box center [1331, 512] width 15 height 15
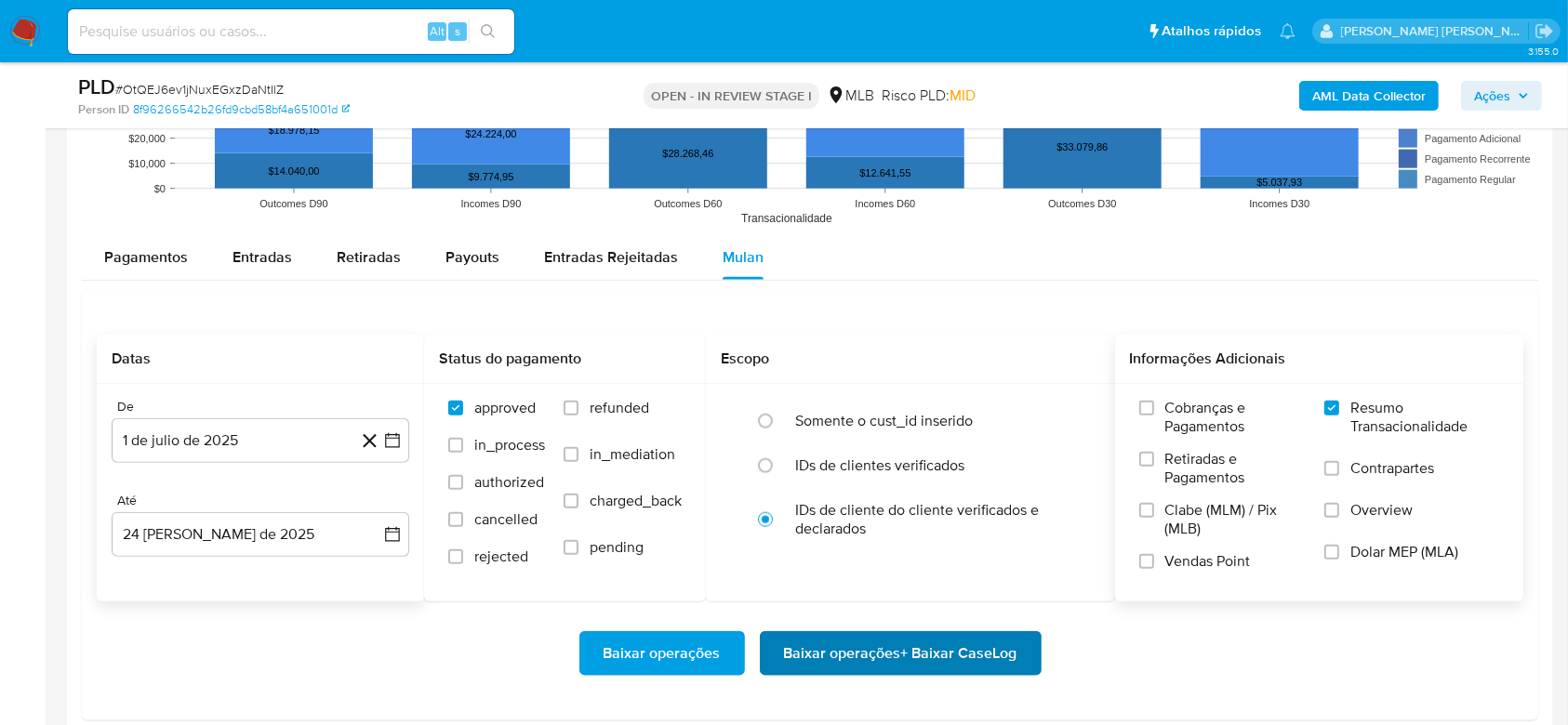
scroll to position [2107, 0]
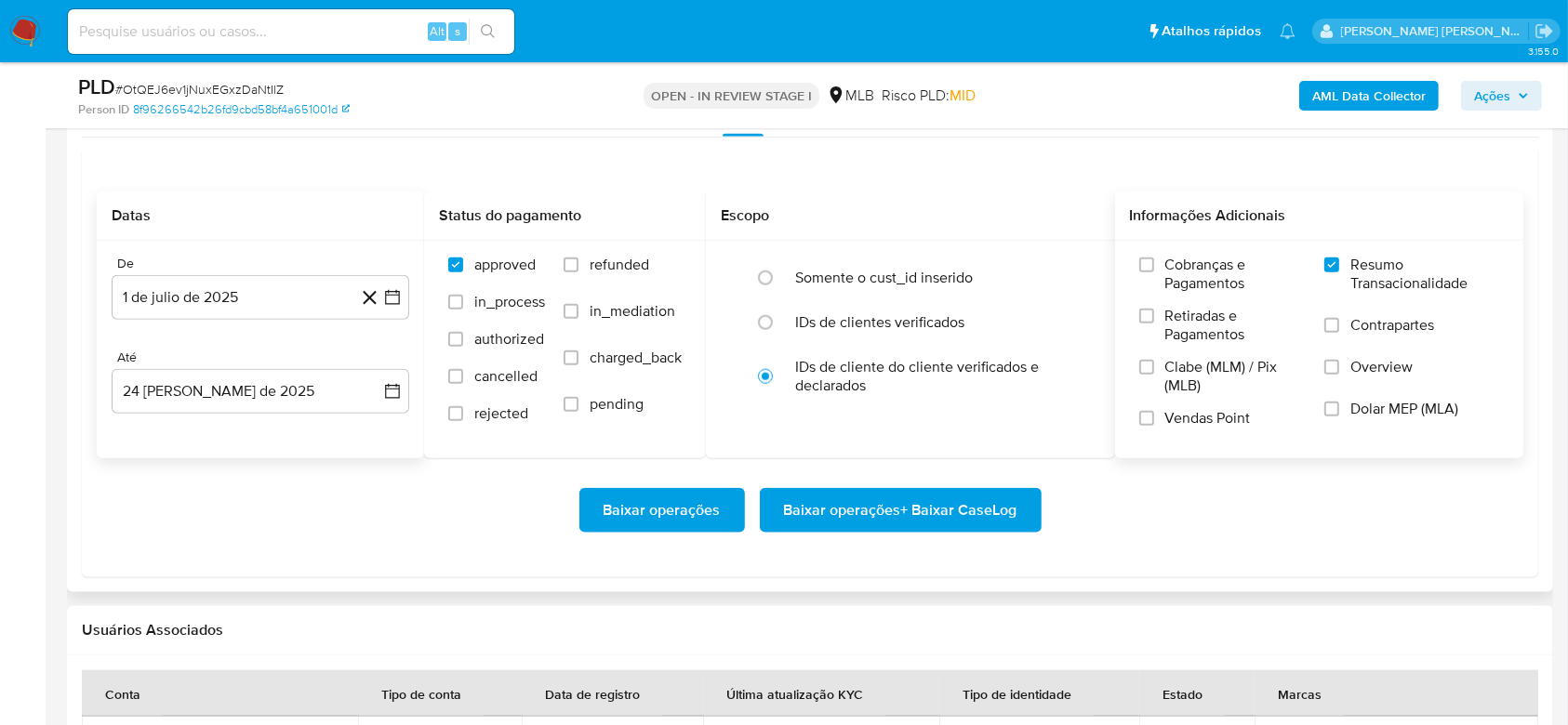
click at [926, 525] on span "Baixar operações + Baixar CaseLog" at bounding box center [901, 511] width 234 height 41
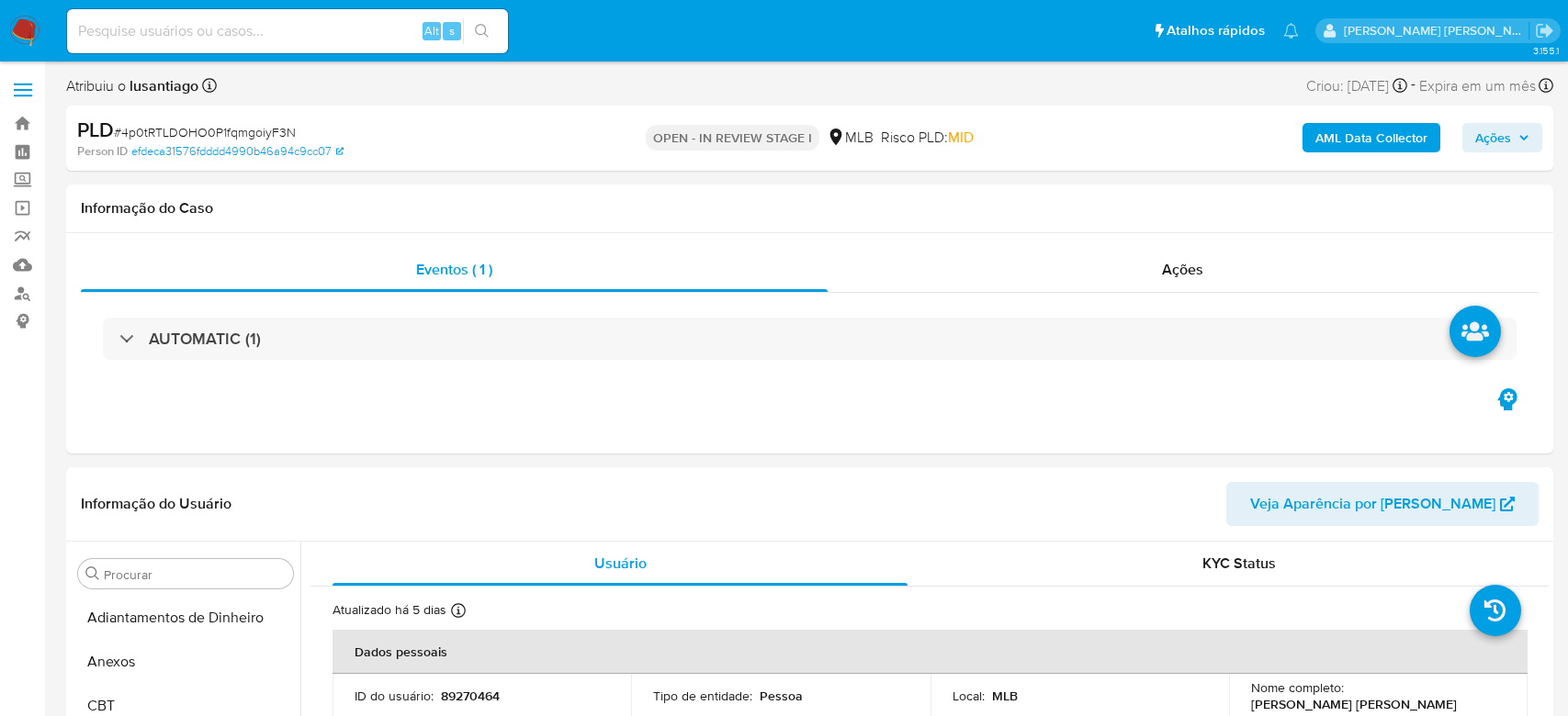
select select "10"
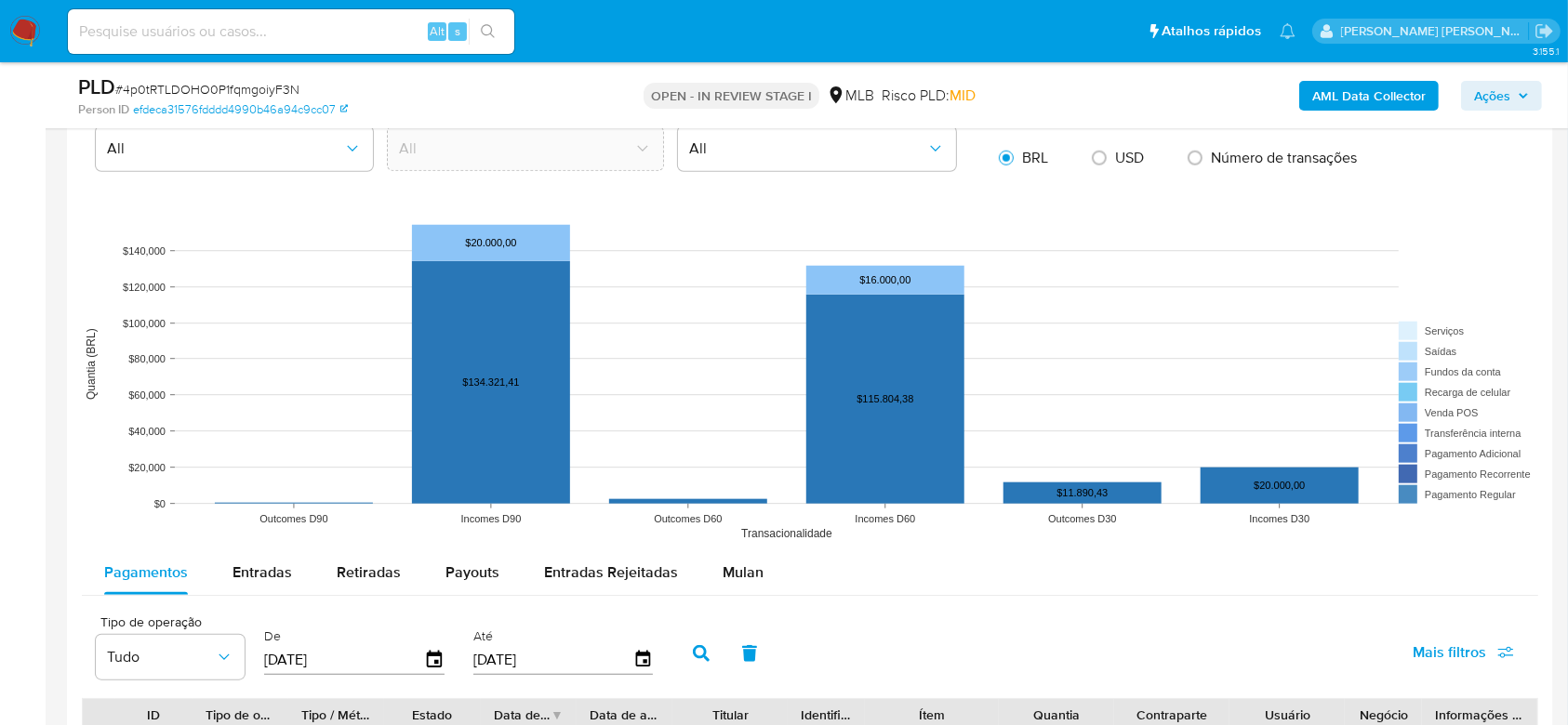
scroll to position [1735, 0]
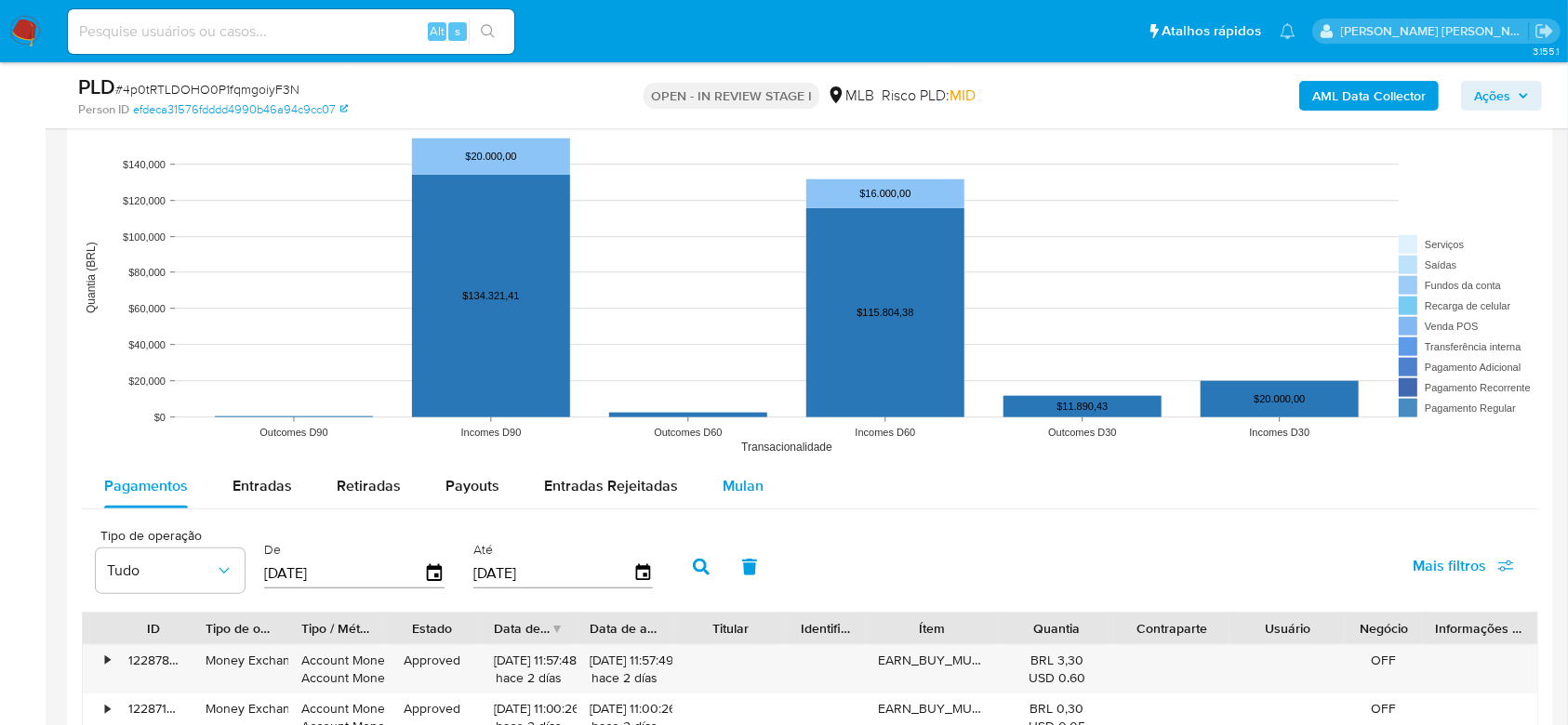
click at [756, 483] on button "Mulan" at bounding box center [743, 485] width 85 height 44
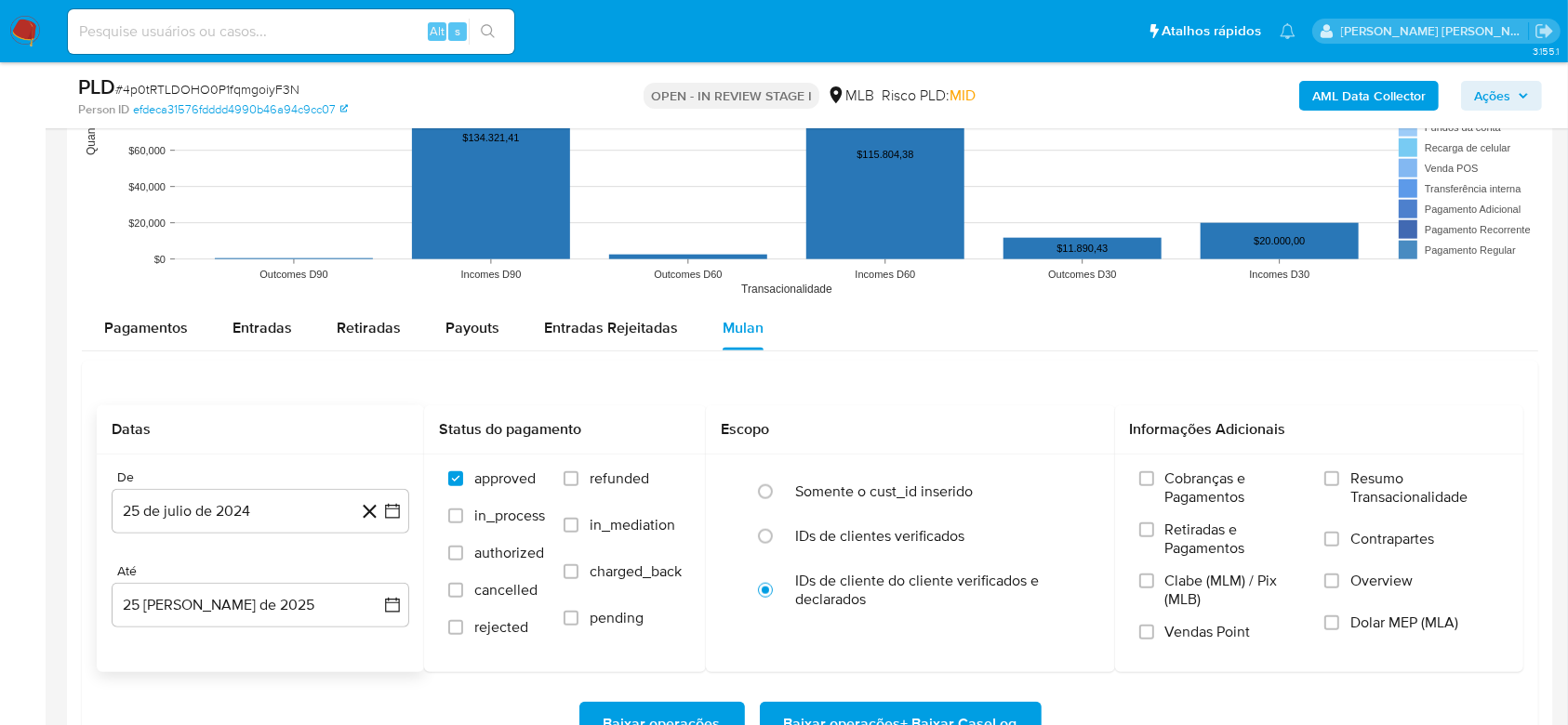
scroll to position [2107, 0]
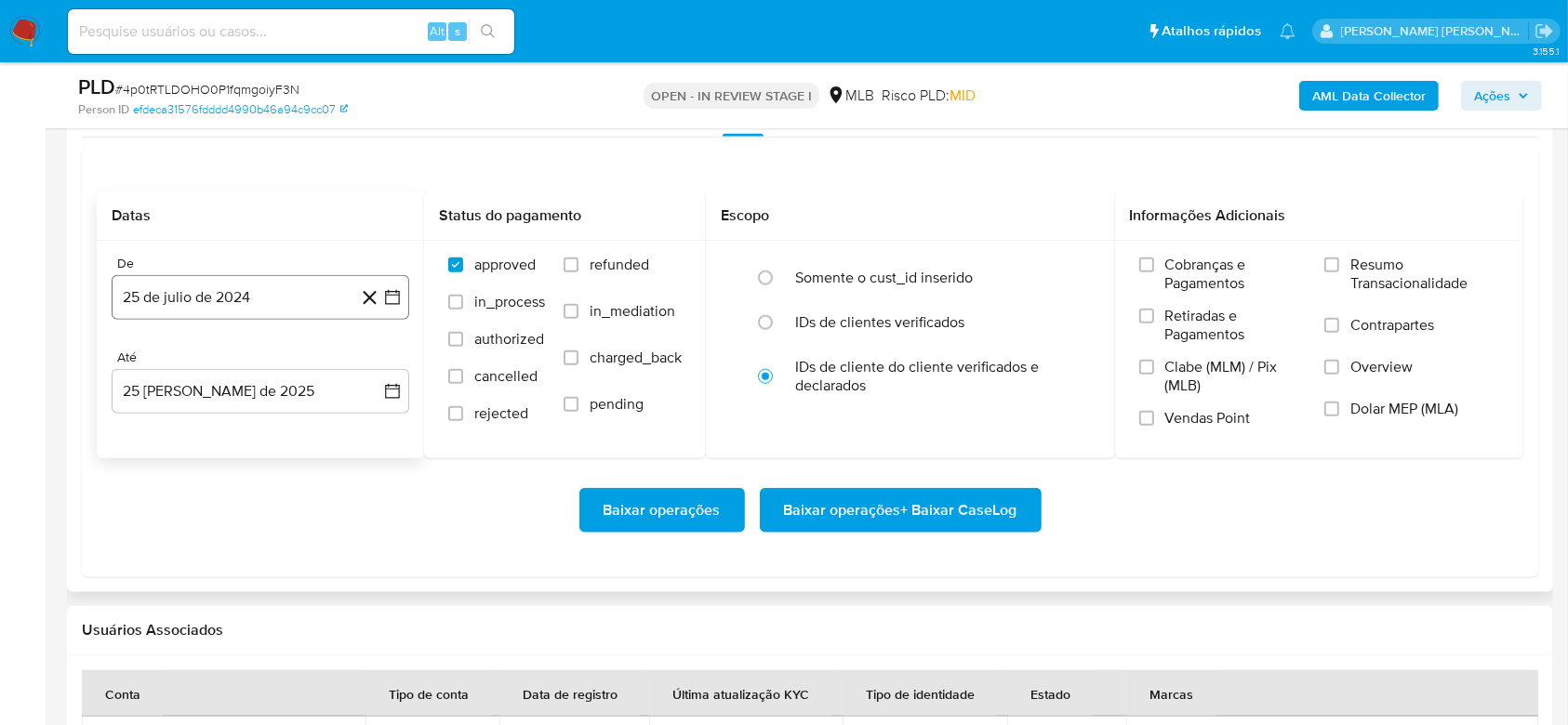
click at [200, 284] on button "25 de julio de 2024" at bounding box center [260, 297] width 298 height 44
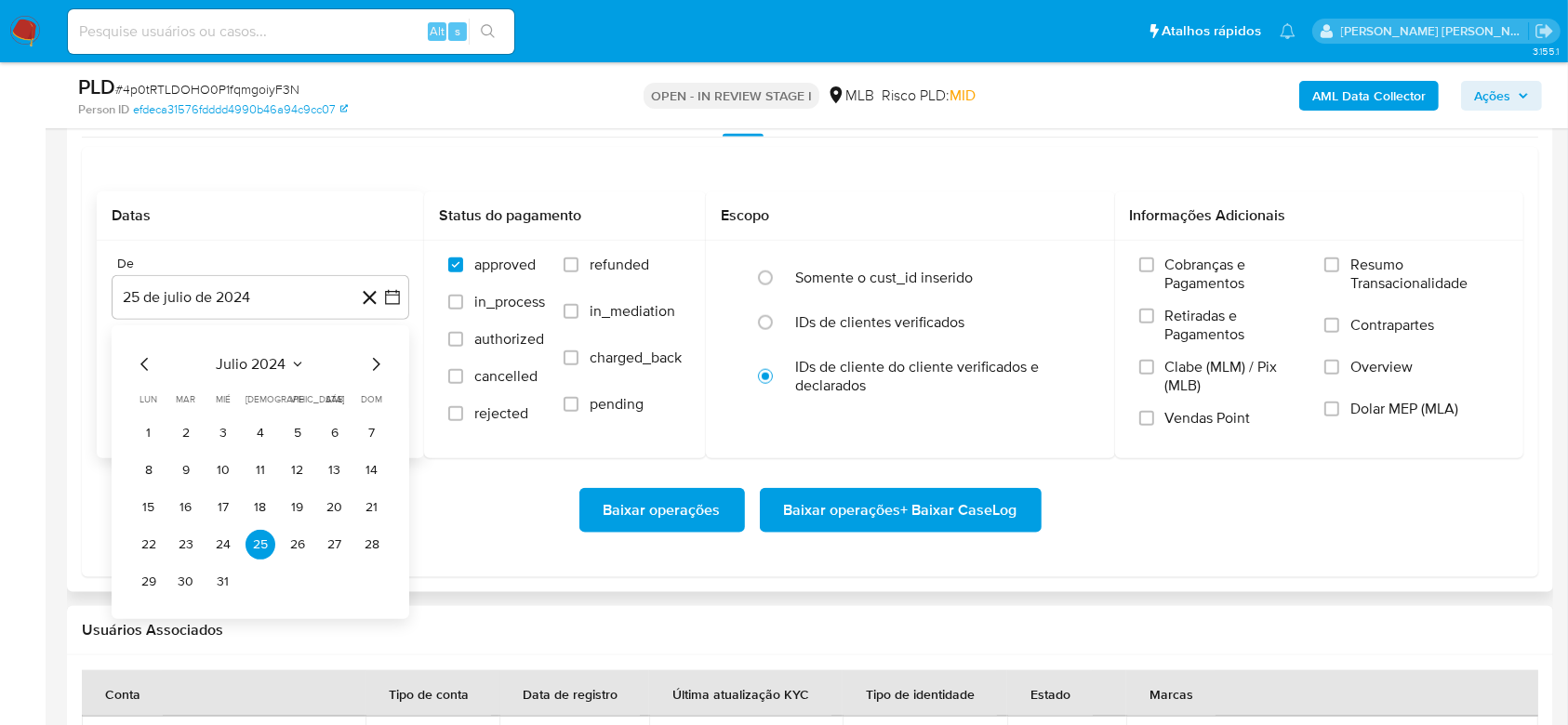
click at [223, 368] on span "julio 2024" at bounding box center [252, 364] width 70 height 19
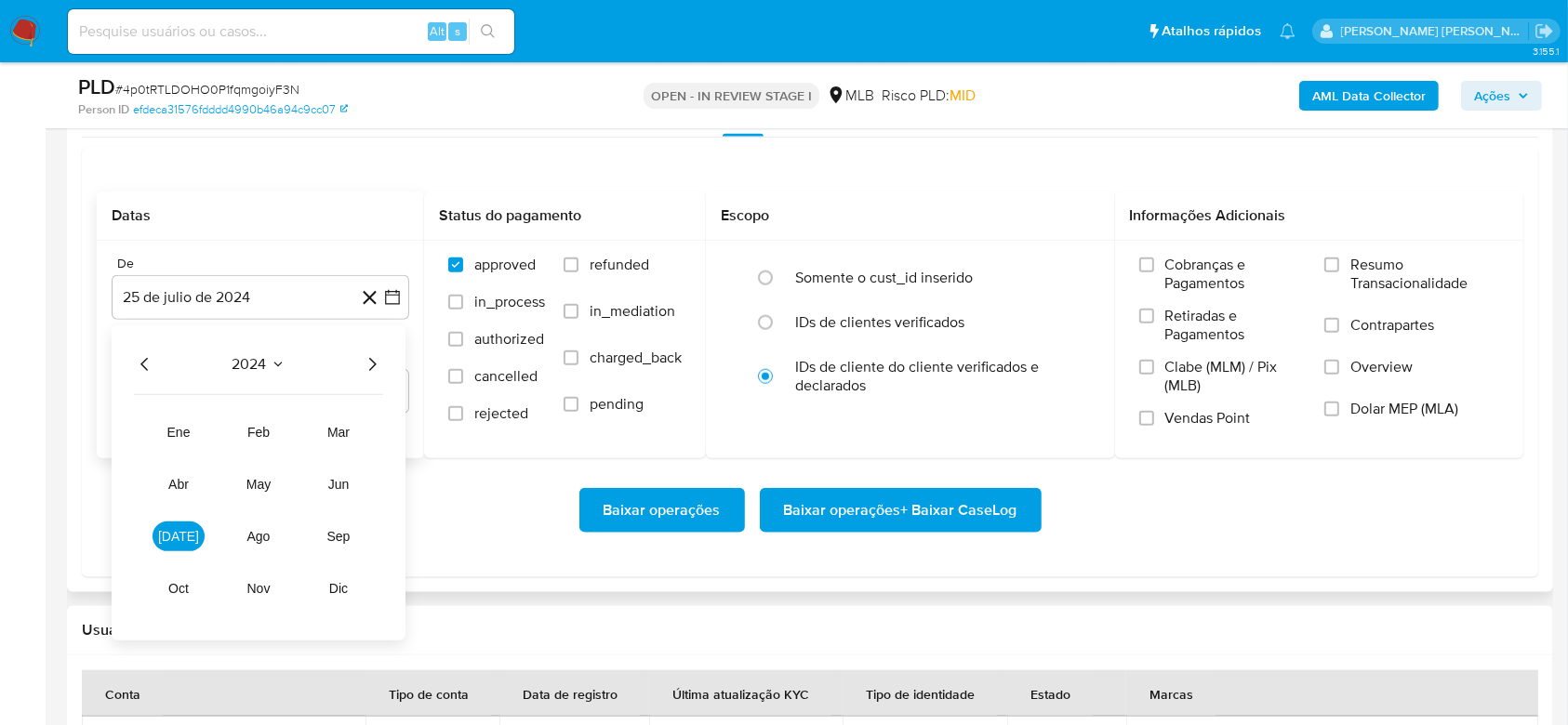
click at [374, 370] on icon "Año siguiente" at bounding box center [371, 364] width 23 height 23
click at [190, 530] on button "[DATE]" at bounding box center [178, 536] width 52 height 29
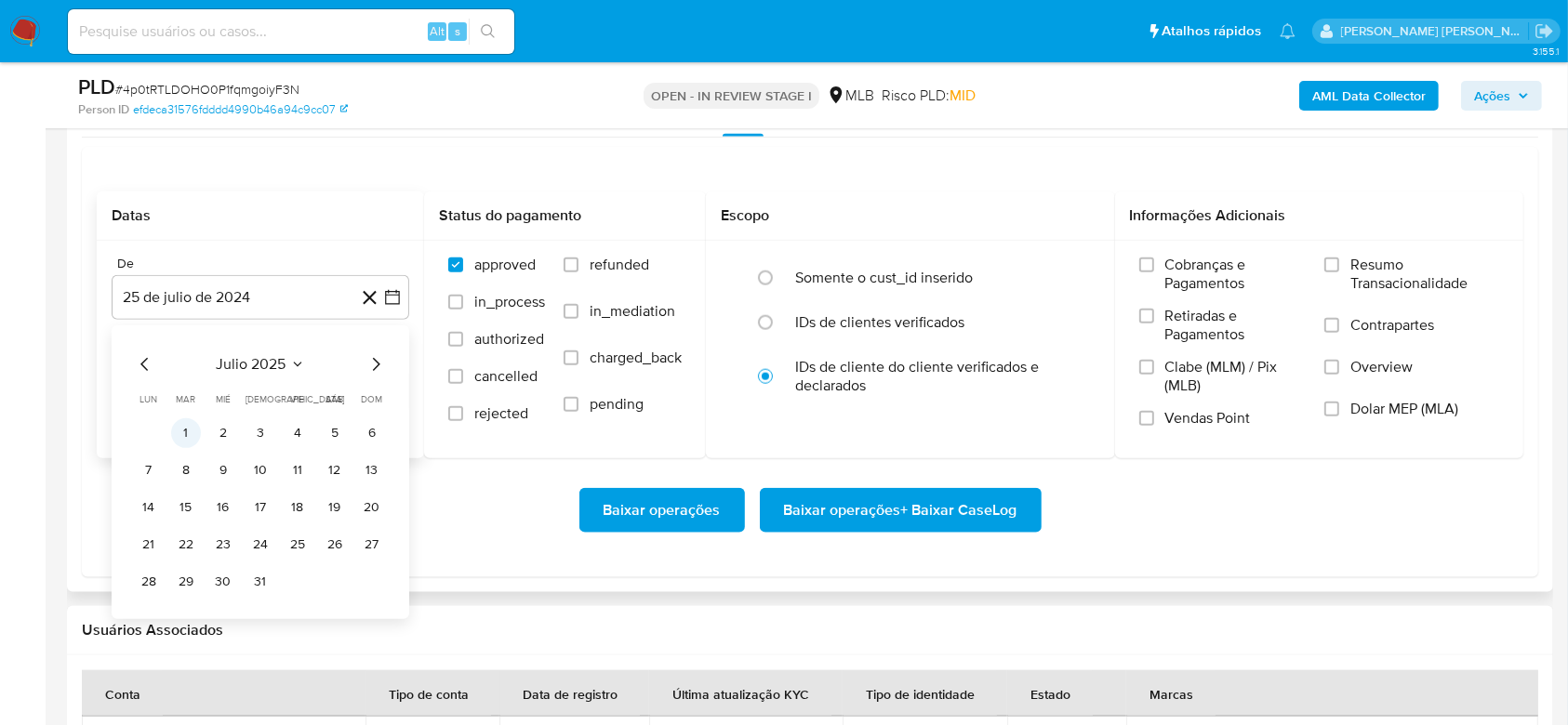
click at [187, 432] on button "1" at bounding box center [186, 433] width 29 height 29
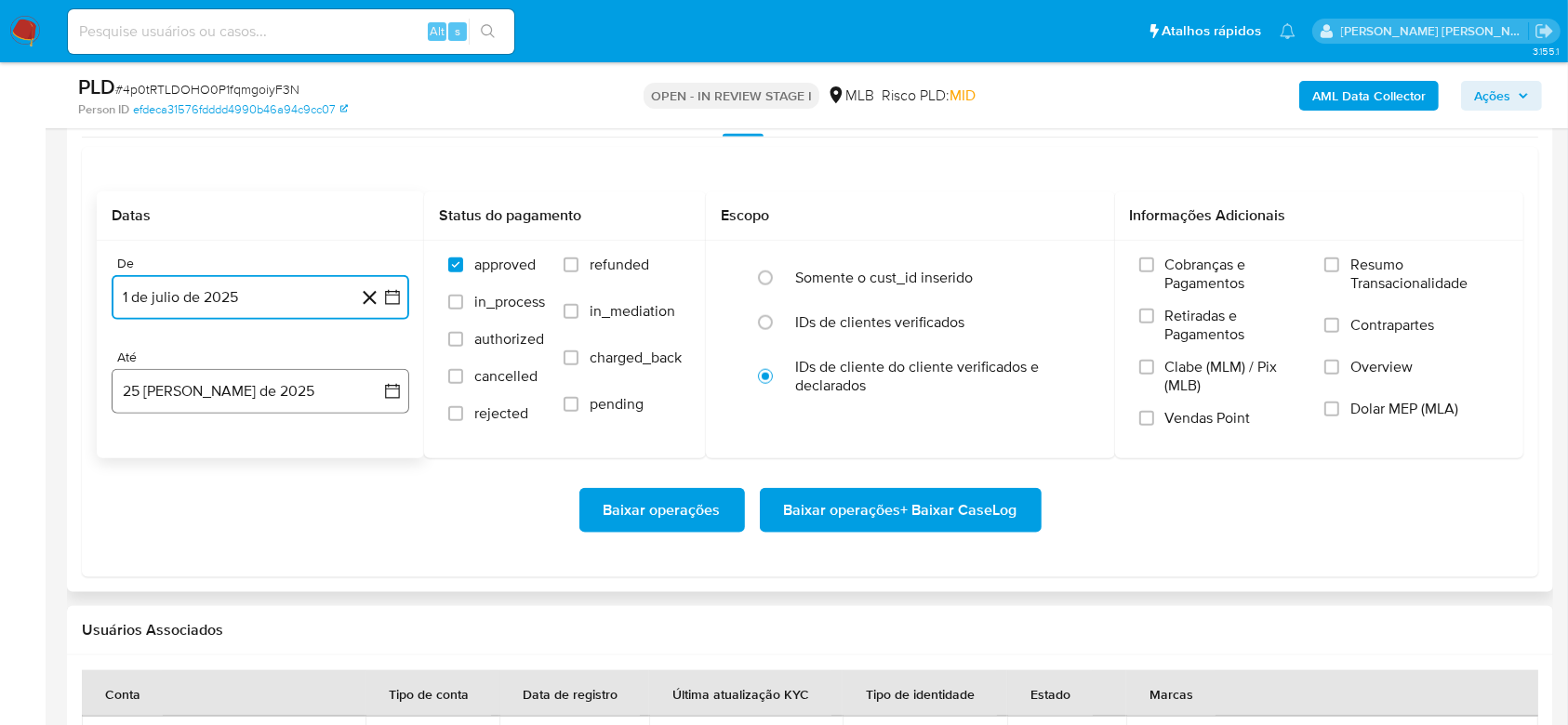
click at [191, 392] on button "25 [PERSON_NAME] de 2025" at bounding box center [260, 391] width 298 height 44
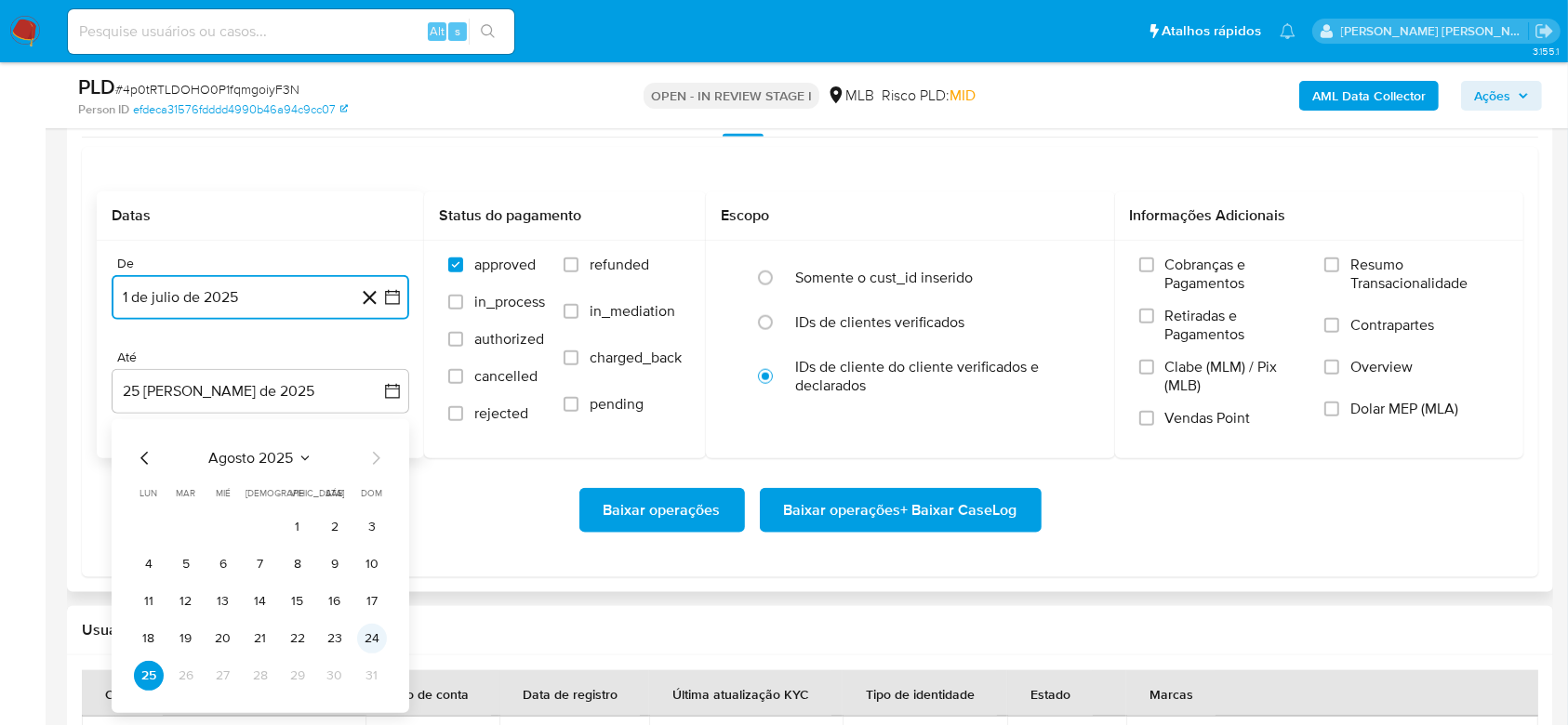
click at [360, 629] on button "24" at bounding box center [371, 639] width 29 height 29
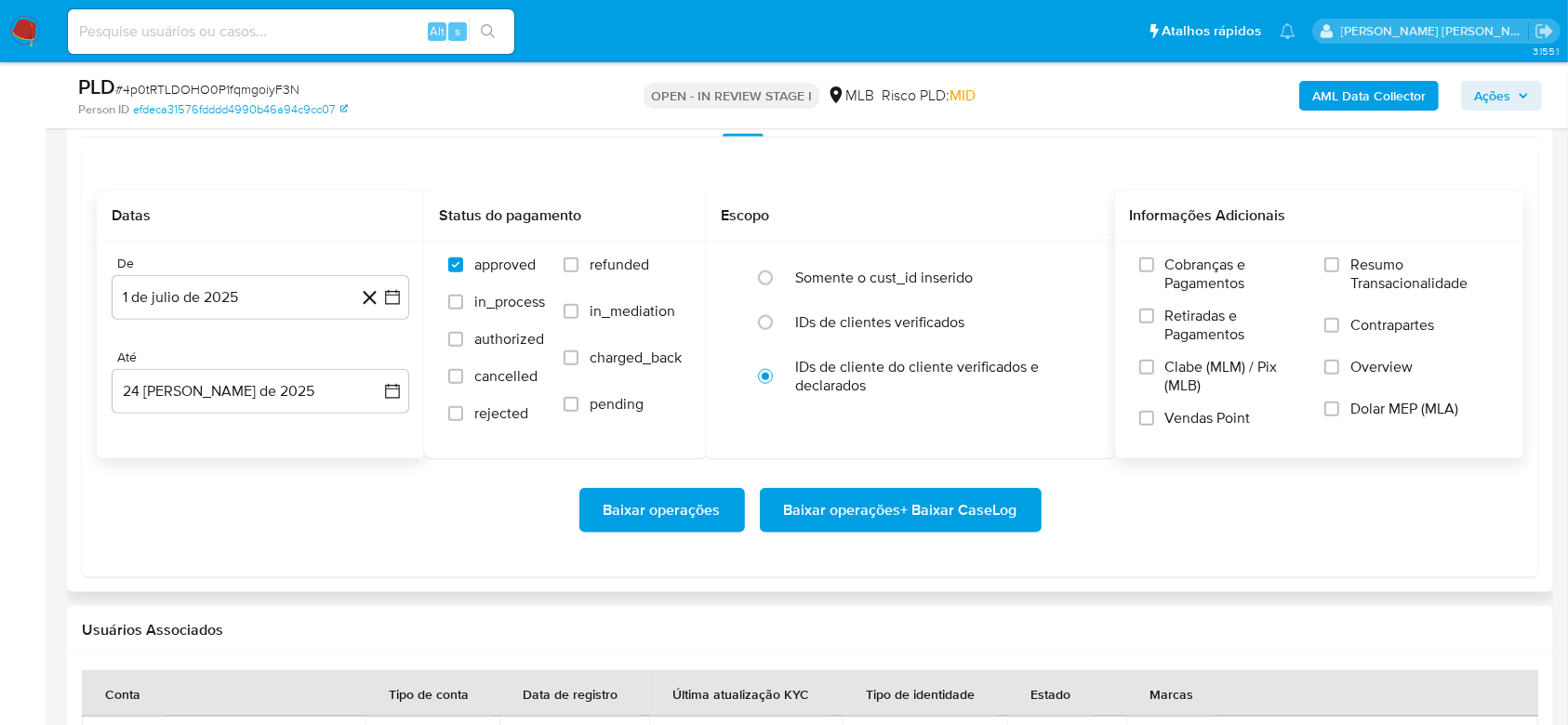
click at [1379, 273] on span "Resumo Transacionalidade" at bounding box center [1424, 274] width 148 height 37
click at [1339, 272] on input "Resumo Transacionalidade" at bounding box center [1331, 264] width 15 height 15
click at [900, 514] on span "Baixar operações + Baixar CaseLog" at bounding box center [901, 511] width 234 height 41
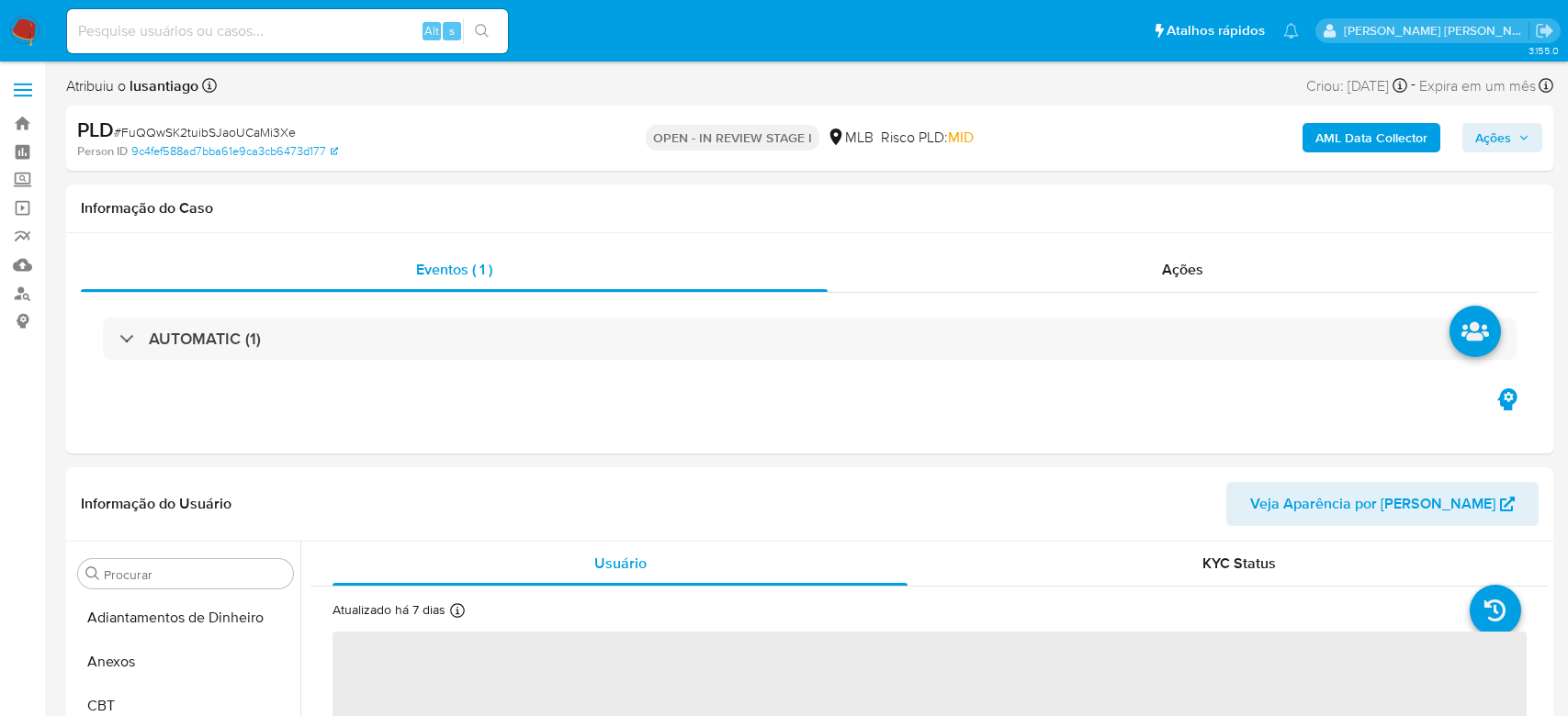
select select "10"
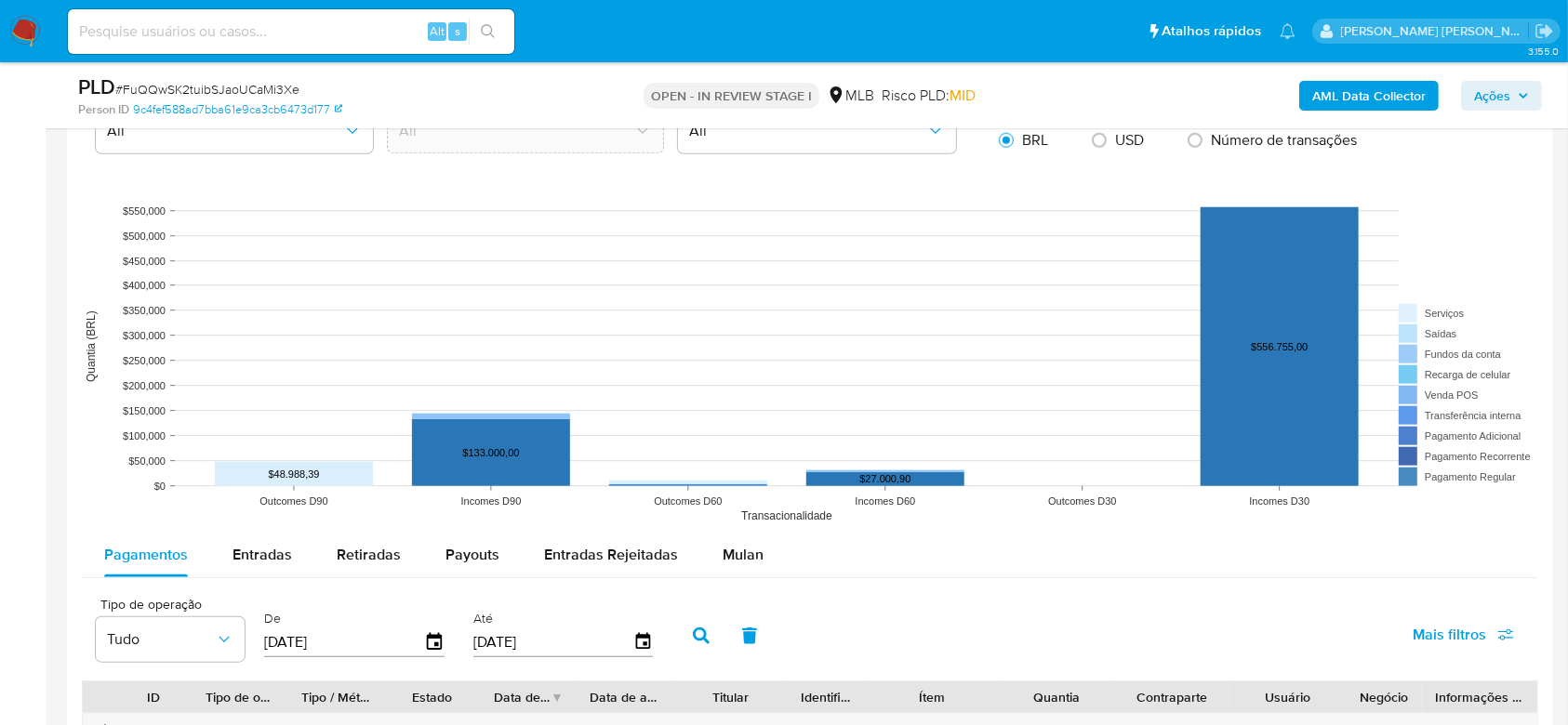
scroll to position [1735, 0]
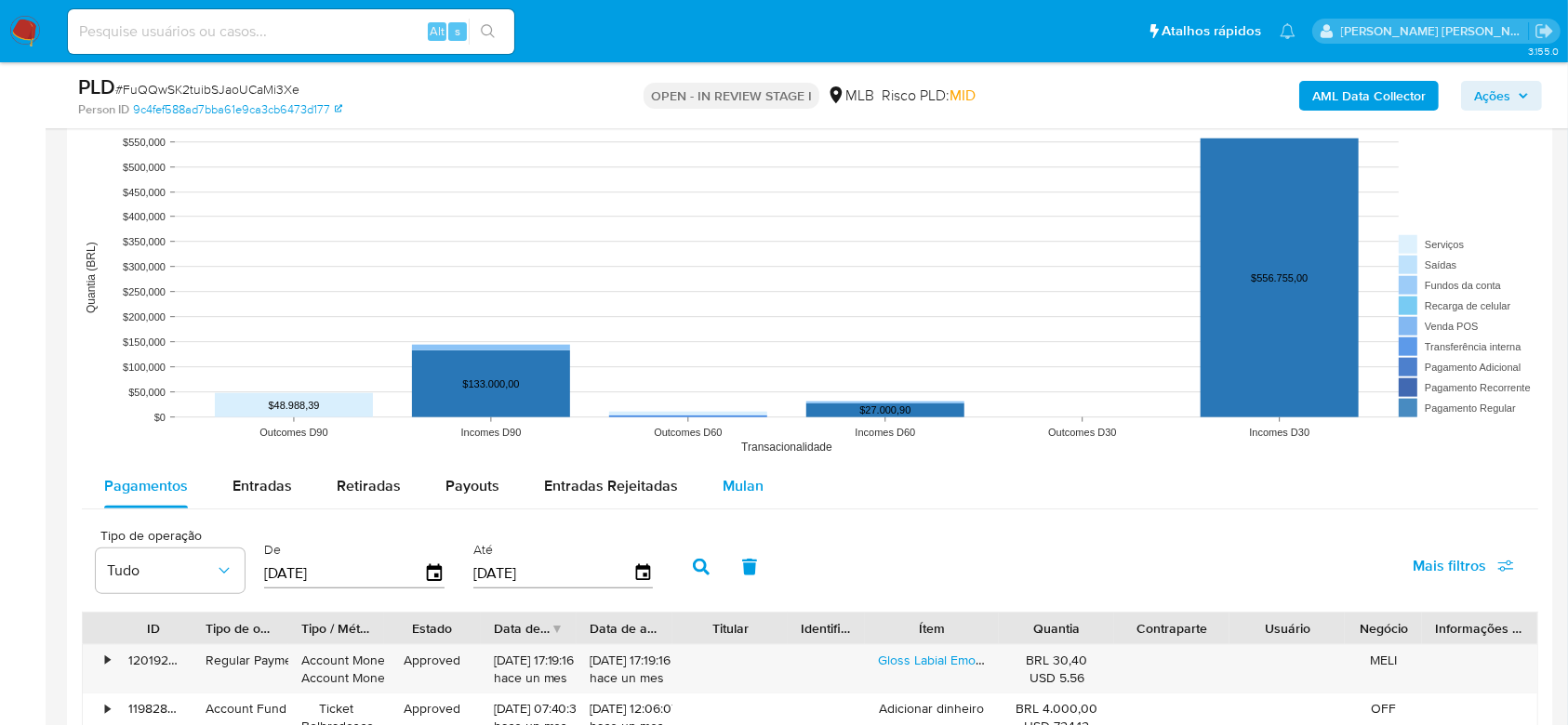
drag, startPoint x: 736, startPoint y: 479, endPoint x: 721, endPoint y: 478, distance: 15.0
click at [735, 479] on span "Mulan" at bounding box center [743, 486] width 41 height 22
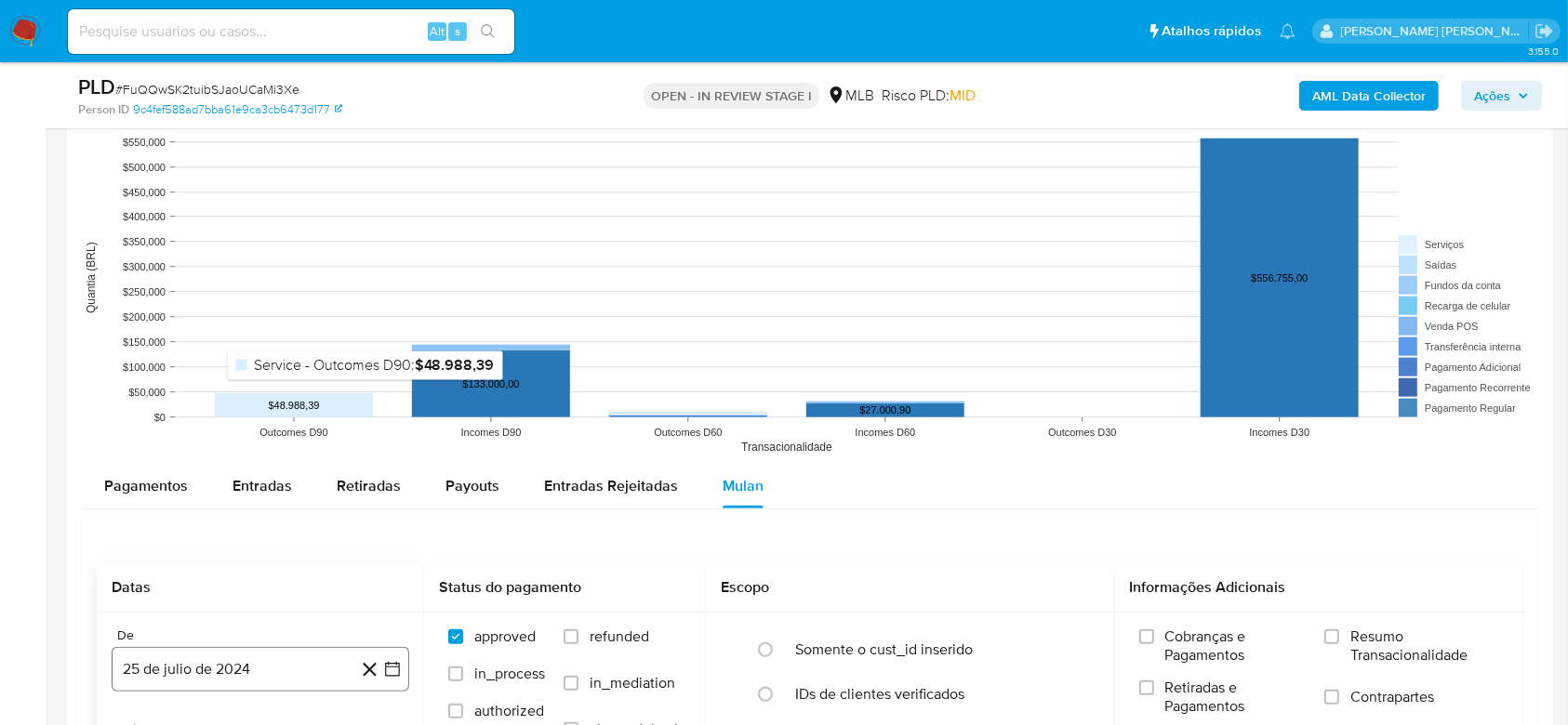
scroll to position [1983, 0]
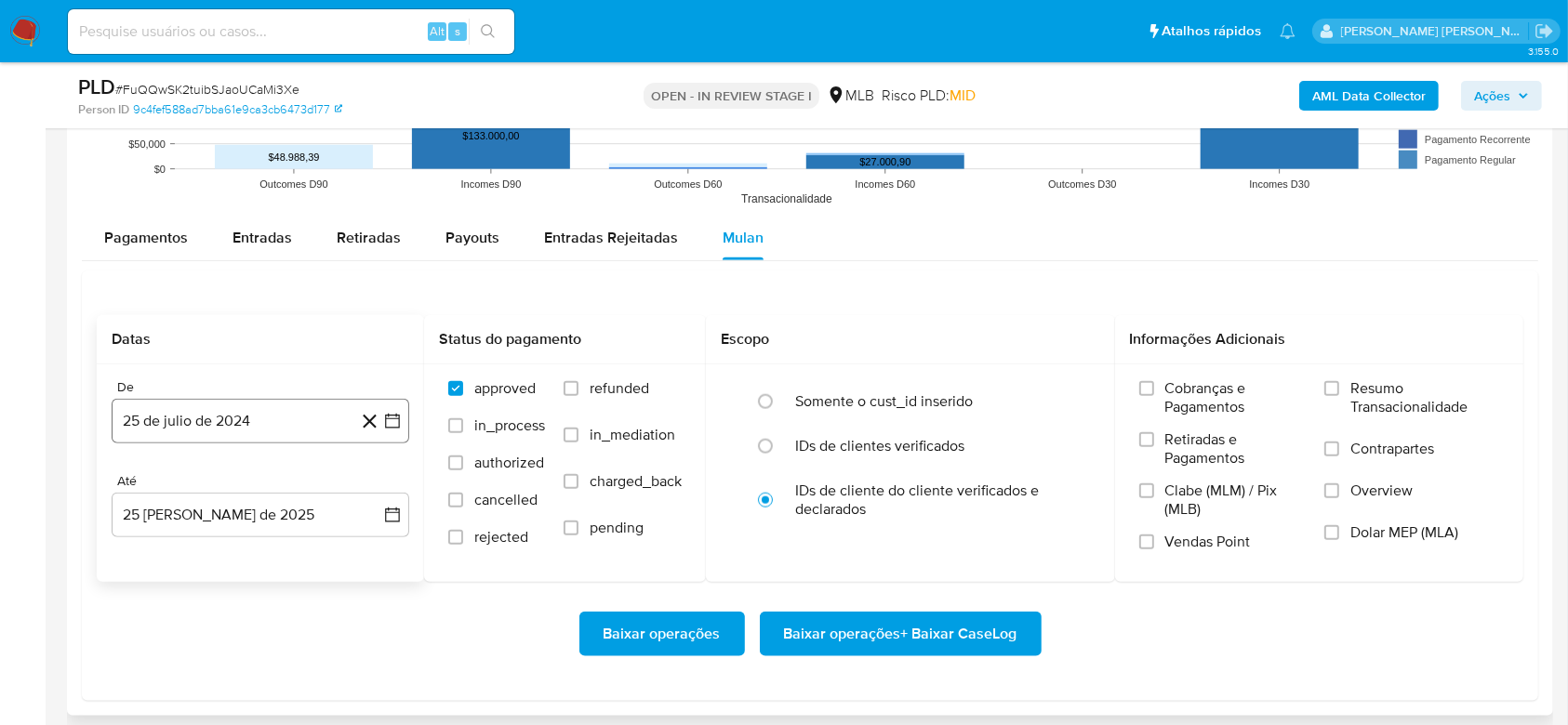
click at [200, 411] on button "25 de julio de 2024" at bounding box center [260, 420] width 298 height 44
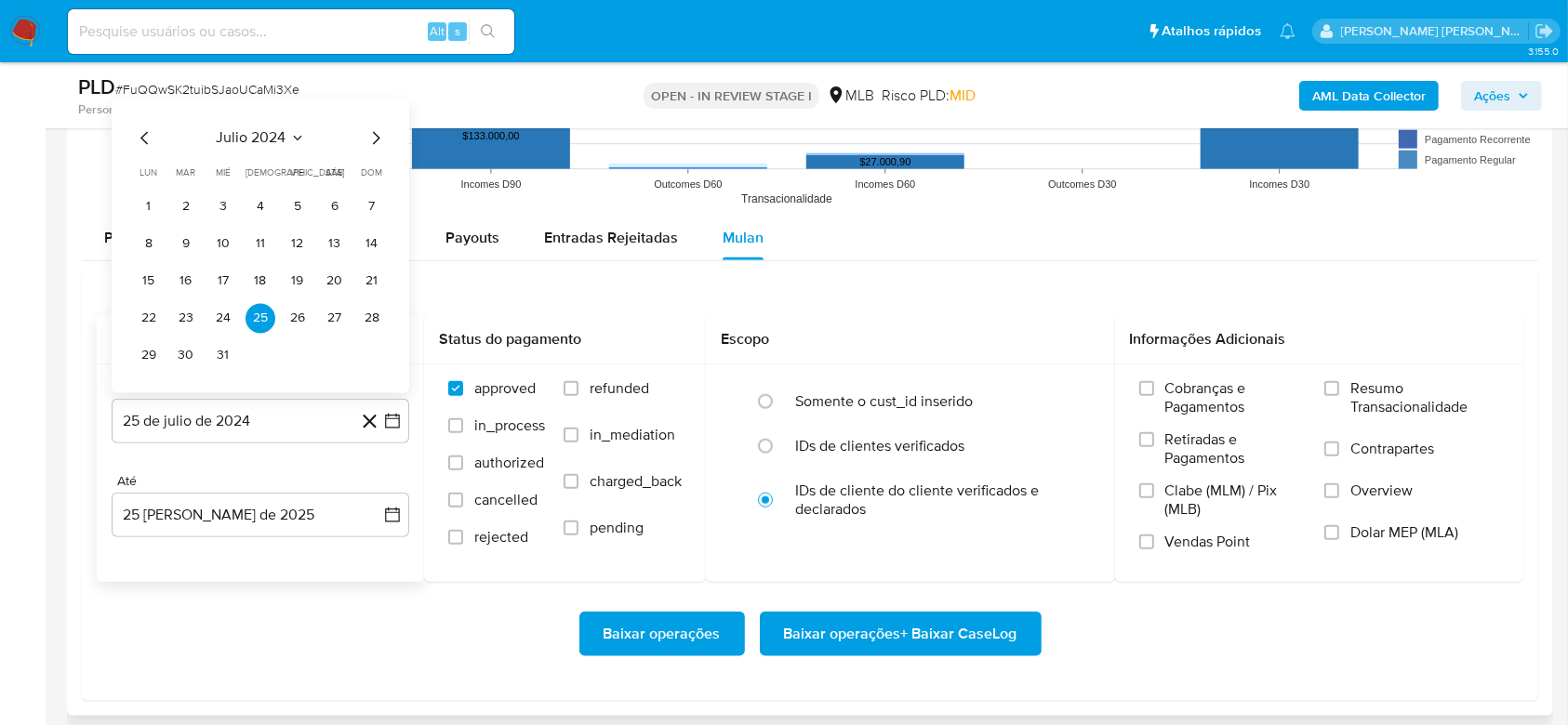
click at [247, 132] on span "julio 2024" at bounding box center [252, 138] width 70 height 19
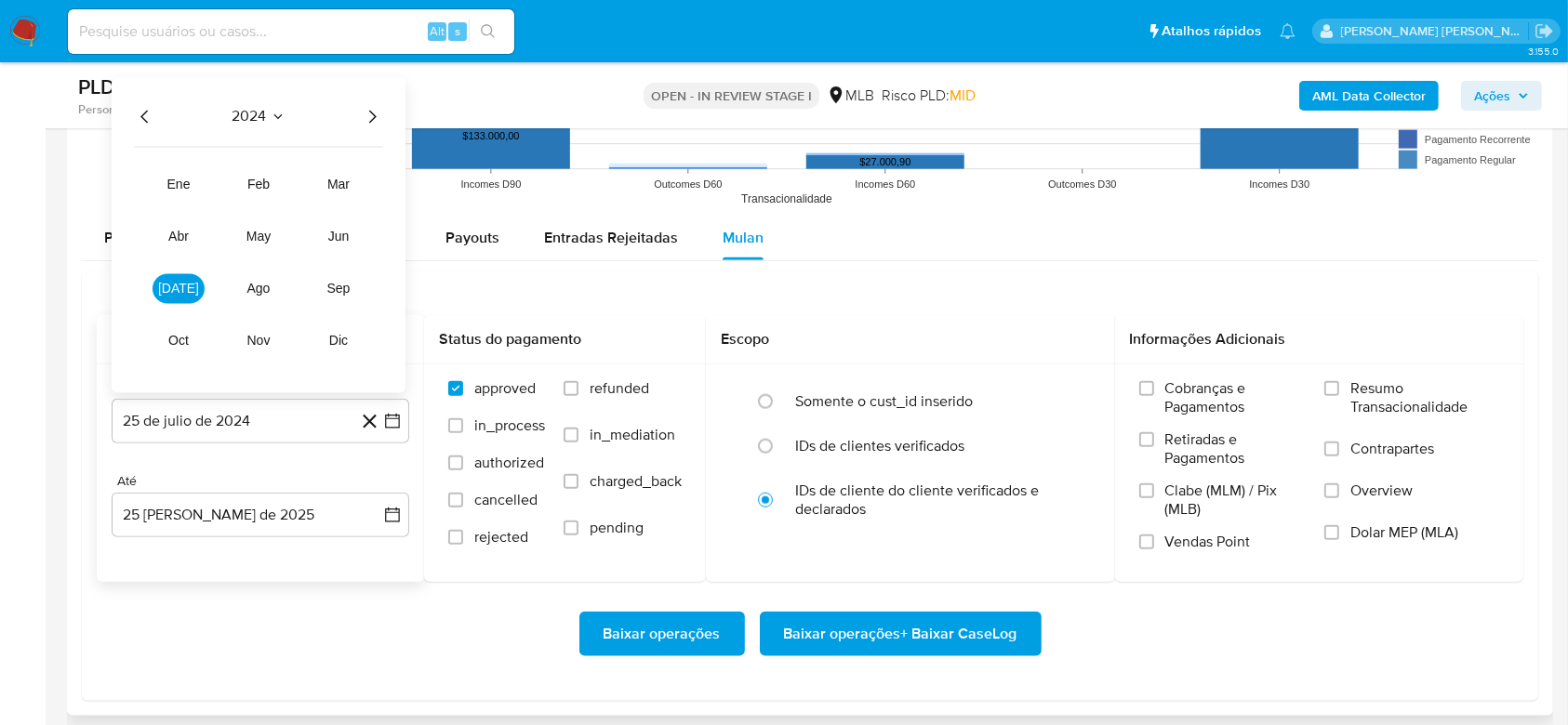
click at [365, 120] on icon "Año siguiente" at bounding box center [371, 116] width 23 height 23
click at [192, 284] on button "[DATE]" at bounding box center [178, 288] width 52 height 29
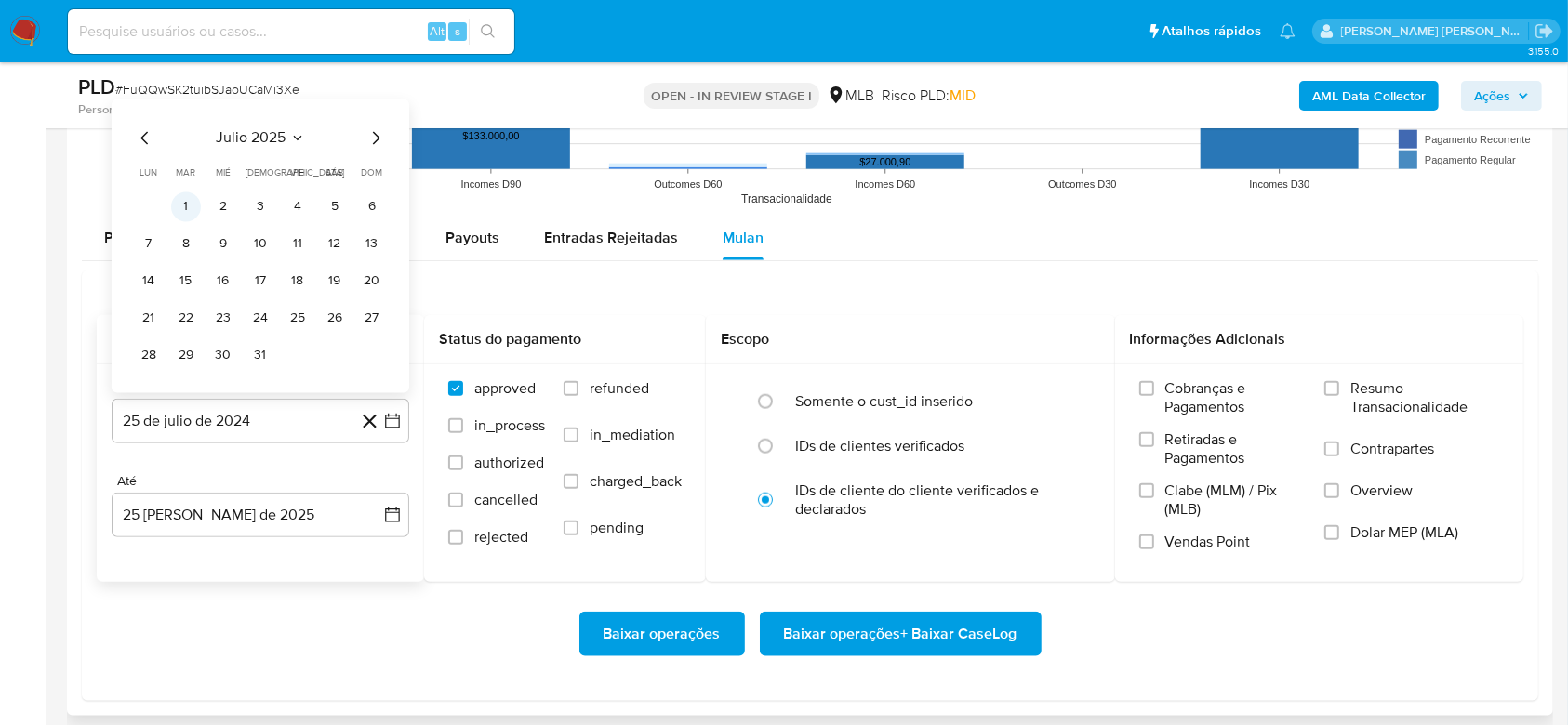
click at [186, 194] on button "1" at bounding box center [186, 206] width 29 height 29
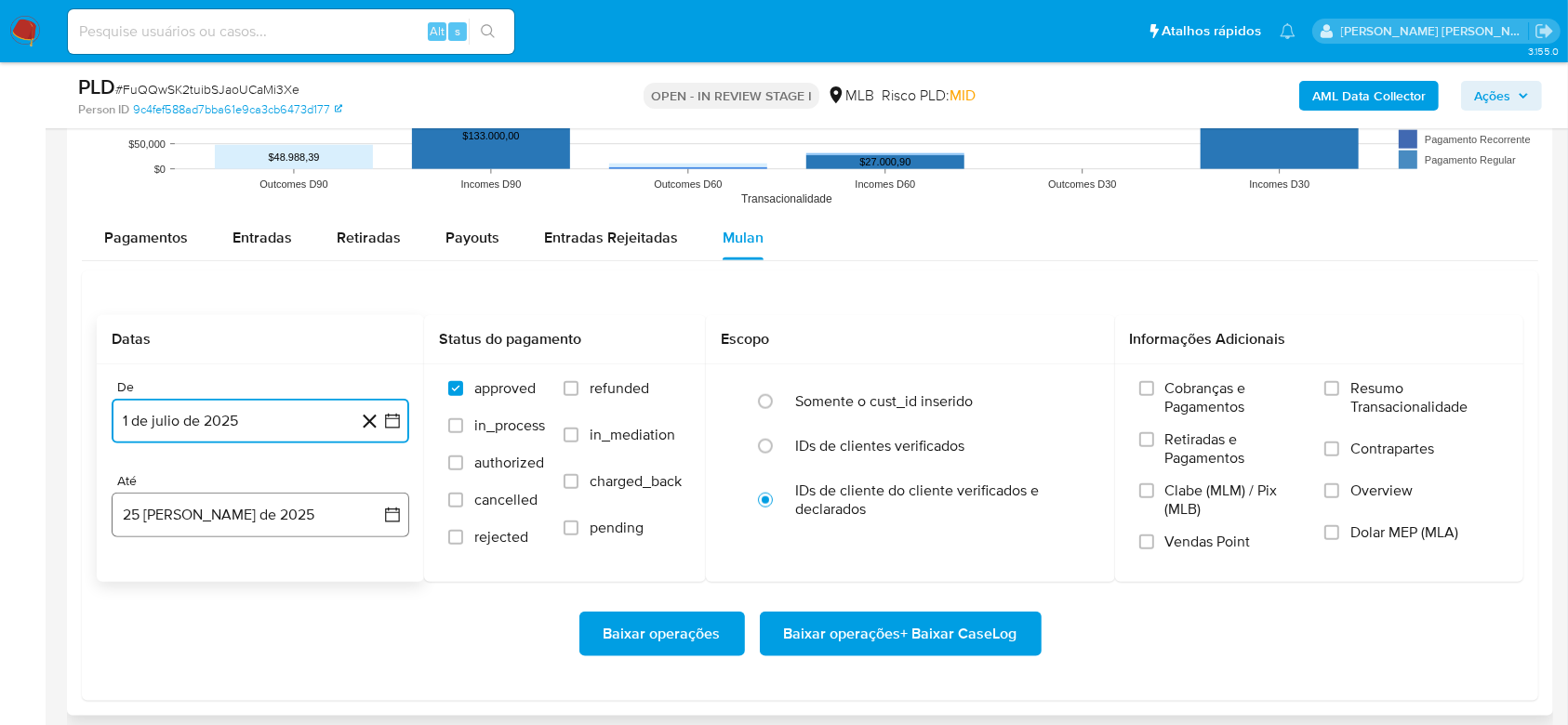
click at [196, 513] on button "25 [PERSON_NAME] de 2025" at bounding box center [260, 515] width 298 height 44
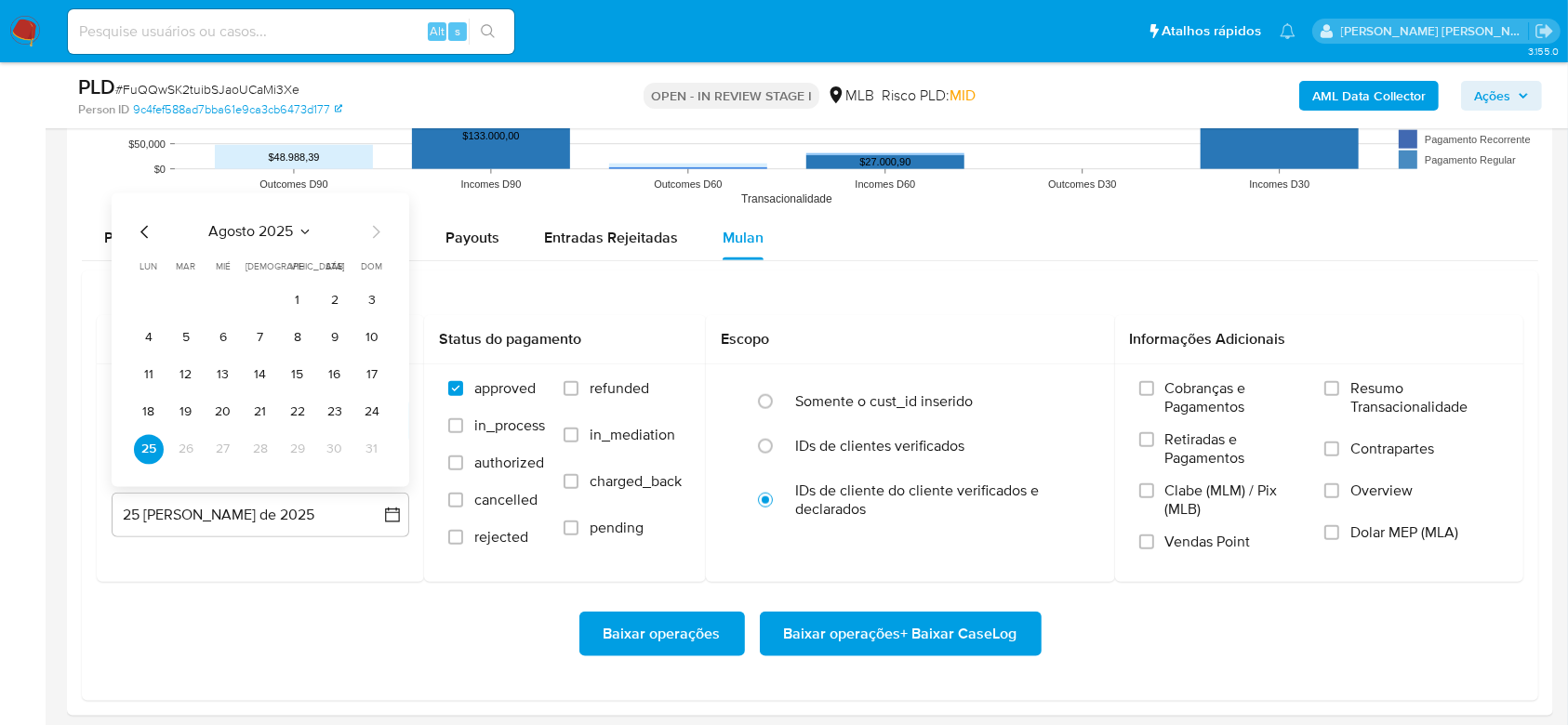
click at [373, 404] on button "24" at bounding box center [371, 412] width 29 height 29
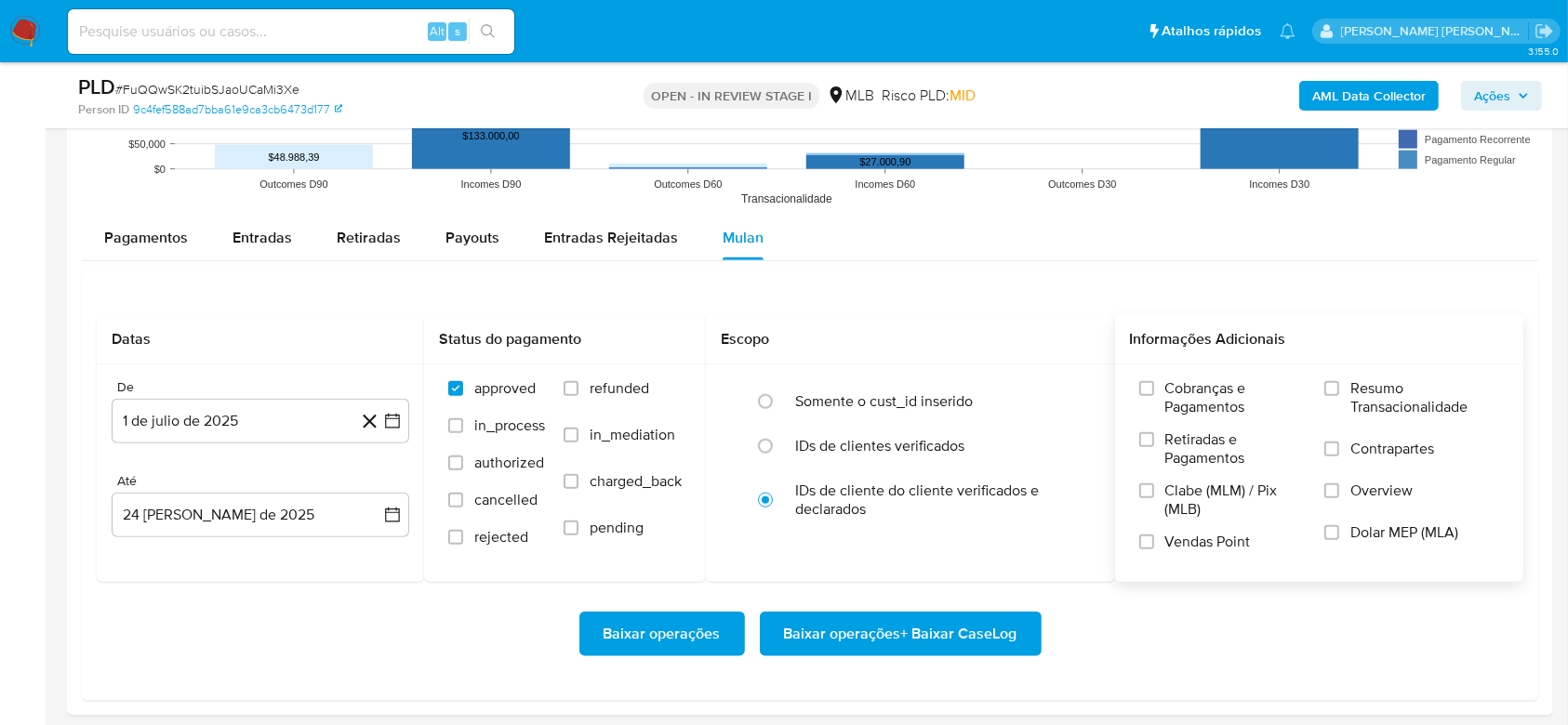
click at [1398, 387] on span "Resumo Transacionalidade" at bounding box center [1424, 398] width 148 height 37
click at [1339, 387] on input "Resumo Transacionalidade" at bounding box center [1331, 388] width 15 height 15
click at [935, 640] on span "Baixar operações + Baixar CaseLog" at bounding box center [901, 635] width 234 height 41
